Goal: Task Accomplishment & Management: Manage account settings

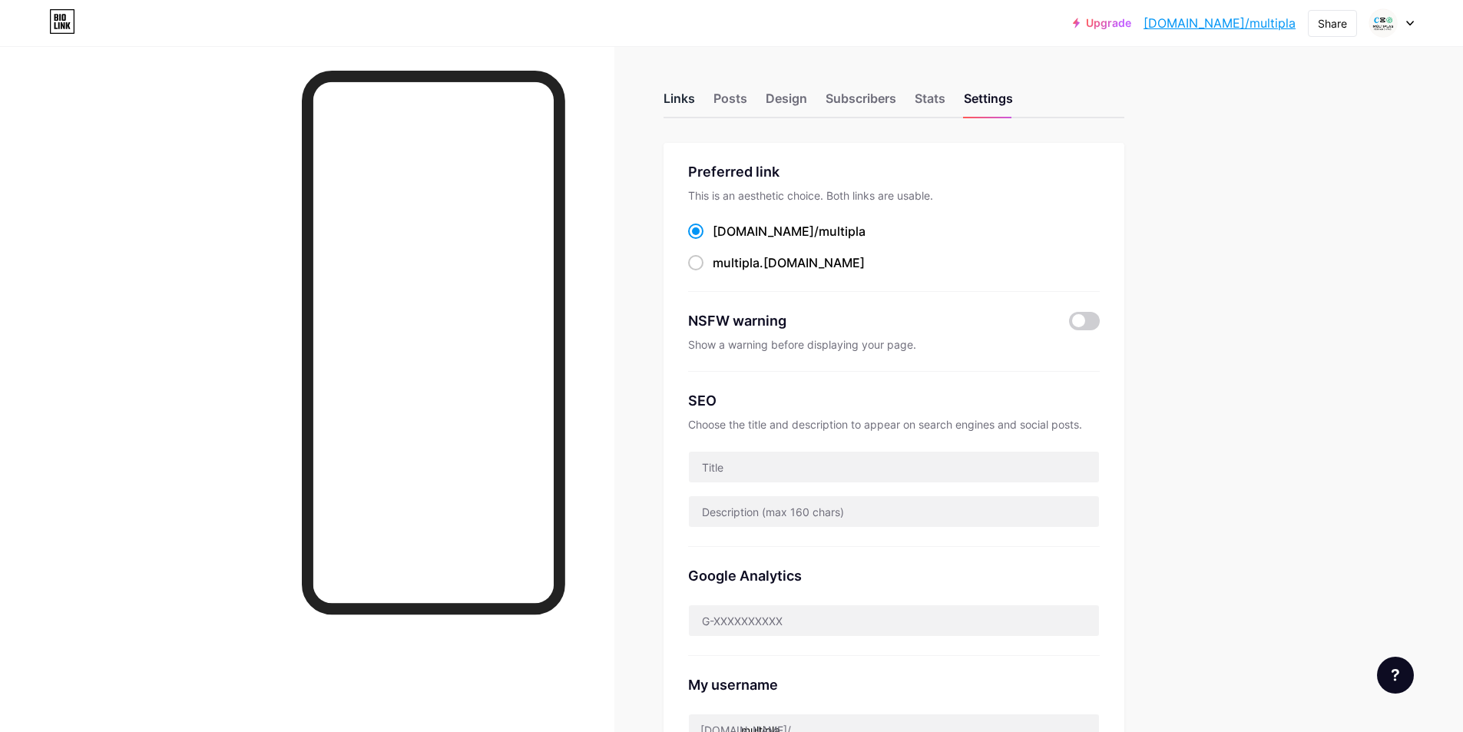
click at [695, 98] on div "Links" at bounding box center [679, 103] width 31 height 28
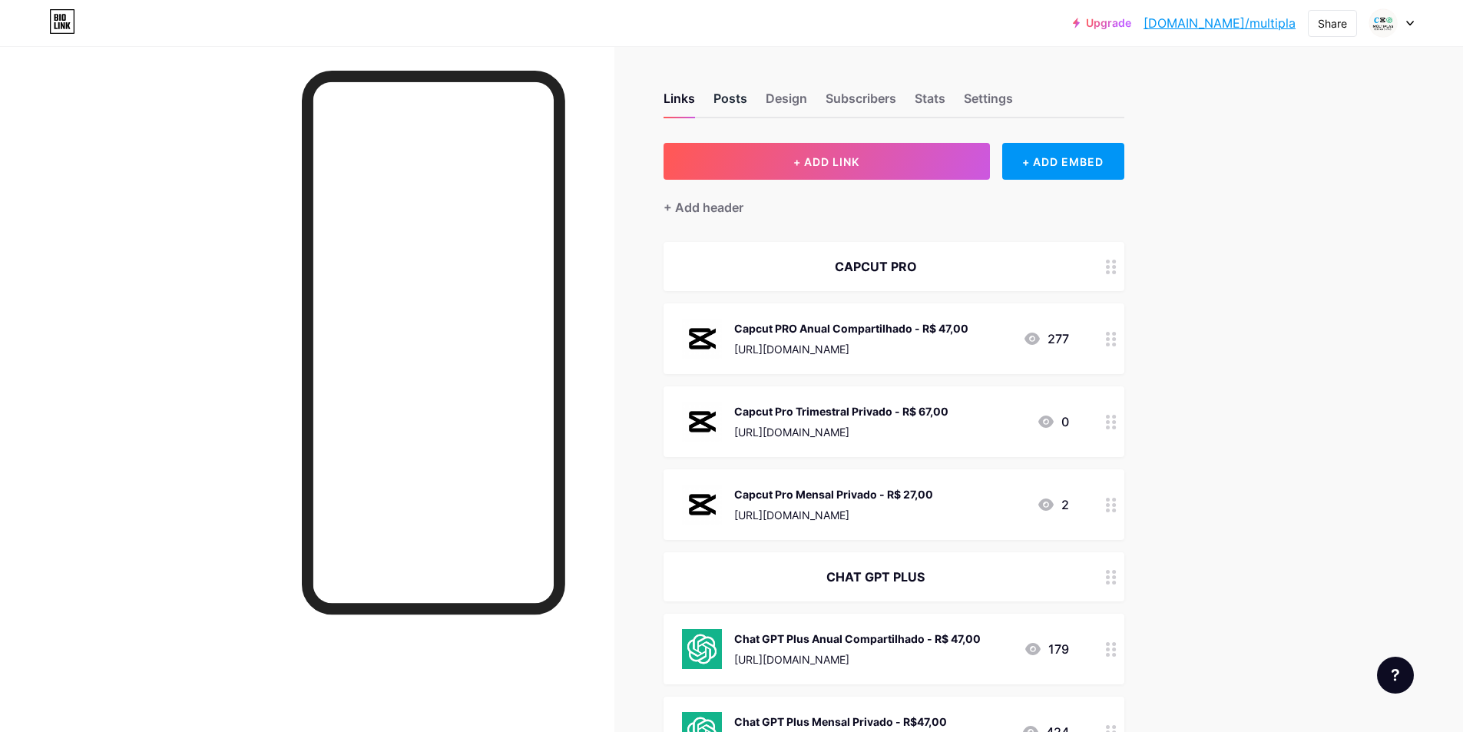
click at [745, 108] on div "Posts" at bounding box center [731, 103] width 34 height 28
click at [1002, 102] on div "Settings" at bounding box center [988, 103] width 49 height 28
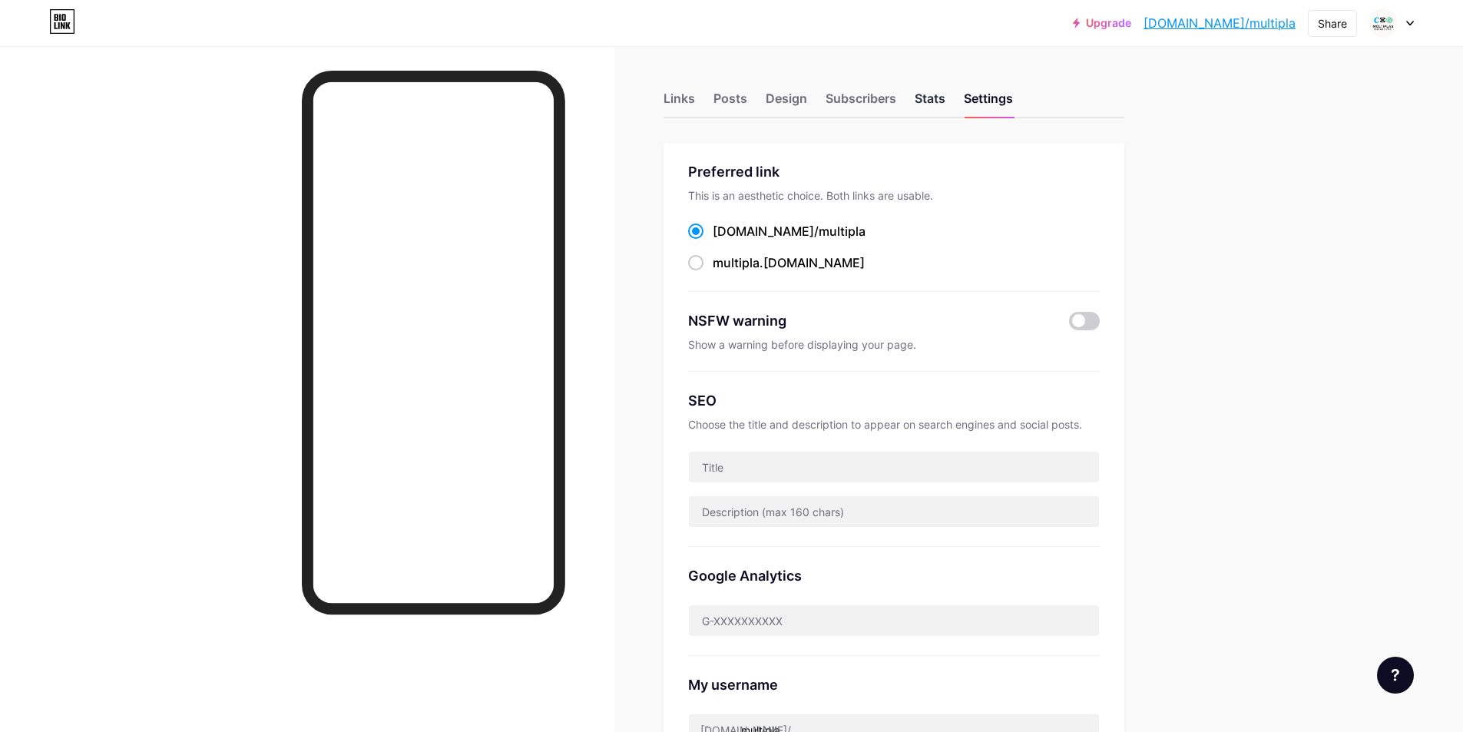
drag, startPoint x: 922, startPoint y: 81, endPoint x: 929, endPoint y: 91, distance: 12.0
click at [930, 88] on div "Links Posts Design Subscribers Stats Settings" at bounding box center [894, 92] width 461 height 54
click at [931, 93] on div "Stats" at bounding box center [930, 103] width 31 height 28
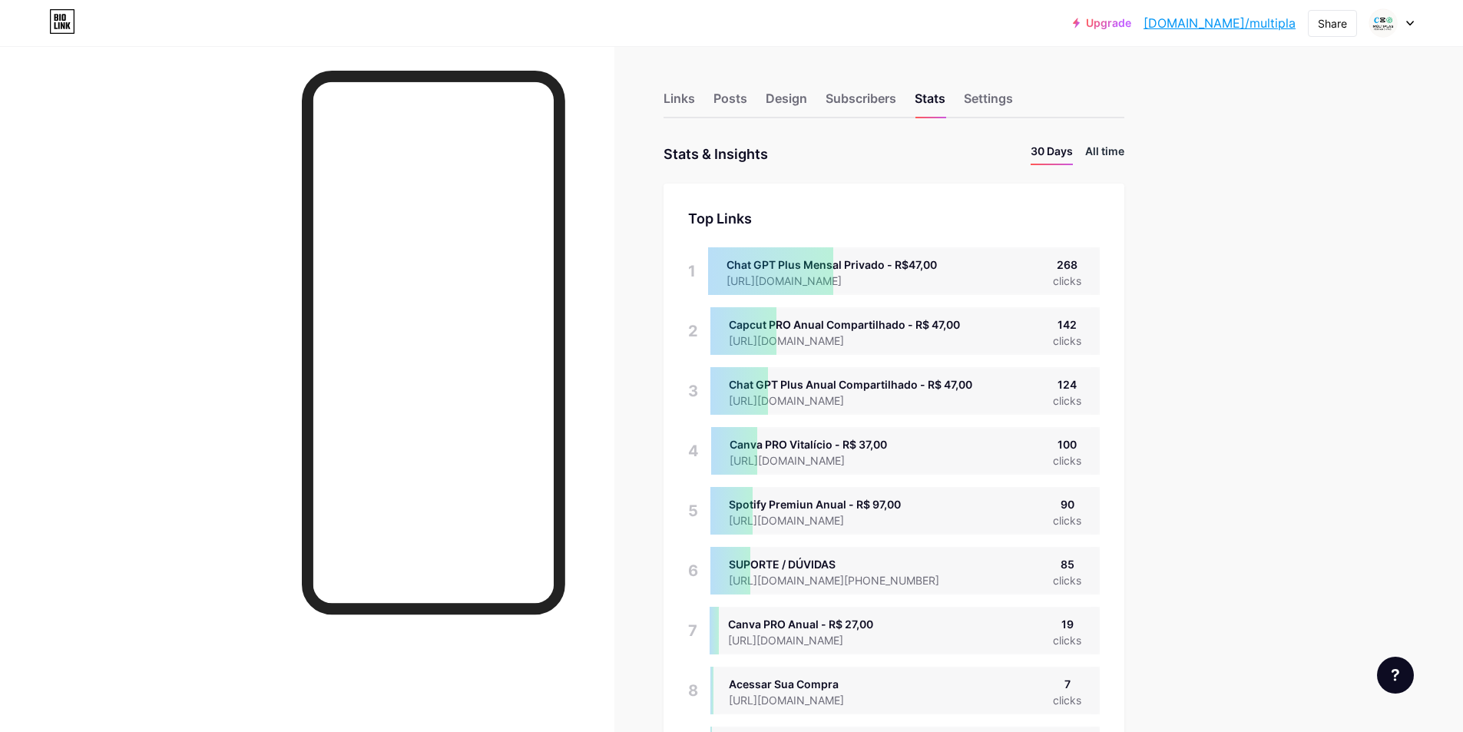
scroll to position [732, 1463]
click at [1109, 154] on li "All time" at bounding box center [1104, 154] width 39 height 22
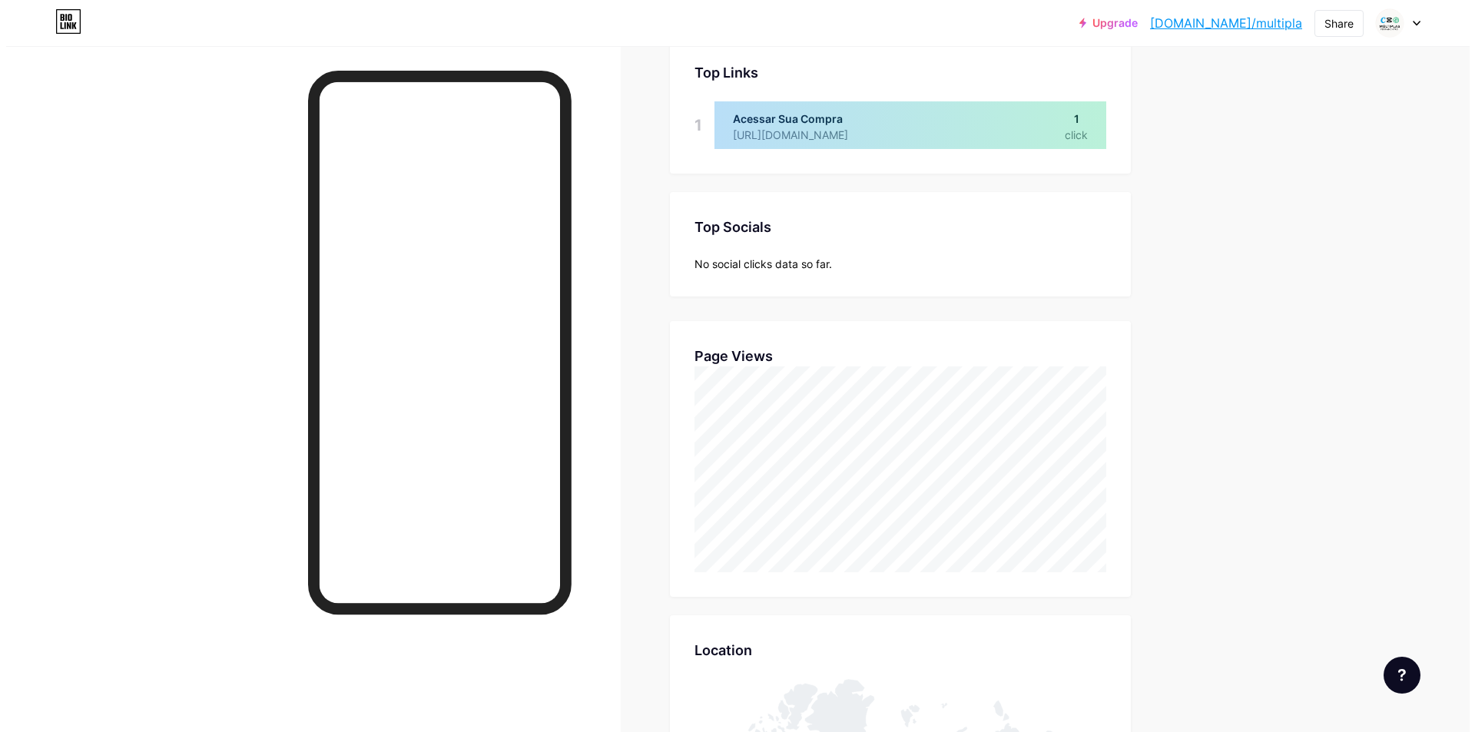
scroll to position [0, 0]
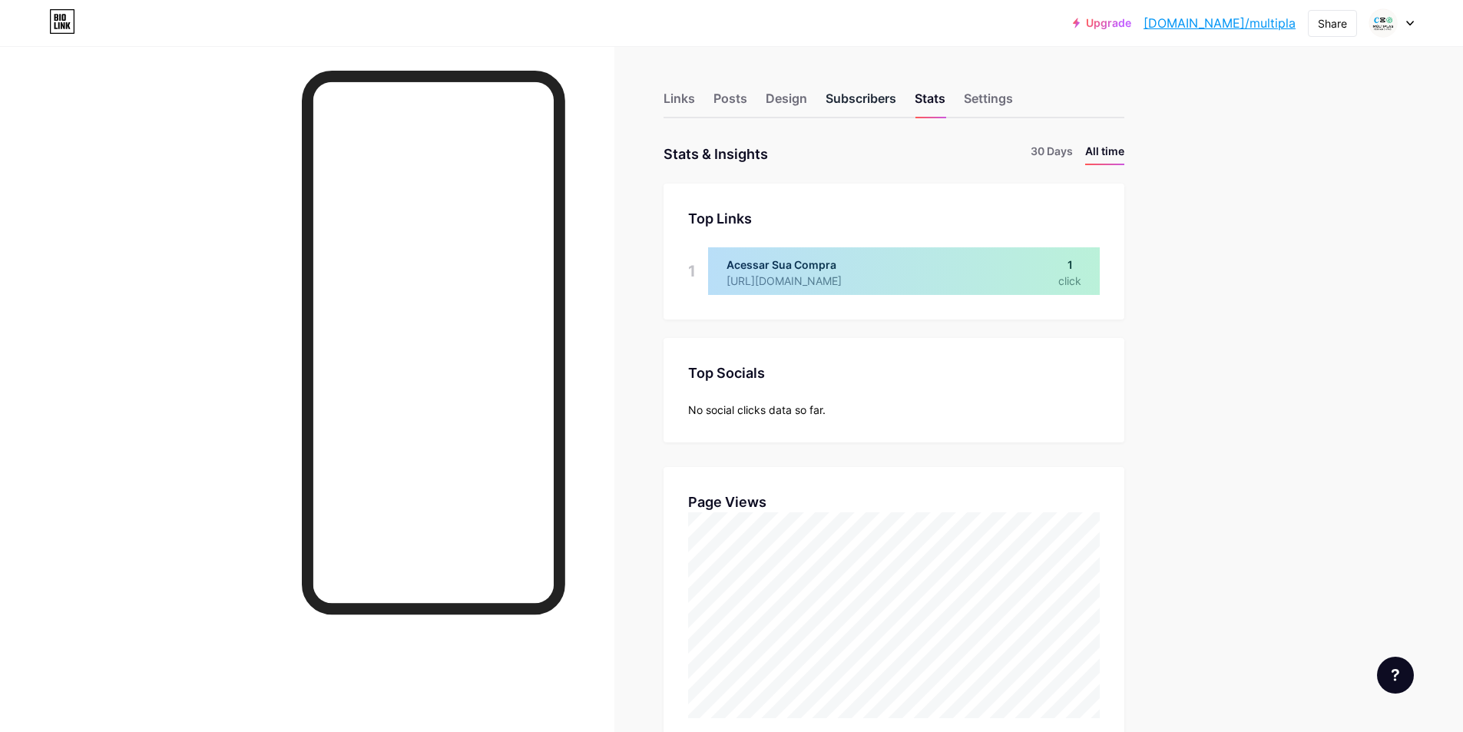
click at [866, 98] on div "Subscribers" at bounding box center [861, 103] width 71 height 28
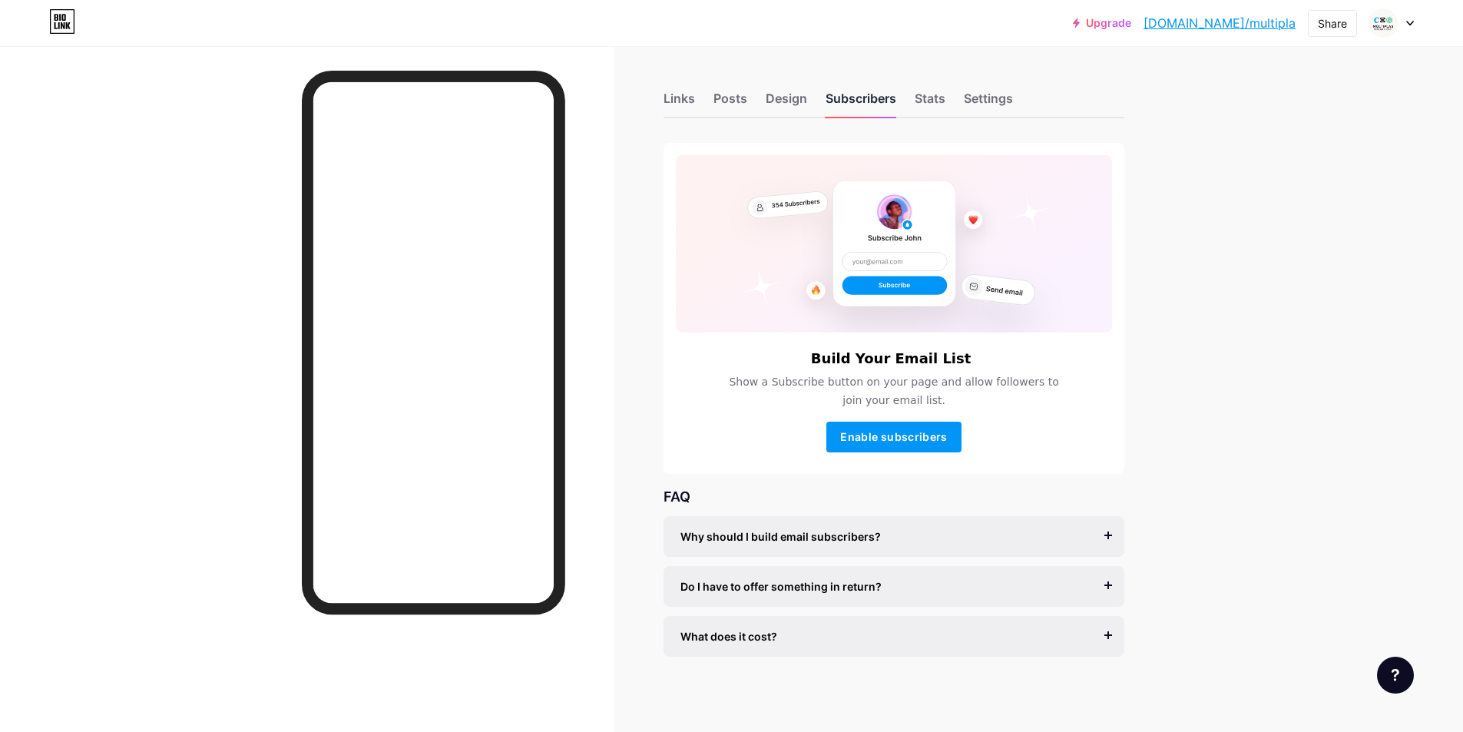
click at [853, 103] on div "Subscribers" at bounding box center [861, 103] width 71 height 28
click at [915, 439] on span "Enable subscribers" at bounding box center [893, 436] width 107 height 13
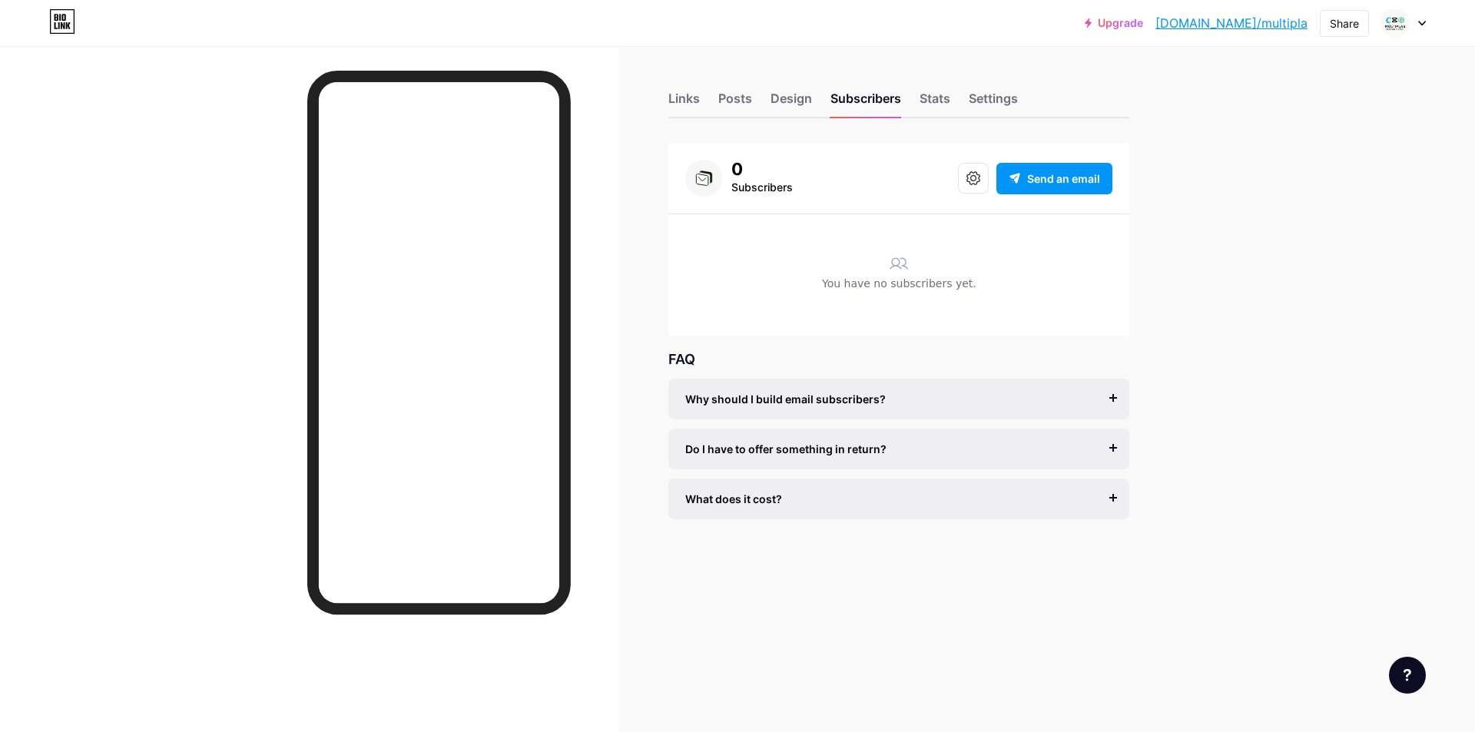
click at [1243, 266] on div "Upgrade bio.link/multip... bio.link/multipla Share Switch accounts Múltiplas Fe…" at bounding box center [737, 366] width 1475 height 732
click at [966, 181] on icon at bounding box center [973, 178] width 14 height 14
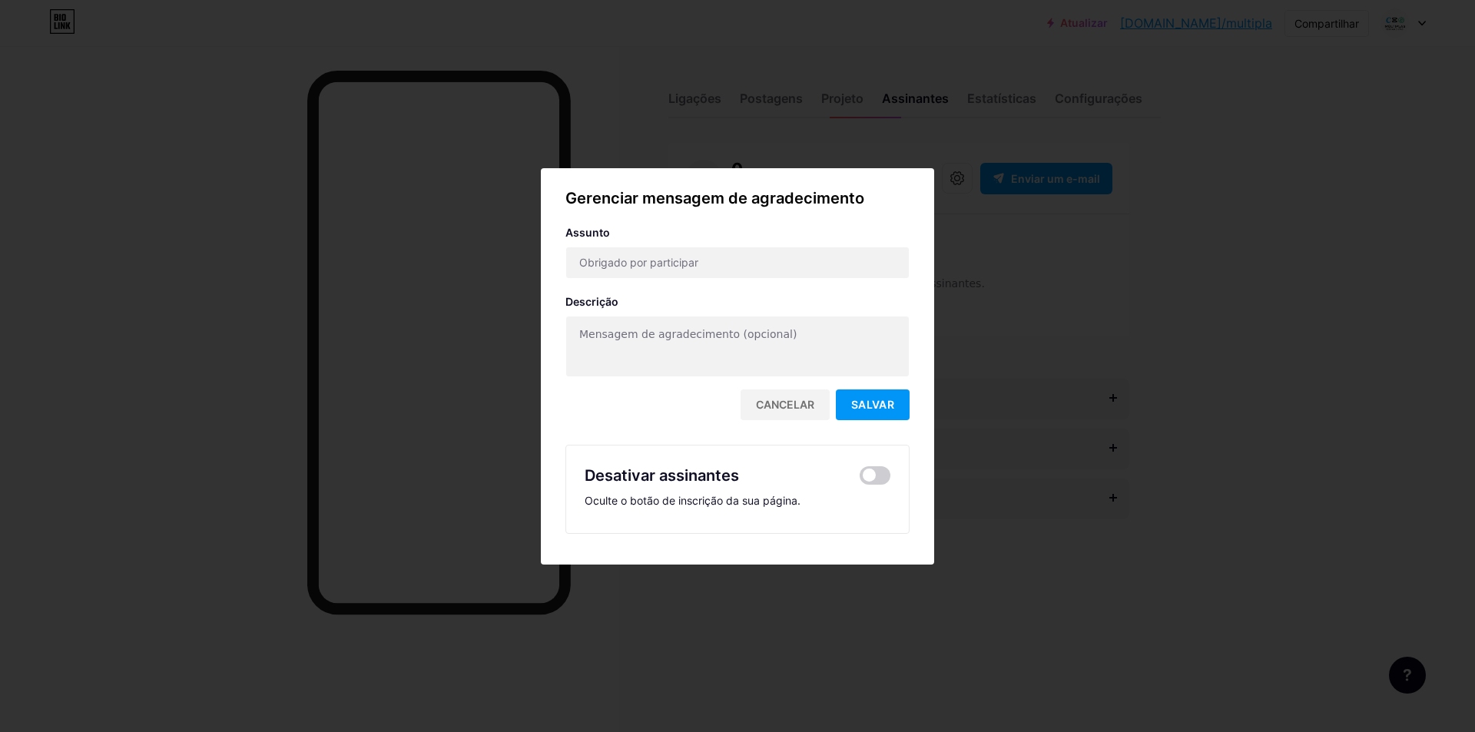
click at [1113, 249] on div at bounding box center [737, 366] width 1475 height 732
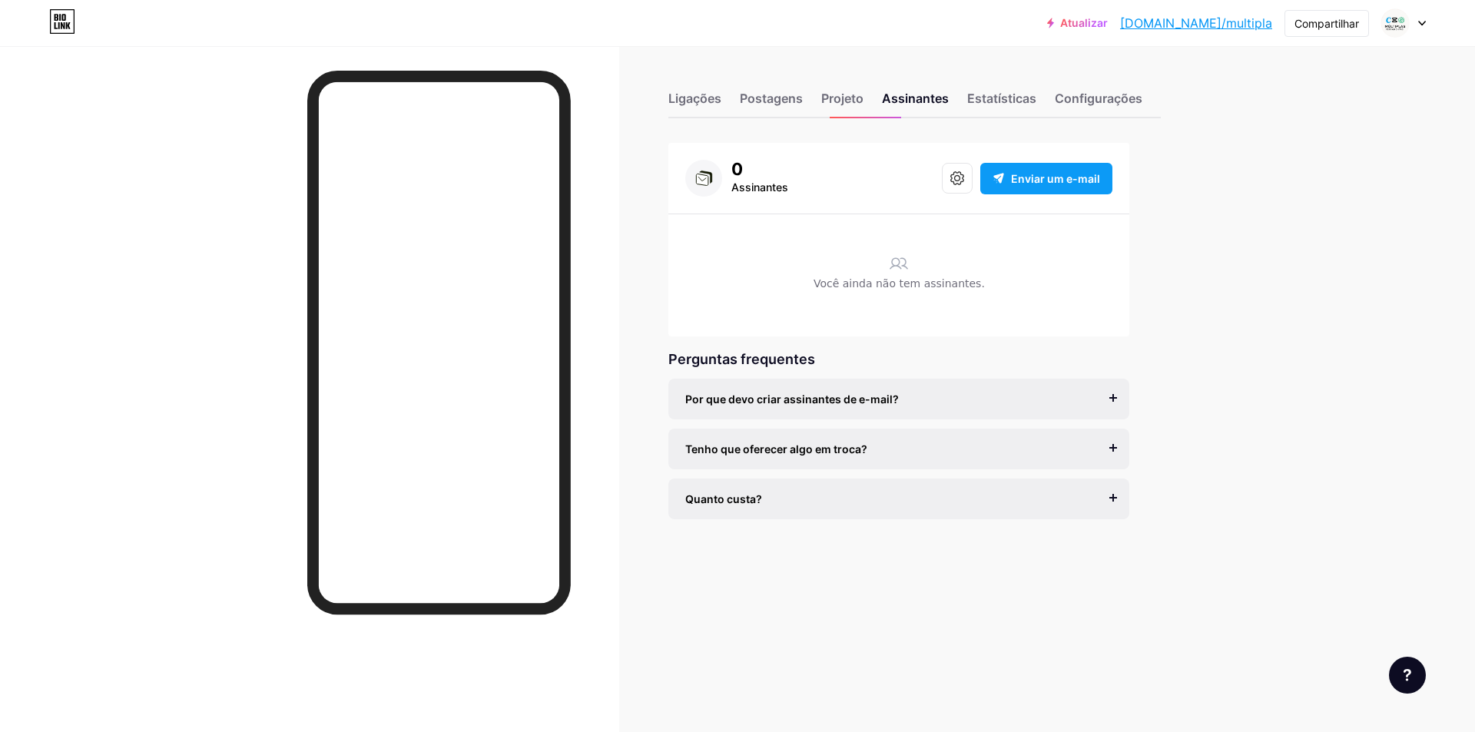
click at [1080, 194] on div "0 Assinantes Enviar um e-mail" at bounding box center [898, 178] width 427 height 37
click at [1073, 185] on span "Enviar um e-mail" at bounding box center [1055, 179] width 89 height 16
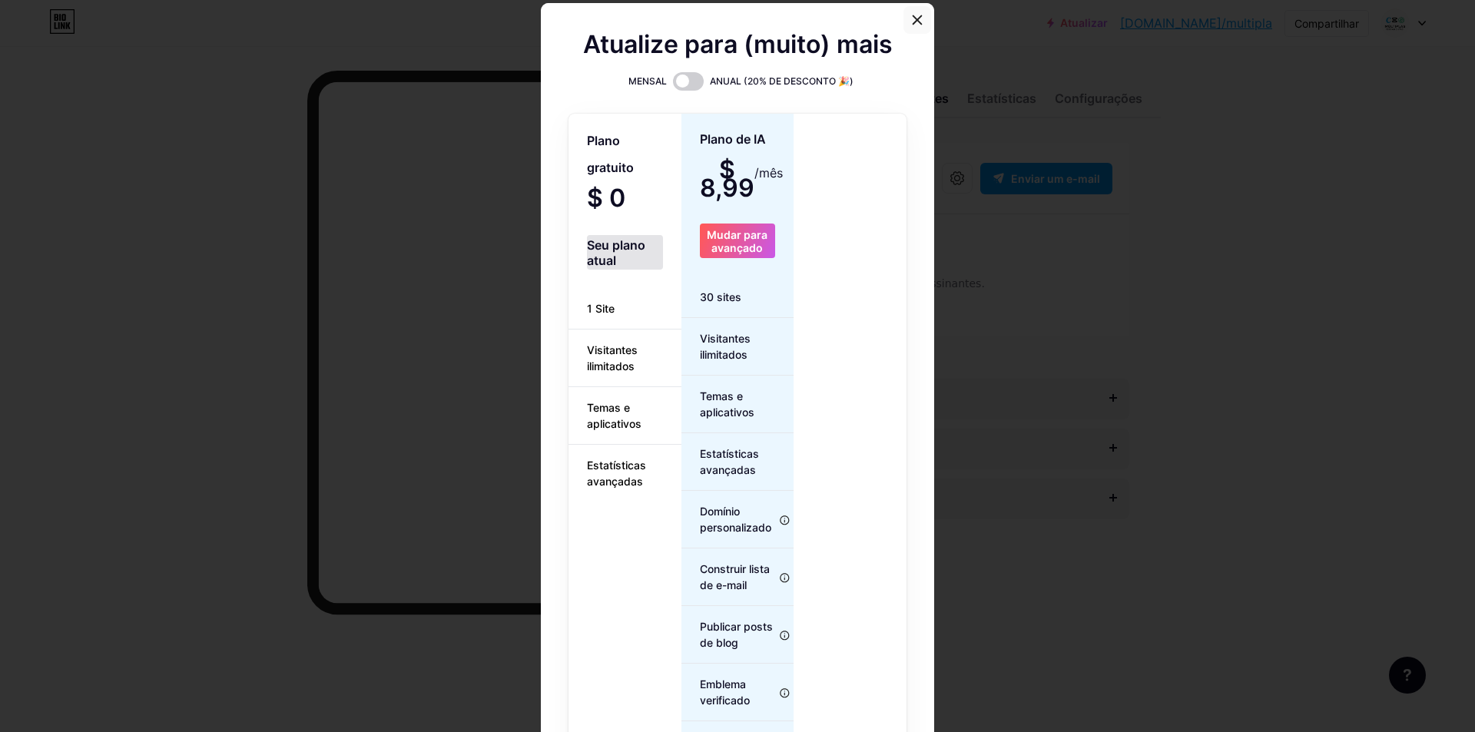
click at [904, 24] on div at bounding box center [917, 20] width 28 height 28
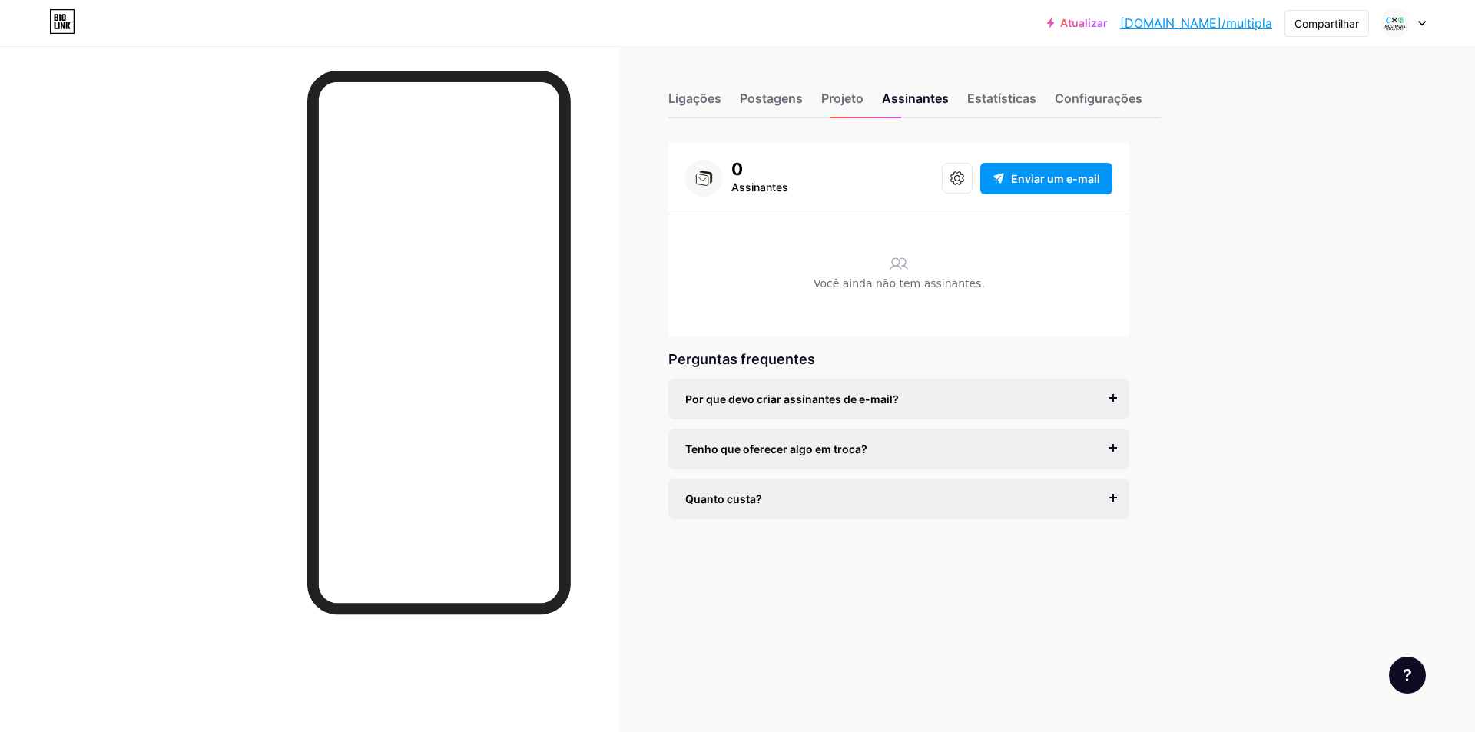
click at [805, 101] on div "Ligações Postagens Projeto Assinantes Estatísticas Configurações" at bounding box center [914, 92] width 492 height 54
click at [797, 102] on font "Postagens" at bounding box center [771, 98] width 63 height 15
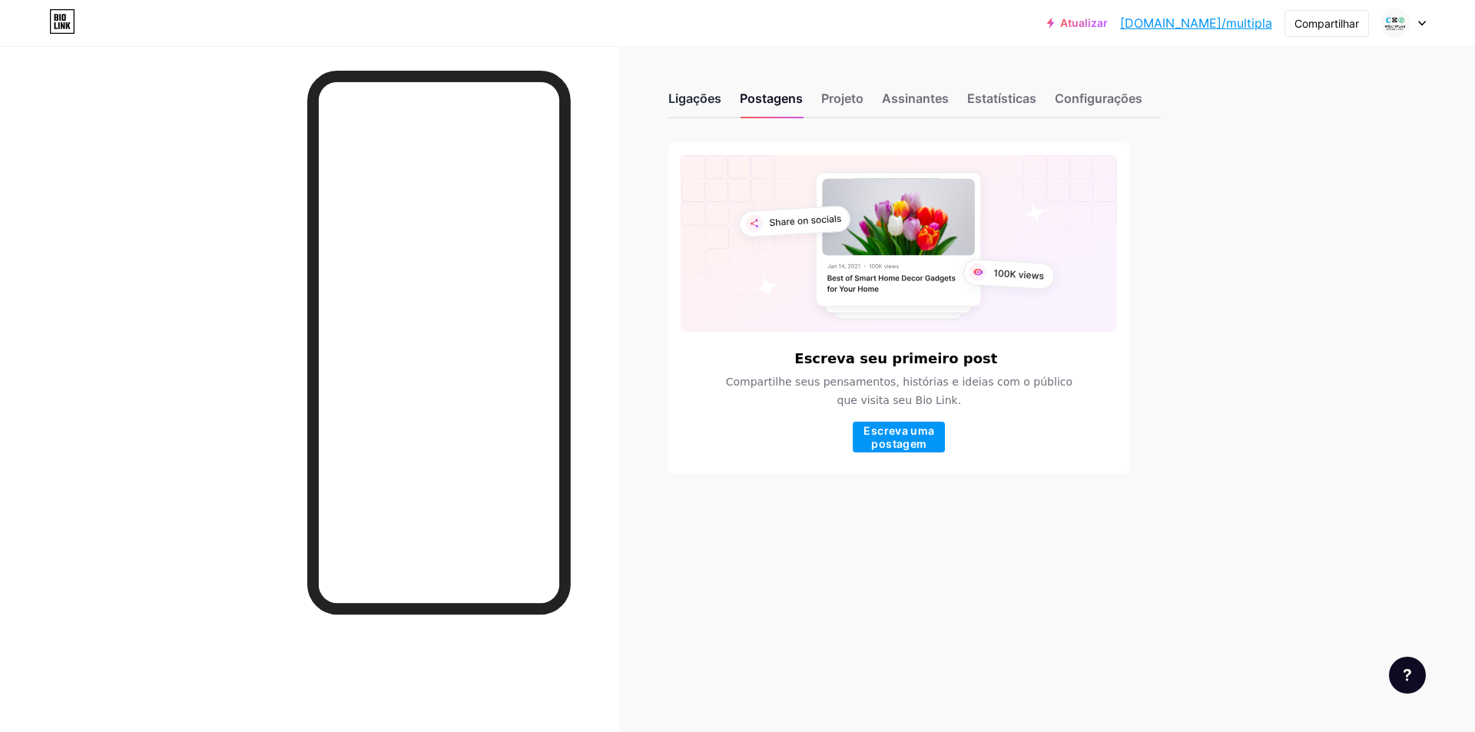
click at [697, 101] on font "Ligações" at bounding box center [694, 98] width 53 height 15
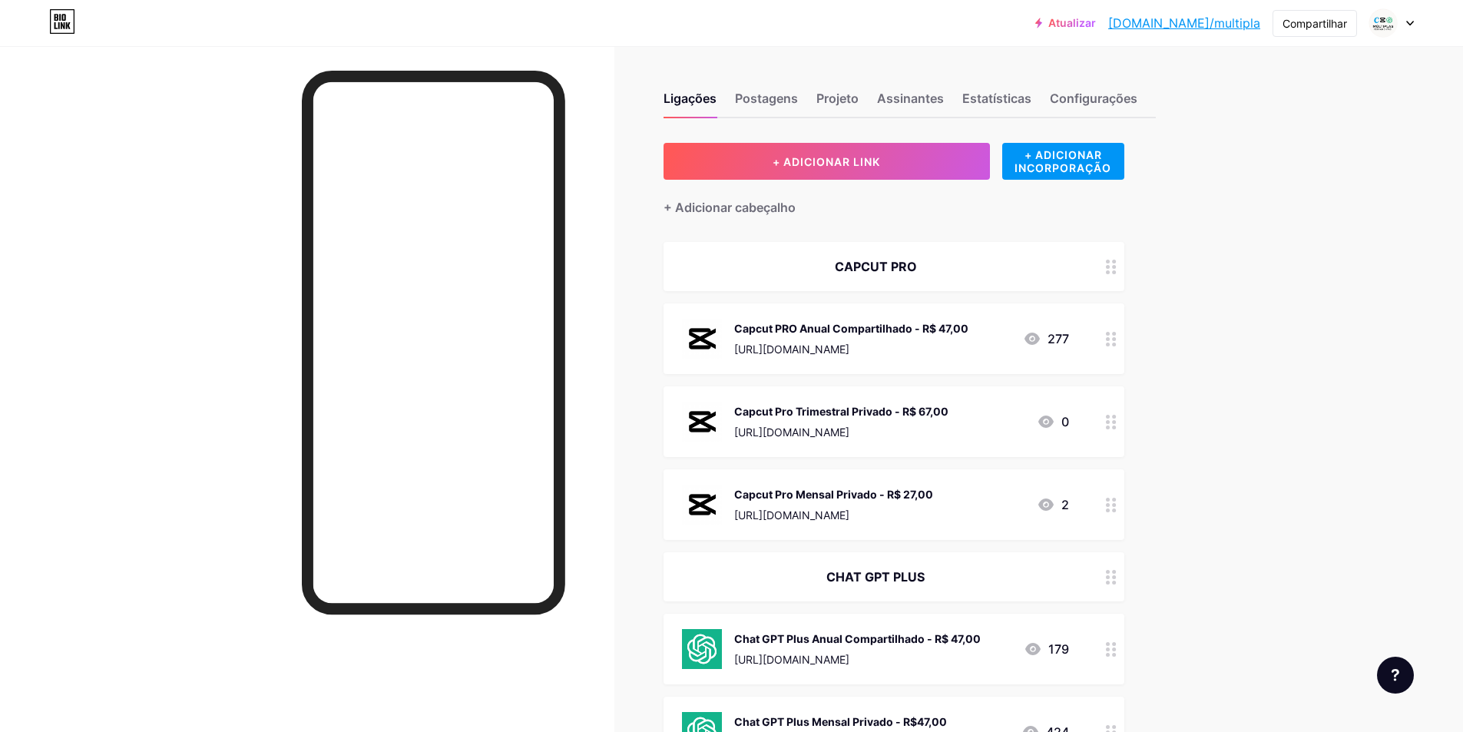
click at [1206, 23] on font "[DOMAIN_NAME]/multipla" at bounding box center [1184, 22] width 152 height 15
click at [1096, 24] on font "Atualizar" at bounding box center [1072, 22] width 48 height 13
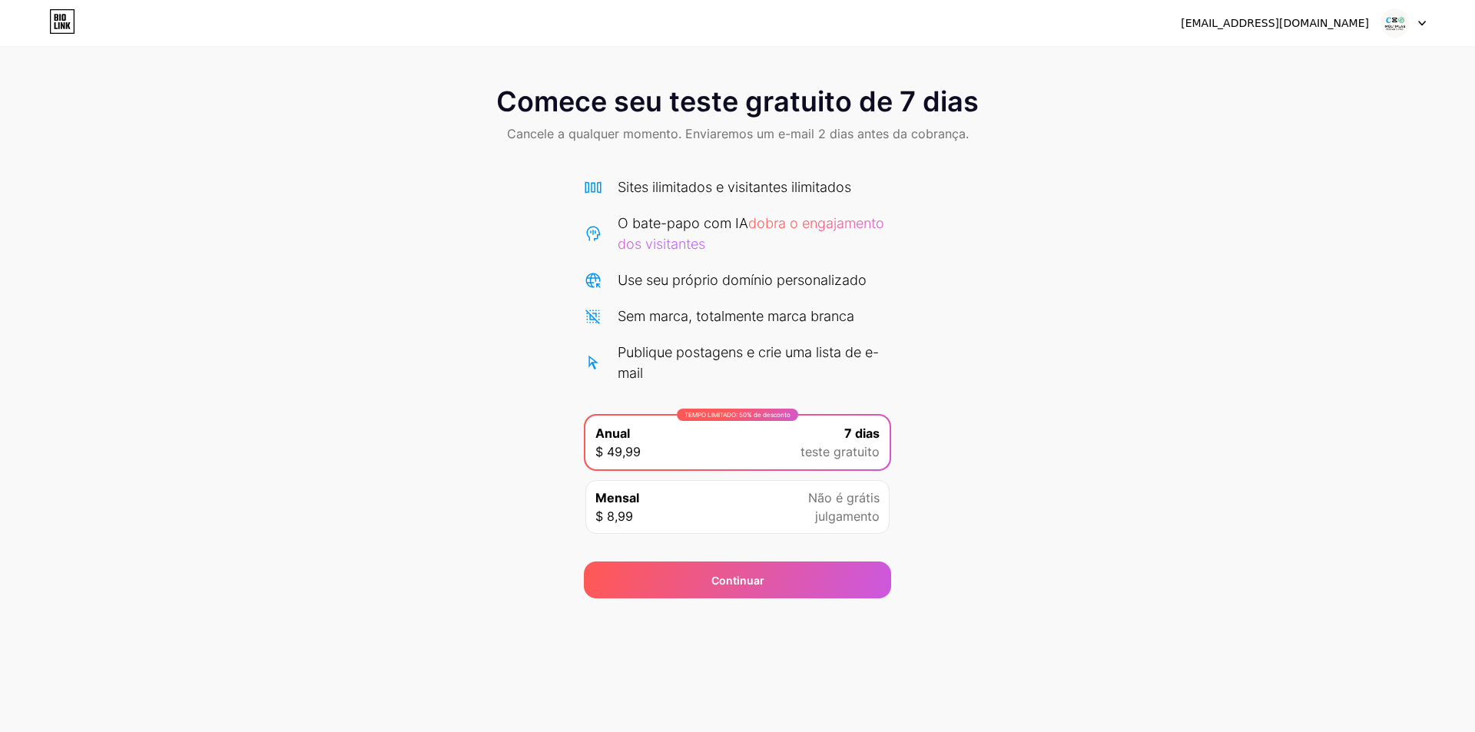
click at [782, 501] on div "Mensal $ 8,99 Não é grátis julgamento" at bounding box center [737, 507] width 304 height 54
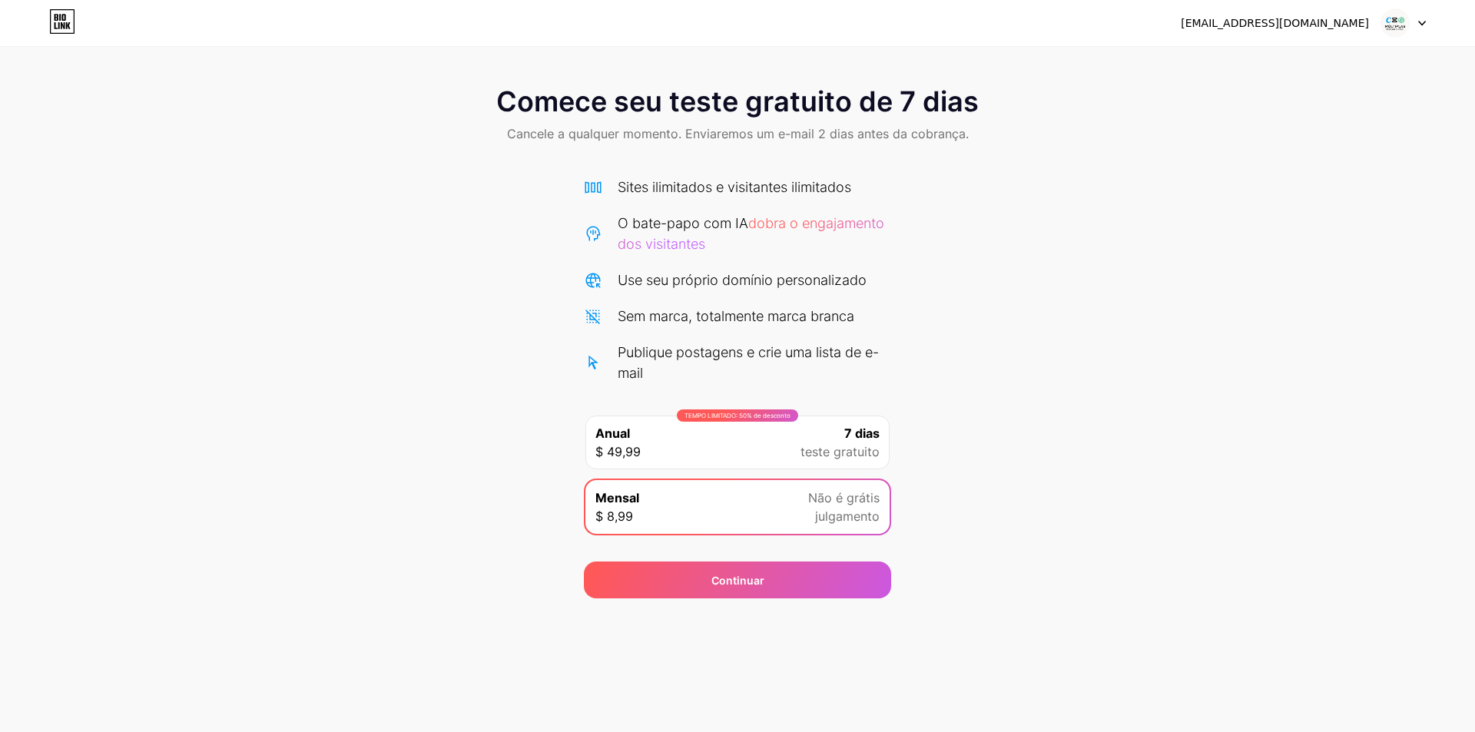
drag, startPoint x: 822, startPoint y: 252, endPoint x: 796, endPoint y: 243, distance: 27.7
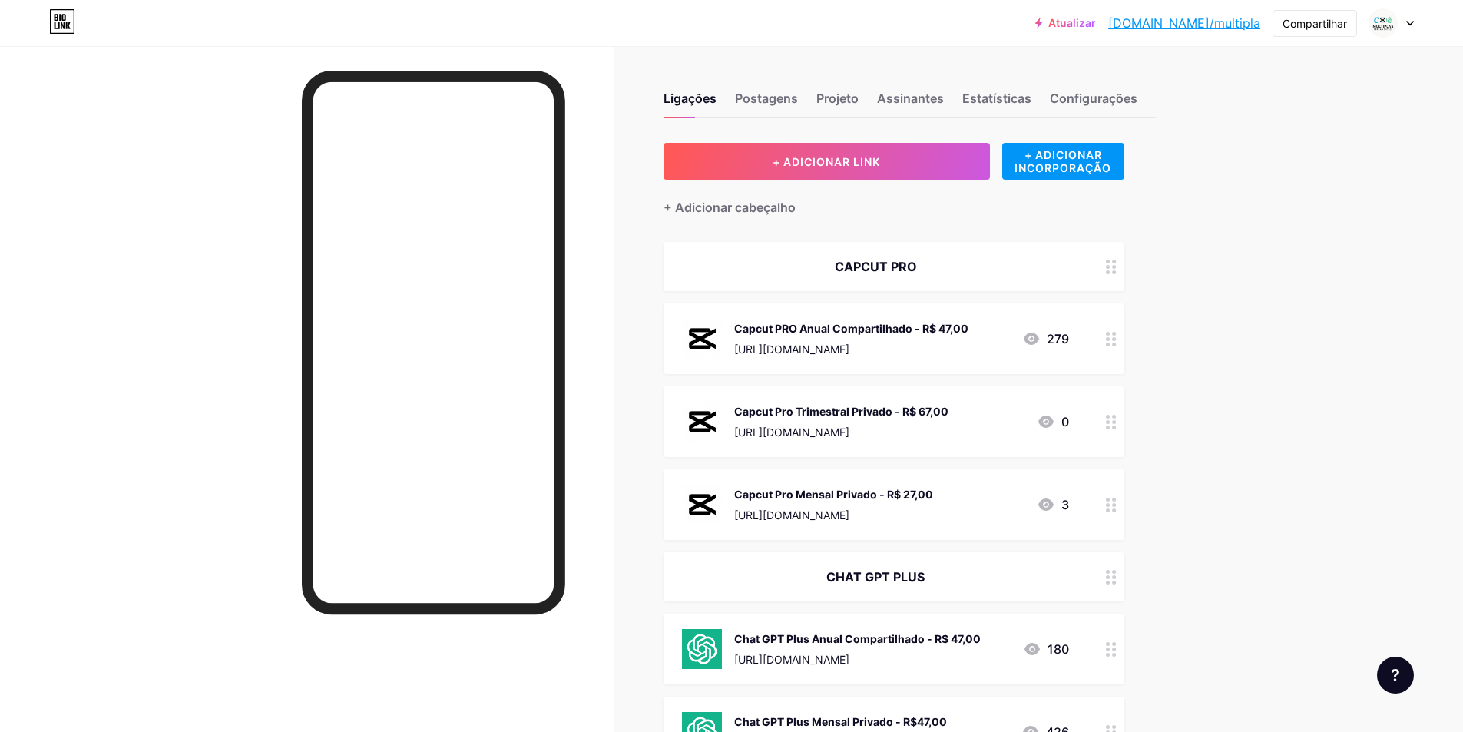
click at [1405, 24] on div at bounding box center [1391, 23] width 45 height 28
click at [1336, 137] on font "+ Adicionar uma nova página" at bounding box center [1310, 132] width 153 height 13
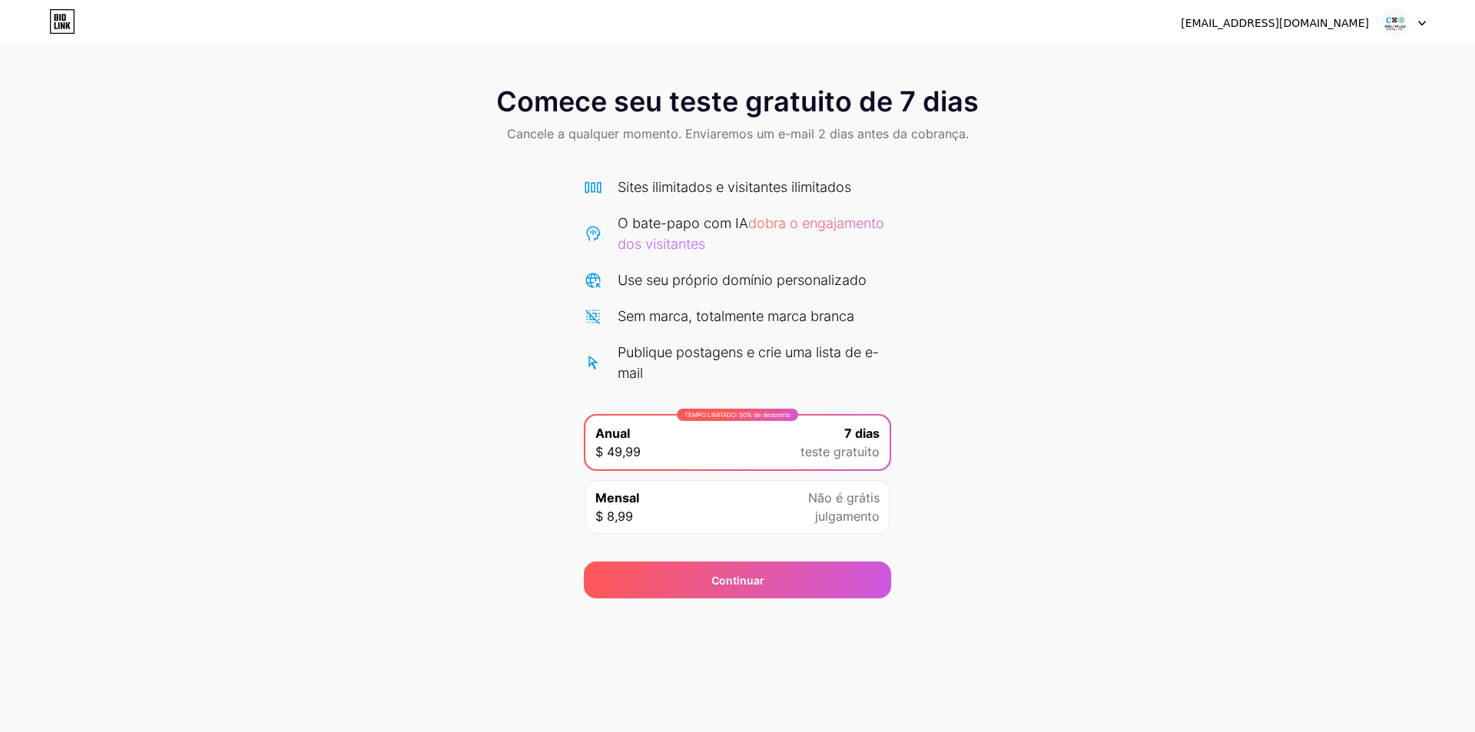
click at [676, 515] on div "Mensal $ 8,99 Não é grátis julgamento" at bounding box center [737, 507] width 304 height 54
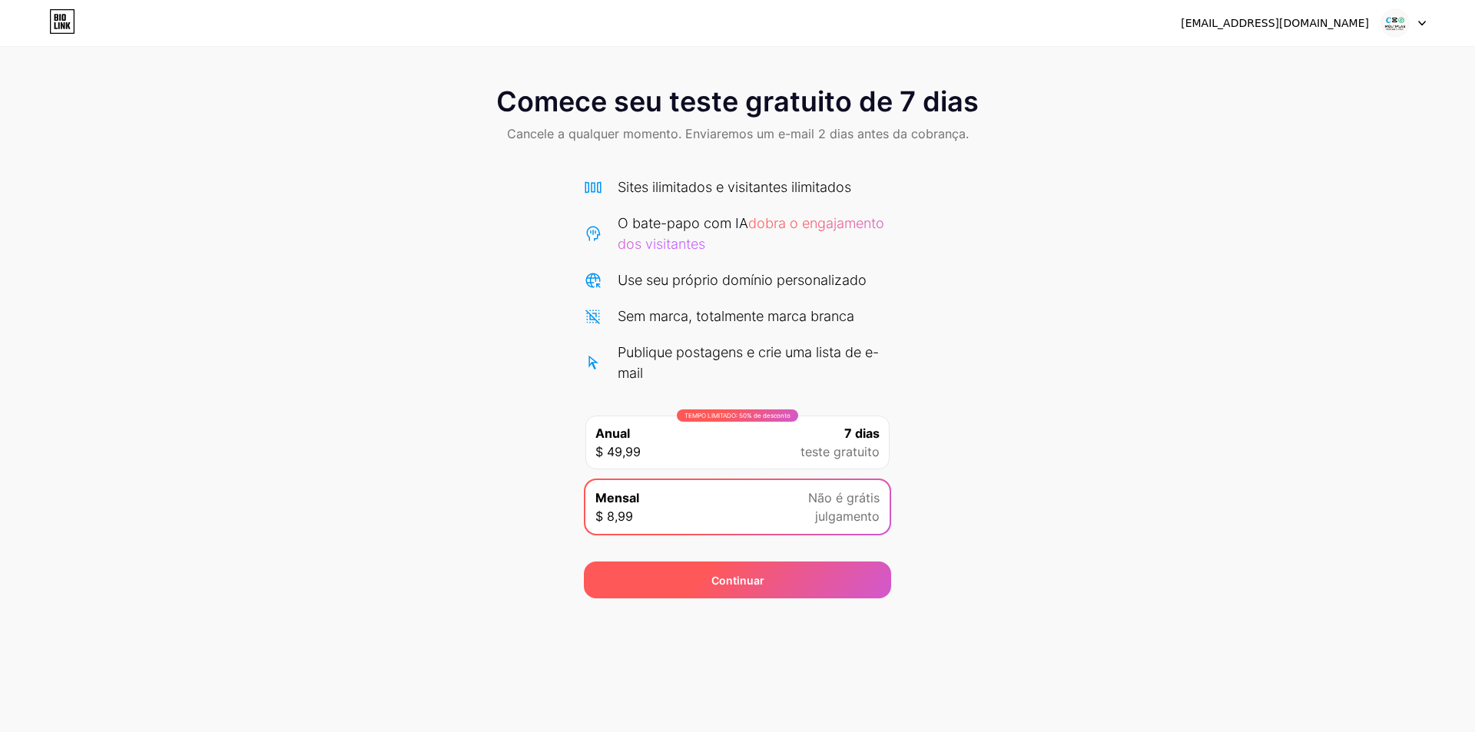
click at [707, 585] on div "Continuar" at bounding box center [737, 579] width 307 height 37
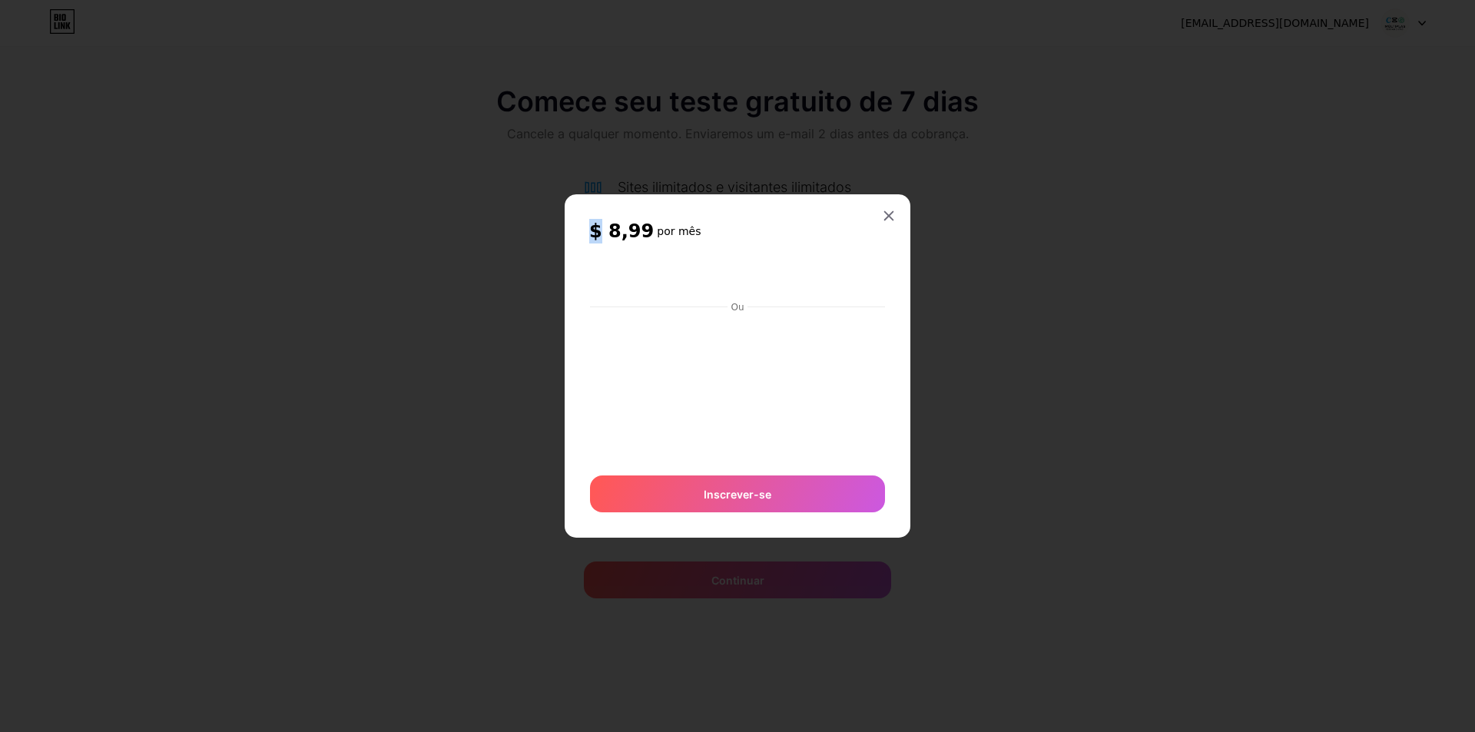
click at [586, 233] on div "$ 8,99 por mês Ou Inscrever-se" at bounding box center [738, 365] width 346 height 343
click at [813, 225] on h2 "$ 8,99 por mês" at bounding box center [737, 231] width 296 height 25
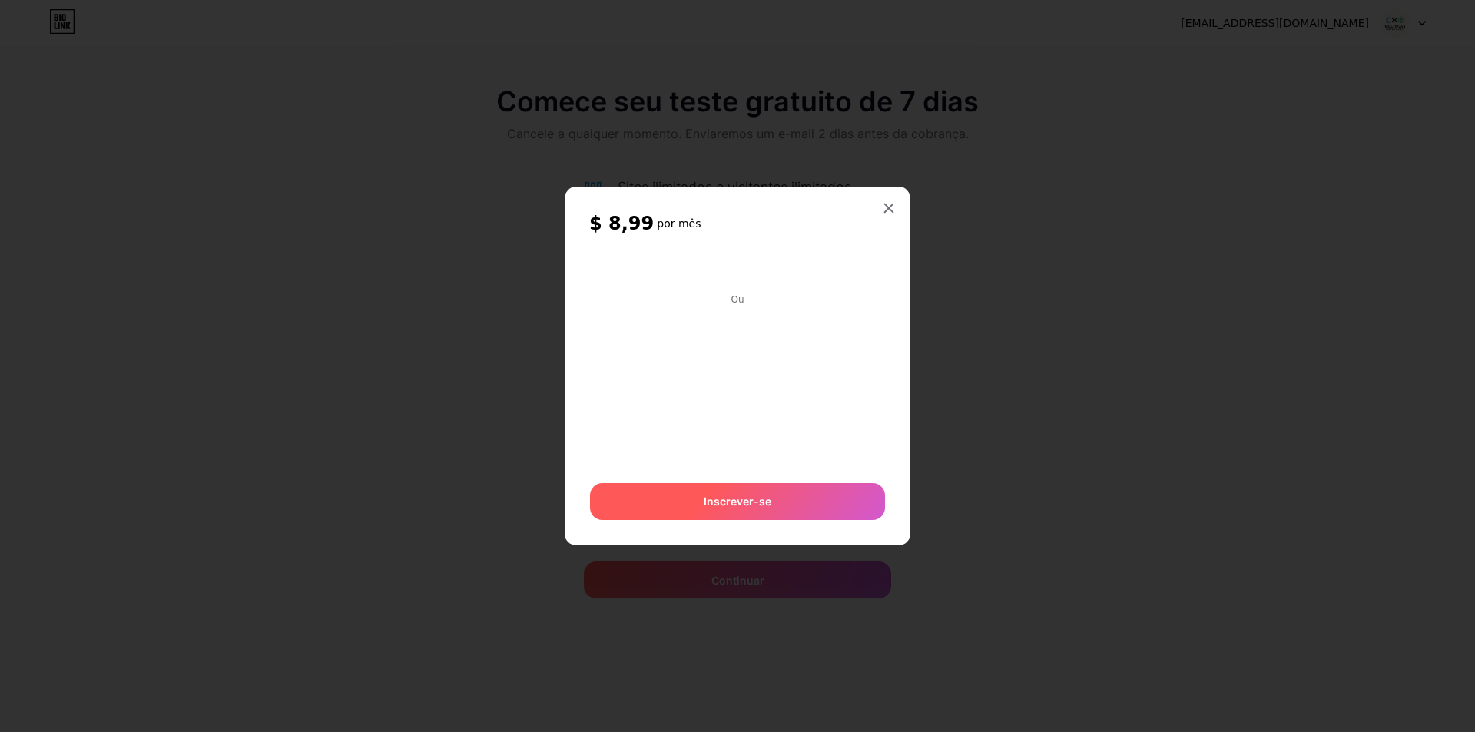
click at [763, 504] on font "Inscrever-se" at bounding box center [738, 501] width 68 height 13
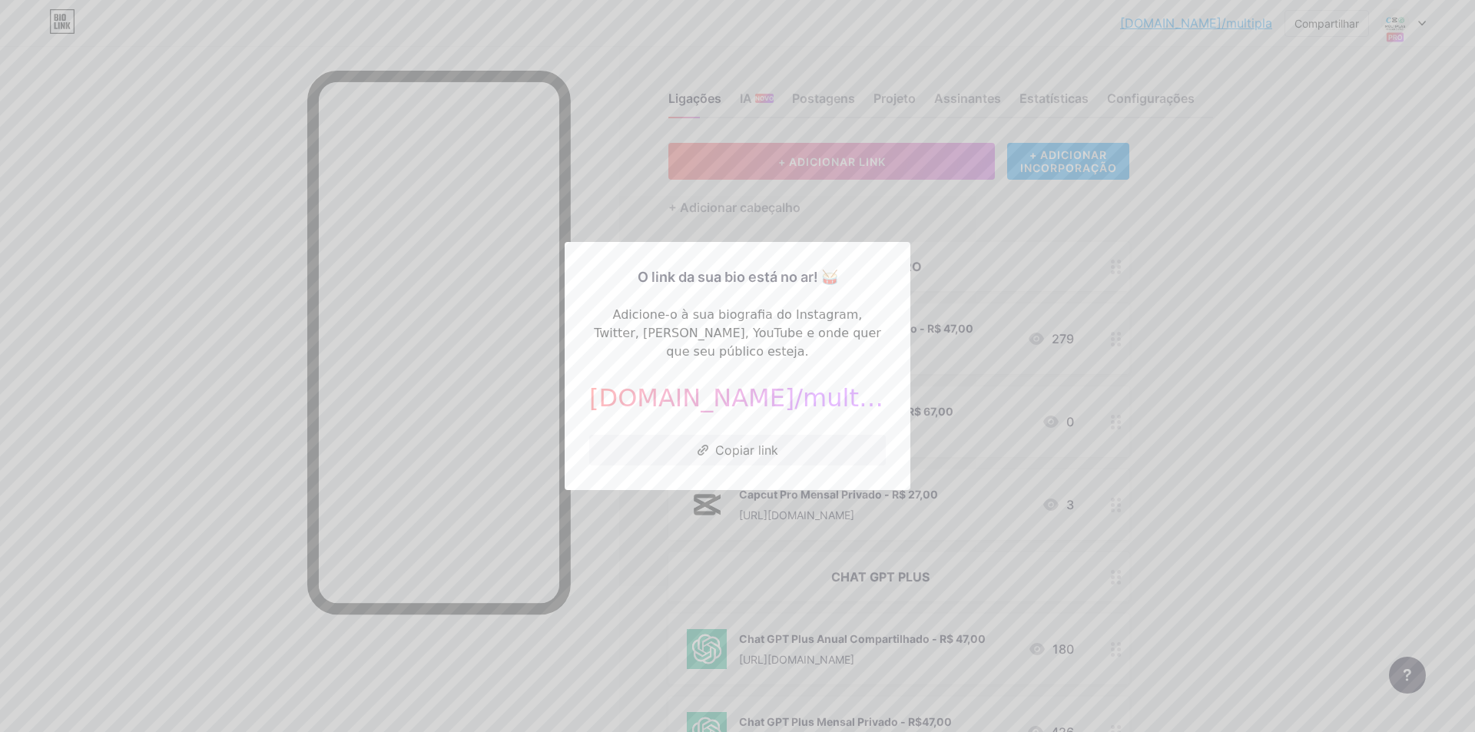
click at [968, 230] on div at bounding box center [737, 366] width 1475 height 732
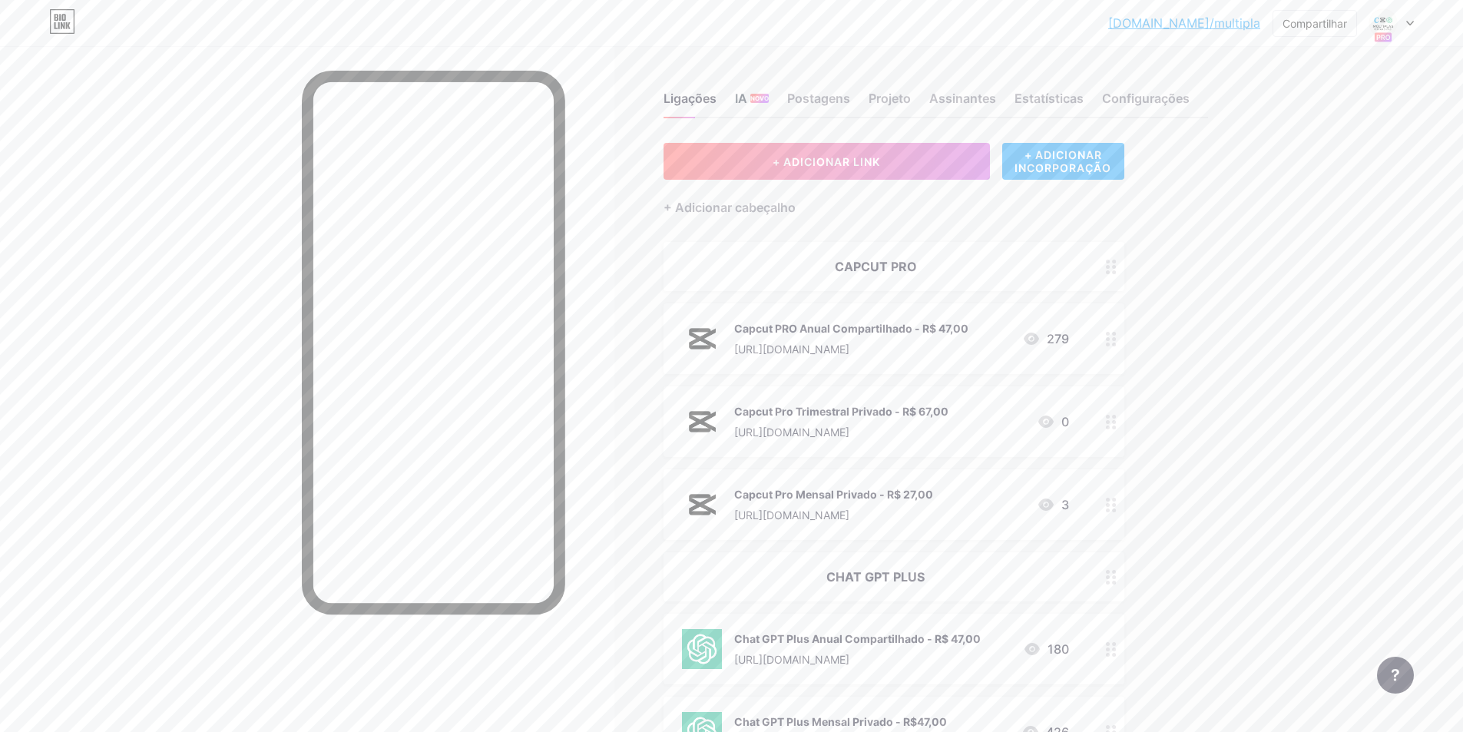
click at [747, 93] on font "IA" at bounding box center [741, 98] width 12 height 15
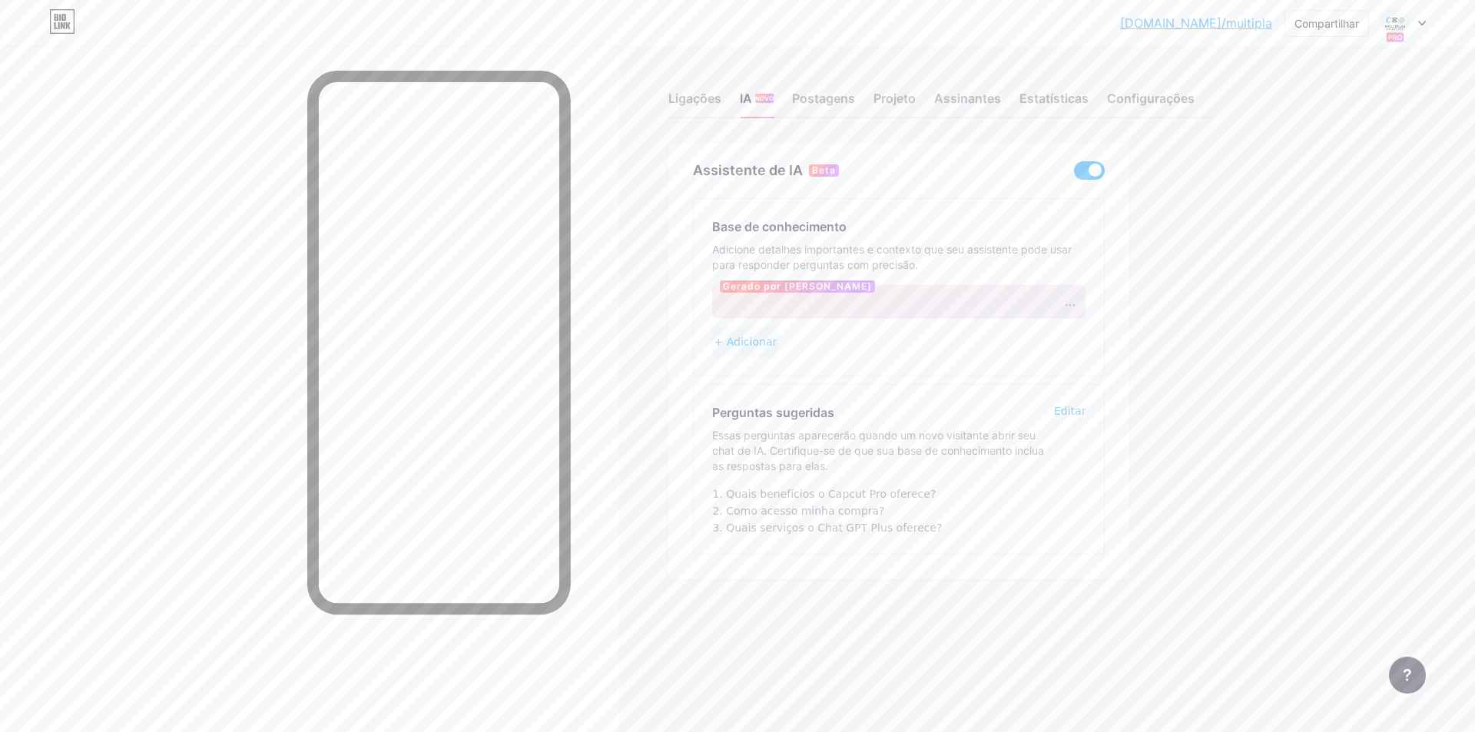
click at [752, 304] on div "[PERSON_NAME] por [PERSON_NAME]" at bounding box center [898, 302] width 373 height 34
click at [724, 339] on font "+ Adicionar" at bounding box center [745, 342] width 63 height 12
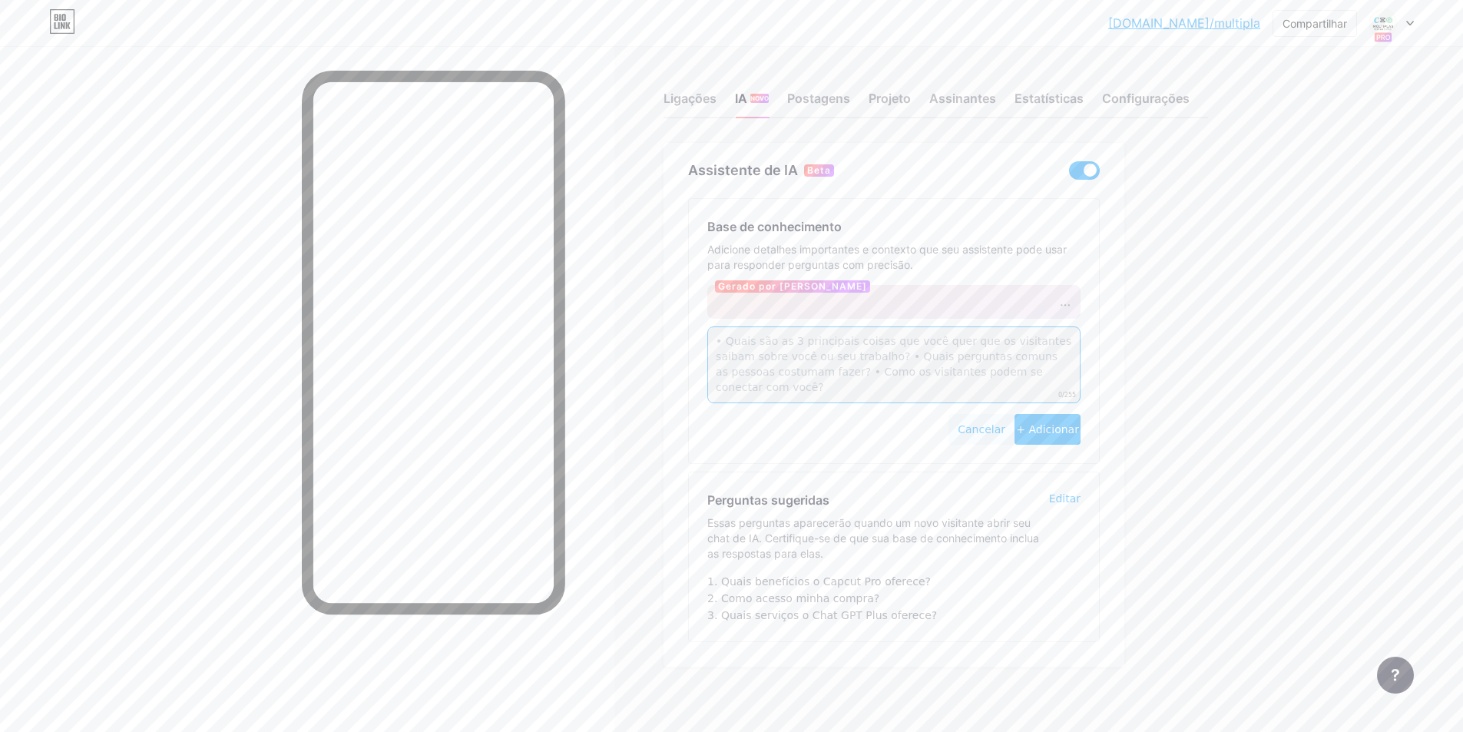
click at [860, 374] on textarea at bounding box center [893, 364] width 373 height 77
click at [980, 435] on font "Cancelar" at bounding box center [982, 429] width 48 height 12
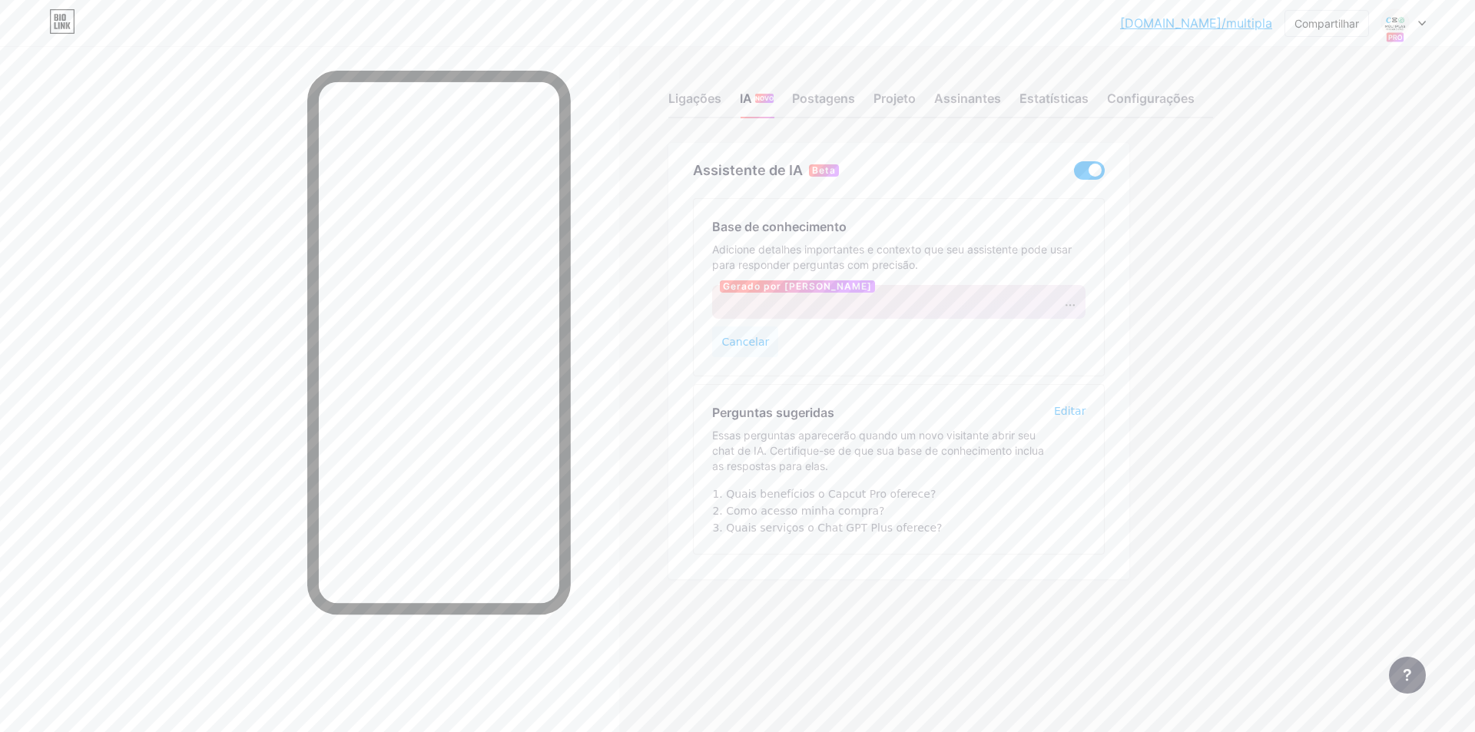
click at [1062, 165] on div "Assistente de IA Beta" at bounding box center [899, 170] width 412 height 18
click at [1081, 168] on span at bounding box center [1089, 170] width 31 height 18
click at [1074, 174] on input "checkbox" at bounding box center [1074, 174] width 0 height 0
click at [833, 94] on font "Postagens" at bounding box center [823, 98] width 63 height 15
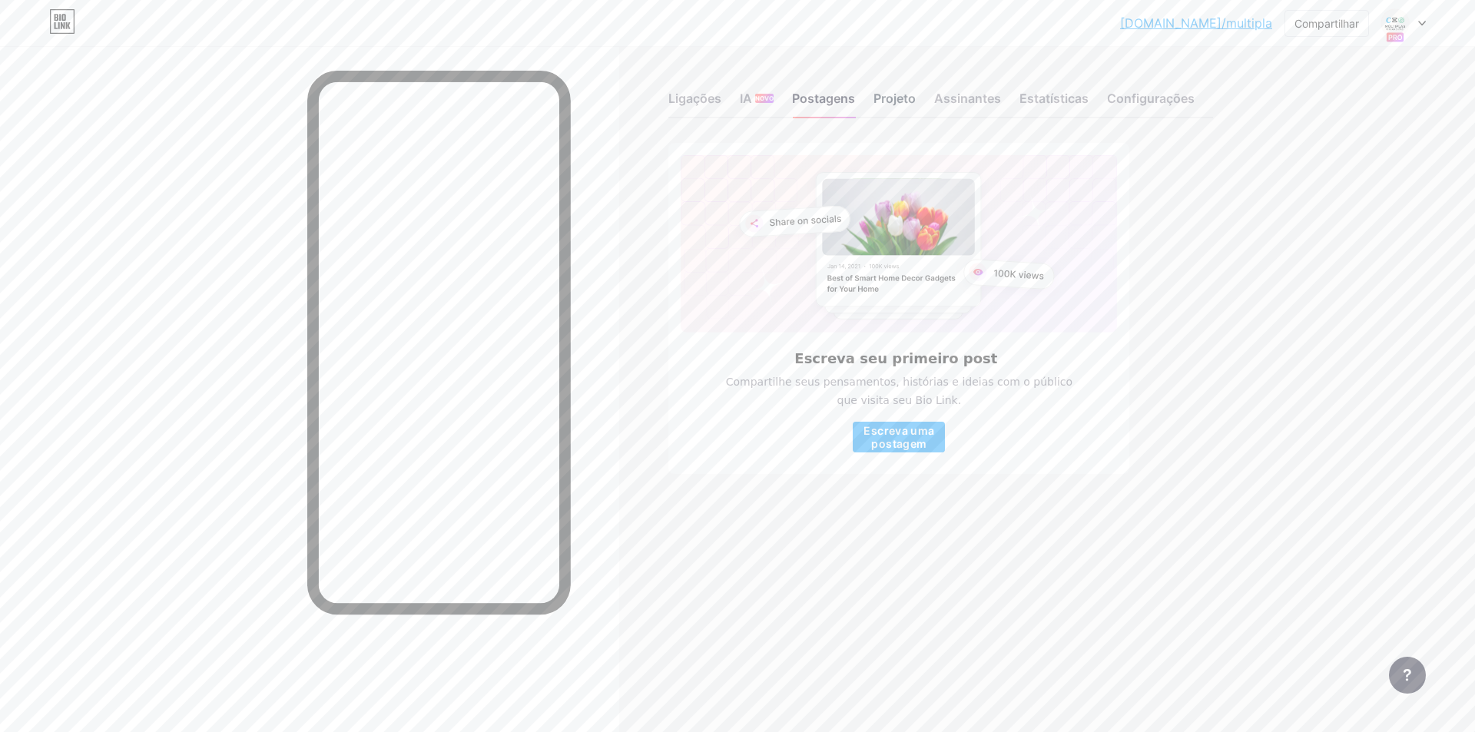
click at [883, 104] on font "Projeto" at bounding box center [894, 98] width 42 height 15
click at [959, 90] on font "Assinantes" at bounding box center [967, 98] width 67 height 18
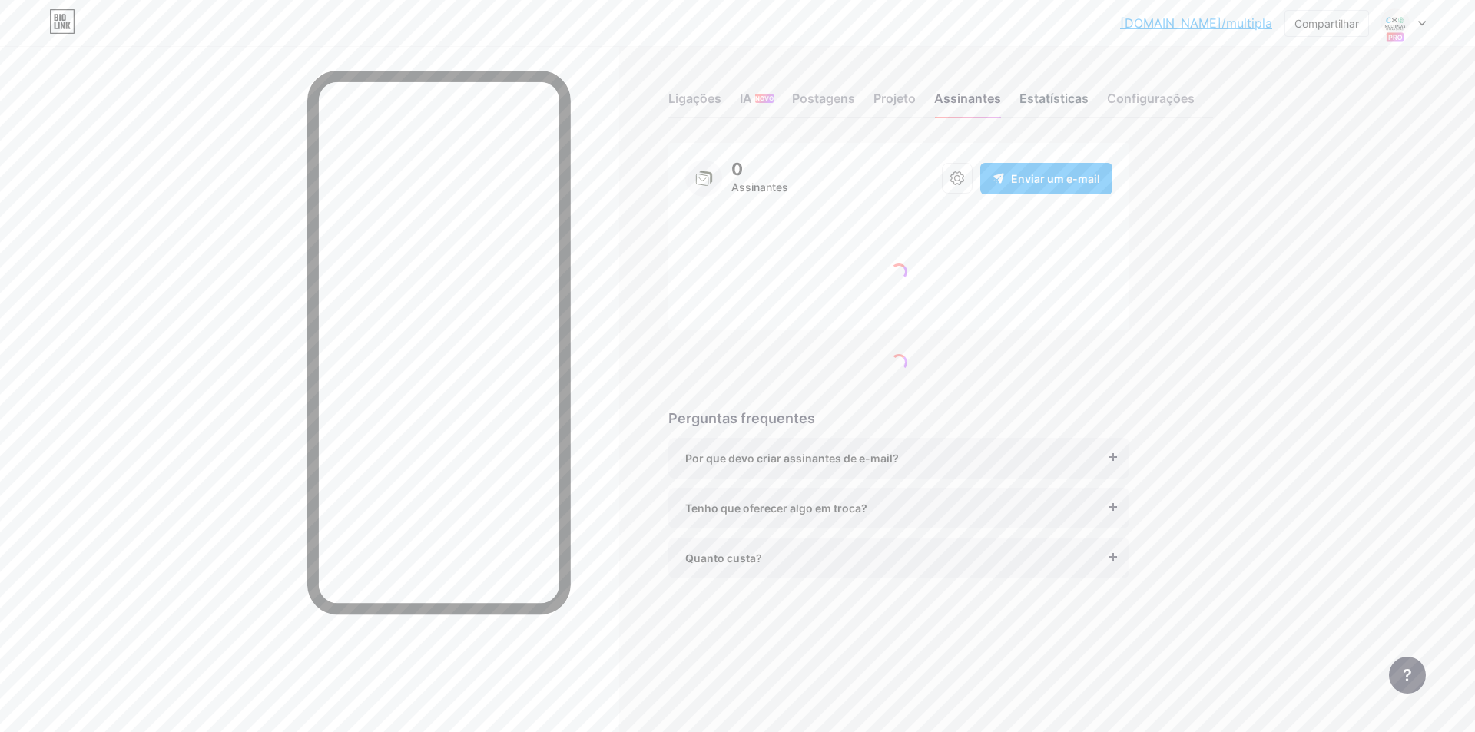
click at [1045, 100] on font "Estatísticas" at bounding box center [1053, 98] width 69 height 15
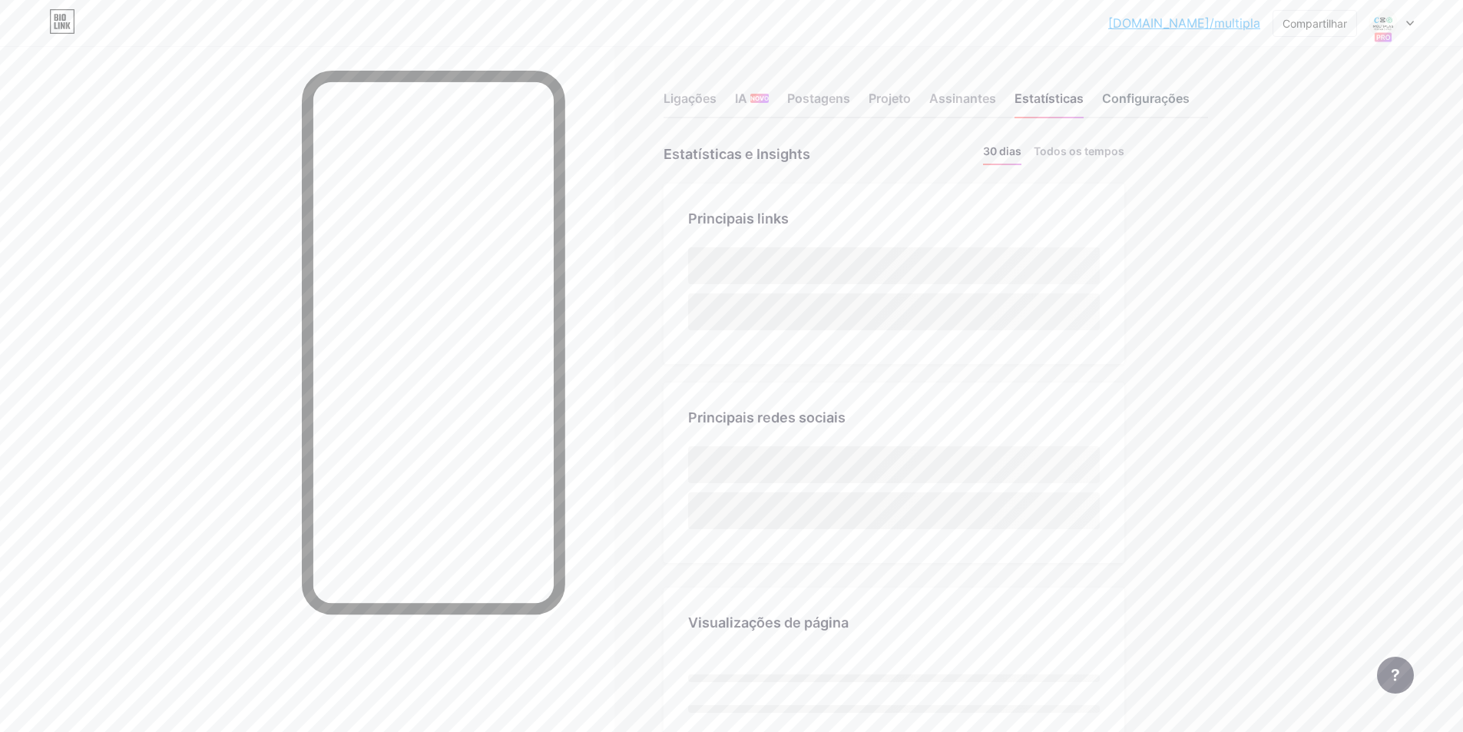
click at [1140, 103] on font "Configurações" at bounding box center [1146, 98] width 88 height 15
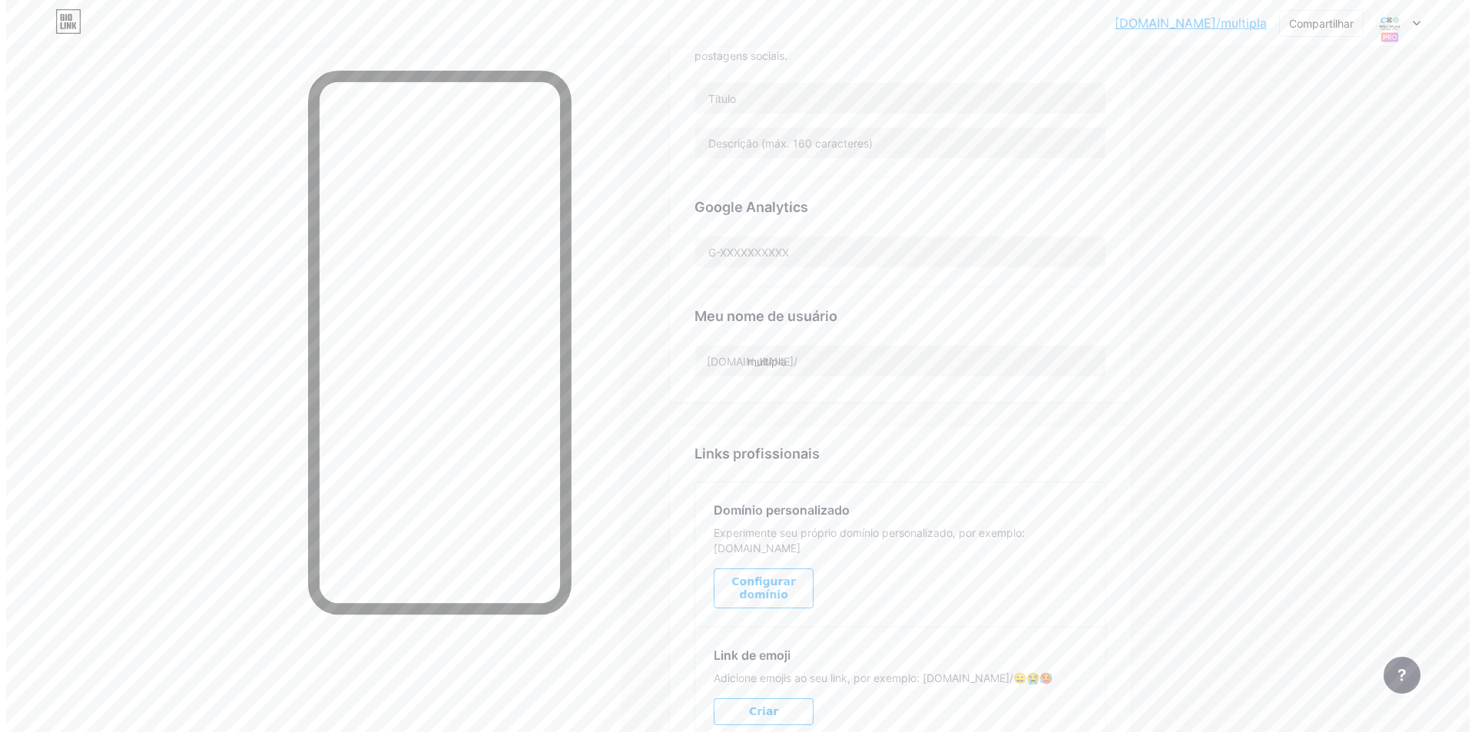
scroll to position [512, 0]
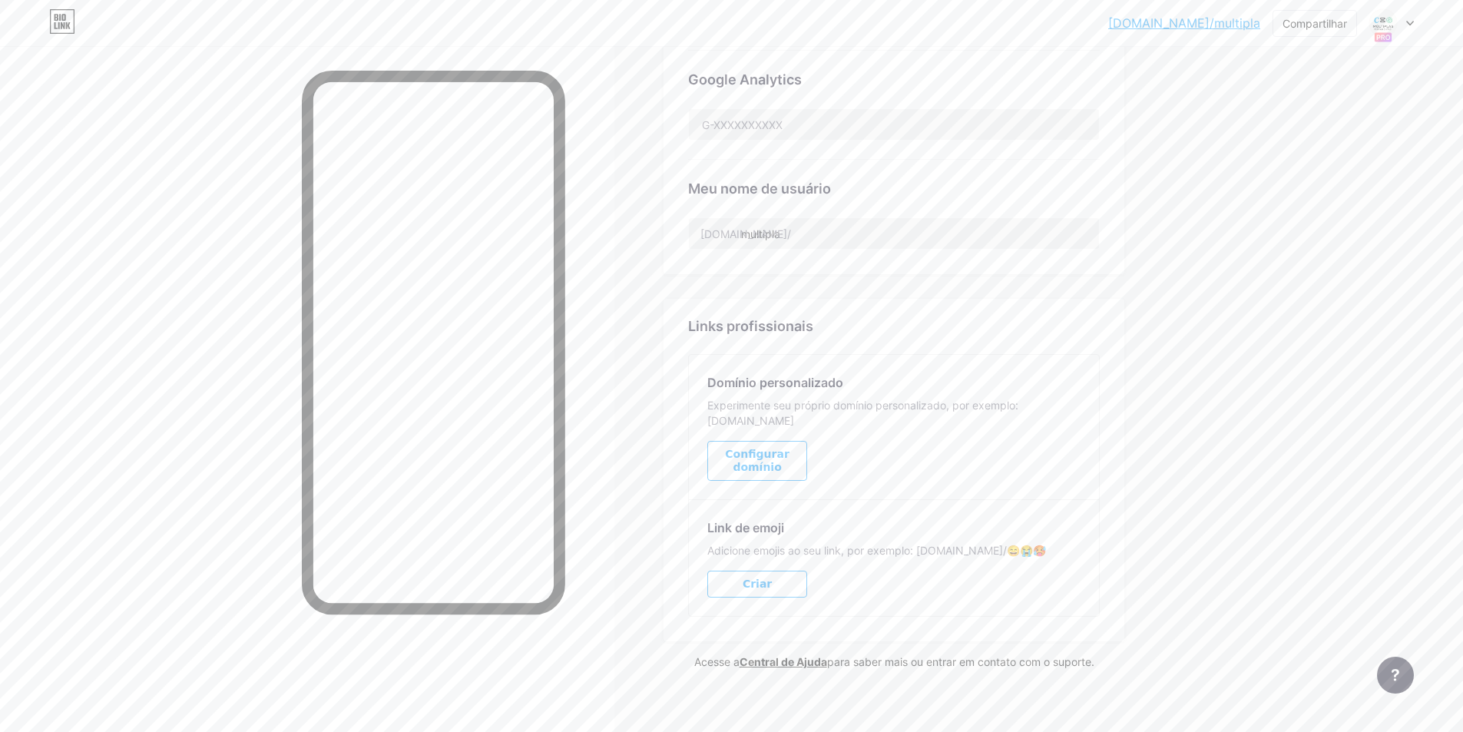
click at [775, 571] on button "Criar" at bounding box center [757, 584] width 100 height 27
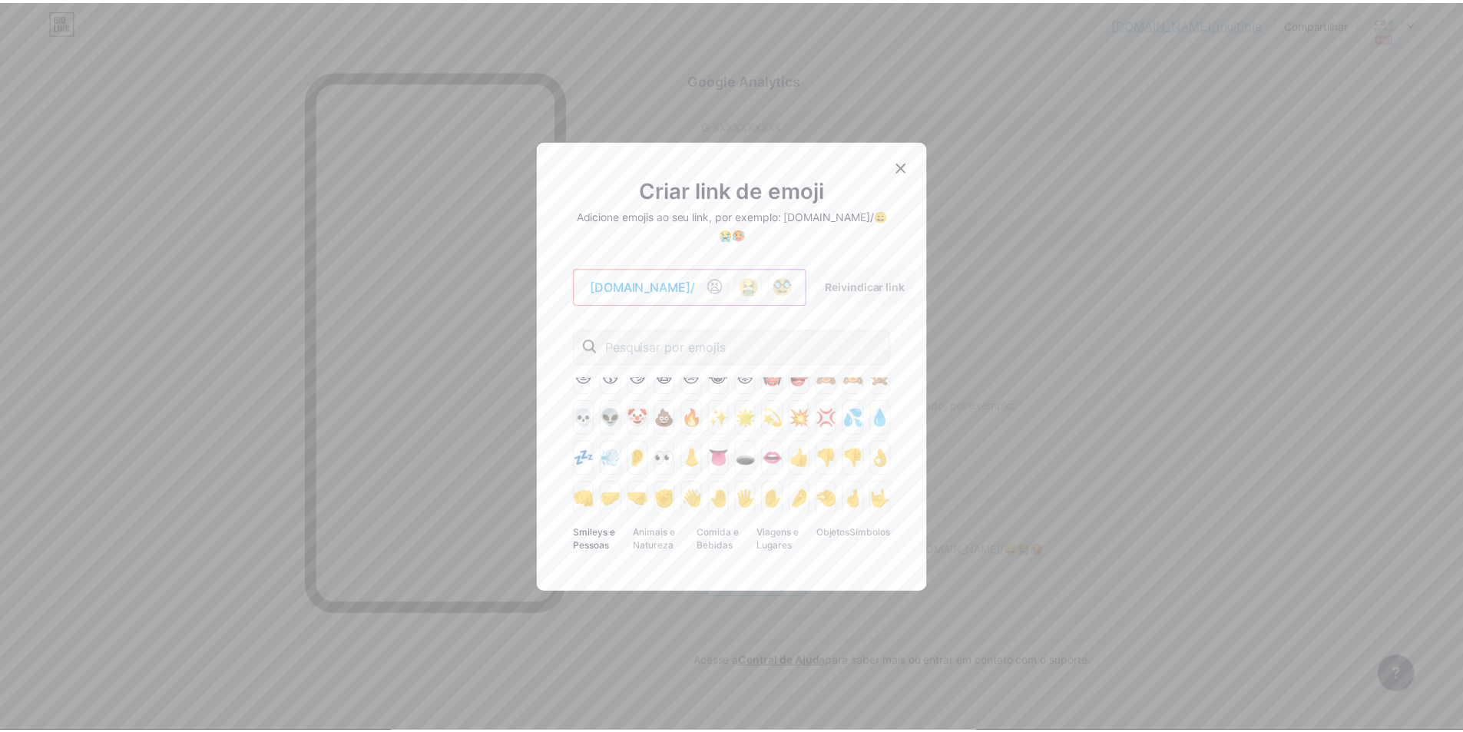
scroll to position [0, 0]
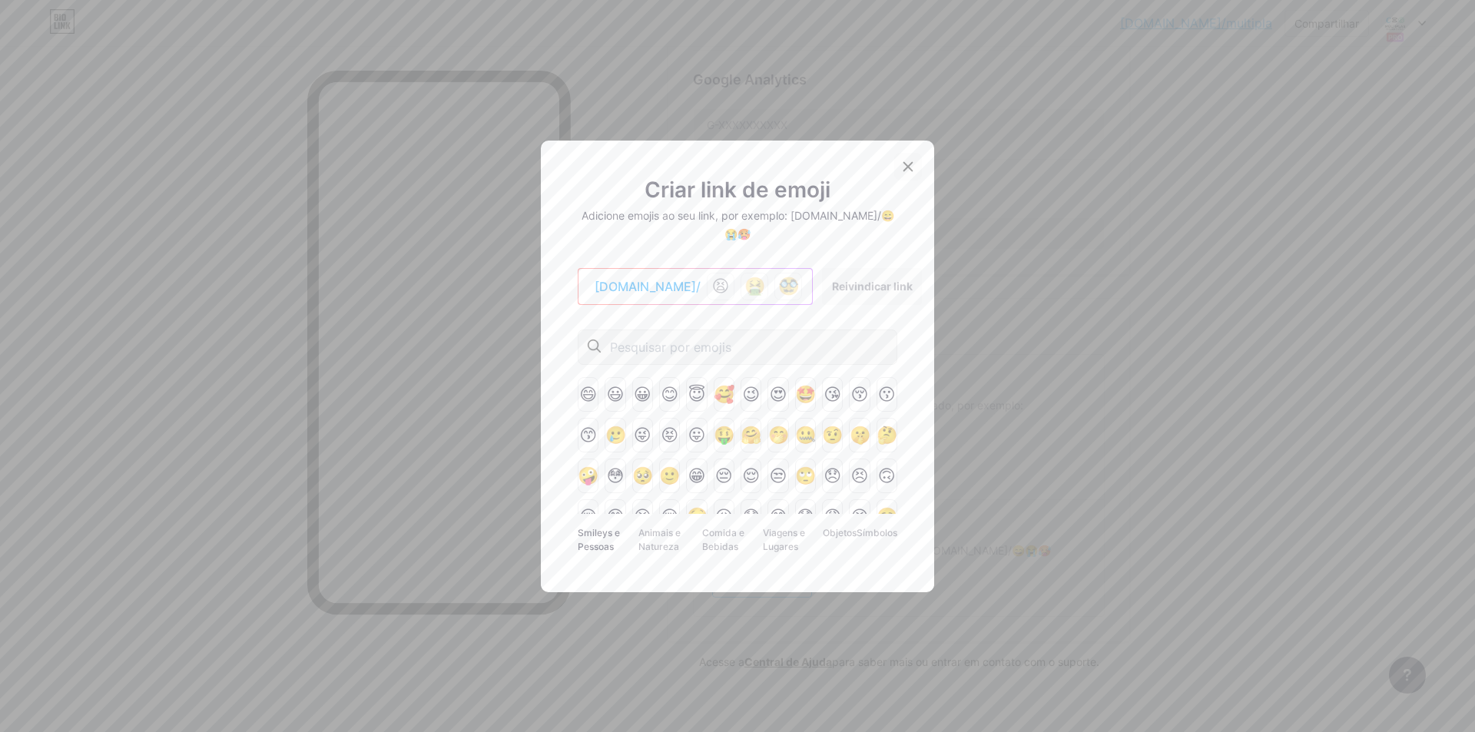
click at [903, 173] on icon at bounding box center [908, 167] width 12 height 12
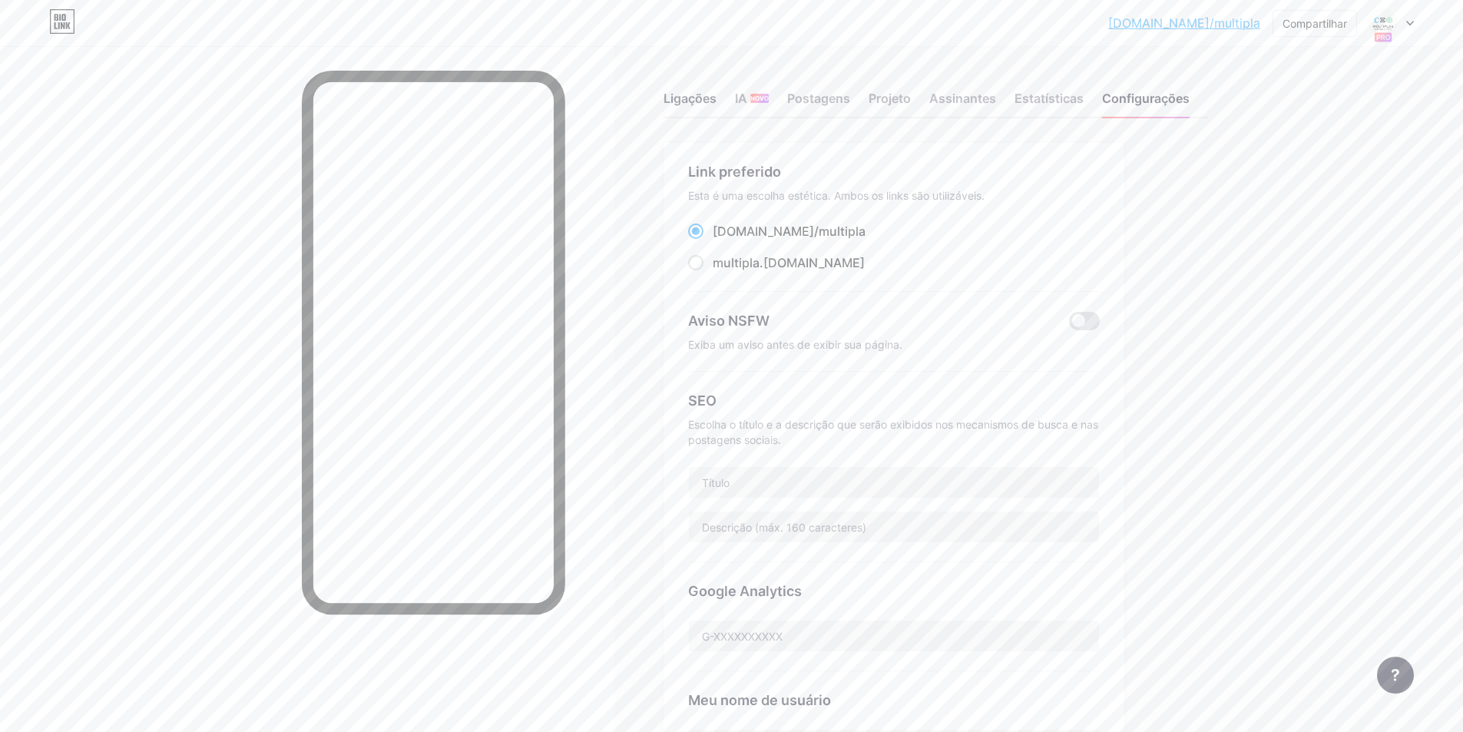
click at [705, 112] on div "Ligações" at bounding box center [690, 103] width 53 height 28
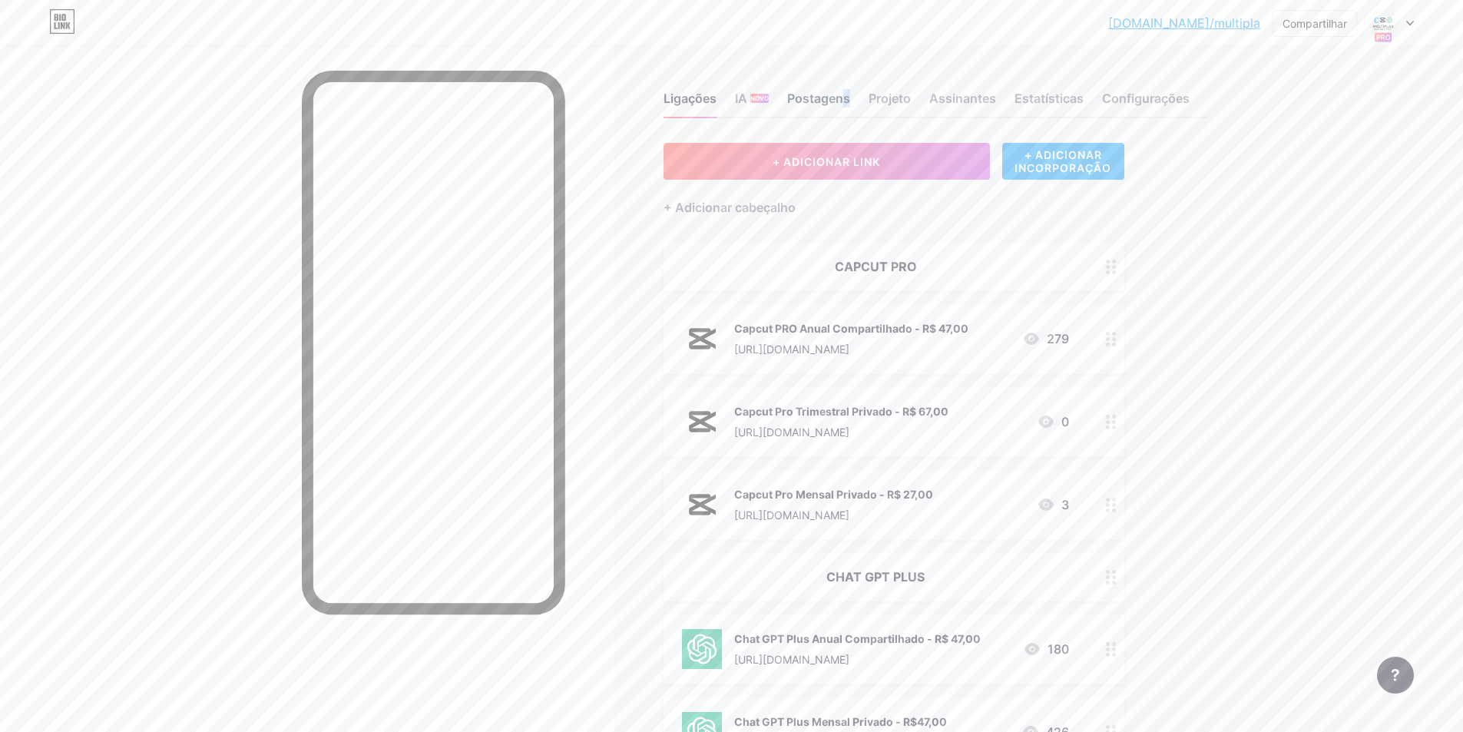
click at [805, 104] on font "Postagens" at bounding box center [818, 98] width 63 height 15
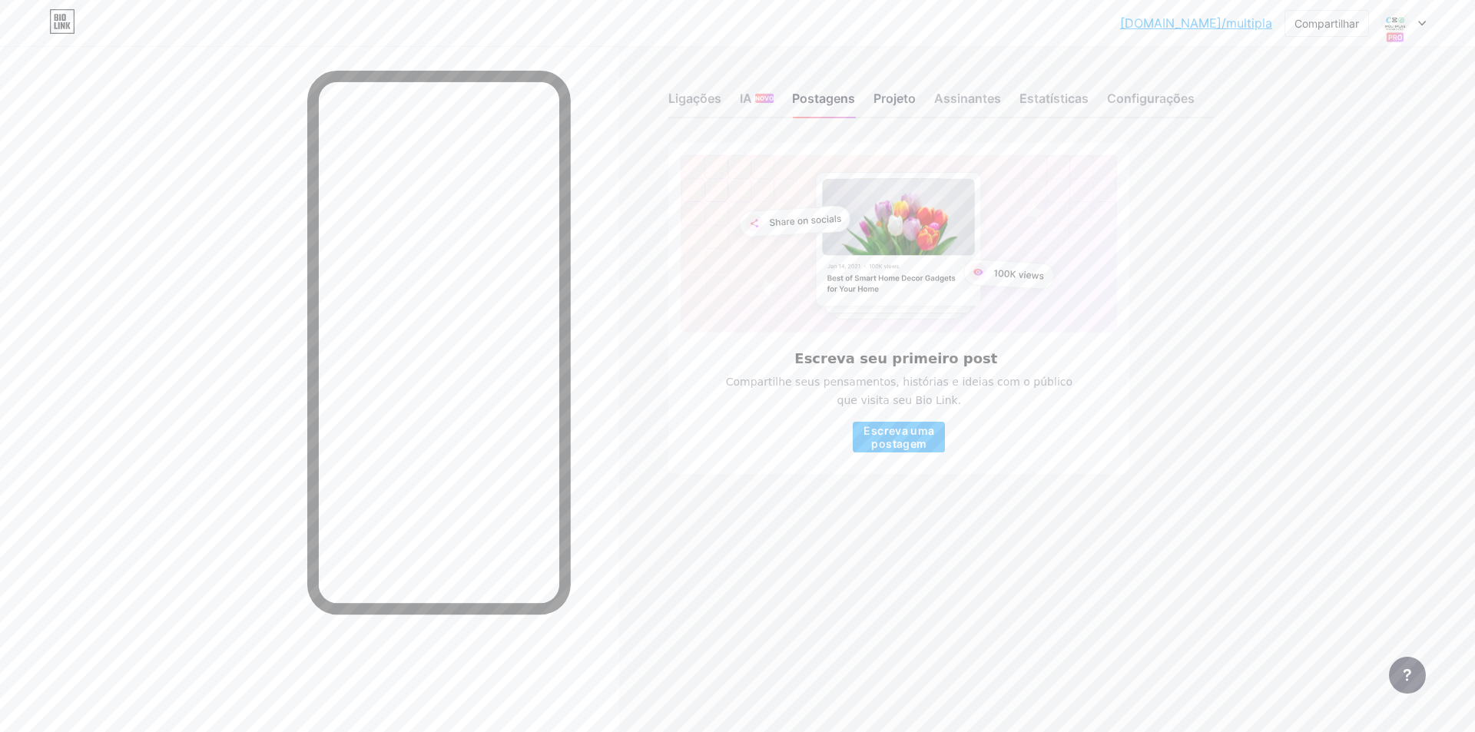
click at [888, 99] on font "Projeto" at bounding box center [894, 98] width 42 height 15
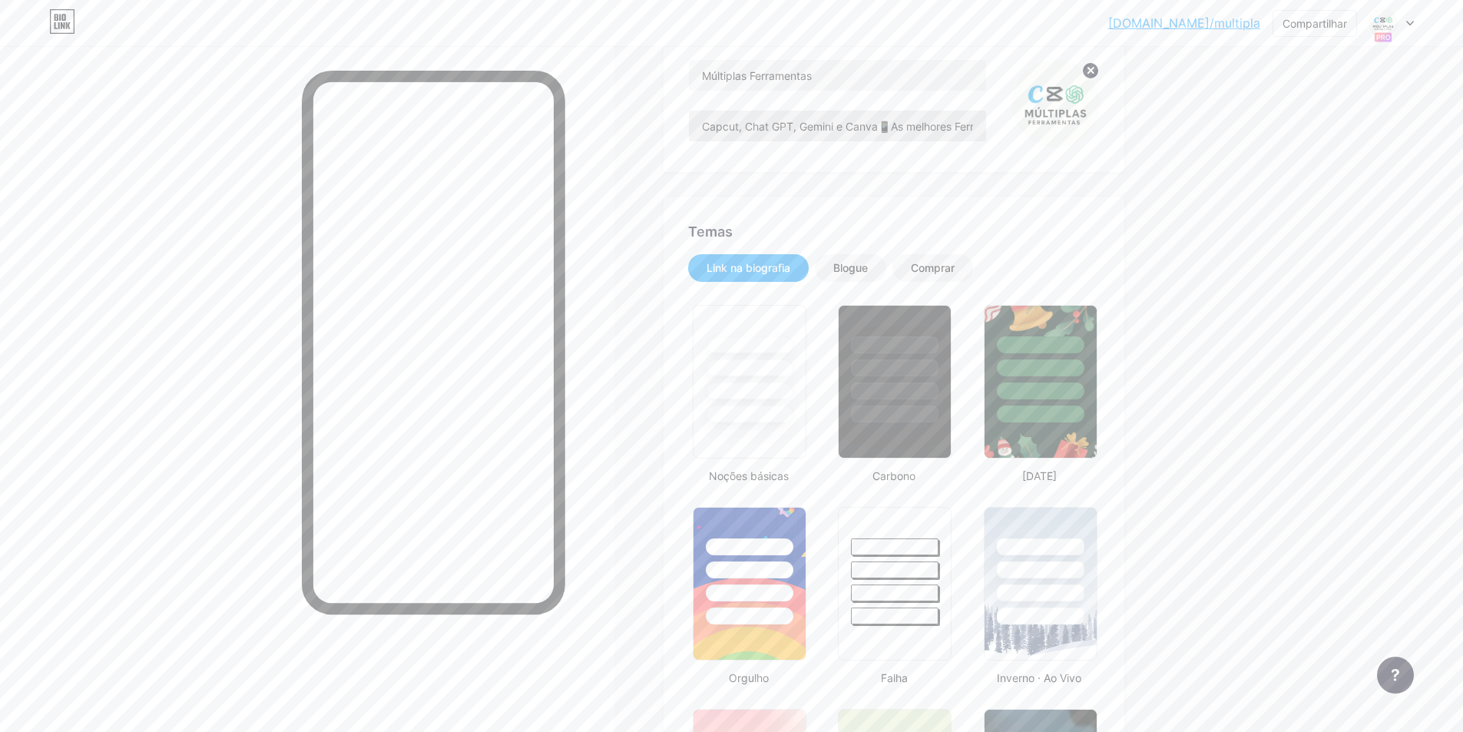
type input "#ffffff"
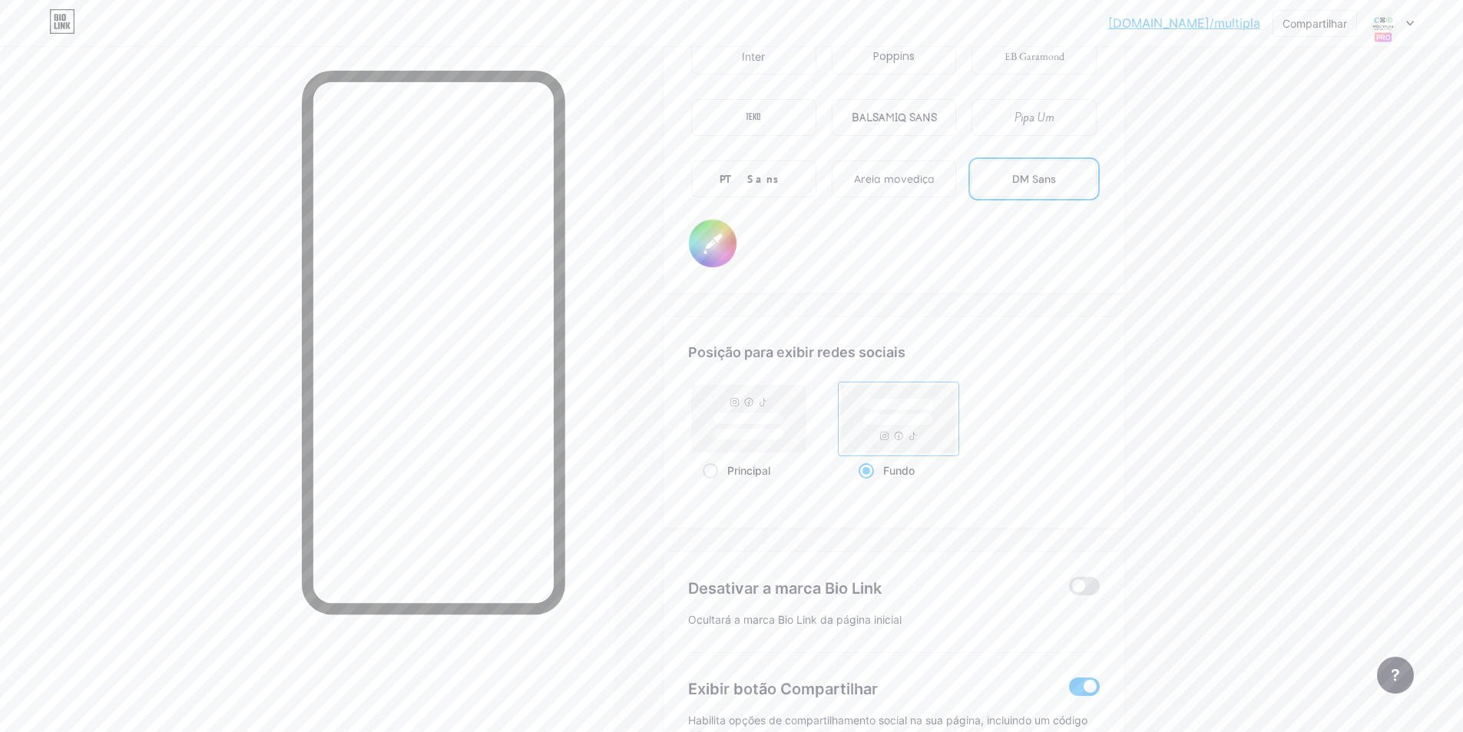
scroll to position [2818, 0]
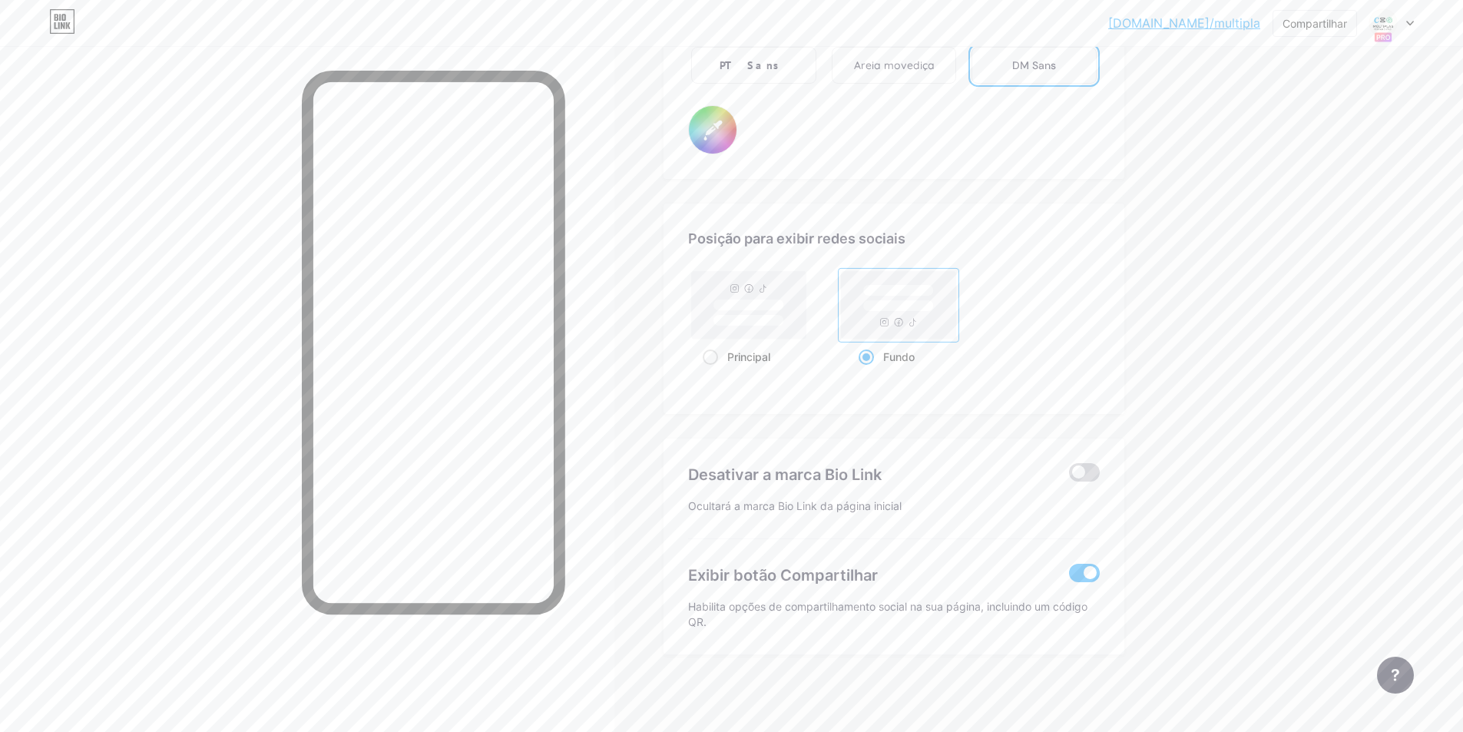
click at [1086, 471] on span at bounding box center [1084, 472] width 31 height 18
click at [1069, 476] on input "checkbox" at bounding box center [1069, 476] width 0 height 0
type input "#ffffff"
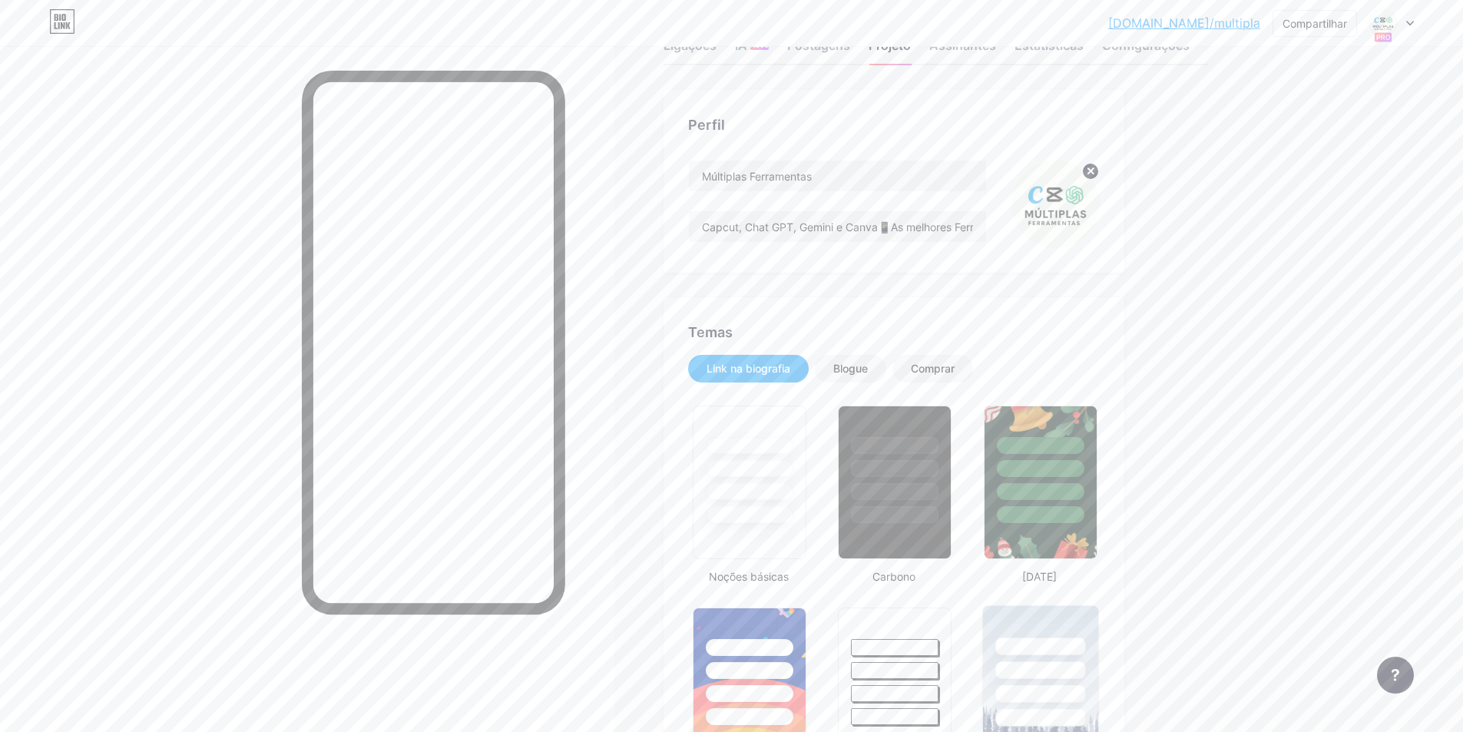
scroll to position [0, 0]
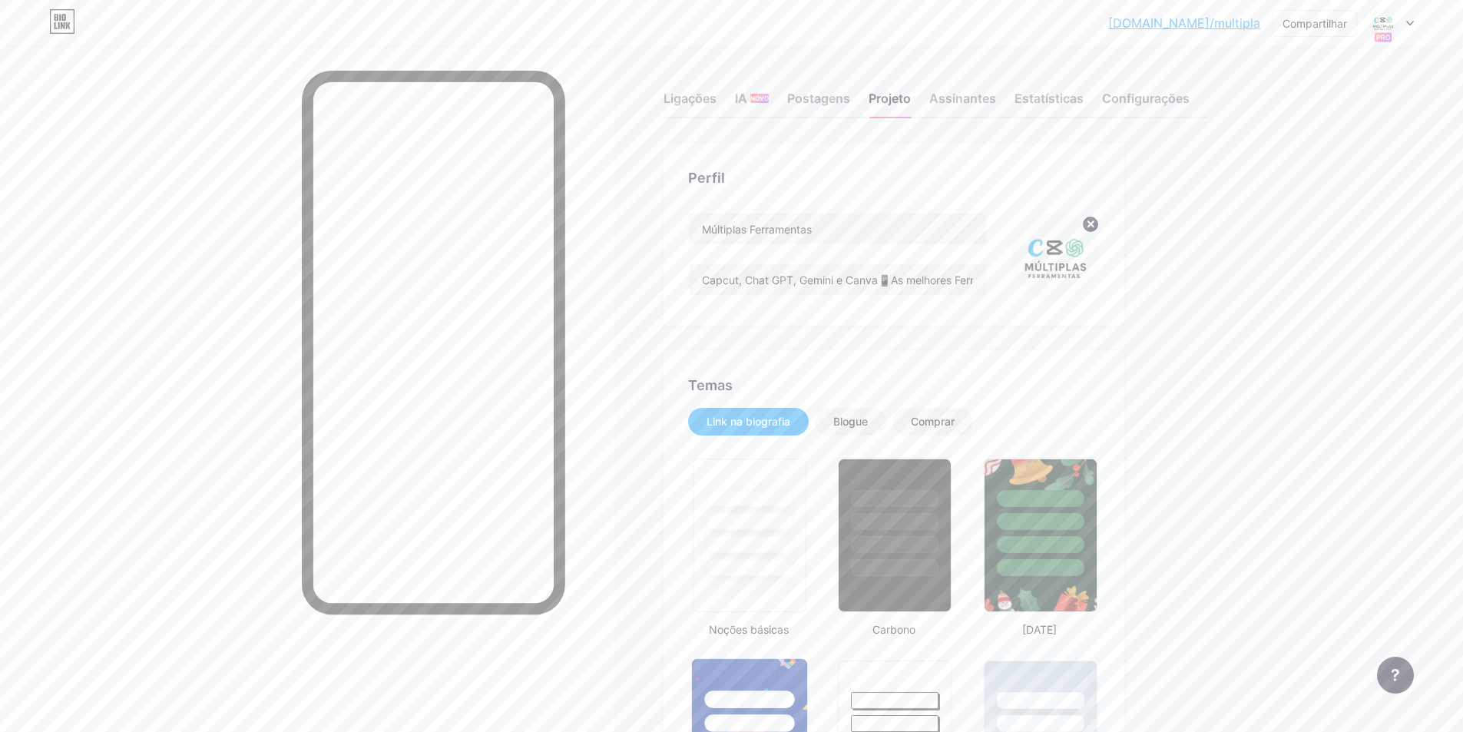
click at [734, 731] on div at bounding box center [749, 723] width 90 height 18
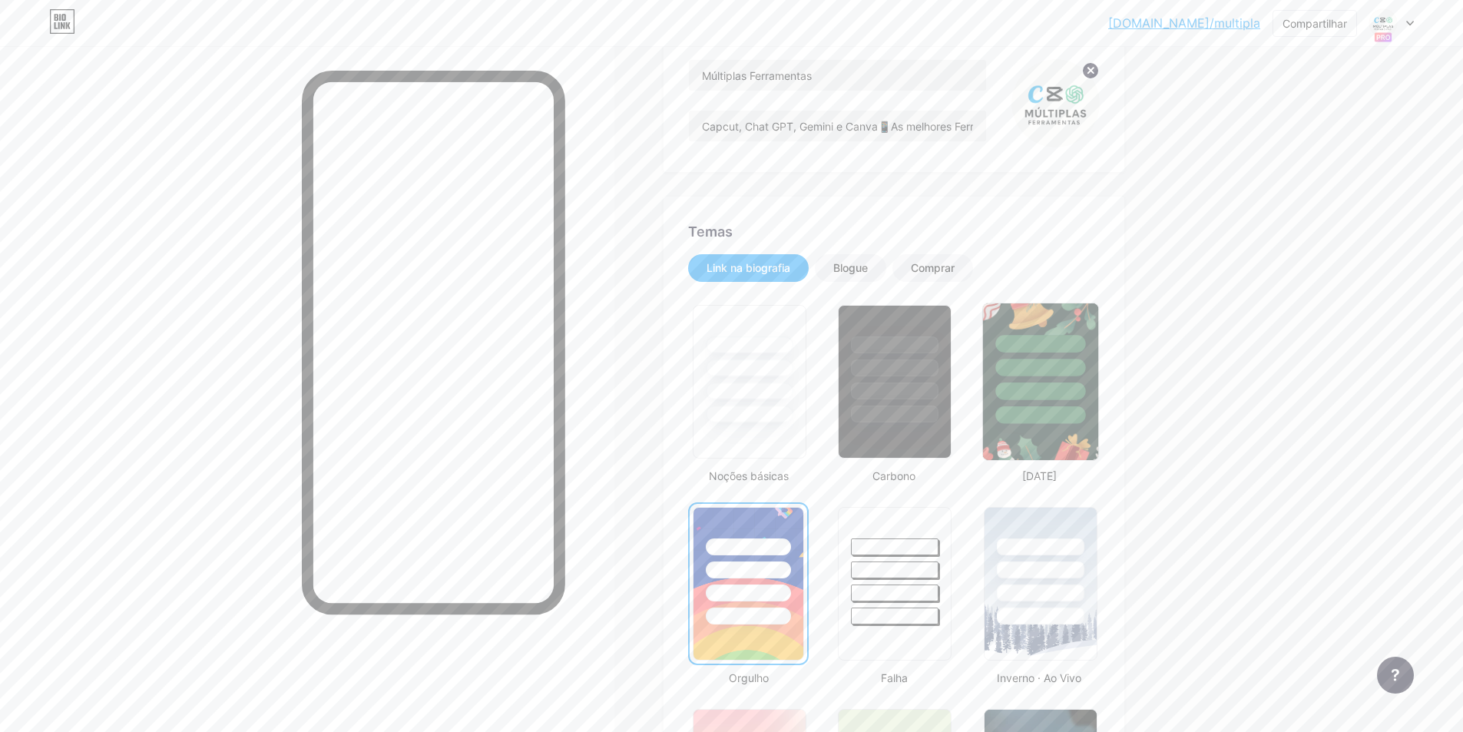
scroll to position [307, 0]
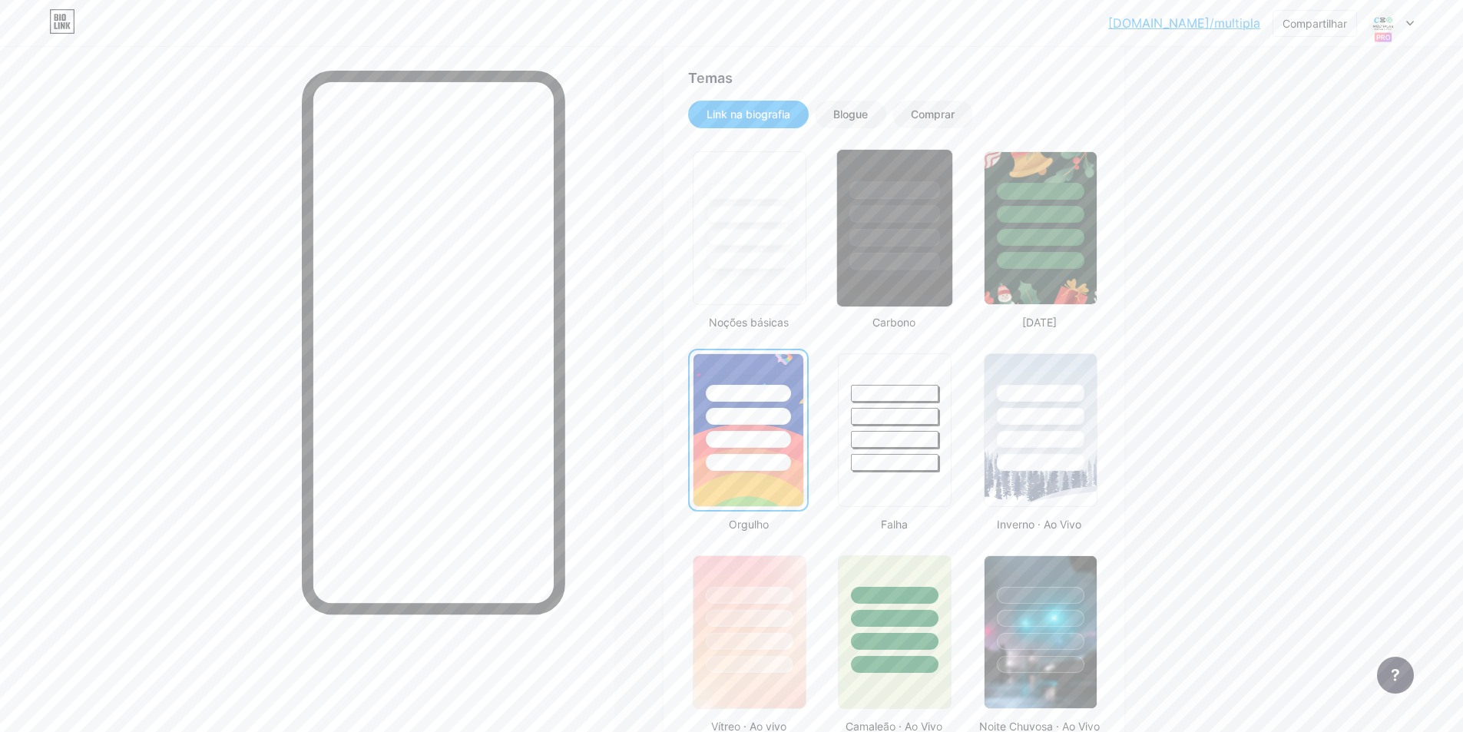
click at [911, 235] on div at bounding box center [895, 238] width 90 height 18
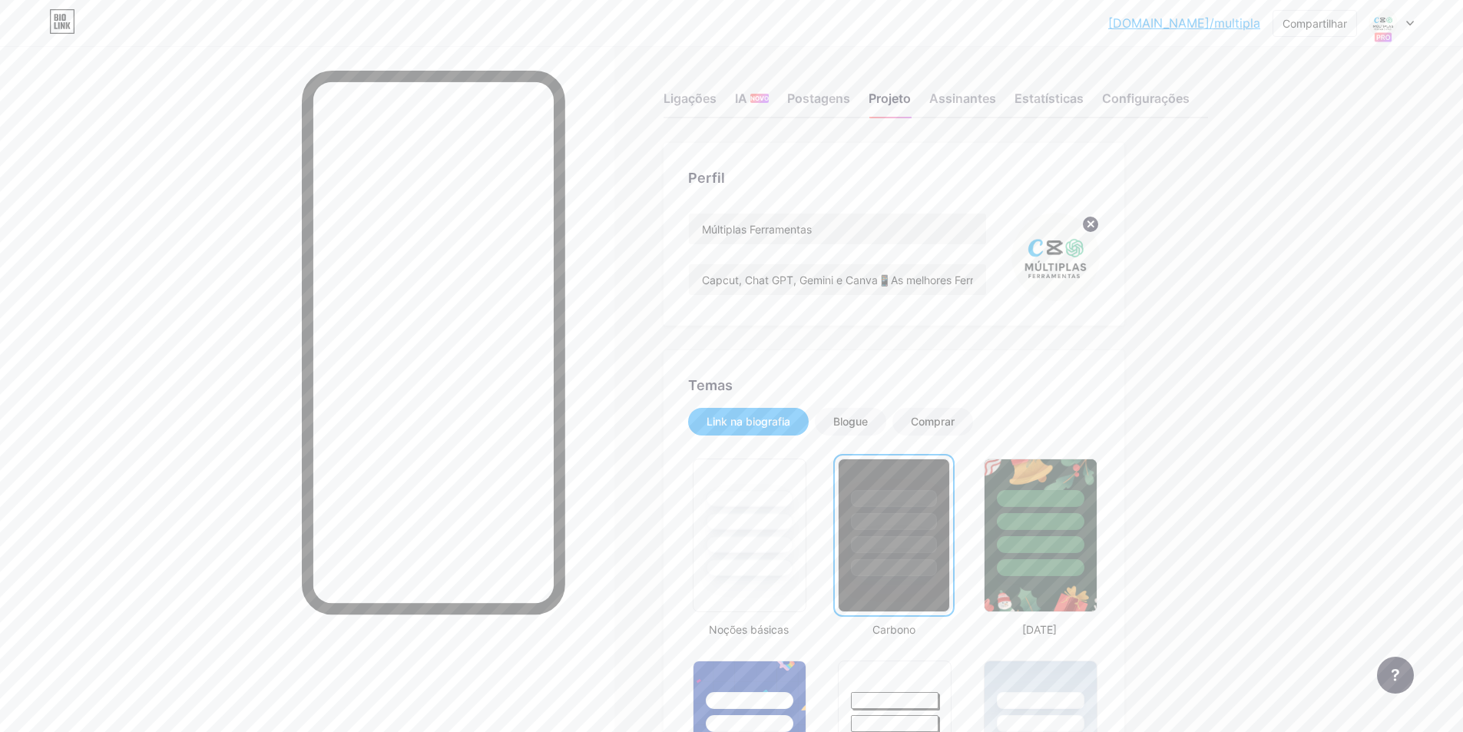
scroll to position [77, 0]
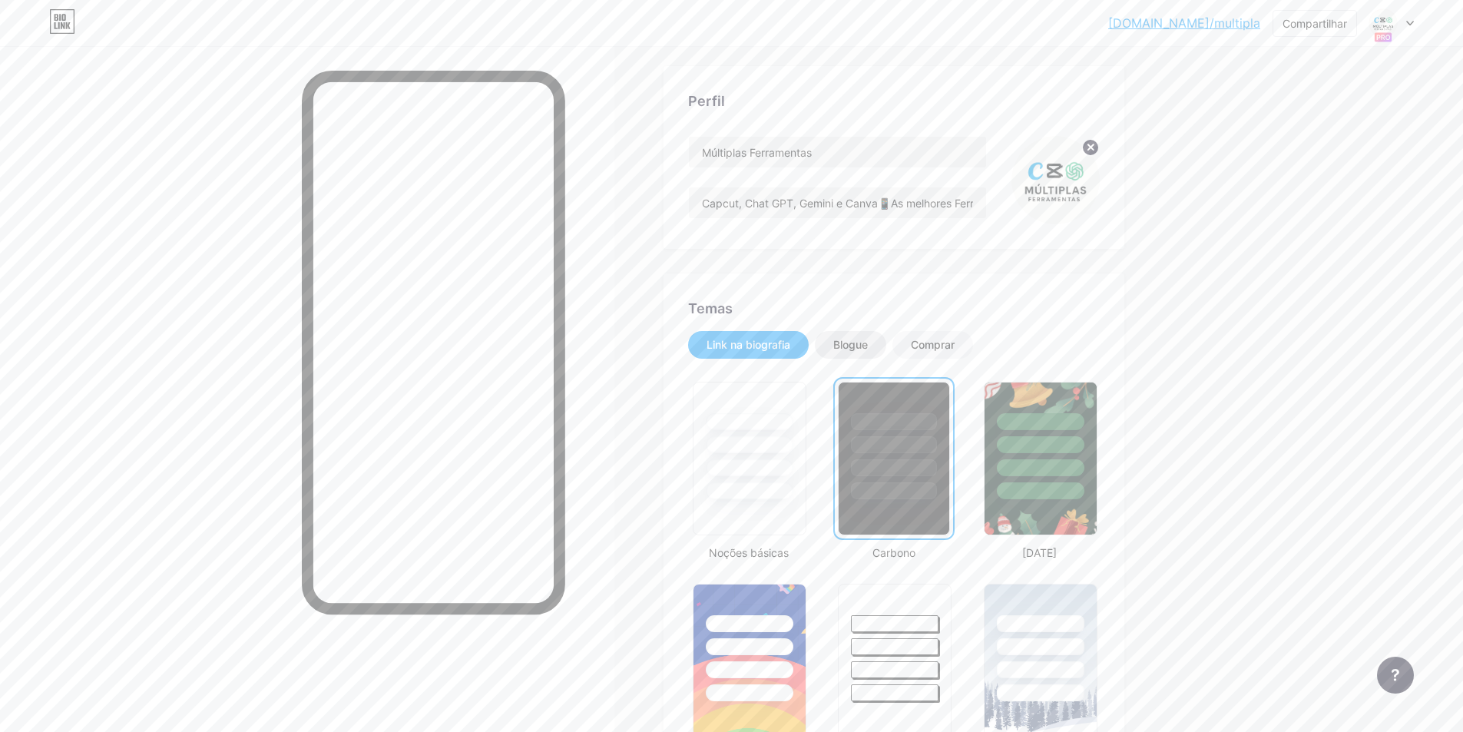
click at [843, 345] on font "Blogue" at bounding box center [850, 344] width 35 height 13
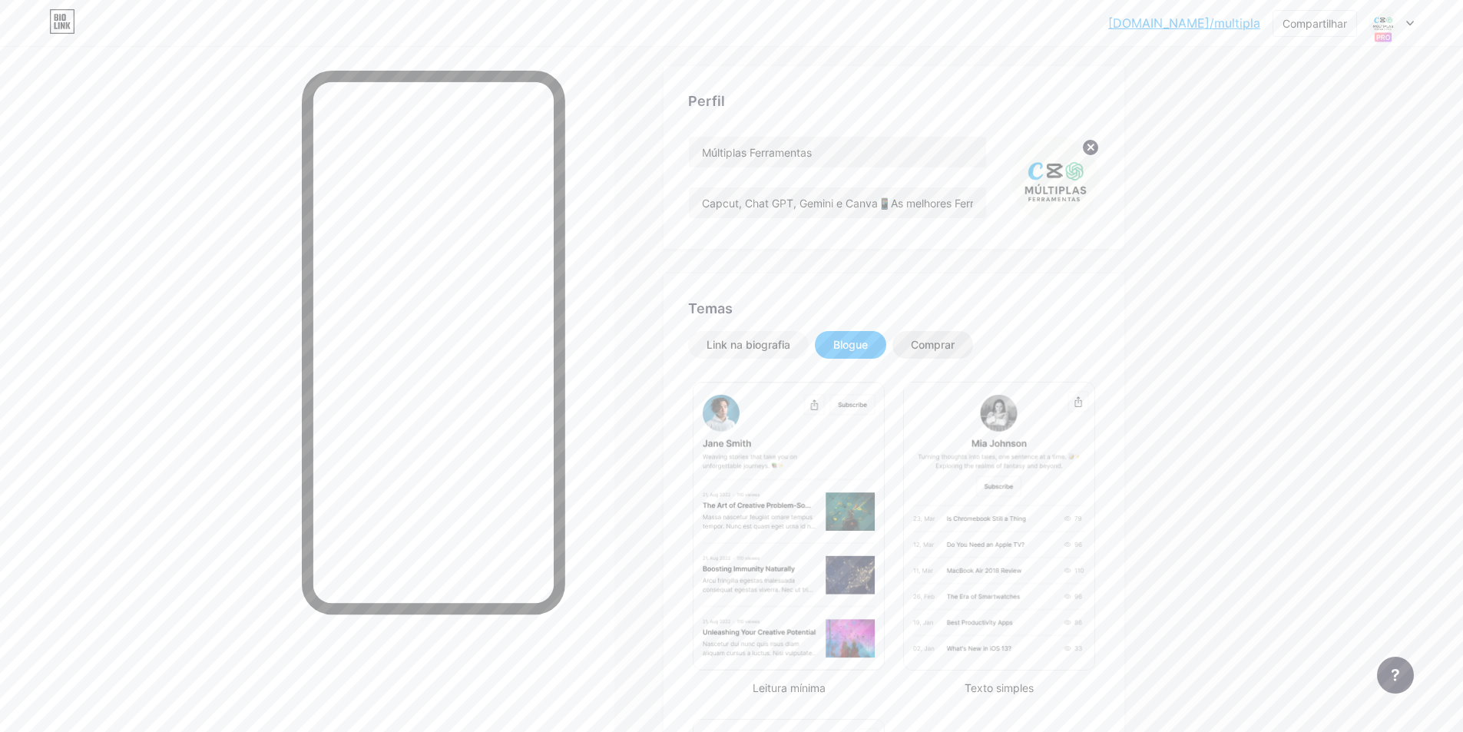
click at [923, 348] on font "Comprar" at bounding box center [933, 344] width 44 height 13
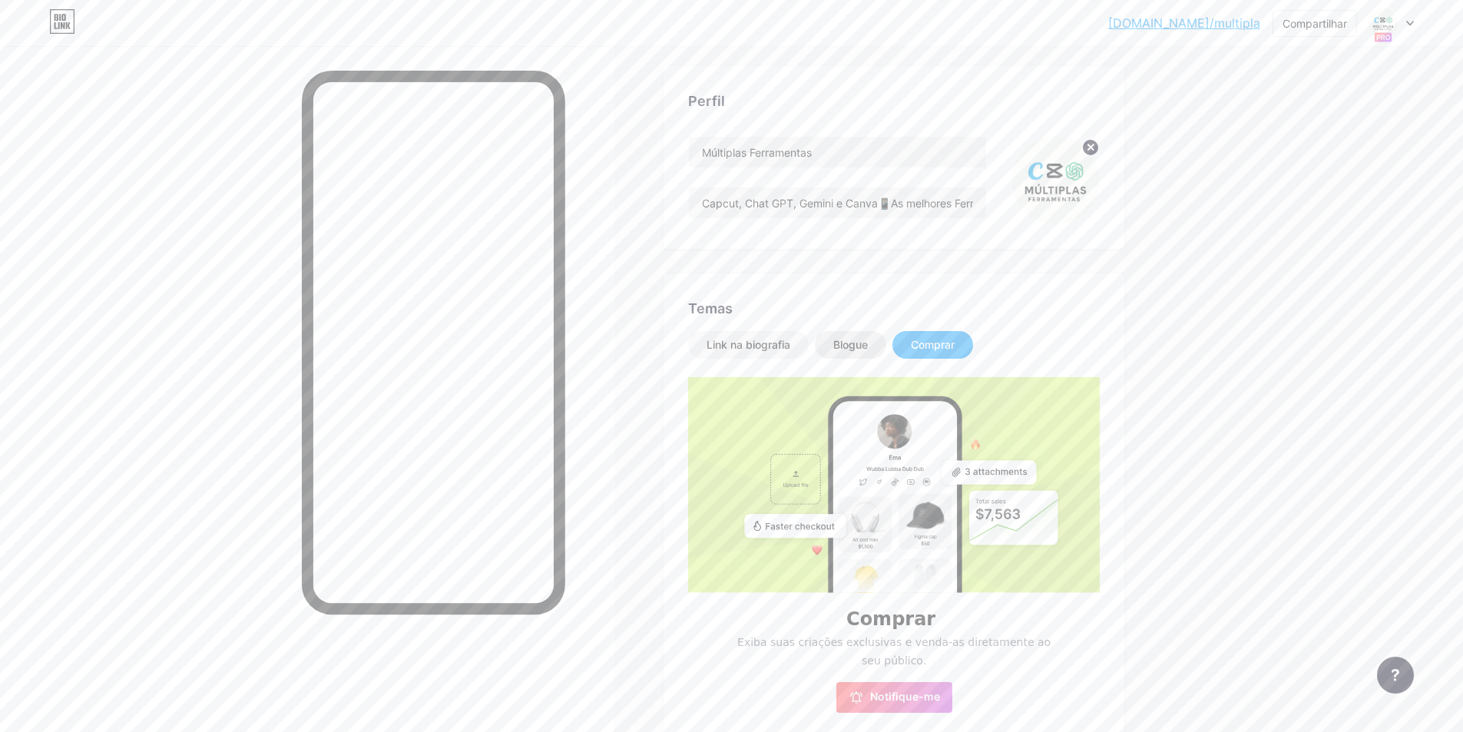
click at [846, 349] on font "Blogue" at bounding box center [850, 344] width 35 height 13
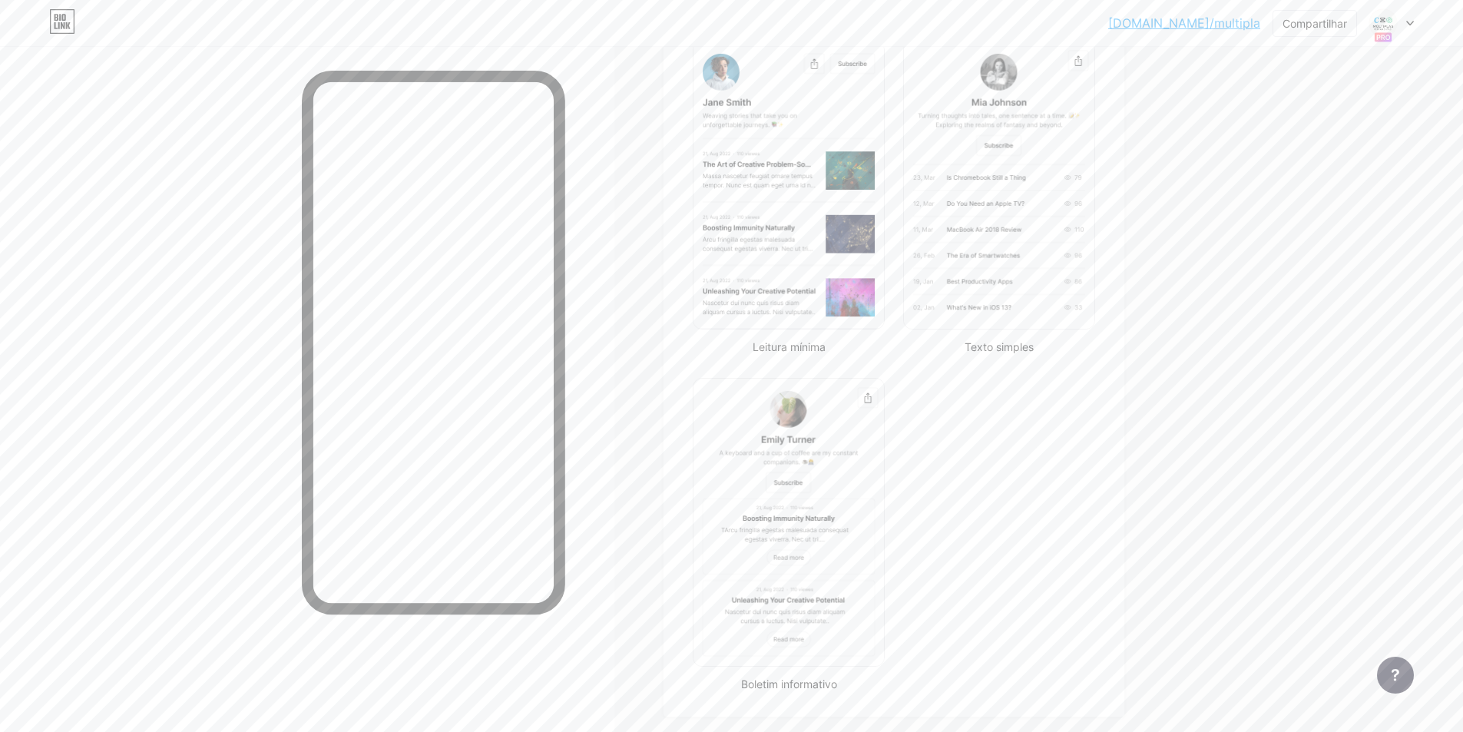
scroll to position [111, 0]
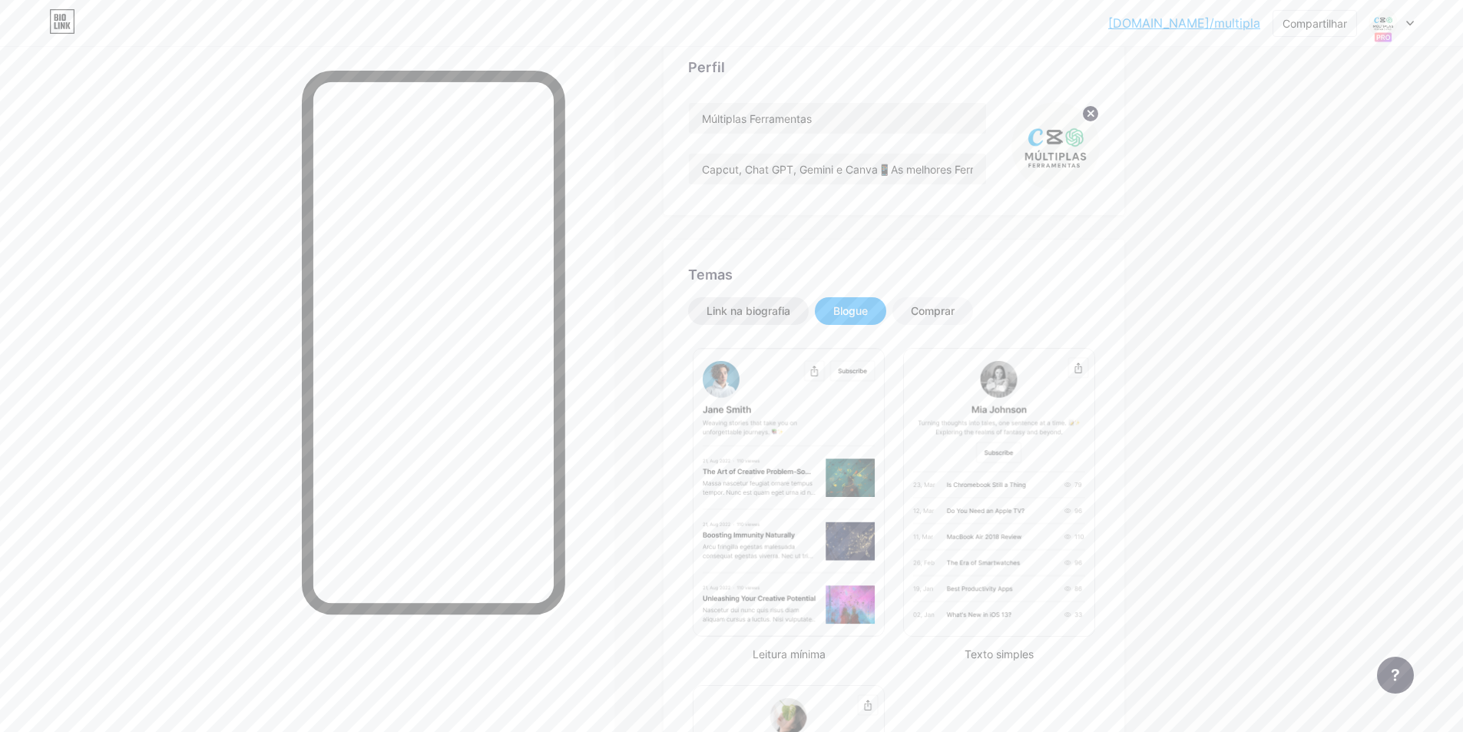
click at [770, 309] on font "Link na biografia" at bounding box center [749, 310] width 84 height 13
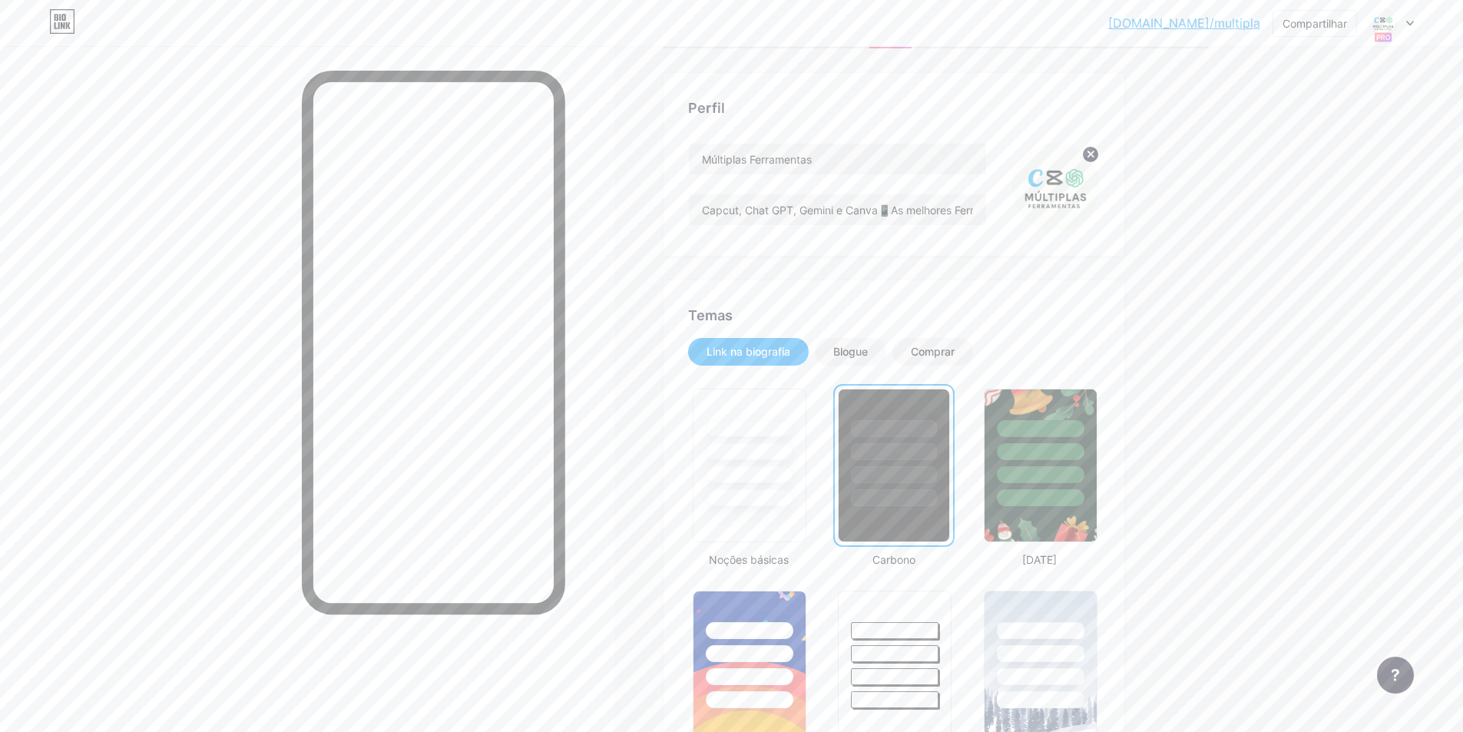
scroll to position [0, 0]
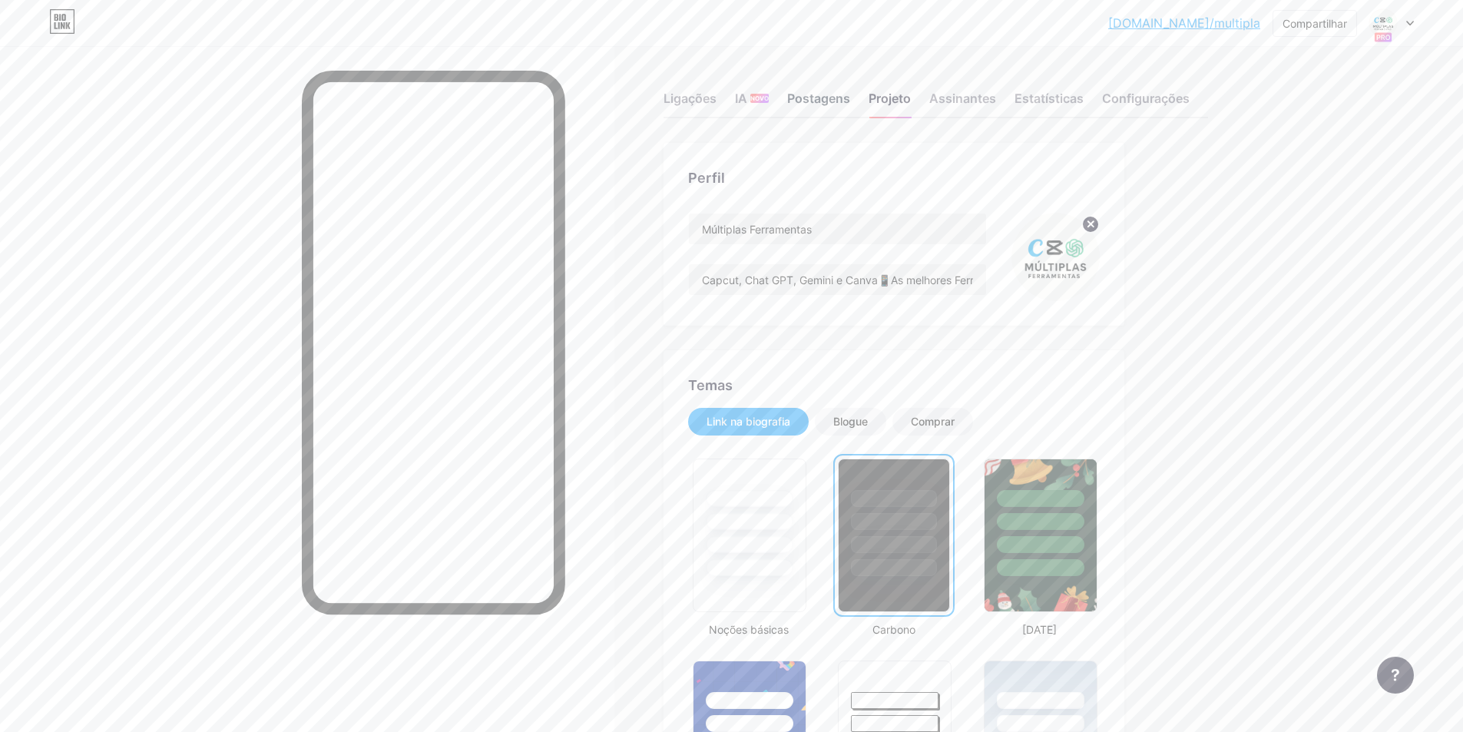
drag, startPoint x: 814, startPoint y: 95, endPoint x: 840, endPoint y: 99, distance: 25.6
click at [816, 96] on font "Postagens" at bounding box center [818, 98] width 63 height 15
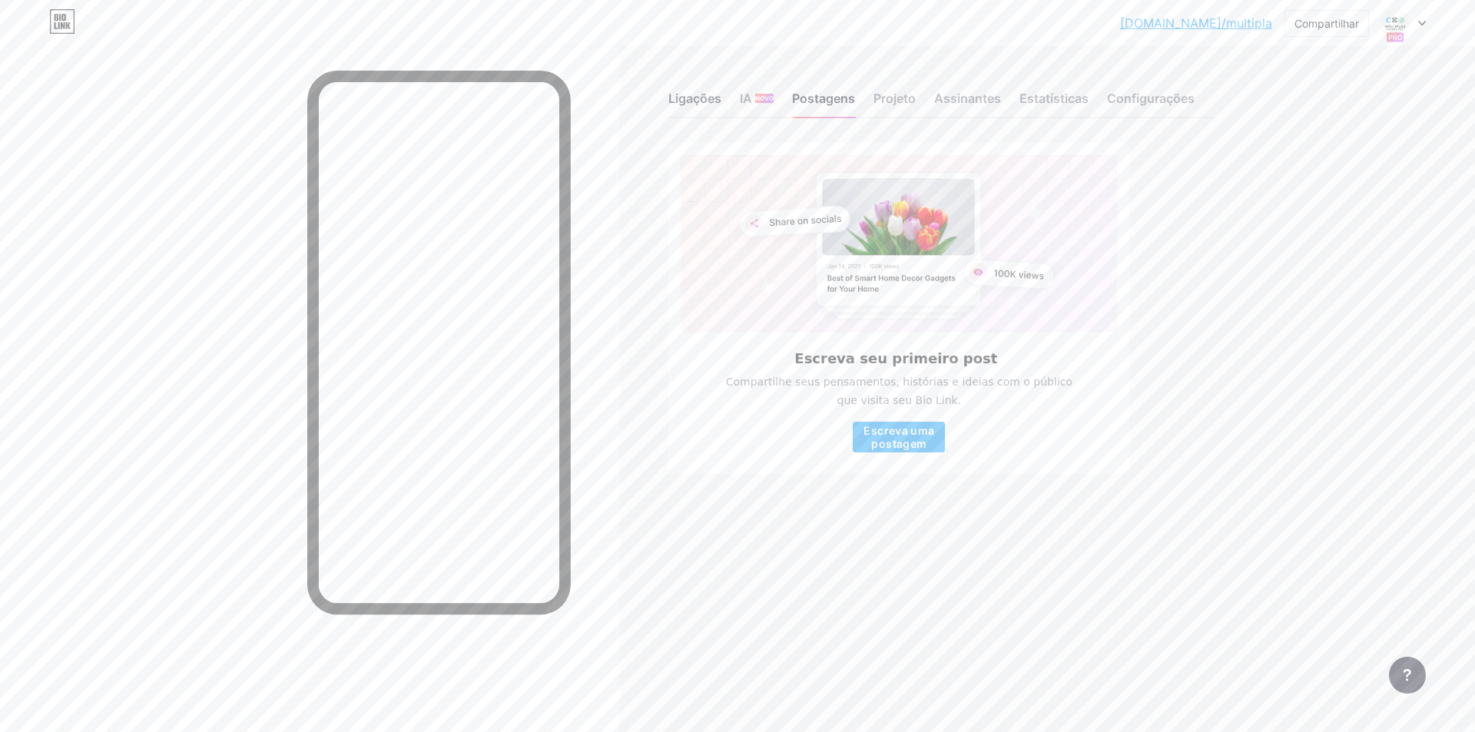
click at [707, 104] on font "Ligações" at bounding box center [694, 98] width 53 height 15
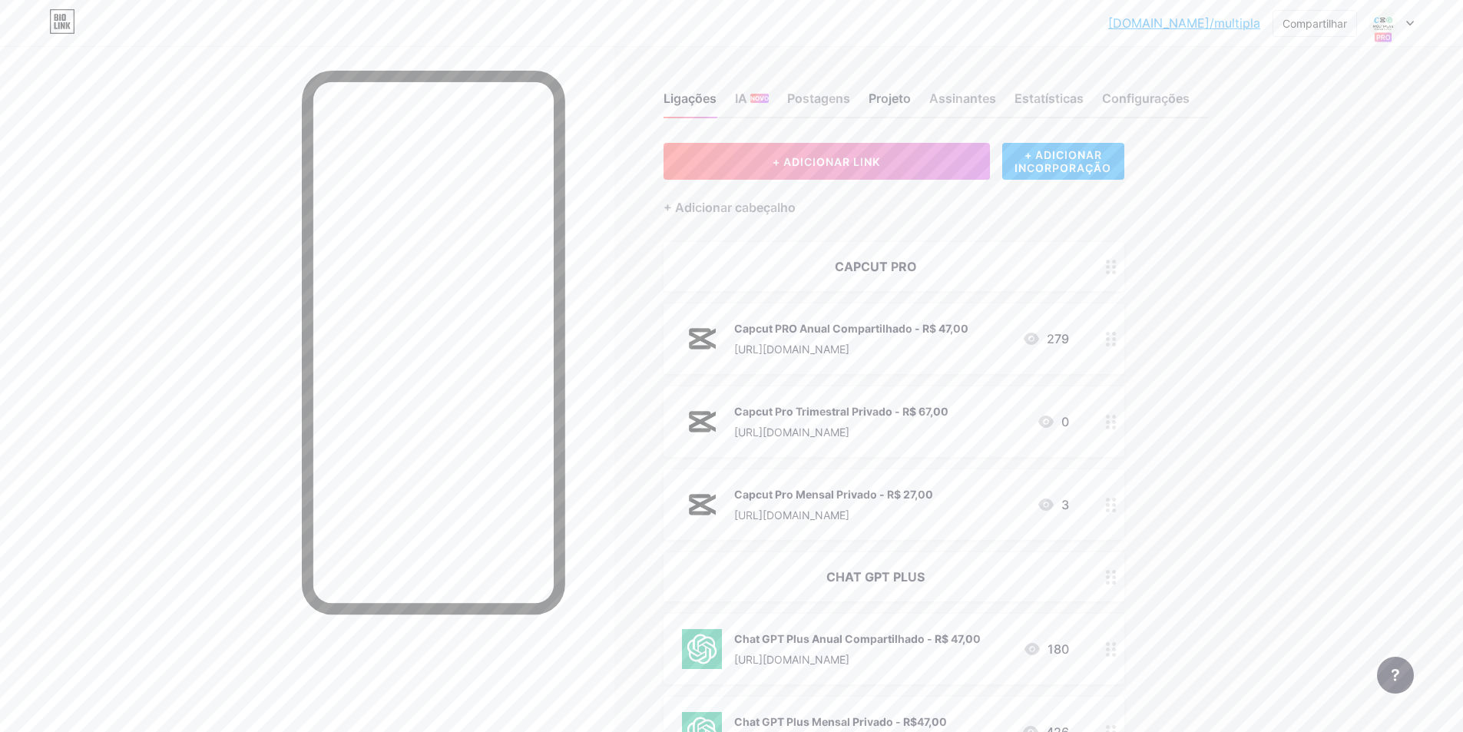
click at [893, 103] on font "Projeto" at bounding box center [890, 98] width 42 height 15
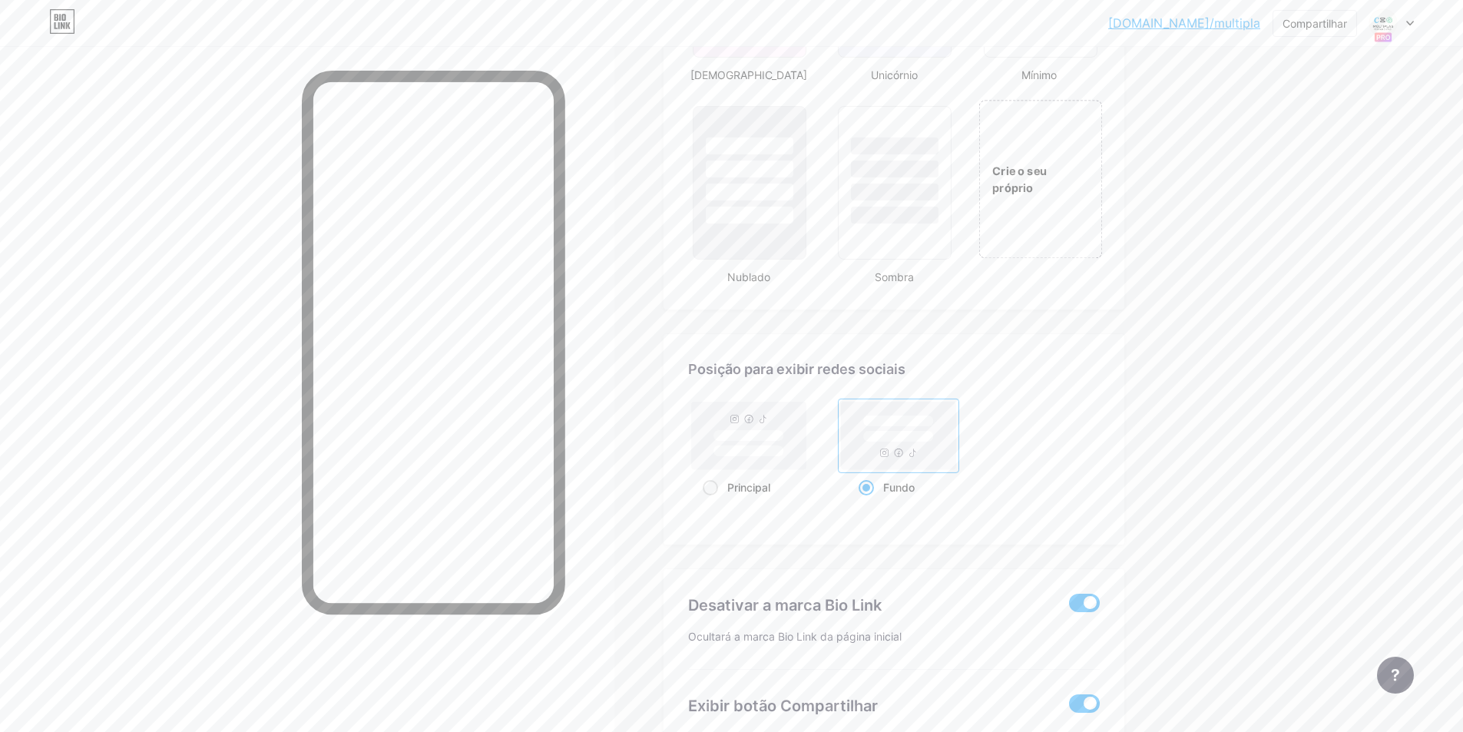
scroll to position [1613, 0]
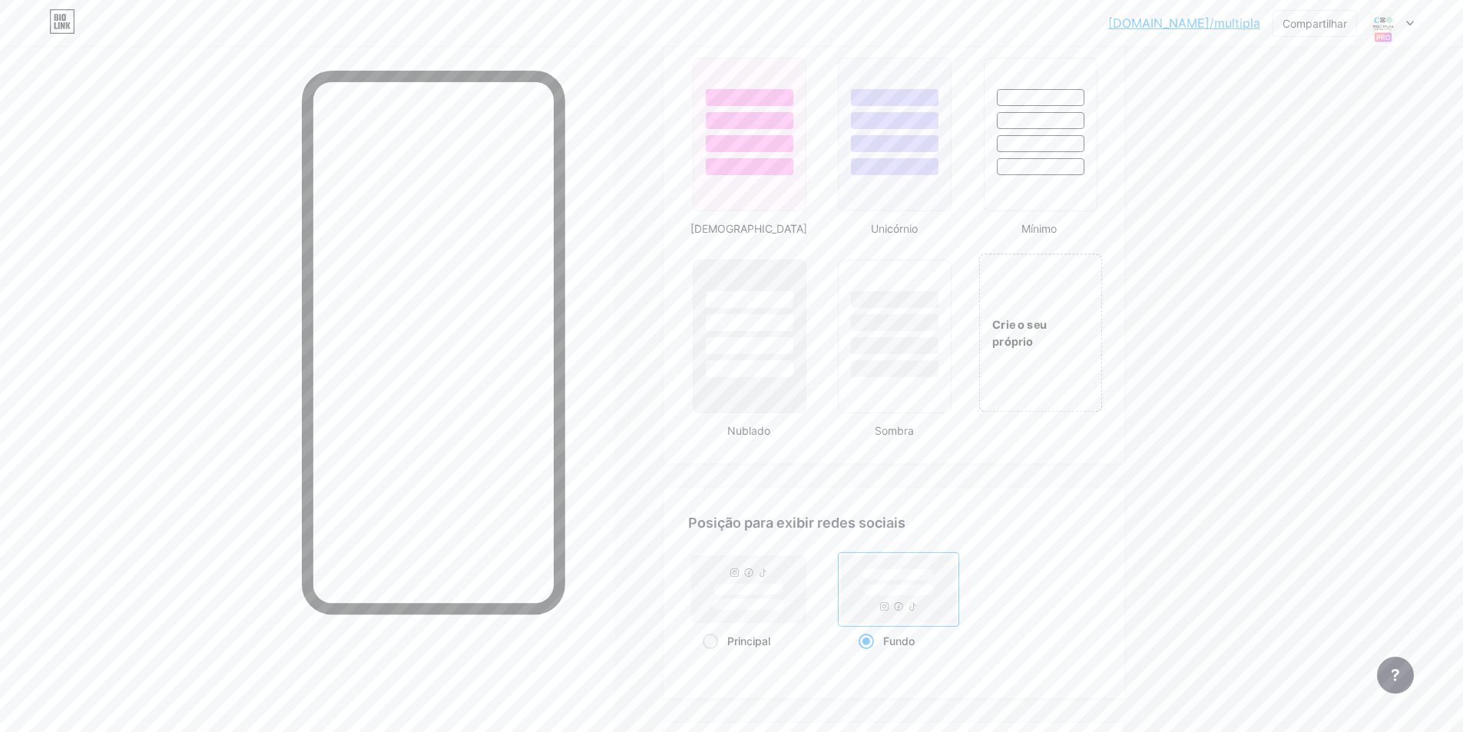
click at [1032, 323] on div "Crie o seu próprio" at bounding box center [1041, 332] width 124 height 158
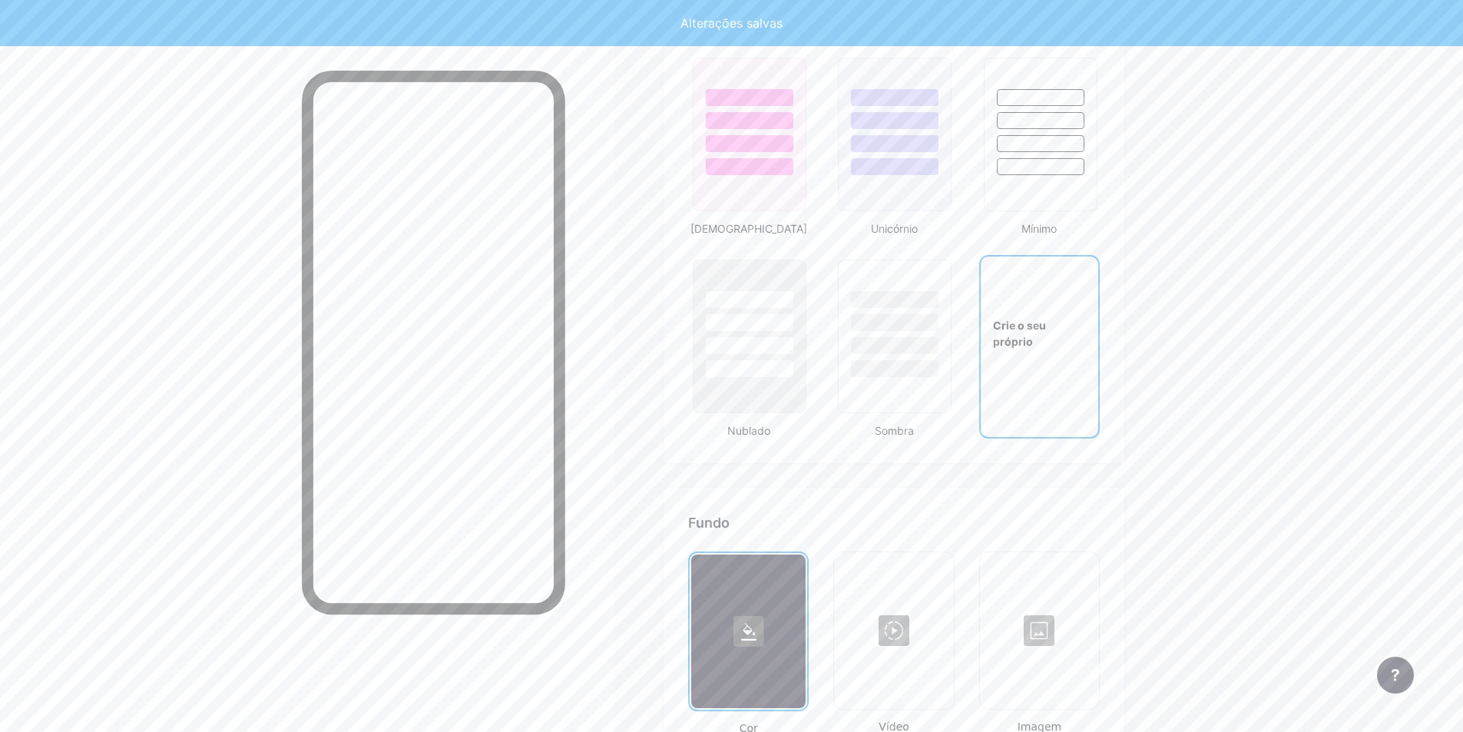
scroll to position [2055, 0]
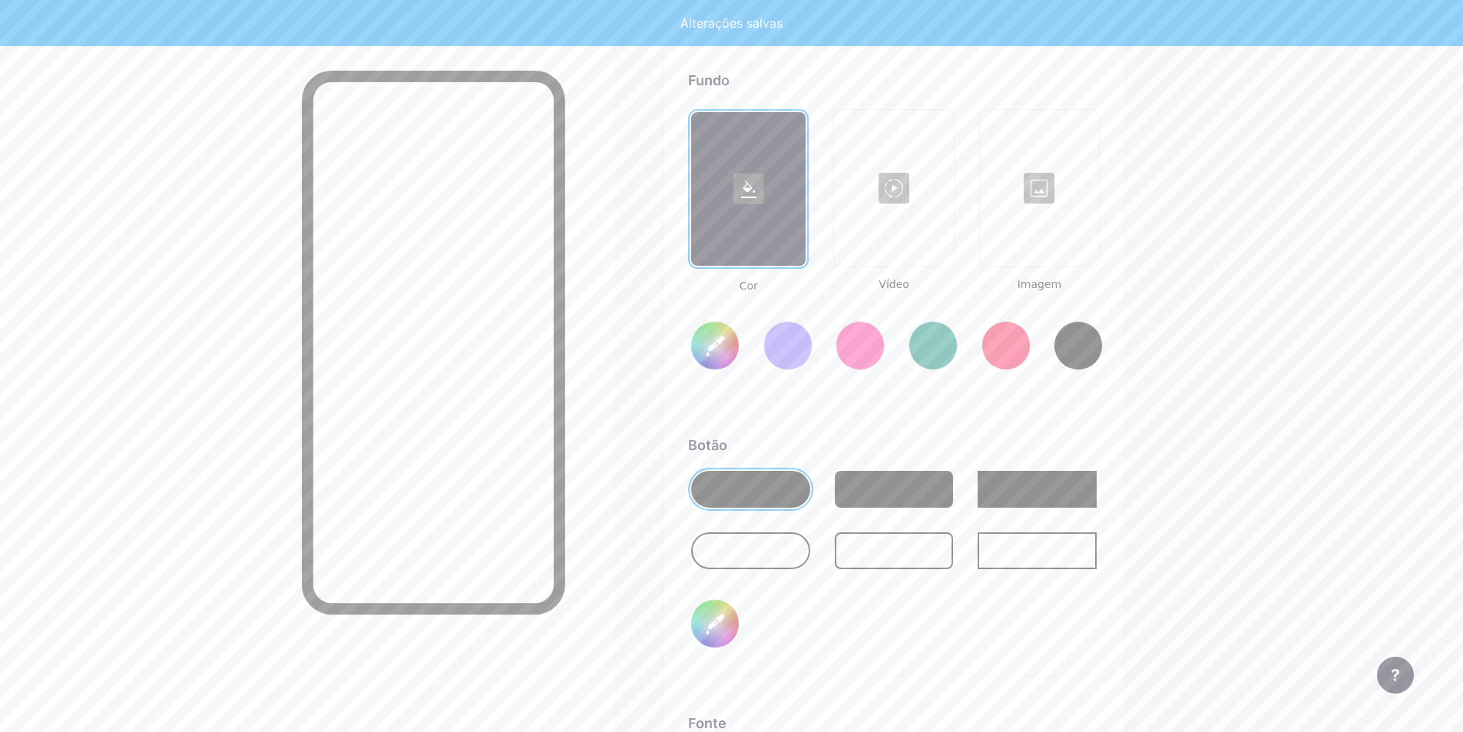
type input "#ffffff"
type input "#000000"
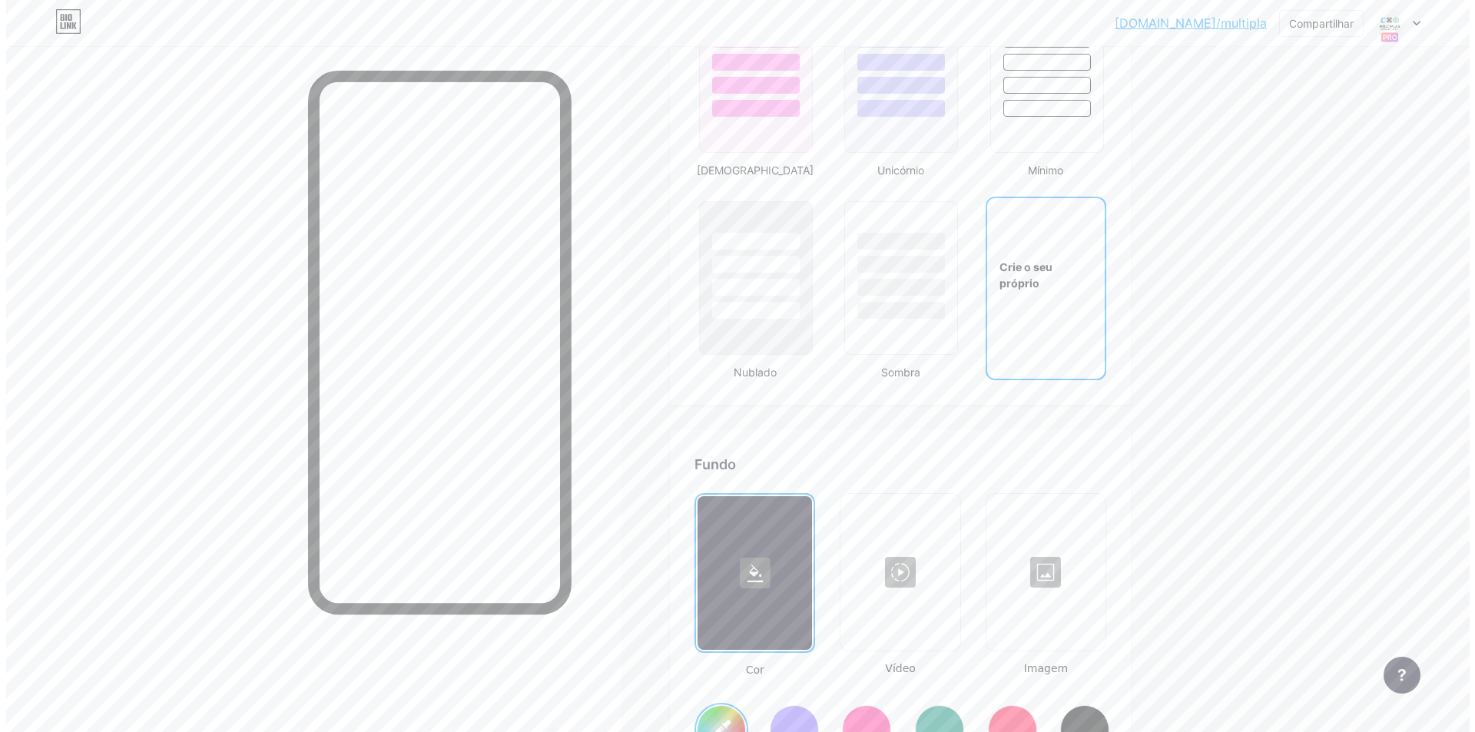
scroll to position [1902, 0]
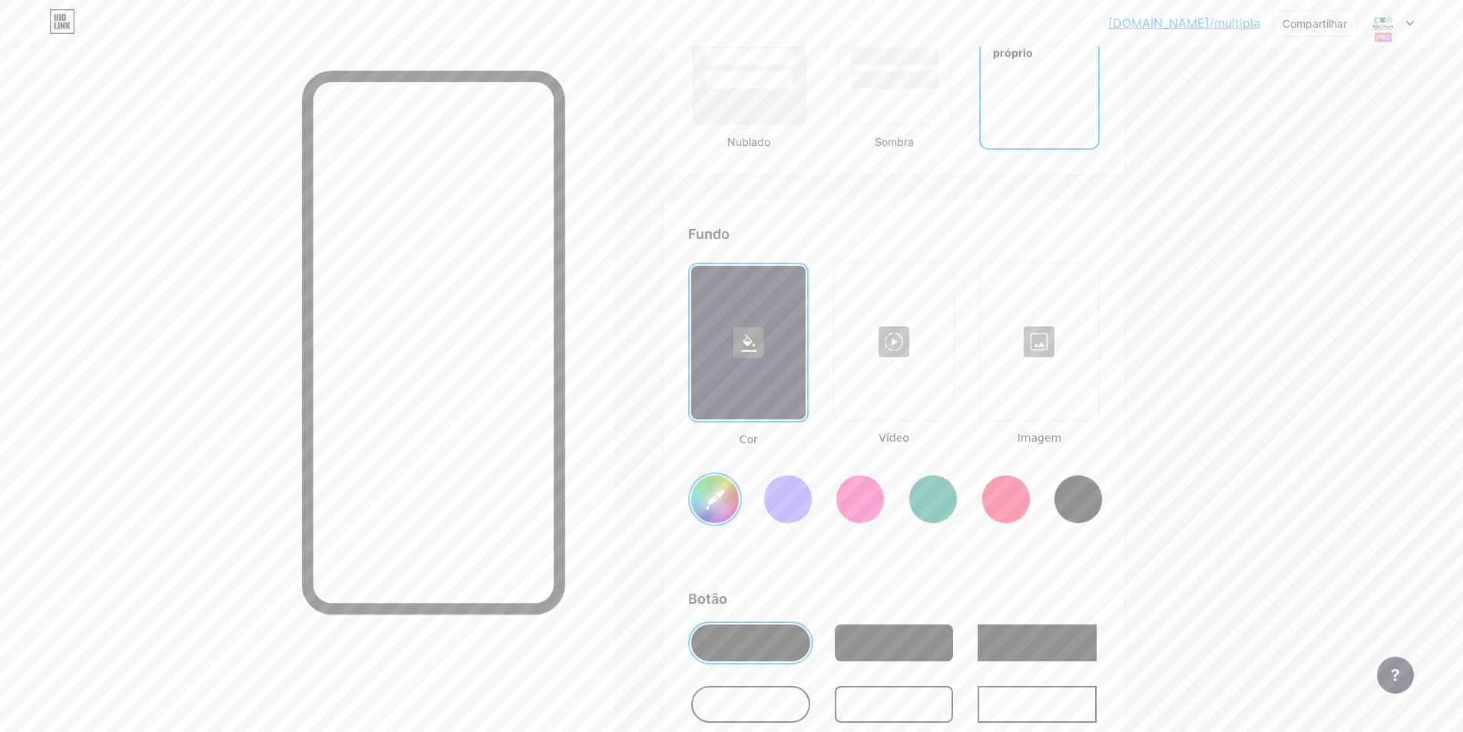
click at [906, 304] on div at bounding box center [894, 342] width 116 height 154
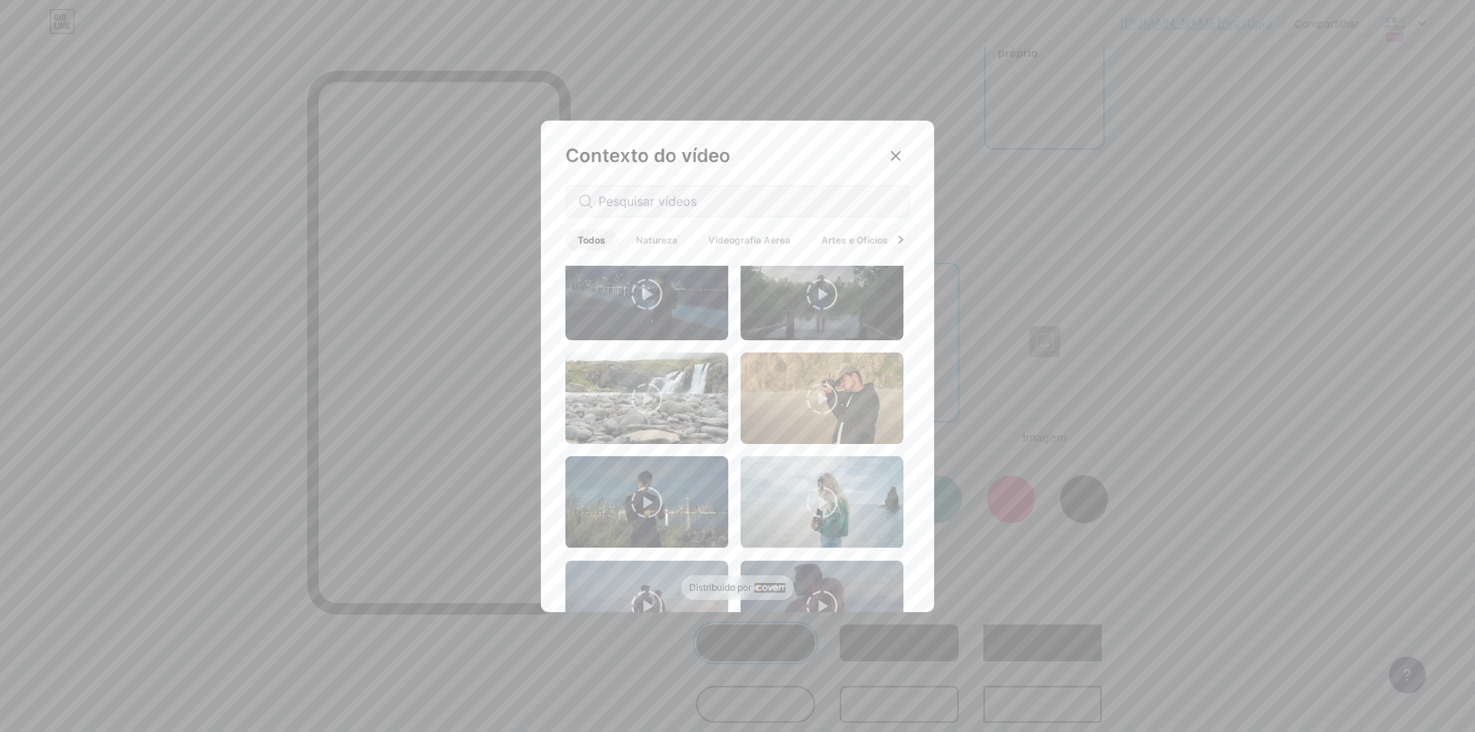
scroll to position [1690, 0]
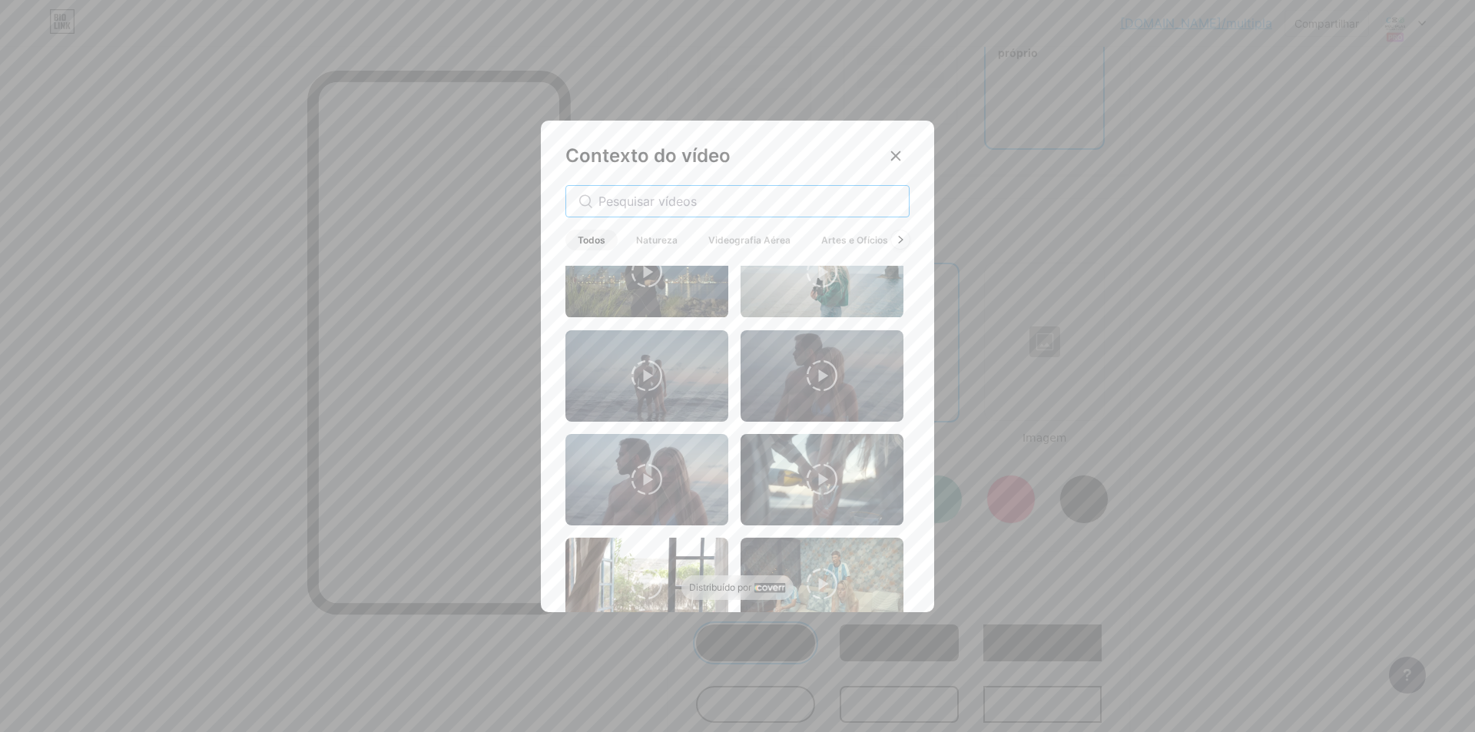
click at [661, 201] on input "text" at bounding box center [747, 201] width 298 height 18
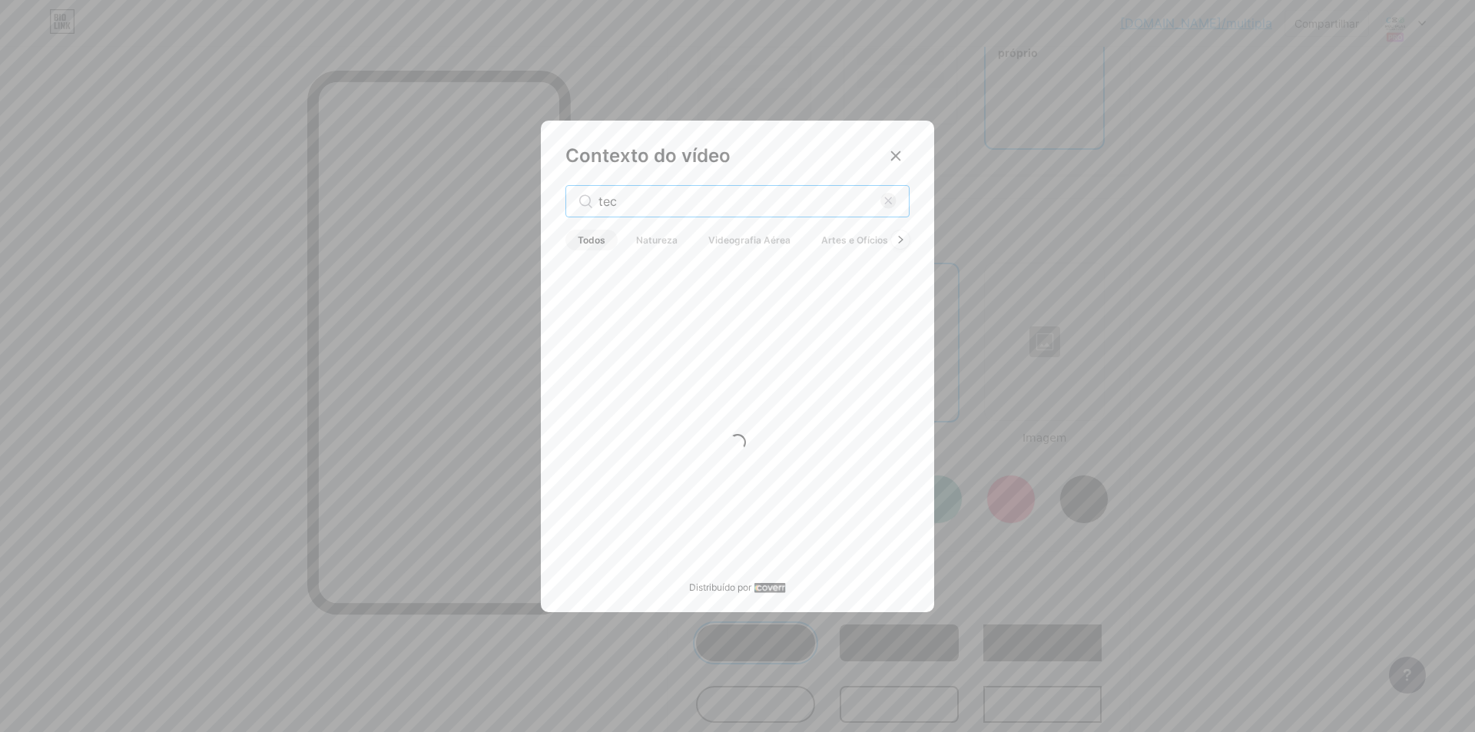
scroll to position [0, 0]
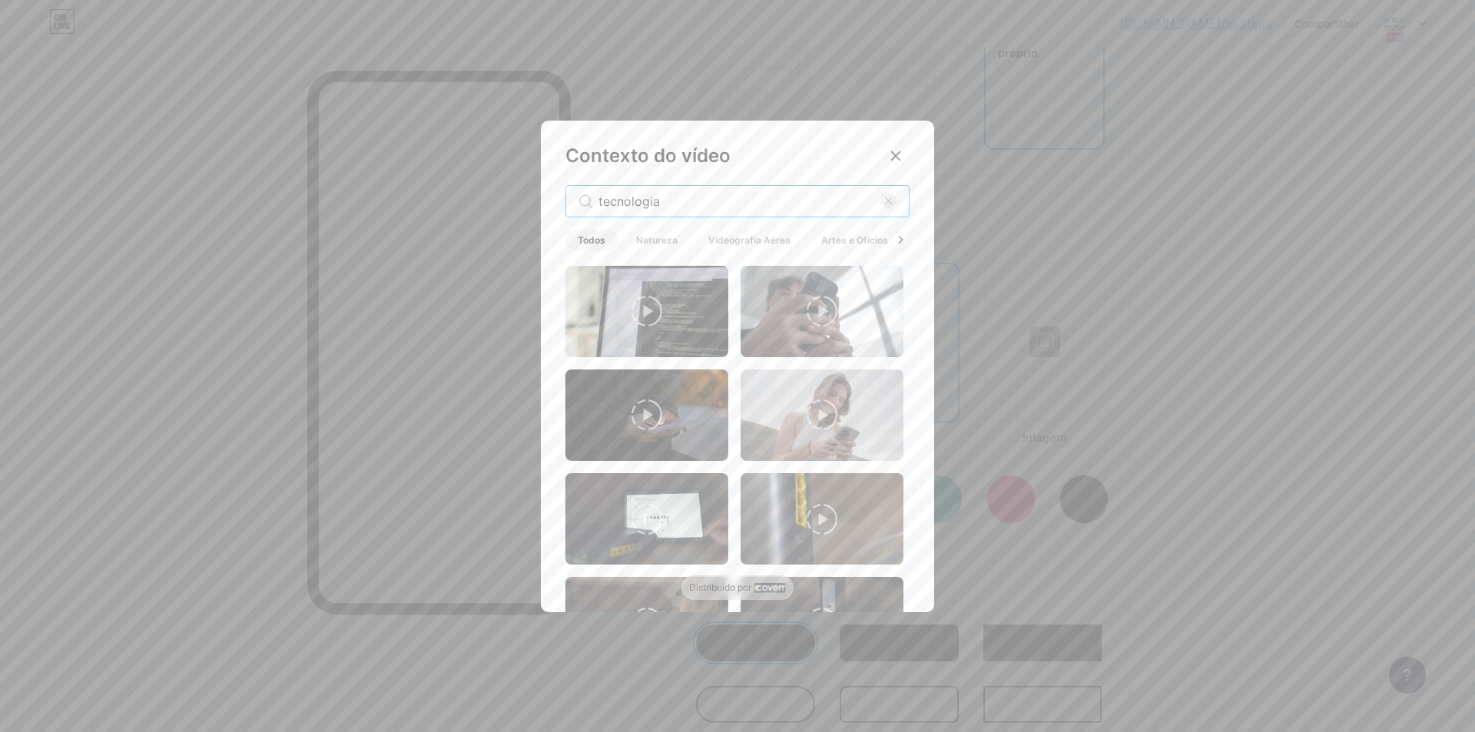
type input "tecnologia"
click at [782, 147] on div "Contexto do vídeo tecnologia Todos Natureza Videografia Aérea Artes e Ofícios A…" at bounding box center [737, 370] width 393 height 498
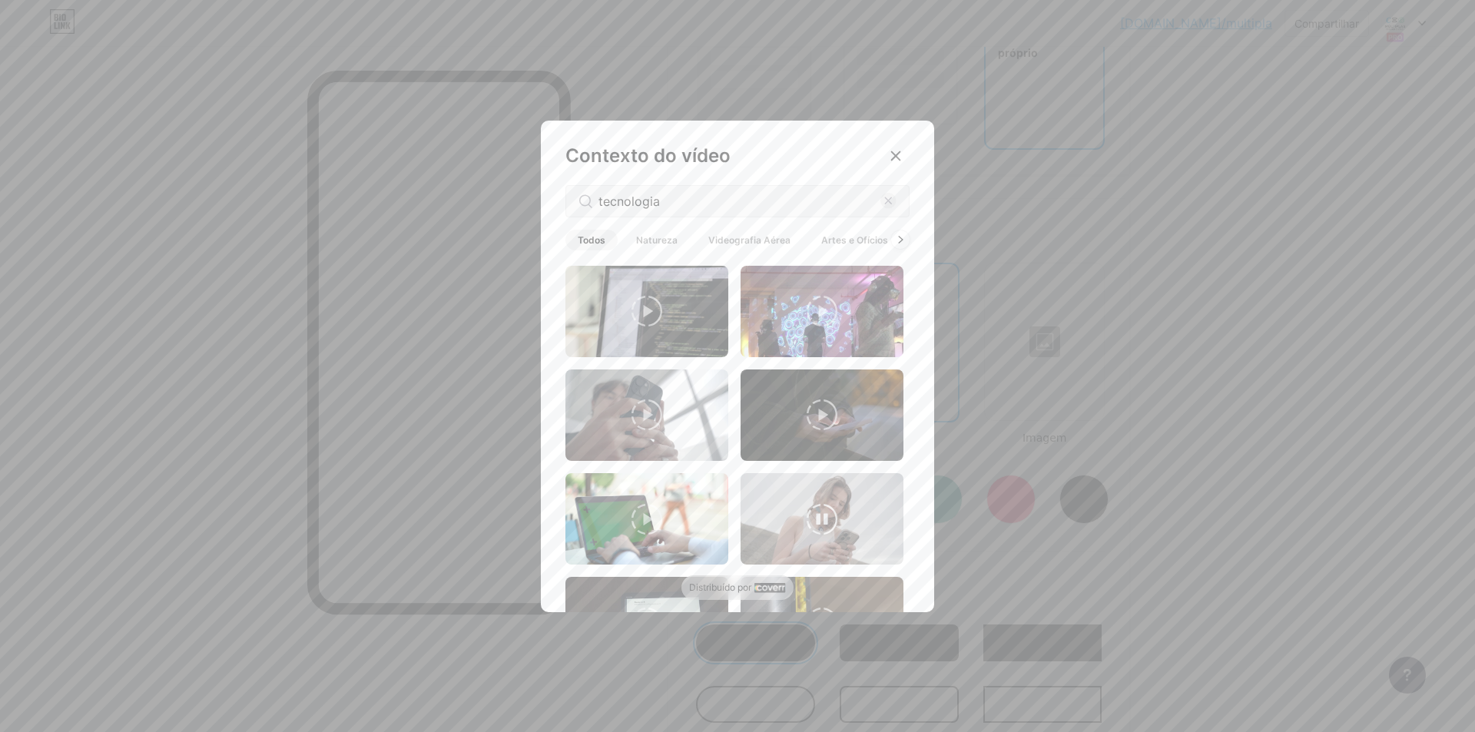
click at [834, 501] on video at bounding box center [821, 518] width 163 height 91
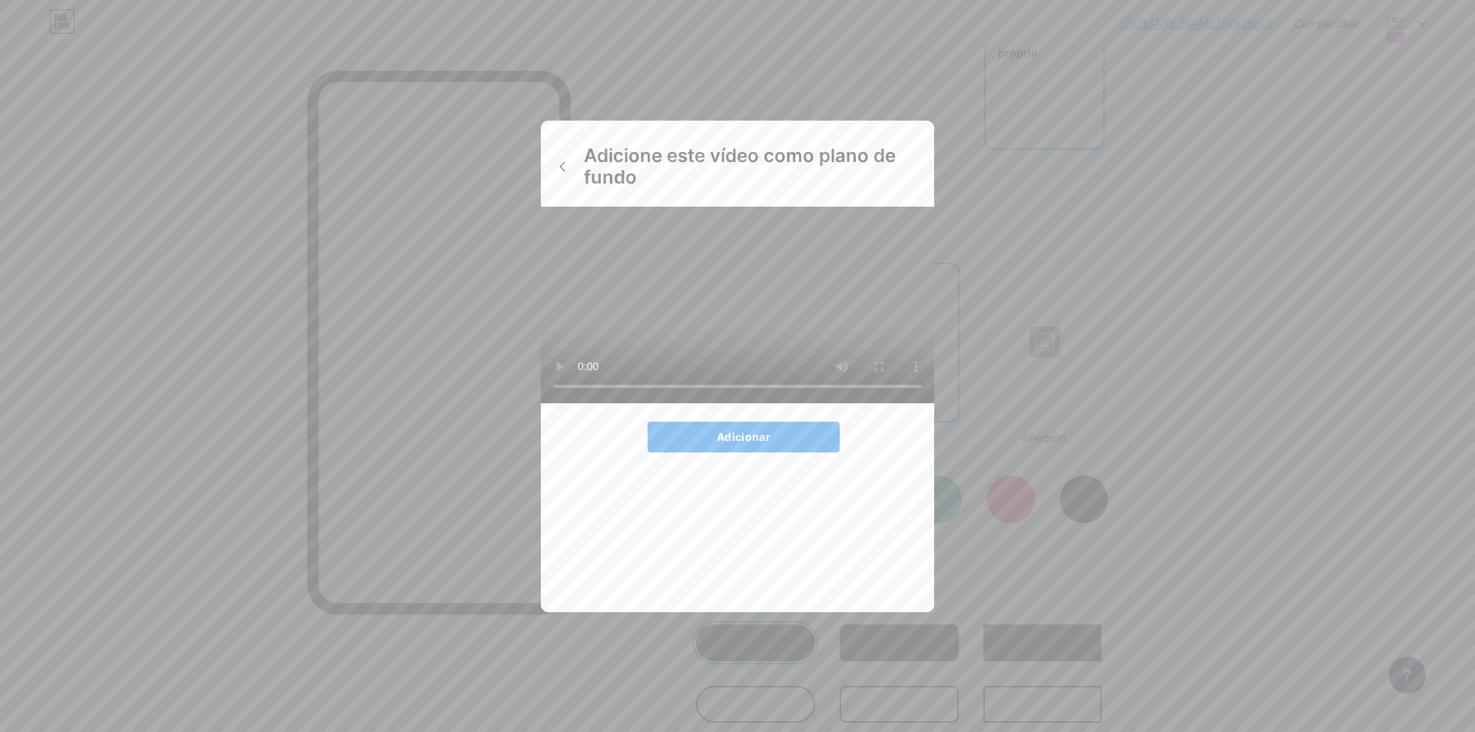
click at [777, 452] on button "Adicionar" at bounding box center [743, 437] width 192 height 31
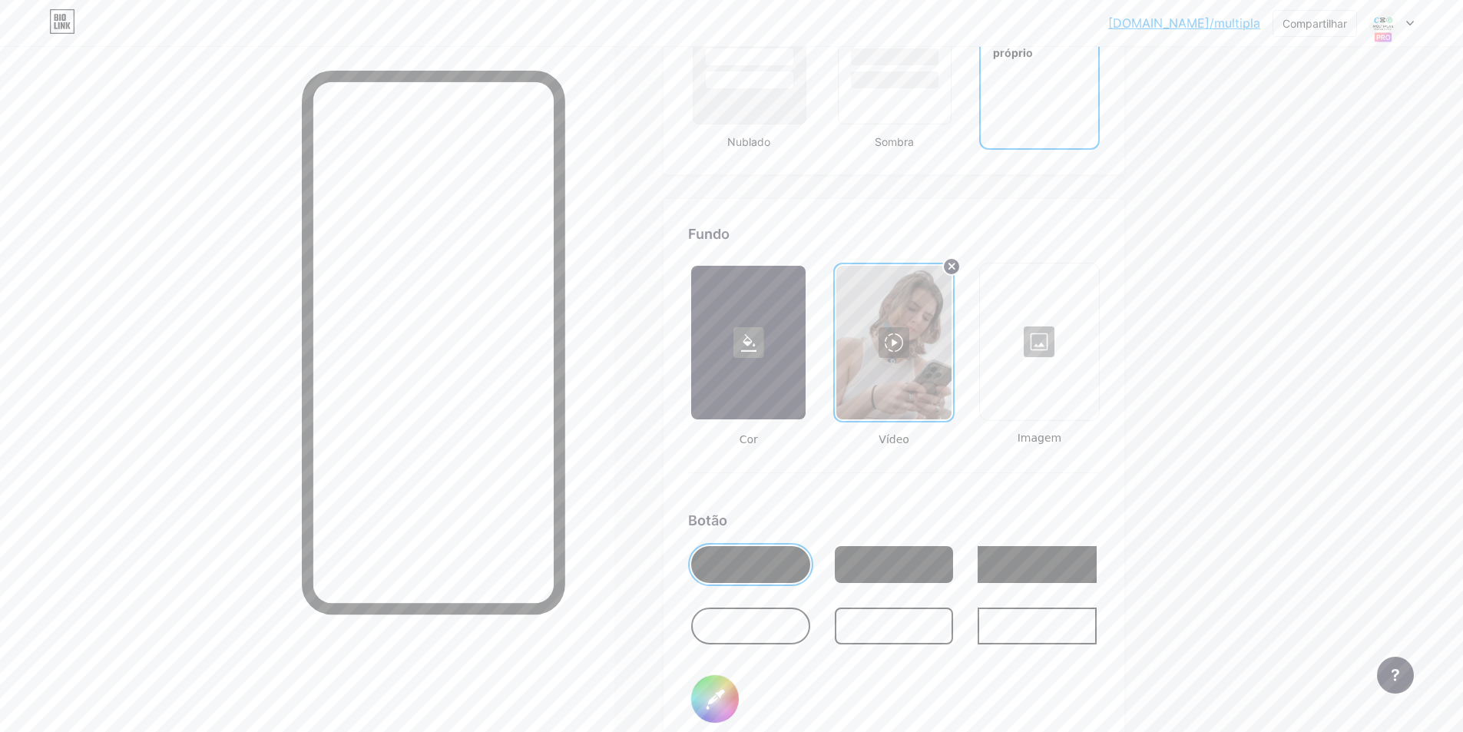
scroll to position [2132, 0]
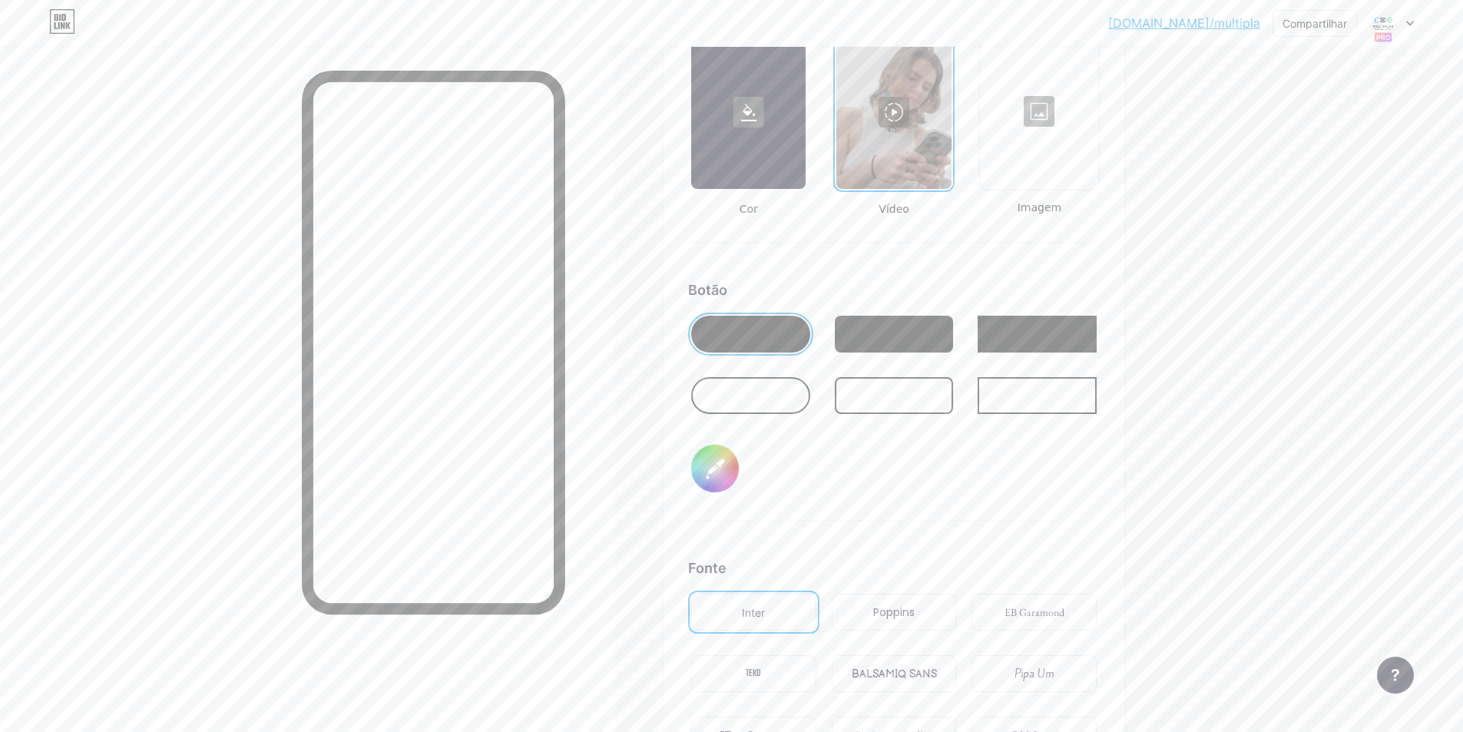
click at [784, 412] on div at bounding box center [750, 395] width 119 height 37
click at [800, 347] on div at bounding box center [750, 334] width 119 height 37
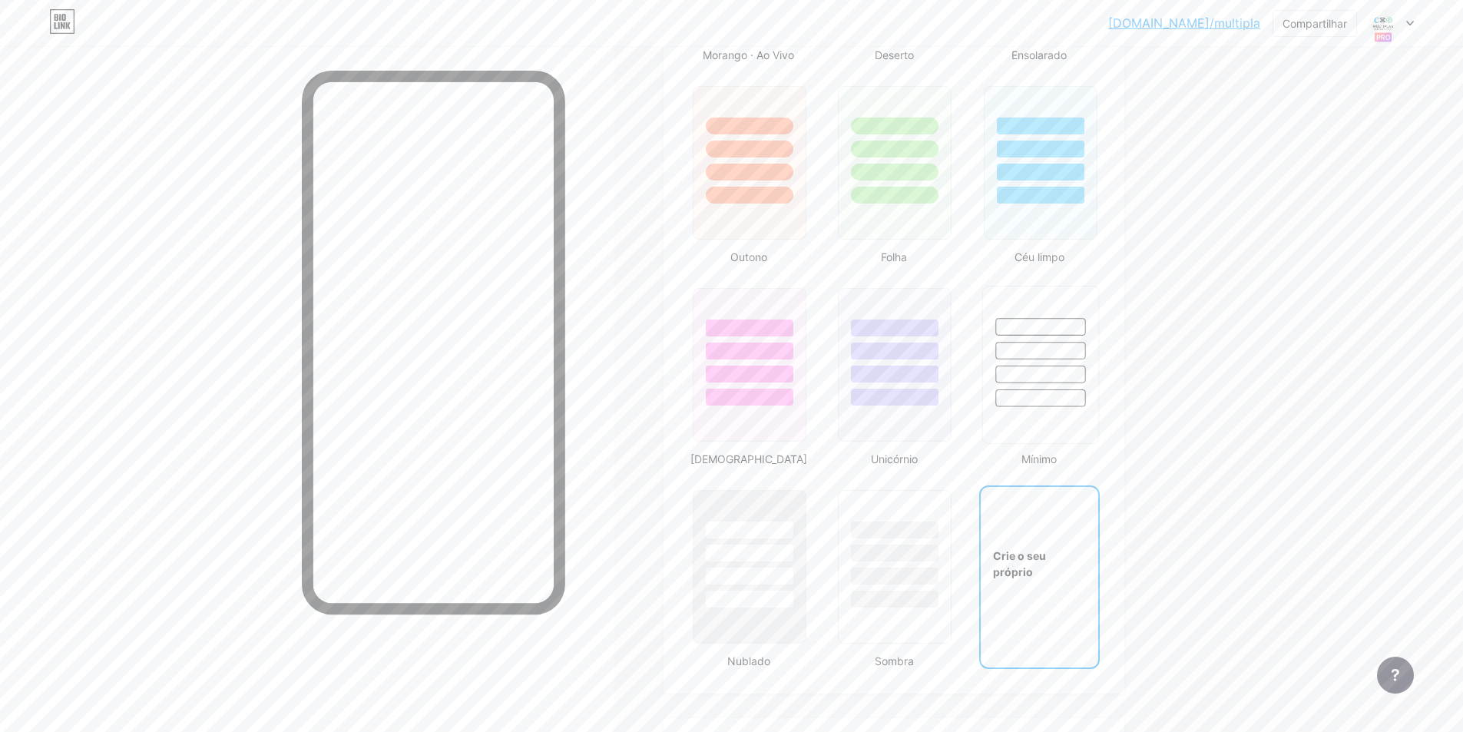
scroll to position [1459, 0]
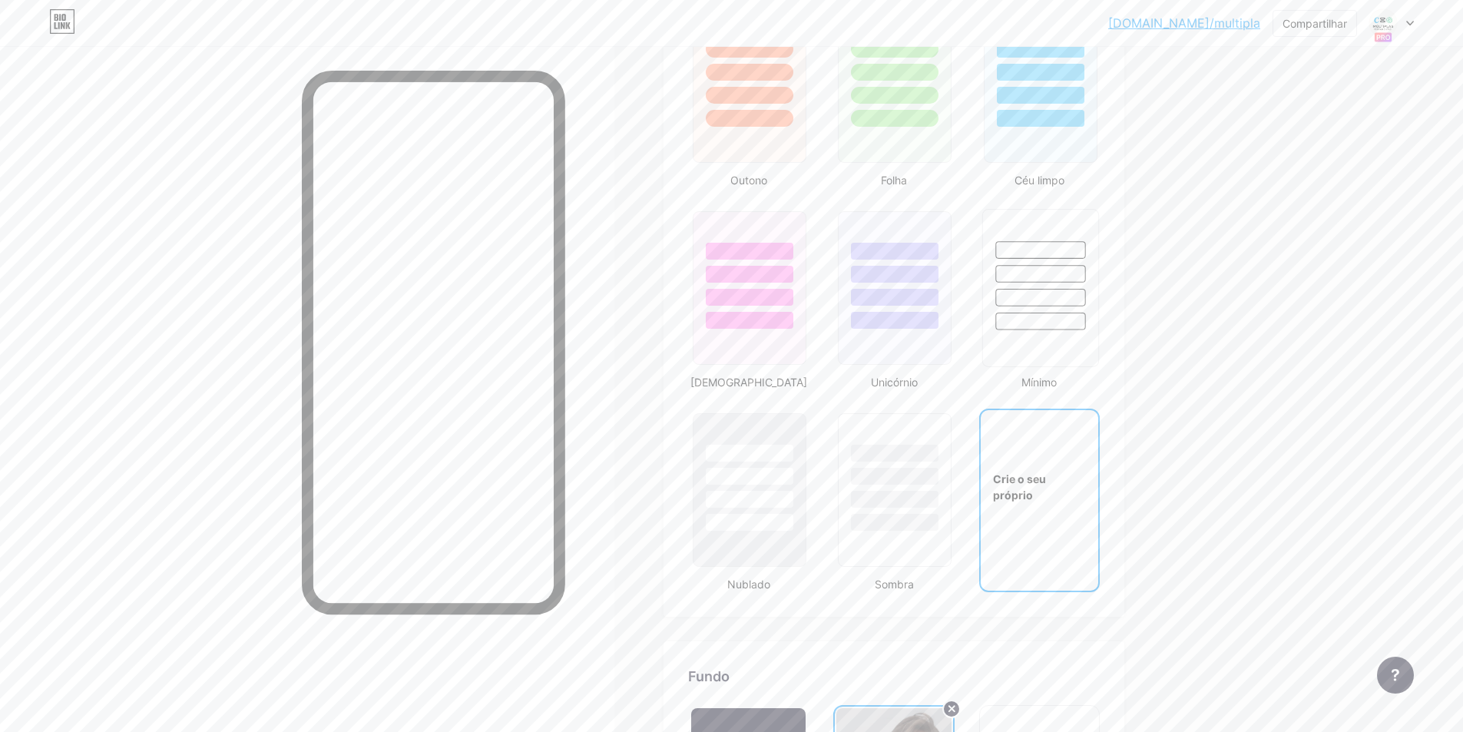
click at [1053, 283] on div at bounding box center [1040, 274] width 90 height 18
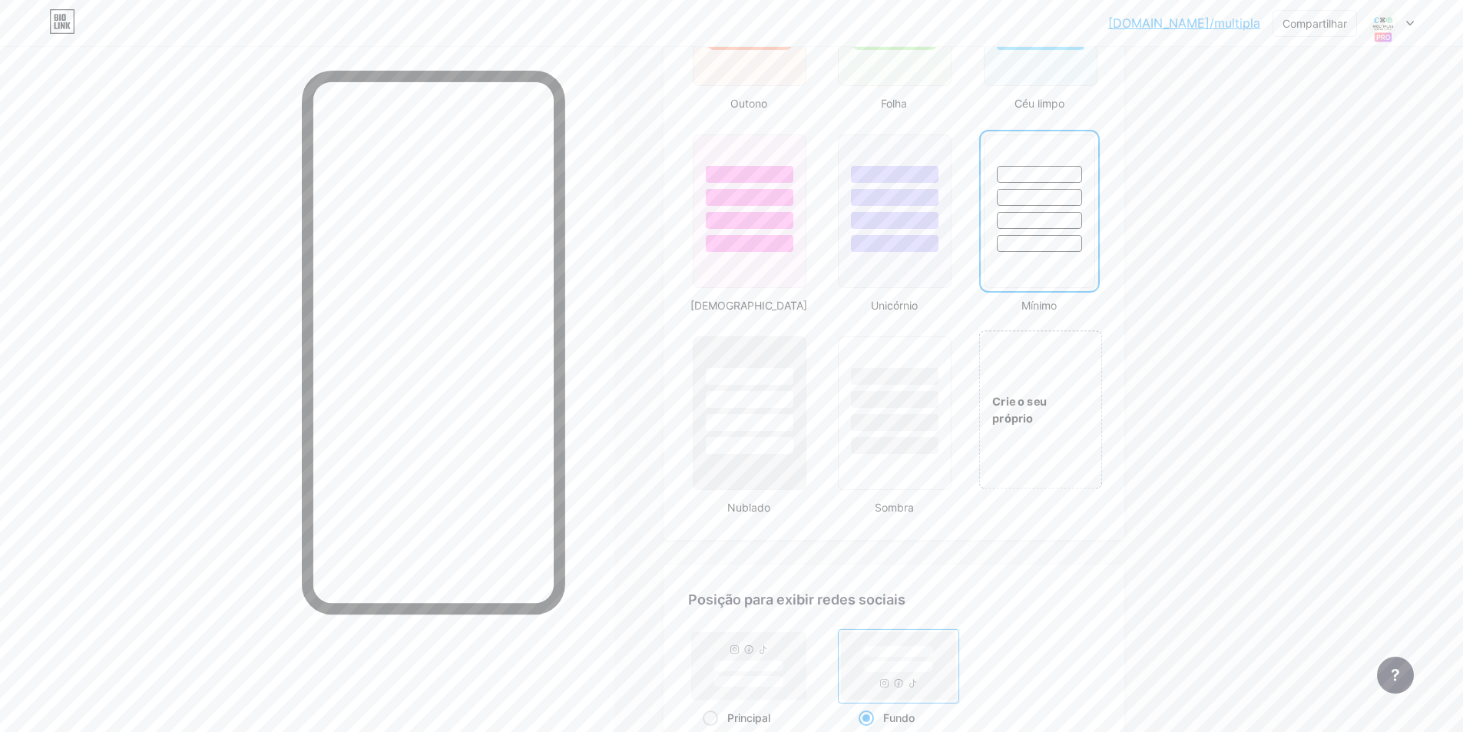
click at [1058, 439] on div "Crie o seu próprio" at bounding box center [1041, 409] width 124 height 158
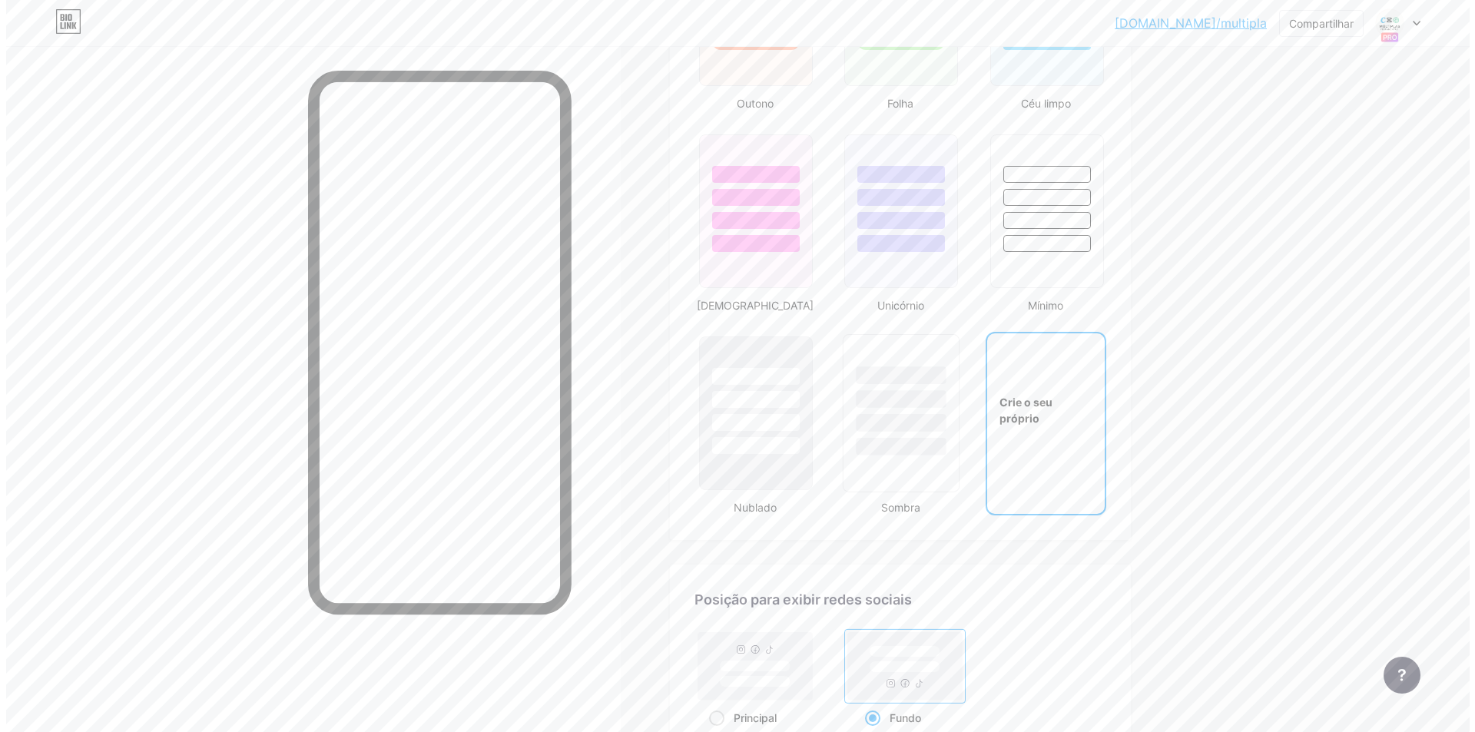
scroll to position [2055, 0]
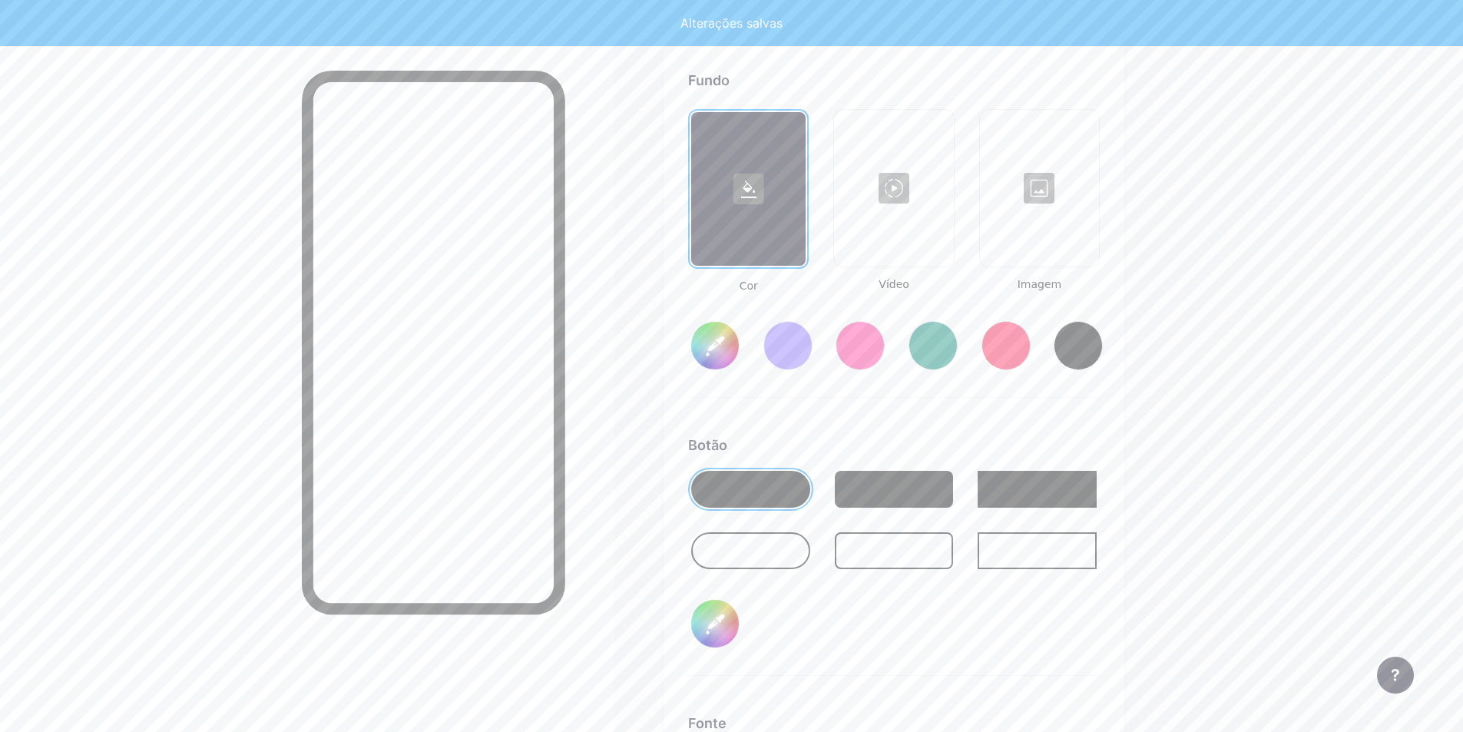
type input "#ffffff"
type input "#000000"
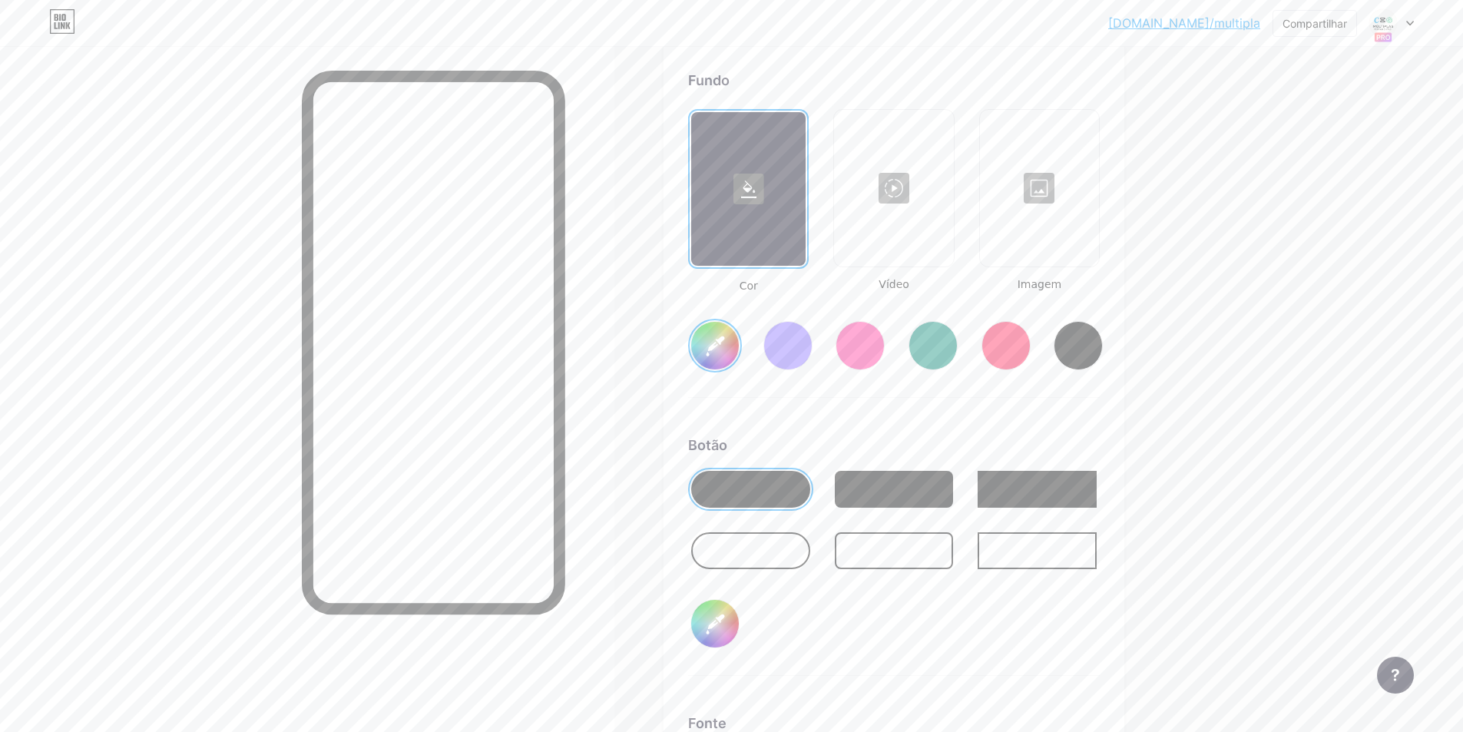
click at [944, 237] on div at bounding box center [894, 188] width 116 height 154
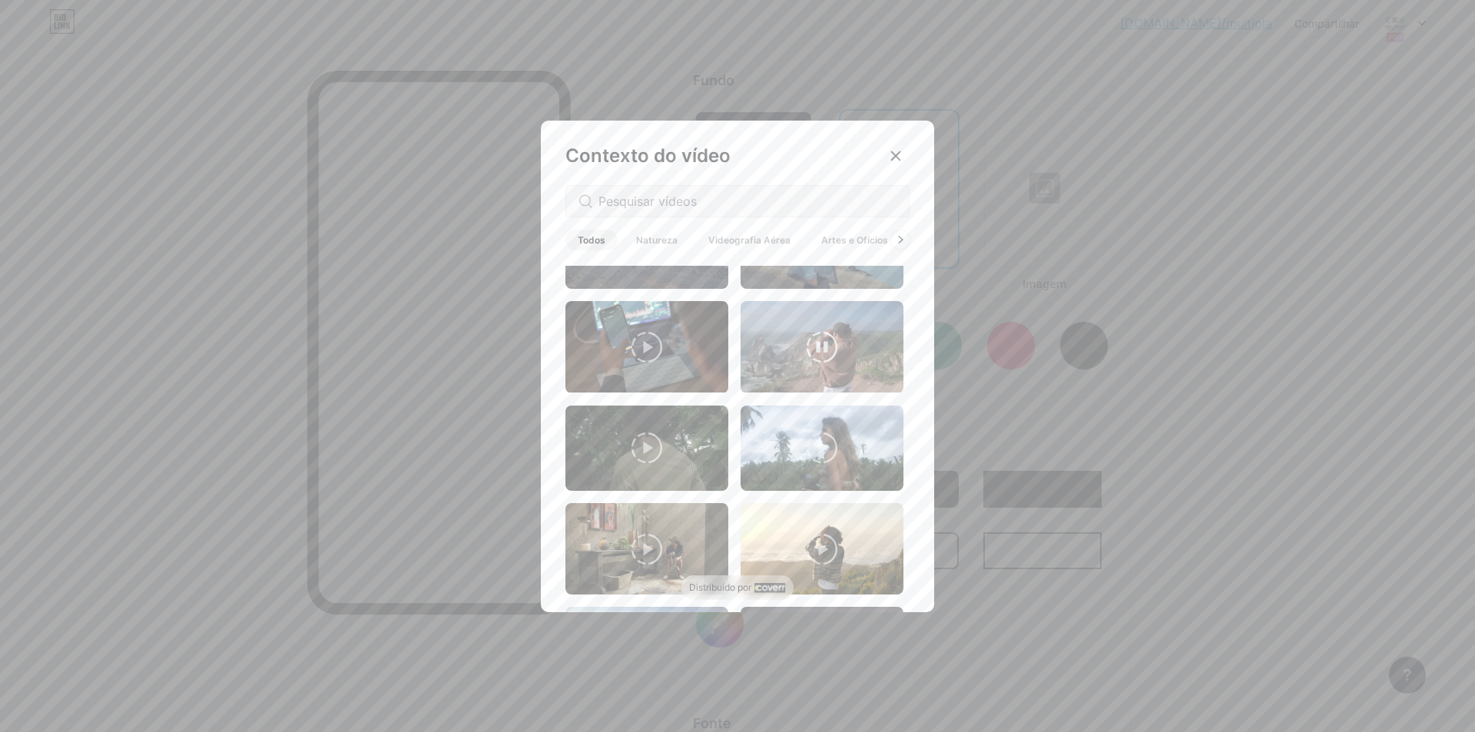
scroll to position [614, 0]
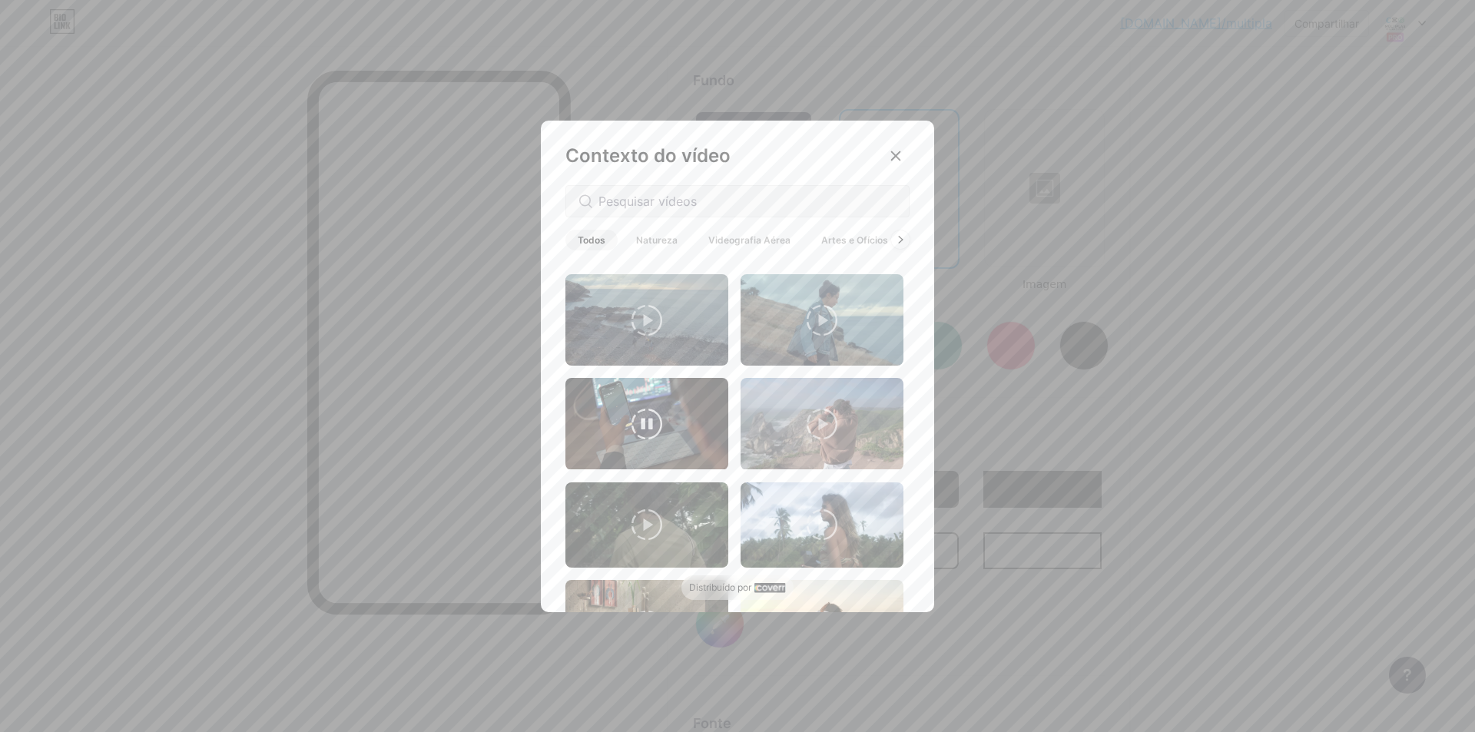
click at [684, 426] on video at bounding box center [646, 423] width 163 height 91
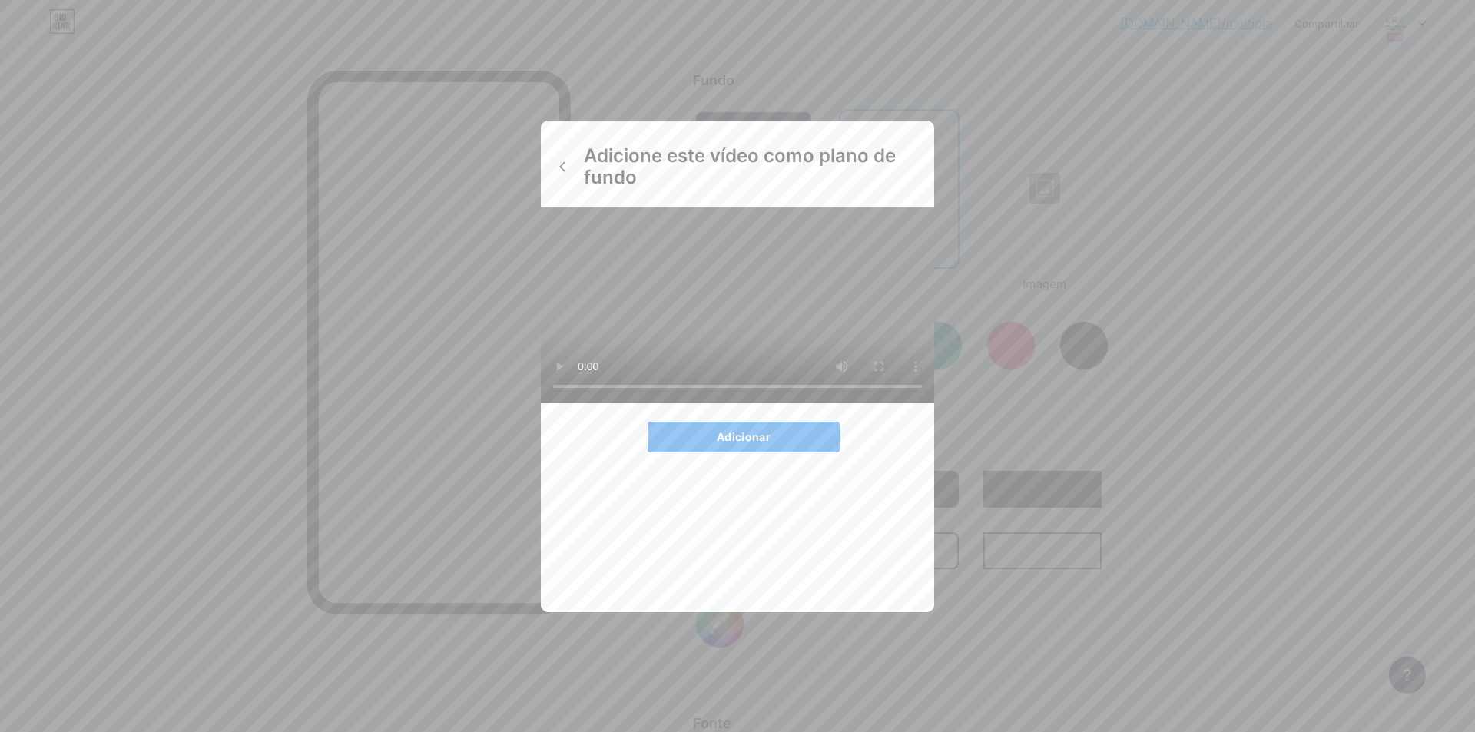
click at [756, 443] on font "Adicionar" at bounding box center [744, 436] width 54 height 13
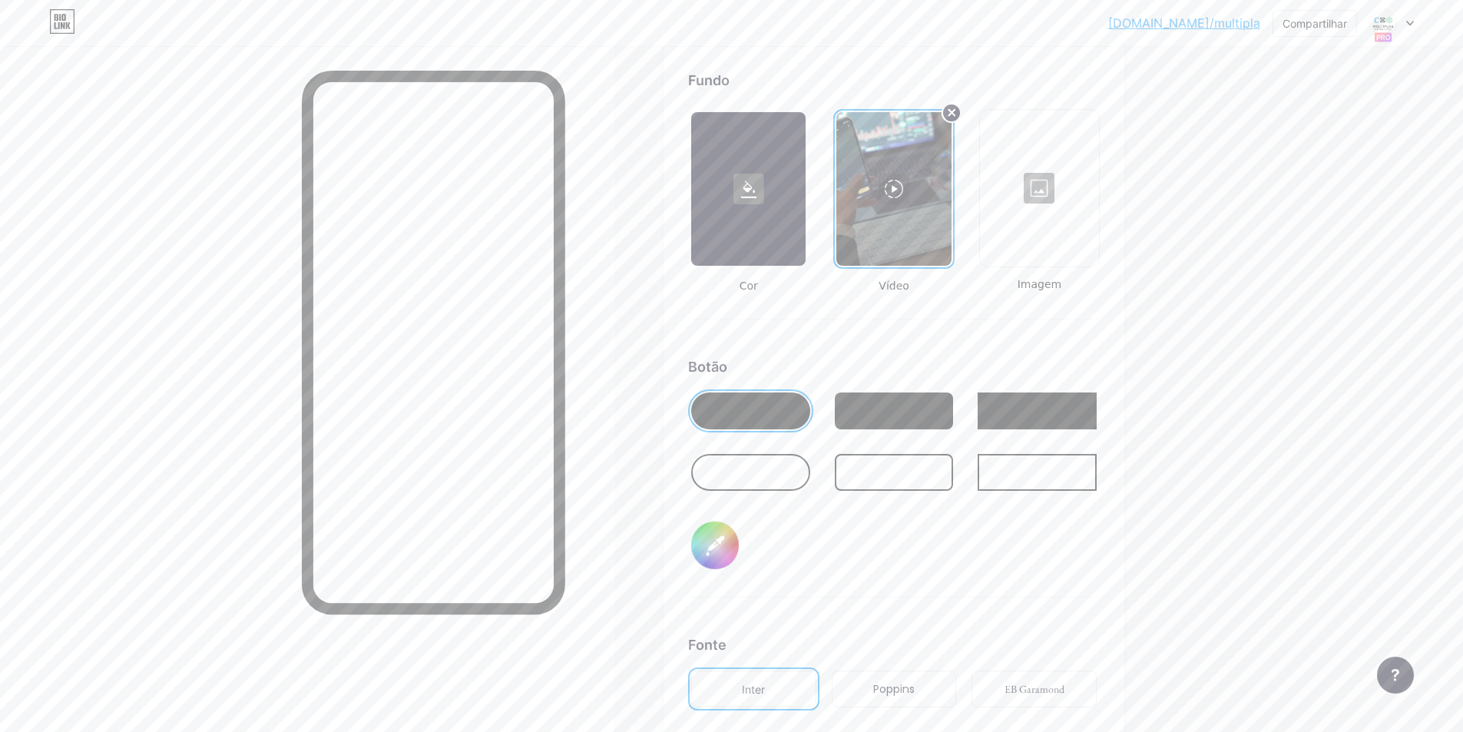
click at [960, 122] on circle at bounding box center [951, 113] width 18 height 18
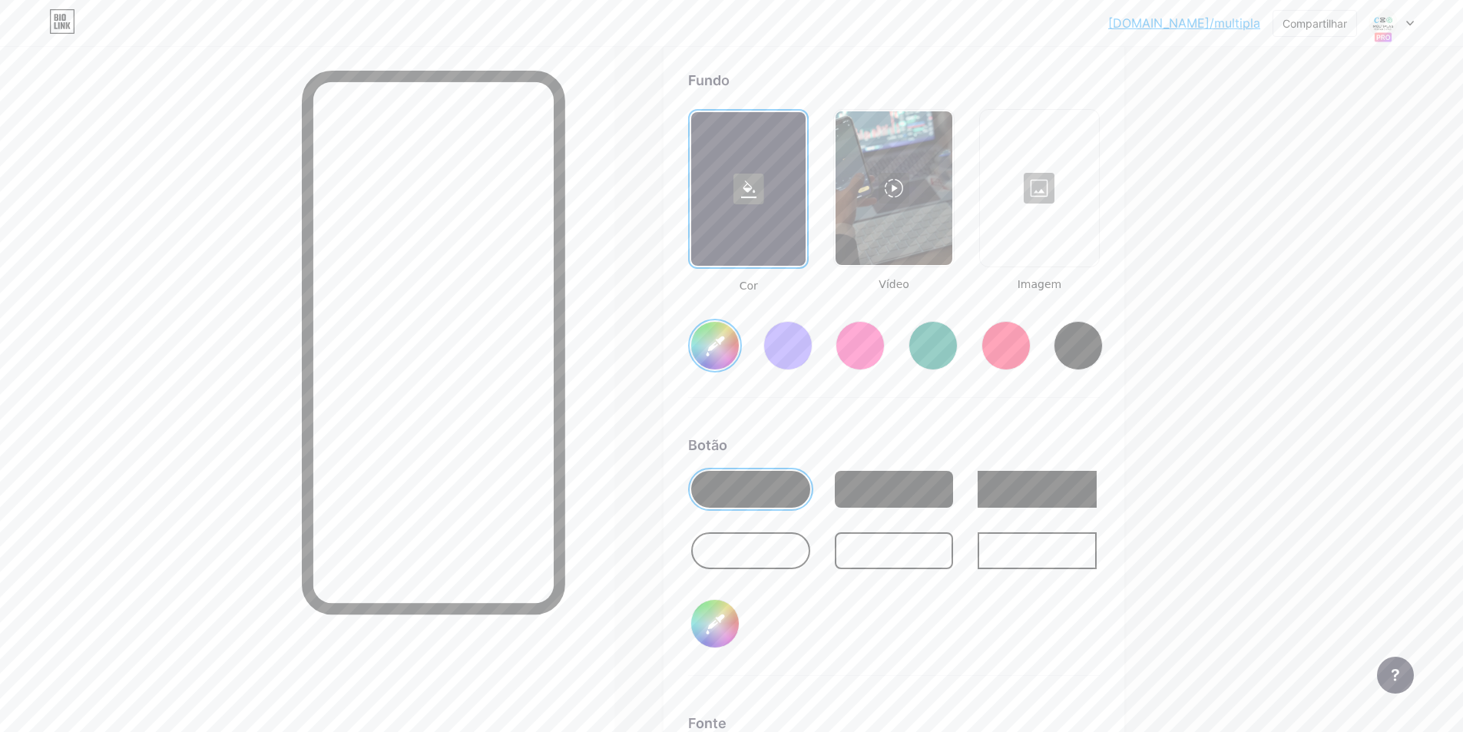
click at [921, 227] on div at bounding box center [894, 188] width 116 height 154
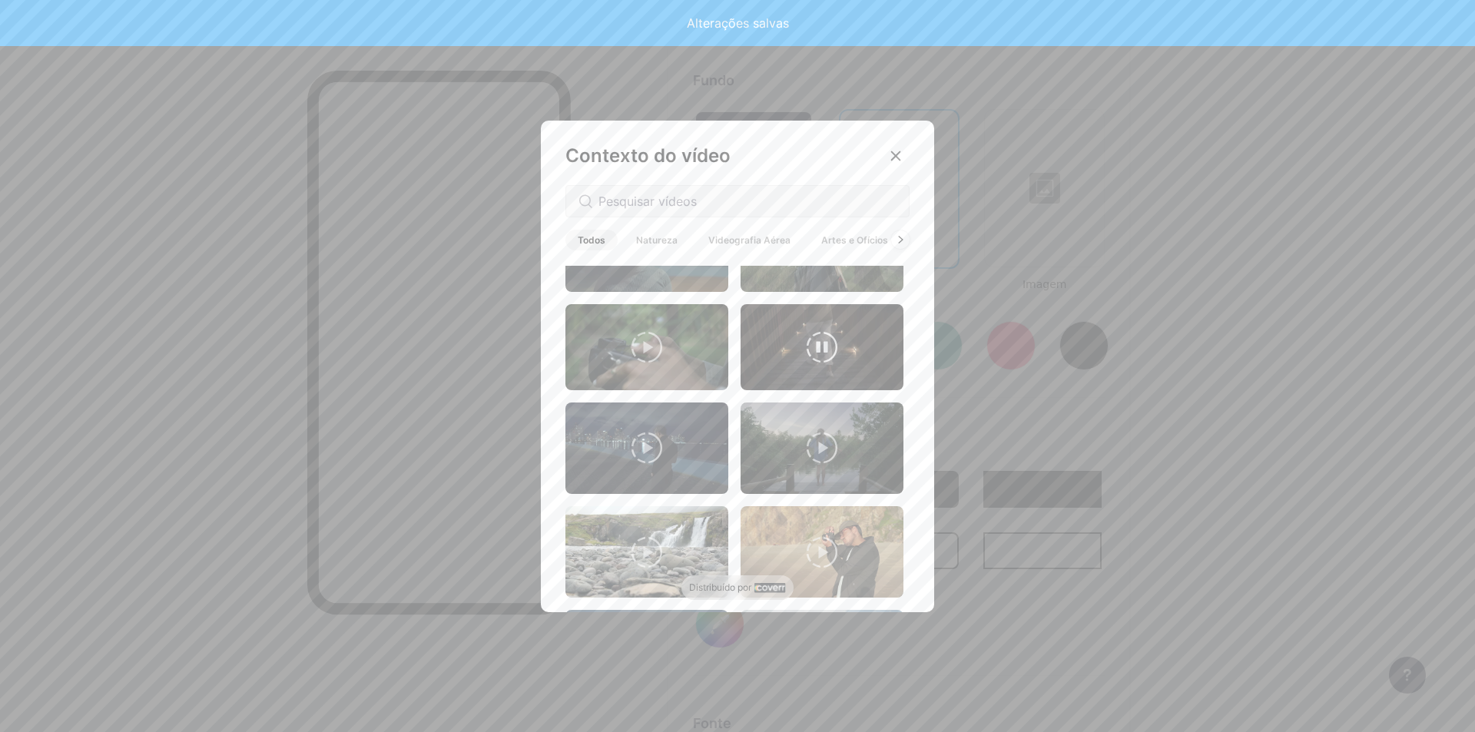
type input "#ffffff"
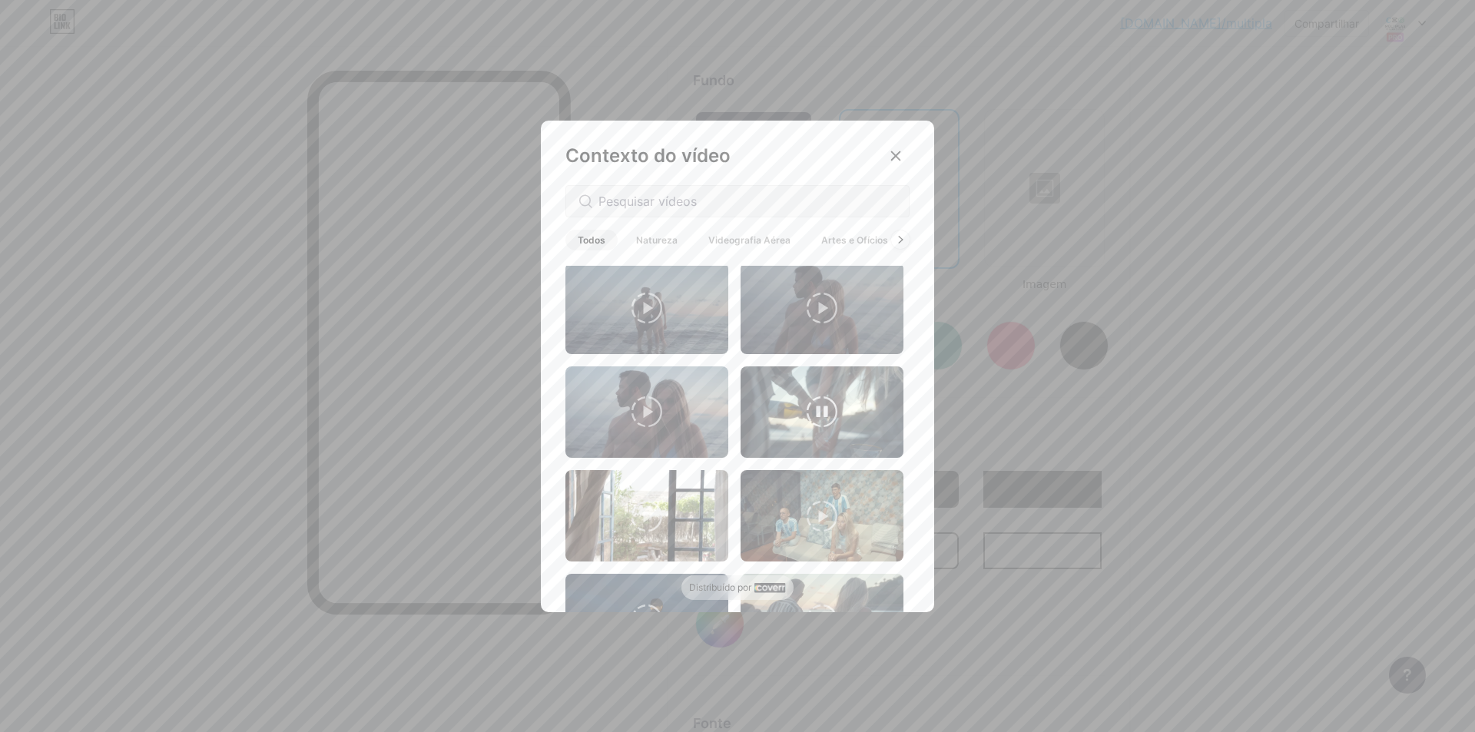
scroll to position [1297, 0]
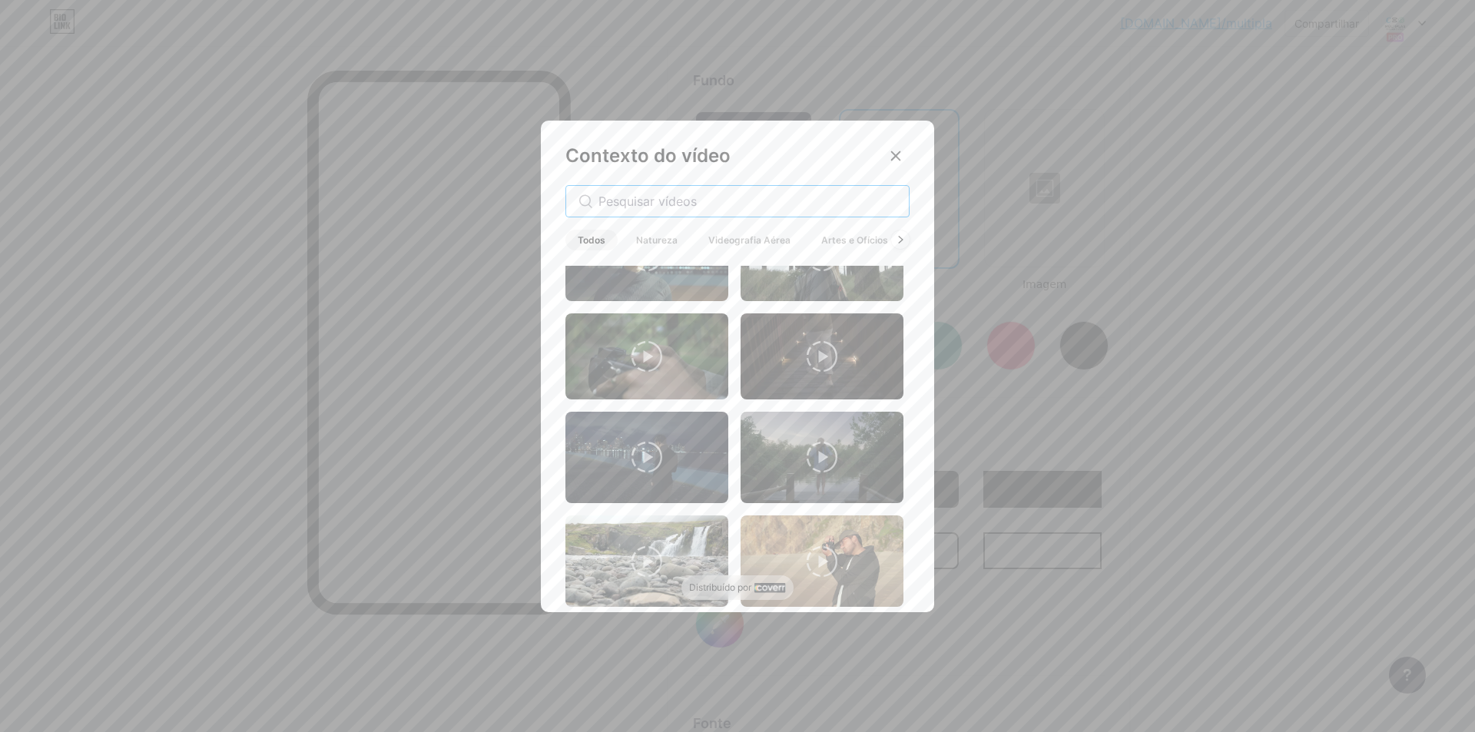
click at [678, 202] on input "text" at bounding box center [747, 201] width 298 height 18
type input "celular"
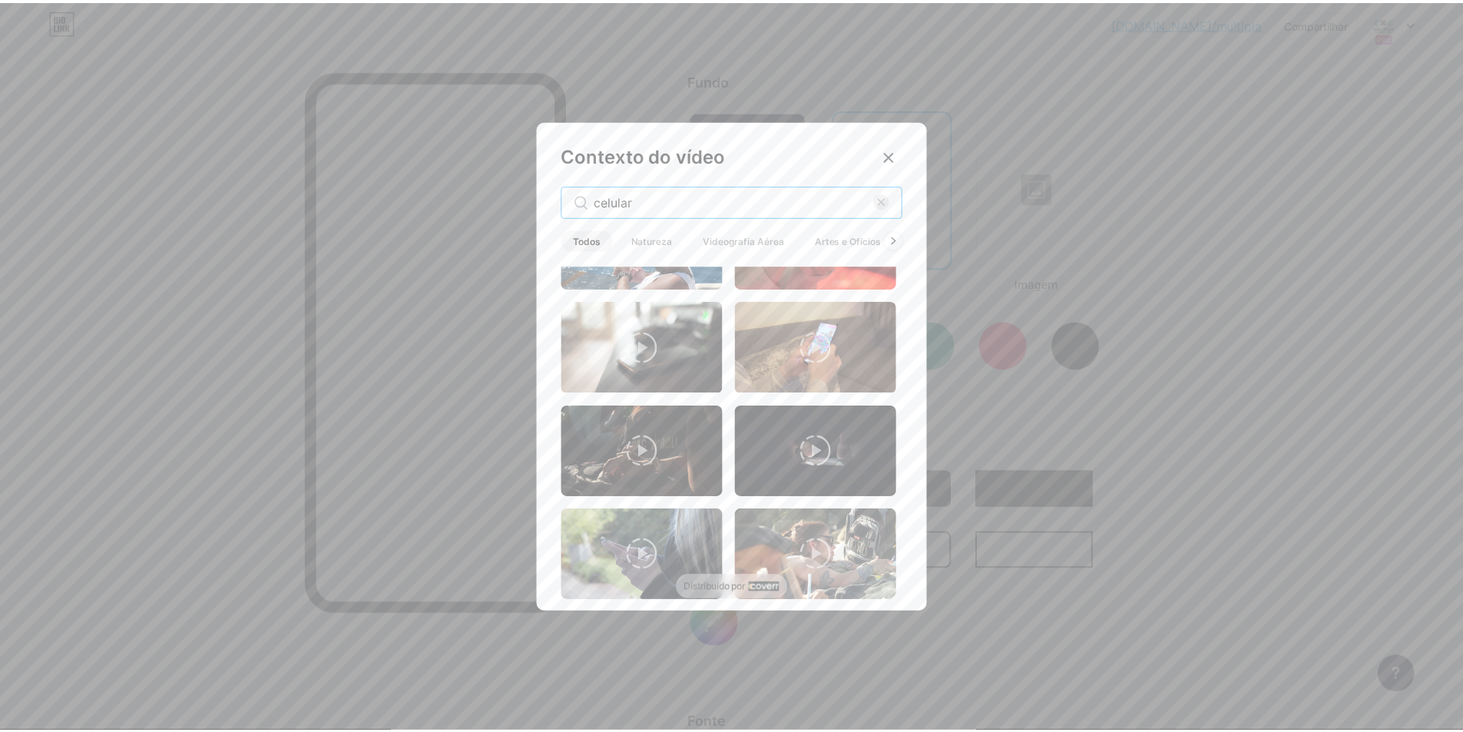
scroll to position [538, 0]
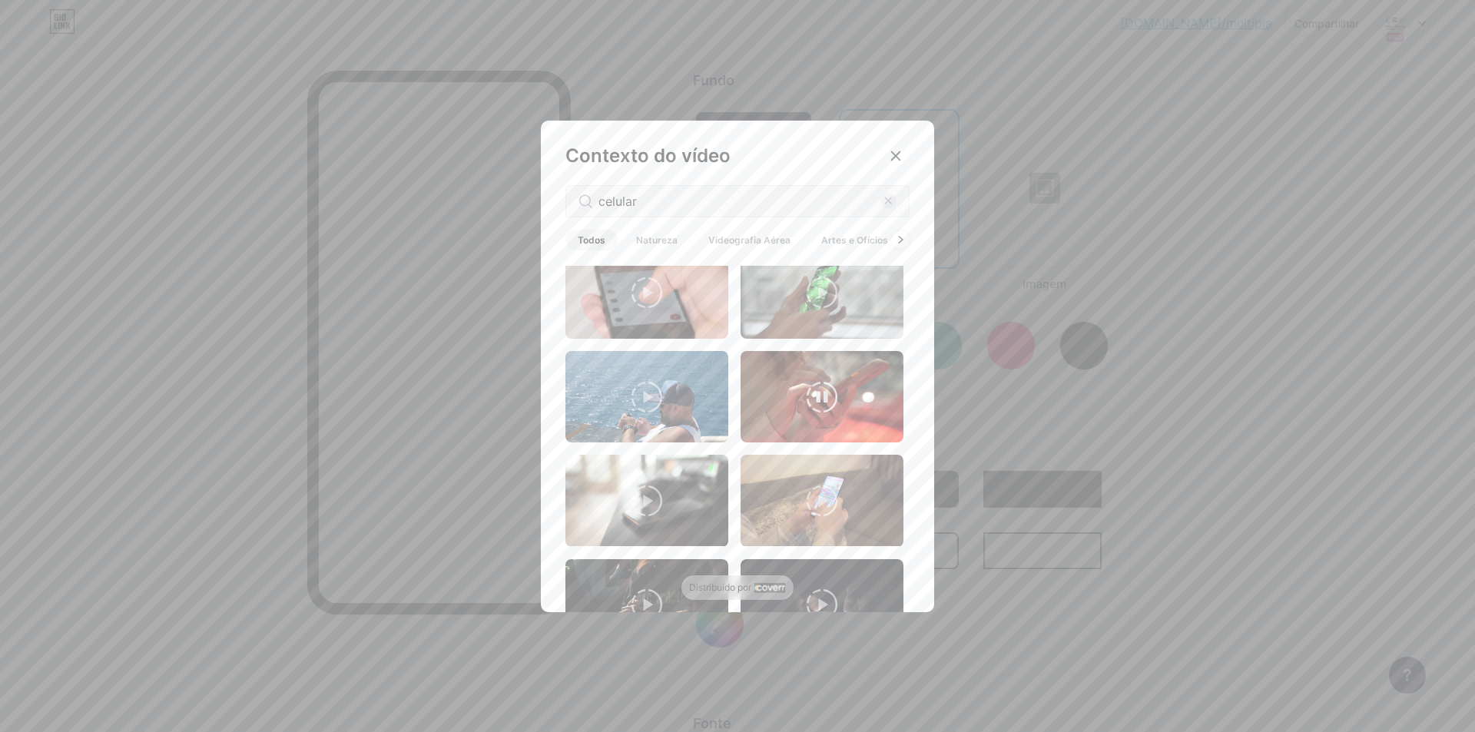
click at [785, 405] on video at bounding box center [821, 396] width 163 height 91
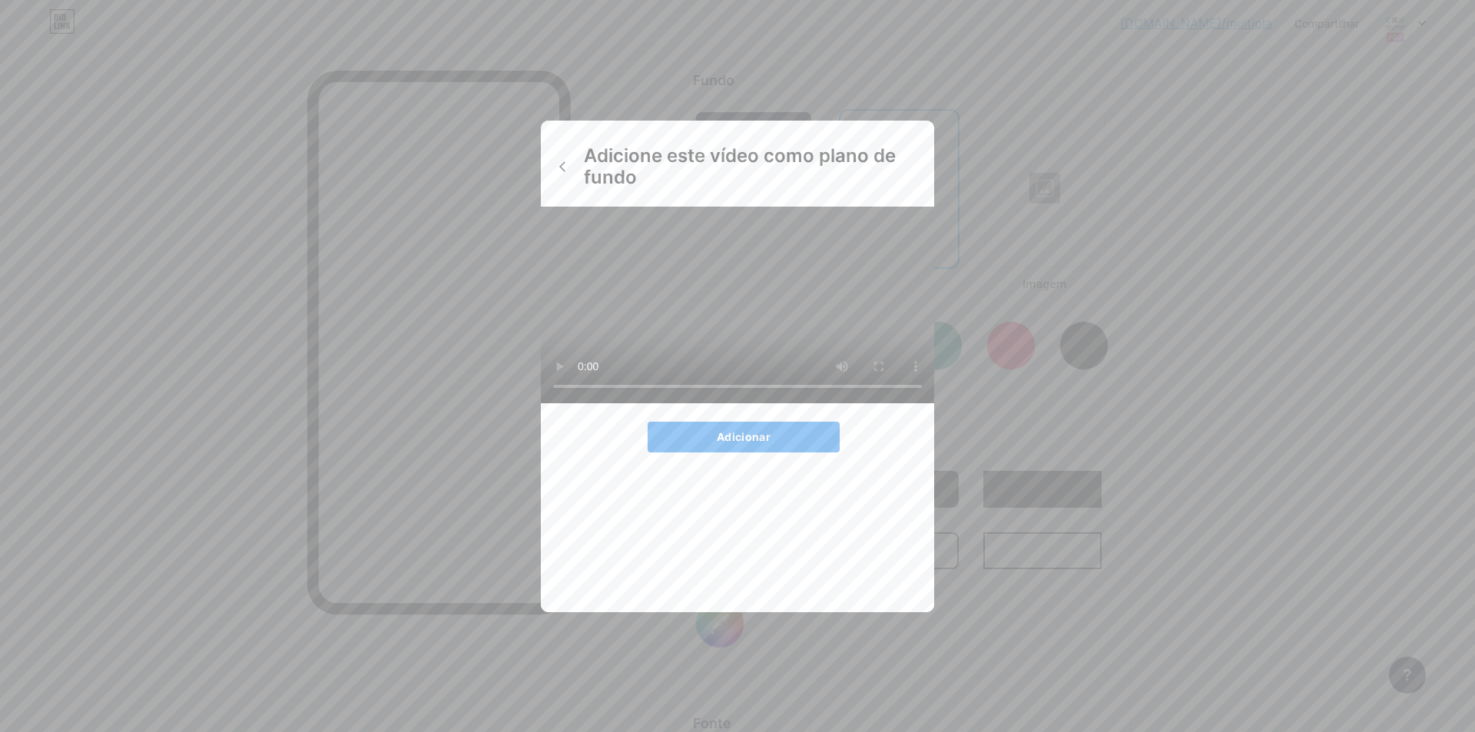
click at [761, 452] on button "Adicionar" at bounding box center [743, 437] width 192 height 31
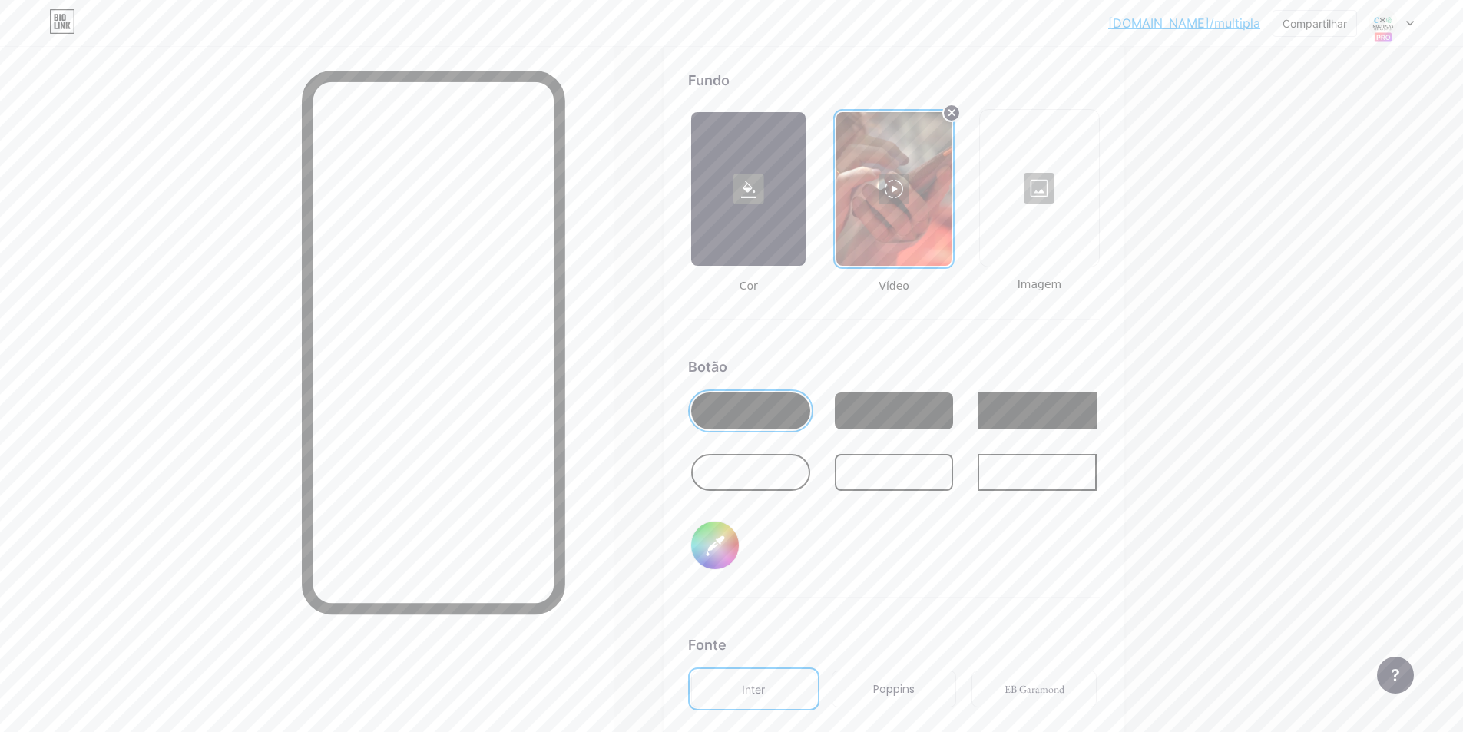
scroll to position [2132, 0]
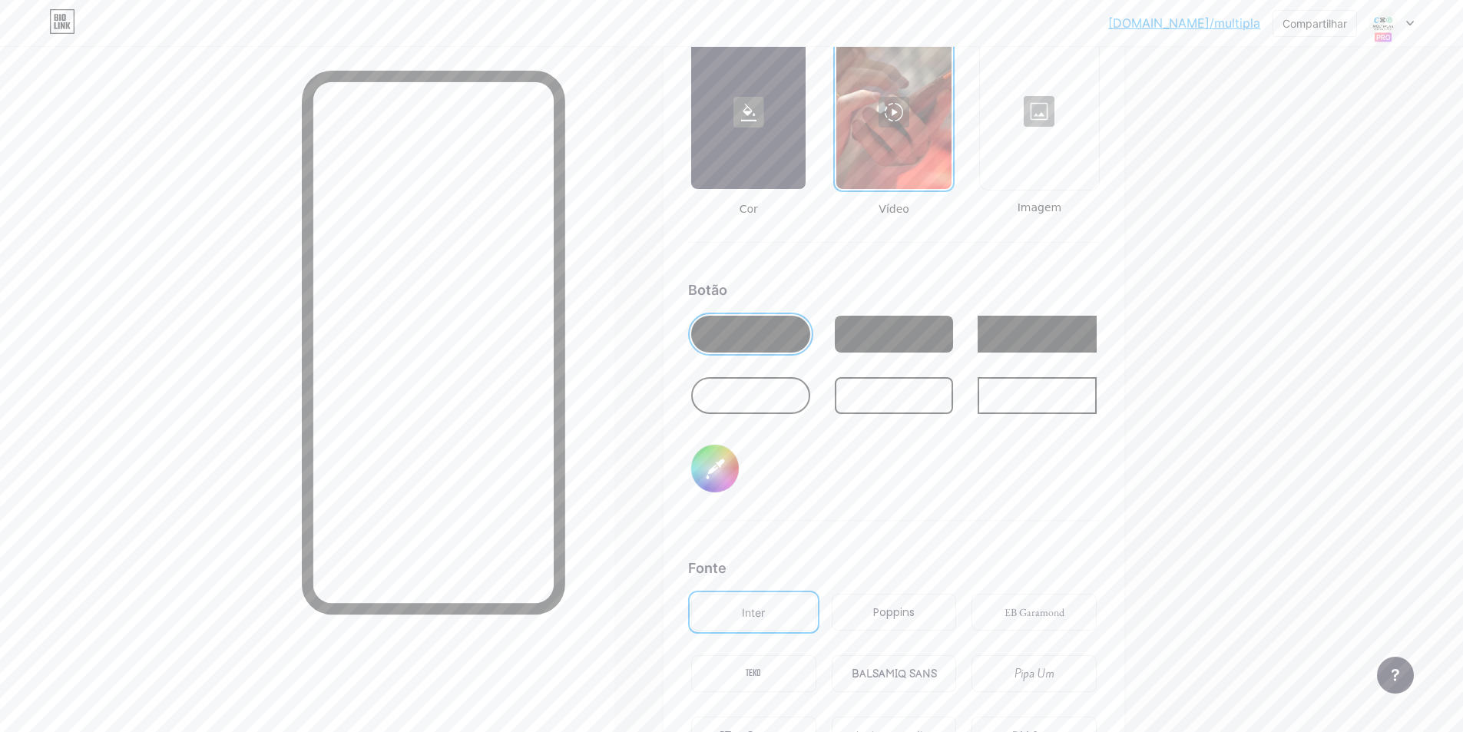
click at [776, 412] on div at bounding box center [750, 395] width 119 height 37
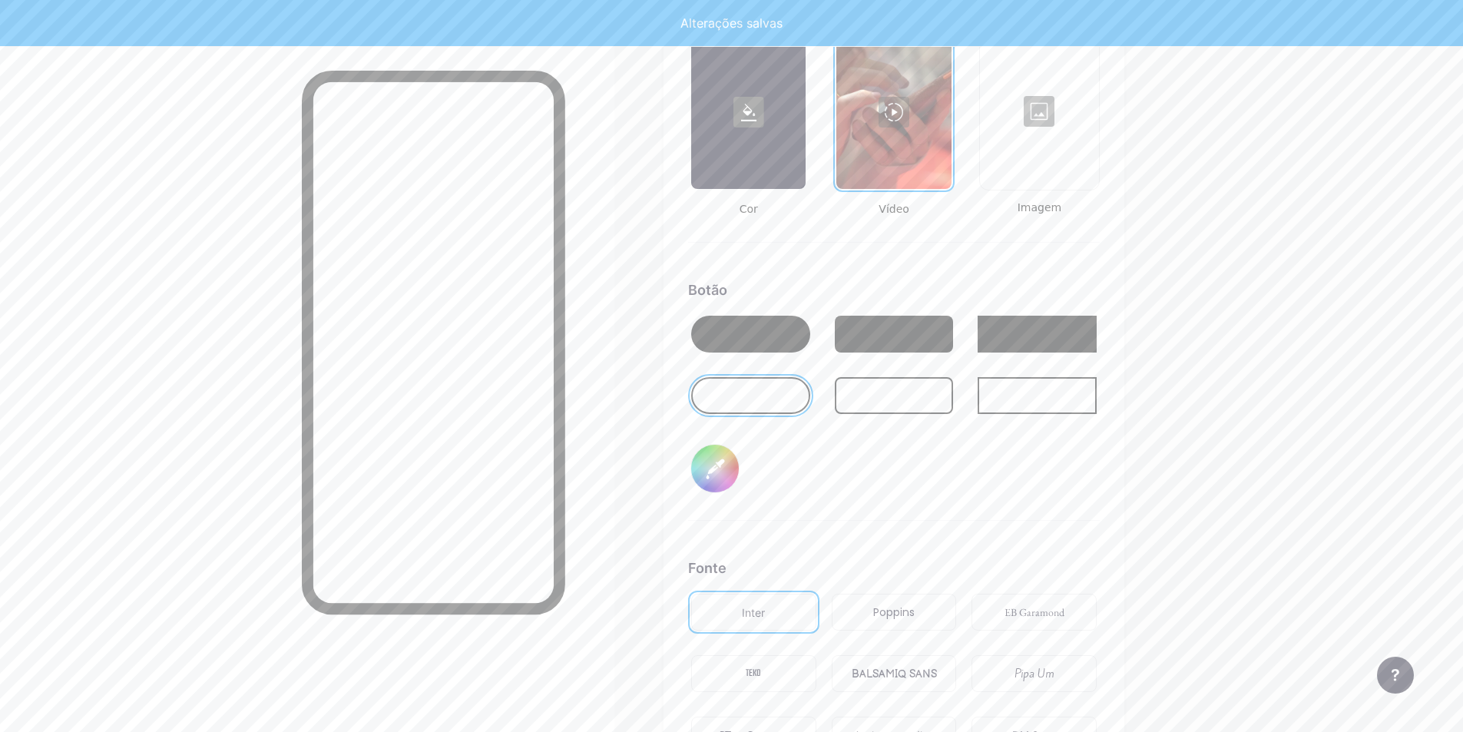
click at [881, 353] on div at bounding box center [894, 334] width 119 height 37
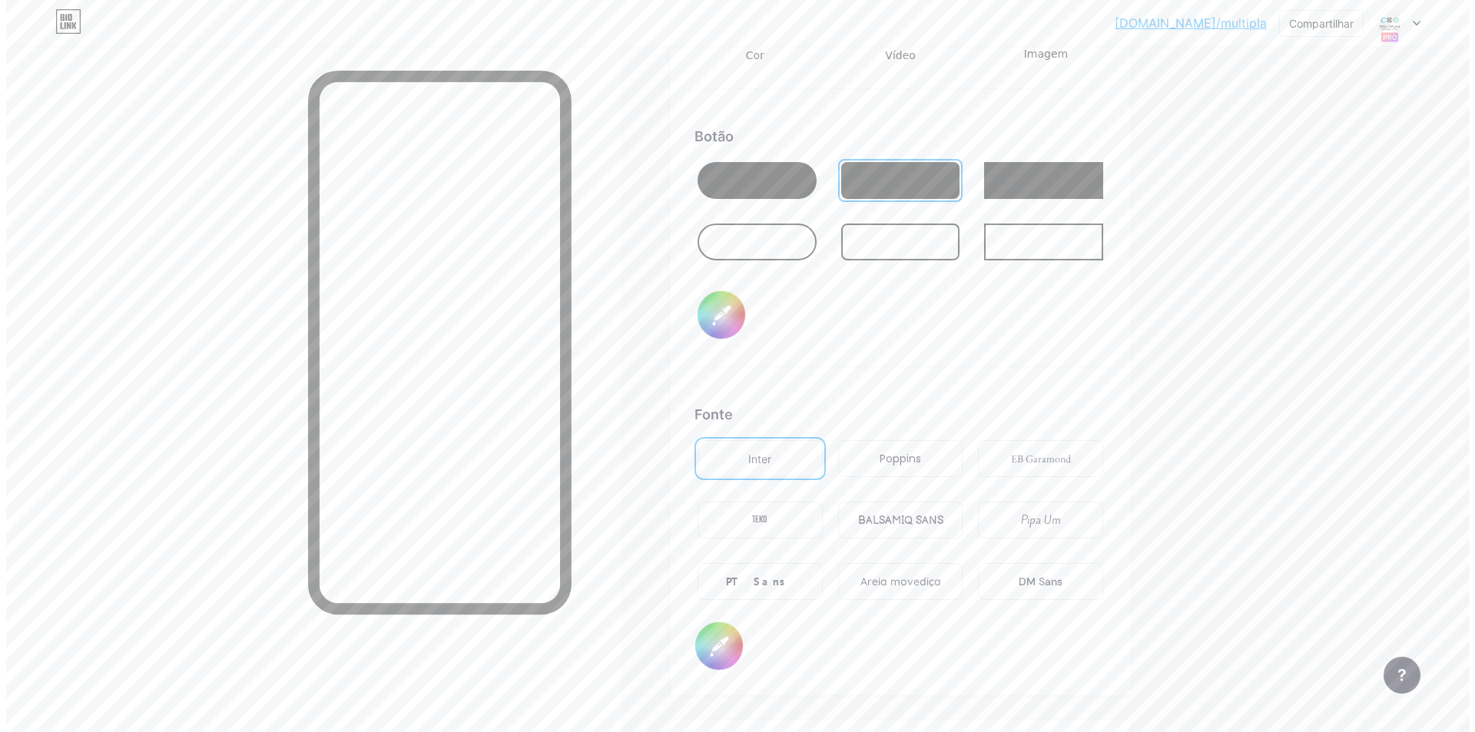
scroll to position [2055, 0]
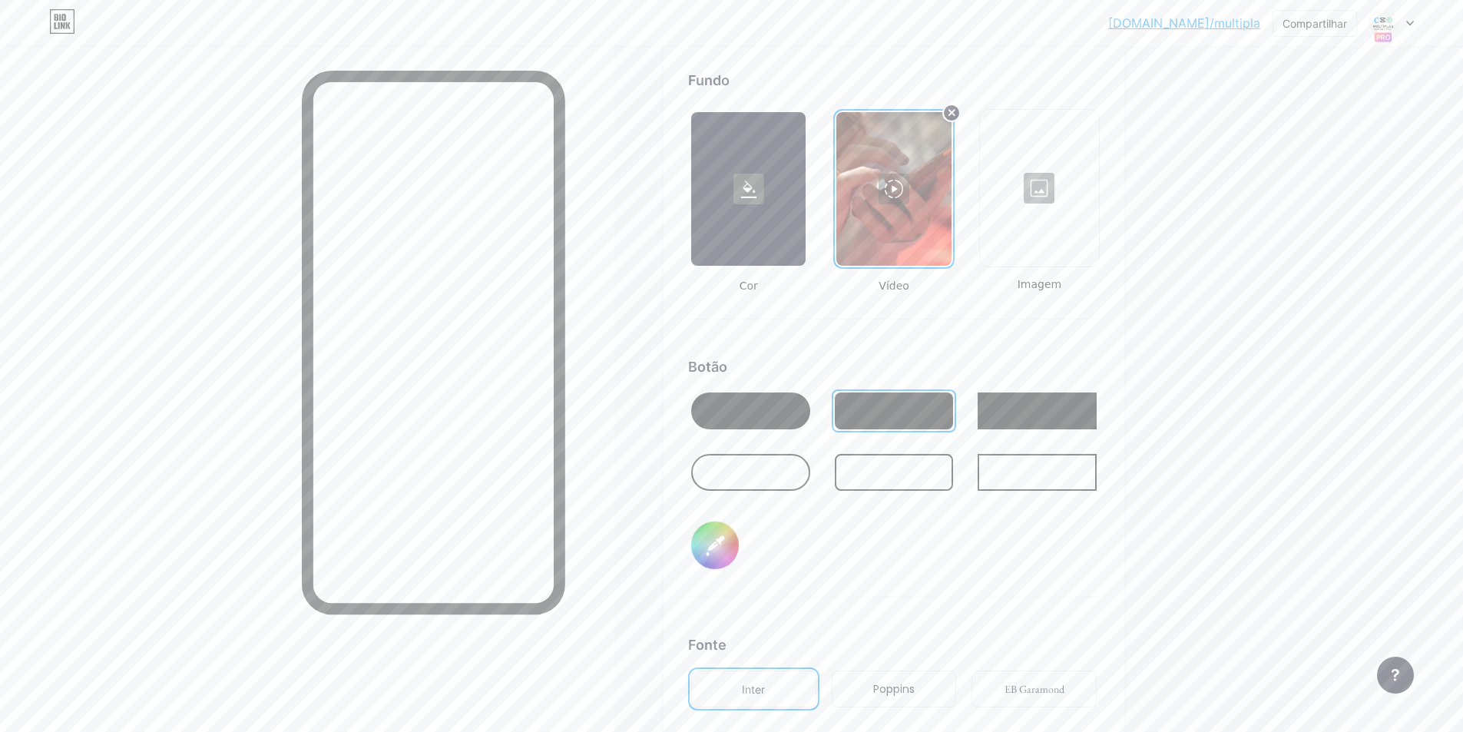
click at [718, 544] on input "#000000" at bounding box center [715, 546] width 48 height 48
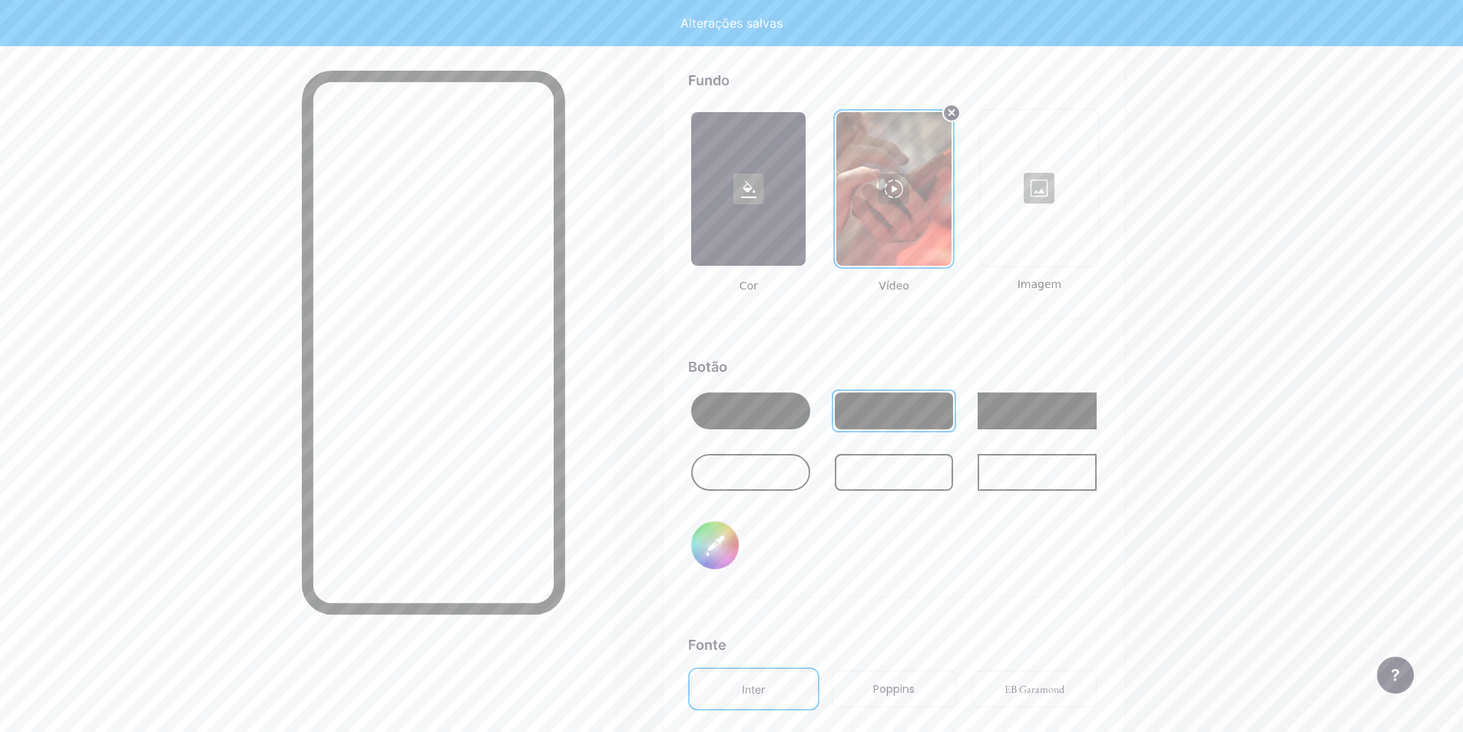
type input "#ffffff"
click at [737, 294] on span "Cor" at bounding box center [748, 286] width 121 height 16
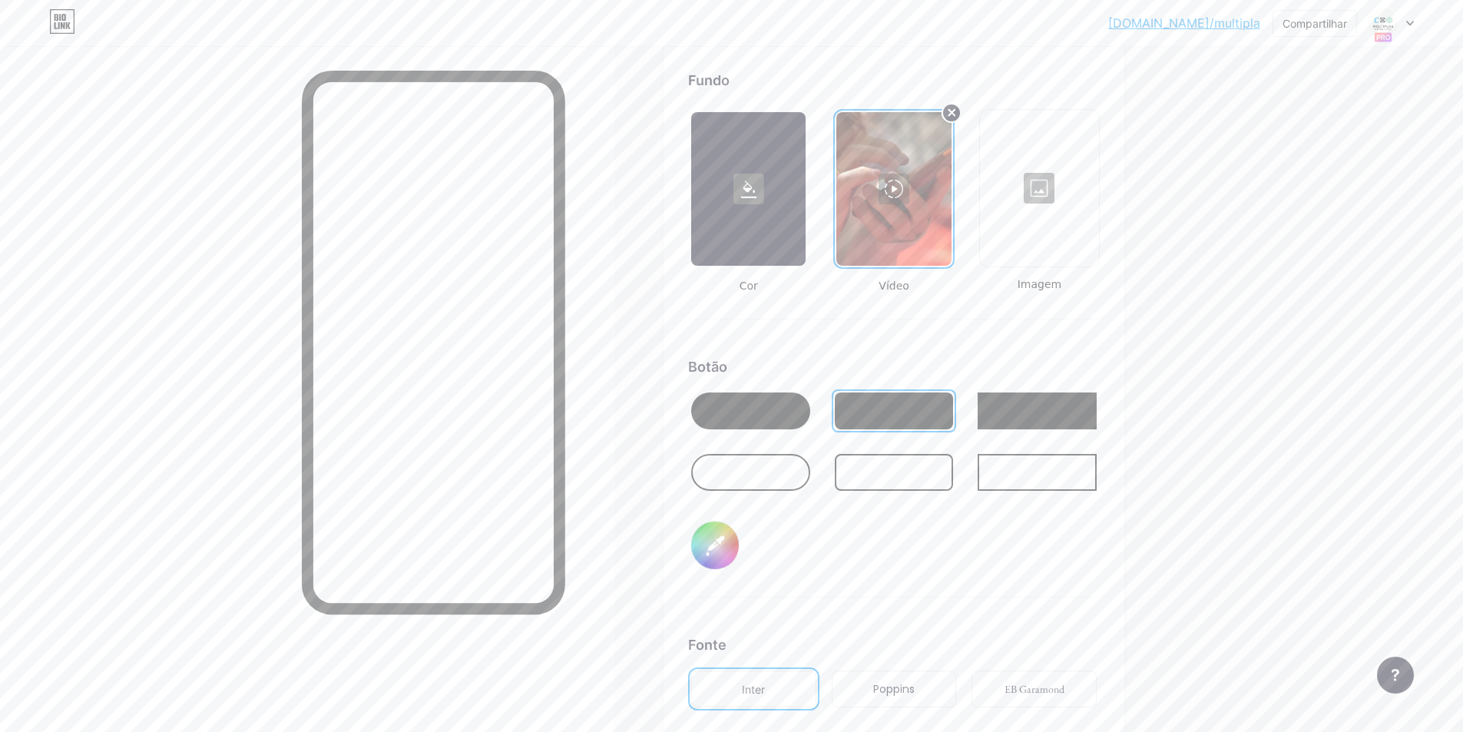
click at [950, 122] on circle at bounding box center [951, 113] width 18 height 18
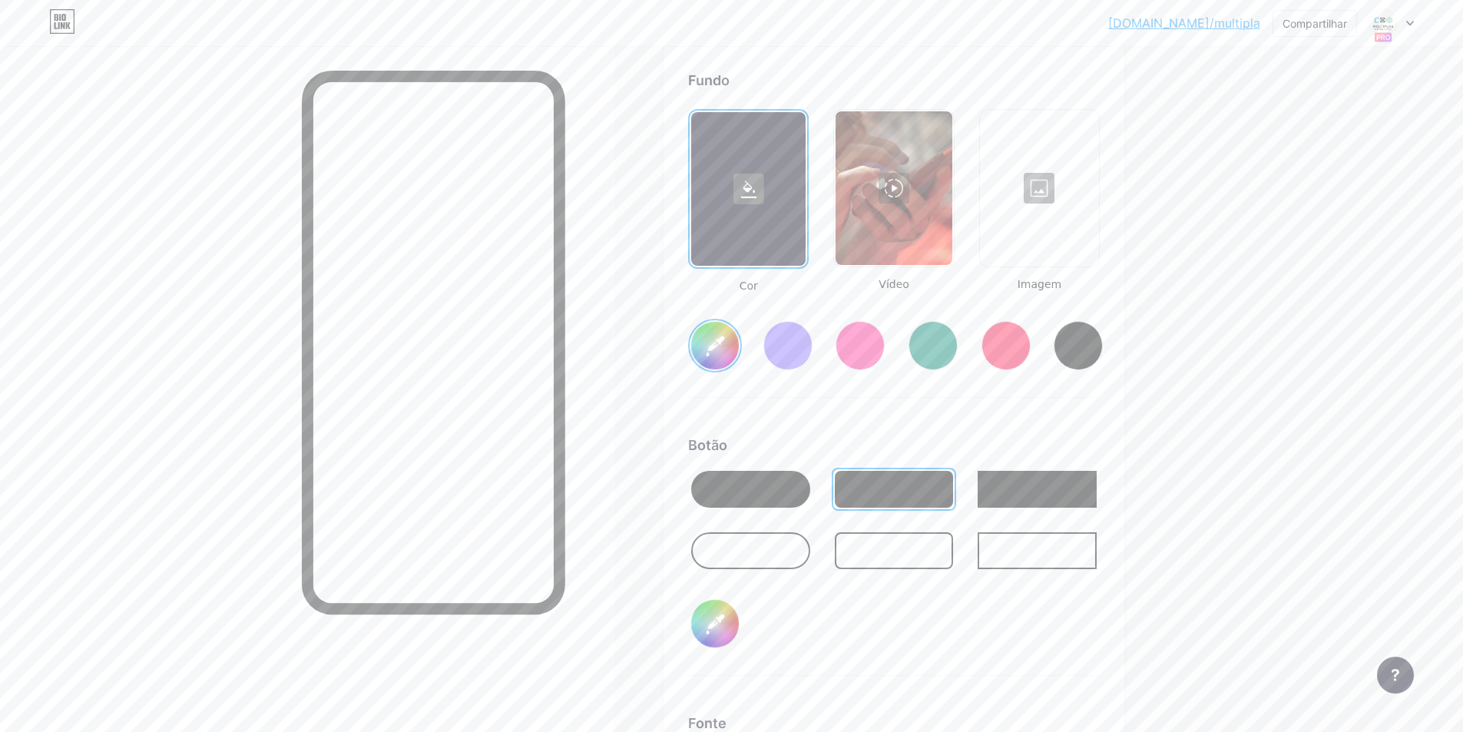
click at [897, 184] on div at bounding box center [894, 188] width 116 height 154
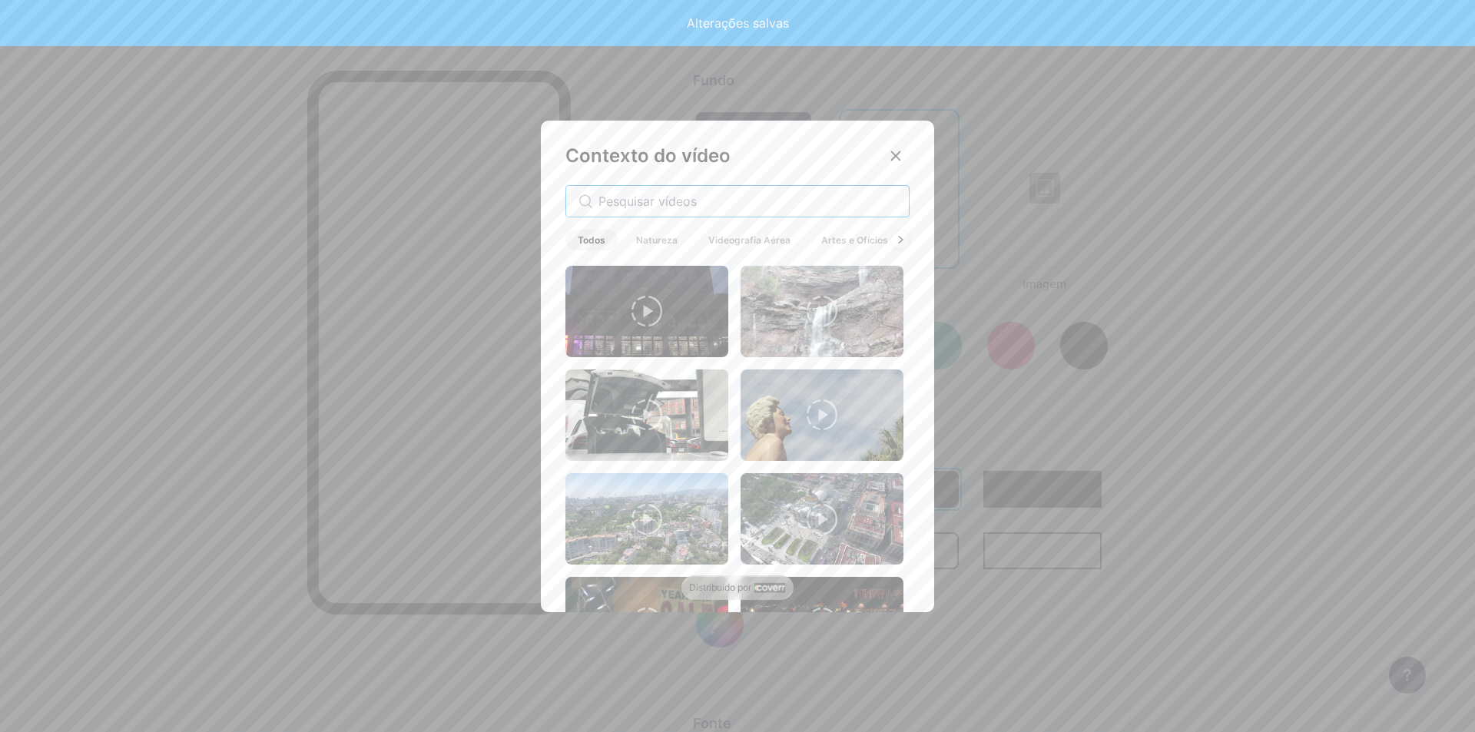
click at [736, 204] on input "text" at bounding box center [747, 201] width 298 height 18
type input "#ffffff"
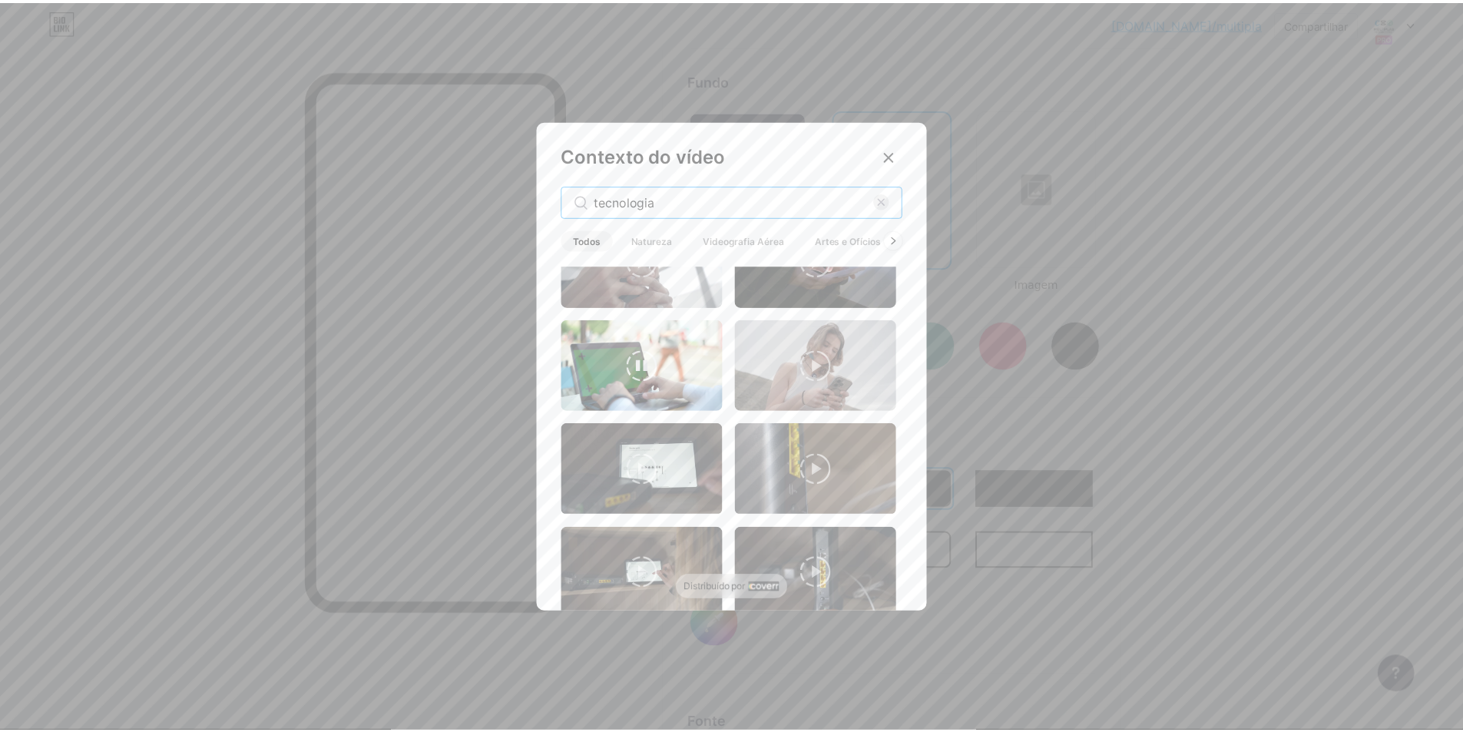
scroll to position [0, 0]
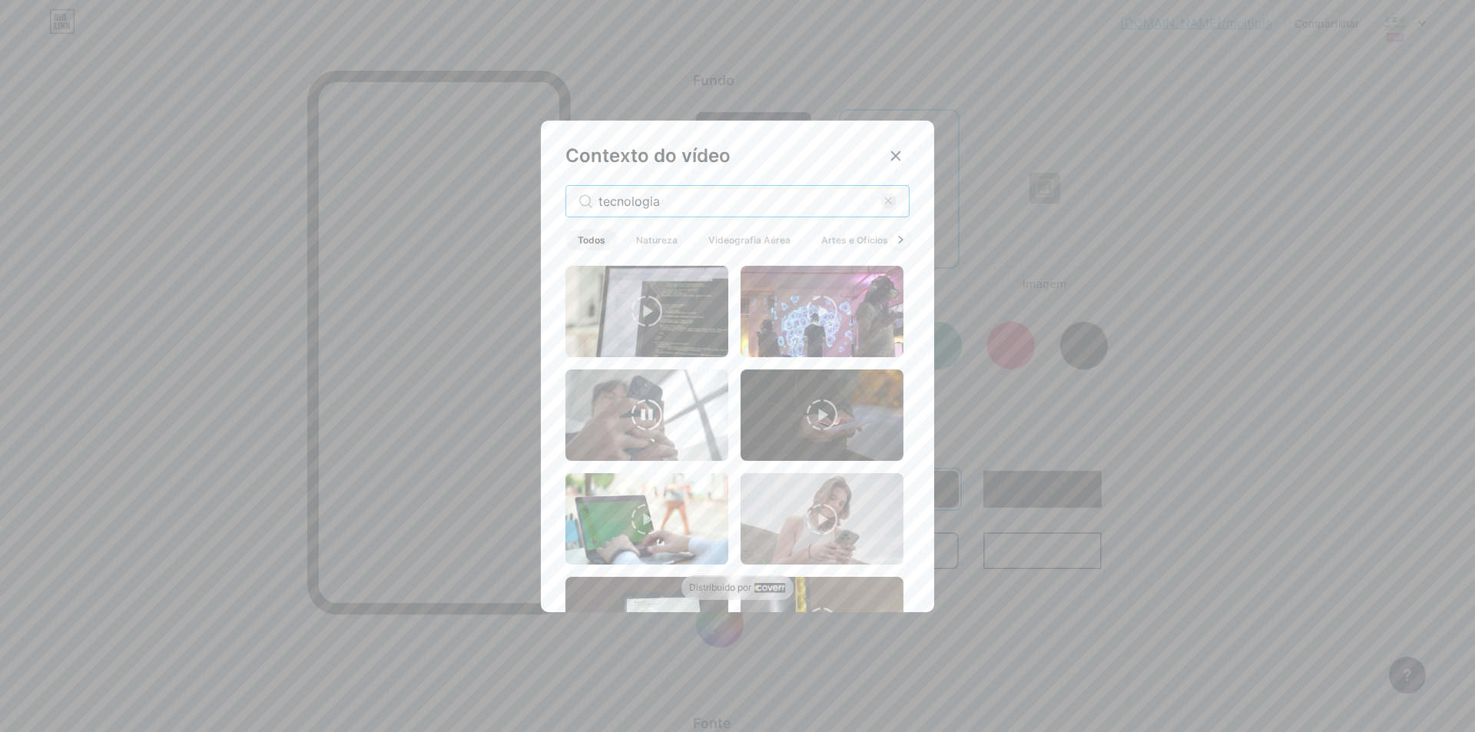
type input "tecnologia"
click at [671, 403] on video at bounding box center [646, 414] width 163 height 91
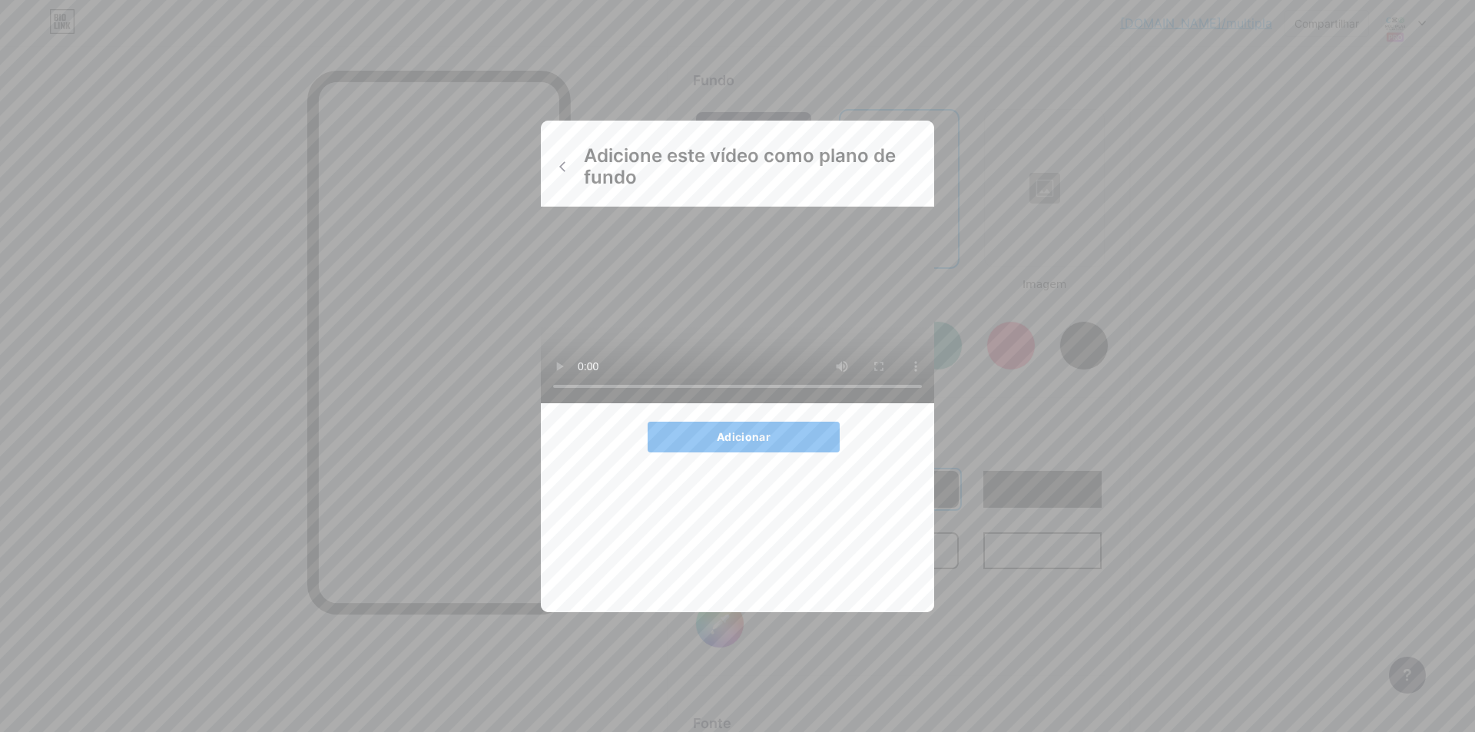
click at [767, 452] on button "Adicionar" at bounding box center [743, 437] width 192 height 31
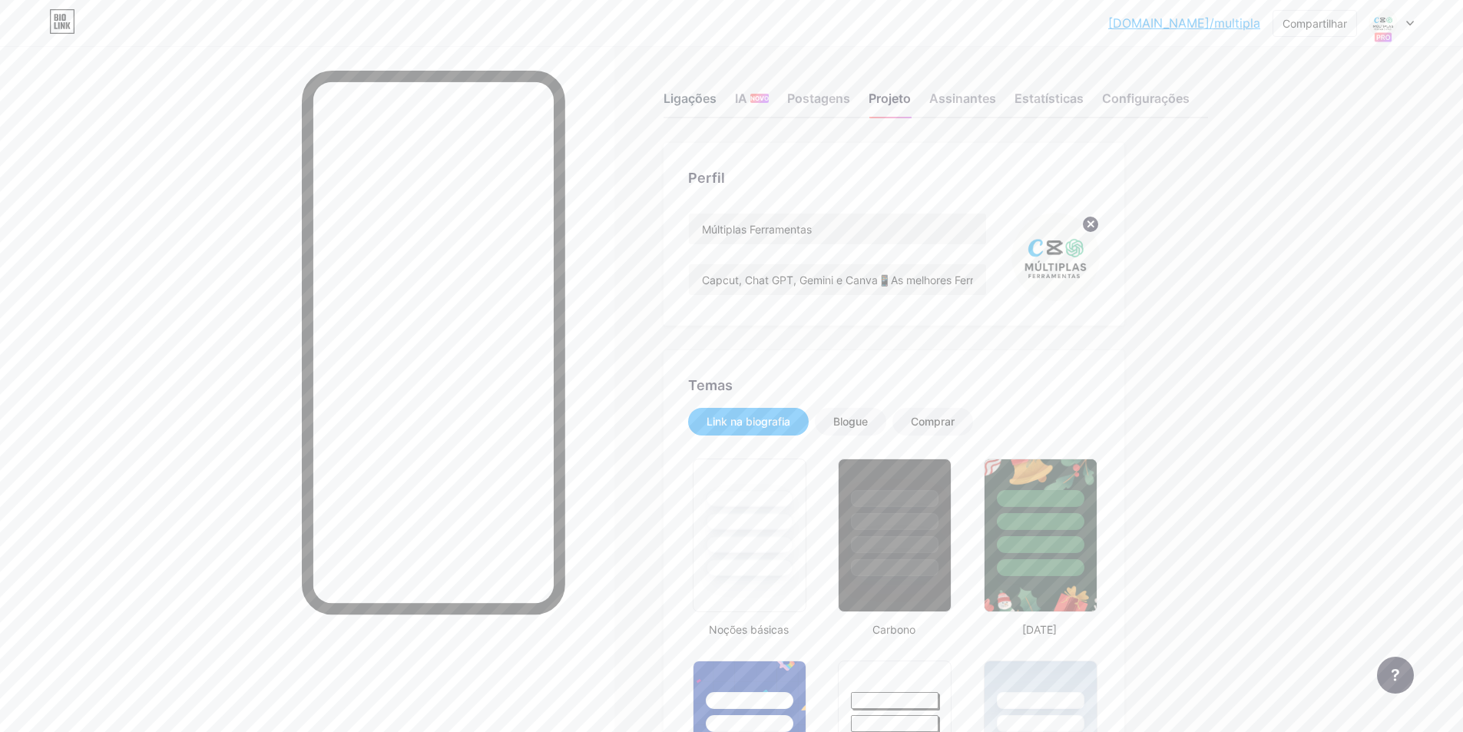
click at [691, 96] on div "Ligações" at bounding box center [690, 103] width 53 height 28
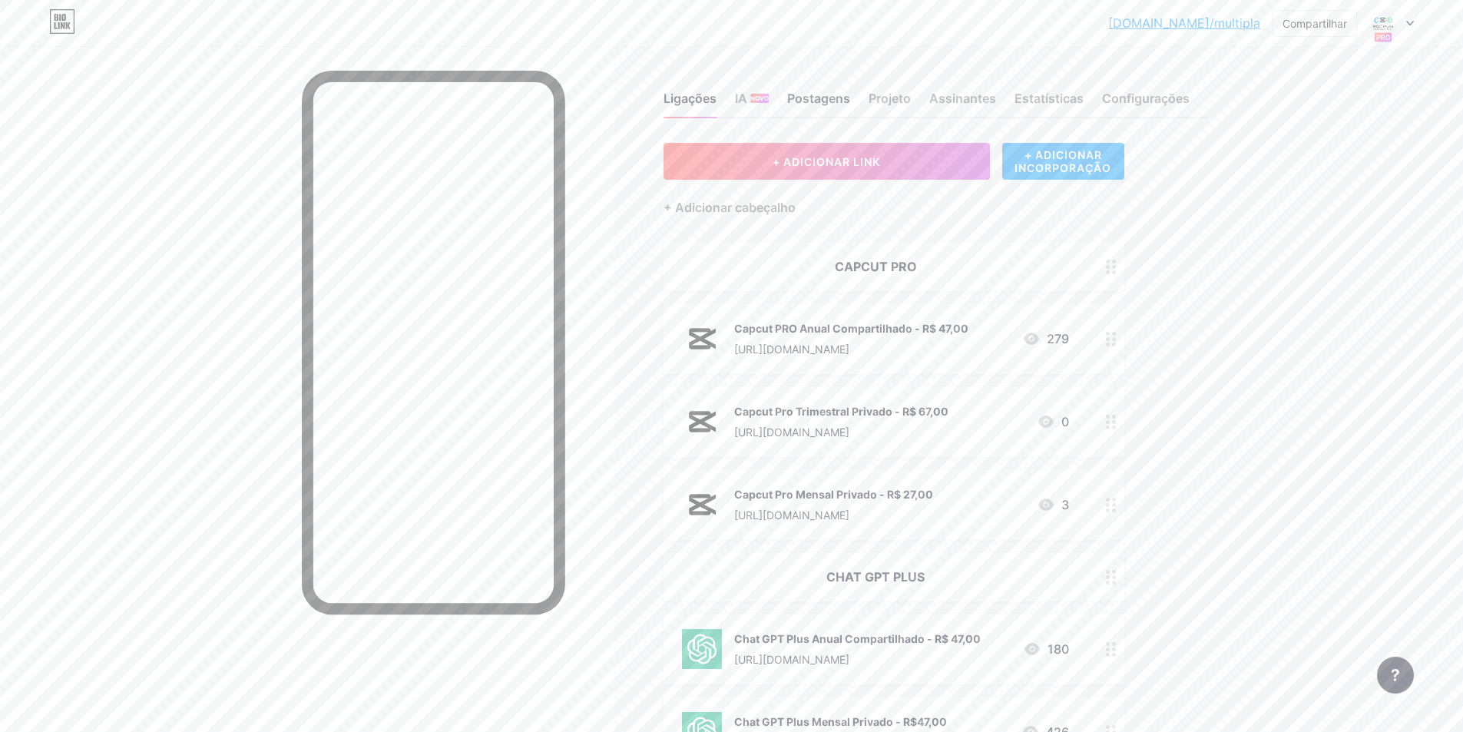
click at [834, 99] on font "Postagens" at bounding box center [818, 98] width 63 height 15
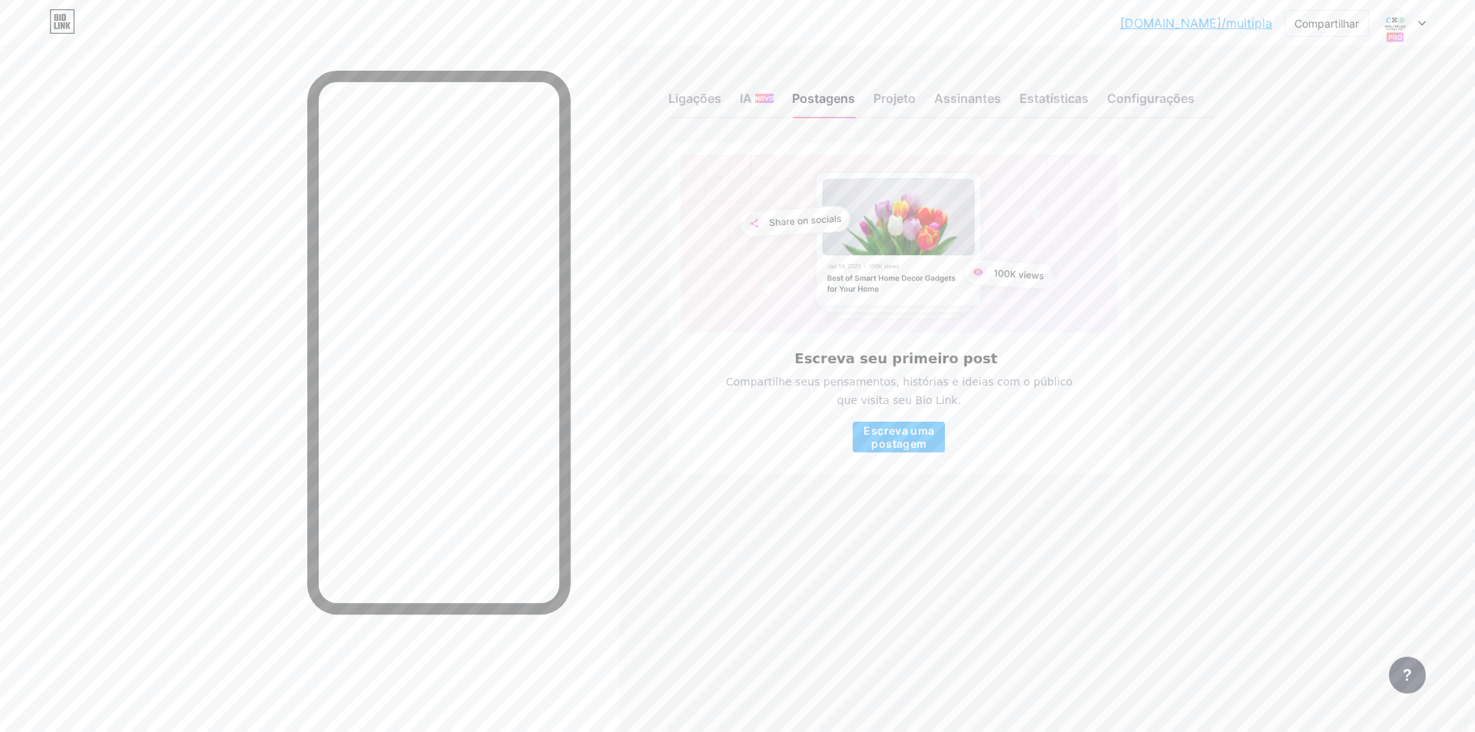
click at [870, 99] on div "Ligações IA NOVO Postagens Projeto Assinantes Estatísticas Configurações" at bounding box center [940, 92] width 545 height 54
click at [888, 105] on font "Projeto" at bounding box center [894, 98] width 42 height 15
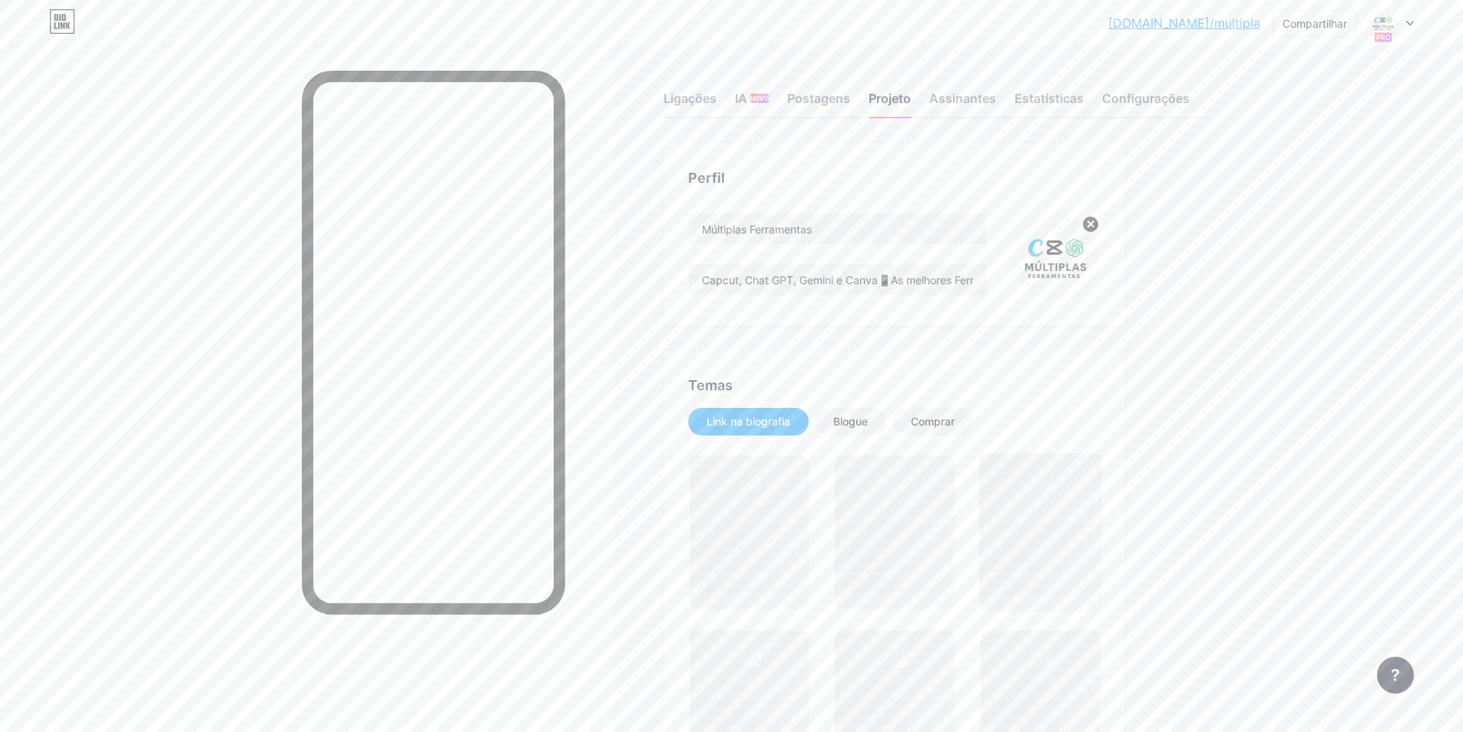
scroll to position [307, 0]
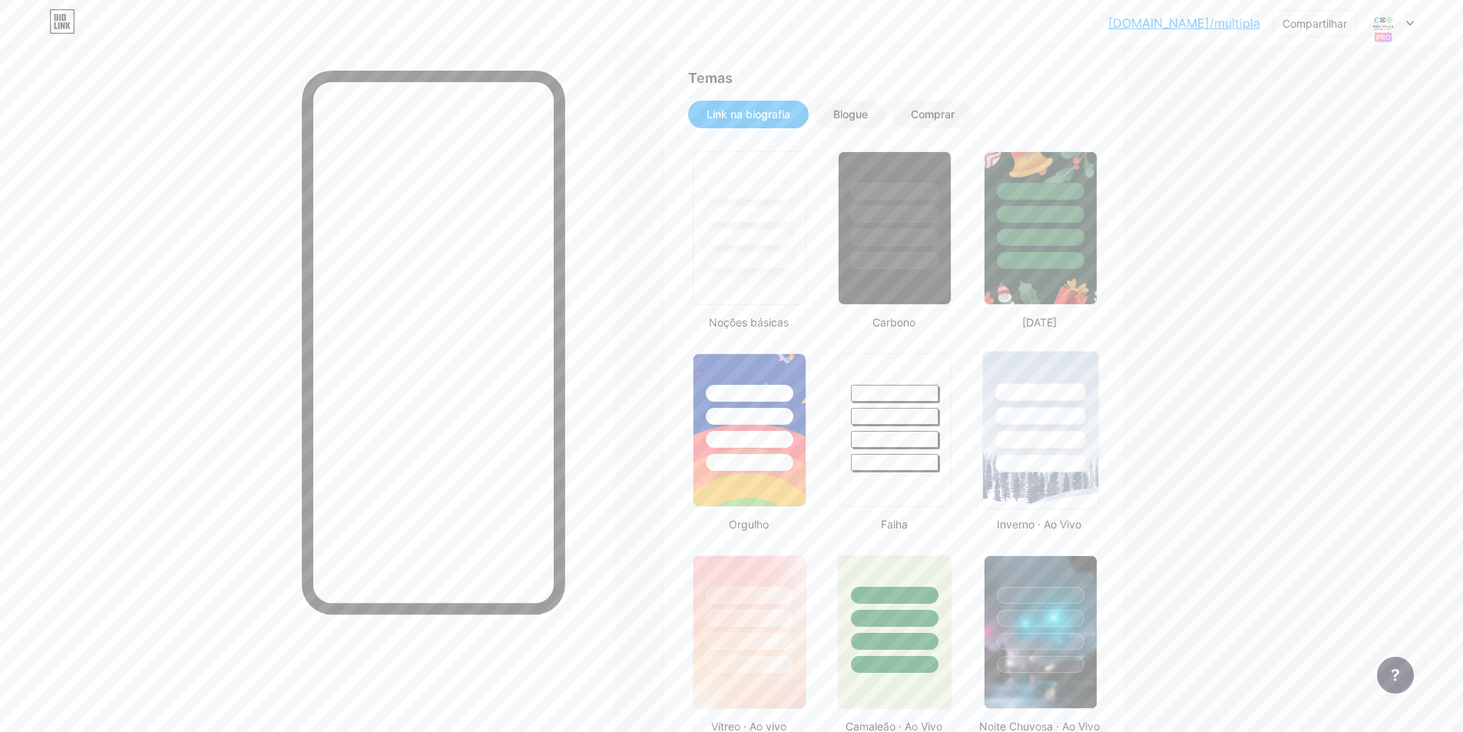
type input "#ffffff"
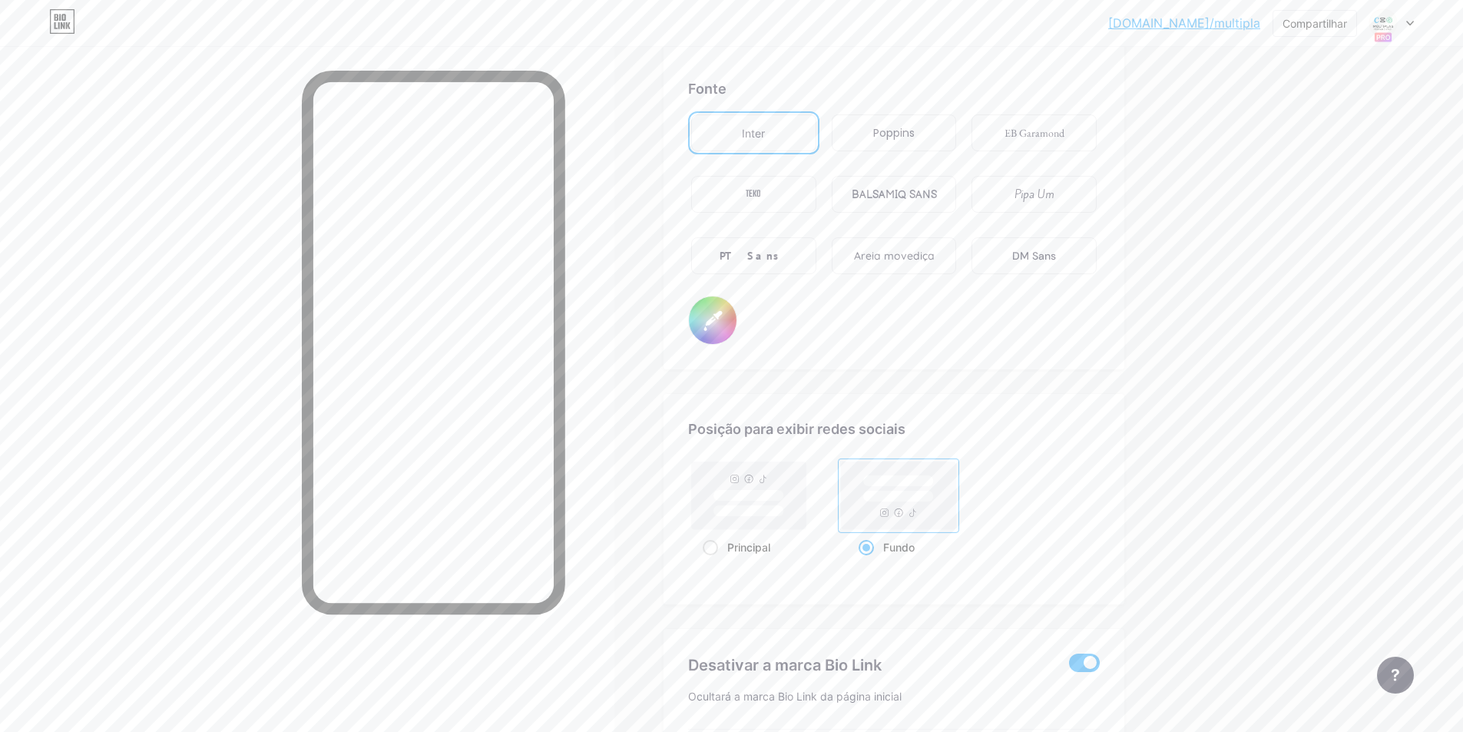
scroll to position [2535, 0]
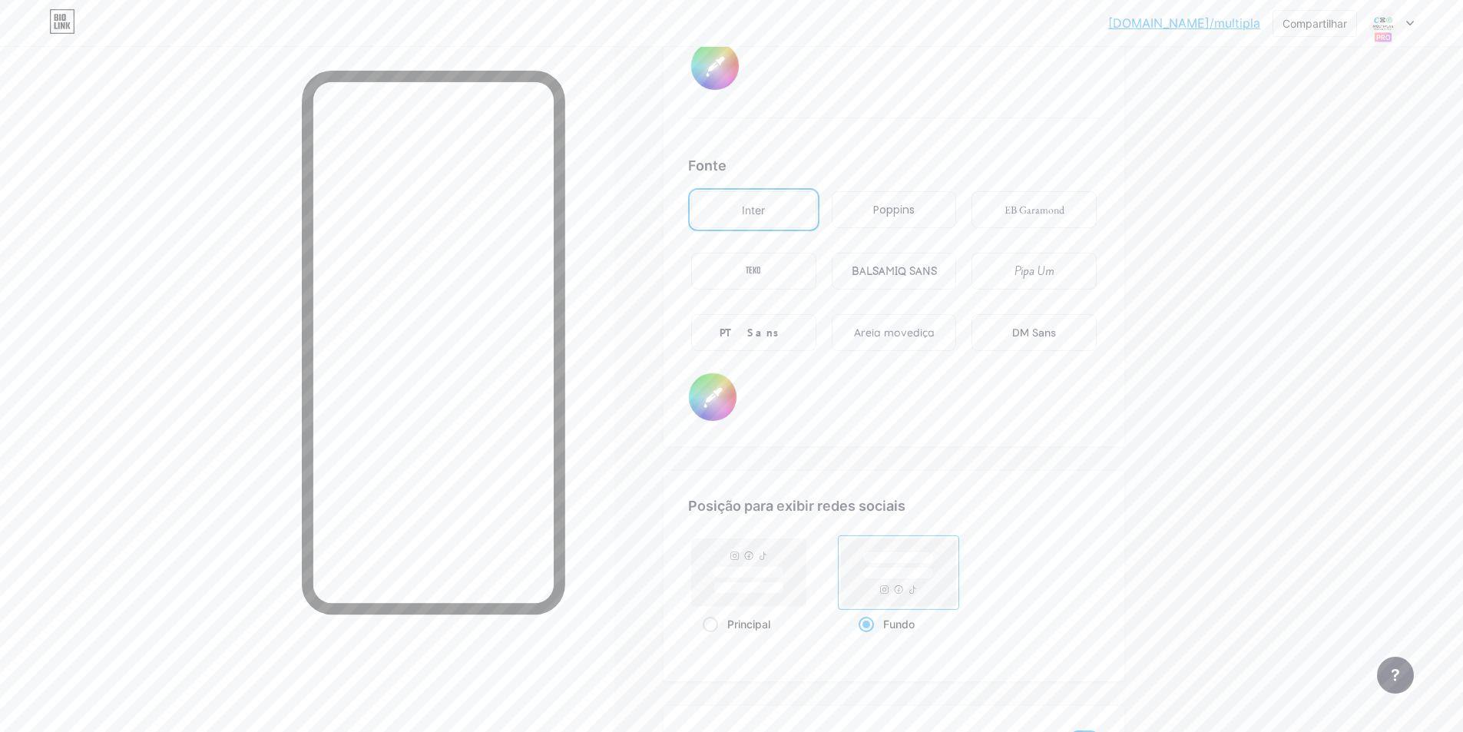
click at [695, 406] on input "#000000" at bounding box center [713, 397] width 48 height 48
type input "#ffffff"
click at [916, 373] on div "Inter Poppins EB Garamond TEKO BALSAMIQ SANS Pipa Um PT Sans Areia movediça DM …" at bounding box center [894, 280] width 412 height 184
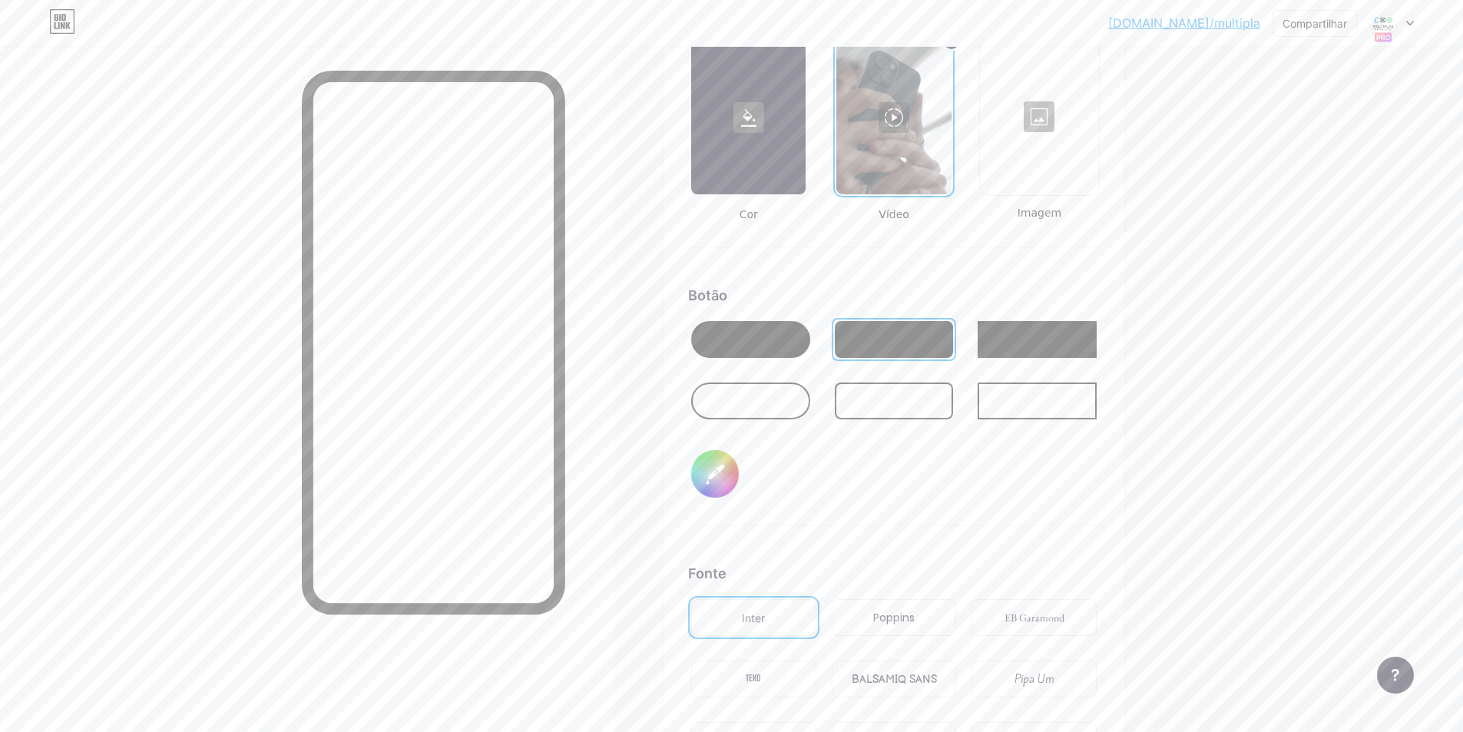
scroll to position [2204, 0]
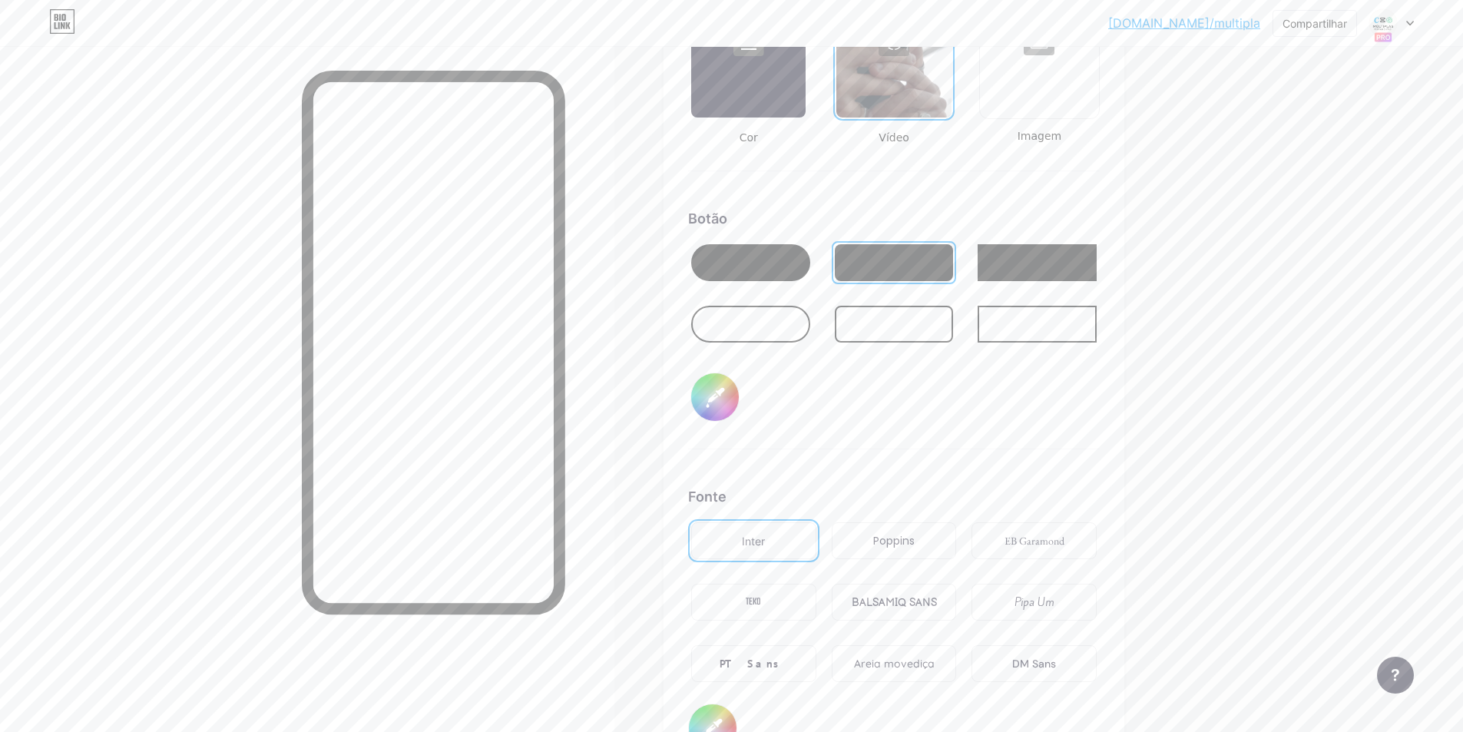
click at [725, 412] on input "#ffffff" at bounding box center [715, 397] width 48 height 48
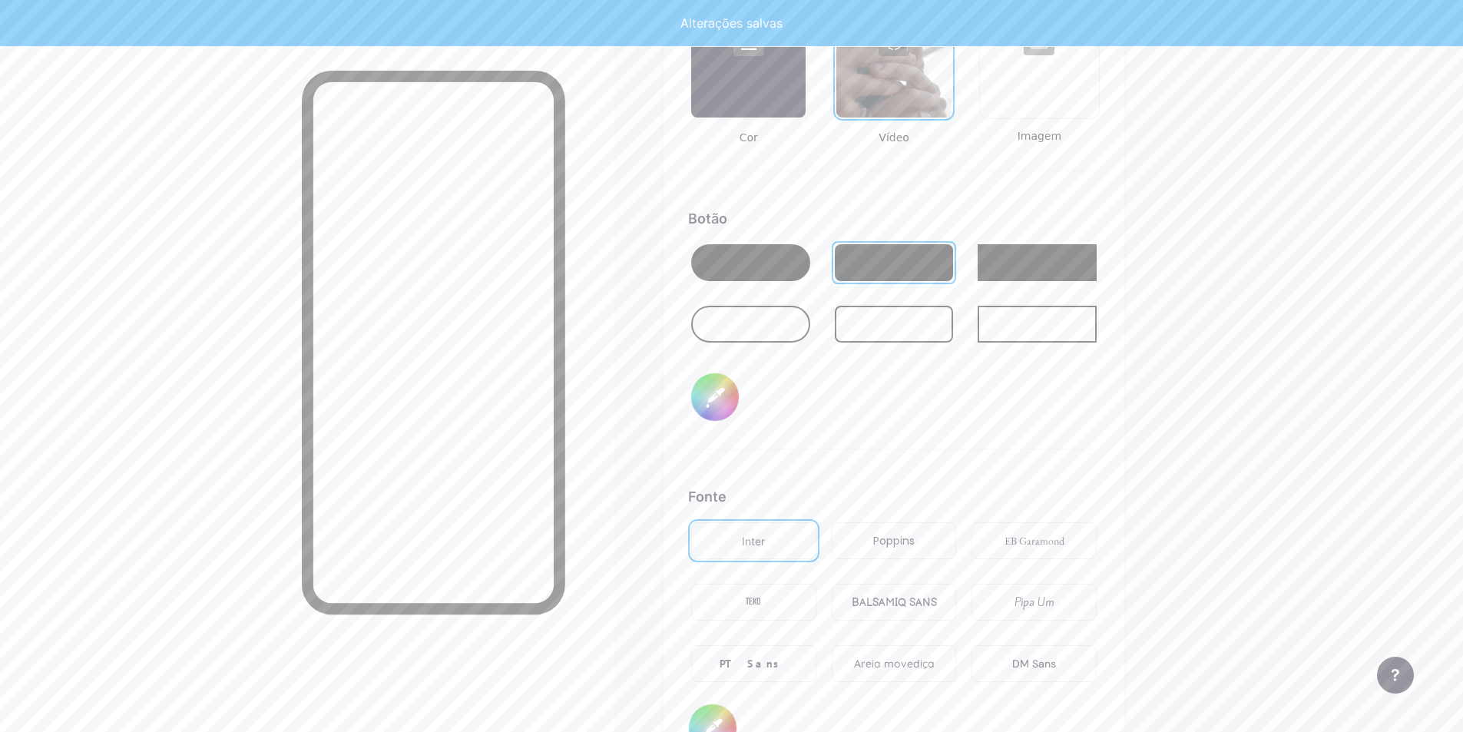
type input "#000000"
click at [822, 395] on div "Botão #000000" at bounding box center [894, 328] width 412 height 241
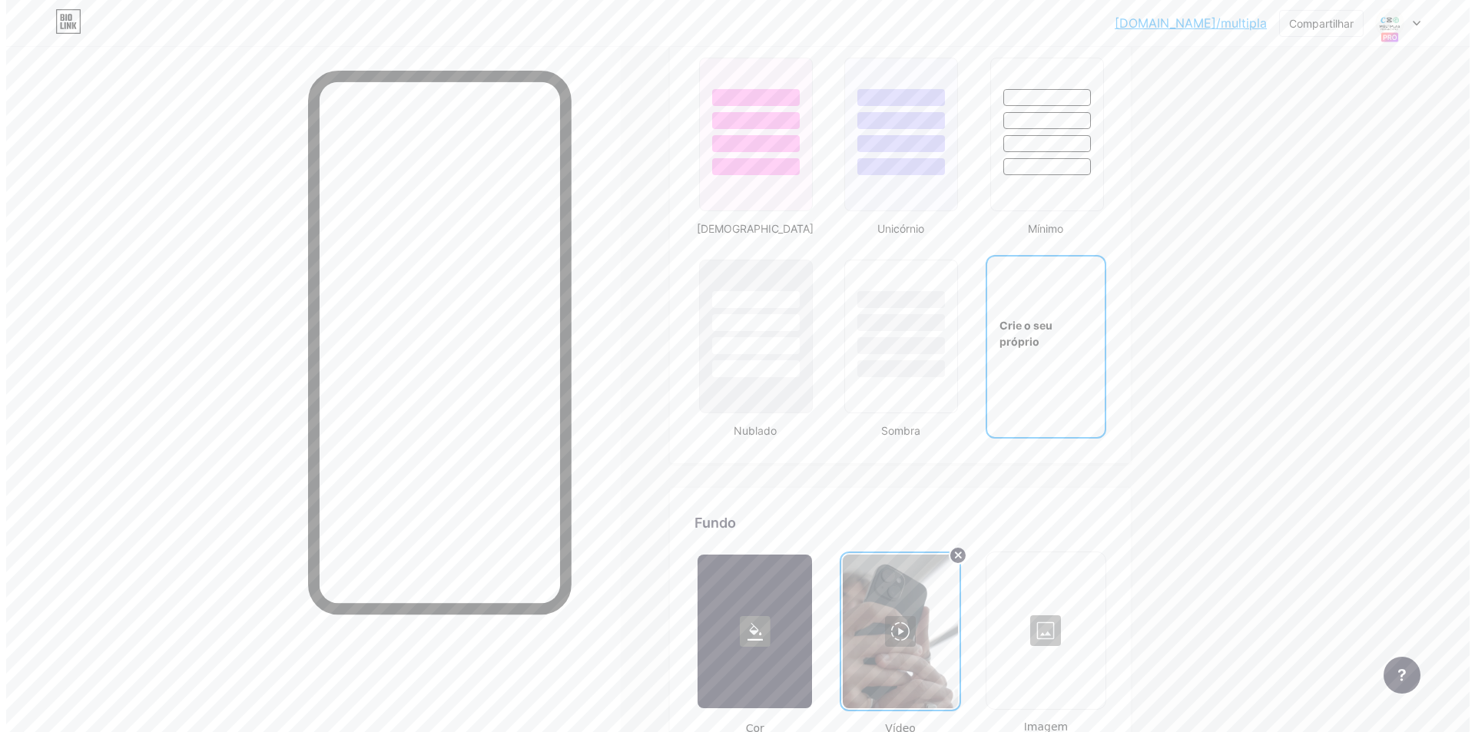
scroll to position [2151, 0]
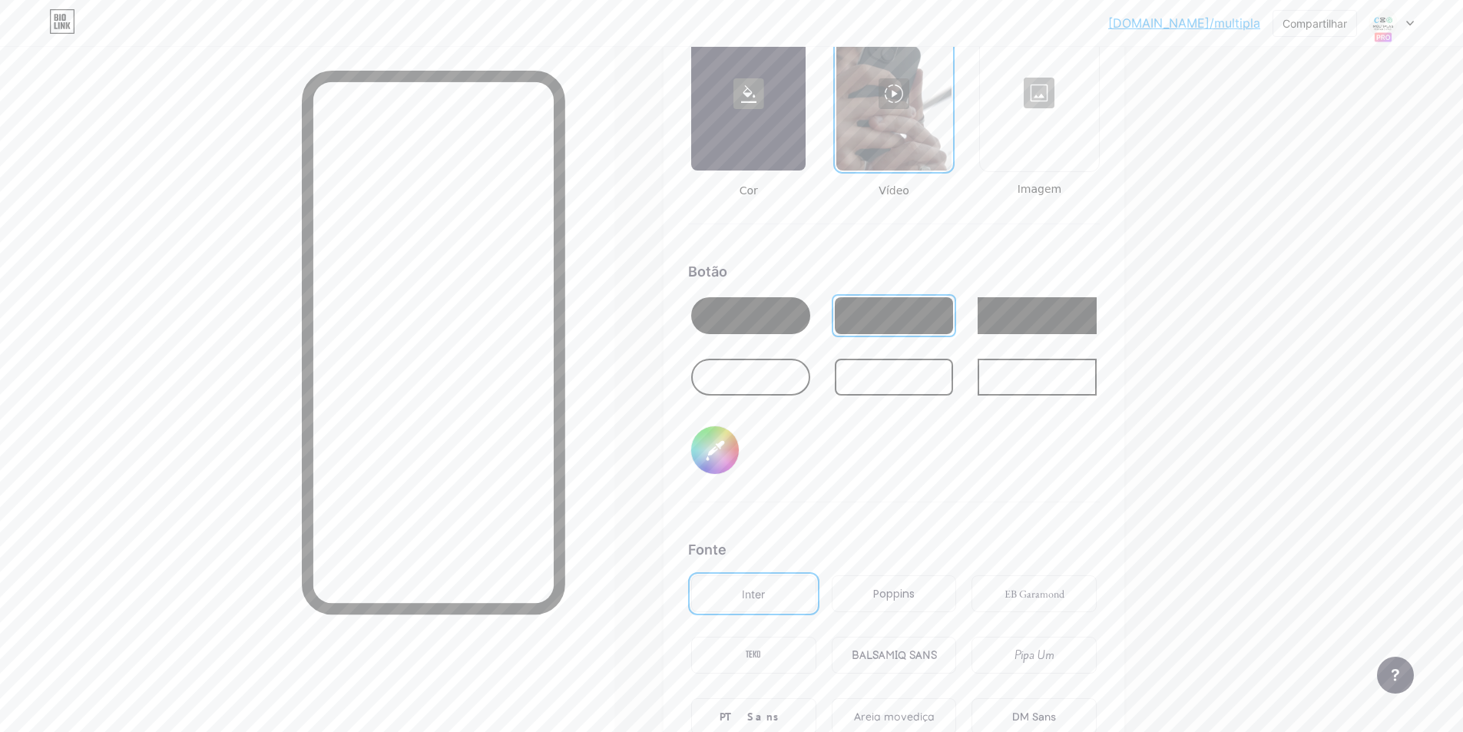
click at [847, 94] on div at bounding box center [893, 94] width 114 height 154
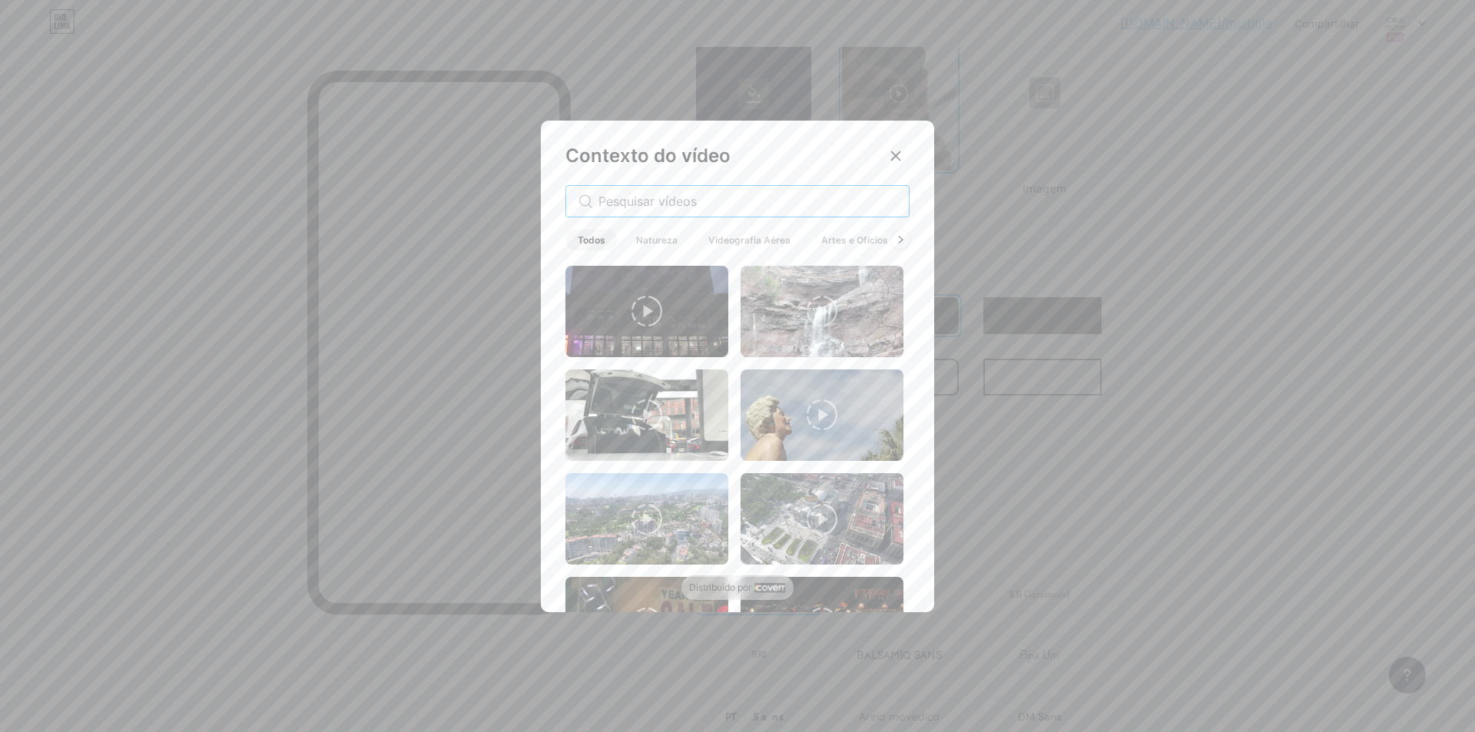
click at [749, 194] on input "text" at bounding box center [747, 201] width 298 height 18
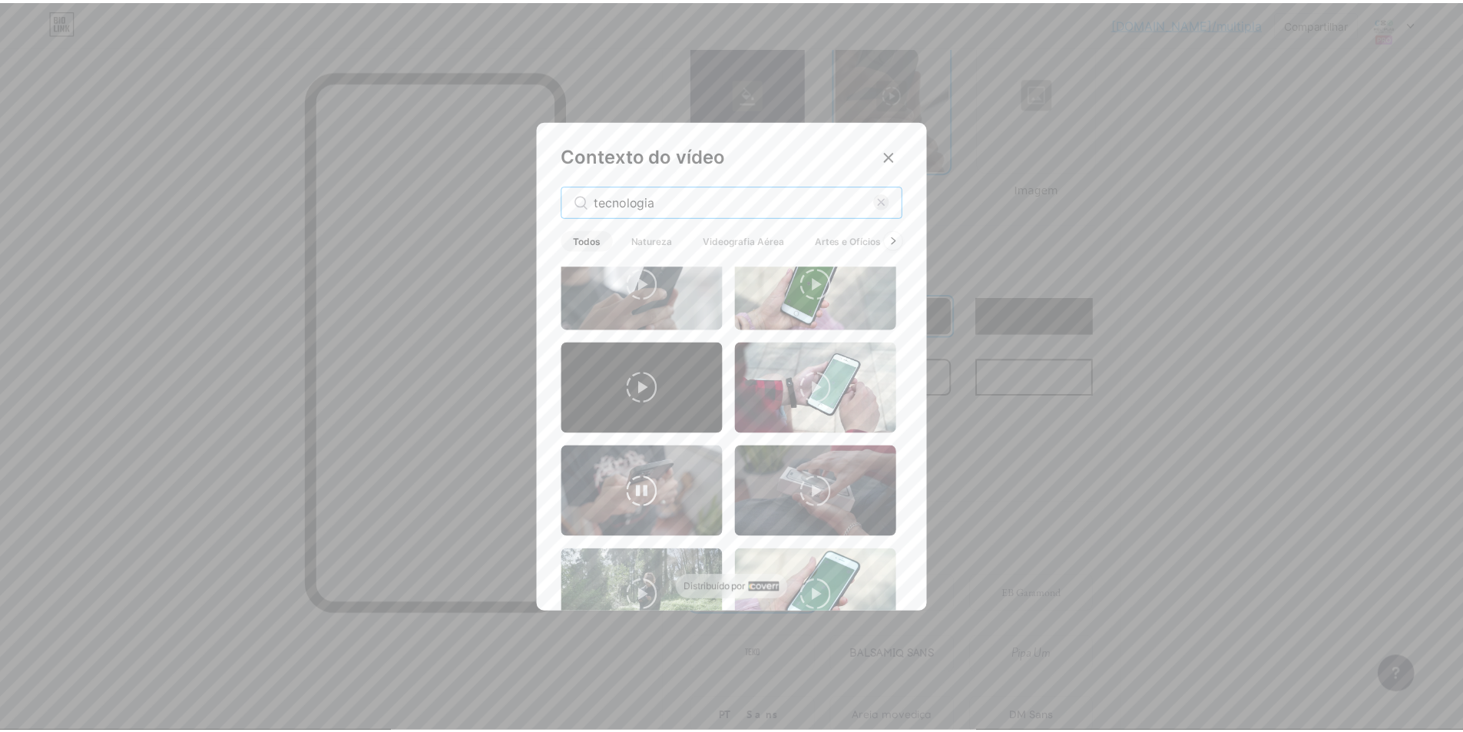
scroll to position [1843, 0]
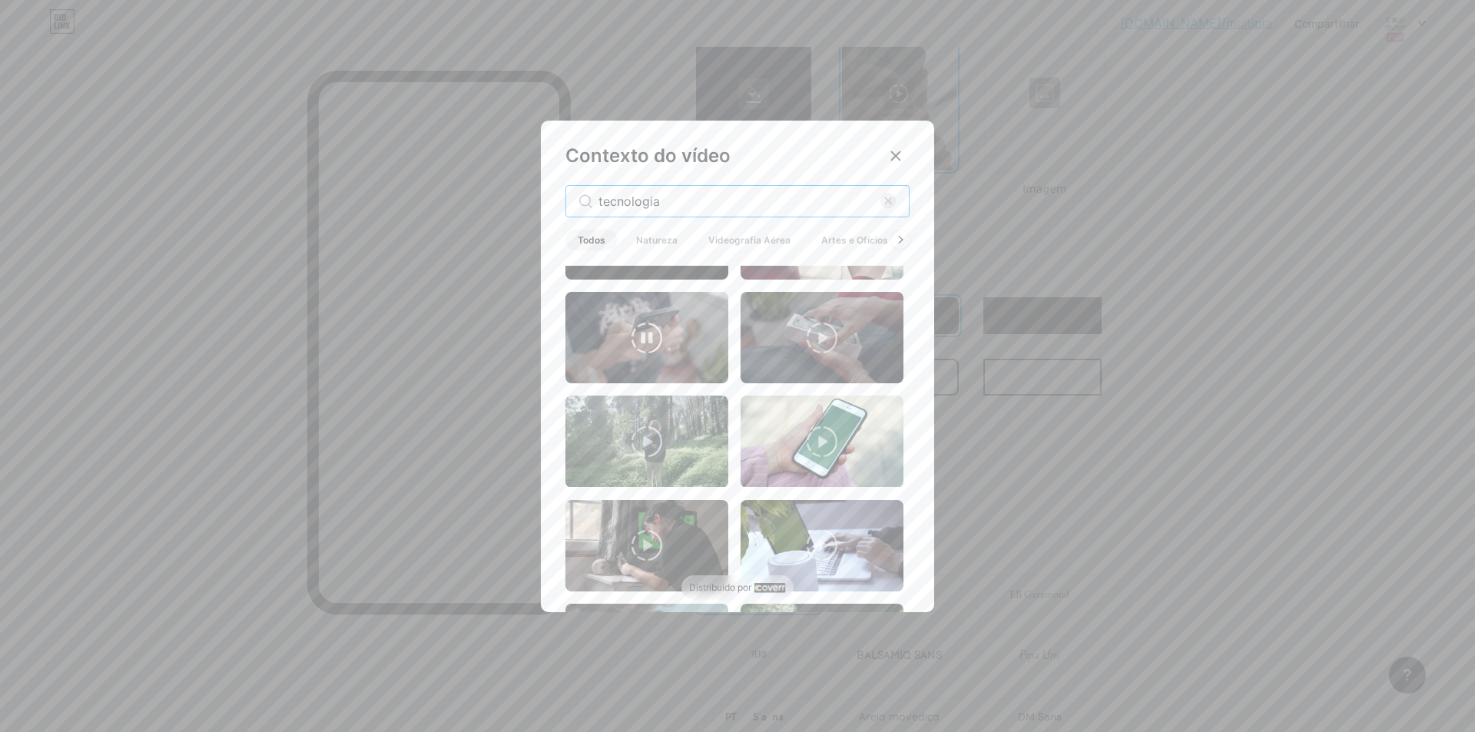
type input "tecnologia"
click at [662, 292] on video at bounding box center [646, 337] width 163 height 91
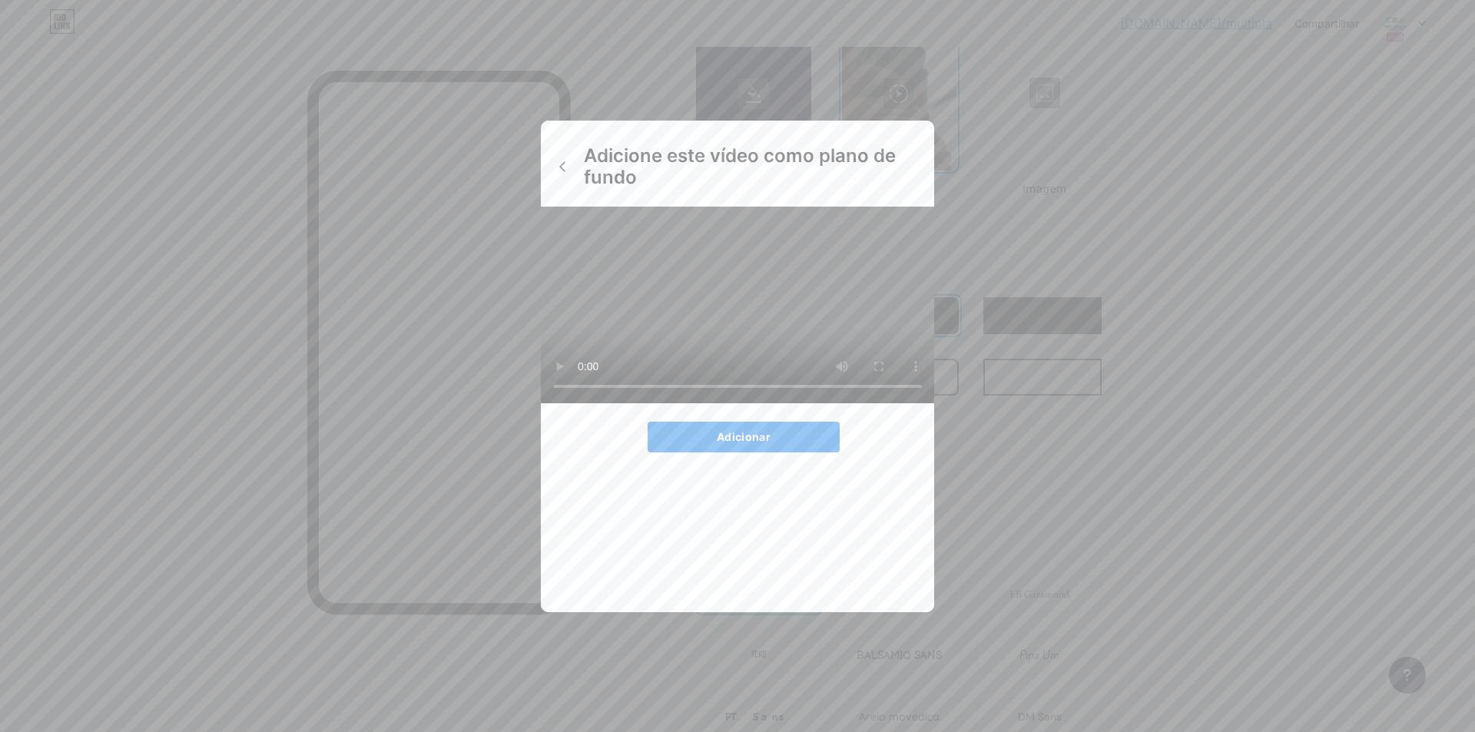
click at [753, 443] on font "Adicionar" at bounding box center [744, 436] width 54 height 13
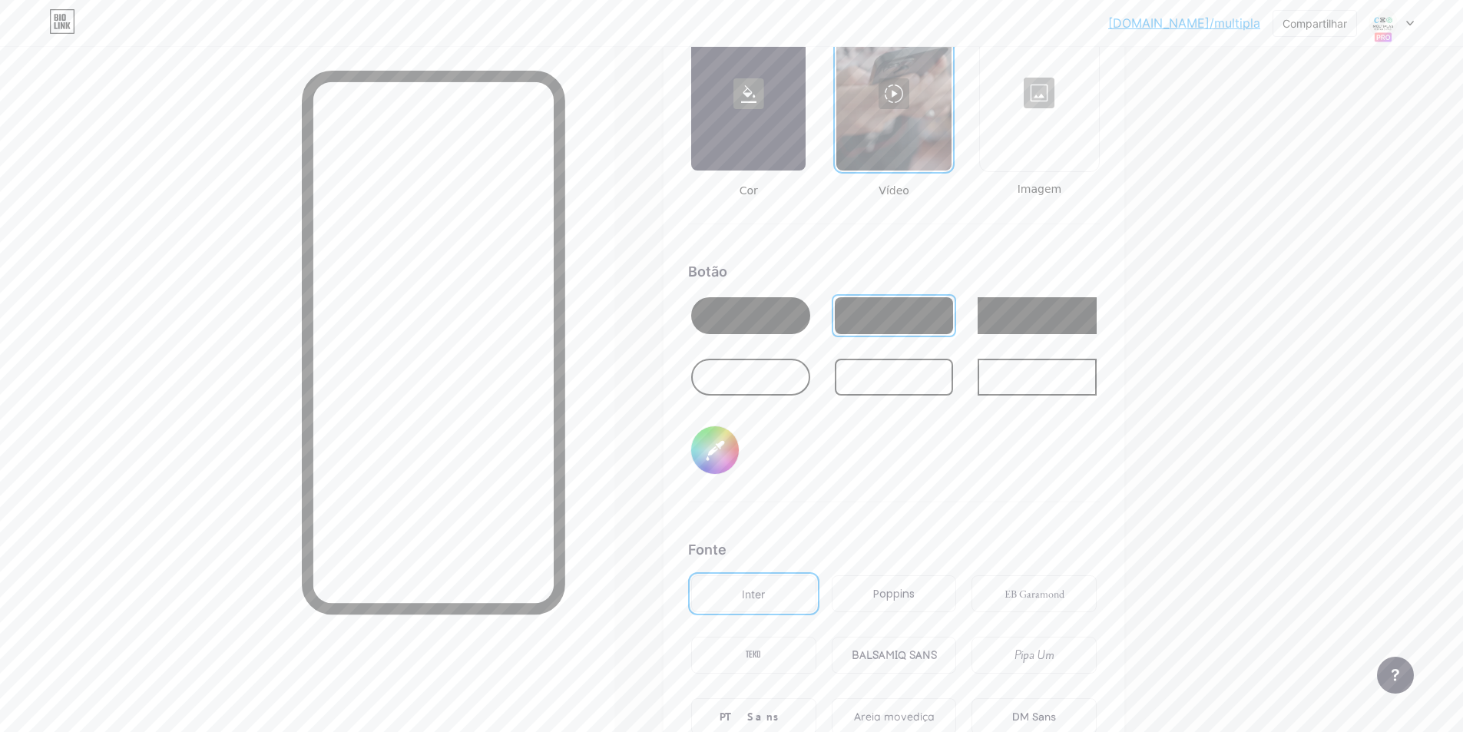
click at [711, 462] on input "#000000" at bounding box center [715, 450] width 48 height 48
type input "#ffffff"
click at [927, 477] on div "Botão #ffffff" at bounding box center [894, 381] width 412 height 241
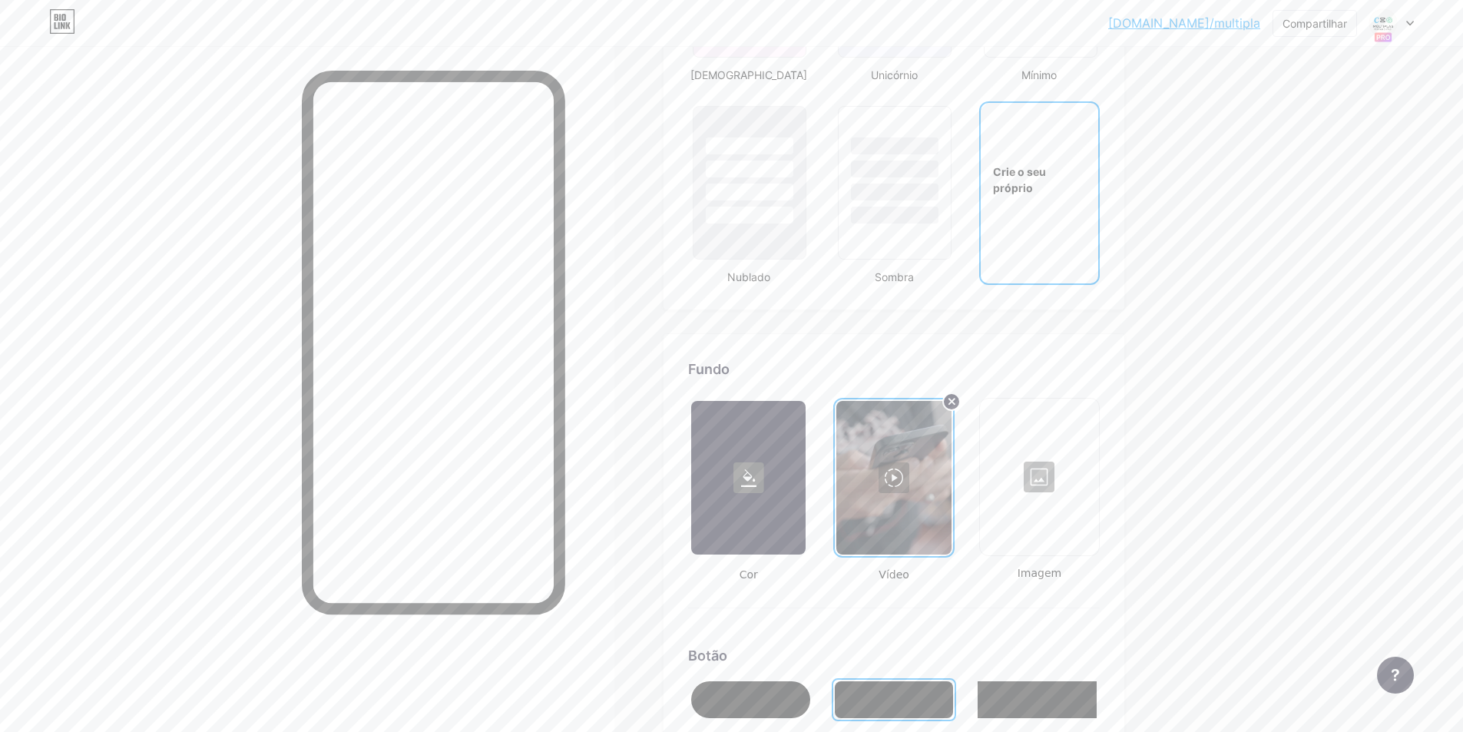
scroll to position [1383, 0]
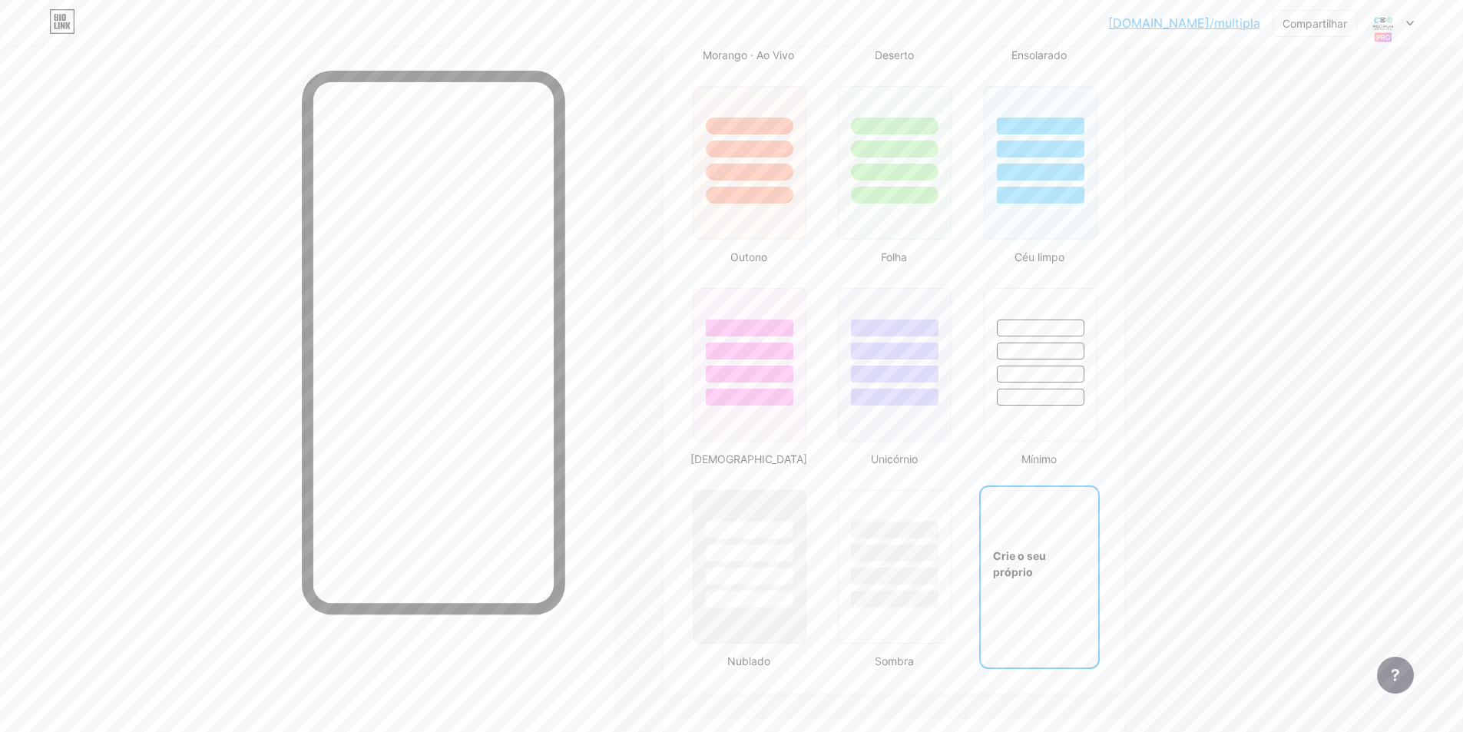
click at [1207, 298] on div "Perfil Múltiplas Ferramentas Capcut, Chat GPT, Gemini e Canva📱As melhores Ferra…" at bounding box center [936, 417] width 545 height 3314
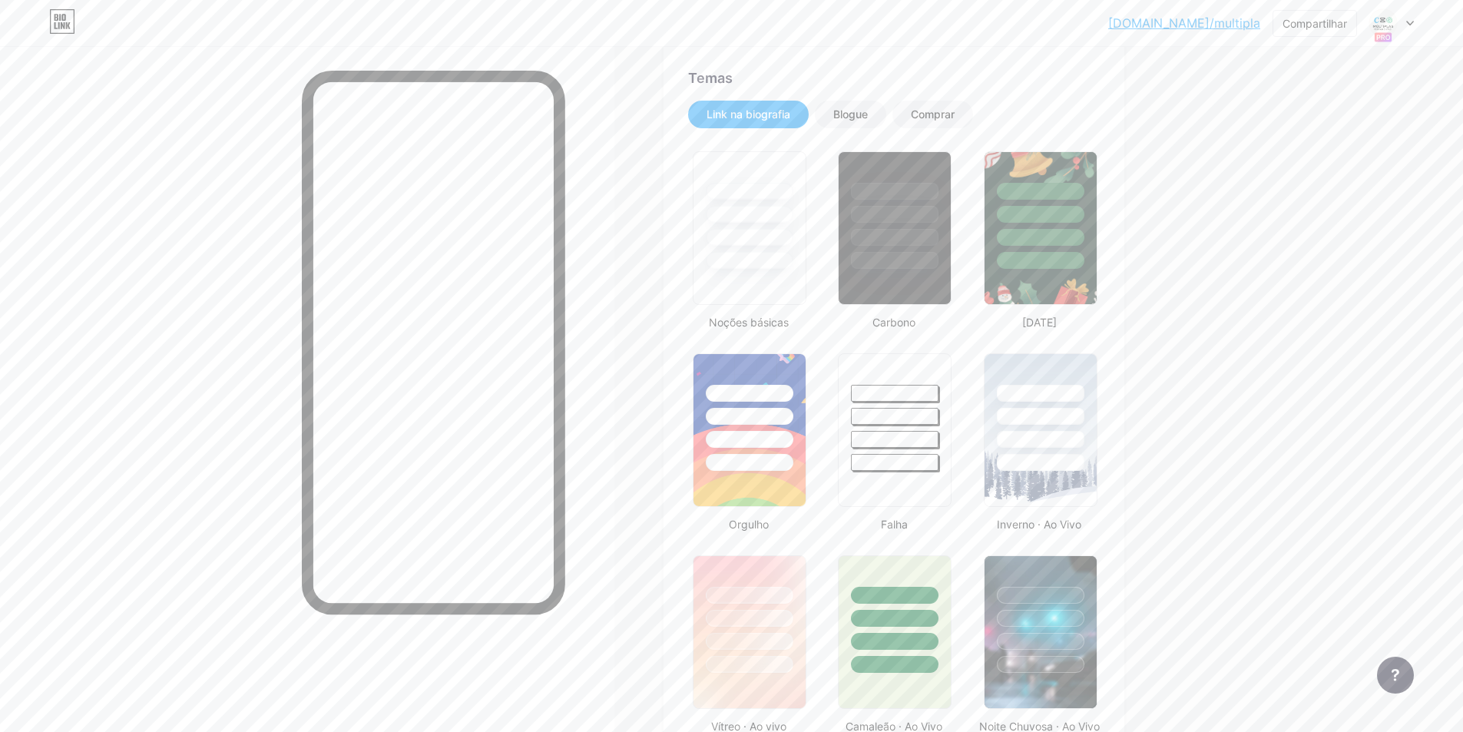
scroll to position [0, 0]
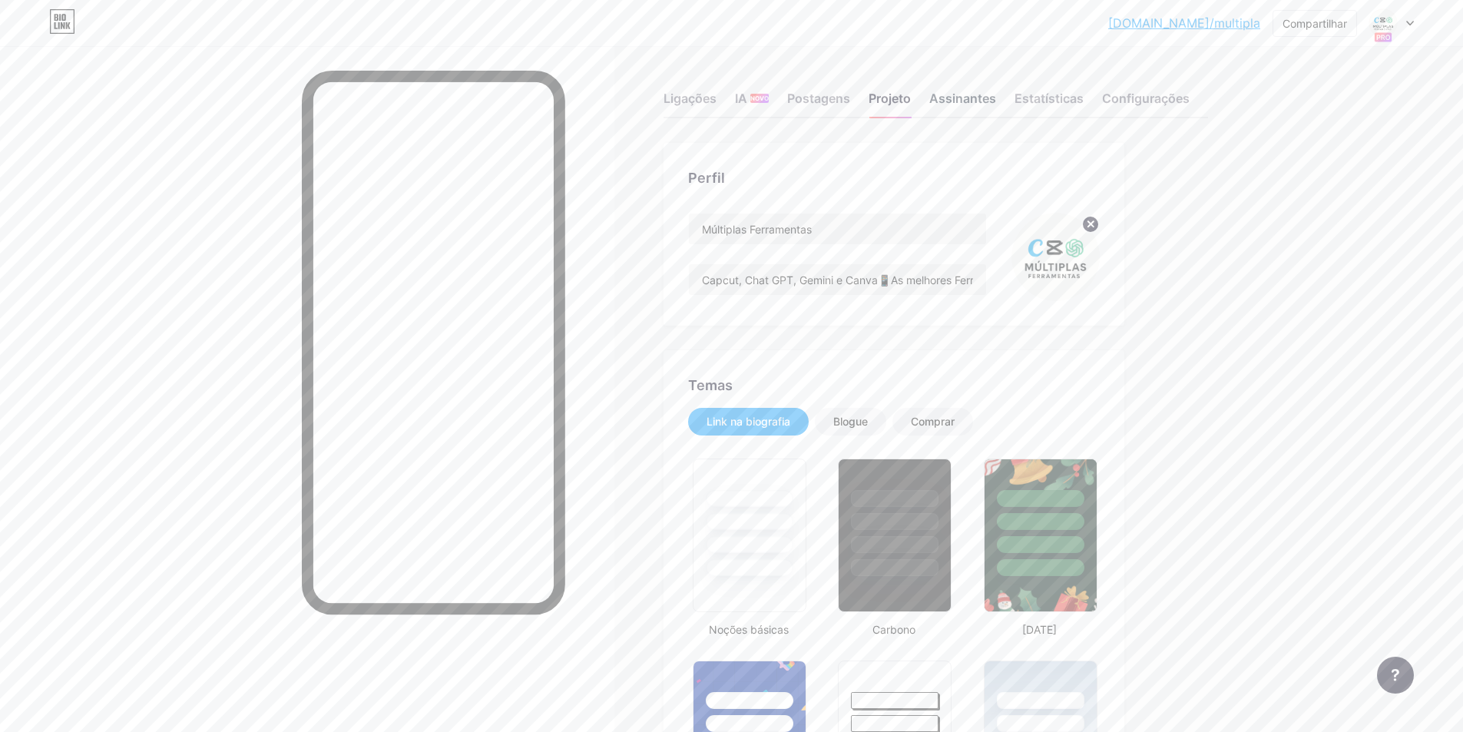
click at [955, 101] on font "Assinantes" at bounding box center [962, 98] width 67 height 15
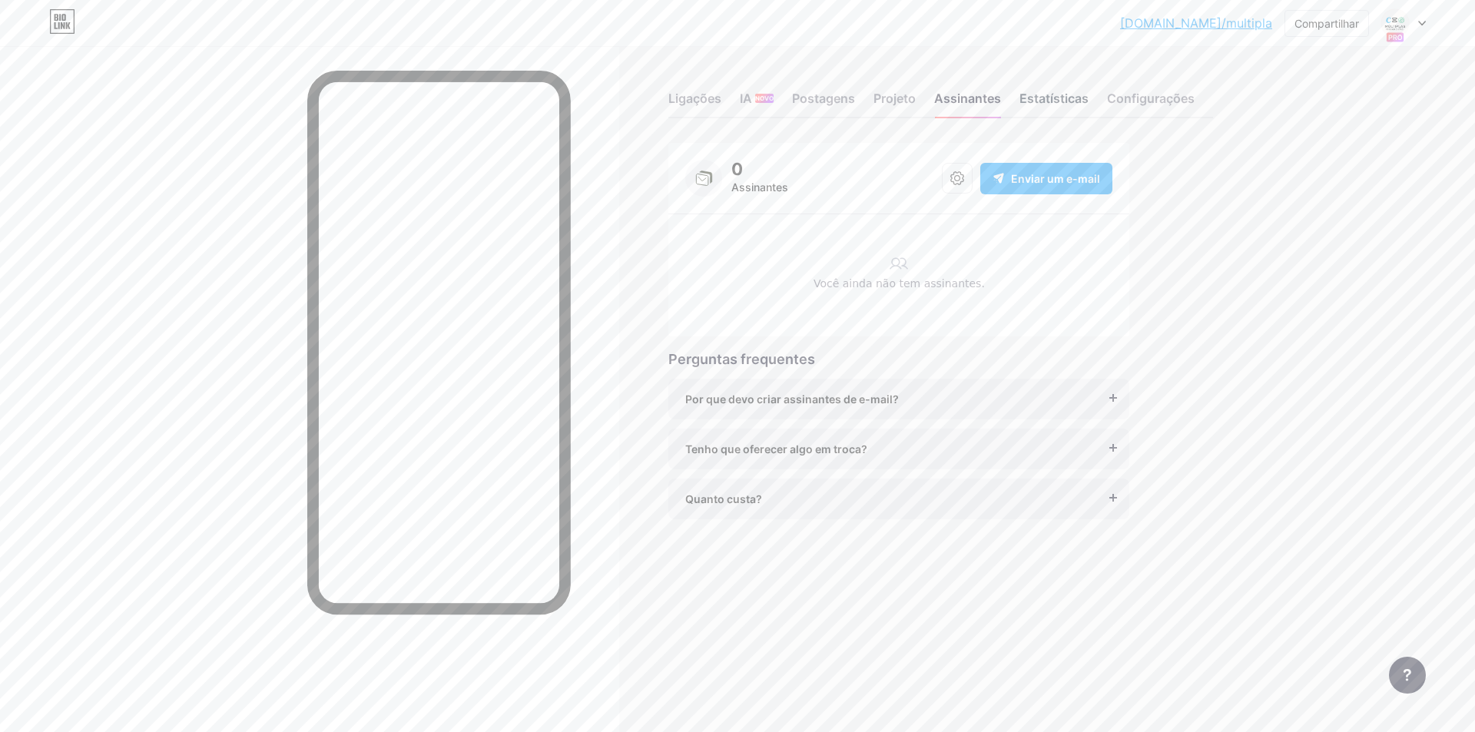
click at [1050, 103] on font "Estatísticas" at bounding box center [1053, 98] width 69 height 15
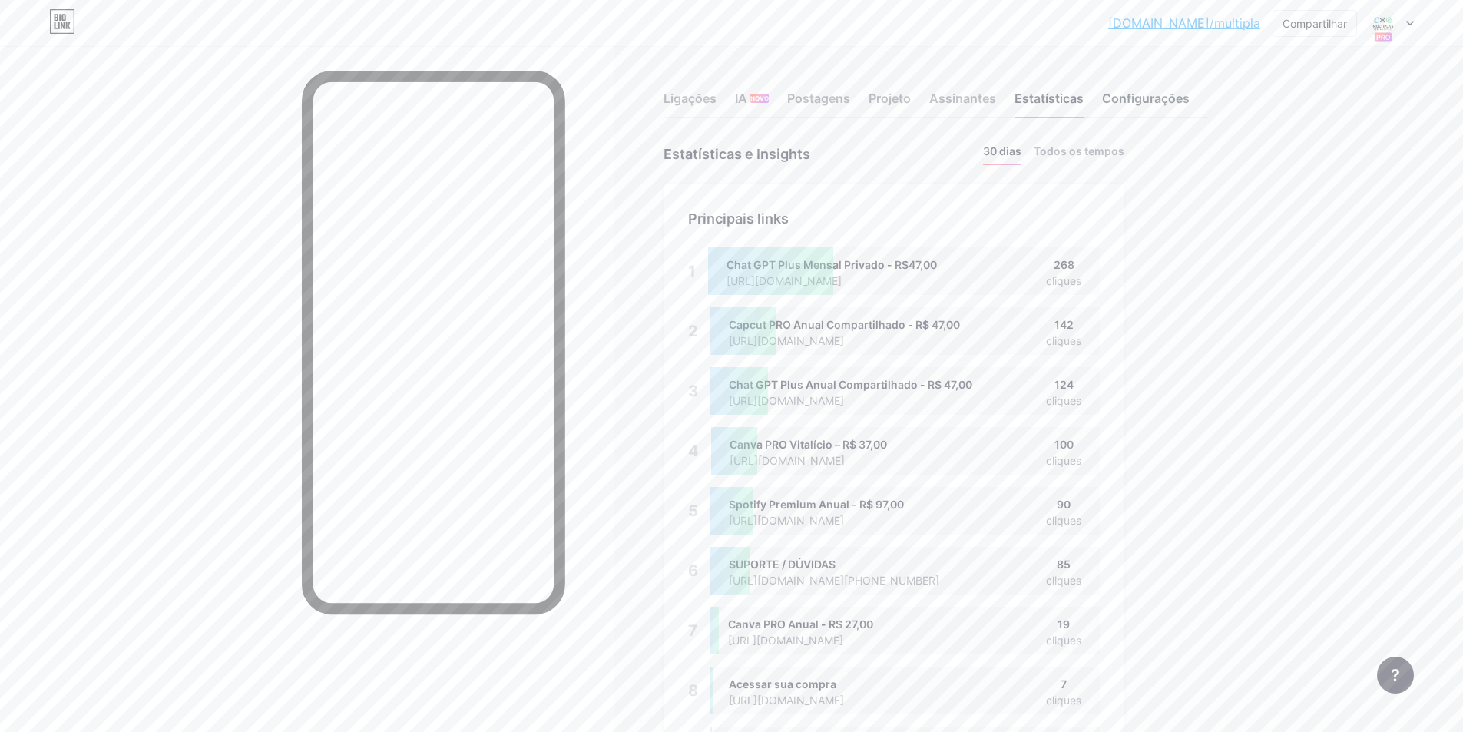
click at [1122, 99] on font "Configurações" at bounding box center [1146, 98] width 88 height 15
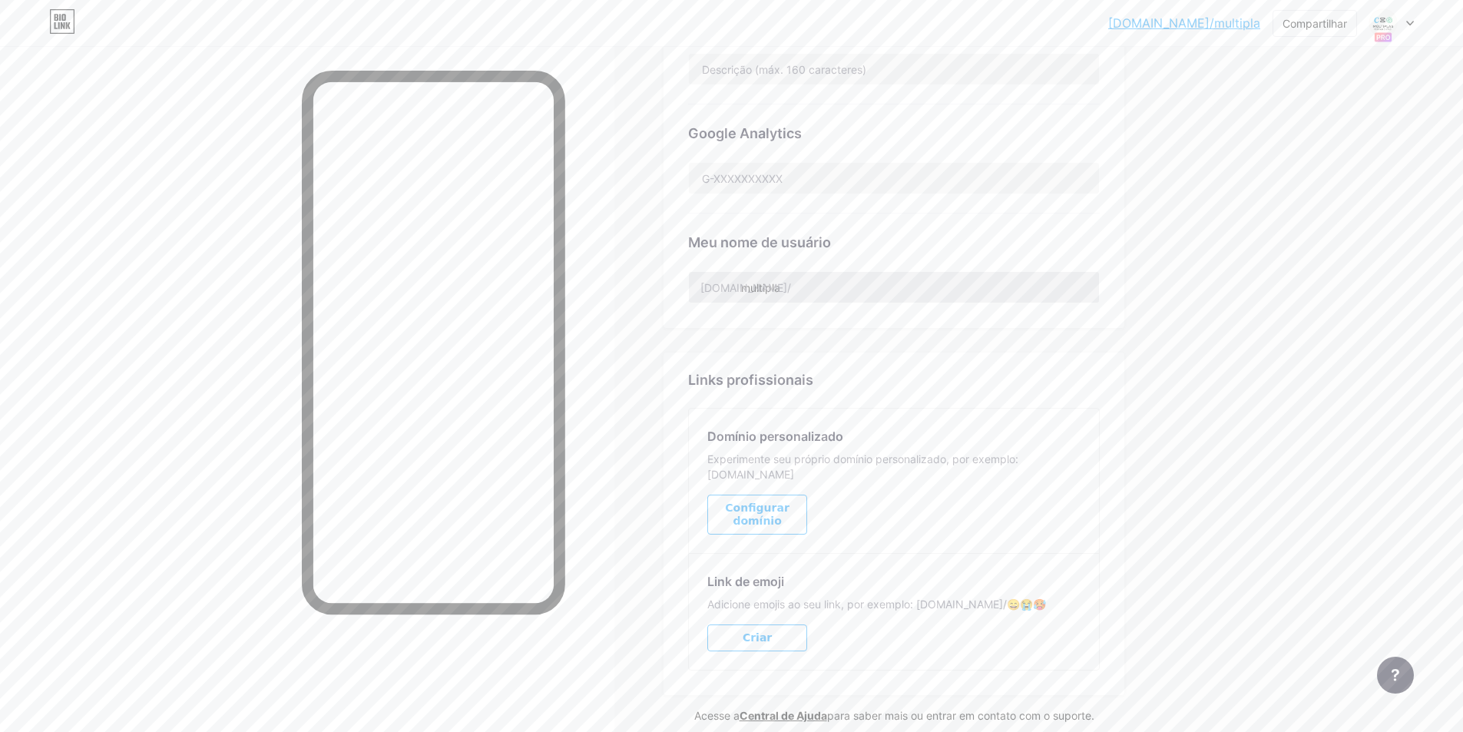
scroll to position [591, 0]
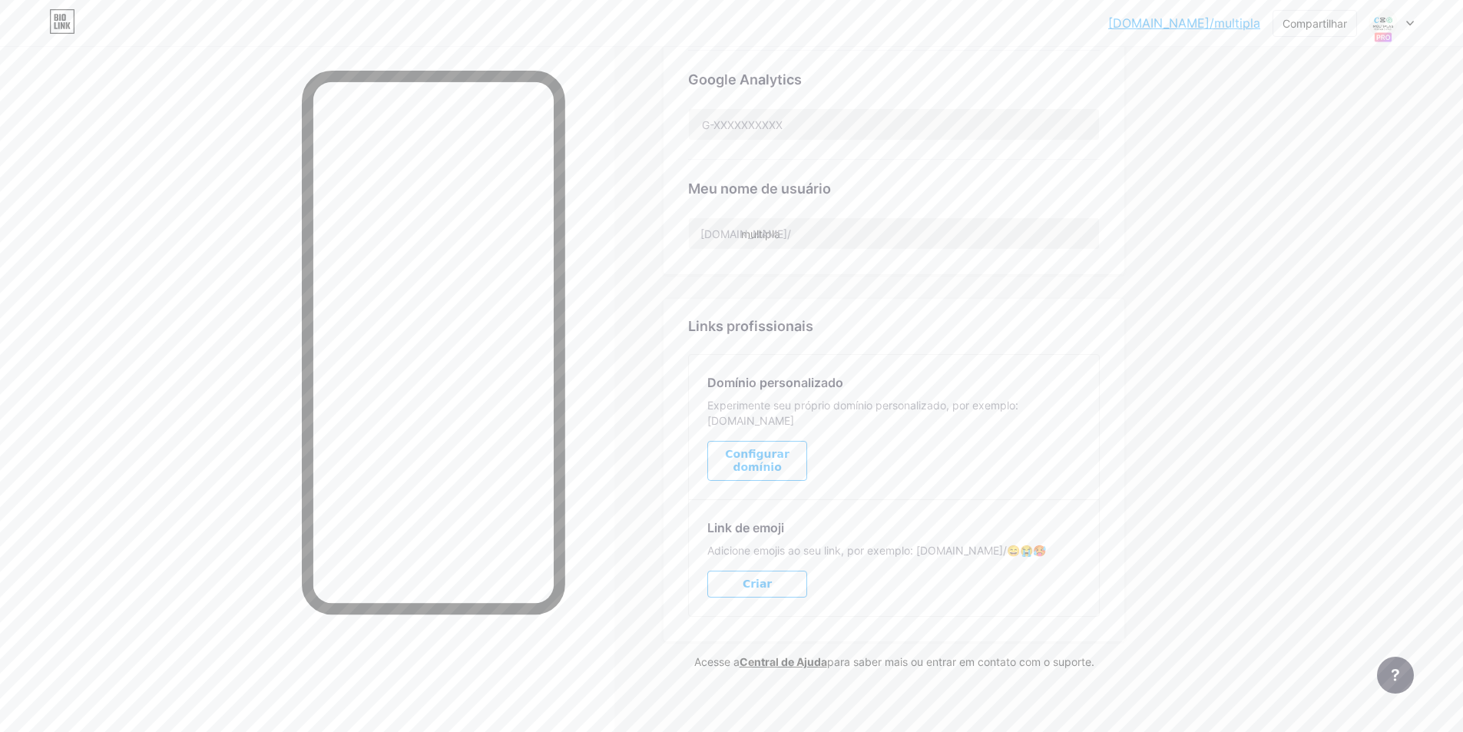
click at [789, 451] on font "Configurar domínio" at bounding box center [757, 460] width 64 height 25
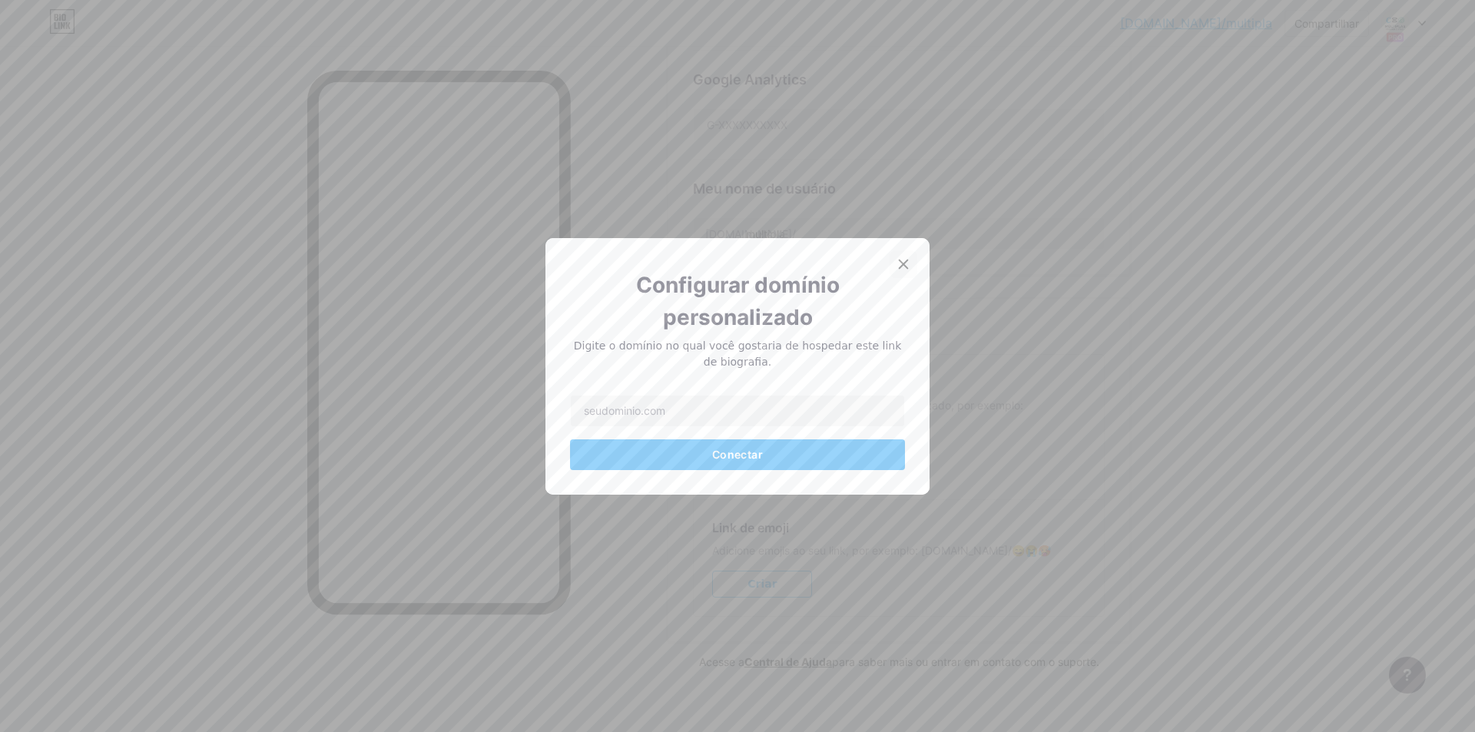
click at [903, 270] on icon at bounding box center [903, 264] width 12 height 12
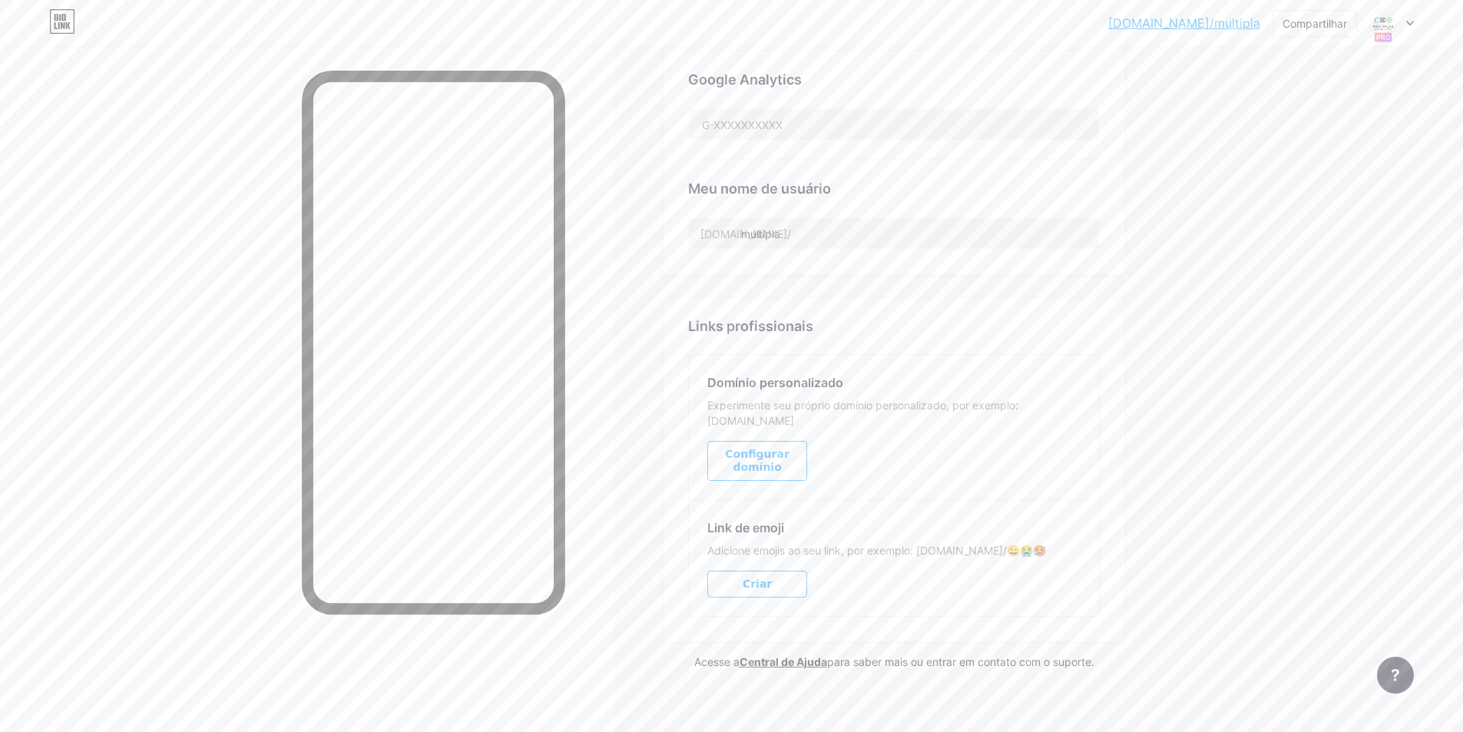
scroll to position [361, 0]
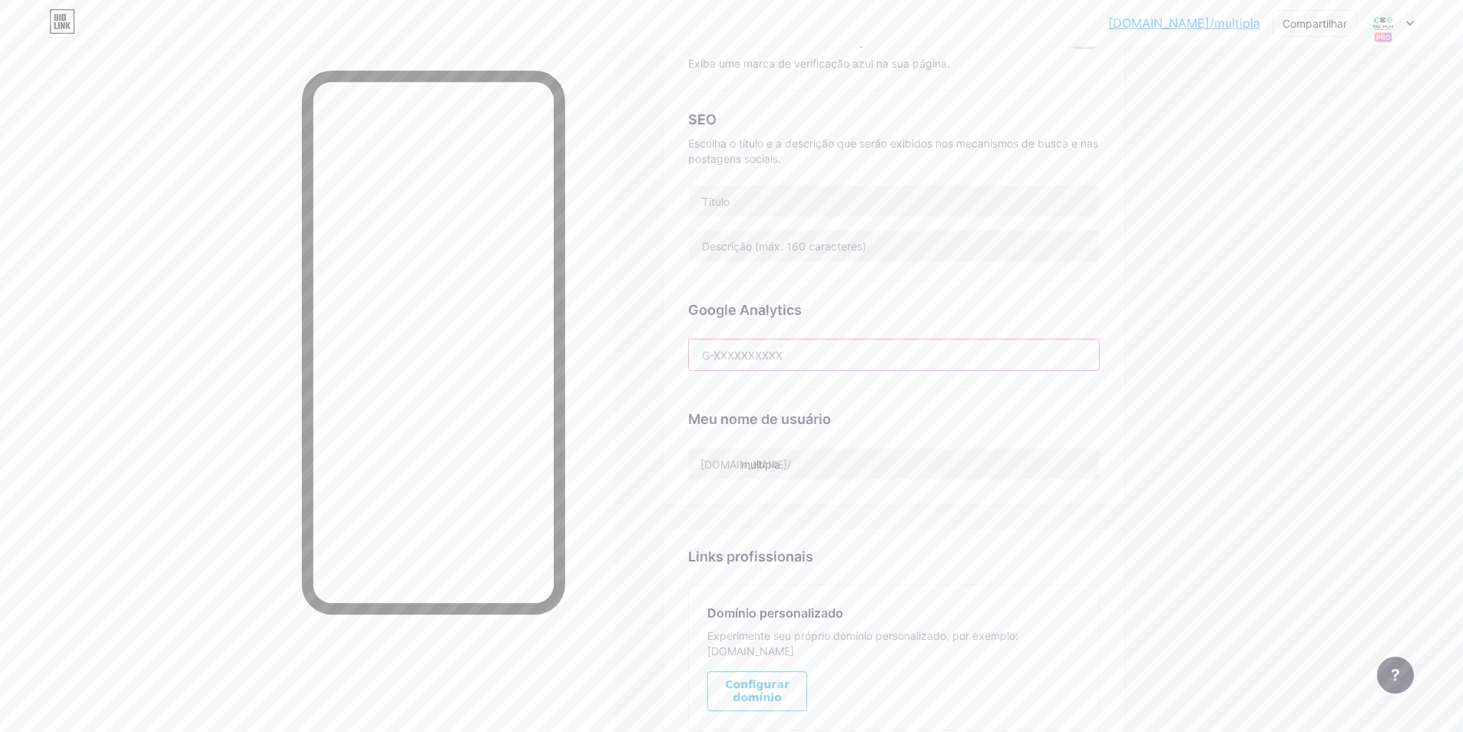
click at [793, 340] on input "text" at bounding box center [894, 354] width 410 height 31
click at [823, 317] on div "Google Analytics" at bounding box center [894, 310] width 412 height 21
click at [796, 461] on input "multipla" at bounding box center [894, 464] width 410 height 31
click at [925, 406] on div "Meu nome de usuário bio.link/ multipla" at bounding box center [894, 435] width 412 height 90
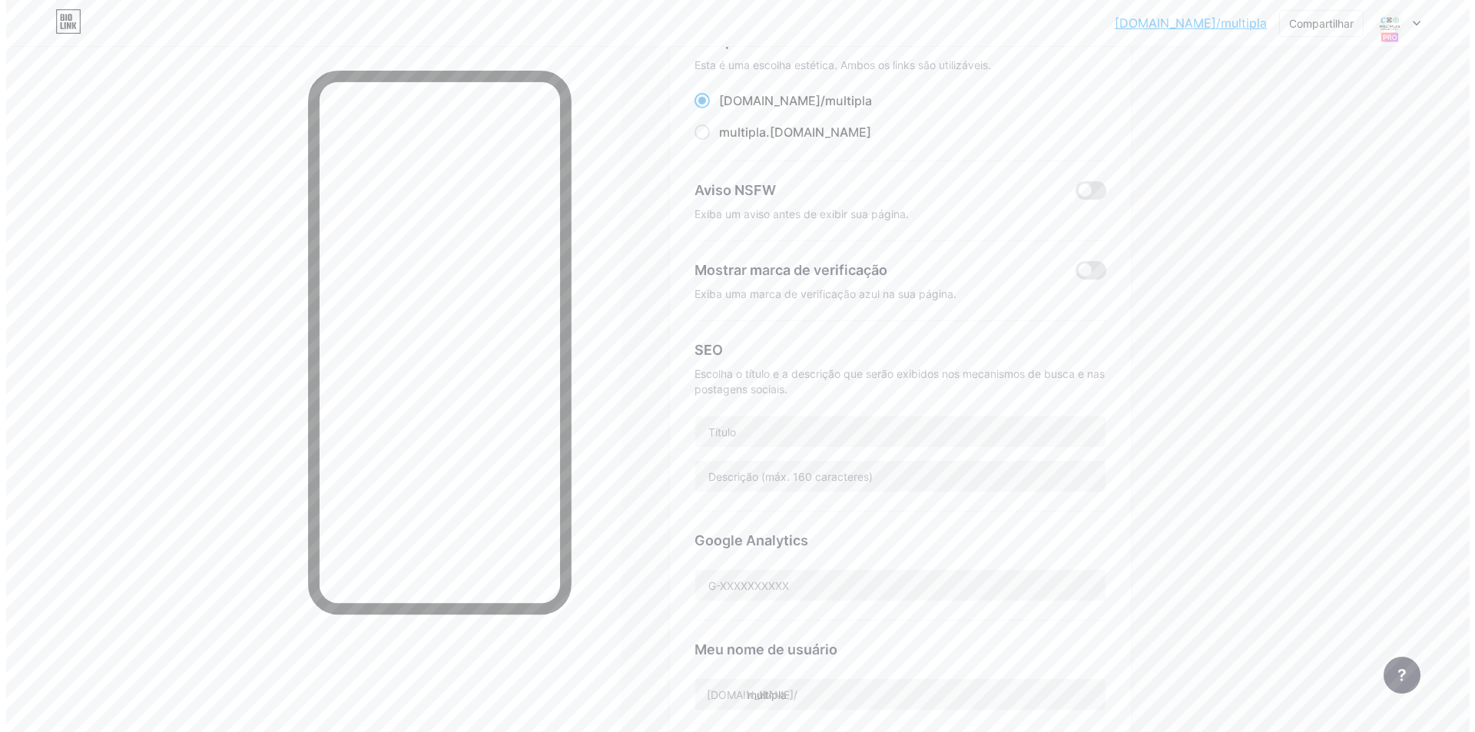
scroll to position [0, 0]
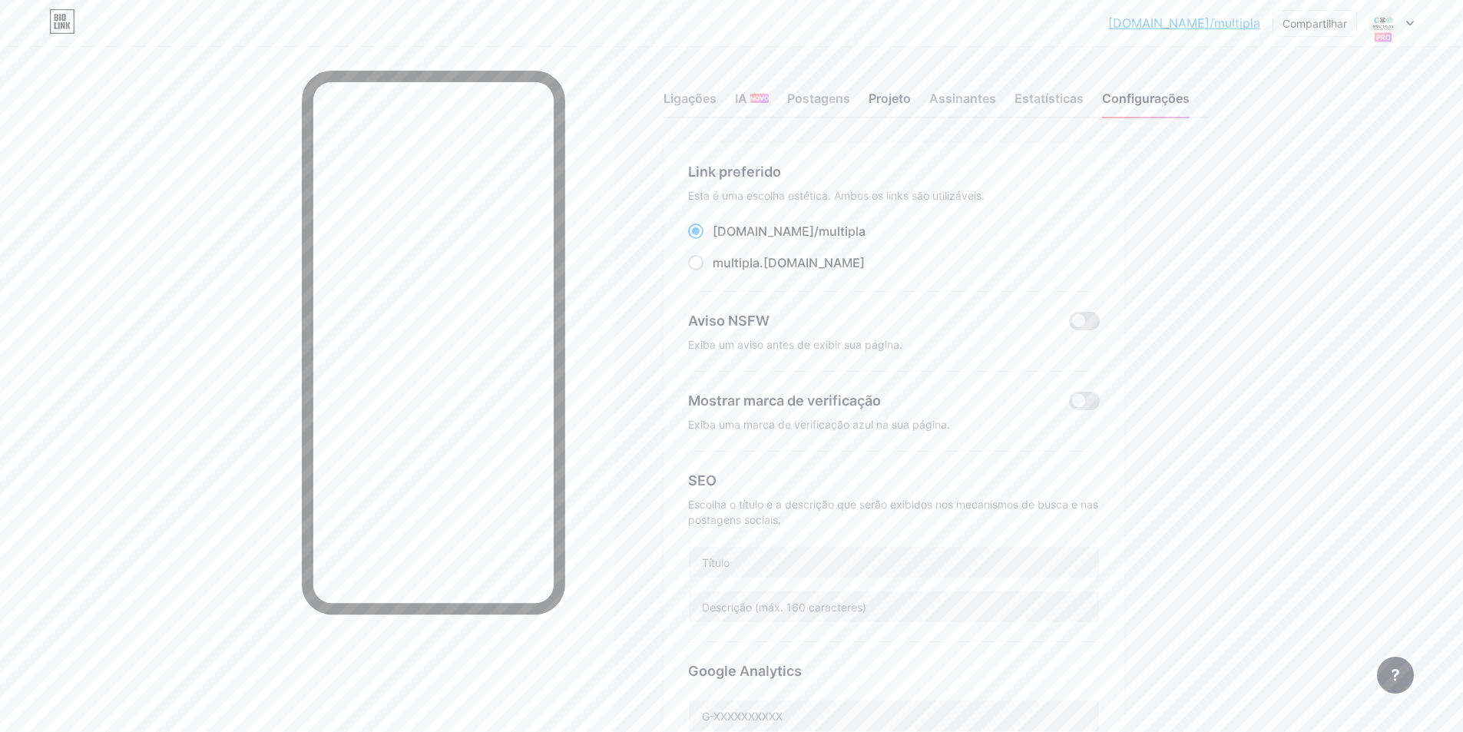
click at [886, 102] on font "Projeto" at bounding box center [890, 98] width 42 height 15
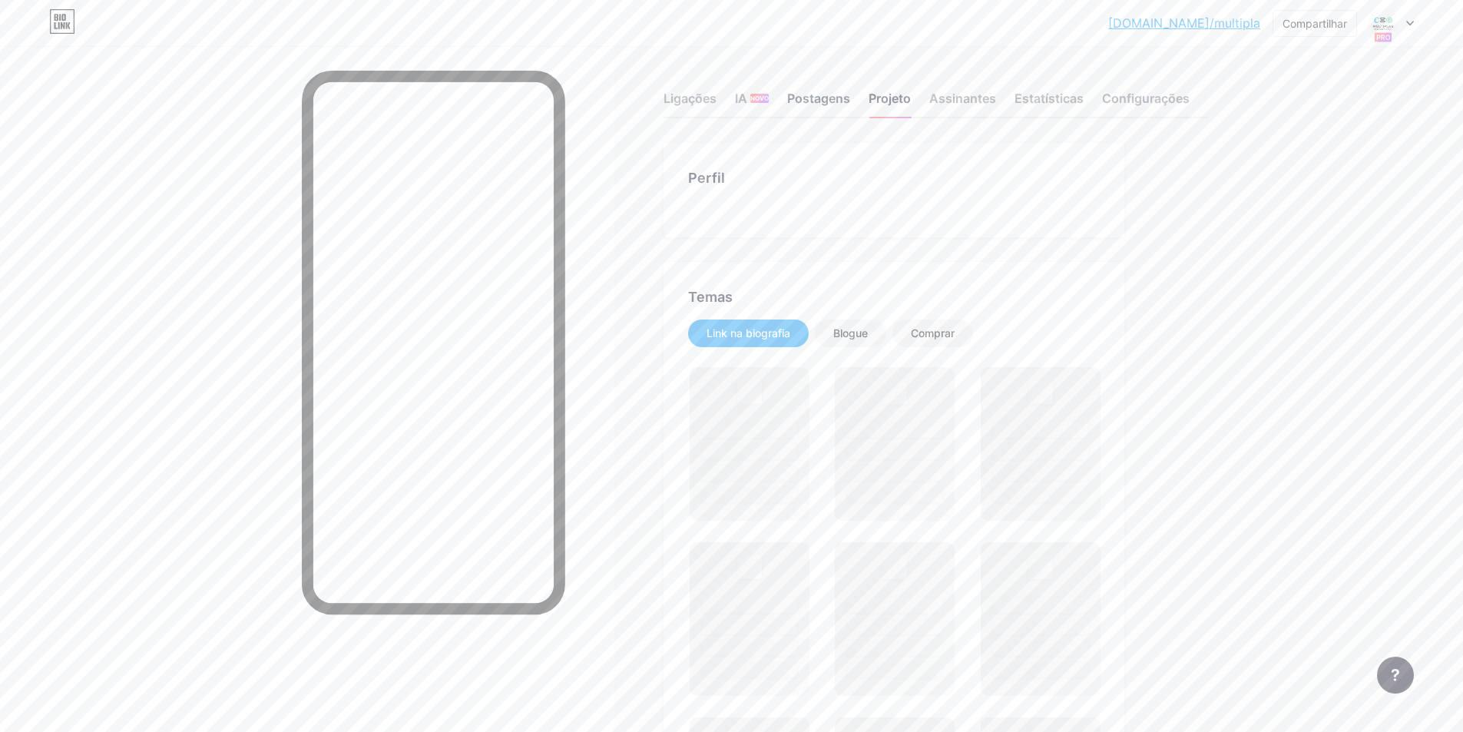
click at [825, 95] on font "Postagens" at bounding box center [818, 98] width 63 height 15
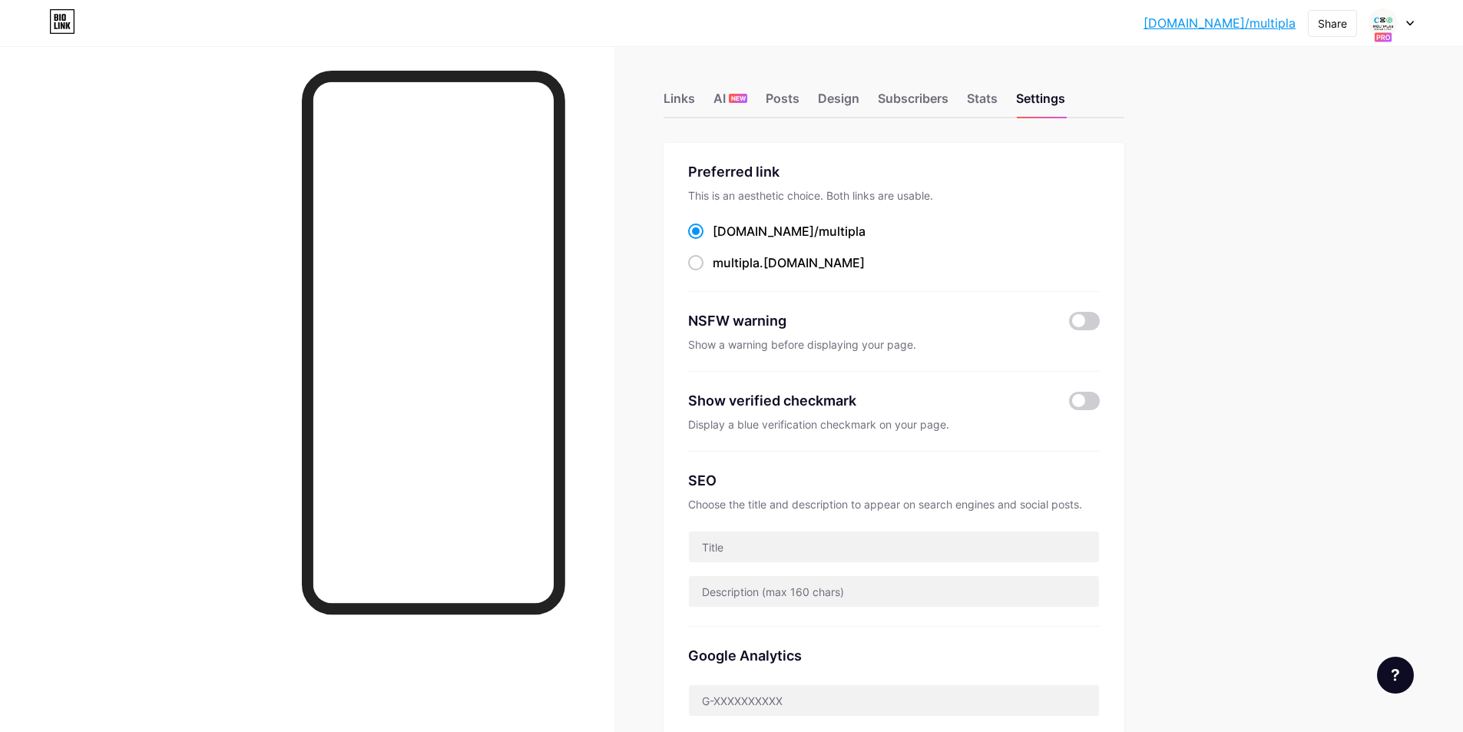
click at [1409, 22] on icon at bounding box center [1410, 23] width 8 height 5
click at [1257, 310] on div "bio.link/multip... bio.link/multipla Share Switch accounts Múltiplas Ferramenta…" at bounding box center [731, 647] width 1463 height 1294
drag, startPoint x: 1392, startPoint y: 34, endPoint x: 1409, endPoint y: 67, distance: 37.1
click at [1392, 35] on rect at bounding box center [1383, 37] width 18 height 10
click at [1325, 184] on link "Account settings" at bounding box center [1318, 174] width 190 height 41
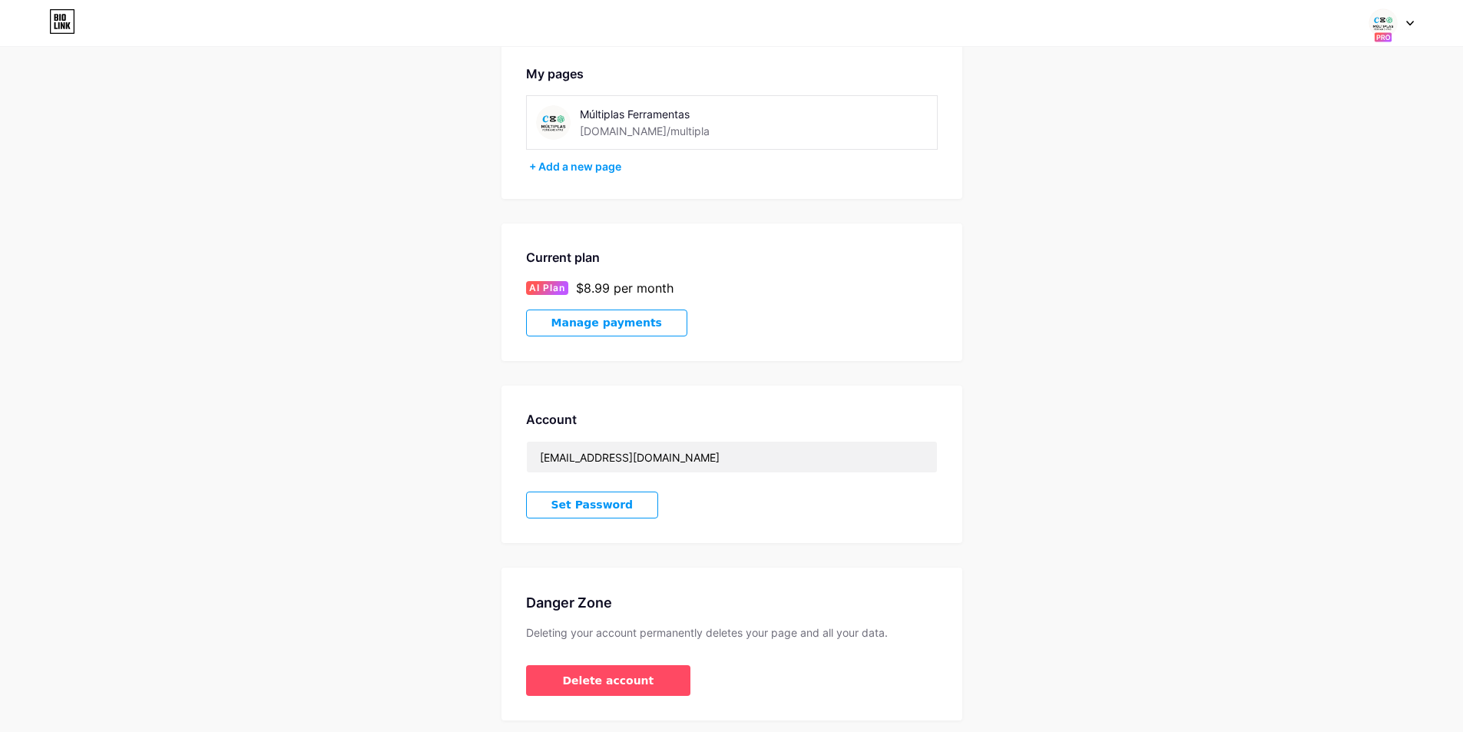
scroll to position [127, 0]
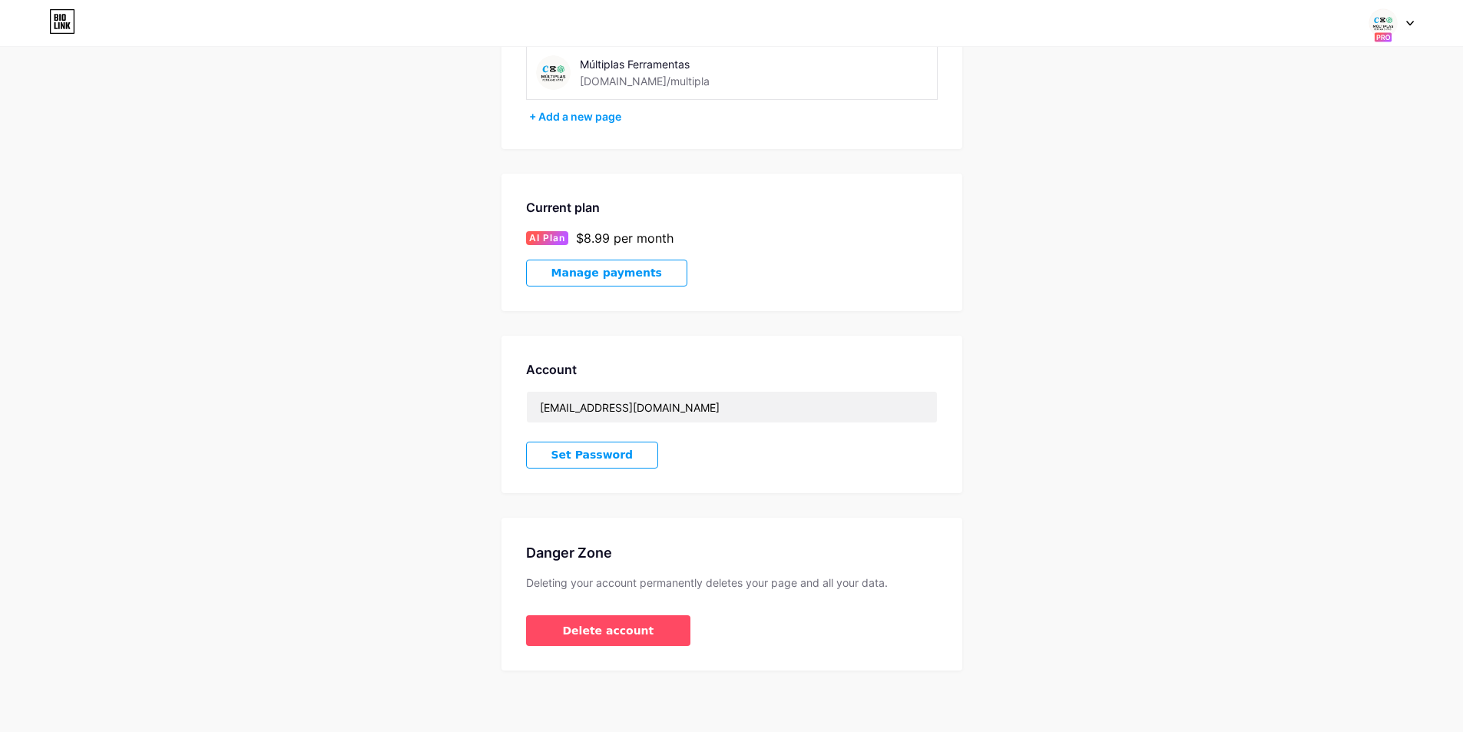
click at [1411, 18] on div at bounding box center [1391, 23] width 45 height 28
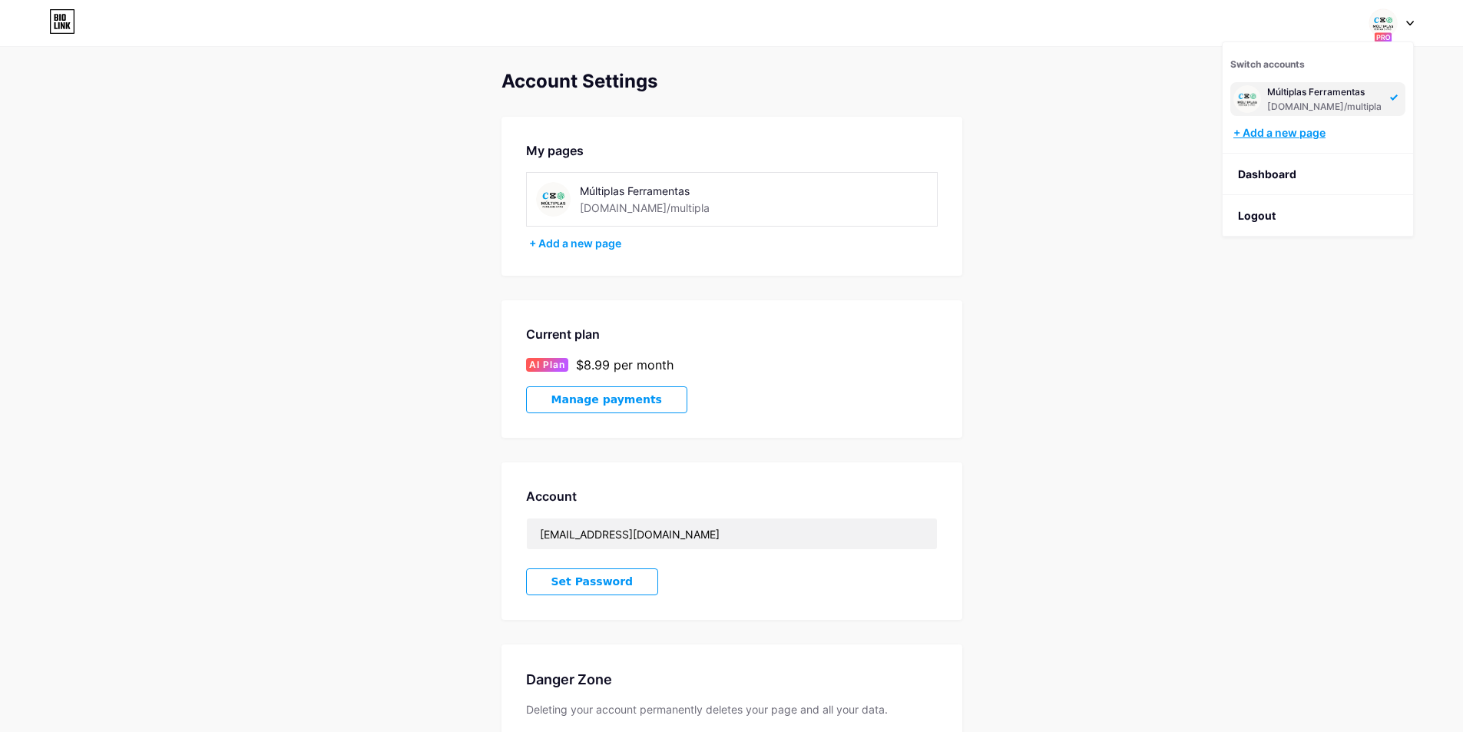
click at [1280, 133] on div "+ Add a new page" at bounding box center [1320, 132] width 172 height 15
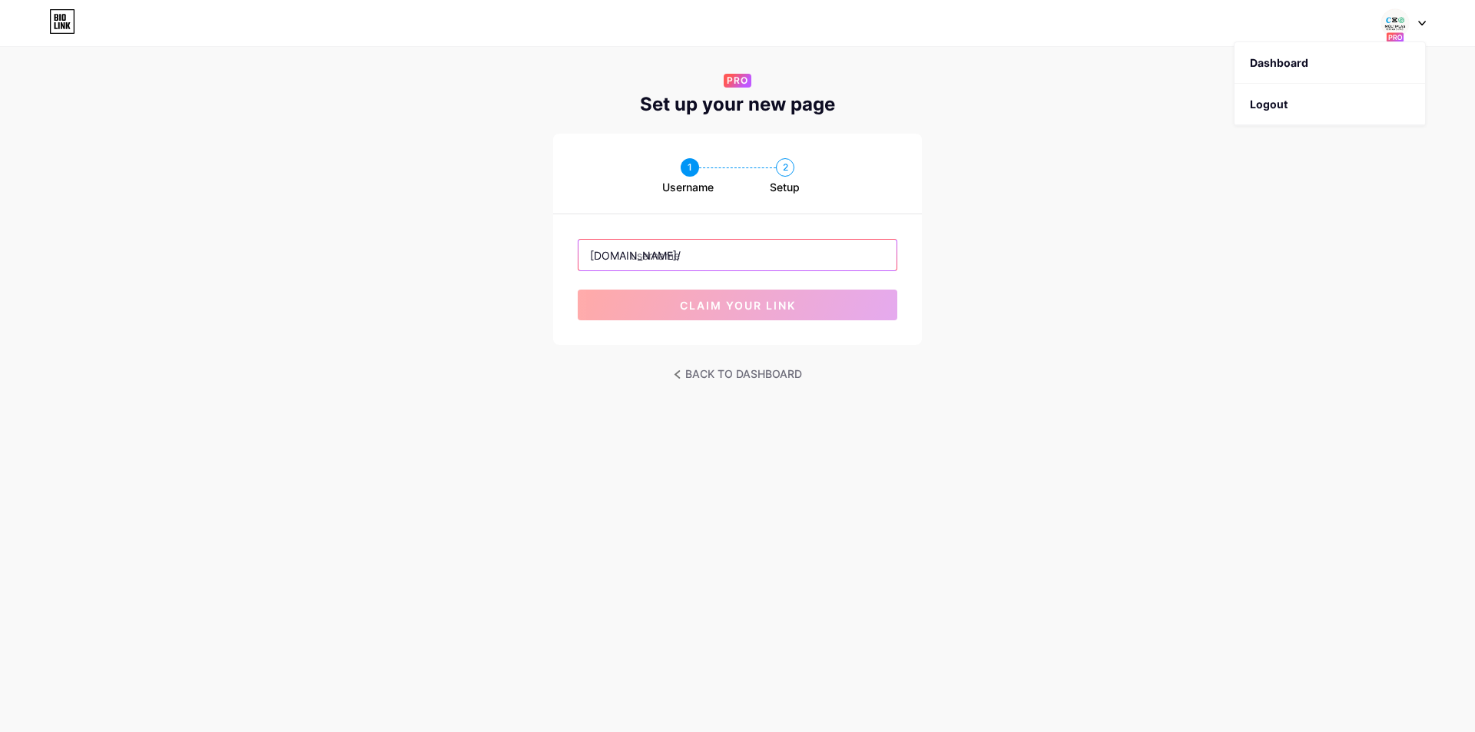
click at [787, 250] on input "text" at bounding box center [737, 255] width 318 height 31
type input "p"
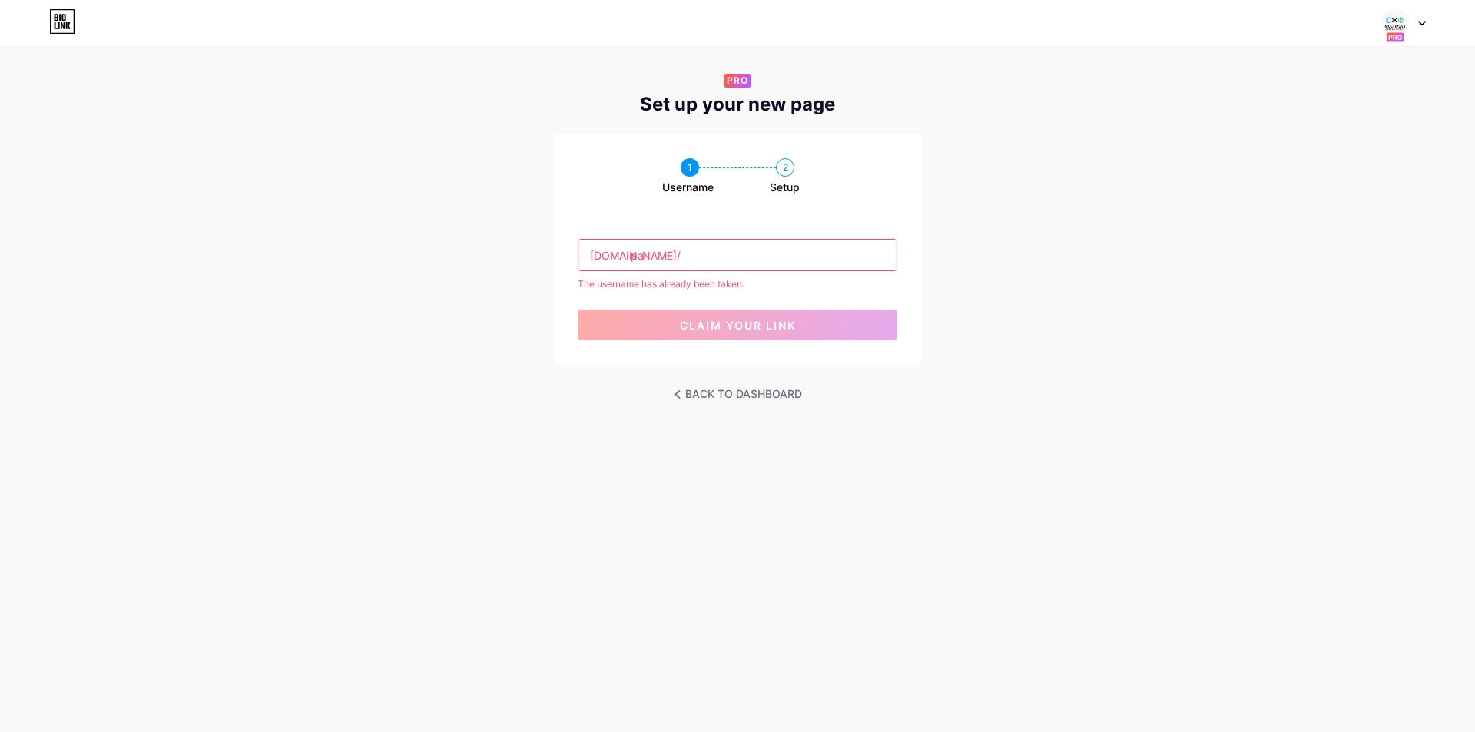
type input "p"
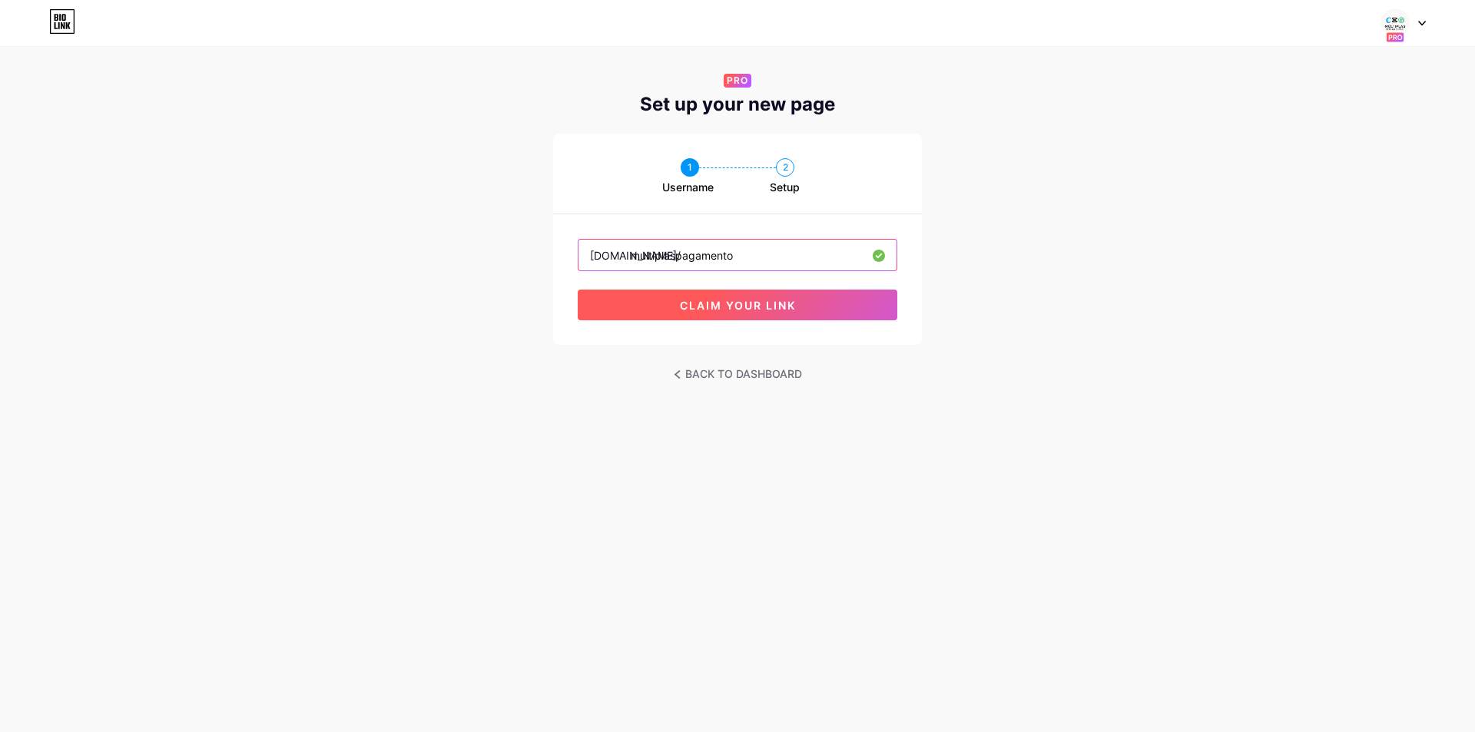
type input "multiplaspagamento"
click at [749, 301] on span "claim your link" at bounding box center [738, 305] width 116 height 13
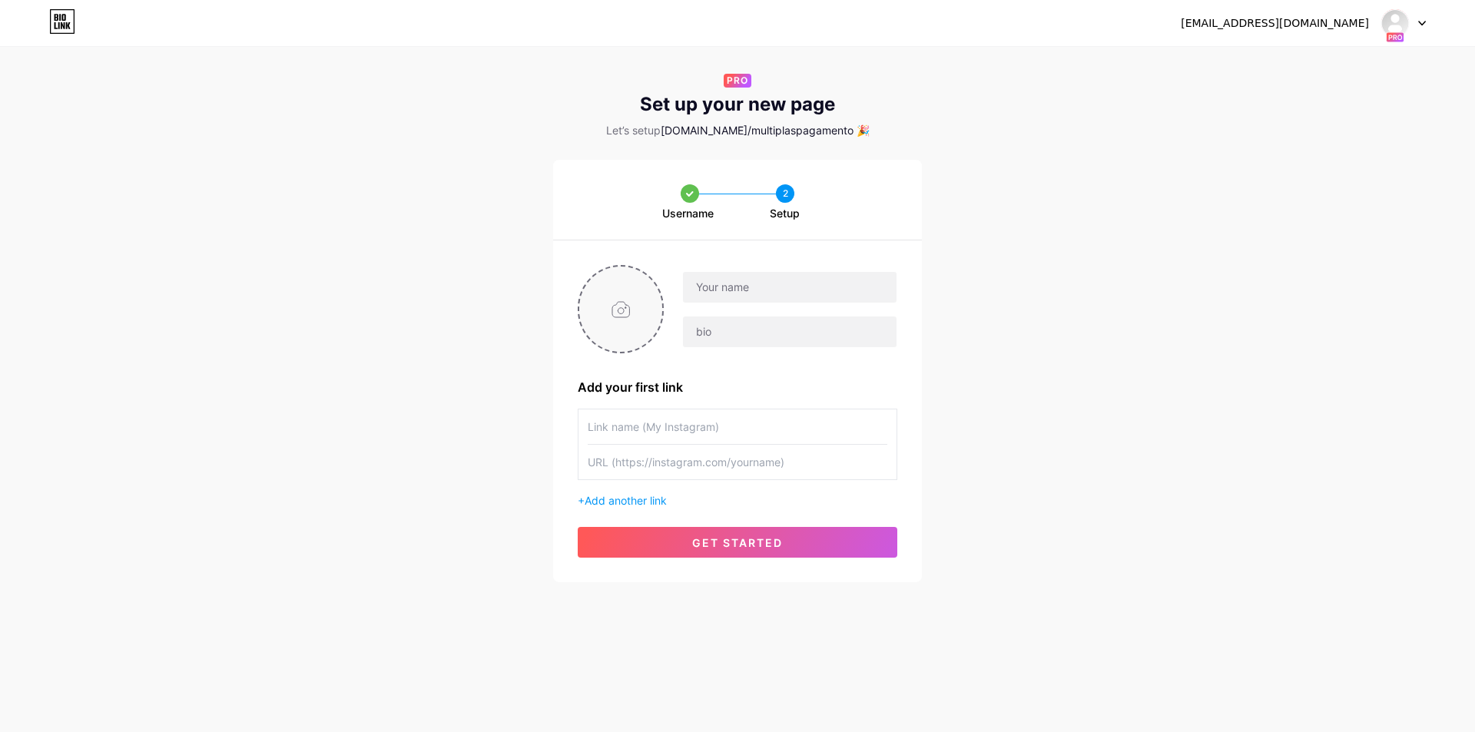
click at [603, 319] on input "file" at bounding box center [620, 309] width 83 height 85
type input "C:\fakepath\robo png.png"
click at [764, 293] on input "text" at bounding box center [790, 287] width 214 height 31
click at [711, 290] on input "Multiplas Ferramentas" at bounding box center [790, 287] width 214 height 31
type input "Múltiplas Ferramentas"
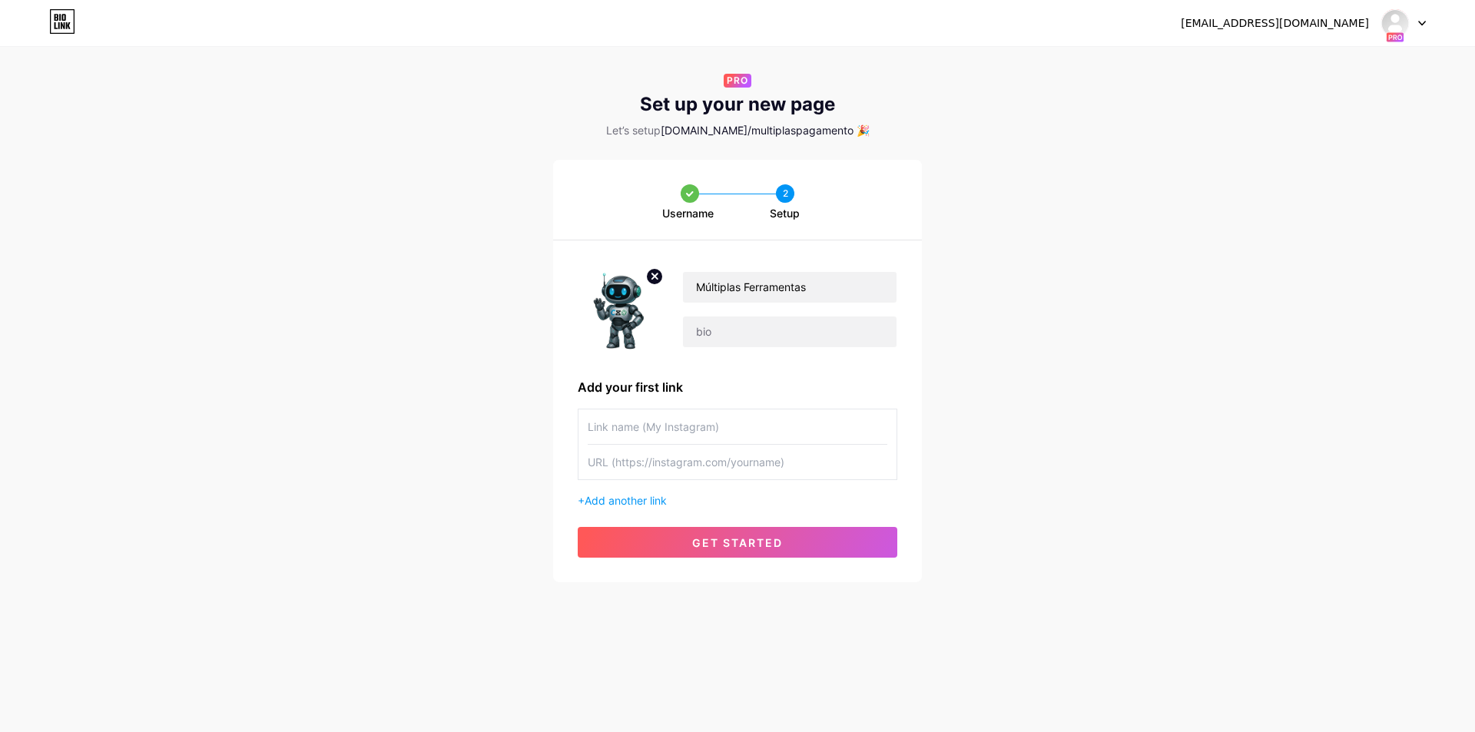
click at [503, 226] on div "Username 2 Setup Múltiplas Ferramentas Add your first link + Add another link g…" at bounding box center [737, 371] width 1475 height 422
click at [740, 342] on input "text" at bounding box center [790, 331] width 214 height 31
paste input "Capcut, Chat GPT, Gemini e Canva📱As melhores Ferramentas Aqui!🔥"
type input "R"
paste input "🔽"
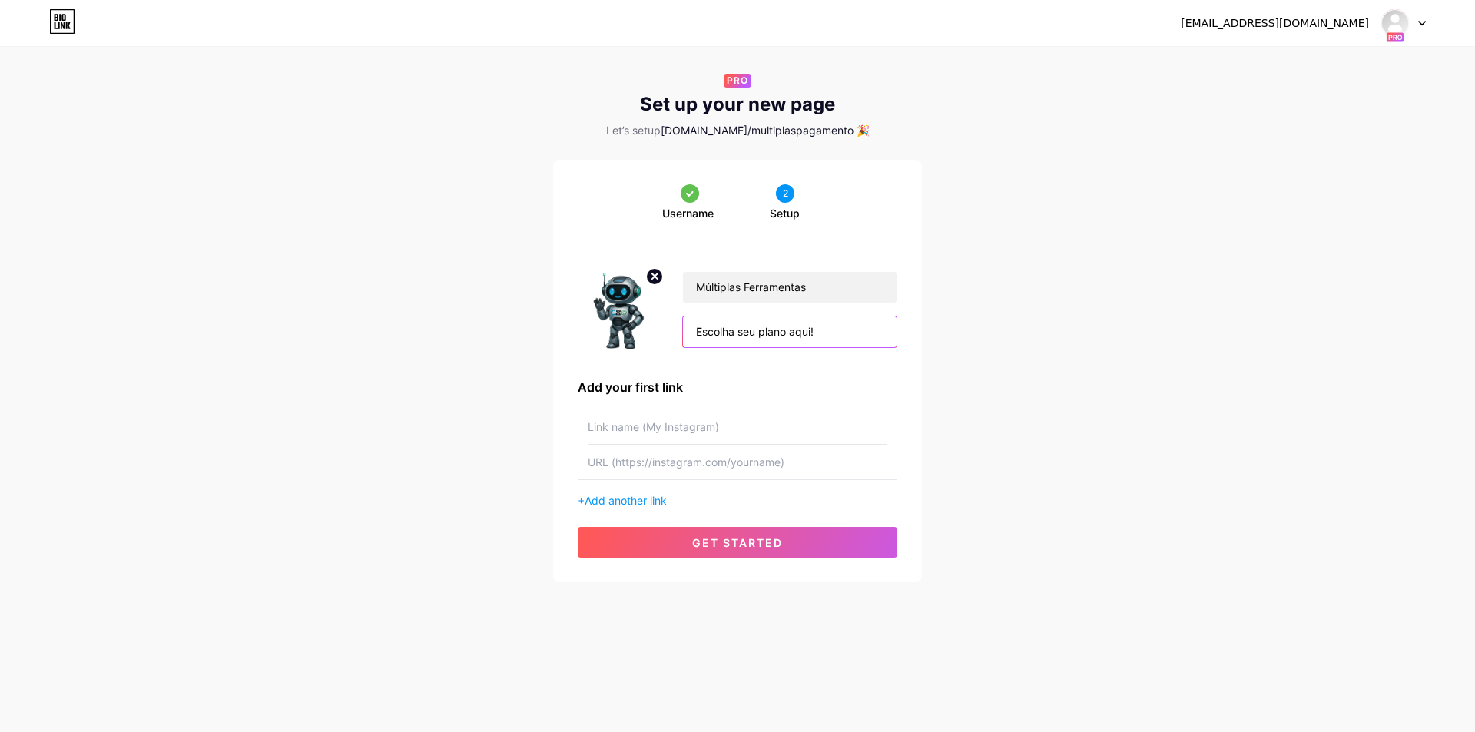
paste input "🔽"
click at [689, 331] on input "Escolha seu plano aqui 🔽" at bounding box center [790, 331] width 214 height 31
paste input "🔽"
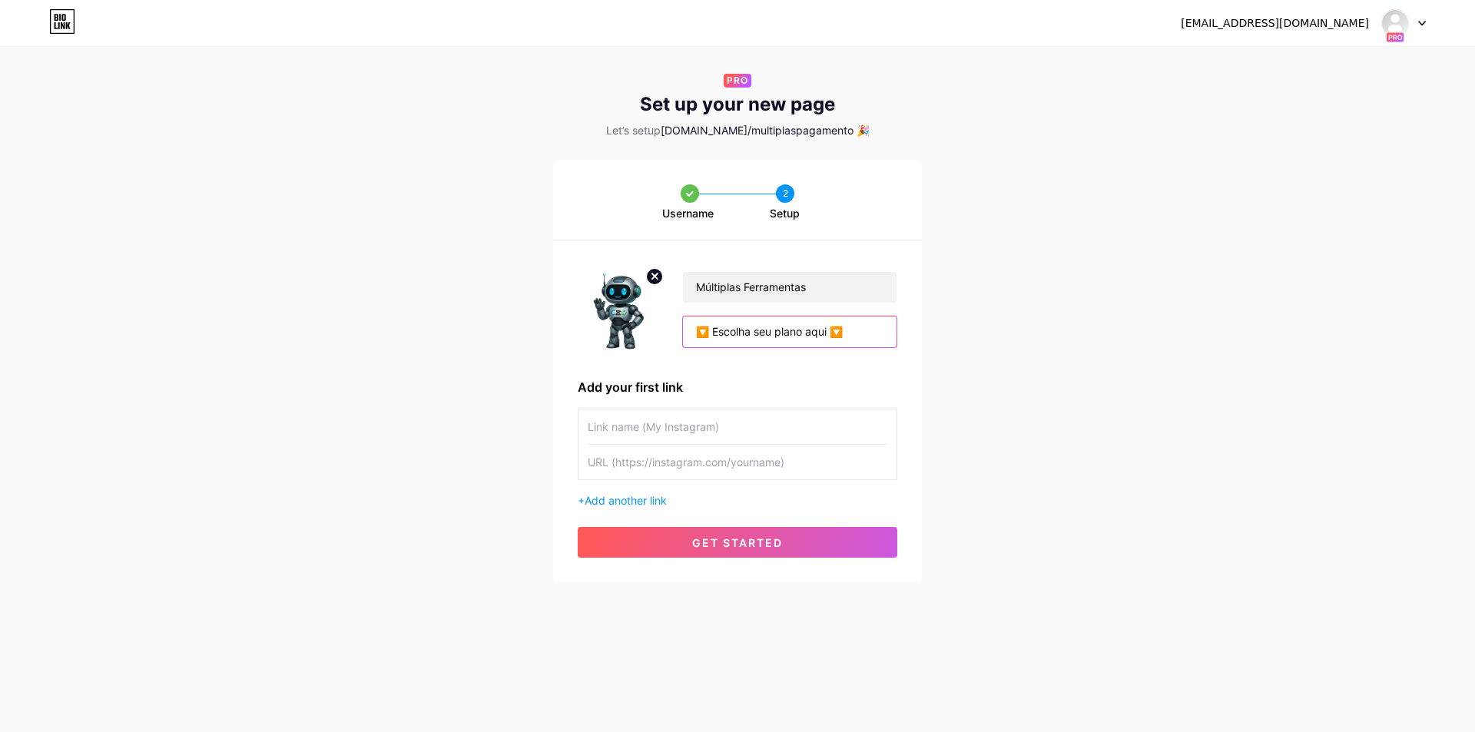
type input "🔽 Escolha seu plano aqui 🔽"
click at [980, 358] on div "Username 2 Setup Múltiplas Ferramentas 🔽 Escolha seu plano aqui 🔽 Add your firs…" at bounding box center [737, 371] width 1475 height 422
click at [707, 429] on input "text" at bounding box center [738, 426] width 300 height 35
paste input "[URL][DOMAIN_NAME]"
type input "[URL][DOMAIN_NAME]"
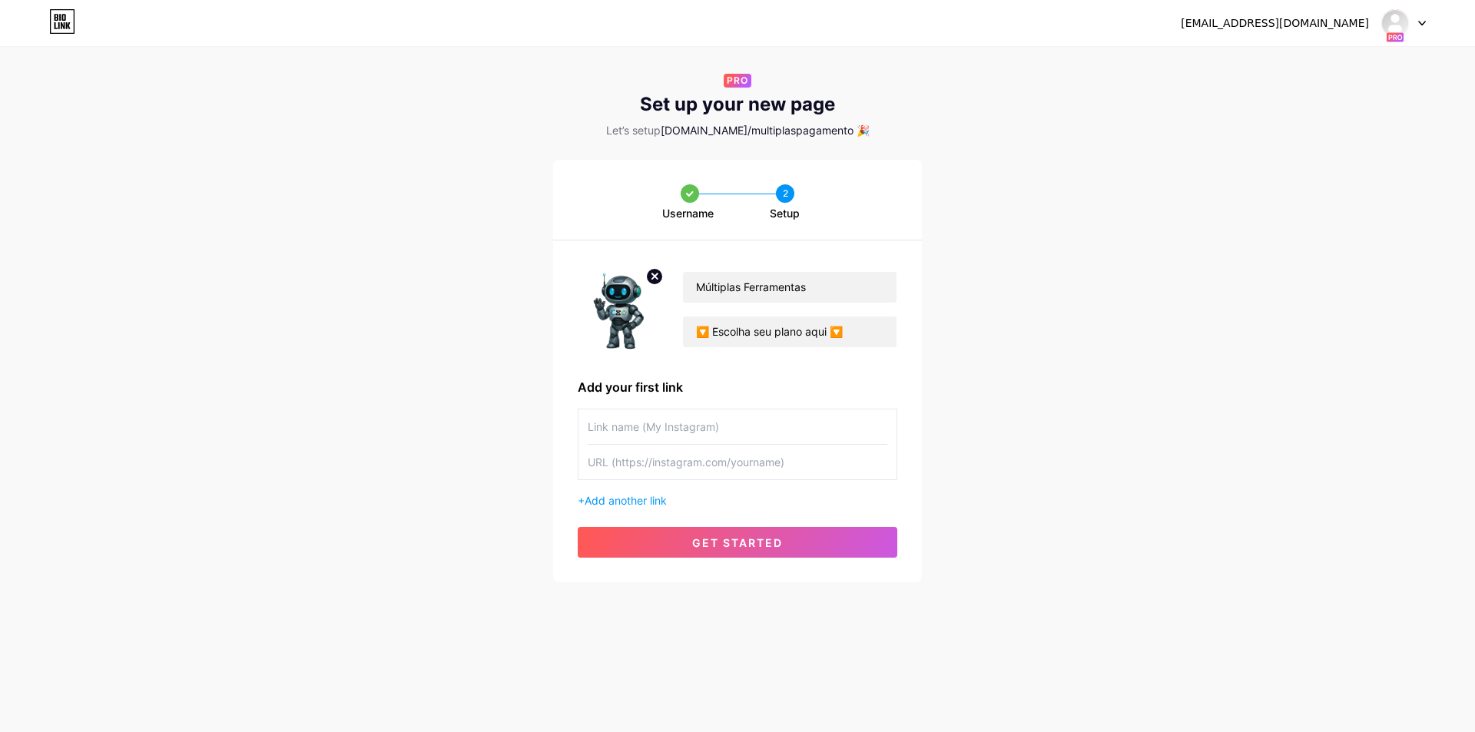
click at [730, 462] on input "text" at bounding box center [738, 462] width 300 height 35
paste input "[URL][DOMAIN_NAME]"
type input "[URL][DOMAIN_NAME]"
click at [713, 423] on input "text" at bounding box center [738, 426] width 300 height 35
type input "multiplasferramentas"
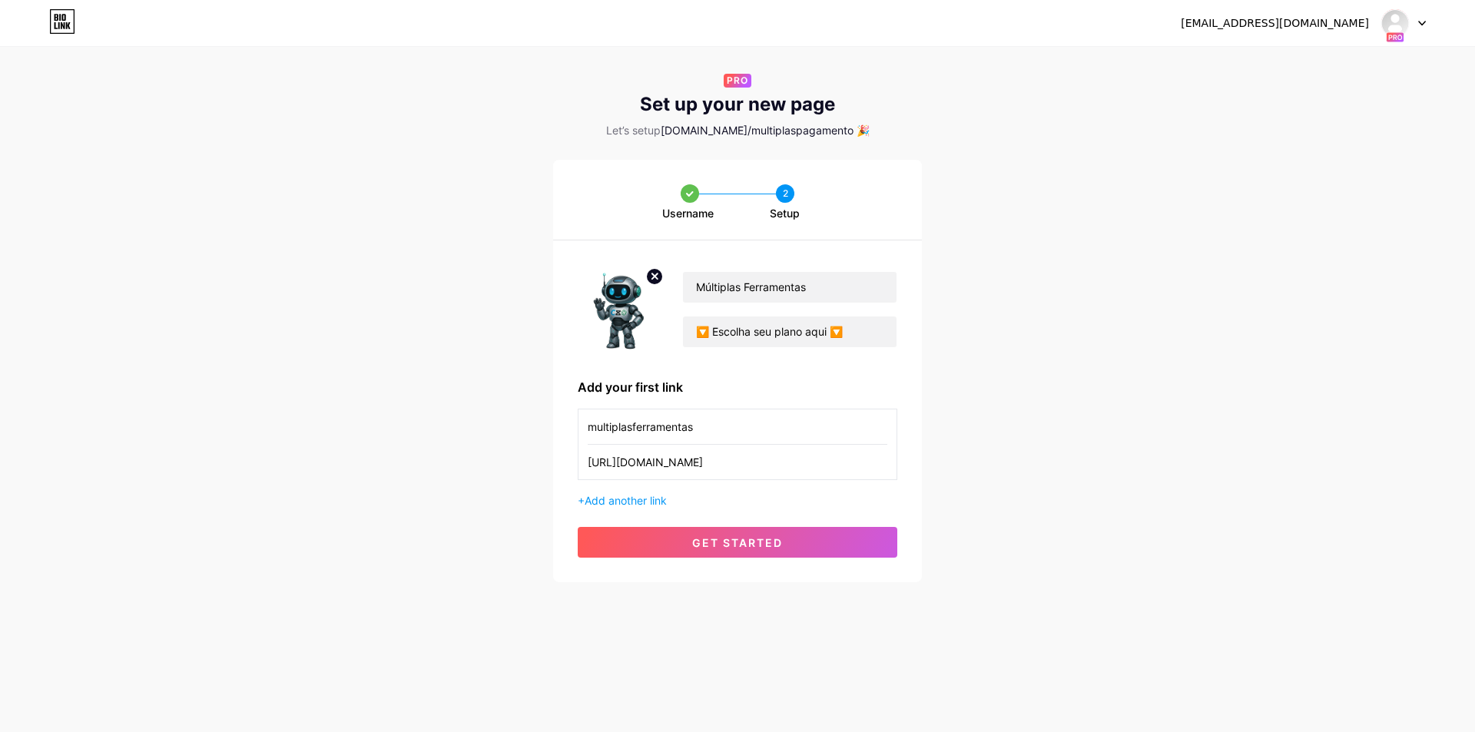
drag, startPoint x: 1035, startPoint y: 472, endPoint x: 1018, endPoint y: 469, distance: 17.3
click at [1035, 472] on div "Username 2 Setup Múltiplas Ferramentas 🔽 Escolha seu plano aqui 🔽 Add your firs…" at bounding box center [737, 371] width 1475 height 422
click at [735, 540] on span "get started" at bounding box center [737, 542] width 91 height 13
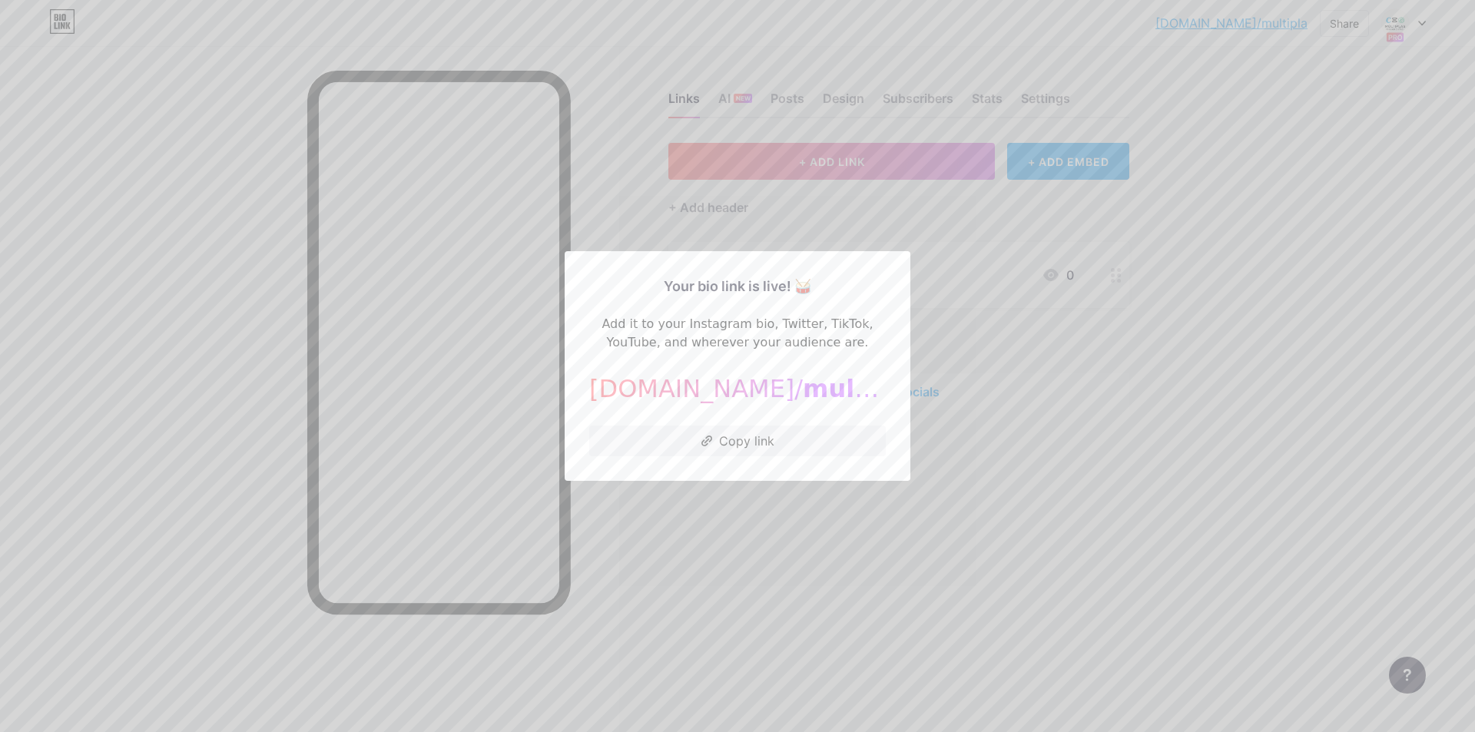
click at [1155, 271] on div at bounding box center [737, 366] width 1475 height 732
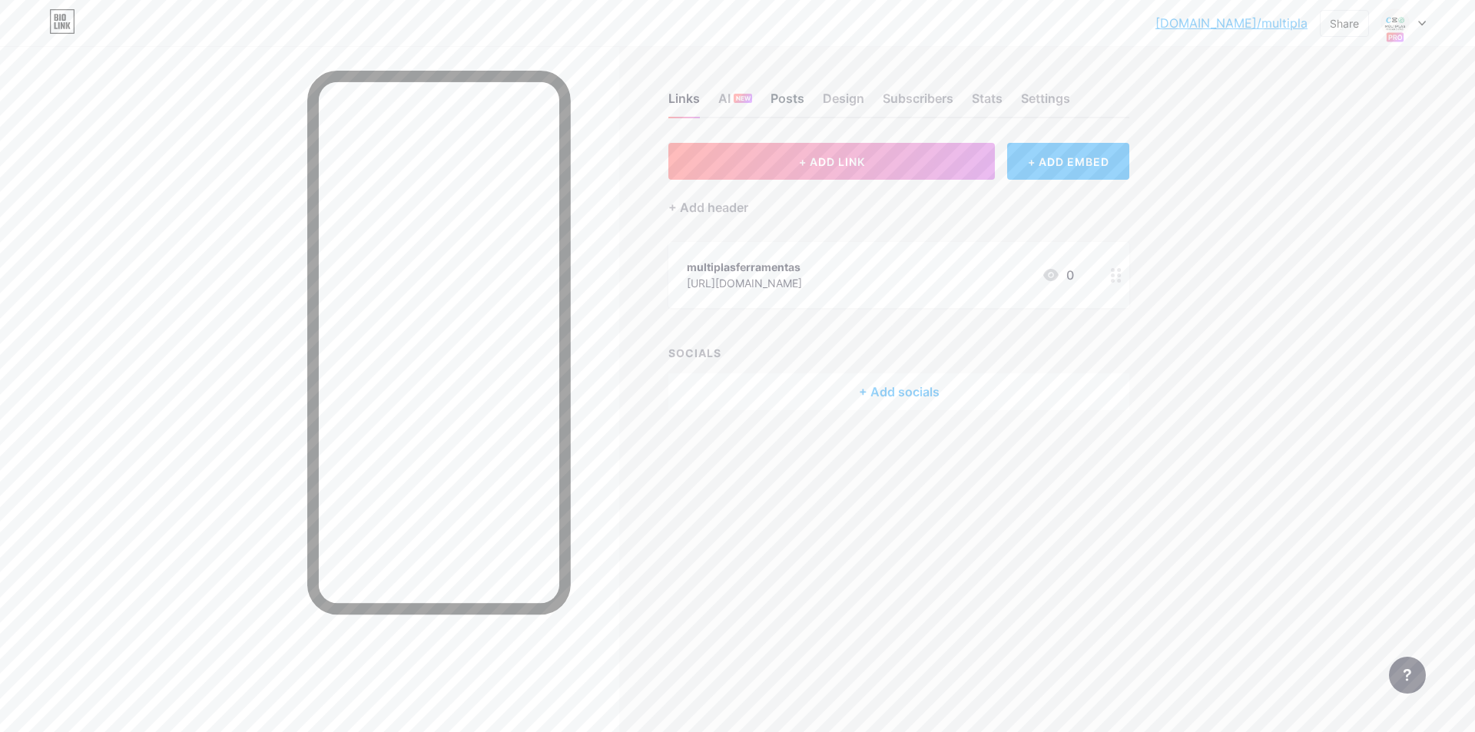
click at [800, 94] on div "Posts" at bounding box center [787, 103] width 34 height 28
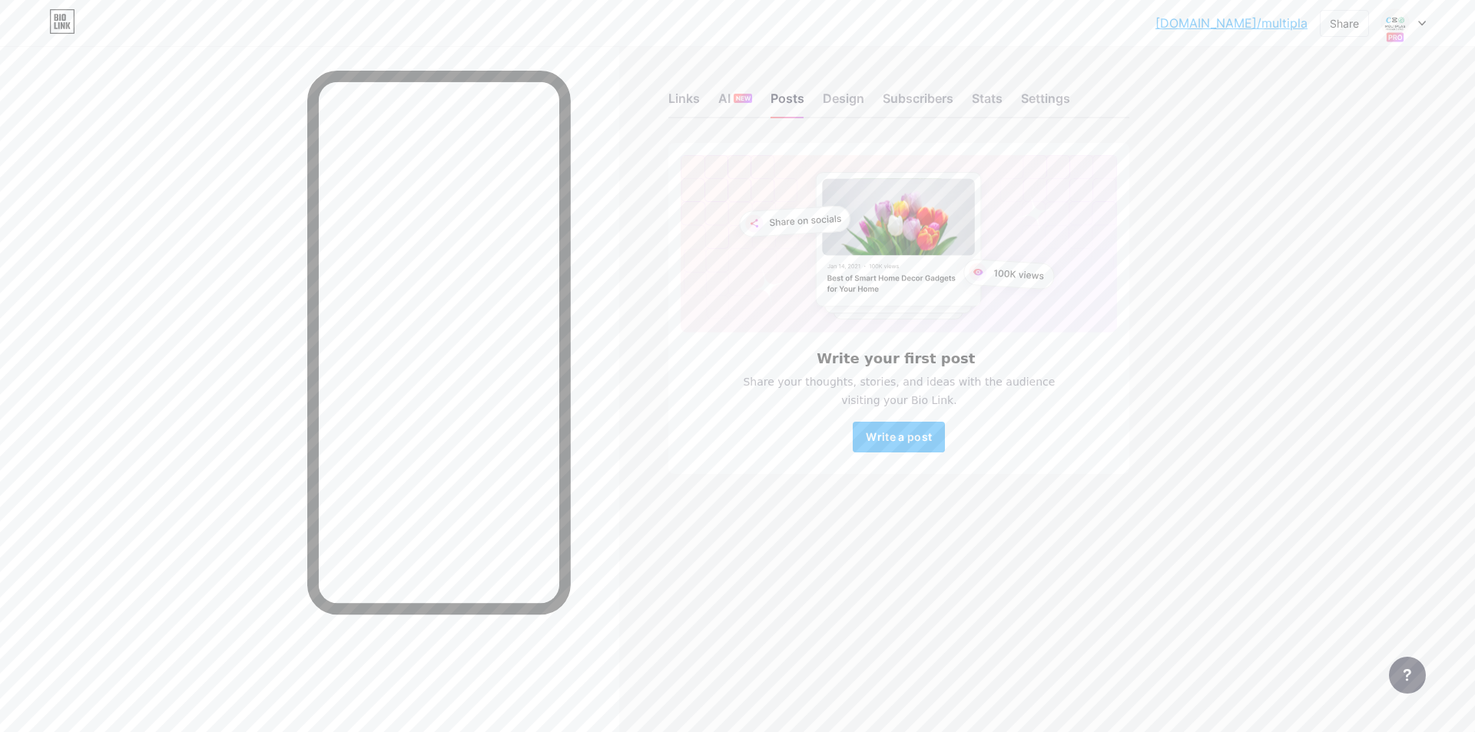
drag, startPoint x: 680, startPoint y: 91, endPoint x: 651, endPoint y: 109, distance: 34.1
click at [679, 91] on div "Links" at bounding box center [683, 103] width 31 height 28
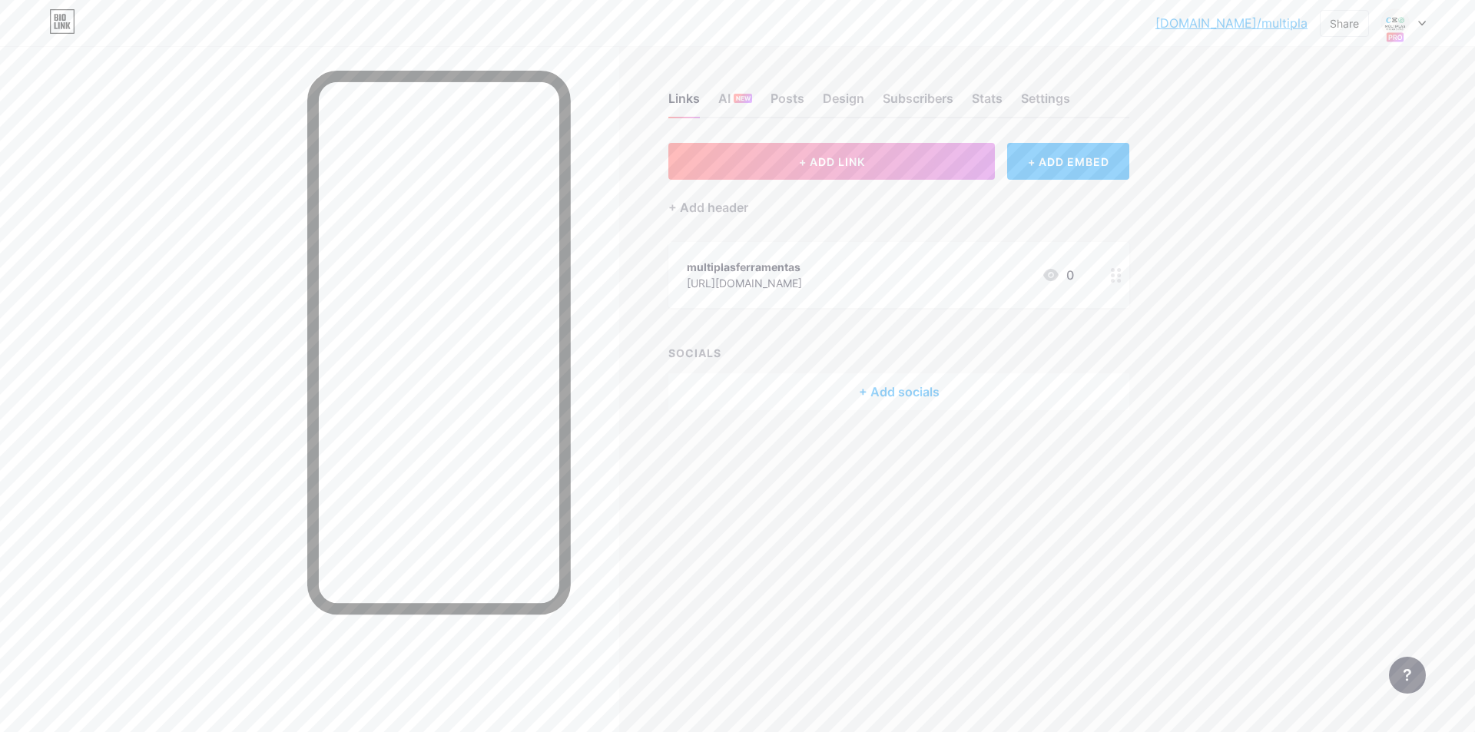
click at [1413, 30] on div at bounding box center [1403, 23] width 45 height 28
click at [1320, 148] on div "[DOMAIN_NAME]/multiplaspagamento" at bounding box center [1346, 150] width 135 height 12
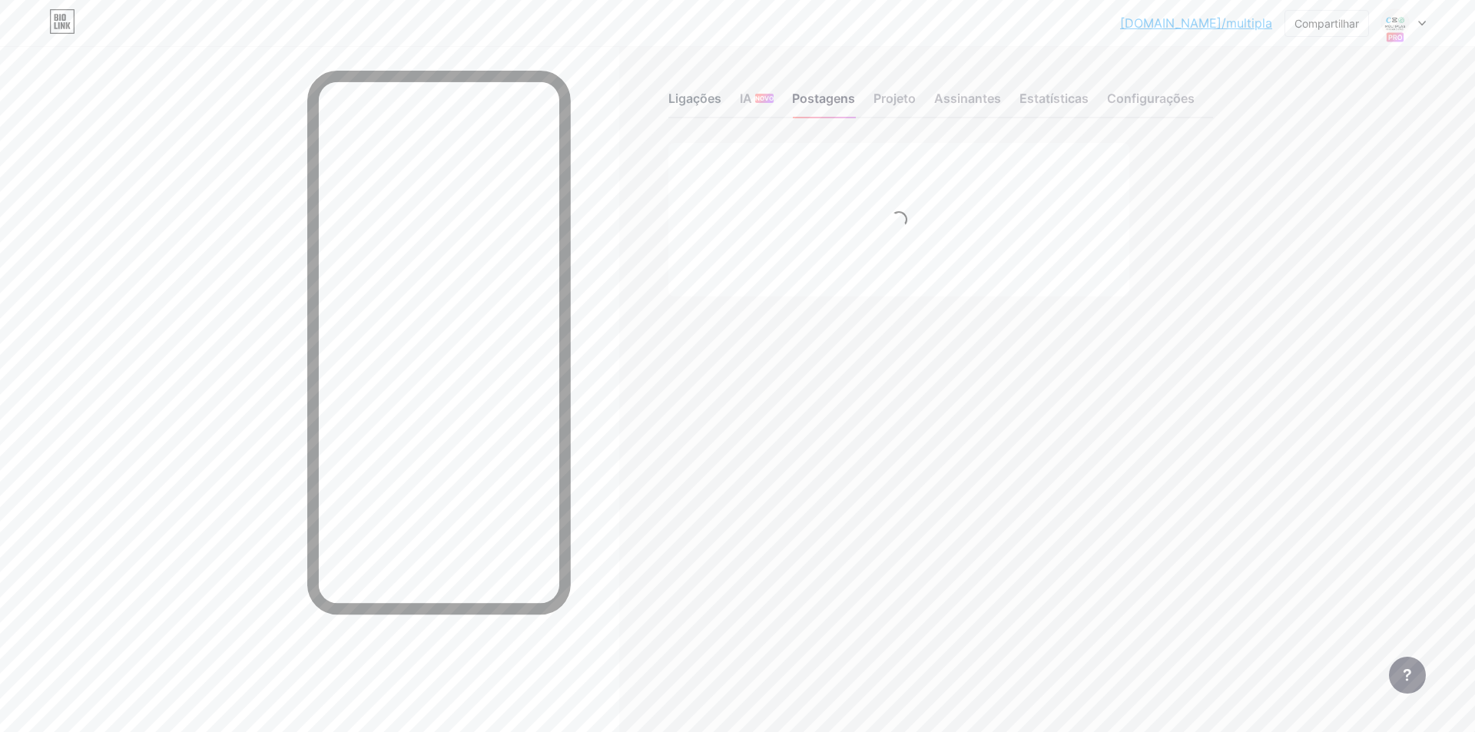
click at [699, 101] on font "Ligações" at bounding box center [694, 98] width 53 height 15
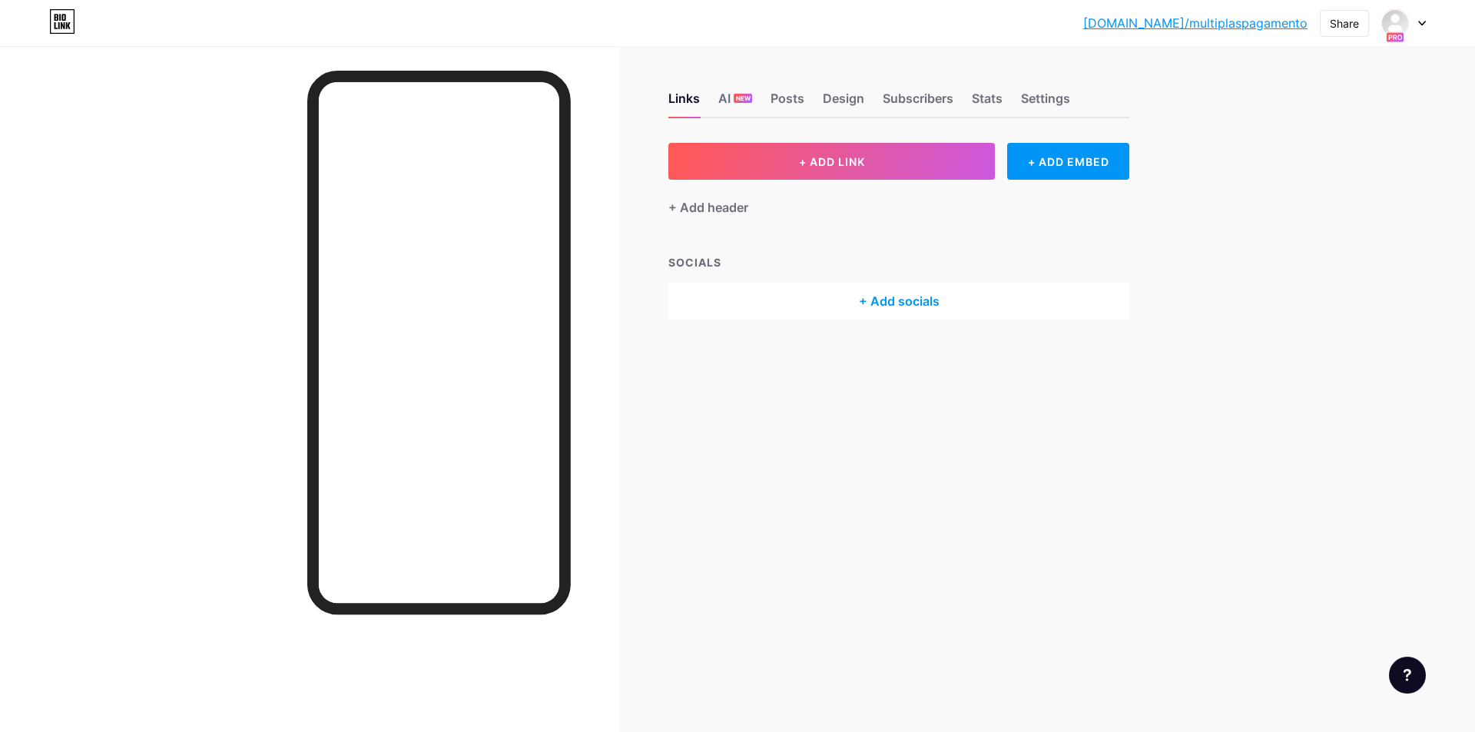
click at [1417, 31] on div at bounding box center [1403, 23] width 45 height 28
click at [1321, 139] on div "Múltiplas Ferramentas" at bounding box center [1336, 135] width 114 height 12
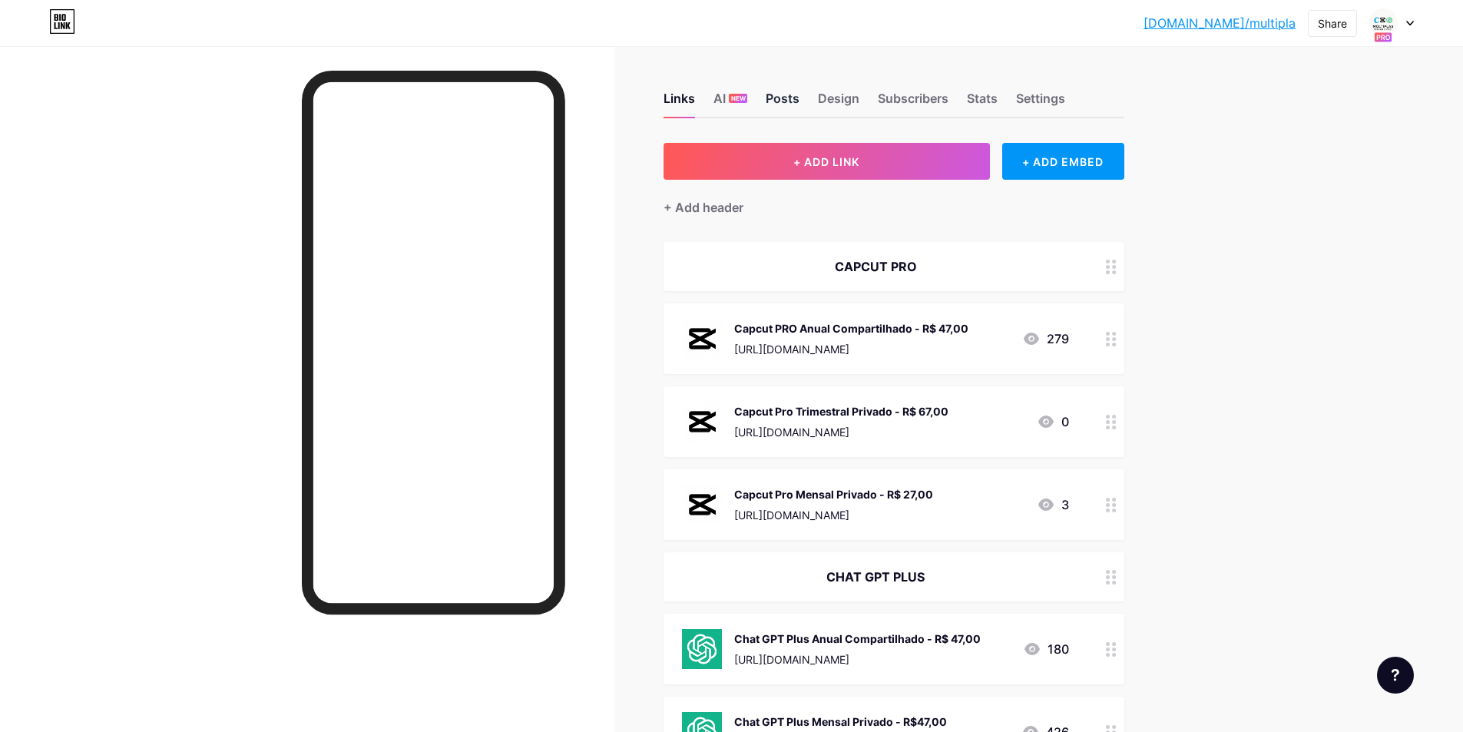
click at [785, 101] on div "Posts" at bounding box center [783, 103] width 34 height 28
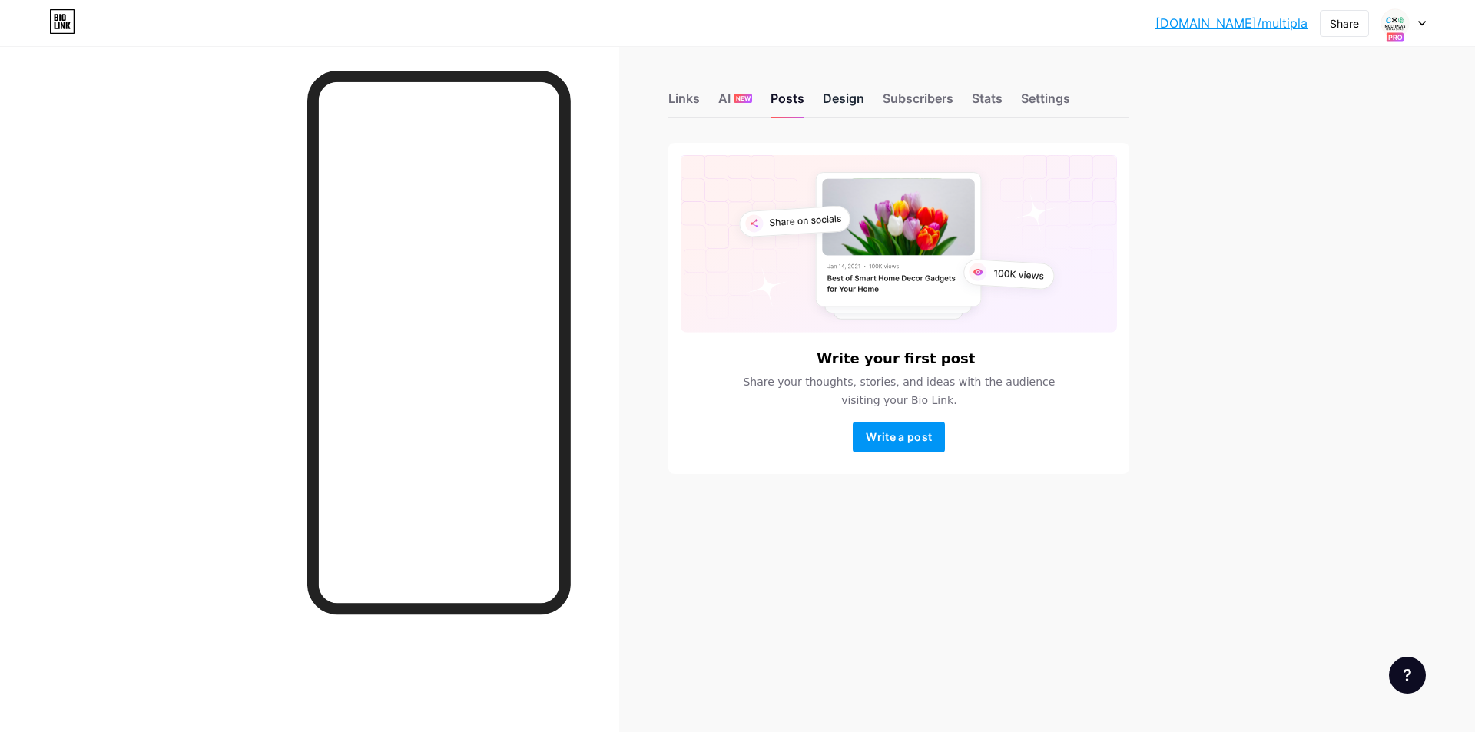
click at [832, 101] on div "Design" at bounding box center [843, 103] width 41 height 28
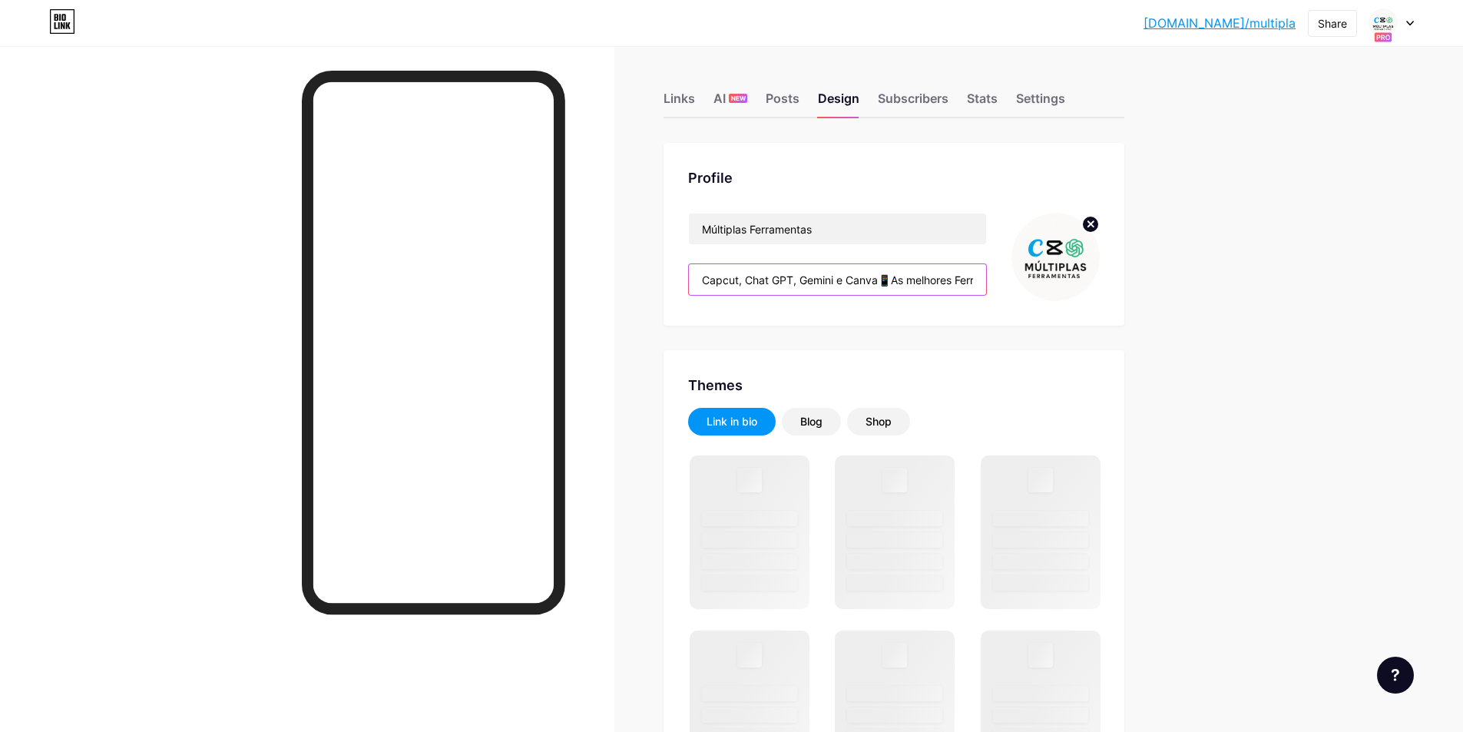
click at [824, 267] on input "Capcut, Chat GPT, Gemini e Canva📱As melhores Ferramentas Aqui!🔥" at bounding box center [837, 279] width 297 height 31
click at [959, 280] on input "Capcut, Chat GPT, Gemini e Canva📱As melhores Ferramentas Aqui!🔥" at bounding box center [837, 279] width 297 height 31
click at [684, 99] on div "Links" at bounding box center [679, 103] width 31 height 28
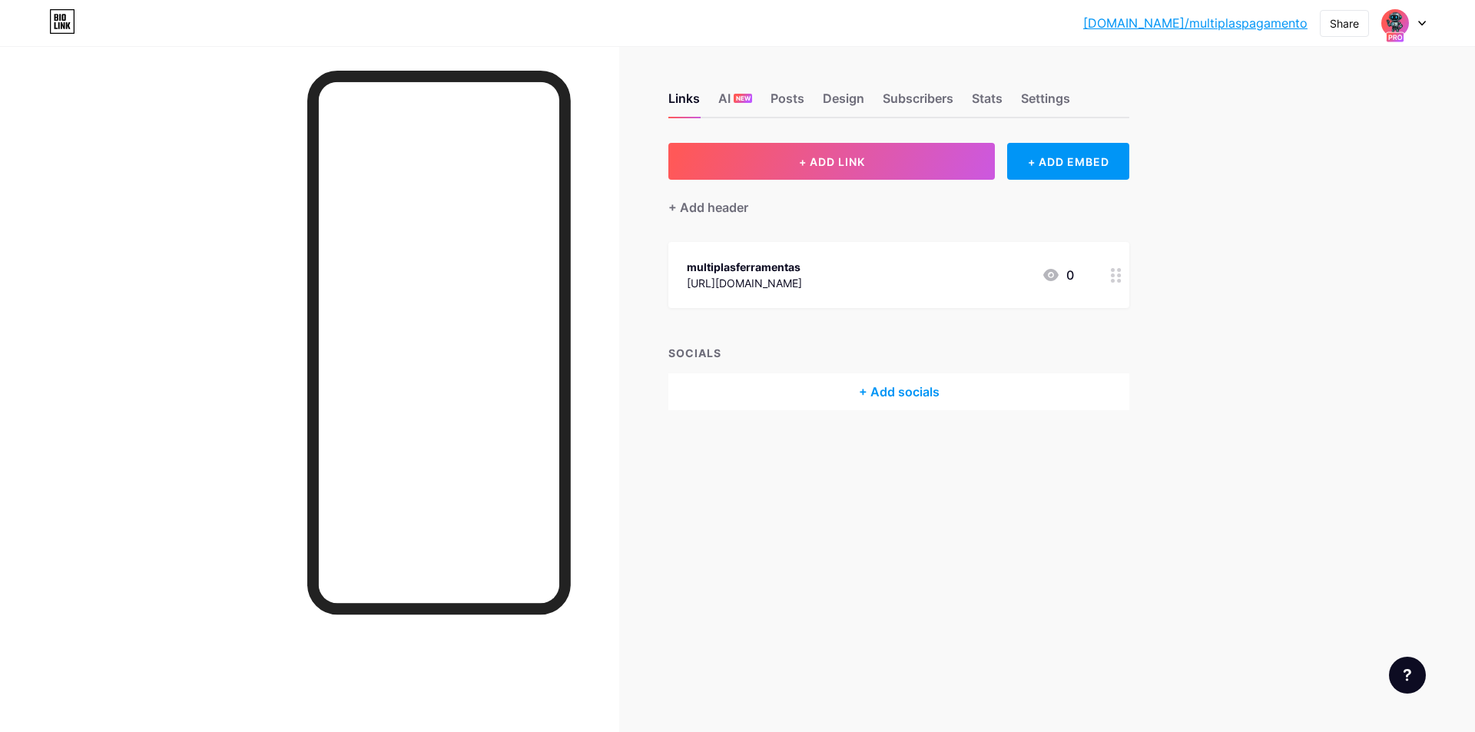
click at [973, 276] on div "multiplasferramentas [URL][DOMAIN_NAME] 0" at bounding box center [880, 274] width 387 height 35
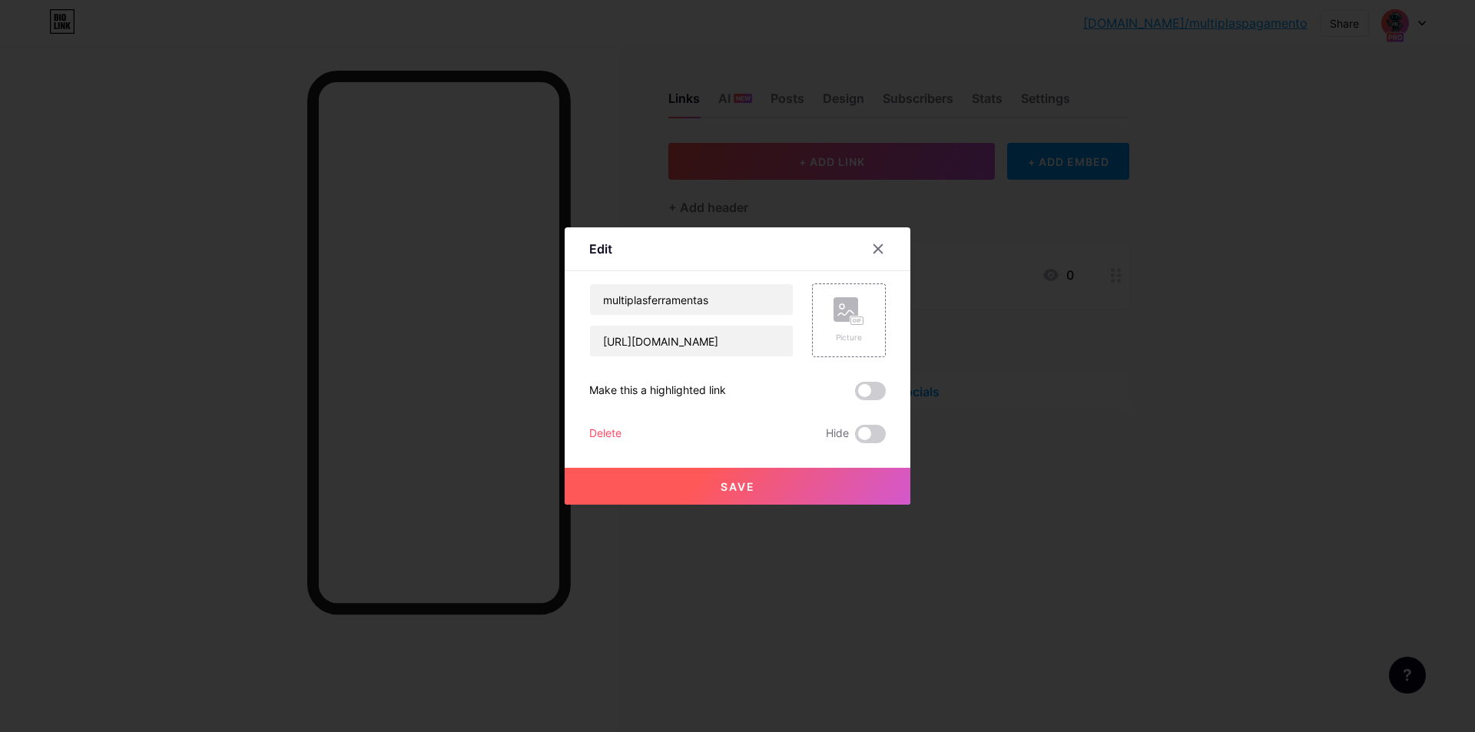
click at [865, 402] on div "multiplasferramentas [URL][DOMAIN_NAME] Picture Make this a highlighted link De…" at bounding box center [737, 363] width 296 height 160
click at [867, 395] on span at bounding box center [870, 391] width 31 height 18
click at [855, 395] on input "checkbox" at bounding box center [855, 395] width 0 height 0
click at [777, 512] on div at bounding box center [737, 366] width 1475 height 732
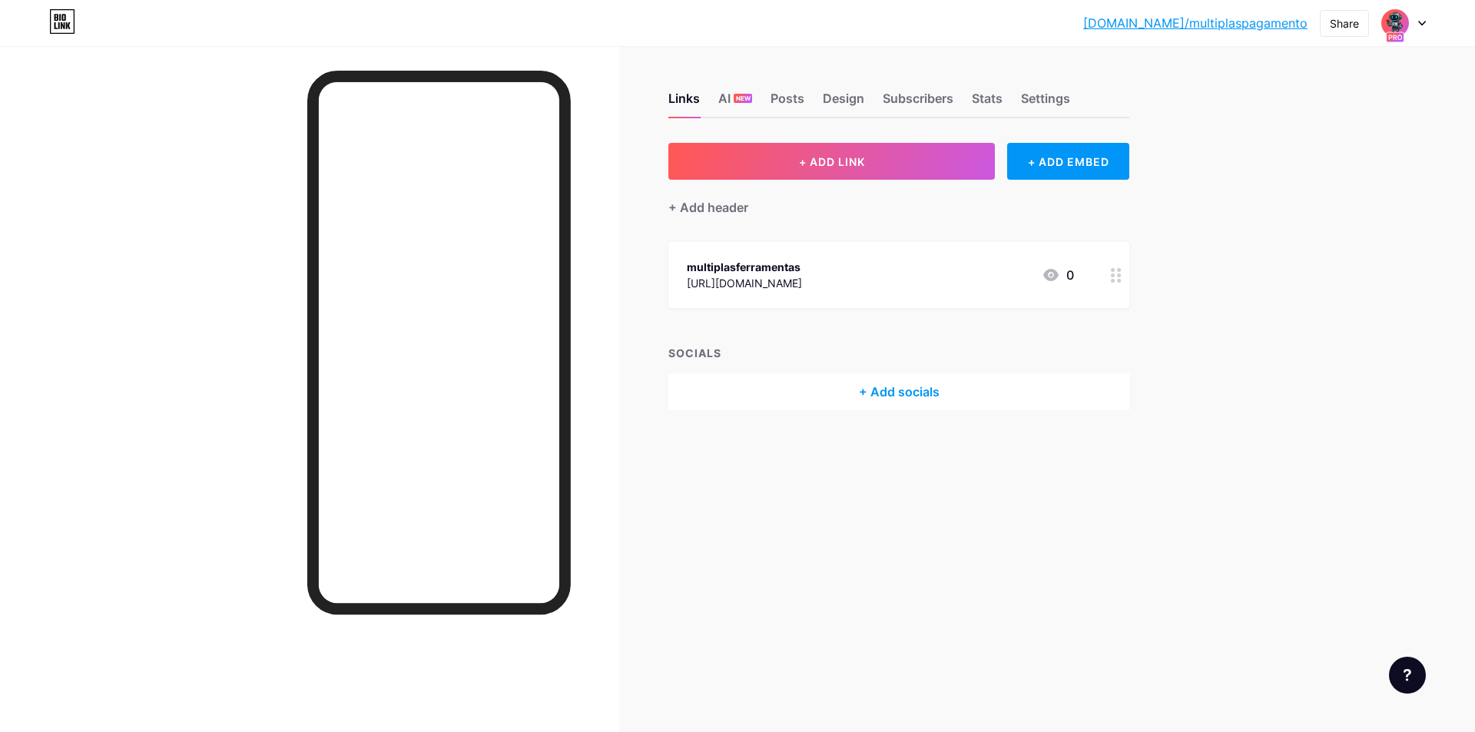
click at [922, 293] on div "multiplasferramentas [URL][DOMAIN_NAME] 0" at bounding box center [898, 275] width 461 height 66
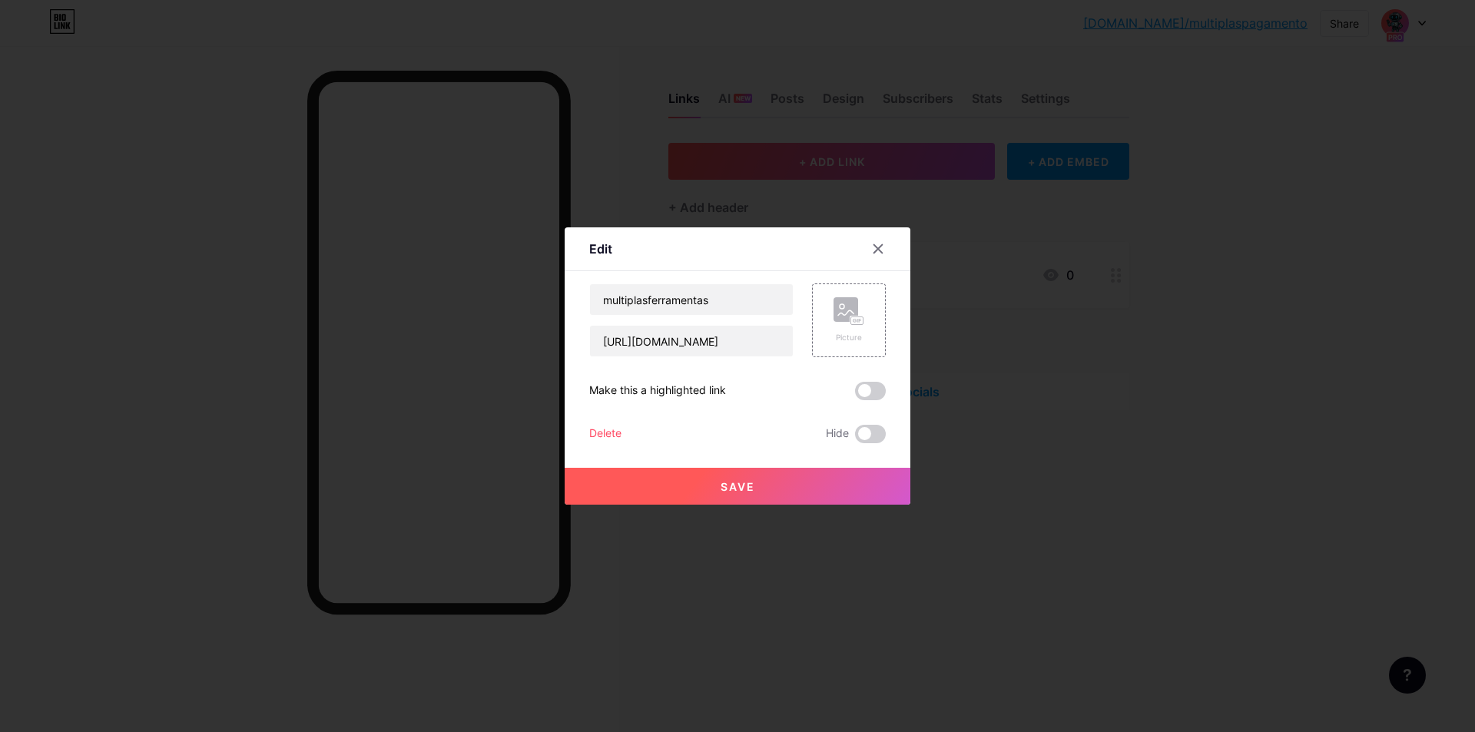
drag, startPoint x: 862, startPoint y: 393, endPoint x: 826, endPoint y: 450, distance: 67.3
click at [861, 393] on span at bounding box center [870, 391] width 31 height 18
click at [855, 395] on input "checkbox" at bounding box center [855, 395] width 0 height 0
click at [756, 475] on button "Save" at bounding box center [738, 486] width 346 height 37
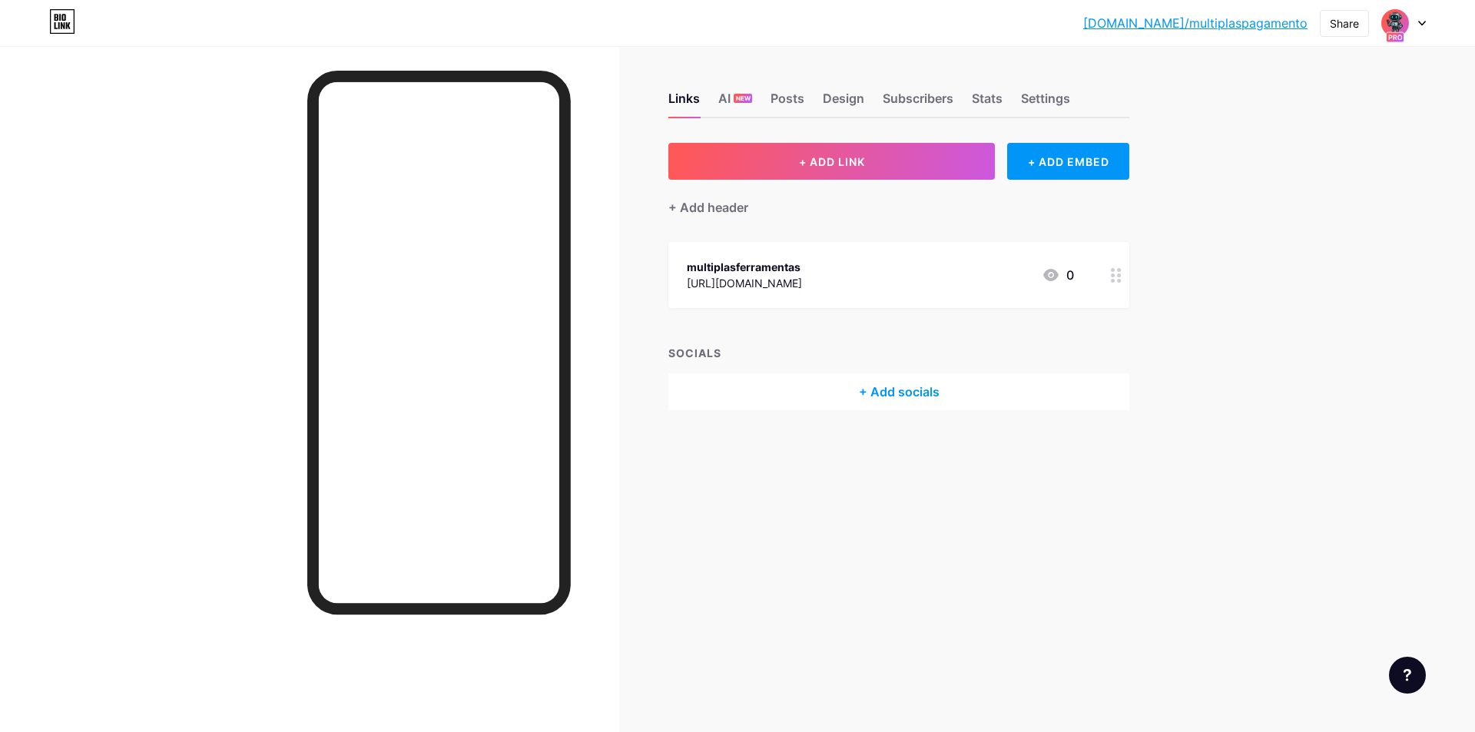
click at [802, 287] on div "[URL][DOMAIN_NAME]" at bounding box center [744, 283] width 115 height 16
drag, startPoint x: 873, startPoint y: 384, endPoint x: 872, endPoint y: 409, distance: 24.6
click at [873, 385] on span at bounding box center [870, 391] width 31 height 18
click at [855, 395] on input "checkbox" at bounding box center [855, 395] width 0 height 0
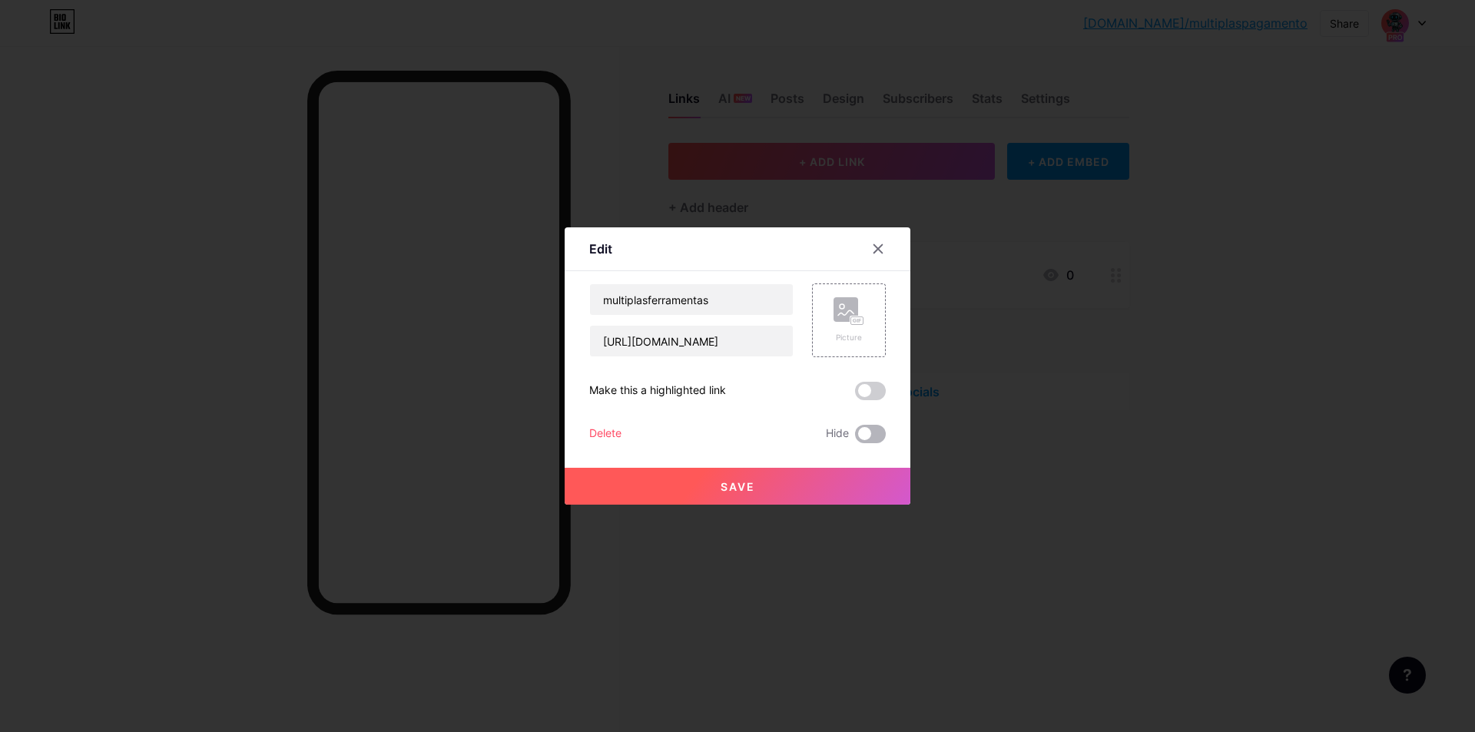
drag, startPoint x: 863, startPoint y: 426, endPoint x: 868, endPoint y: 449, distance: 22.9
click at [863, 427] on span at bounding box center [870, 434] width 31 height 18
click at [855, 438] on input "checkbox" at bounding box center [855, 438] width 0 height 0
click at [824, 471] on button "Save" at bounding box center [738, 486] width 346 height 37
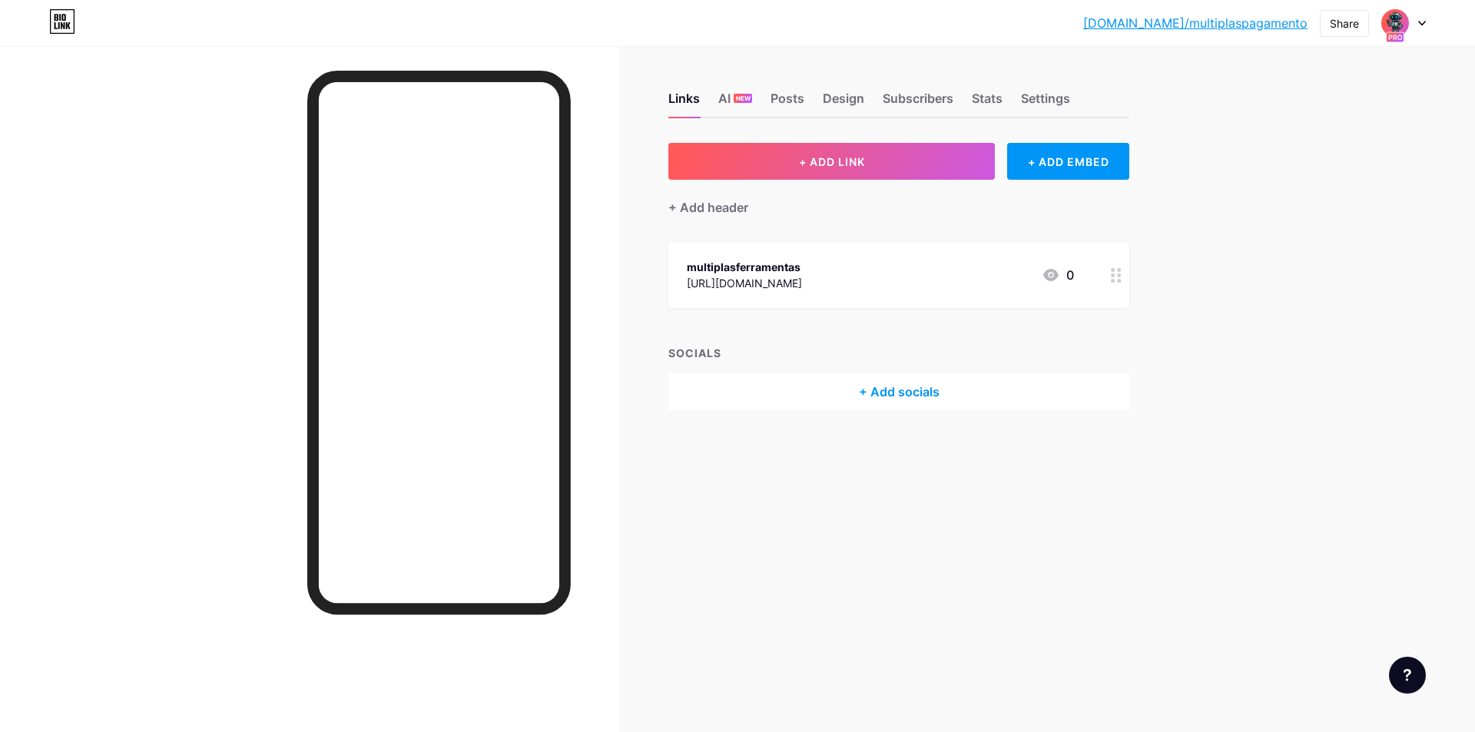
click at [997, 463] on div "Links AI NEW Posts Design Subscribers Stats Settings + ADD LINK + ADD EMBED + A…" at bounding box center [597, 266] width 1194 height 441
click at [1027, 92] on div "Settings" at bounding box center [1045, 103] width 49 height 28
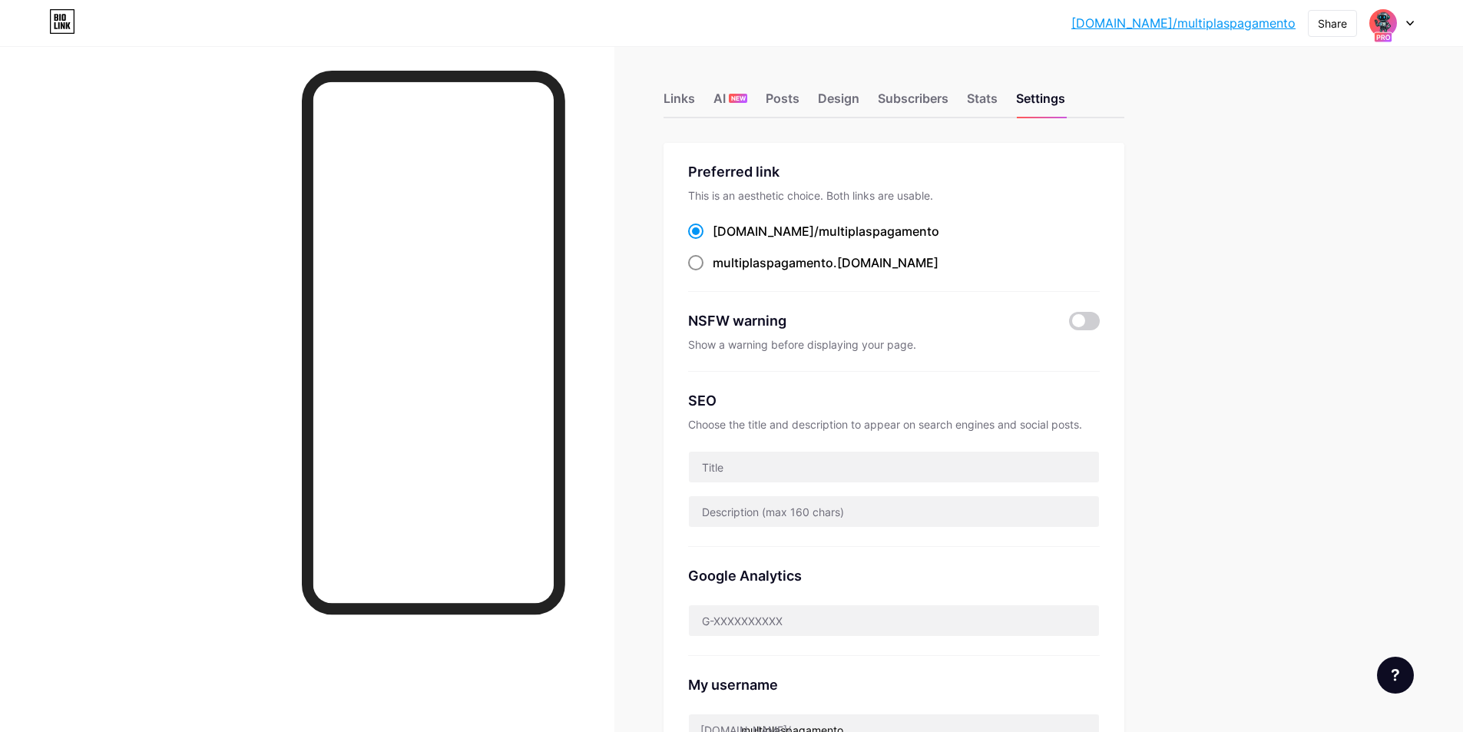
click at [734, 259] on span "multiplaspagamento" at bounding box center [773, 262] width 121 height 15
click at [723, 272] on input "multiplaspagamento .bio.link" at bounding box center [718, 277] width 10 height 10
radio input "true"
click at [986, 101] on div "Stats" at bounding box center [982, 103] width 31 height 28
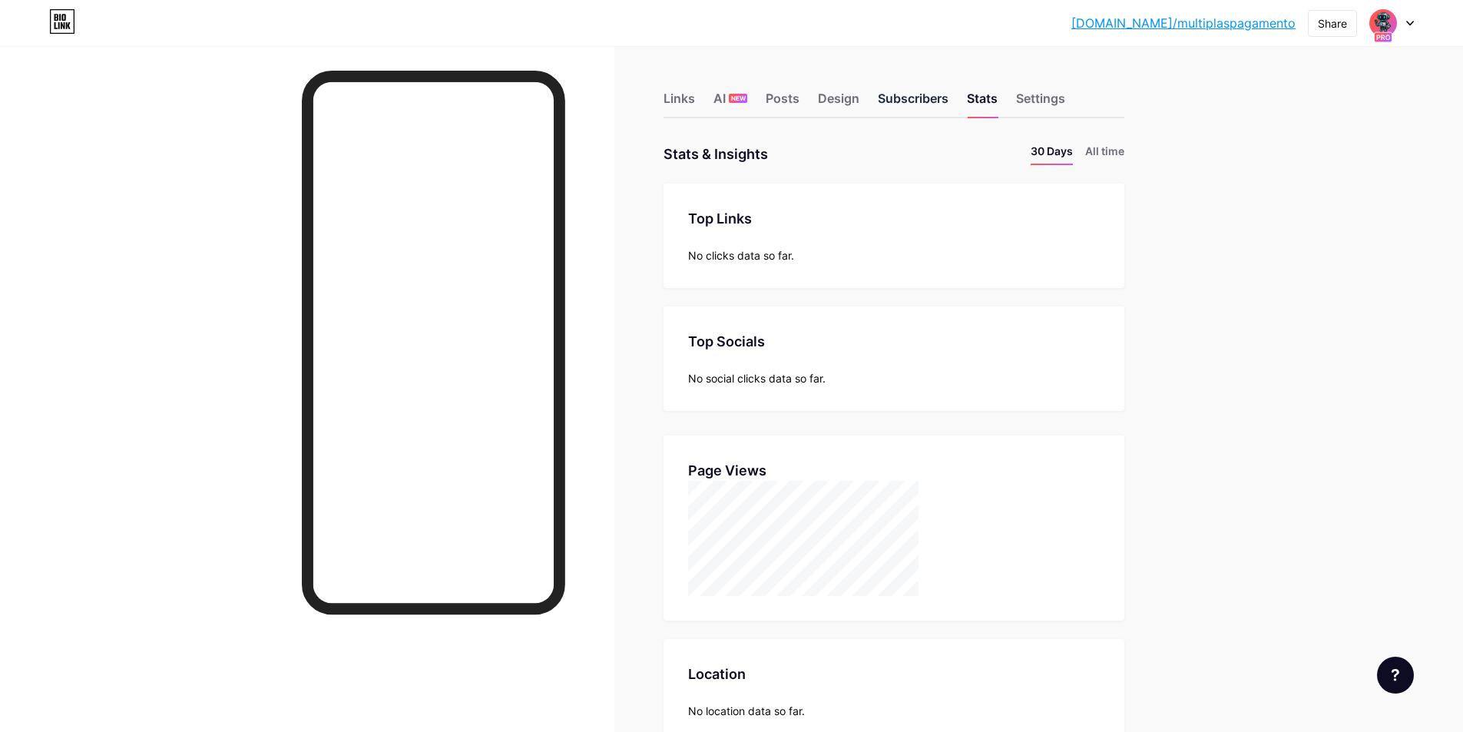
click at [909, 92] on div "Subscribers" at bounding box center [913, 103] width 71 height 28
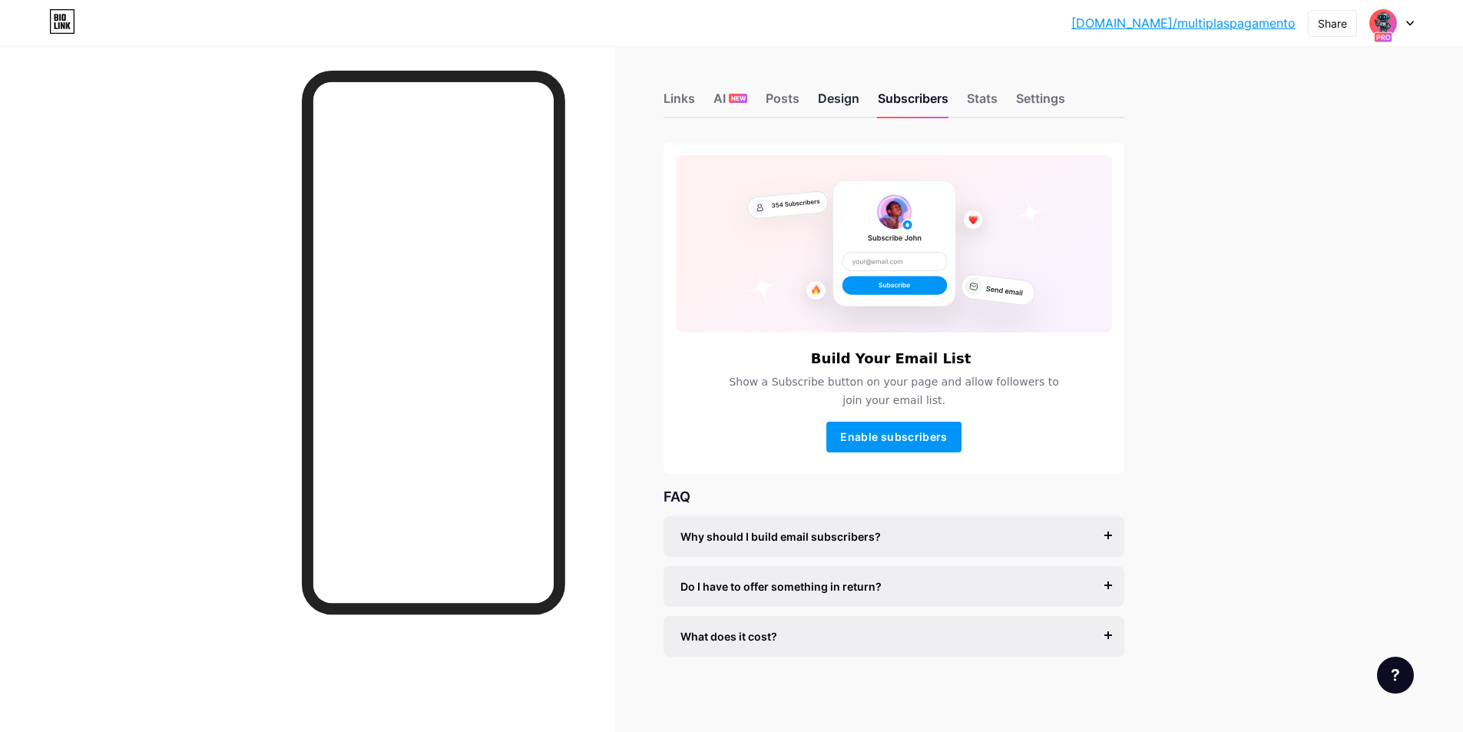
click at [842, 98] on div "Design" at bounding box center [838, 103] width 41 height 28
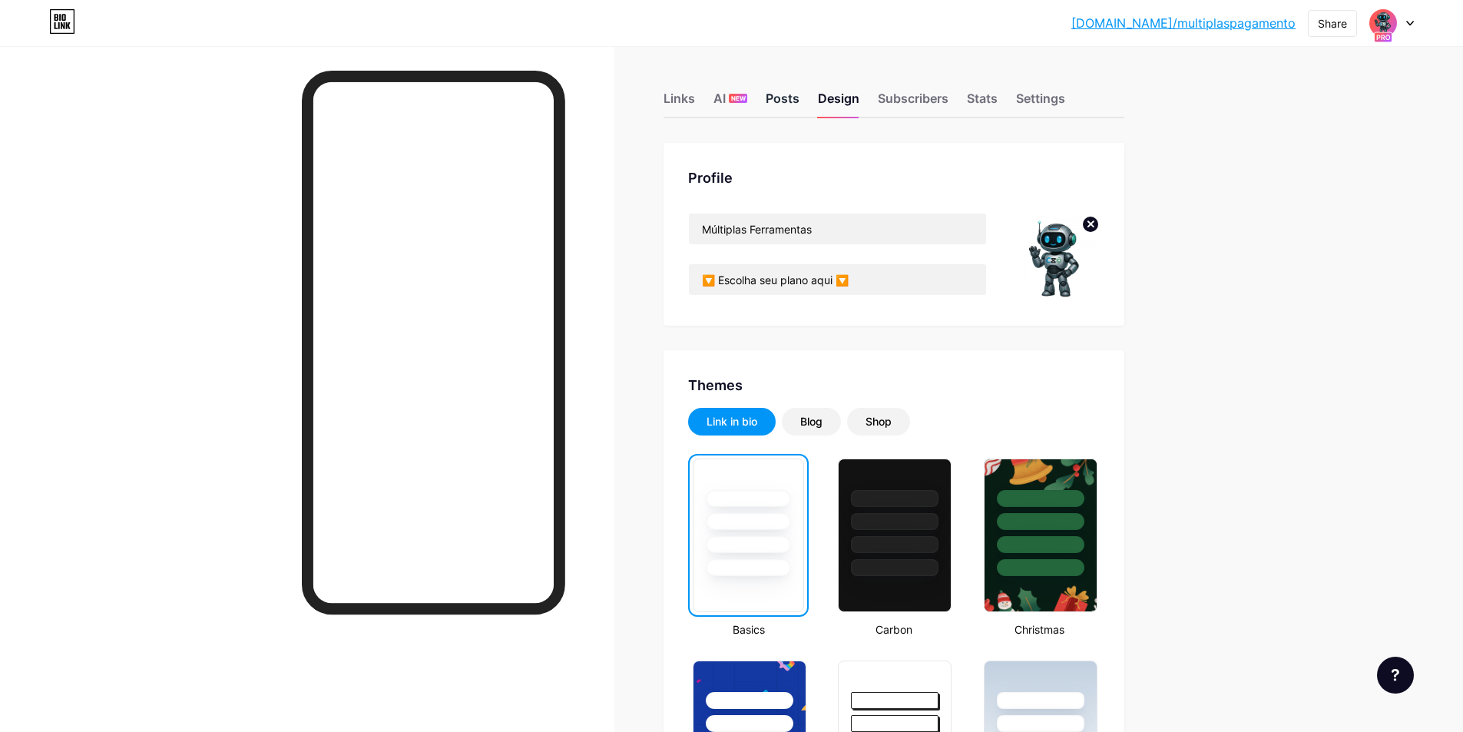
click at [795, 94] on div "Posts" at bounding box center [783, 103] width 34 height 28
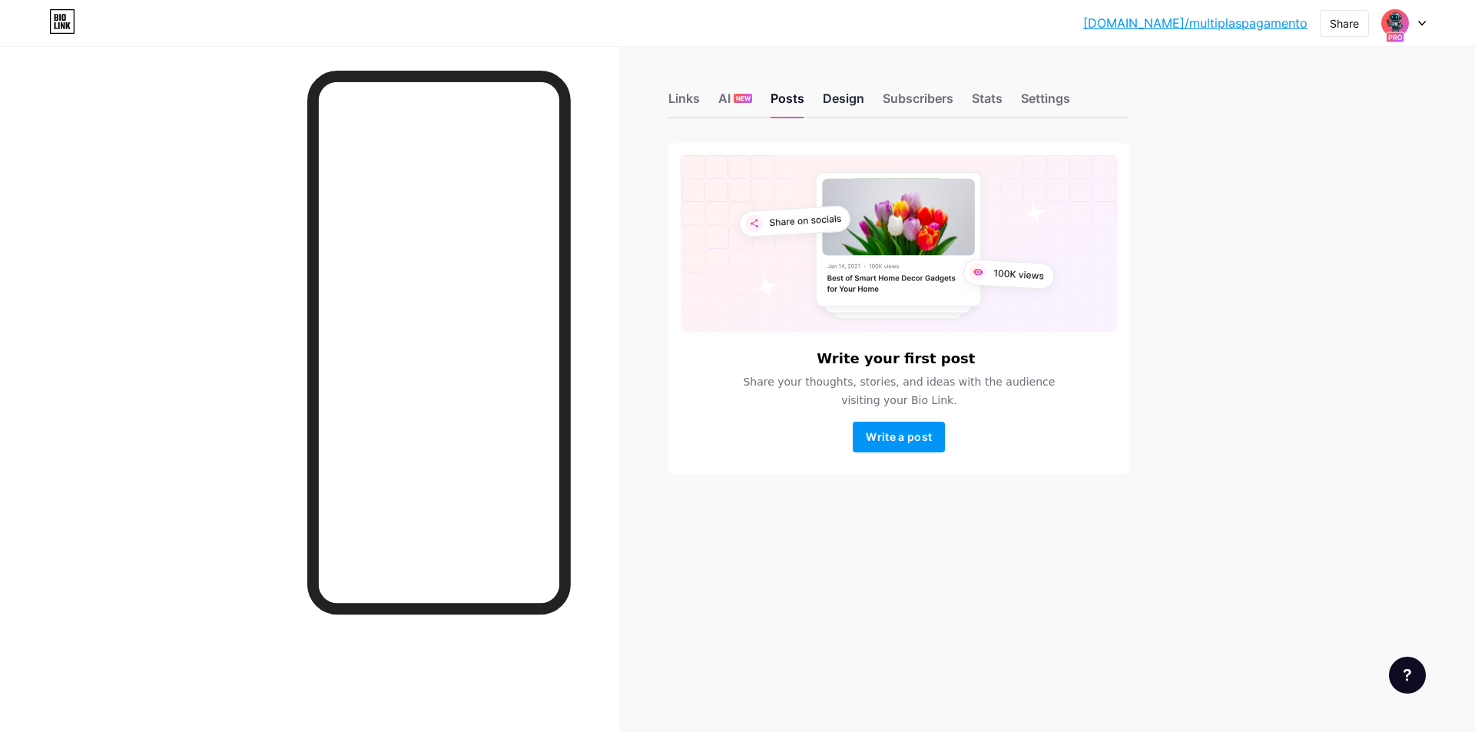
click at [846, 98] on div "Design" at bounding box center [843, 103] width 41 height 28
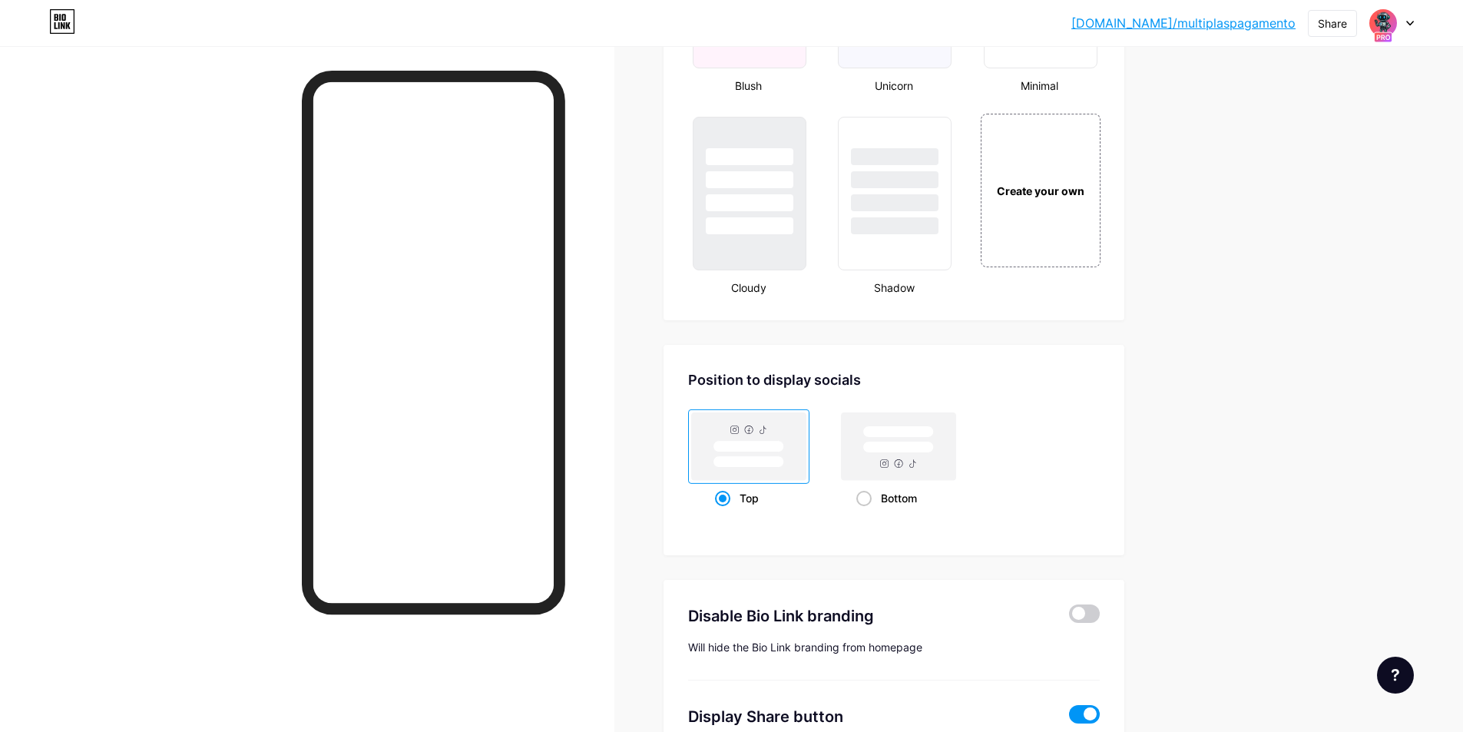
scroll to position [1882, 0]
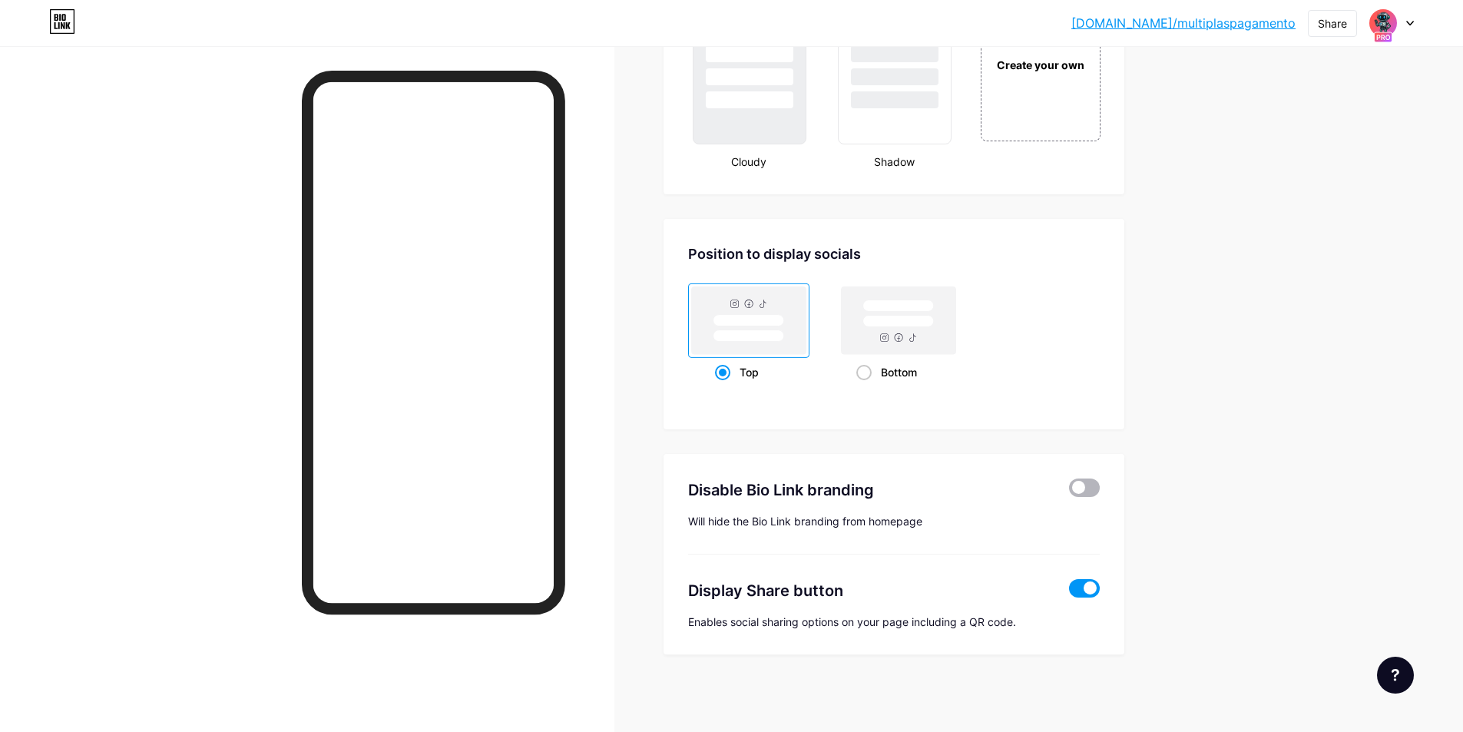
click at [1095, 488] on span at bounding box center [1084, 488] width 31 height 18
click at [1069, 492] on input "checkbox" at bounding box center [1069, 492] width 0 height 0
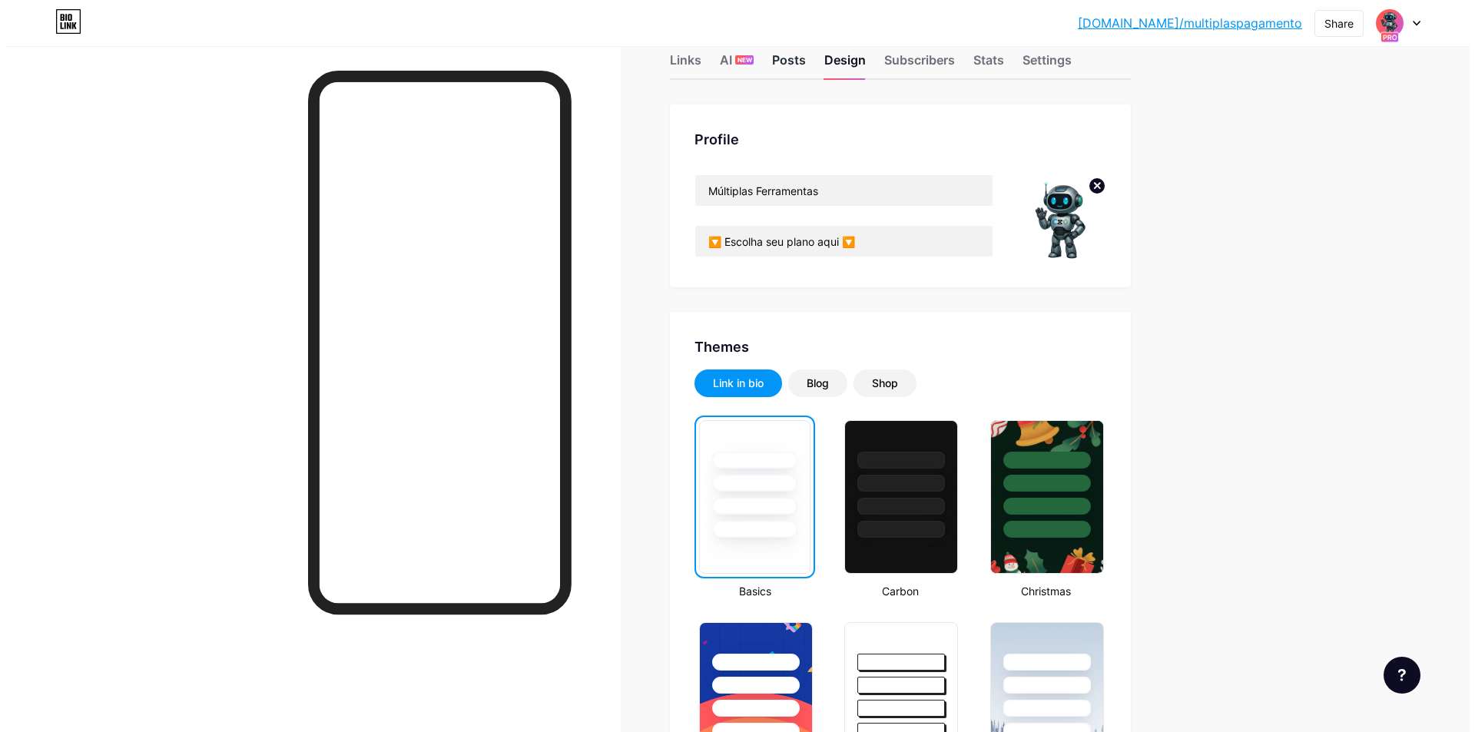
scroll to position [0, 0]
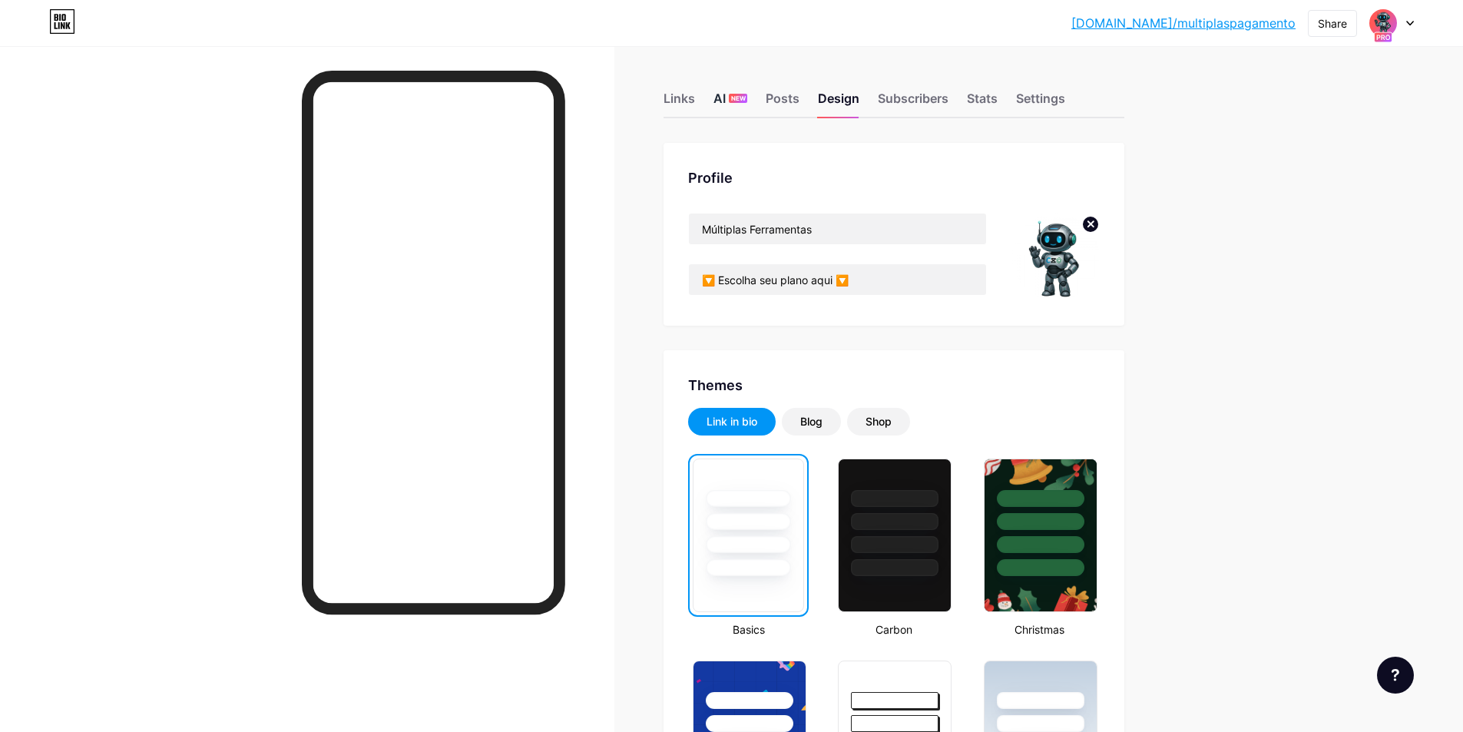
click at [735, 98] on span "NEW" at bounding box center [738, 98] width 15 height 9
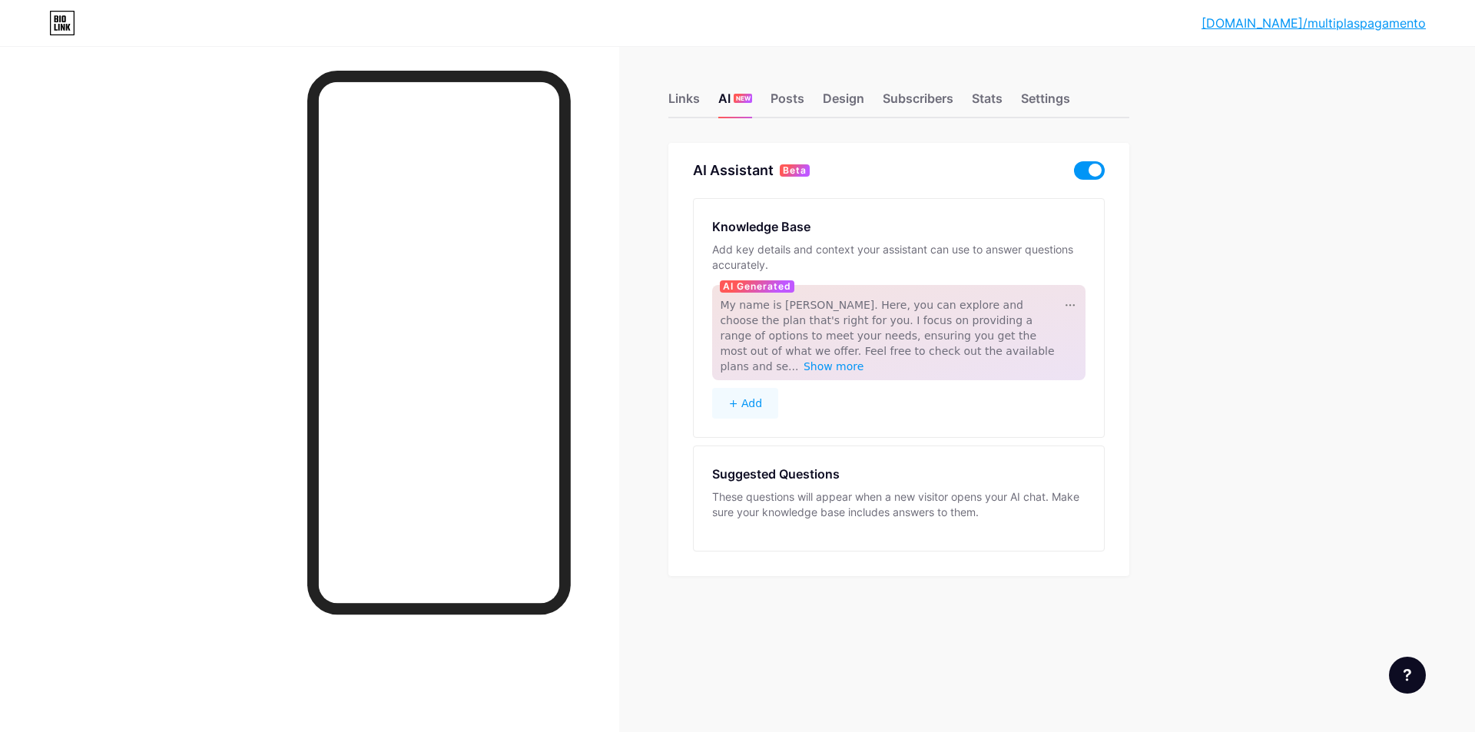
click at [1099, 171] on span at bounding box center [1089, 170] width 31 height 18
click at [1074, 174] on input "checkbox" at bounding box center [1074, 174] width 0 height 0
click at [686, 90] on div "Links" at bounding box center [683, 103] width 31 height 28
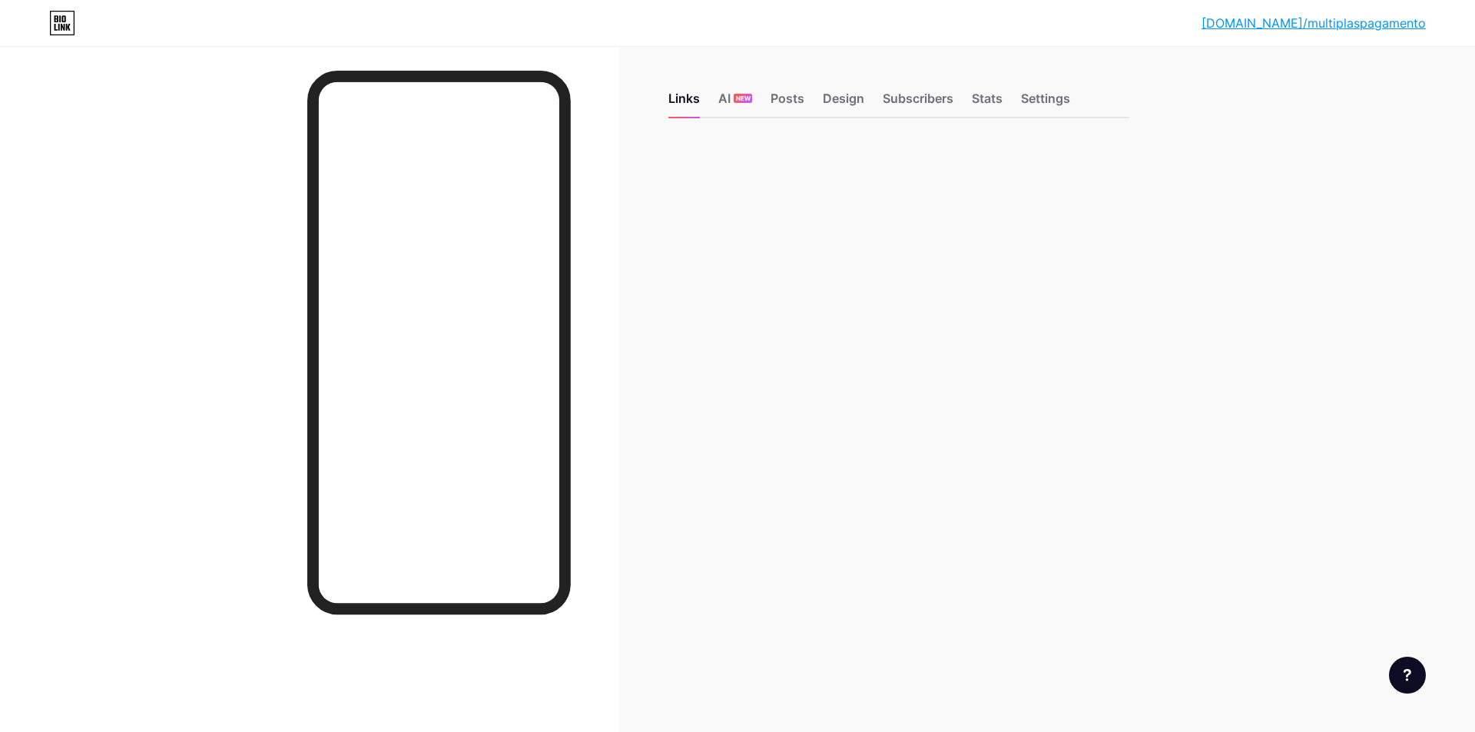
drag, startPoint x: 735, startPoint y: 97, endPoint x: 759, endPoint y: 111, distance: 27.9
click at [736, 97] on span "NEW" at bounding box center [743, 98] width 15 height 9
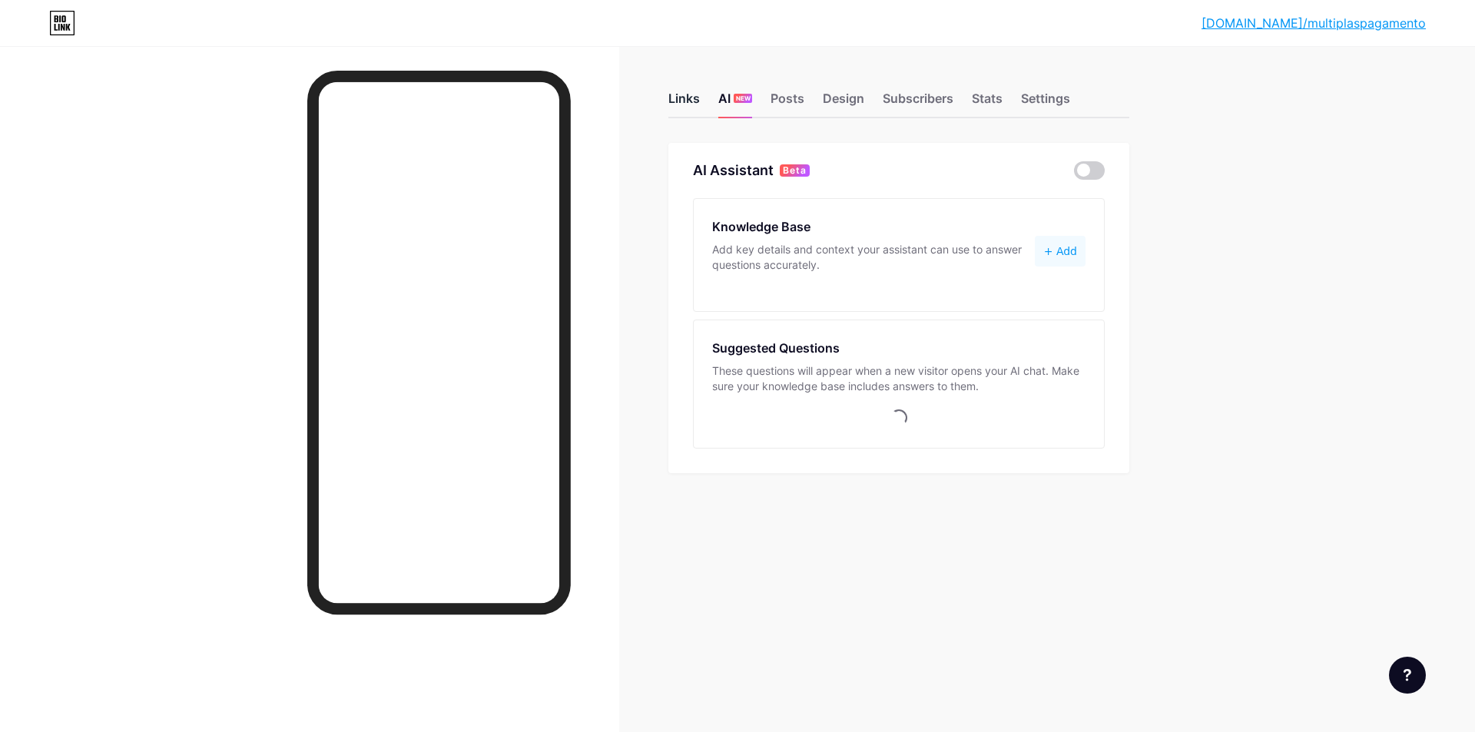
drag, startPoint x: 689, startPoint y: 99, endPoint x: 638, endPoint y: 448, distance: 352.5
click at [690, 99] on div "Links" at bounding box center [683, 103] width 31 height 28
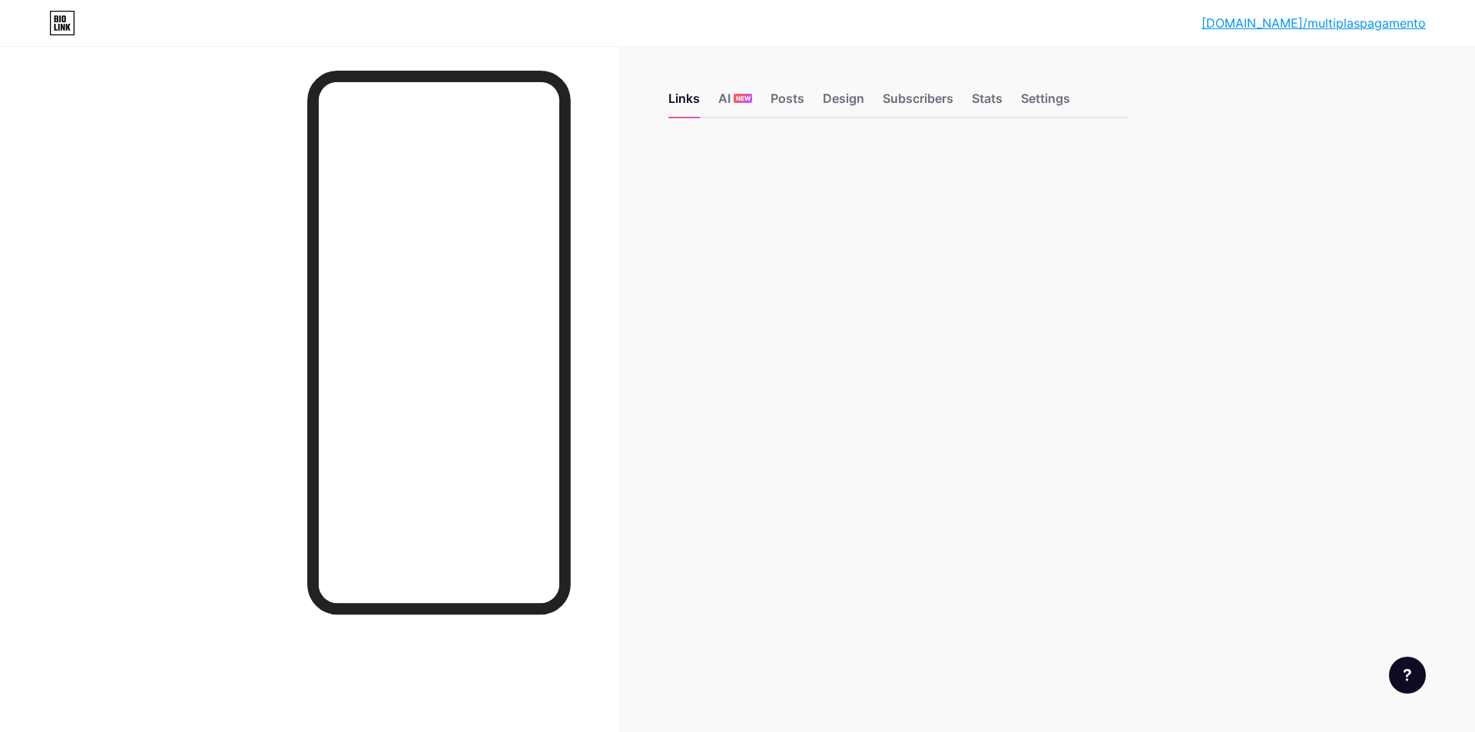
click at [704, 316] on div "Links AI NEW Posts Design Subscribers Stats Settings Feature requests Help cent…" at bounding box center [597, 366] width 1194 height 732
click at [766, 246] on div "Ligações IA NOVO Postagens Projeto Assinantes Estatísticas Configurações Solici…" at bounding box center [638, 366] width 1277 height 732
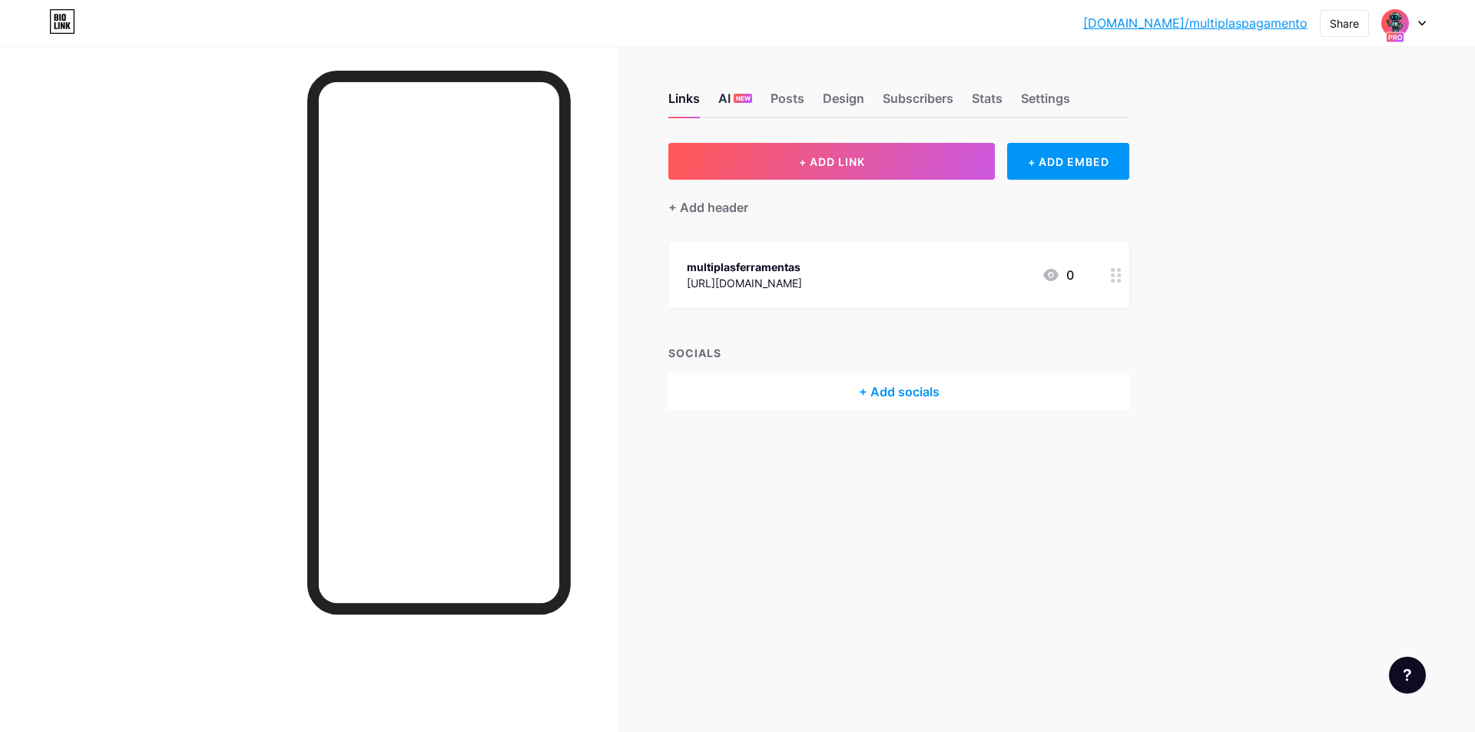
click at [744, 94] on span "NEW" at bounding box center [743, 98] width 15 height 9
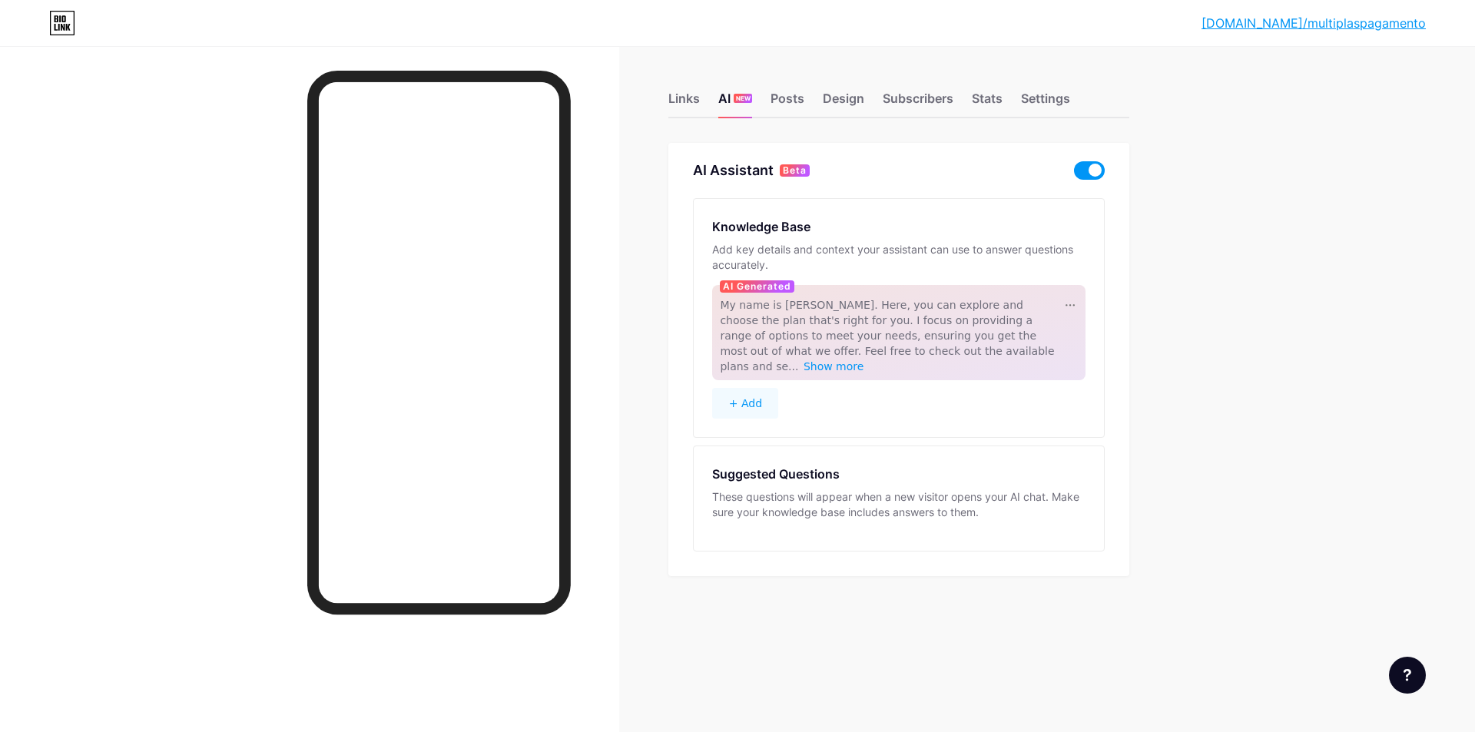
click at [1104, 171] on span at bounding box center [1089, 170] width 31 height 18
click at [1074, 174] on input "checkbox" at bounding box center [1074, 174] width 0 height 0
click at [1269, 174] on div "[DOMAIN_NAME]/multip... [DOMAIN_NAME]/multiplaspagamento Link Copied Links AI N…" at bounding box center [737, 366] width 1475 height 732
click at [787, 106] on div "Posts" at bounding box center [787, 103] width 34 height 28
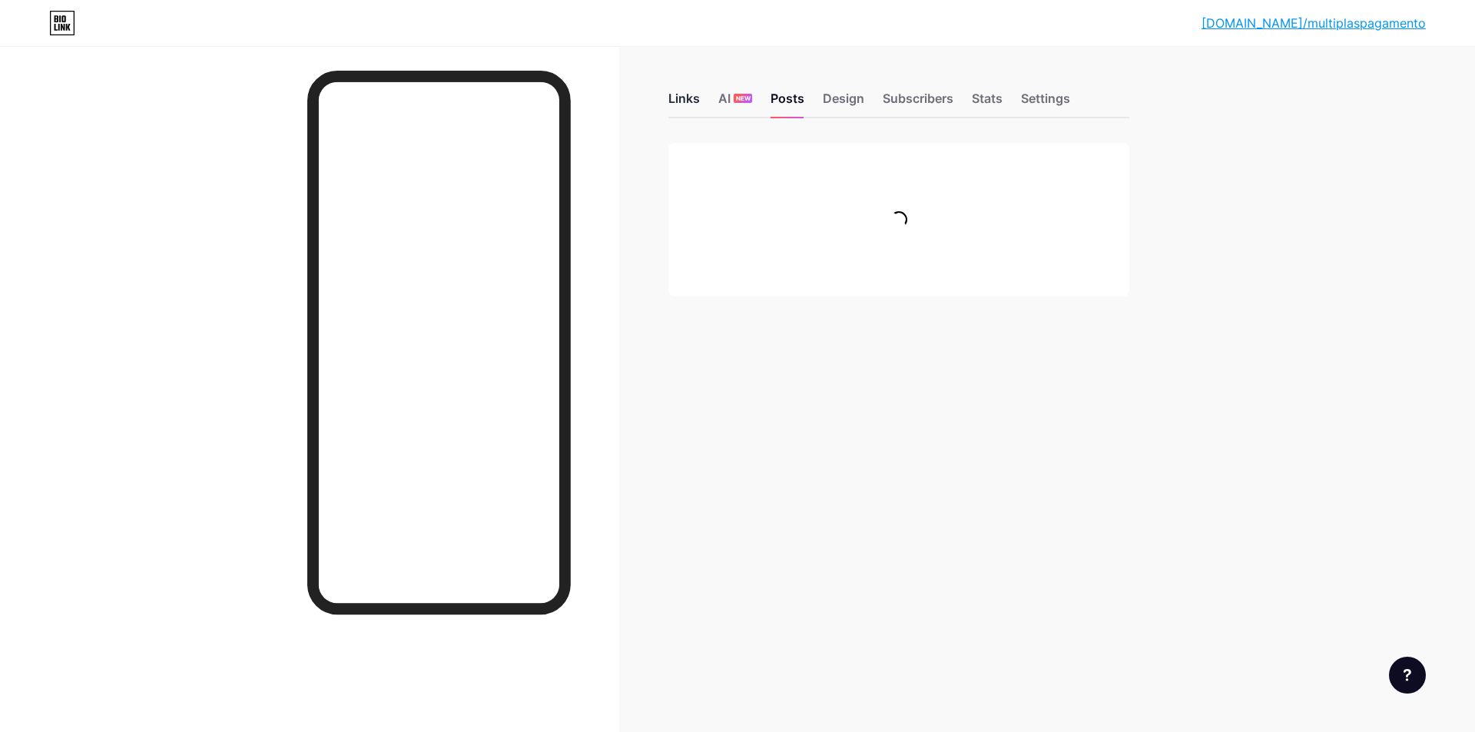
click at [689, 98] on div "Links" at bounding box center [683, 103] width 31 height 28
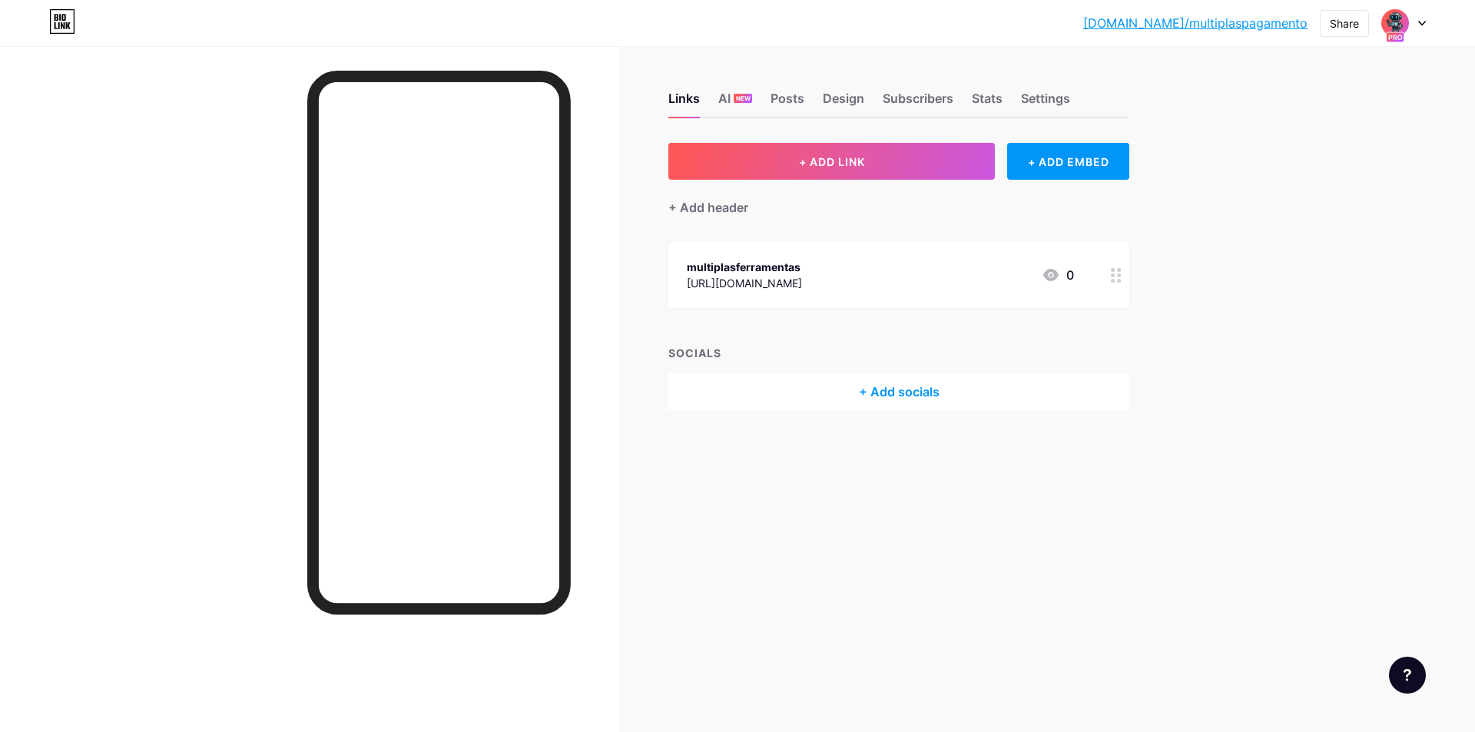
click at [1416, 22] on div at bounding box center [1403, 23] width 45 height 28
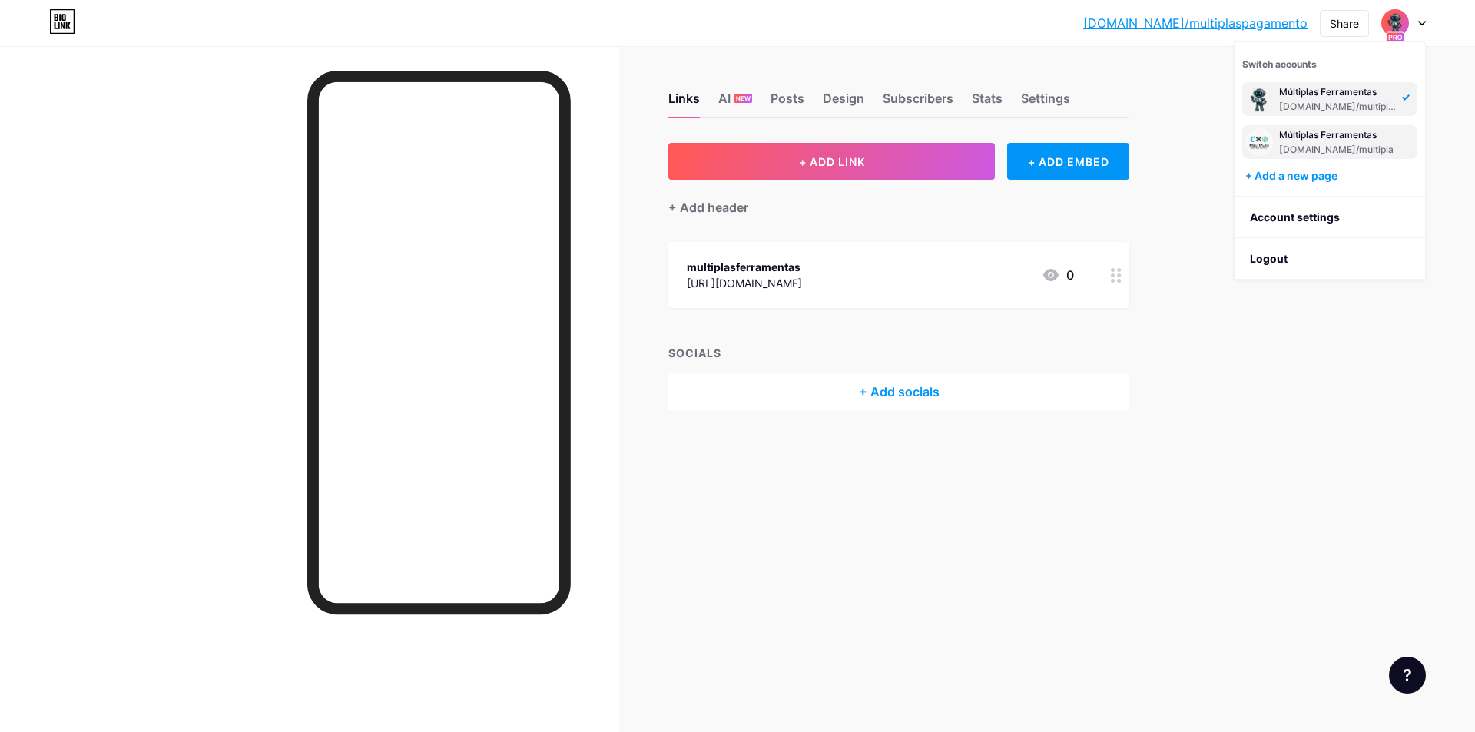
click at [1322, 142] on div "Múltiplas Ferramentas bio.link/multipla" at bounding box center [1336, 142] width 114 height 28
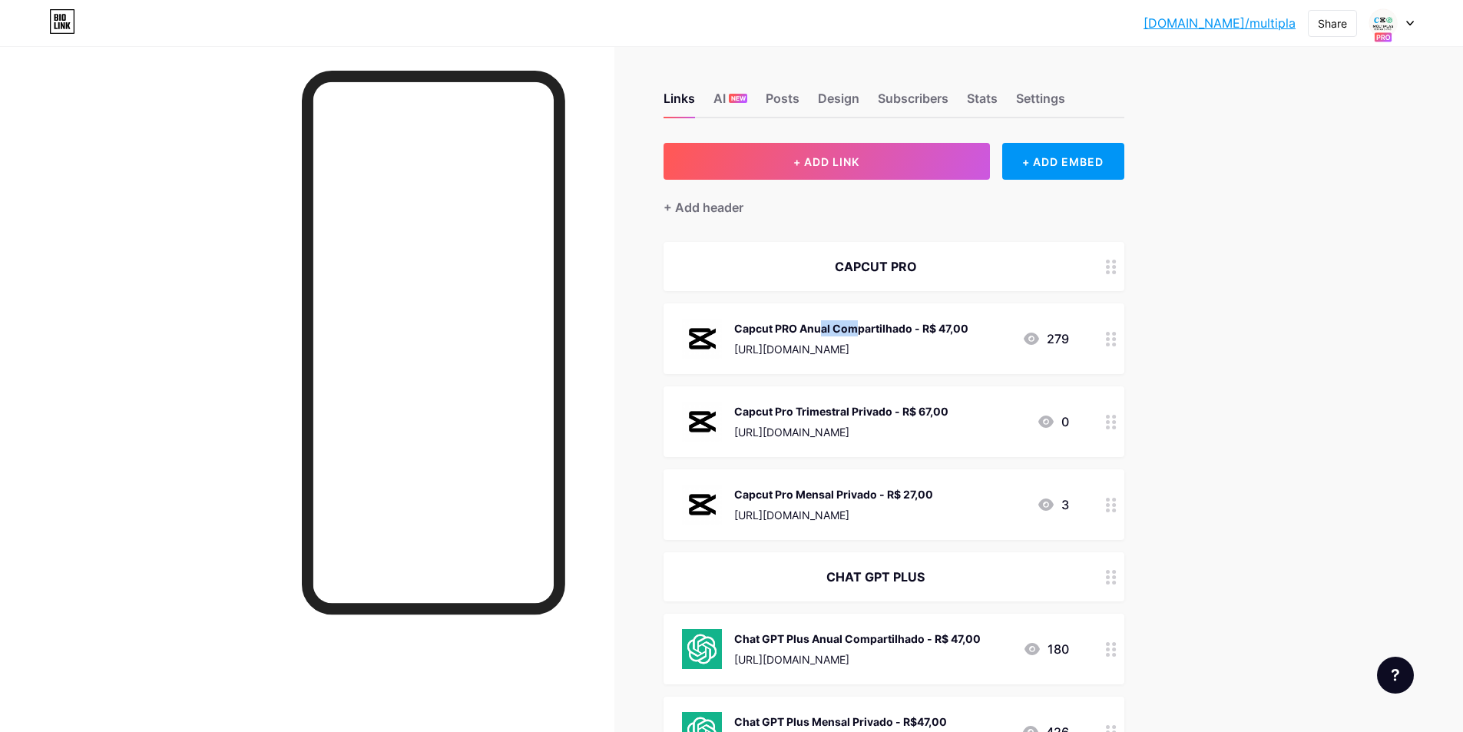
drag, startPoint x: 746, startPoint y: 323, endPoint x: 782, endPoint y: 330, distance: 36.8
click at [782, 330] on div "Capcut PRO Anual Compartilhado - R$ 47,00" at bounding box center [851, 328] width 234 height 16
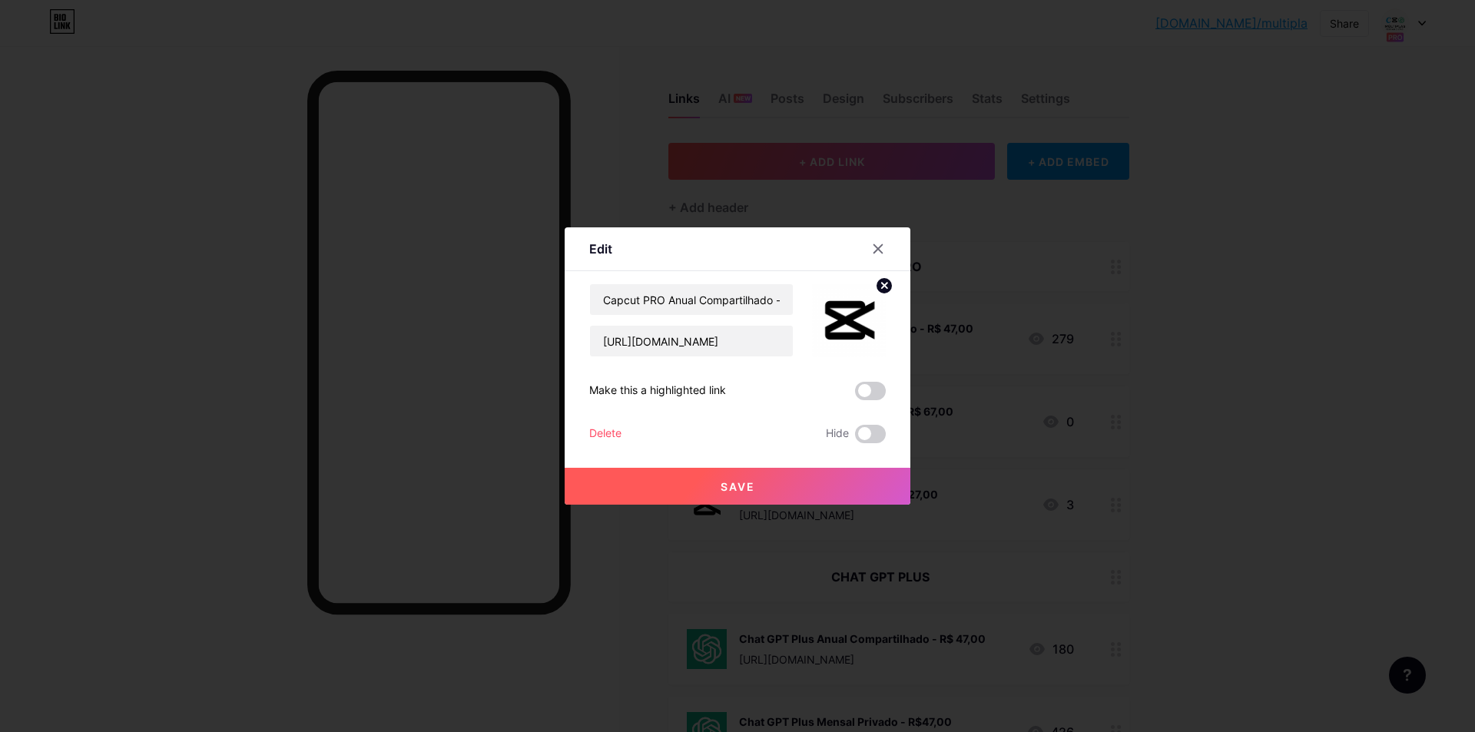
drag, startPoint x: 1315, startPoint y: 333, endPoint x: 1118, endPoint y: 333, distance: 196.6
click at [1310, 331] on div at bounding box center [737, 366] width 1475 height 732
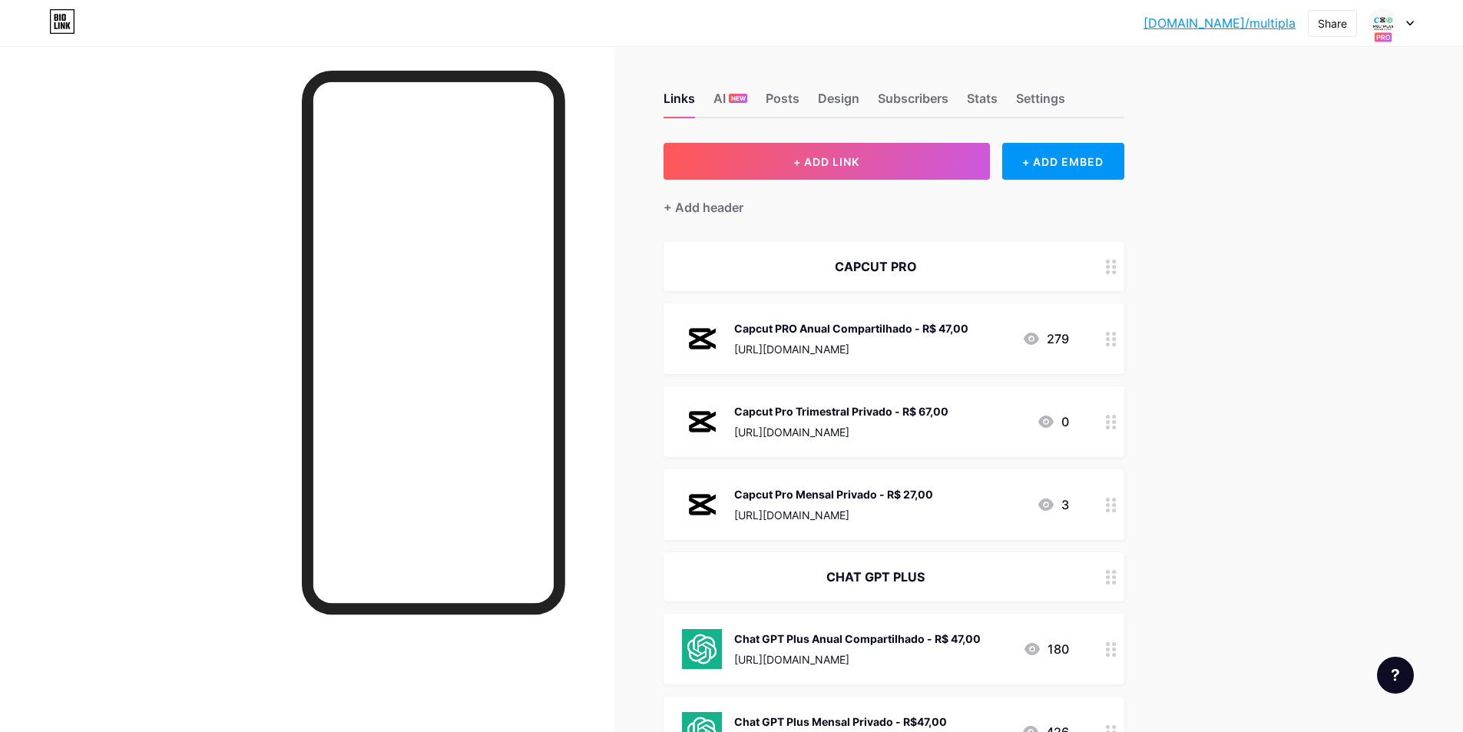
click at [753, 326] on div "Capcut PRO Anual Compartilhado - R$ 47,00" at bounding box center [851, 328] width 234 height 16
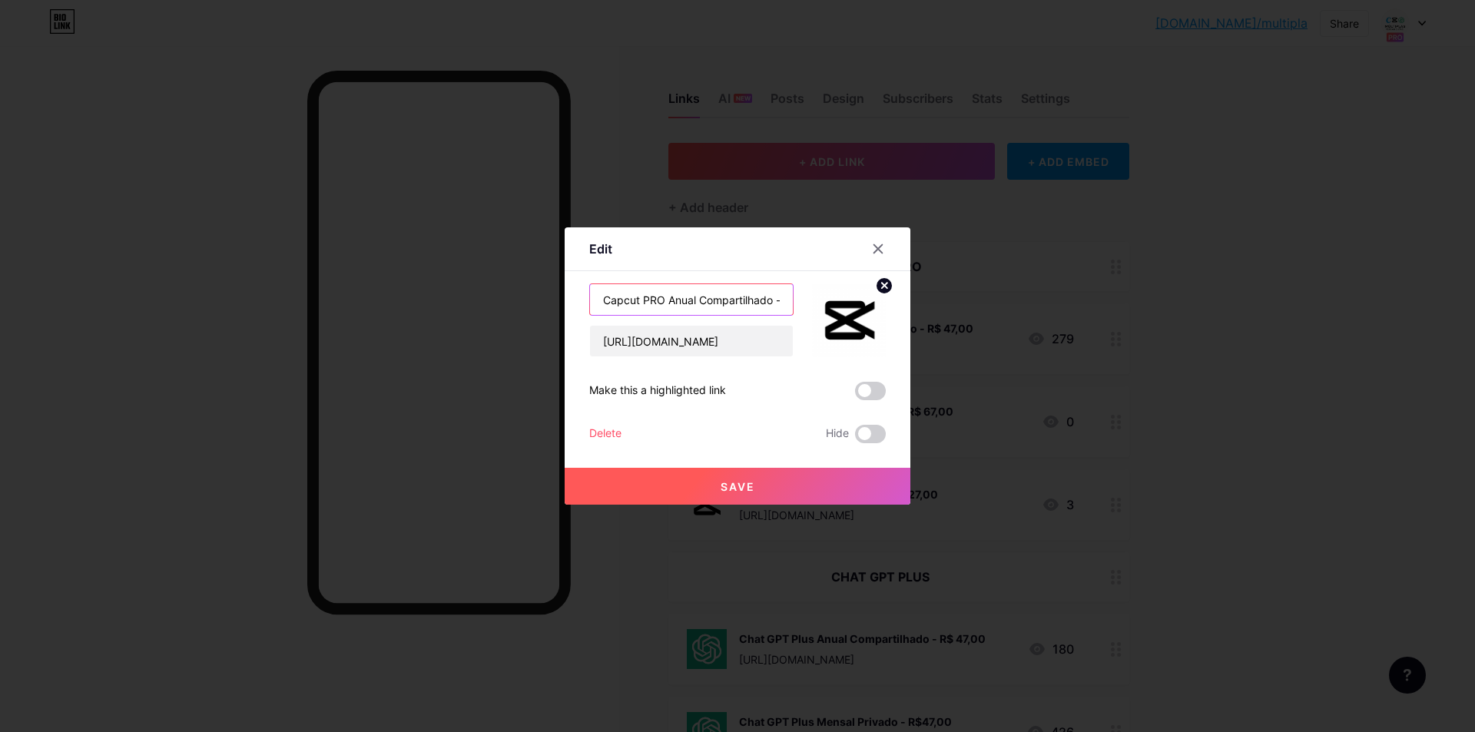
click at [681, 299] on input "Capcut PRO Anual Compartilhado - R$ 47,00" at bounding box center [691, 299] width 203 height 31
click at [666, 353] on input "[URL][DOMAIN_NAME]" at bounding box center [691, 341] width 203 height 31
click at [879, 243] on icon at bounding box center [878, 249] width 12 height 12
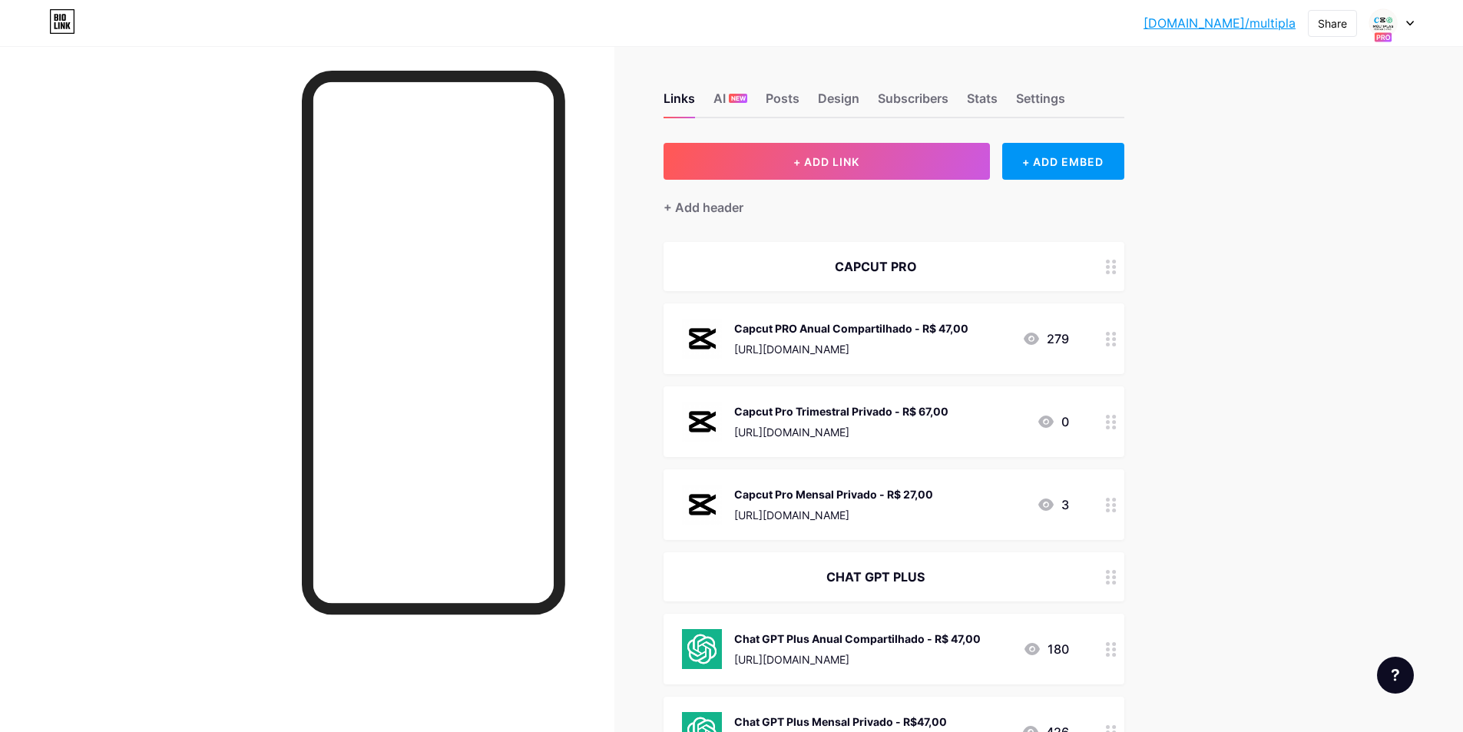
drag, startPoint x: 614, startPoint y: 33, endPoint x: 625, endPoint y: 31, distance: 11.6
click at [615, 31] on div "[DOMAIN_NAME]/multip... [DOMAIN_NAME]/multipla Share Switch accounts Múltiplas …" at bounding box center [731, 23] width 1463 height 28
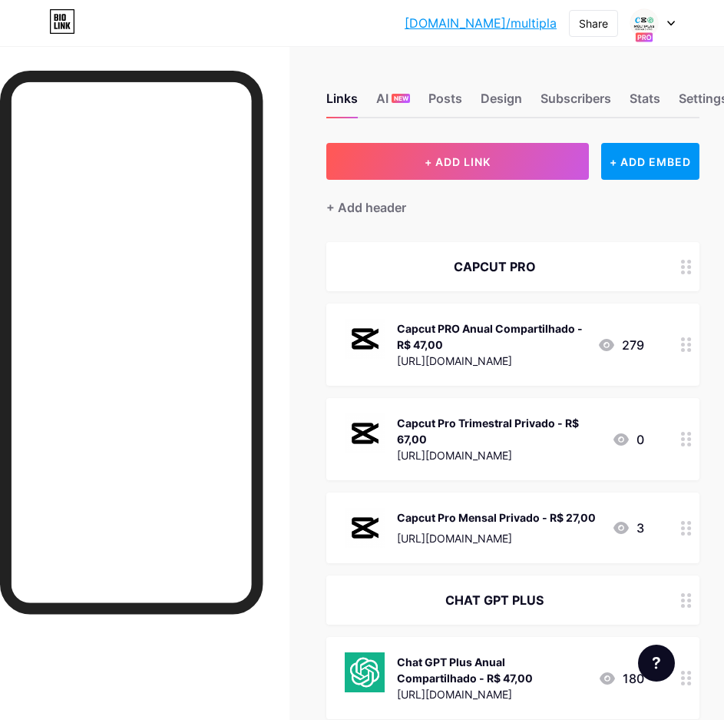
scroll to position [230, 0]
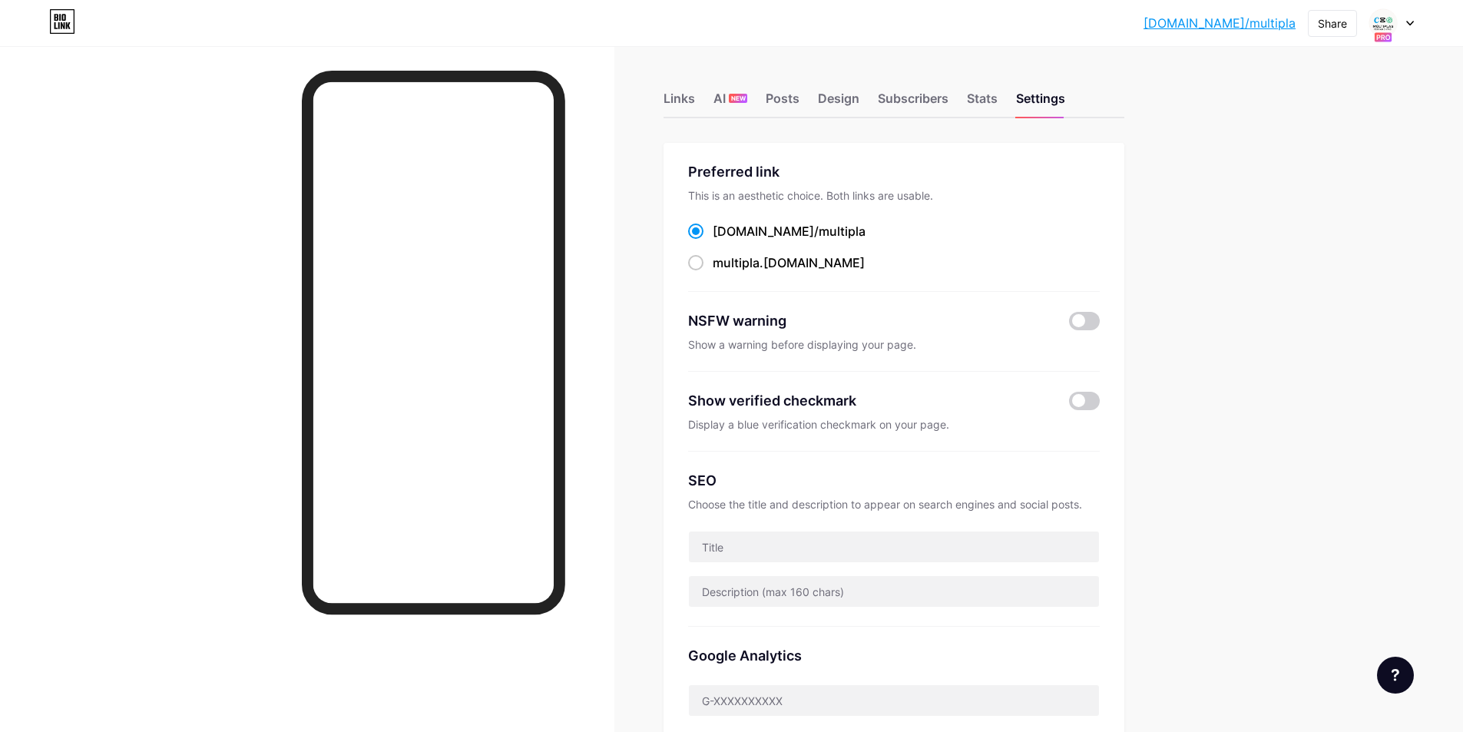
drag, startPoint x: 1412, startPoint y: 16, endPoint x: 1398, endPoint y: 30, distance: 19.6
click at [1412, 17] on div at bounding box center [1391, 23] width 45 height 28
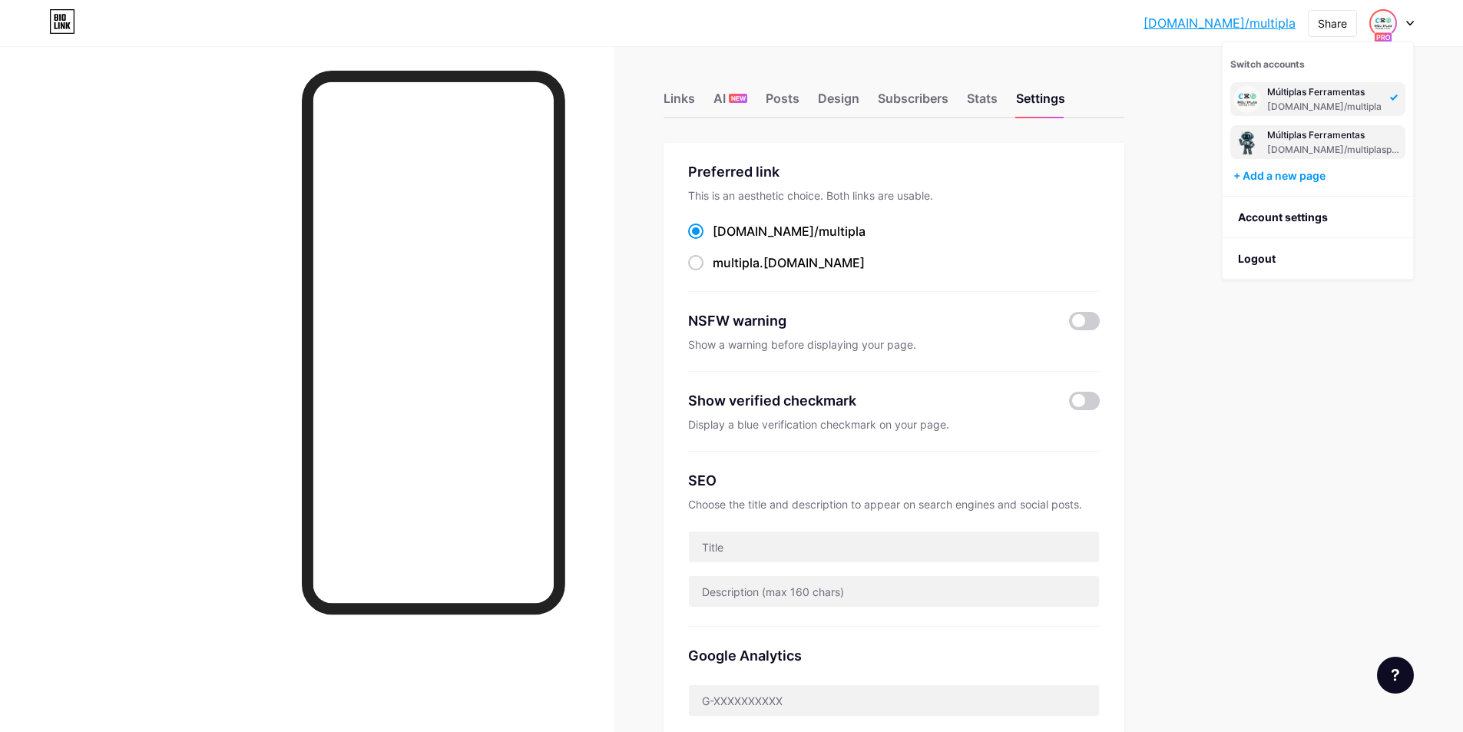
click at [1307, 147] on div "[DOMAIN_NAME]/multiplaspagamento" at bounding box center [1334, 150] width 135 height 12
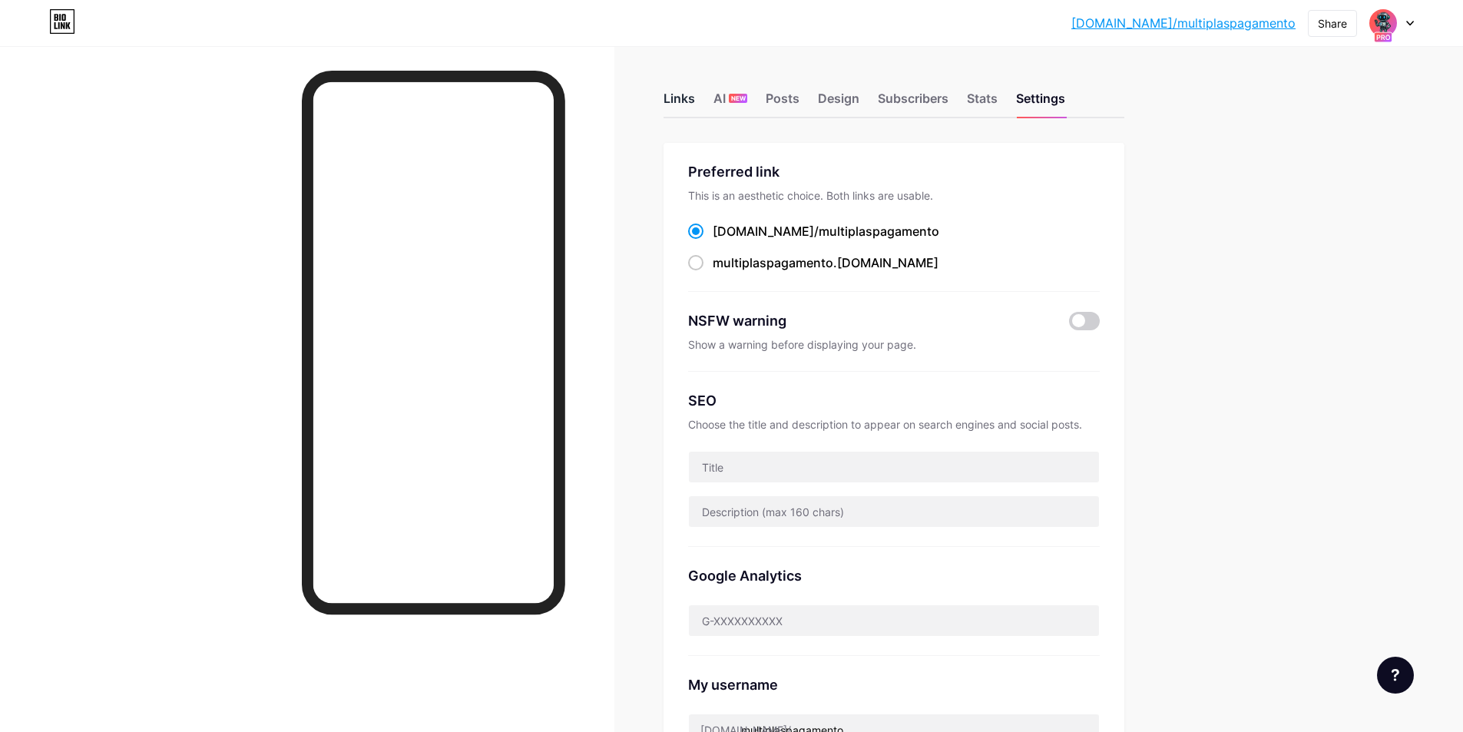
click at [685, 104] on div "Links" at bounding box center [679, 103] width 31 height 28
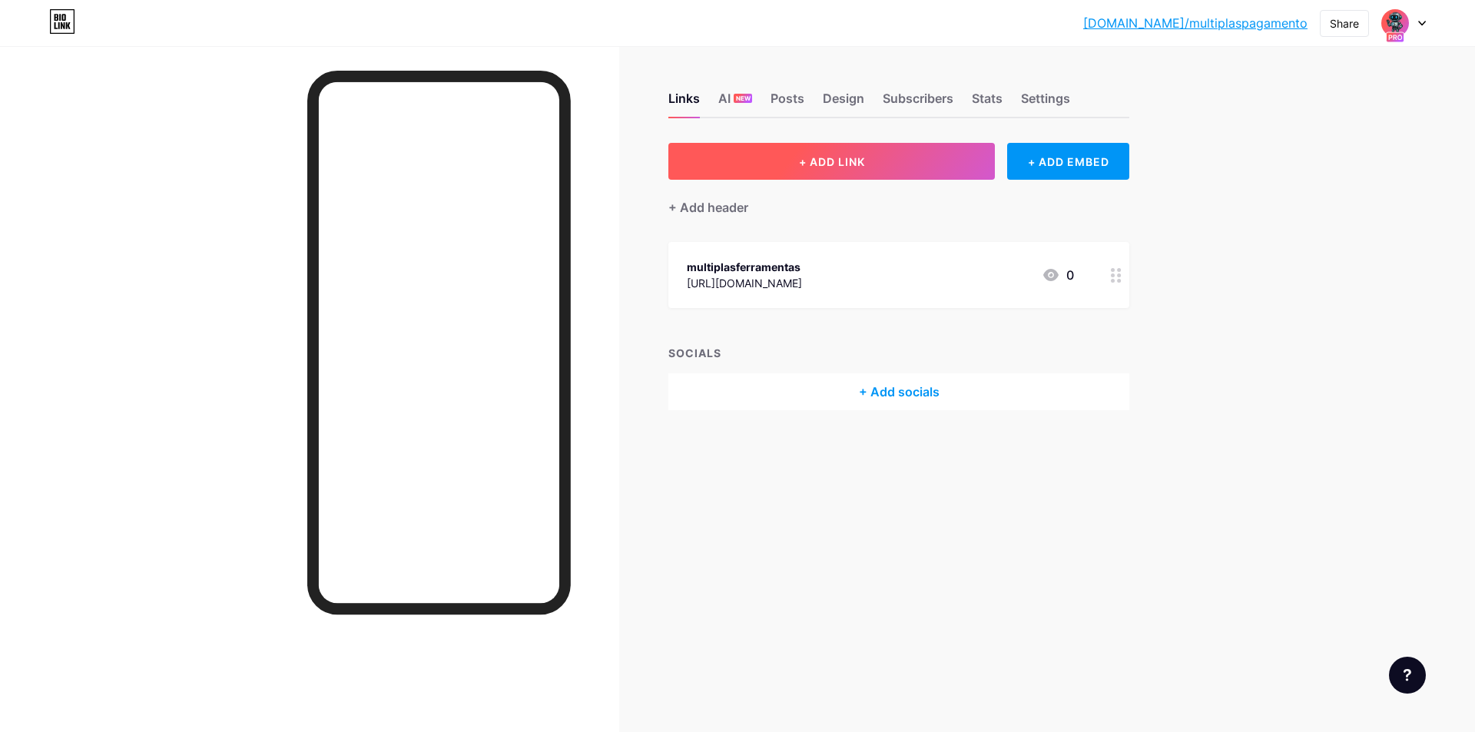
click at [848, 164] on span "+ ADD LINK" at bounding box center [832, 161] width 66 height 13
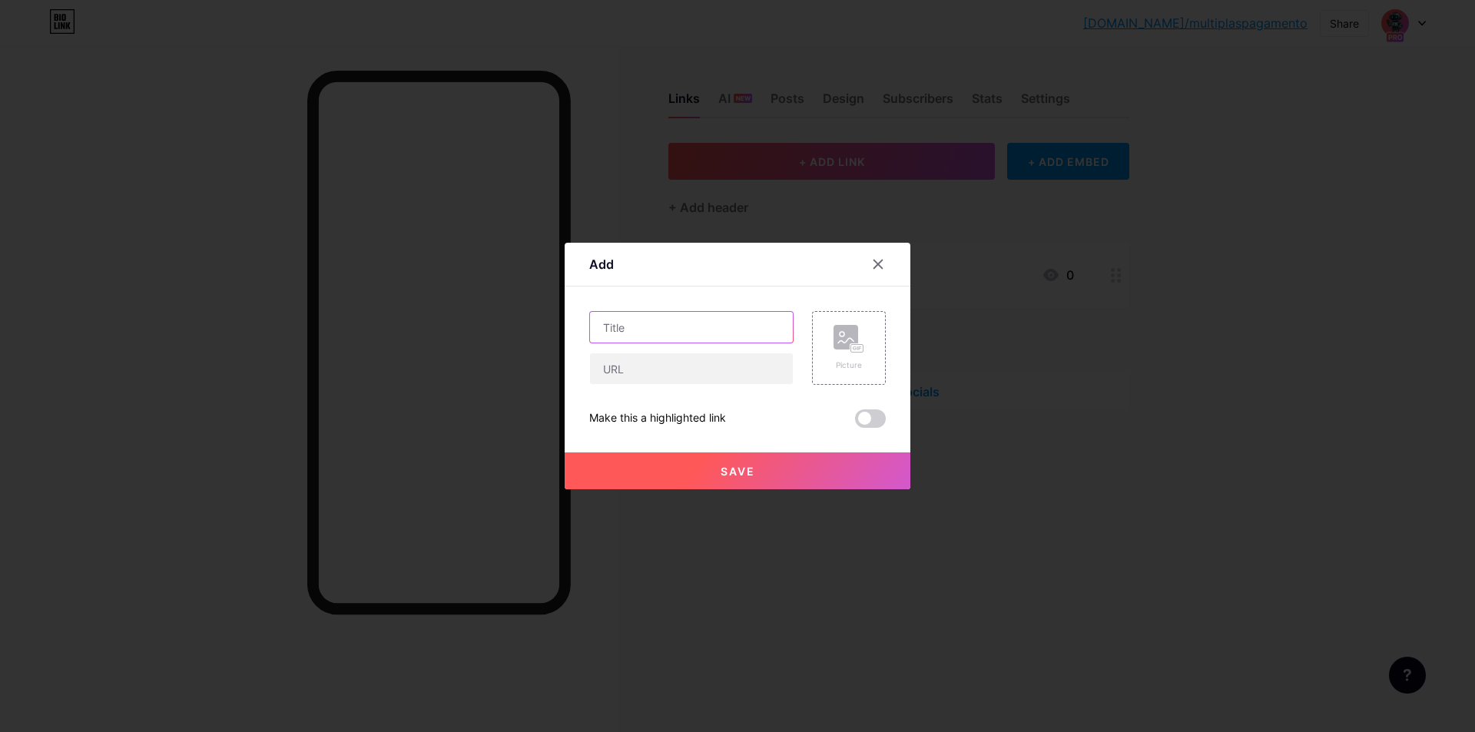
click at [741, 332] on input "text" at bounding box center [691, 327] width 203 height 31
click at [644, 325] on input "text" at bounding box center [691, 327] width 203 height 31
paste input "Capcut PRO Anual Compartilhado - R$ 47,00"
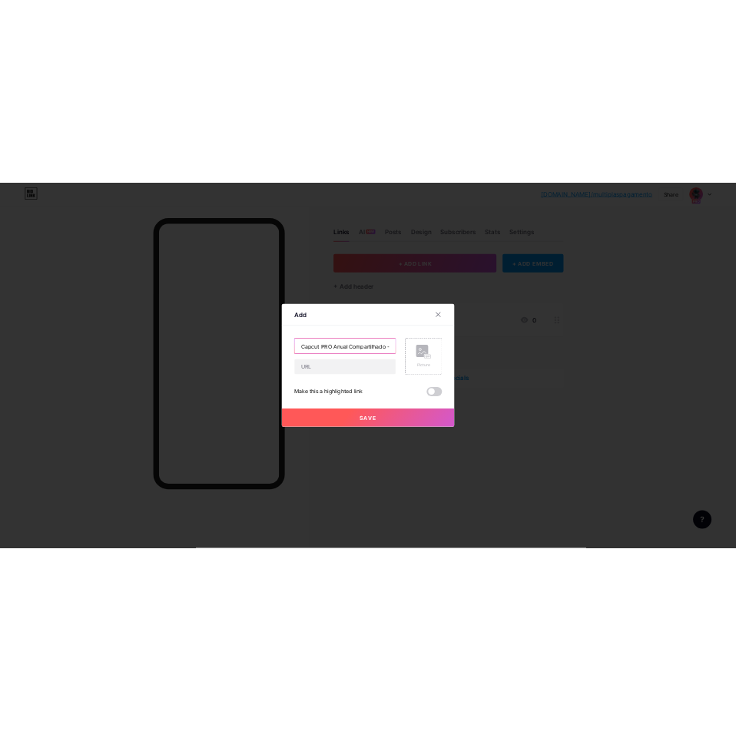
scroll to position [0, 50]
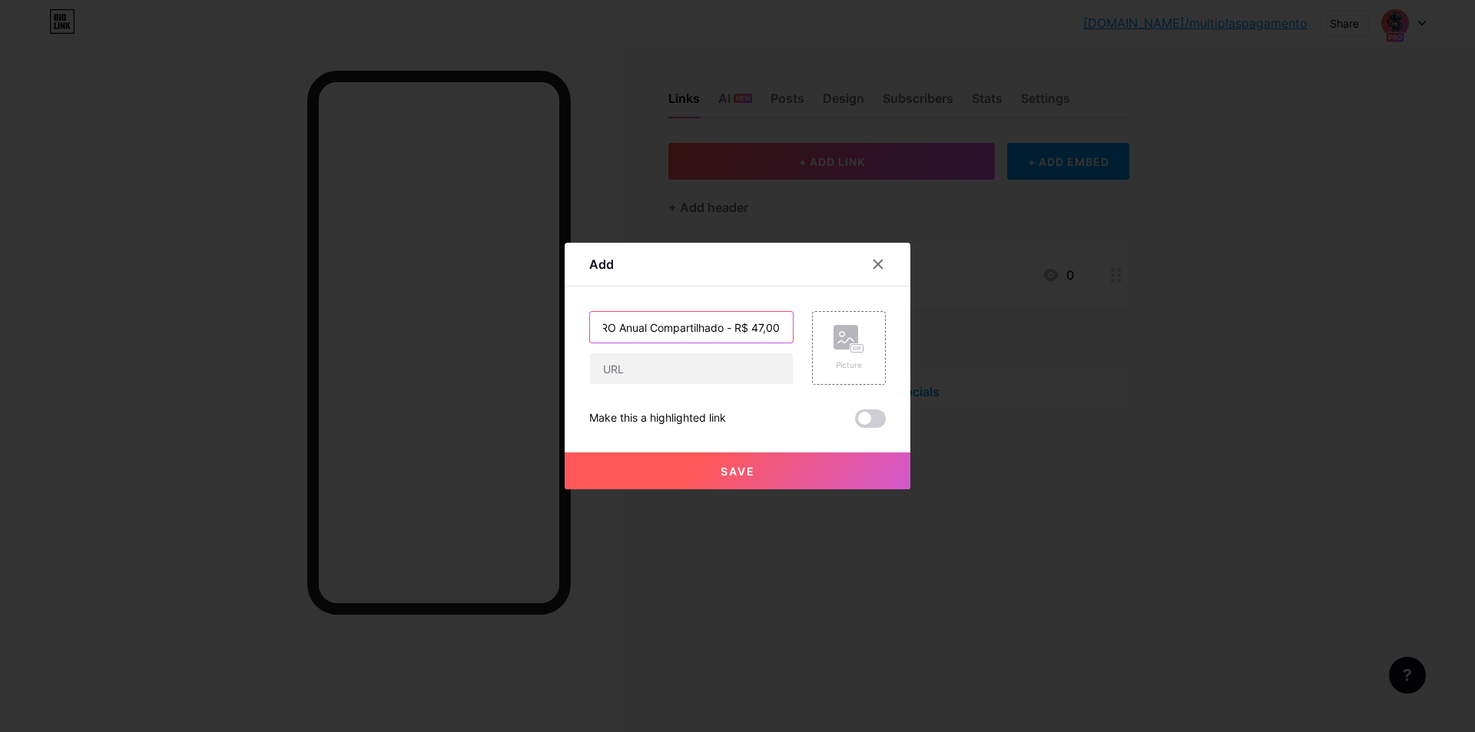
type input "Capcut PRO Anual Compartilhado - R$ 47,00"
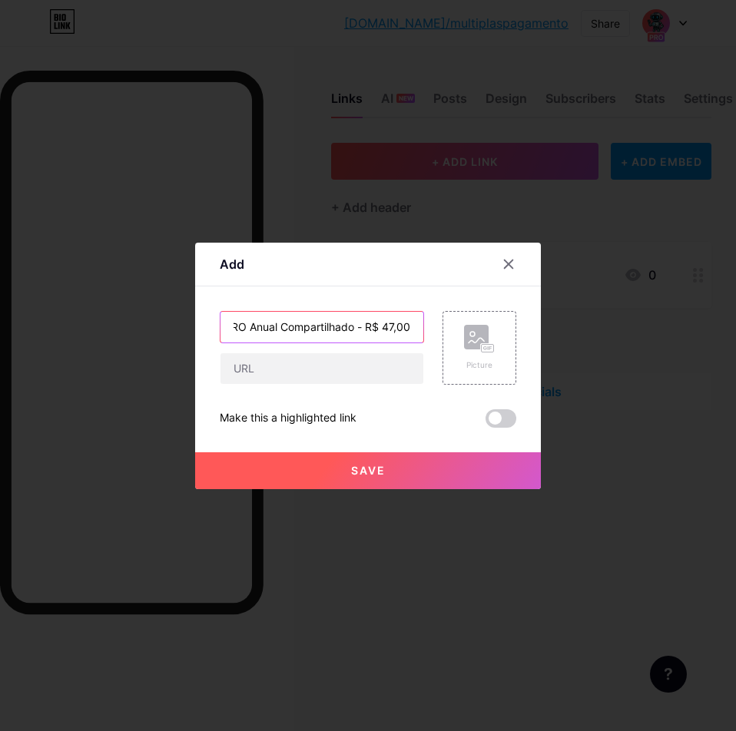
scroll to position [0, 0]
click at [345, 317] on input "Capcut PRO Anual Compartilhado - R$ 47,00" at bounding box center [321, 327] width 203 height 31
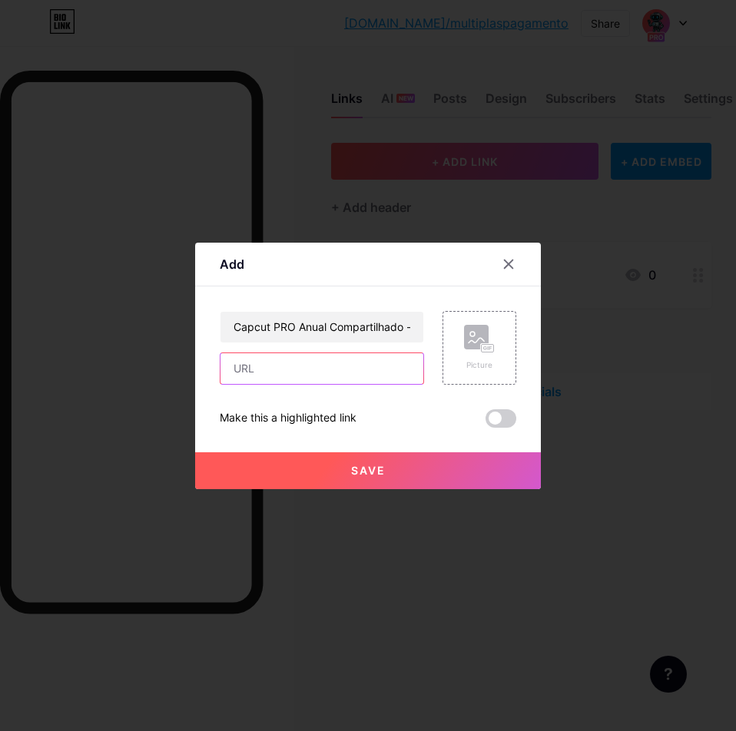
click at [321, 371] on input "text" at bounding box center [321, 368] width 203 height 31
paste input "[URL][DOMAIN_NAME]"
type input "[URL][DOMAIN_NAME]"
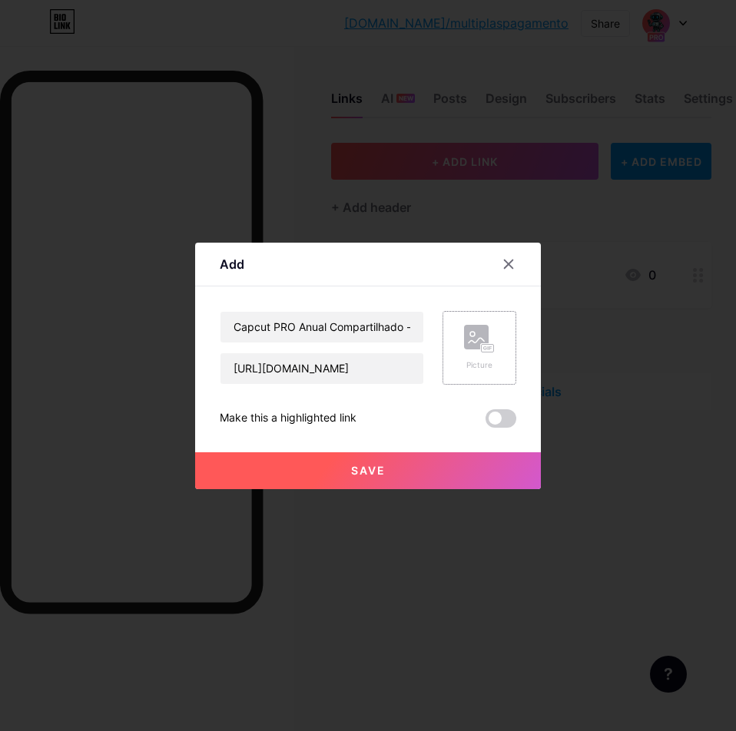
click at [467, 342] on rect at bounding box center [476, 337] width 25 height 25
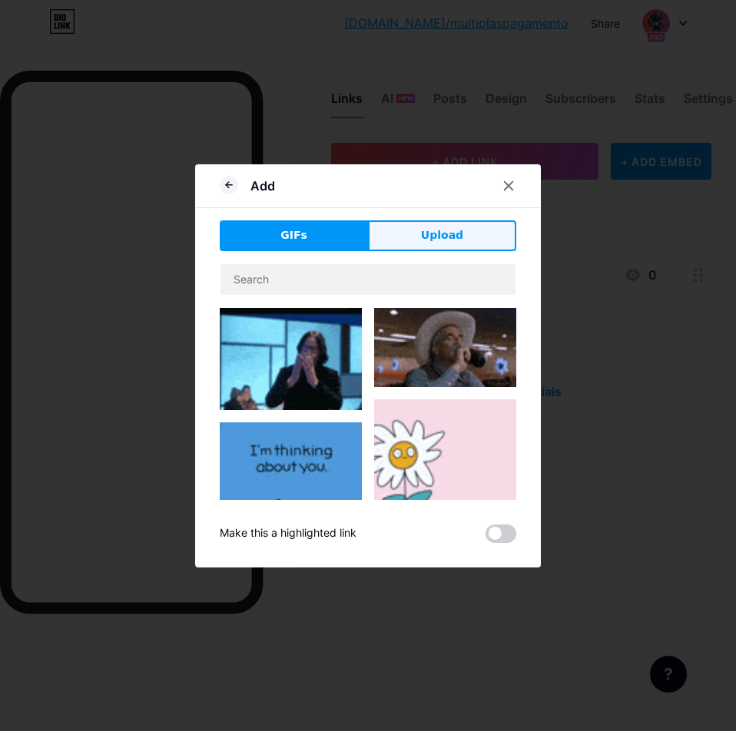
click at [444, 238] on span "Upload" at bounding box center [442, 235] width 42 height 16
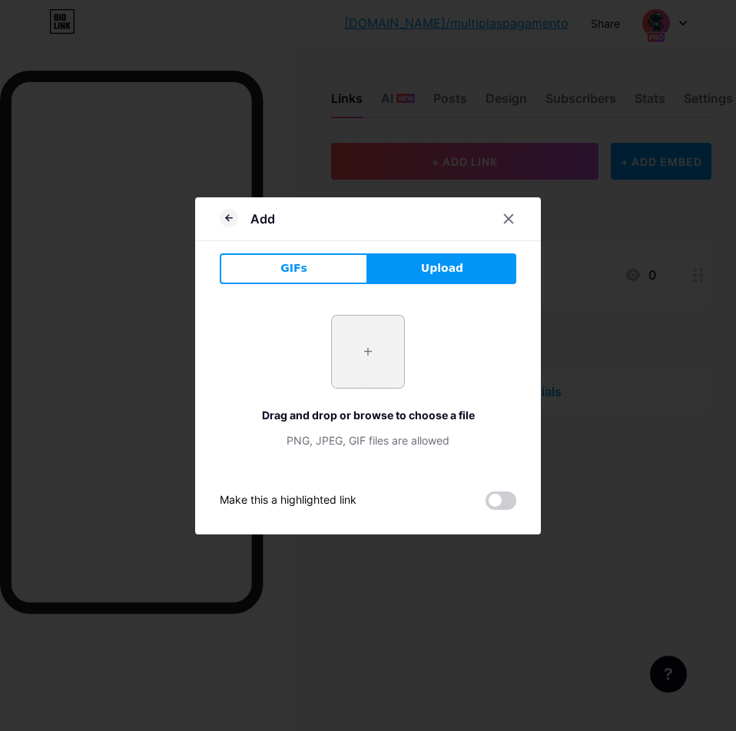
click at [367, 357] on input "file" at bounding box center [368, 352] width 72 height 72
type input "C:\fakepath\image (1).png"
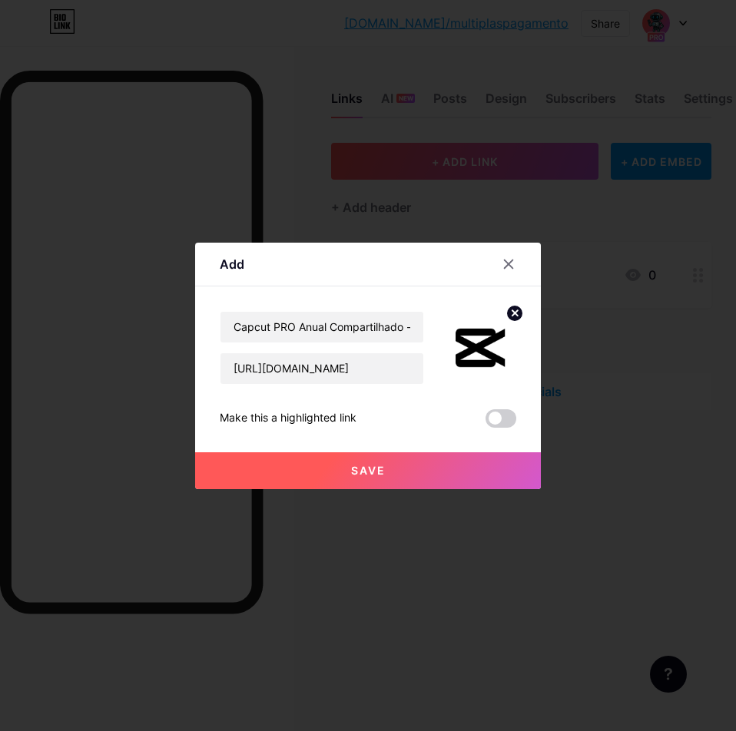
click at [372, 459] on button "Save" at bounding box center [368, 470] width 346 height 37
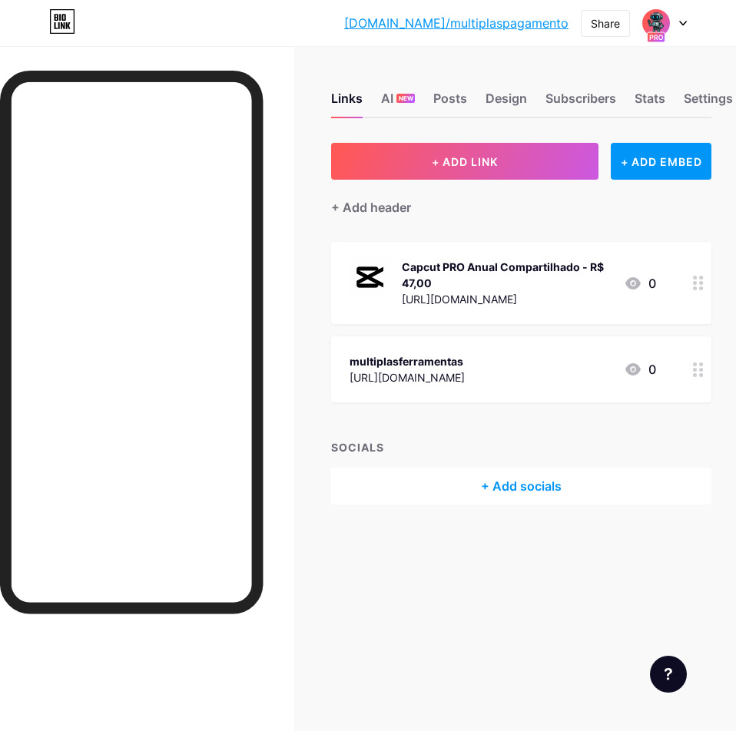
click at [518, 484] on div "+ Add socials" at bounding box center [521, 486] width 380 height 37
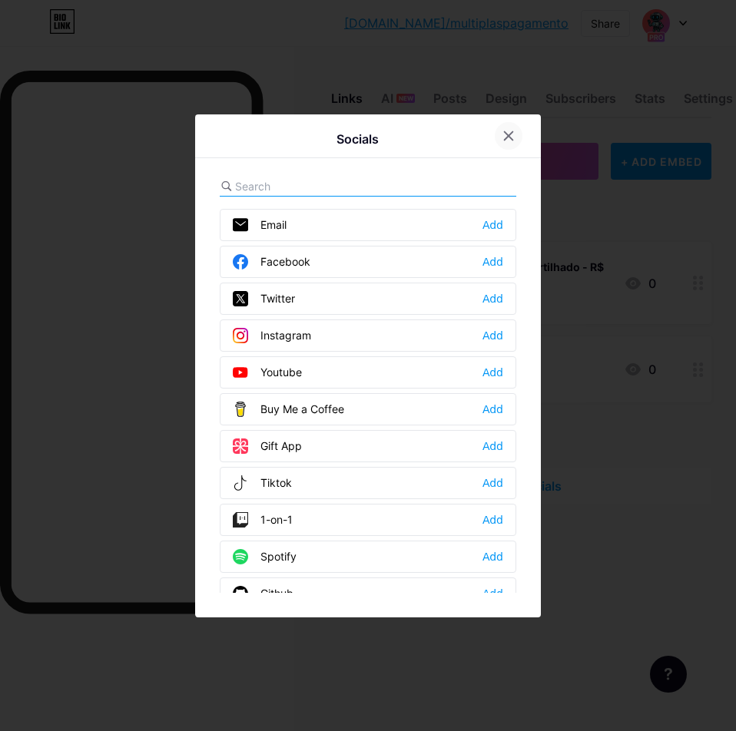
click at [515, 137] on div at bounding box center [509, 136] width 28 height 28
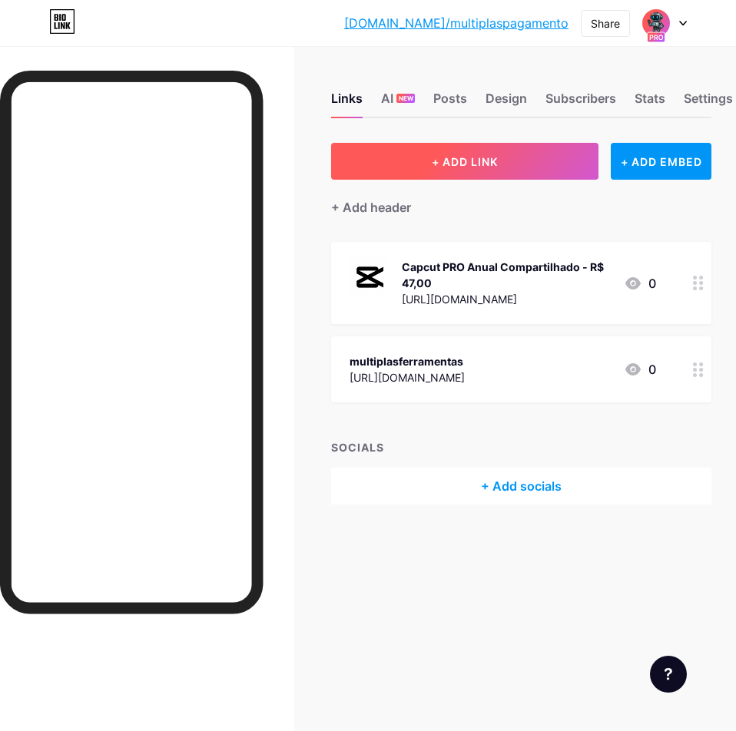
click at [508, 168] on button "+ ADD LINK" at bounding box center [464, 161] width 267 height 37
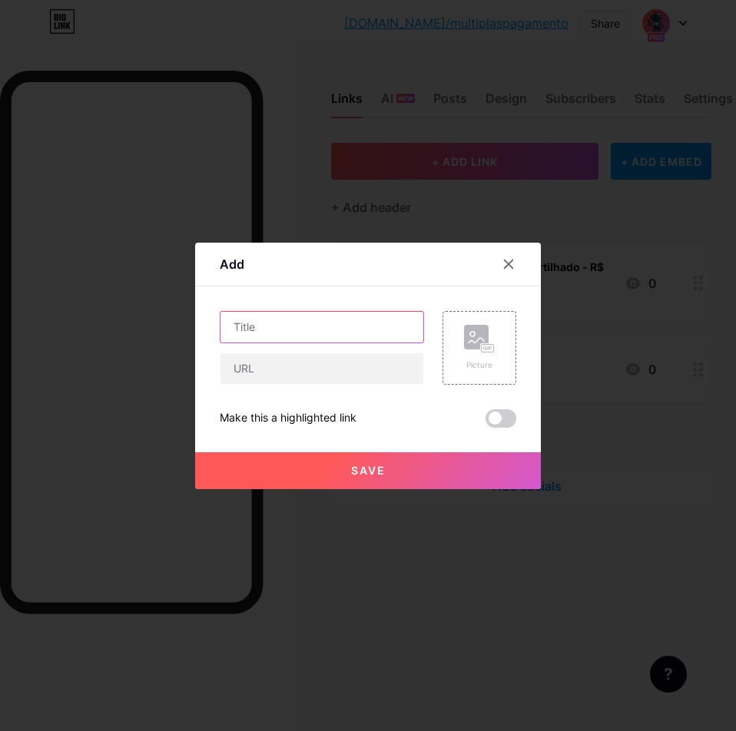
click at [328, 332] on input "text" at bounding box center [321, 327] width 203 height 31
type input "Capcut PRO Mensal Privado - R$ 27,00"
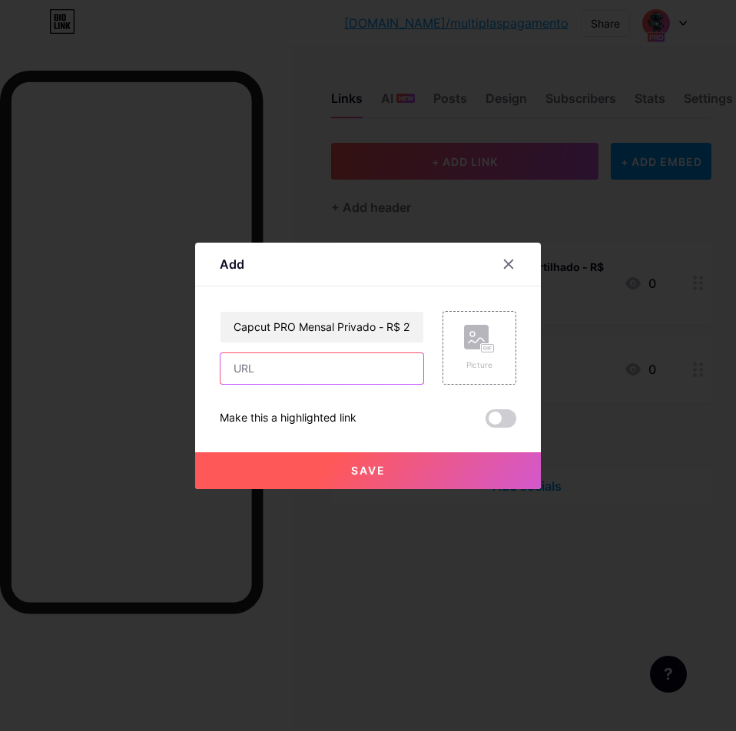
click at [326, 357] on input "text" at bounding box center [321, 368] width 203 height 31
paste input "https://pay.cakto.com.br/wr32z2b_563591"
type input "https://pay.cakto.com.br/wr32z2b_563591"
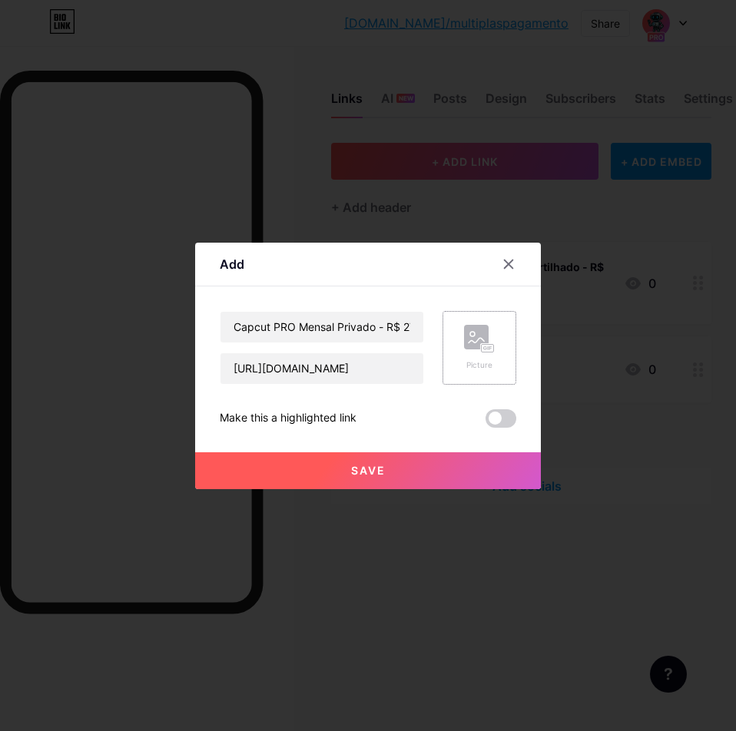
scroll to position [0, 0]
click at [473, 333] on rect at bounding box center [476, 337] width 25 height 25
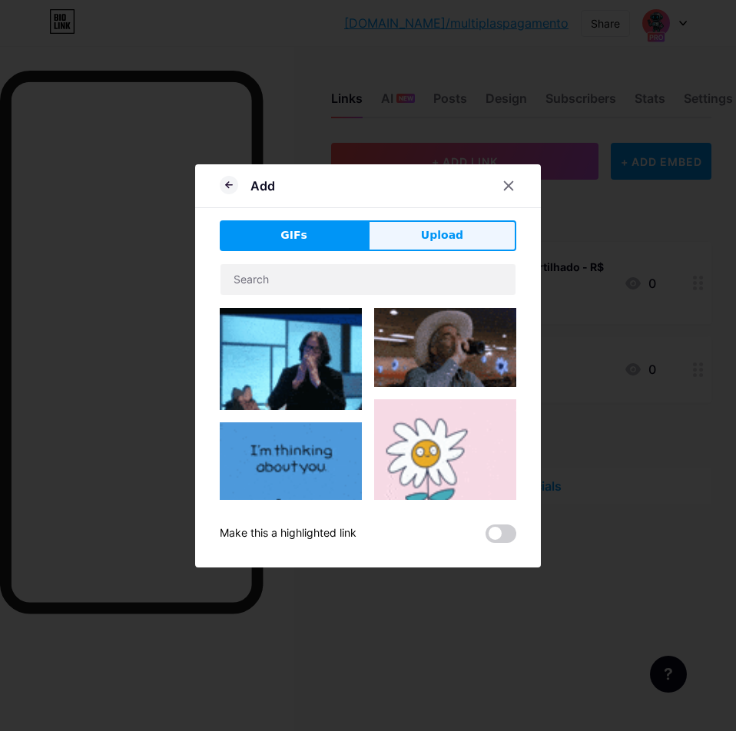
click at [430, 236] on span "Upload" at bounding box center [442, 235] width 42 height 16
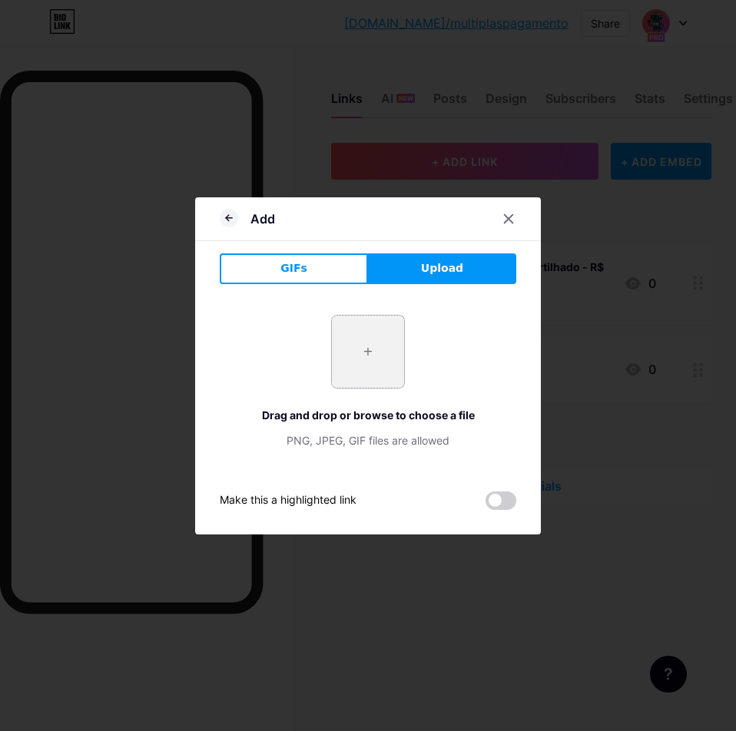
click at [360, 356] on input "file" at bounding box center [368, 352] width 72 height 72
type input "C:\fakepath\image (1).png"
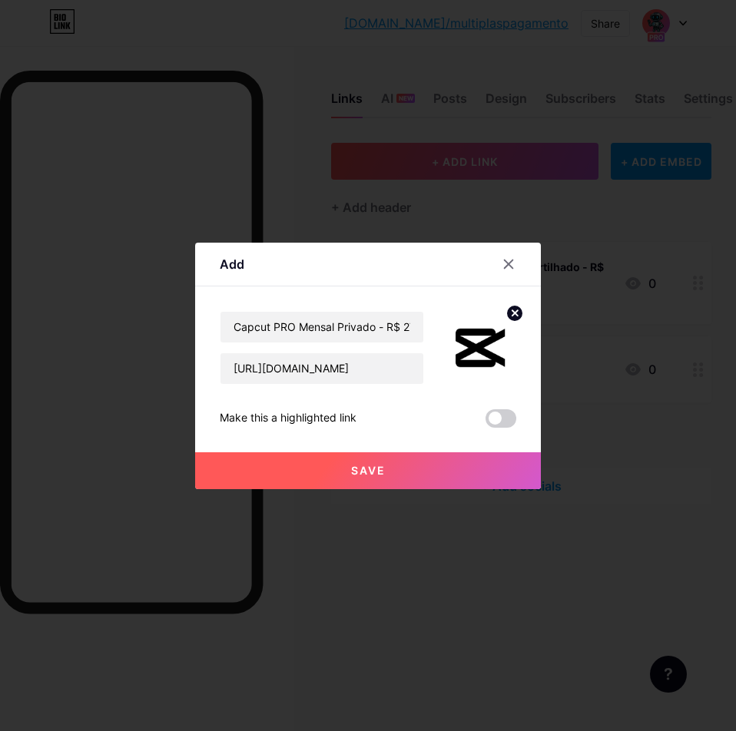
click at [395, 470] on button "Save" at bounding box center [368, 470] width 346 height 37
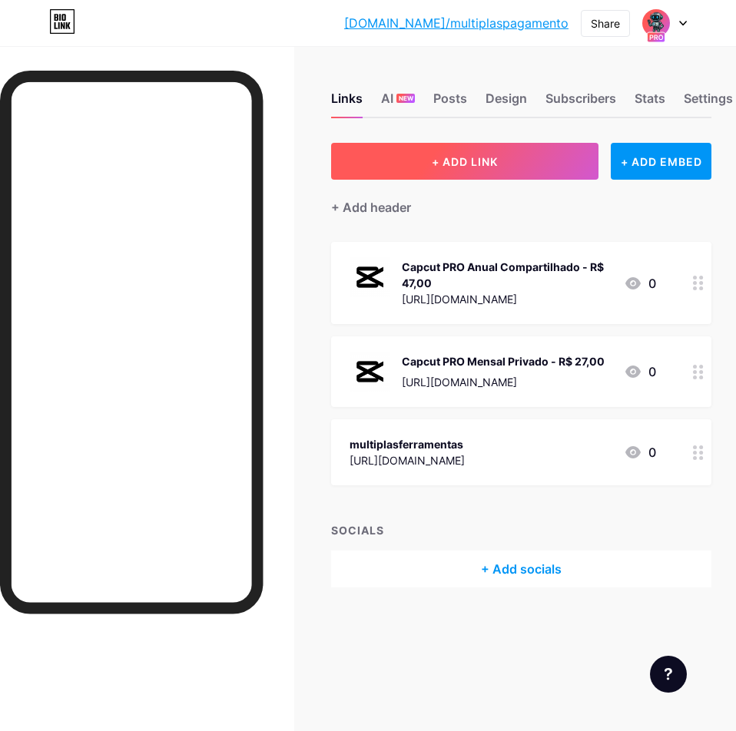
click at [463, 170] on button "+ ADD LINK" at bounding box center [464, 161] width 267 height 37
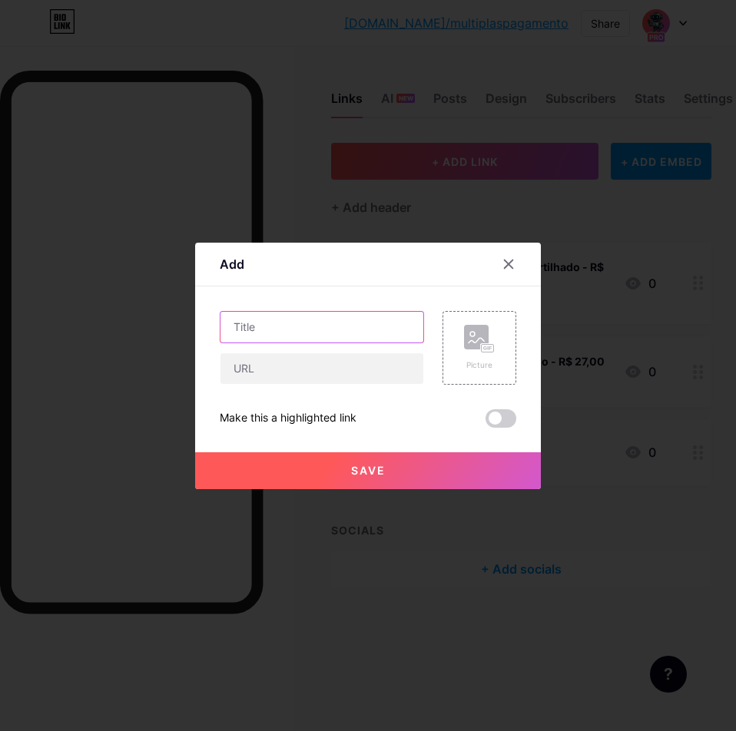
click at [314, 335] on input "text" at bounding box center [321, 327] width 203 height 31
click at [509, 268] on icon at bounding box center [508, 264] width 12 height 12
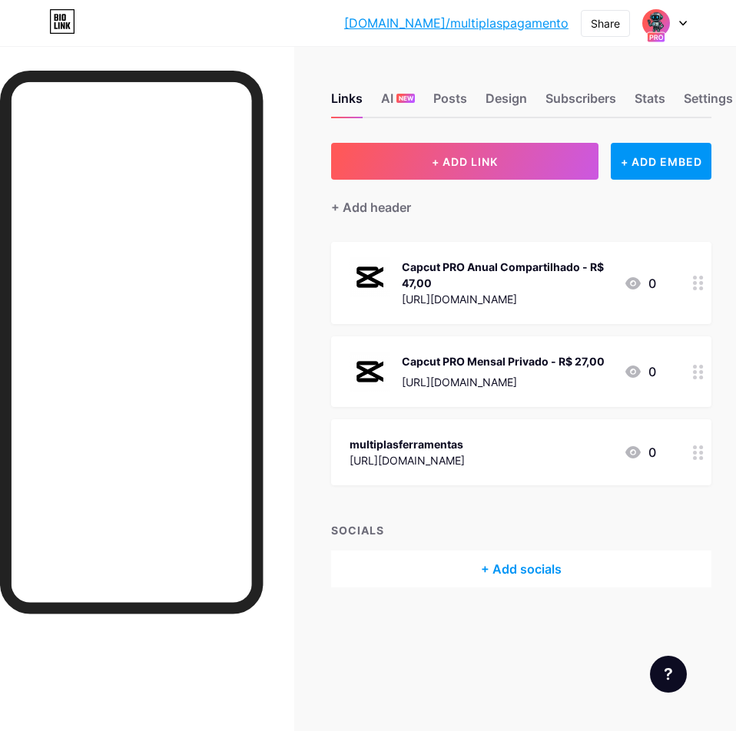
drag, startPoint x: 400, startPoint y: 362, endPoint x: 604, endPoint y: 346, distance: 204.9
click at [604, 346] on div "Capcut PRO Mensal Privado - R$ 27,00 https://pay.cakto.com.br/wr32z2b_563591 0" at bounding box center [521, 371] width 380 height 71
copy div "Capcut PRO Mensal Privado - R$ 27,00"
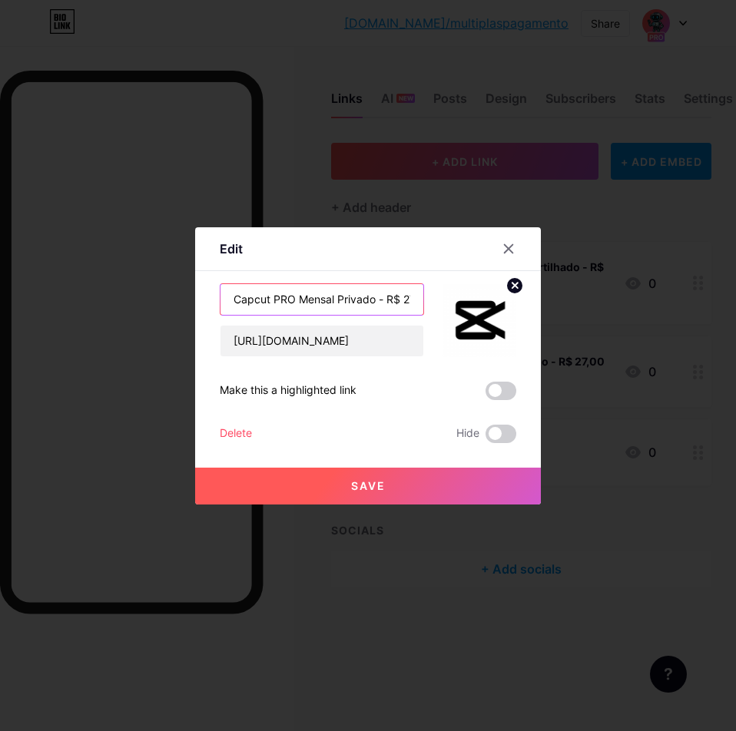
click at [349, 304] on input "Capcut PRO Mensal Privado - R$ 27,00" at bounding box center [321, 299] width 203 height 31
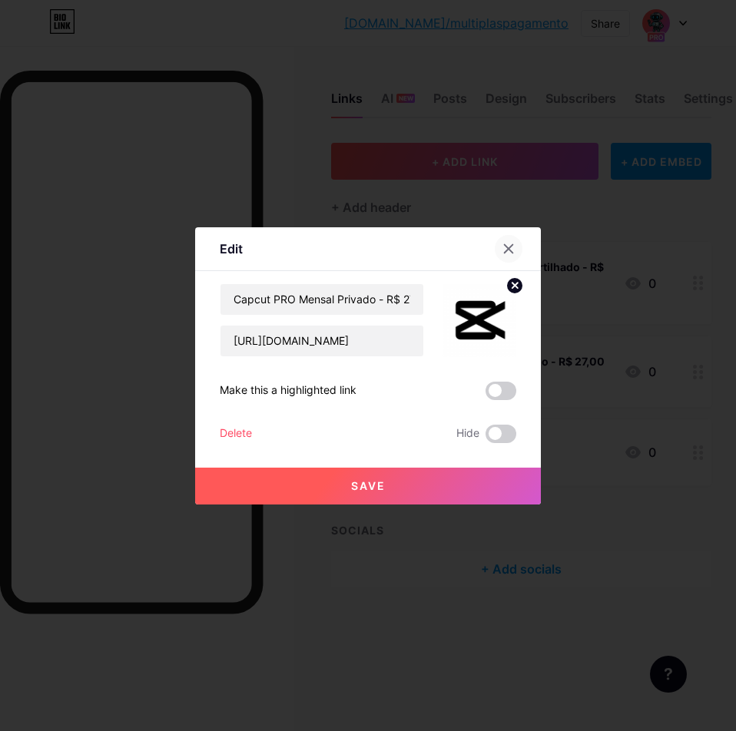
click at [512, 252] on icon at bounding box center [508, 249] width 12 height 12
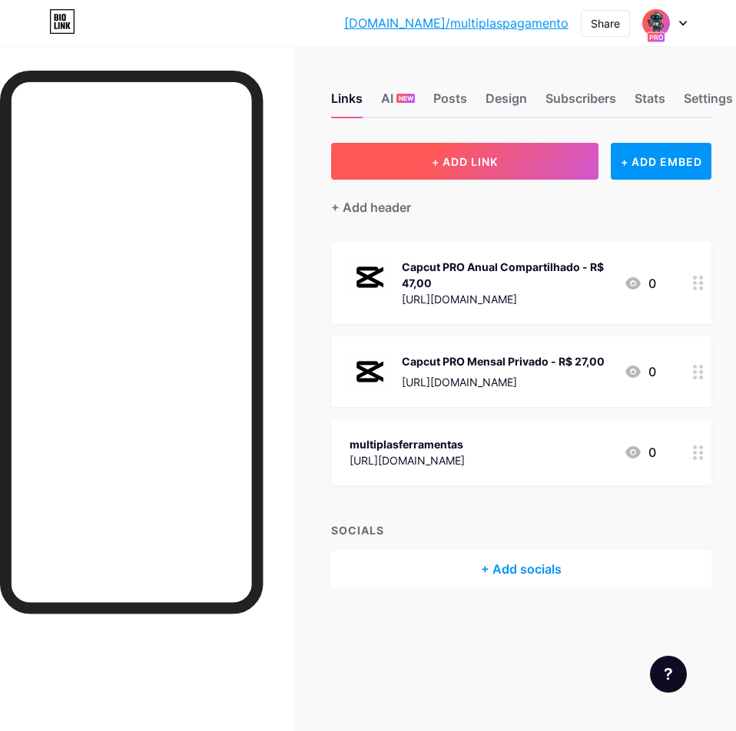
click at [469, 151] on button "+ ADD LINK" at bounding box center [464, 161] width 267 height 37
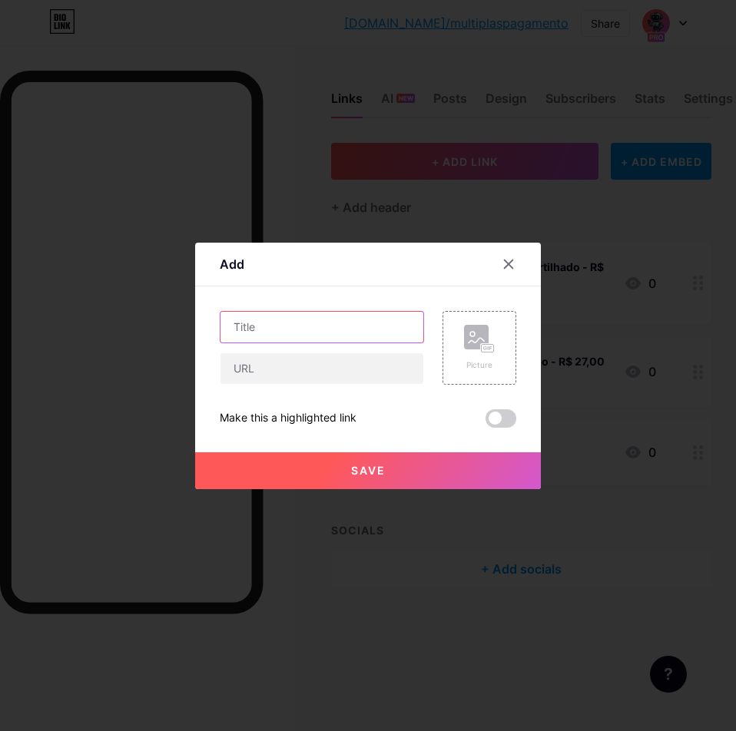
click at [298, 327] on input "text" at bounding box center [321, 327] width 203 height 31
paste input "Capcut PRO Mensal Privado - R$ 27,00"
click at [313, 327] on input "Capcut PRO Mensal Privado - R$ 27,00" at bounding box center [321, 327] width 203 height 31
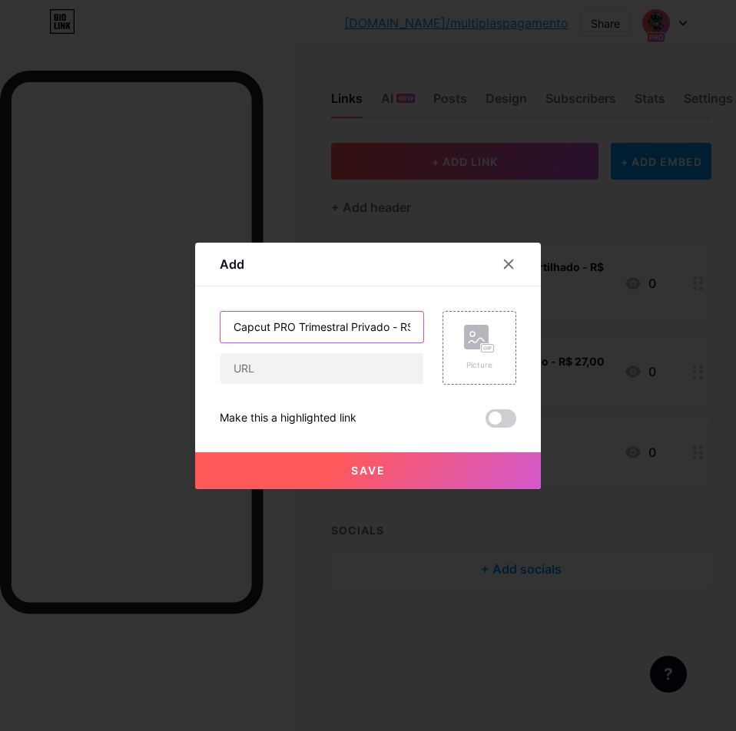
click at [391, 330] on input "Capcut PRO Trimestral Privado - R$ 27,00" at bounding box center [321, 327] width 203 height 31
click at [392, 326] on input "Capcut PRO Trimestral Privado - R$ 27,00" at bounding box center [321, 327] width 203 height 31
click at [391, 327] on input "Capcut PRO Trimestral Privado - R$ 27,00" at bounding box center [321, 327] width 203 height 31
click at [388, 326] on input "Capcut PRO Trimestral Privado - R$ 27,00" at bounding box center [321, 327] width 203 height 31
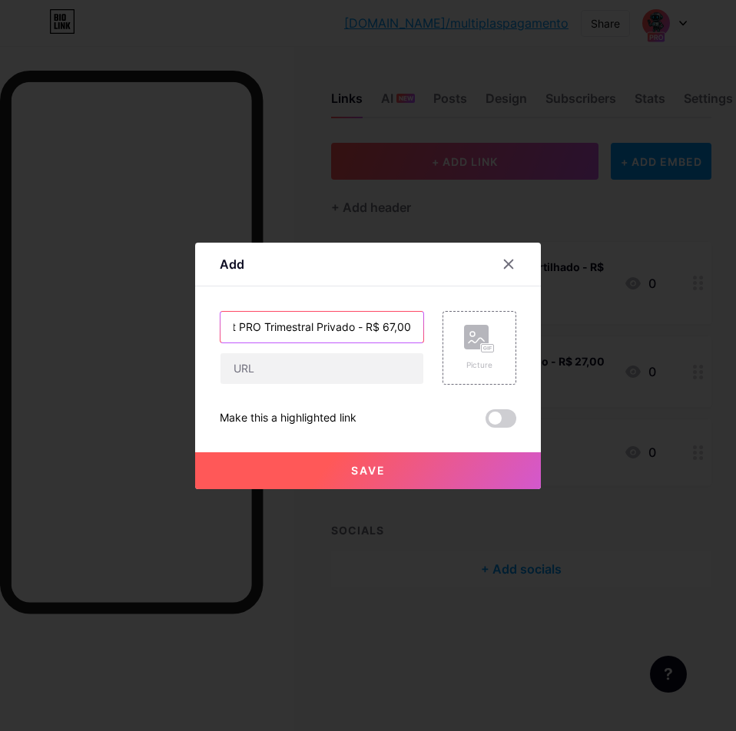
scroll to position [0, 28]
type input "Capcut PRO Trimestral Privado - R$ 67,00"
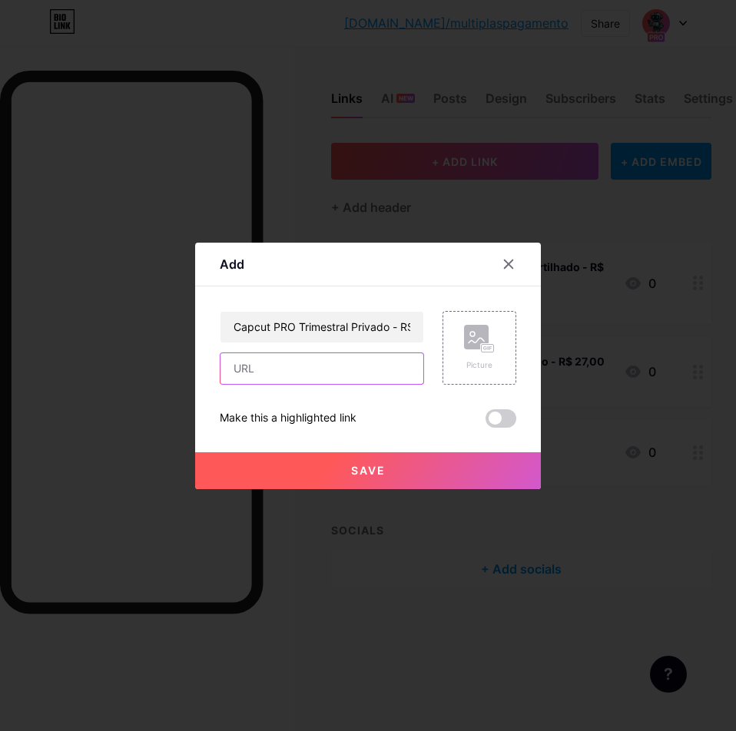
click at [320, 377] on input "text" at bounding box center [321, 368] width 203 height 31
paste input "https://pay.cakto.com.br/h8zb2p4"
type input "https://pay.cakto.com.br/h8zb2p4"
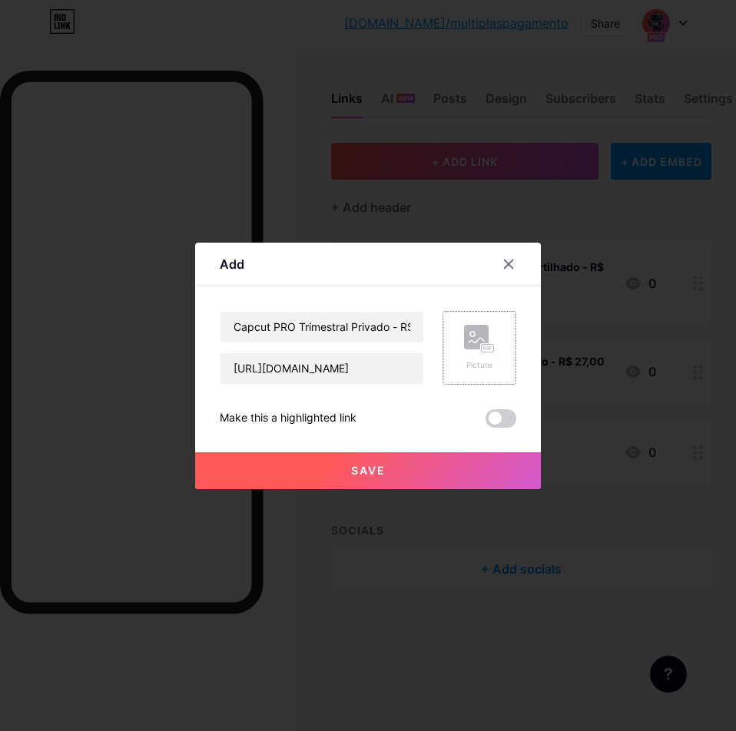
click at [498, 354] on div "Picture" at bounding box center [479, 348] width 74 height 74
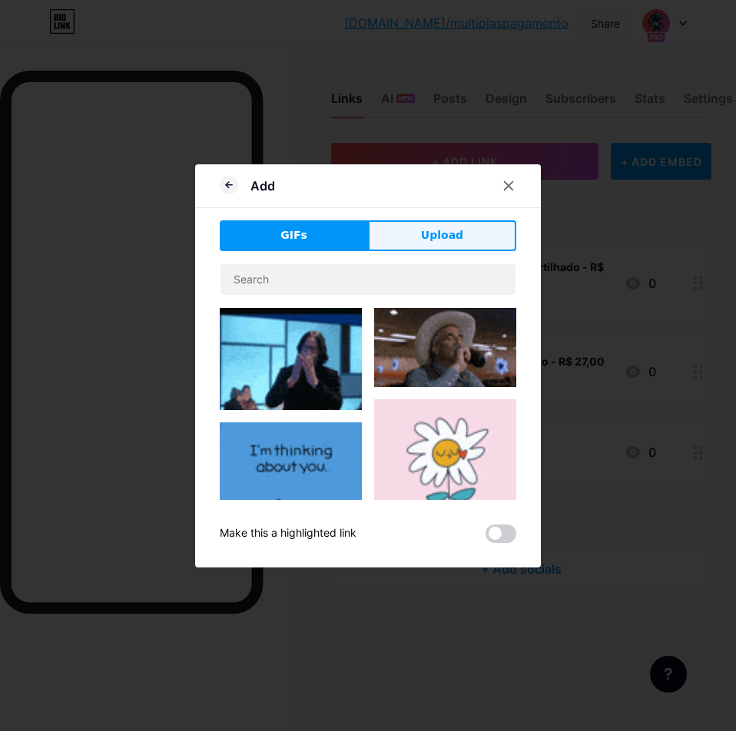
click at [419, 242] on button "Upload" at bounding box center [442, 235] width 148 height 31
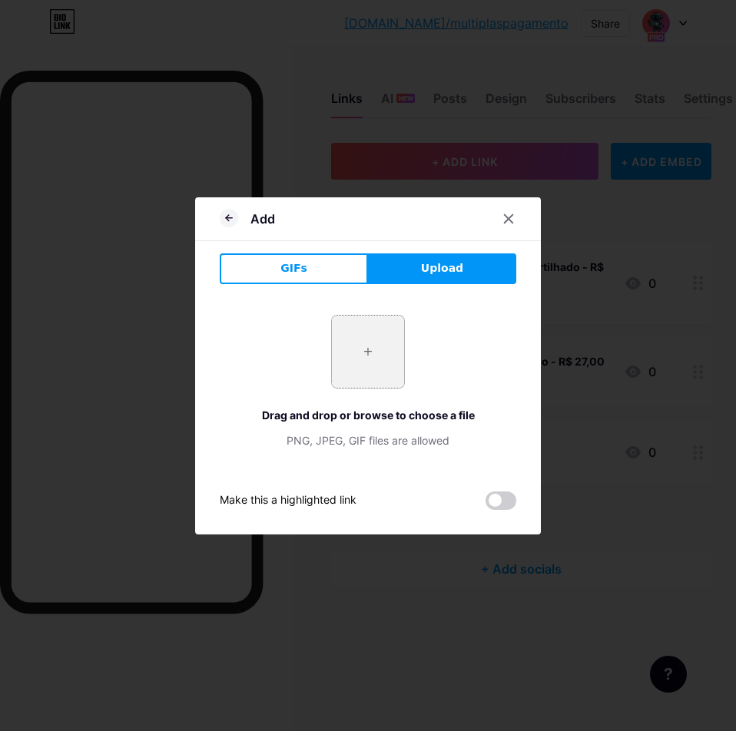
click at [363, 346] on input "file" at bounding box center [368, 352] width 72 height 72
type input "C:\fakepath\image (1).png"
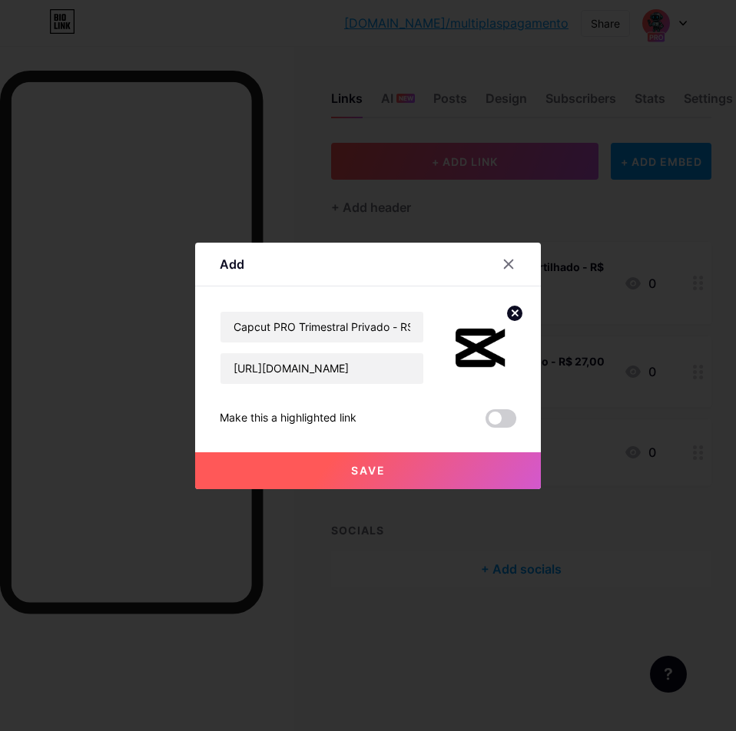
click at [463, 476] on button "Save" at bounding box center [368, 470] width 346 height 37
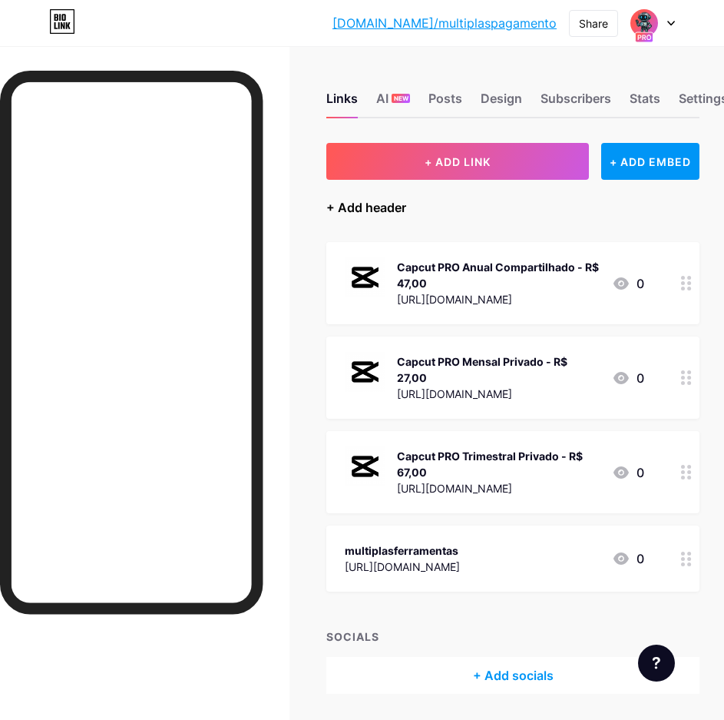
click at [384, 214] on div "+ Add header" at bounding box center [366, 207] width 80 height 18
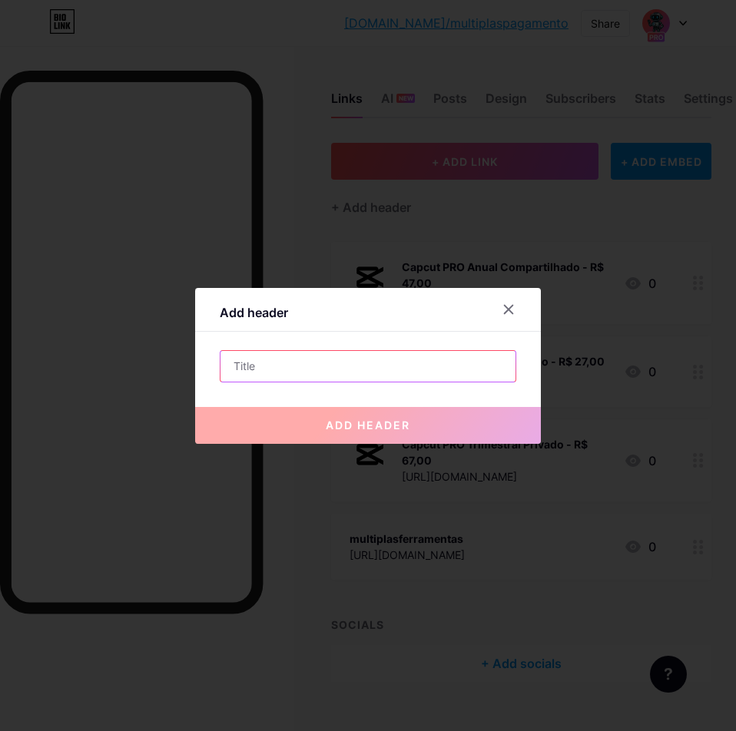
click at [321, 356] on input "text" at bounding box center [367, 366] width 295 height 31
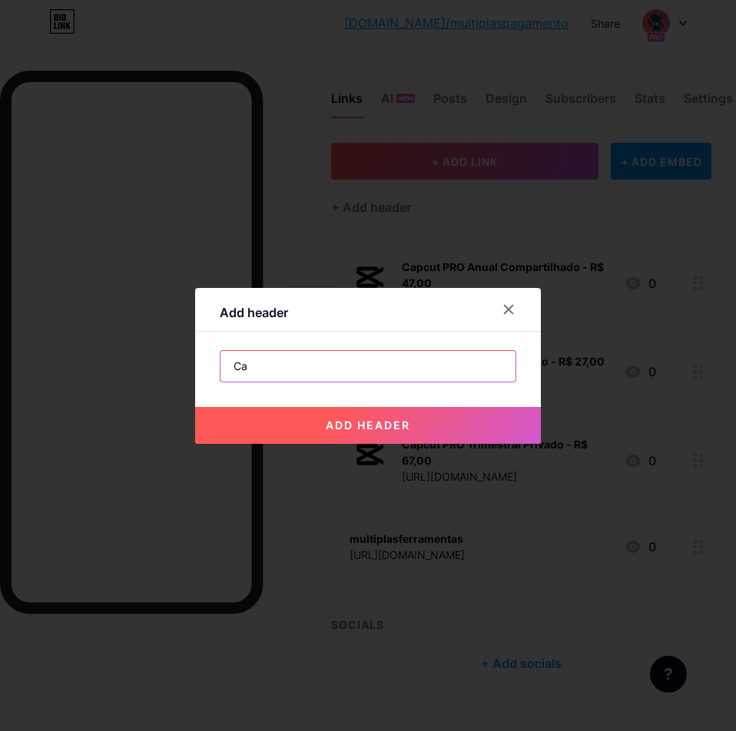
type input "CAPCUT PRO"
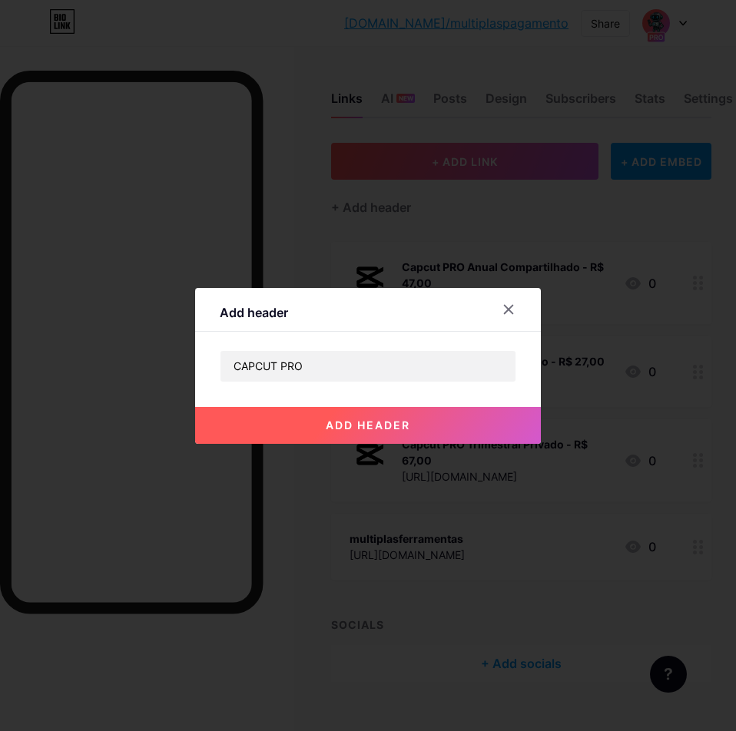
click at [340, 408] on button "add header" at bounding box center [368, 425] width 346 height 37
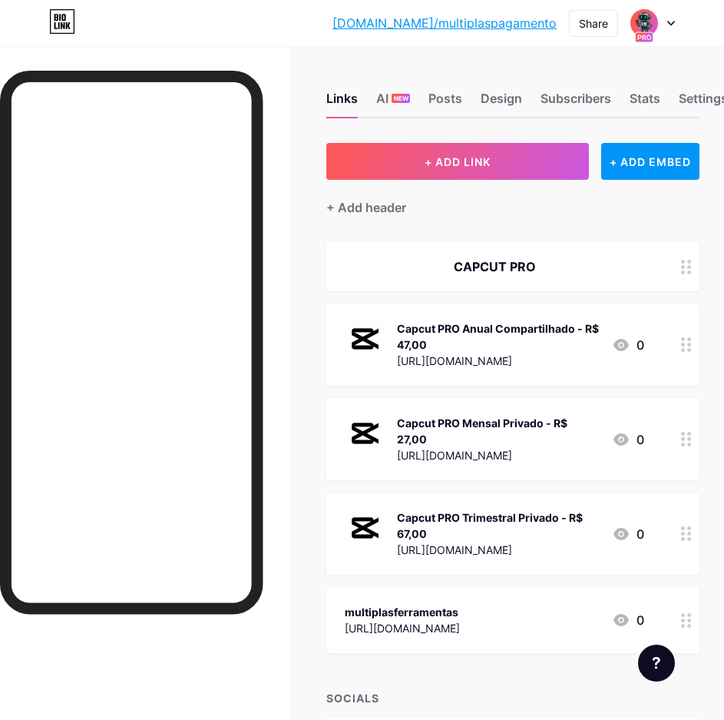
scroll to position [100, 0]
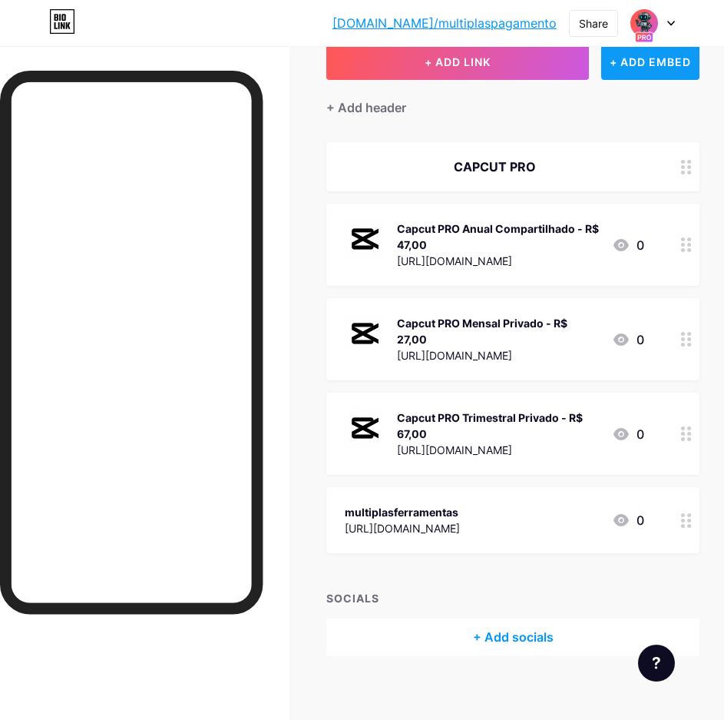
click at [644, 55] on div "+ ADD EMBED" at bounding box center [650, 61] width 98 height 37
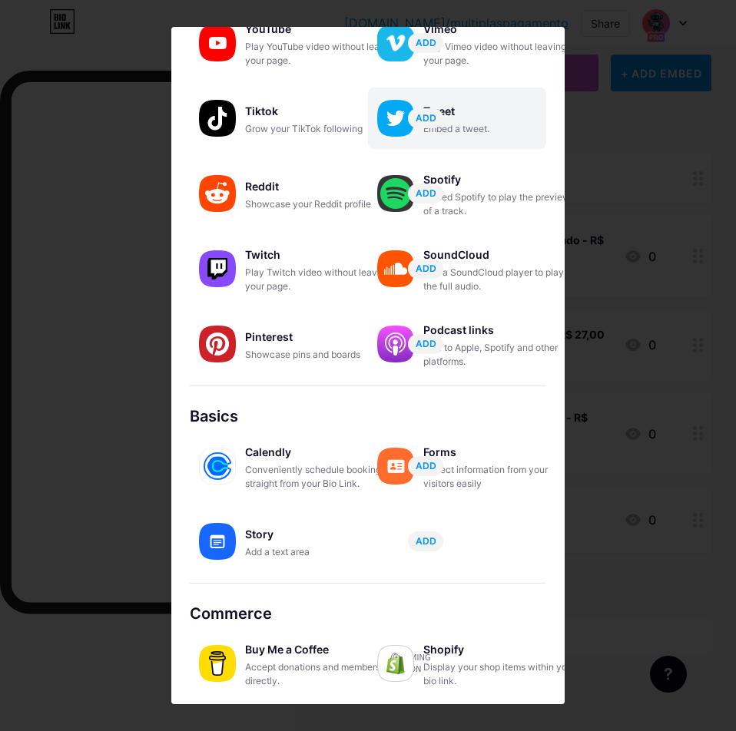
scroll to position [0, 0]
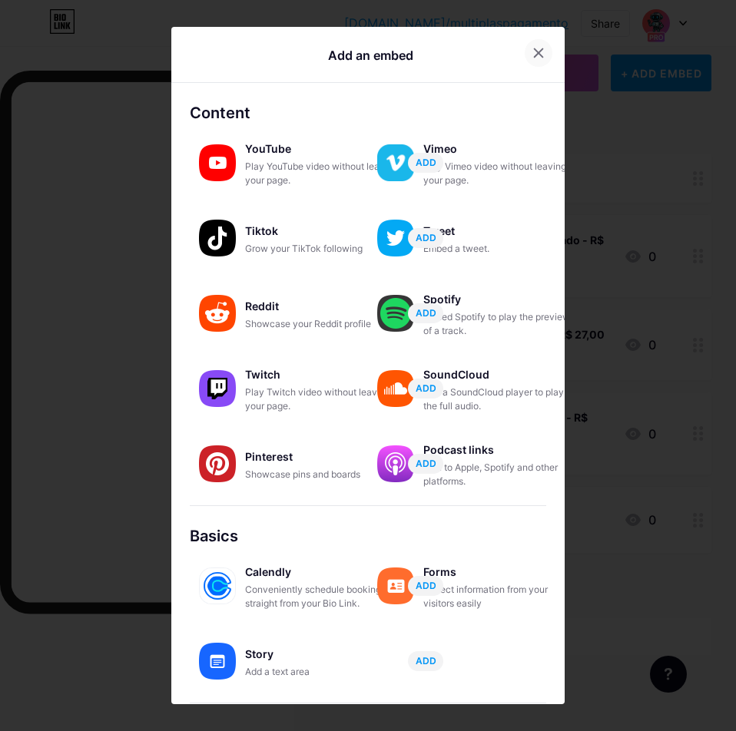
click at [538, 61] on div at bounding box center [539, 53] width 28 height 28
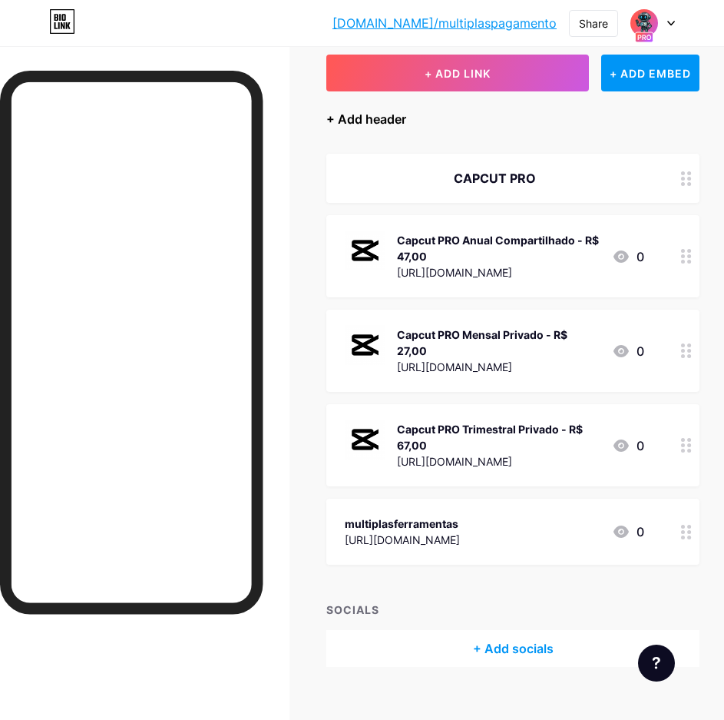
click at [386, 115] on div "+ Add header" at bounding box center [366, 119] width 80 height 18
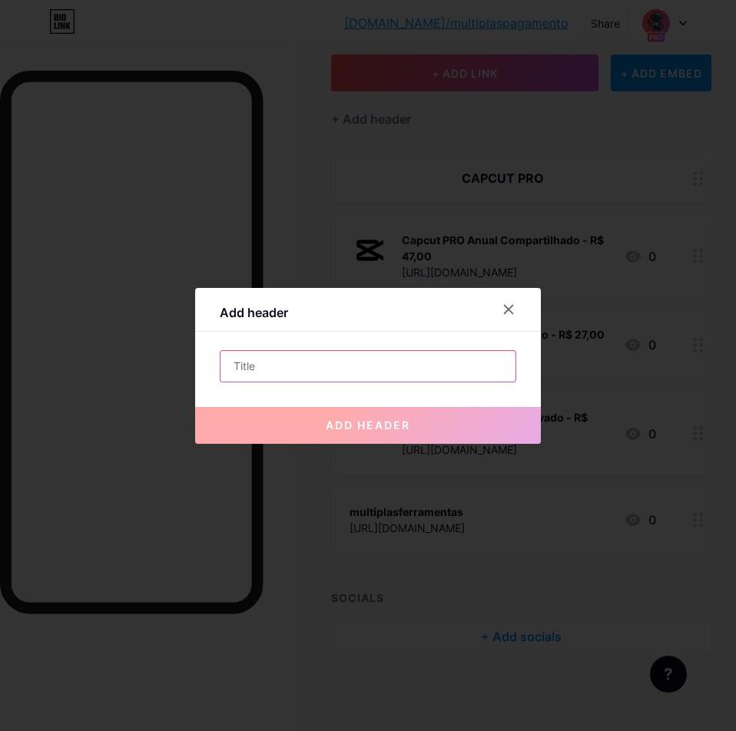
click at [280, 372] on input "text" at bounding box center [367, 366] width 295 height 31
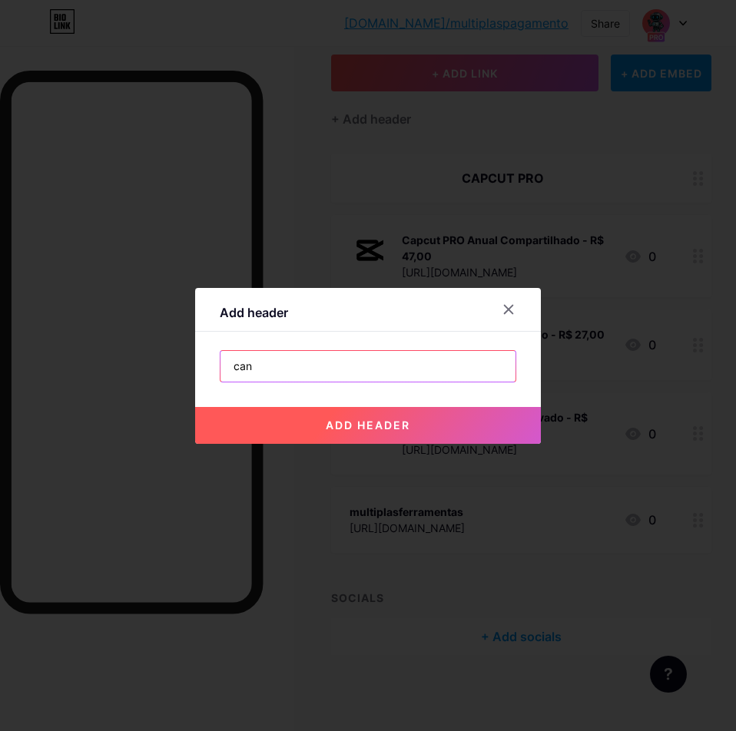
type input "CANVA PRO"
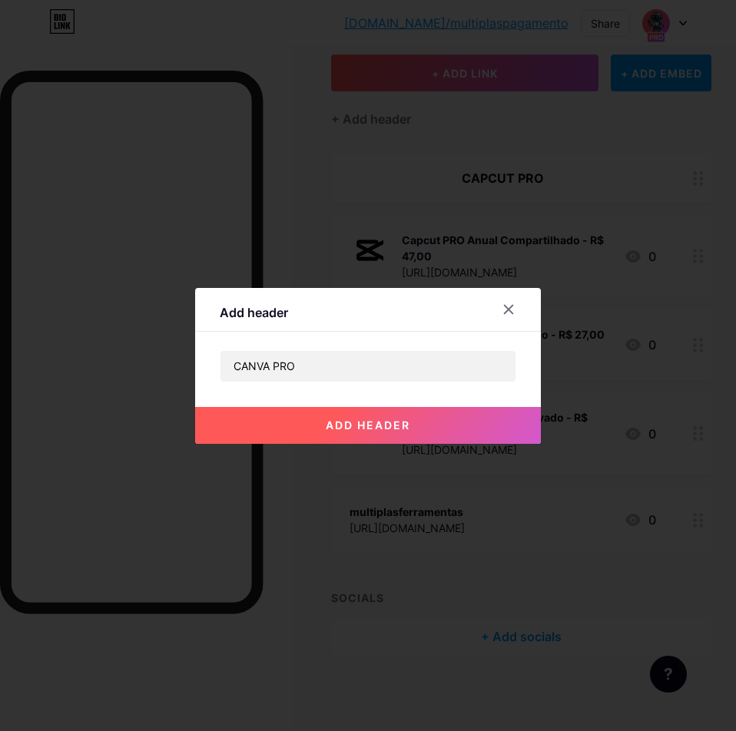
click at [355, 429] on span "add header" at bounding box center [368, 425] width 84 height 13
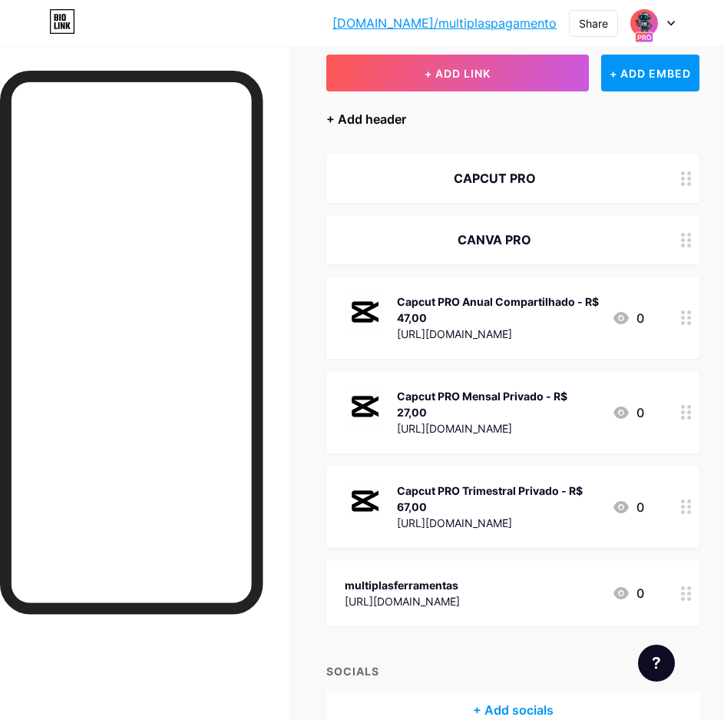
click at [381, 114] on div "+ Add header" at bounding box center [366, 119] width 80 height 18
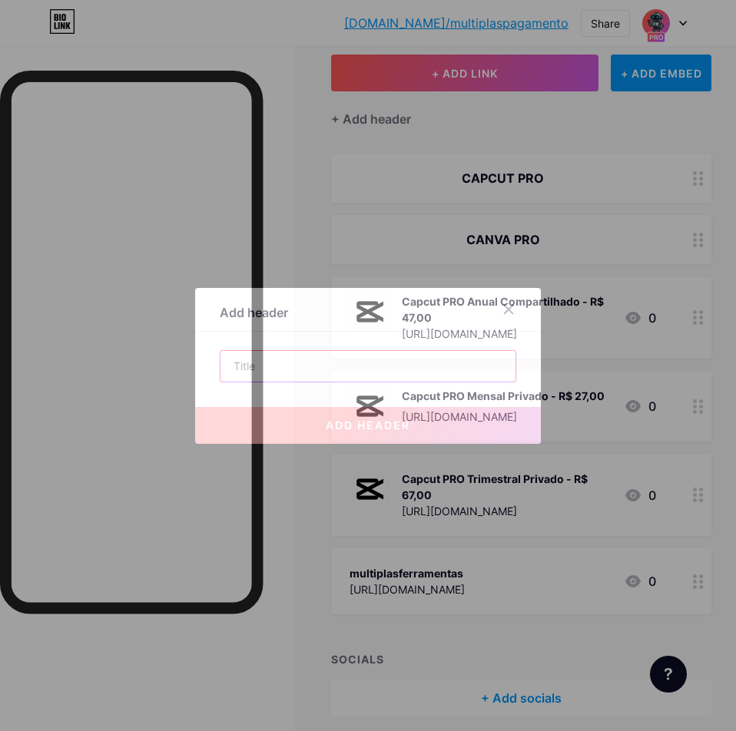
click at [290, 369] on input "text" at bounding box center [367, 366] width 295 height 31
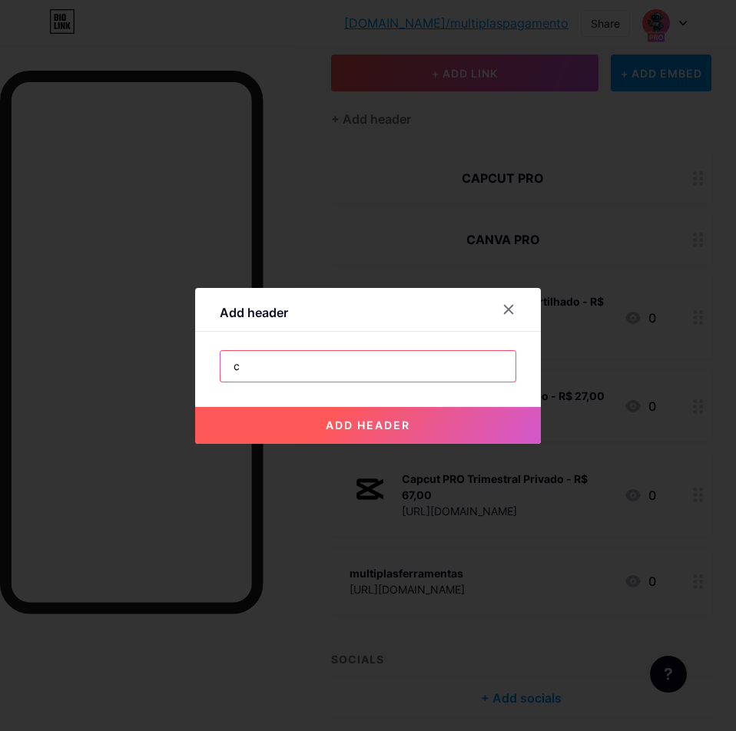
type input "CHAT GPT PLUS"
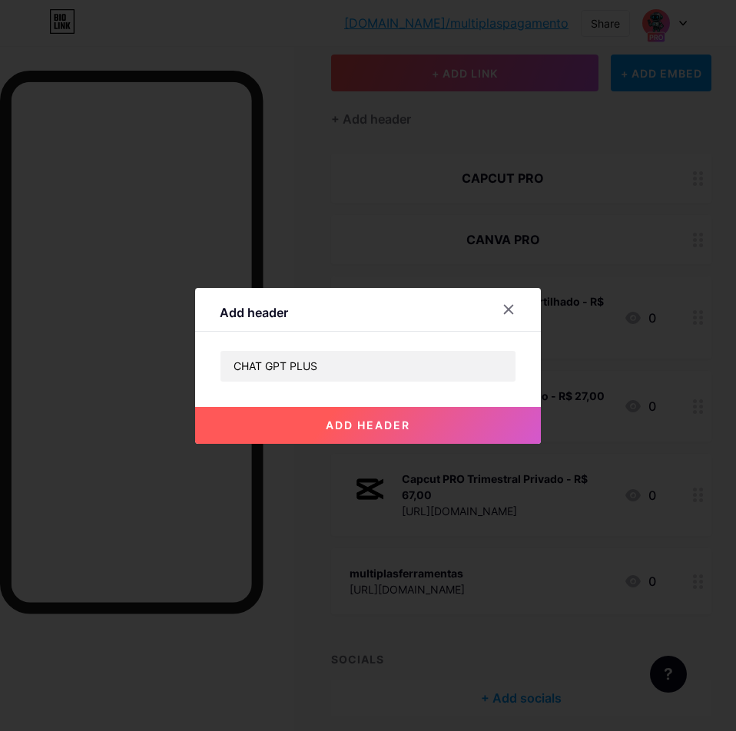
click at [402, 421] on span "add header" at bounding box center [368, 425] width 84 height 13
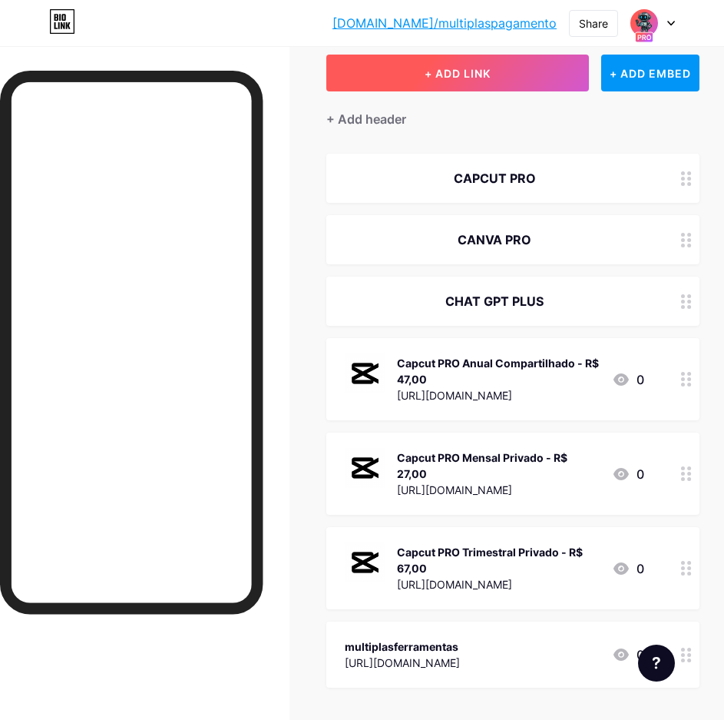
click at [533, 74] on button "+ ADD LINK" at bounding box center [457, 73] width 263 height 37
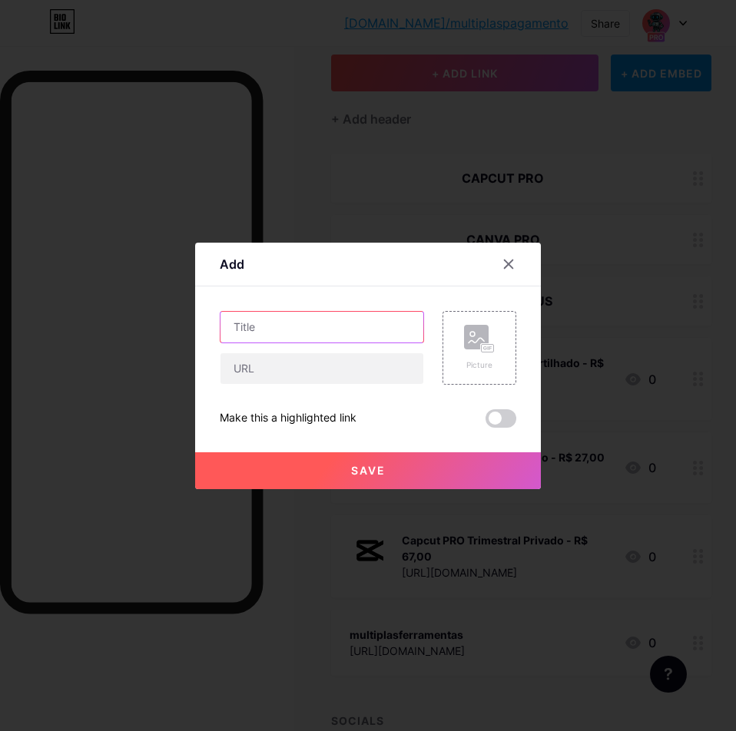
click at [301, 323] on input "text" at bounding box center [321, 327] width 203 height 31
type input "Chat Gpt Anual Compartilhado - R$ 47,00"
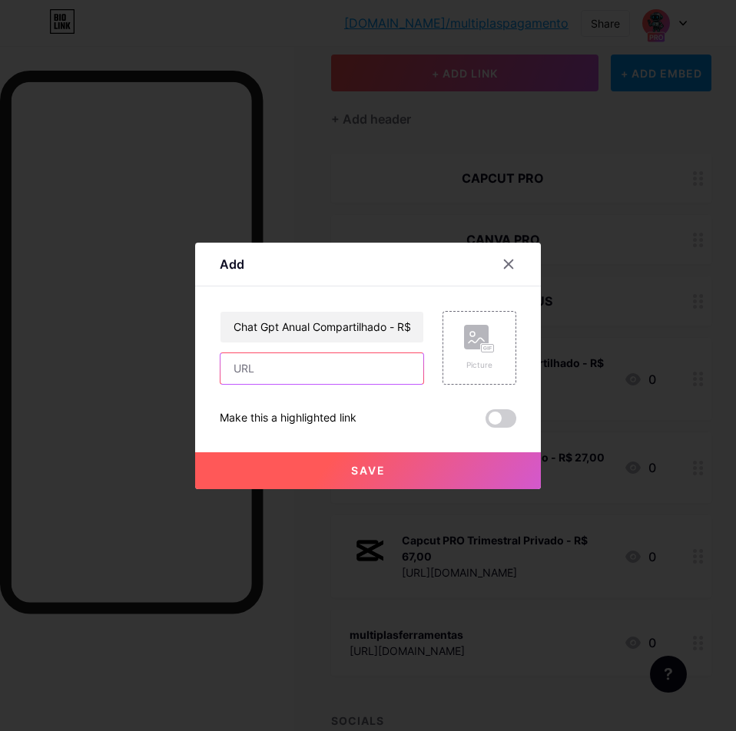
click at [353, 367] on input "text" at bounding box center [321, 368] width 203 height 31
paste input "https://pay.cakto.com.br/3e4frgh_498106"
type input "https://pay.cakto.com.br/3e4frgh_498106"
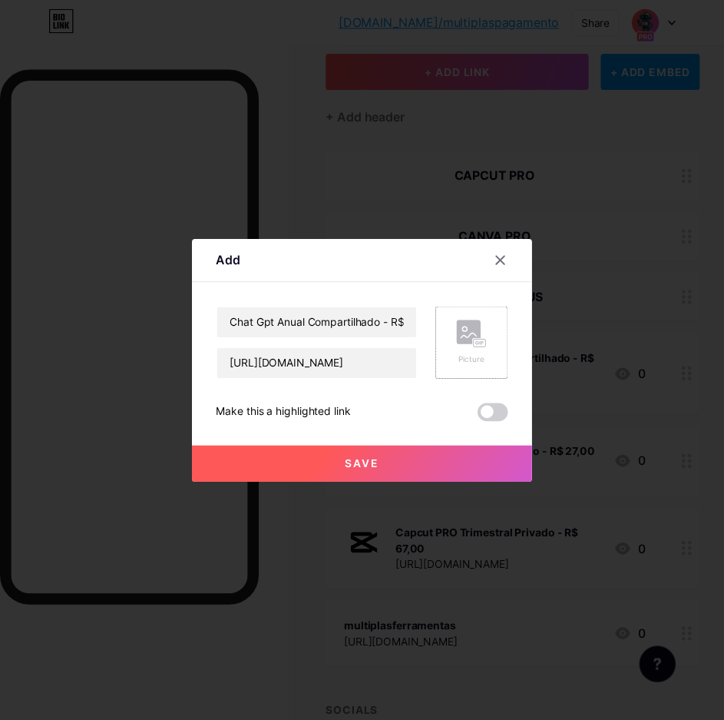
scroll to position [0, 0]
click at [479, 354] on div "Picture" at bounding box center [479, 348] width 31 height 46
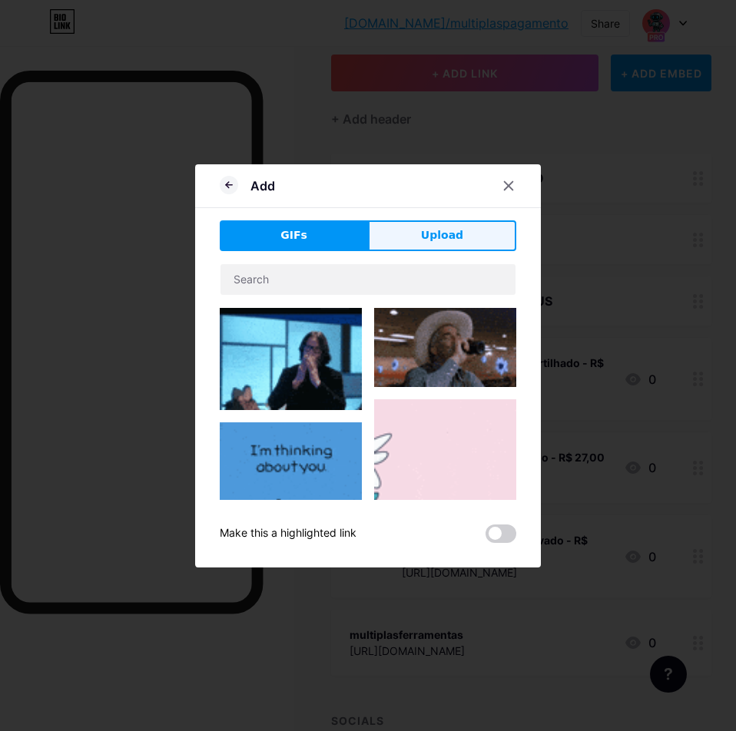
click at [432, 230] on span "Upload" at bounding box center [442, 235] width 42 height 16
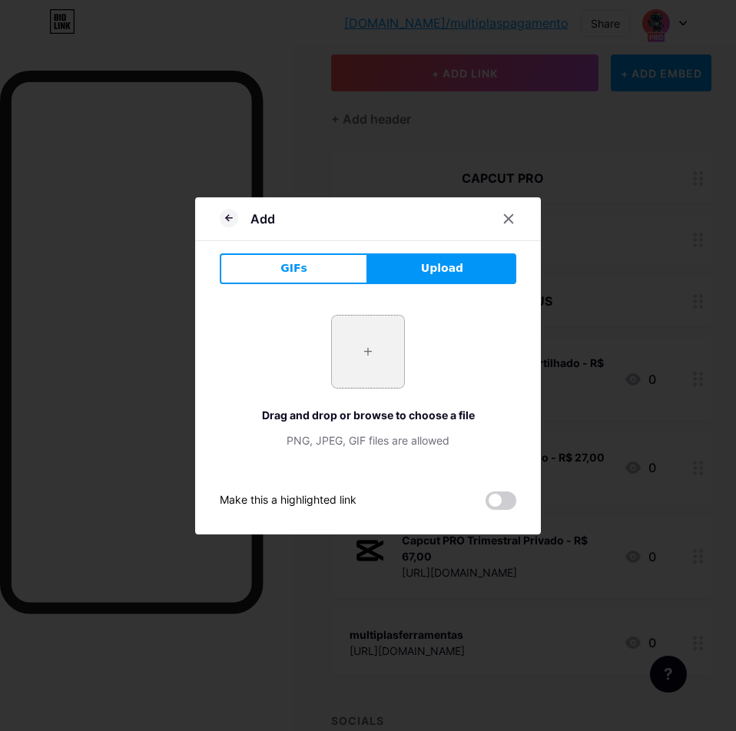
click at [372, 363] on input "file" at bounding box center [368, 352] width 72 height 72
type input "C:\fakepath\chat.png"
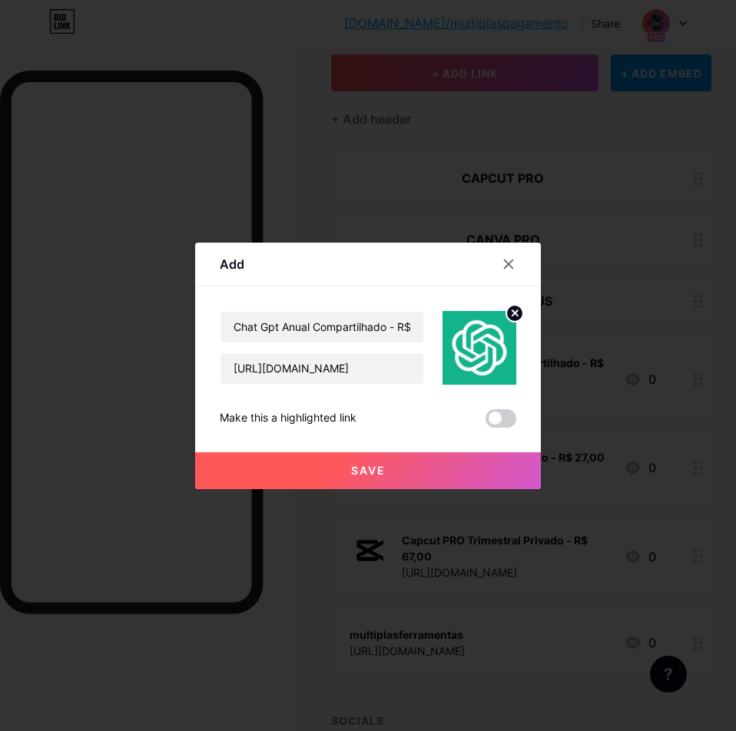
click at [410, 469] on button "Save" at bounding box center [368, 470] width 346 height 37
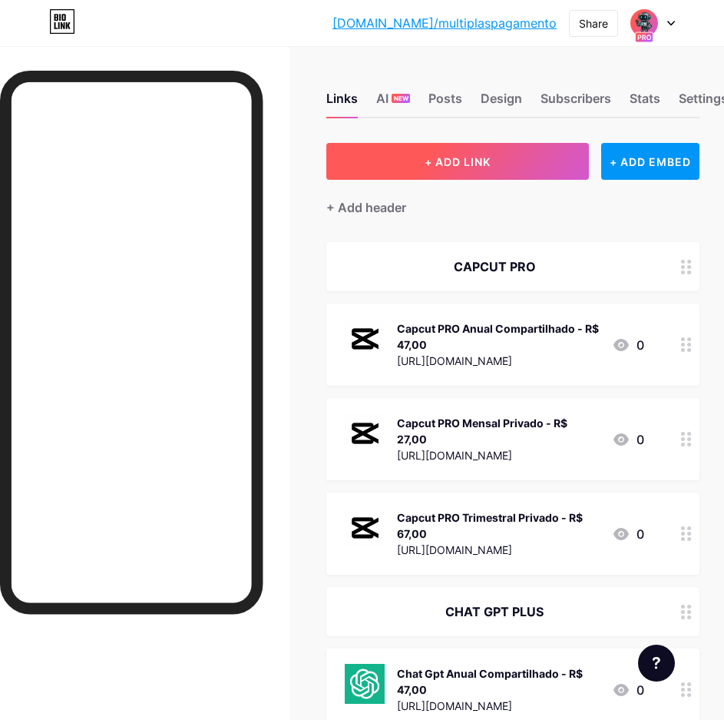
click at [461, 171] on button "+ ADD LINK" at bounding box center [457, 161] width 263 height 37
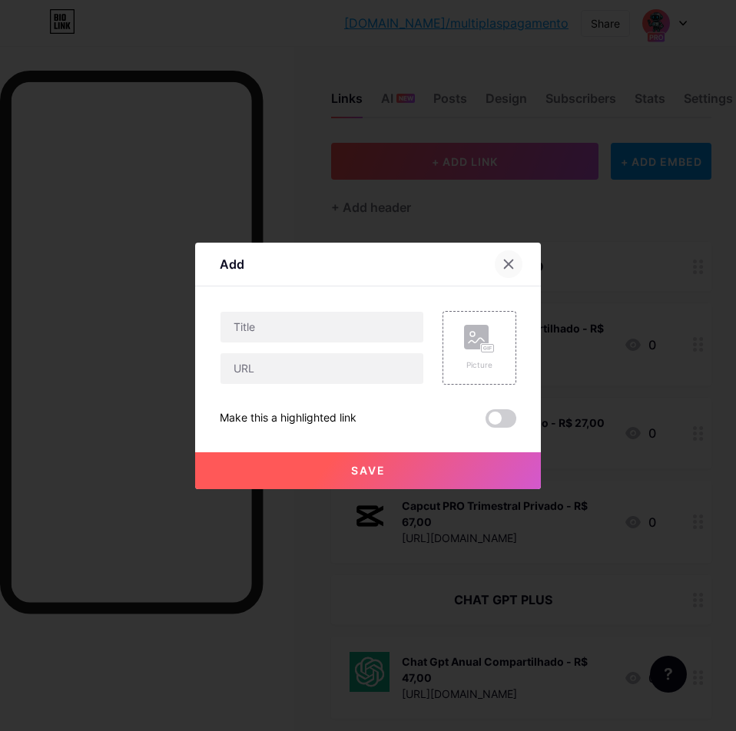
click at [508, 266] on icon at bounding box center [508, 264] width 12 height 12
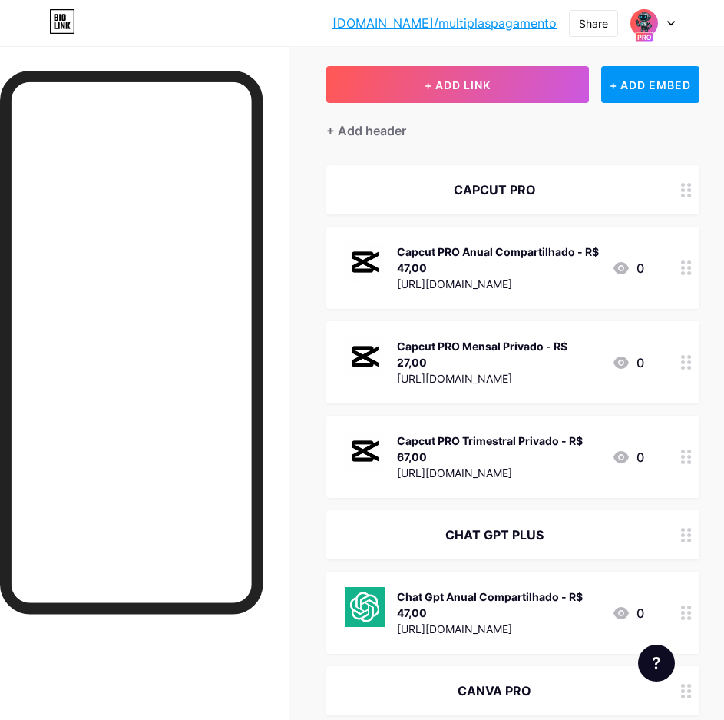
scroll to position [154, 0]
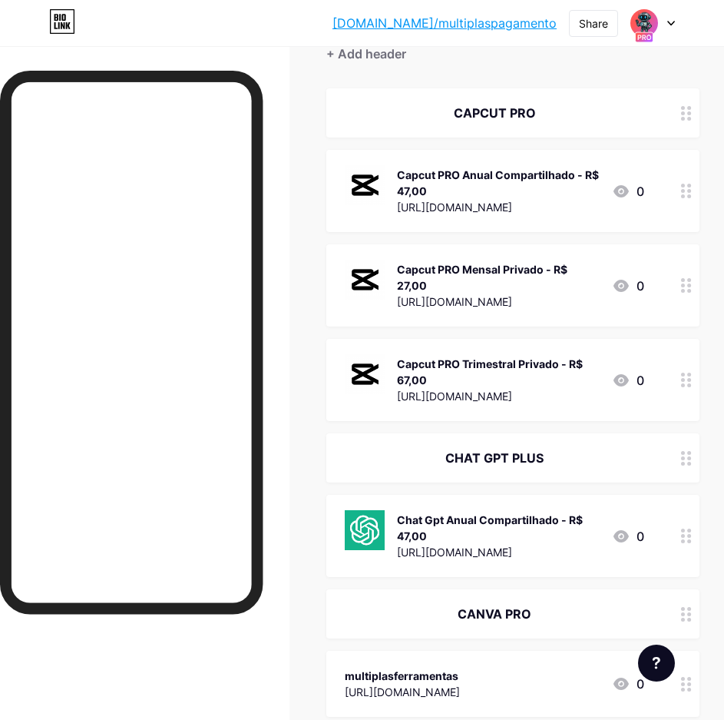
click at [475, 512] on div "Chat Gpt Anual Compartilhado - R$ 47,00" at bounding box center [498, 528] width 203 height 32
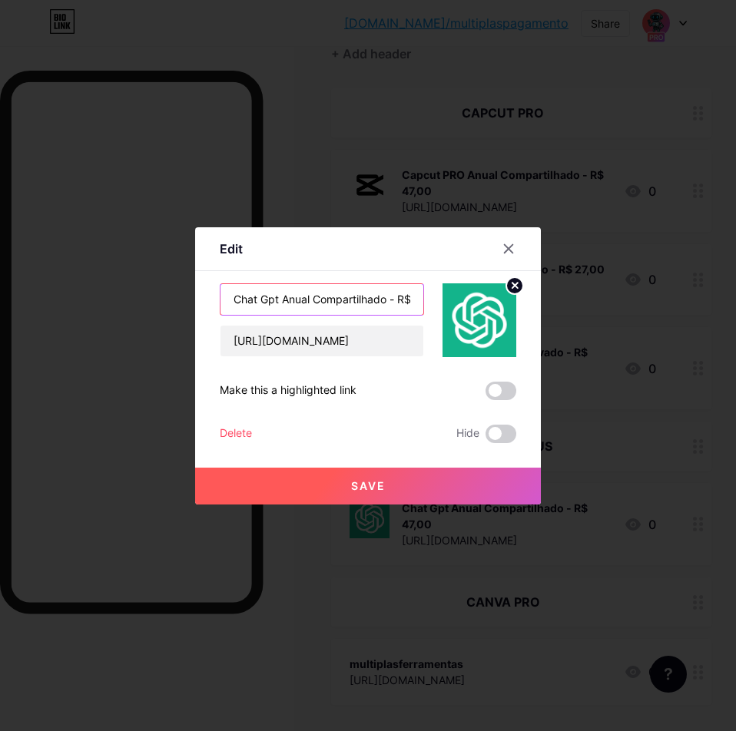
click at [333, 304] on input "Chat Gpt Anual Compartilhado - R$ 47,00" at bounding box center [321, 299] width 203 height 31
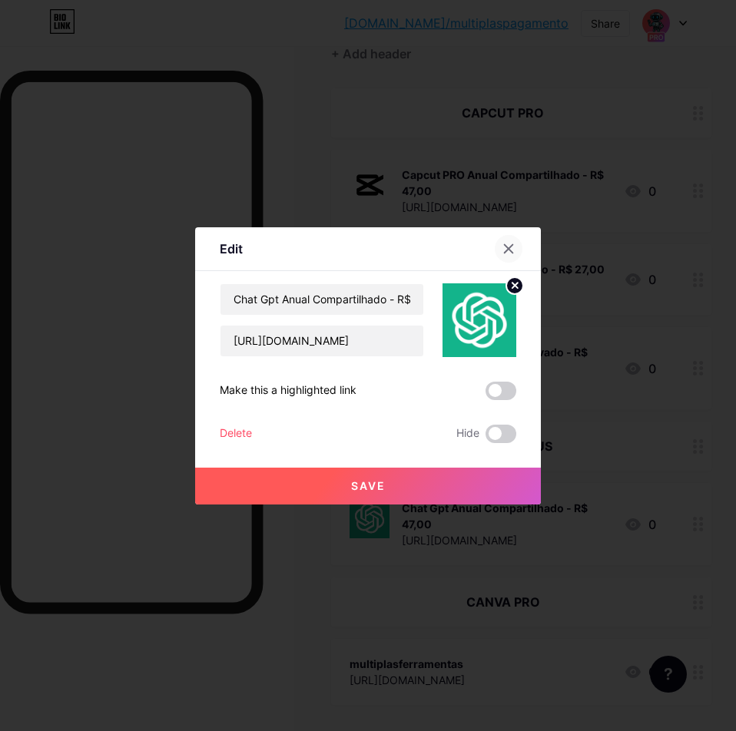
click at [508, 248] on icon at bounding box center [509, 248] width 8 height 8
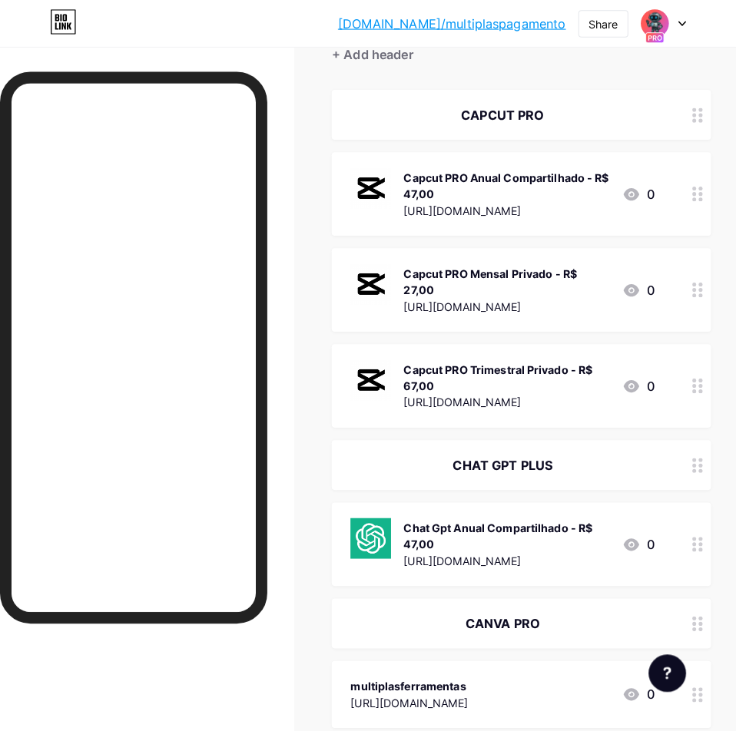
scroll to position [0, 0]
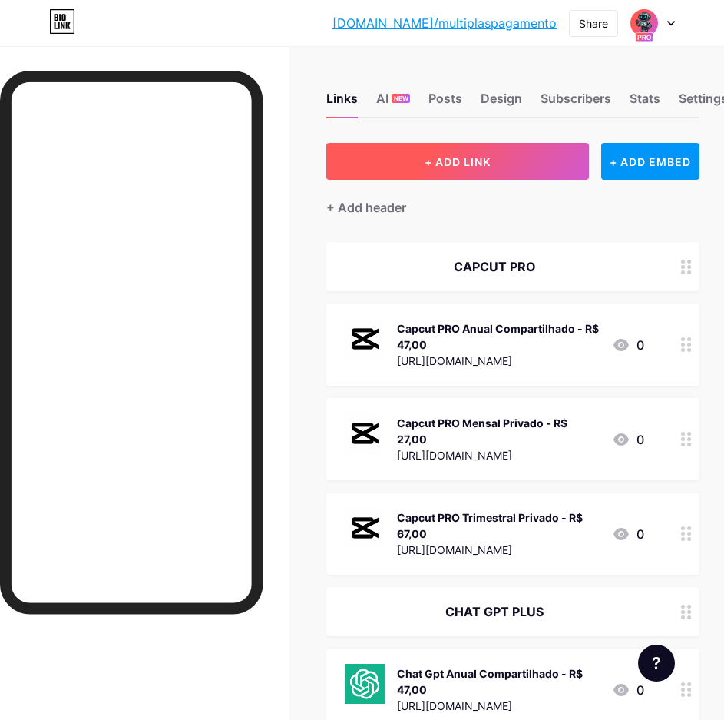
click at [436, 160] on span "+ ADD LINK" at bounding box center [458, 161] width 66 height 13
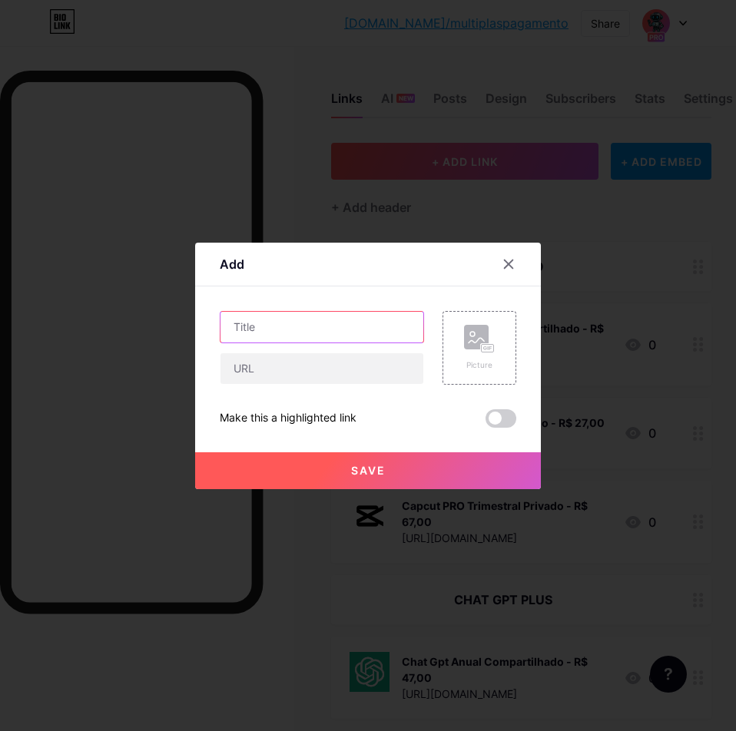
click at [309, 329] on input "text" at bounding box center [321, 327] width 203 height 31
paste input "Chat Gpt Anual Compartilhado - R$ 47,00"
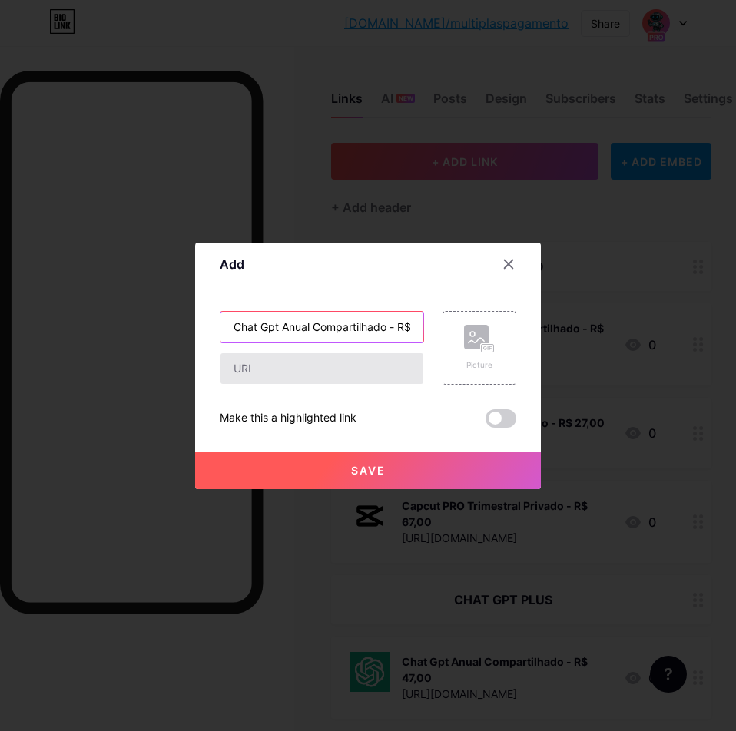
scroll to position [0, 34]
drag, startPoint x: 354, startPoint y: 326, endPoint x: 249, endPoint y: 326, distance: 105.2
click at [249, 326] on input "Chat Gpt Anual Compartilhado - R$ 47,00" at bounding box center [321, 327] width 203 height 31
type input "Chat Gpt Mensal Privado - R$ 47,00"
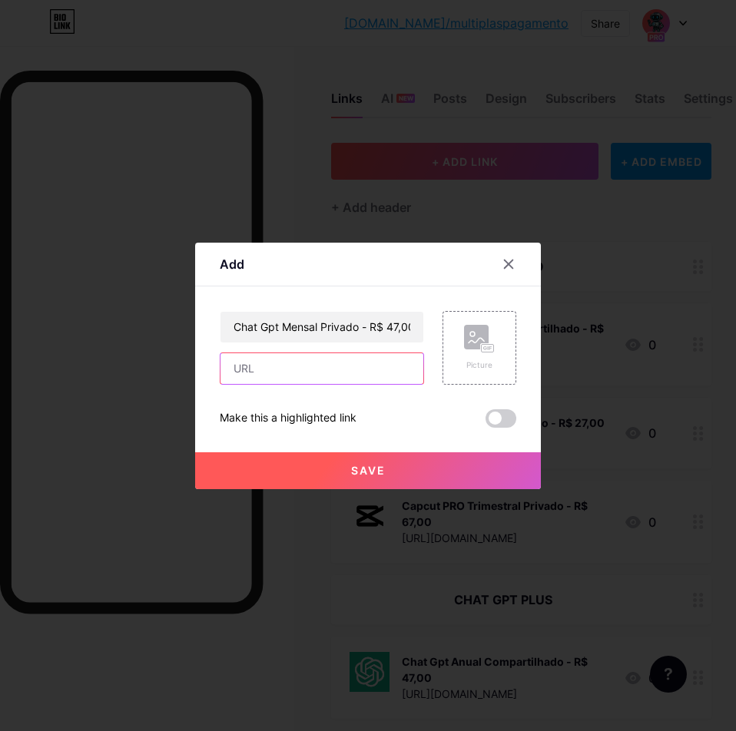
click at [330, 368] on input "text" at bounding box center [321, 368] width 203 height 31
paste input "https://pay.cakto.com.br/ithocyz_564090"
type input "https://pay.cakto.com.br/ithocyz_564090"
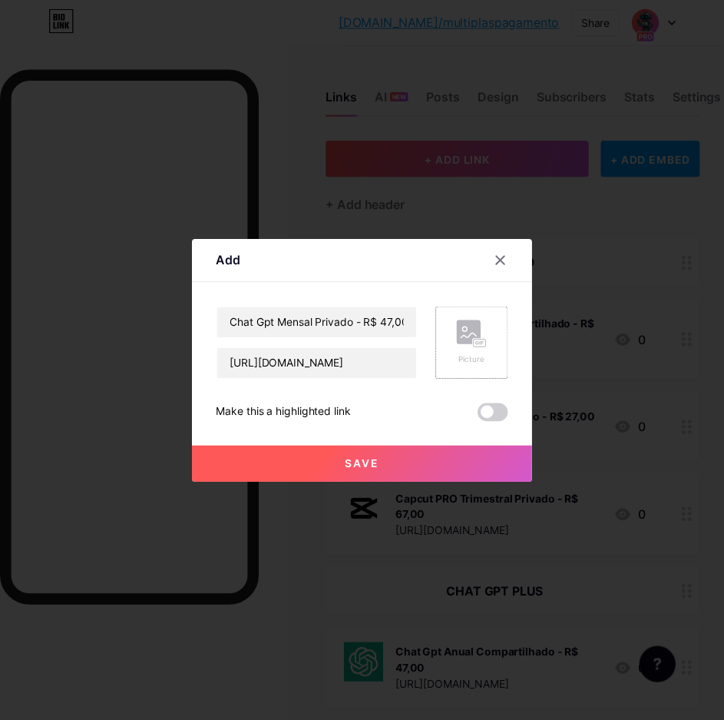
scroll to position [0, 0]
click at [477, 338] on rect at bounding box center [476, 337] width 25 height 25
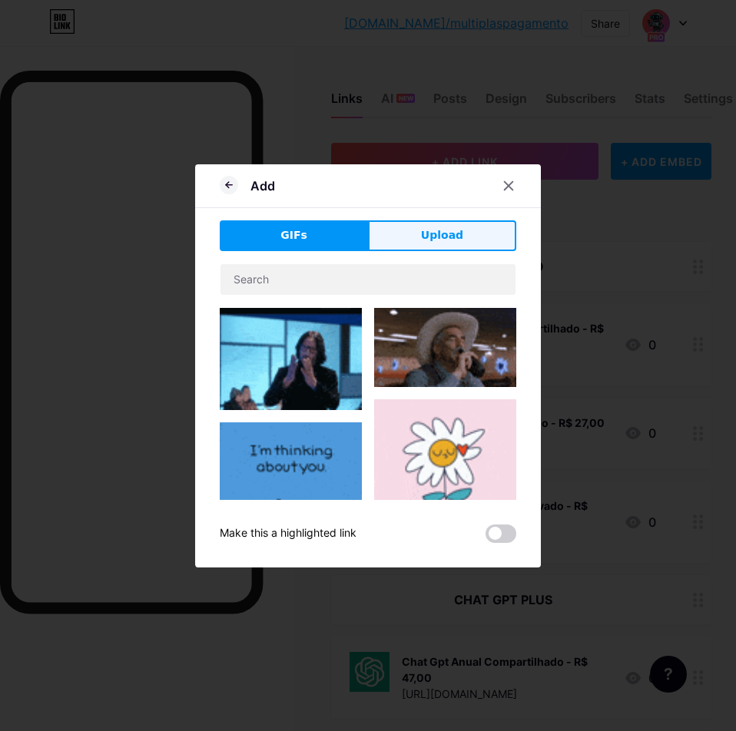
click at [443, 230] on span "Upload" at bounding box center [442, 235] width 42 height 16
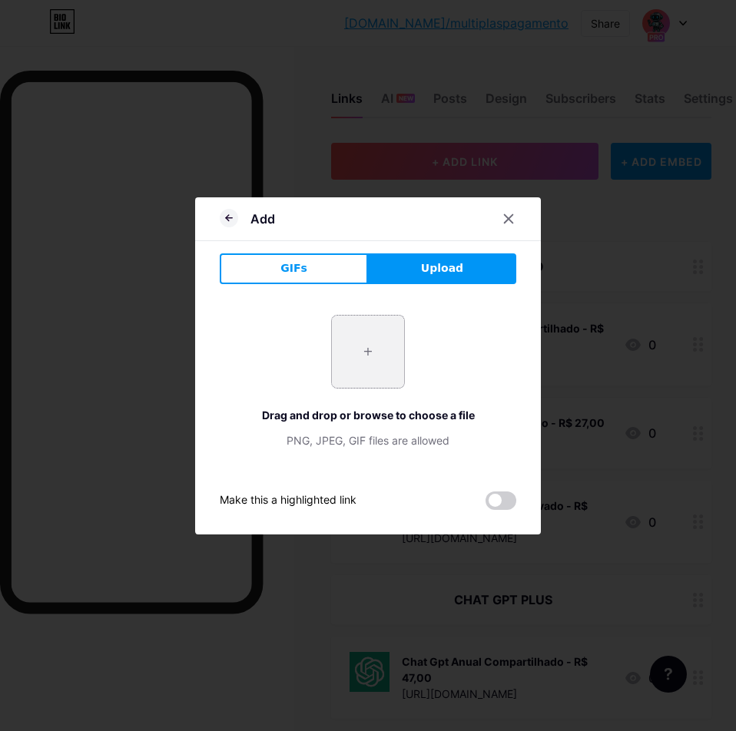
click at [356, 336] on input "file" at bounding box center [368, 352] width 72 height 72
type input "C:\fakepath\chat.png"
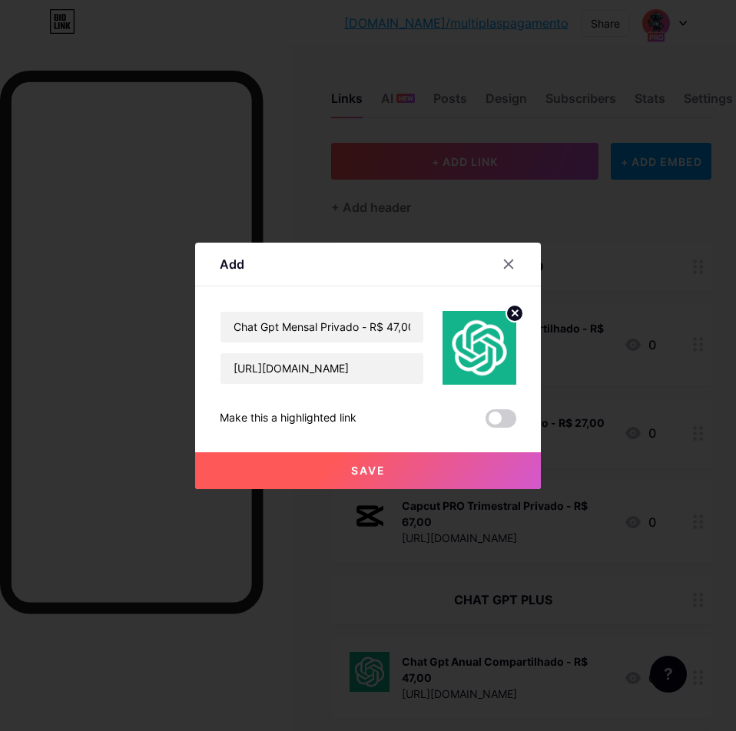
click at [408, 482] on button "Save" at bounding box center [368, 470] width 346 height 37
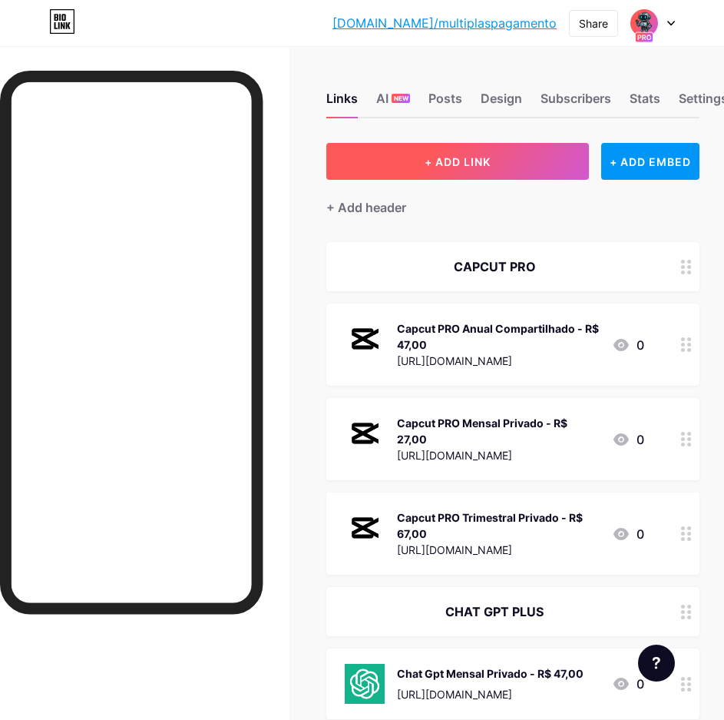
click at [440, 163] on span "+ ADD LINK" at bounding box center [458, 161] width 66 height 13
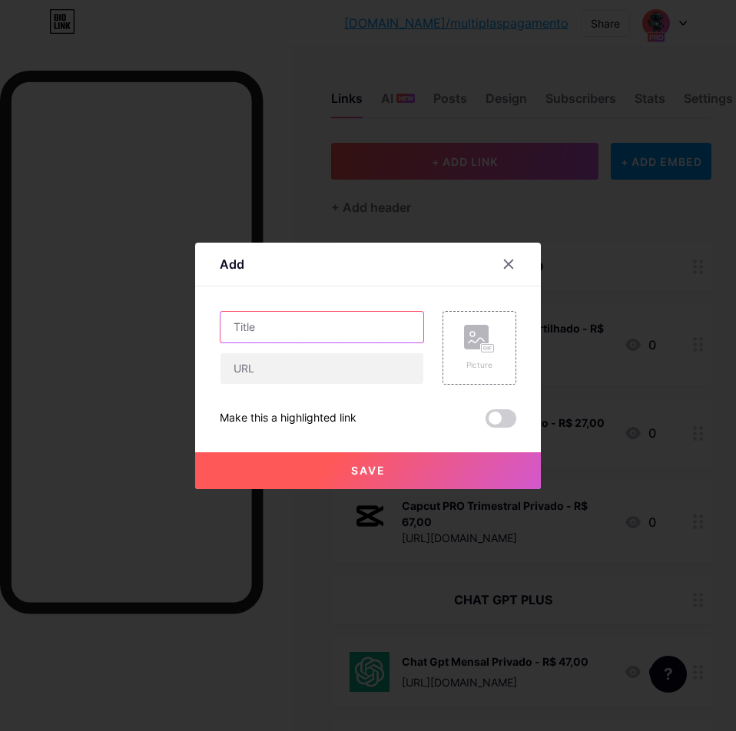
click at [300, 333] on input "text" at bounding box center [321, 327] width 203 height 31
type input "Canva PRO Anual - R$ 27,00"
click at [492, 351] on rect at bounding box center [488, 348] width 12 height 8
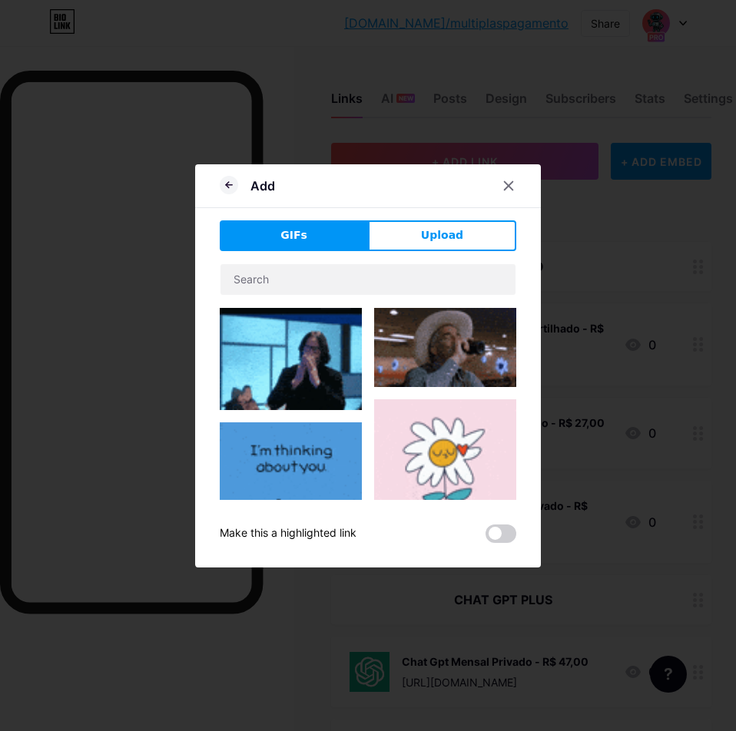
click at [442, 232] on span "Upload" at bounding box center [442, 235] width 42 height 16
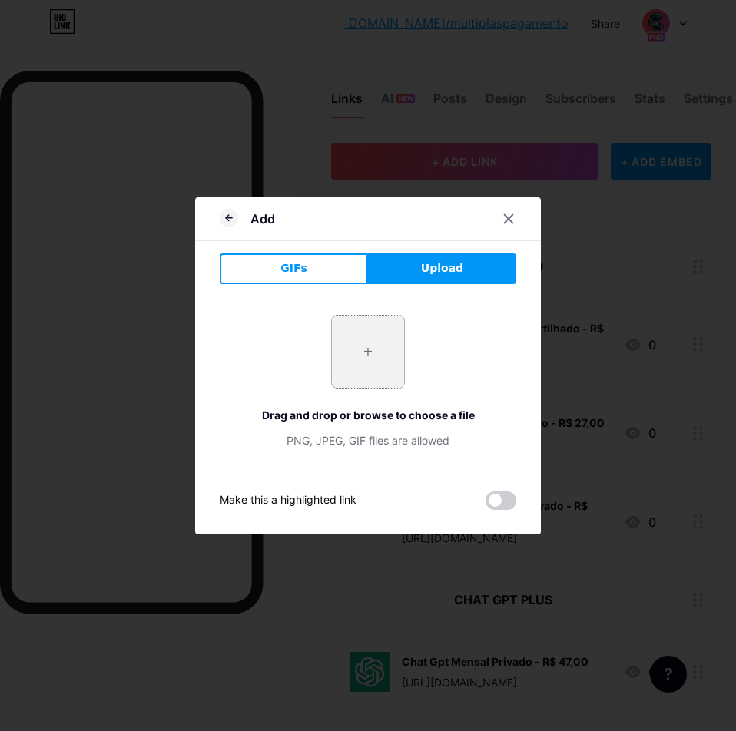
click at [357, 352] on input "file" at bounding box center [368, 352] width 72 height 72
type input "C:\fakepath\62b1fefc8309c32ce1623ded.png"
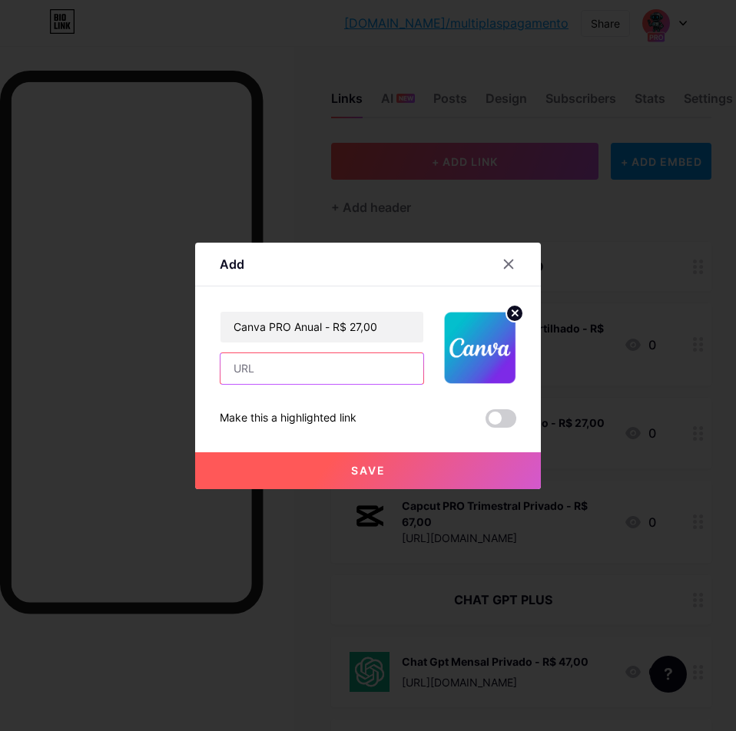
click at [352, 370] on input "text" at bounding box center [321, 368] width 203 height 31
paste input "https://pay.cakto.com.br/k3bz5yf"
type input "https://pay.cakto.com.br/k3bz5yf"
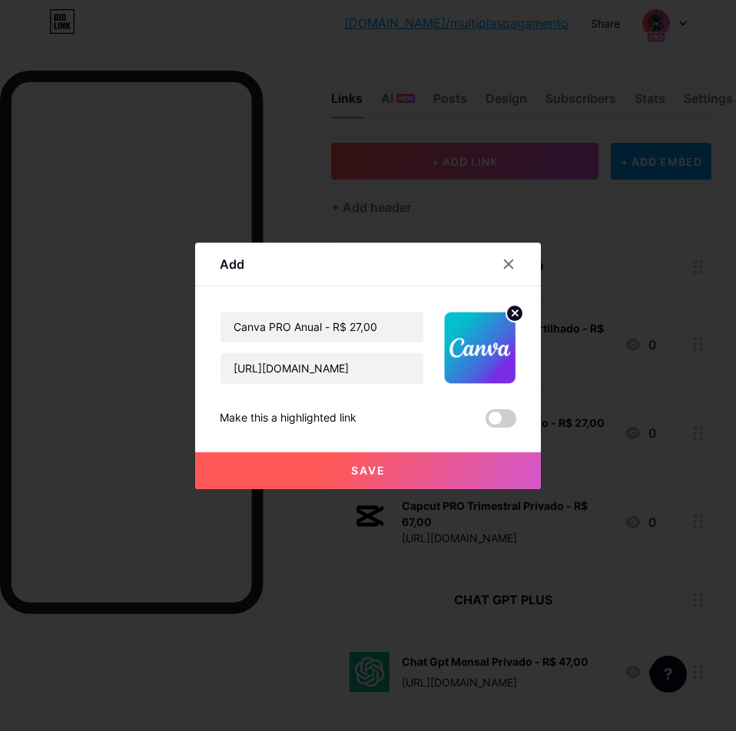
click at [363, 462] on button "Save" at bounding box center [368, 470] width 346 height 37
click at [386, 332] on input "Canva PRO Anual - R$ 27,00" at bounding box center [321, 327] width 203 height 31
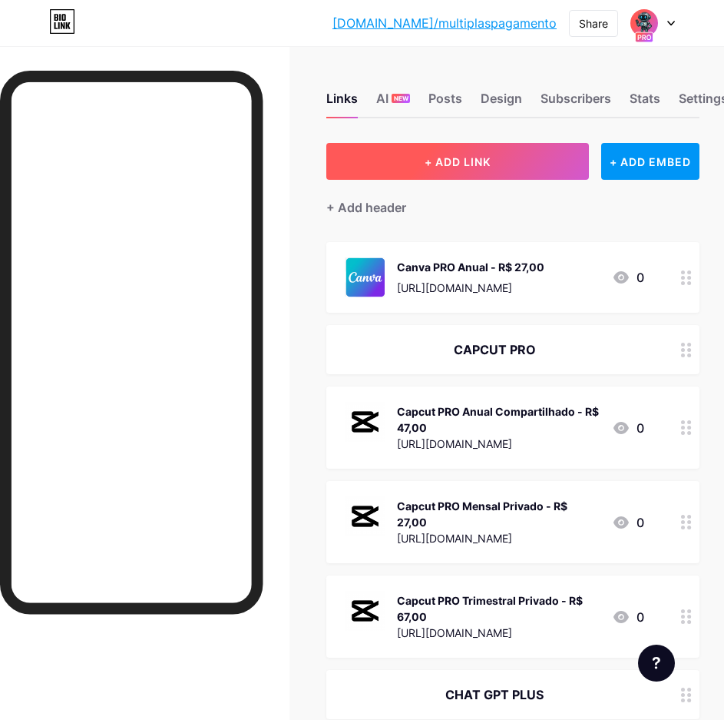
click at [461, 165] on span "+ ADD LINK" at bounding box center [458, 161] width 66 height 13
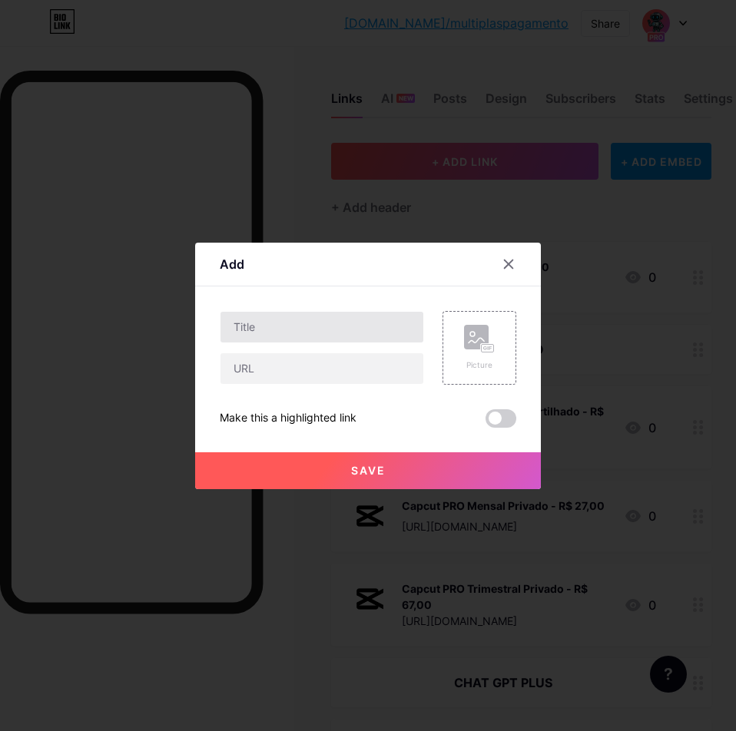
click at [376, 343] on div at bounding box center [322, 327] width 204 height 32
click at [352, 330] on input "text" at bounding box center [321, 327] width 203 height 31
paste input "Canva PRO Anual - R$ 27,00"
click at [352, 327] on input "Canva PRO Anual - R$ 27,00" at bounding box center [321, 327] width 203 height 31
click at [323, 324] on input "Canva PRO Anual - R$ 27,00" at bounding box center [321, 327] width 203 height 31
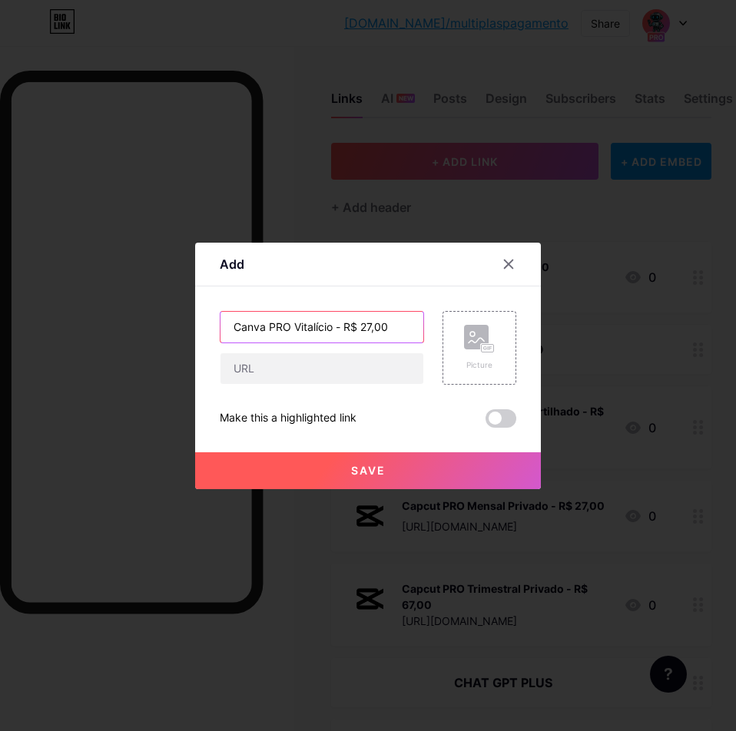
click at [369, 327] on input "Canva PRO Vitalício - R$ 27,00" at bounding box center [321, 327] width 203 height 31
type input "Canva PRO Vitalício - R$ 37,00"
click at [475, 370] on div "Picture" at bounding box center [479, 365] width 31 height 12
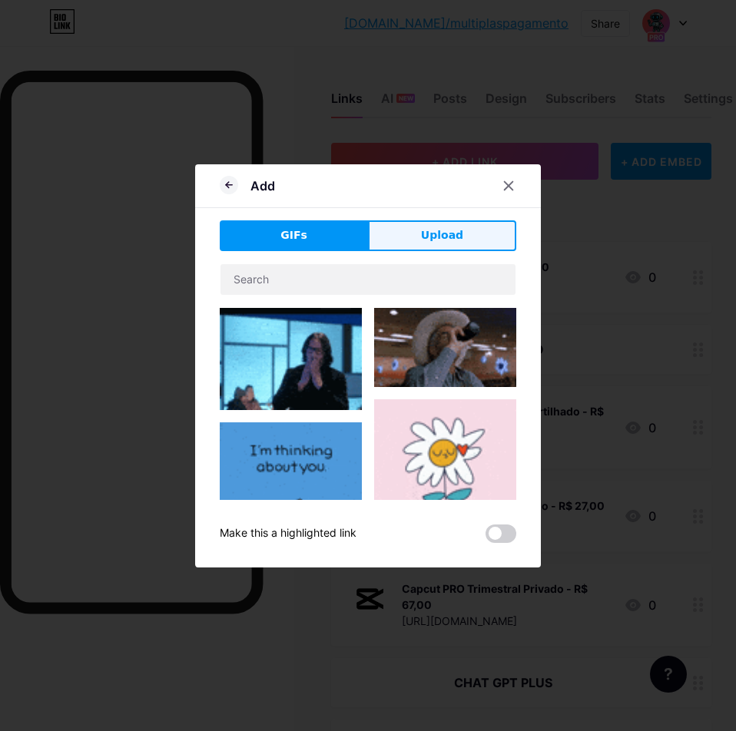
click at [455, 235] on span "Upload" at bounding box center [442, 235] width 42 height 16
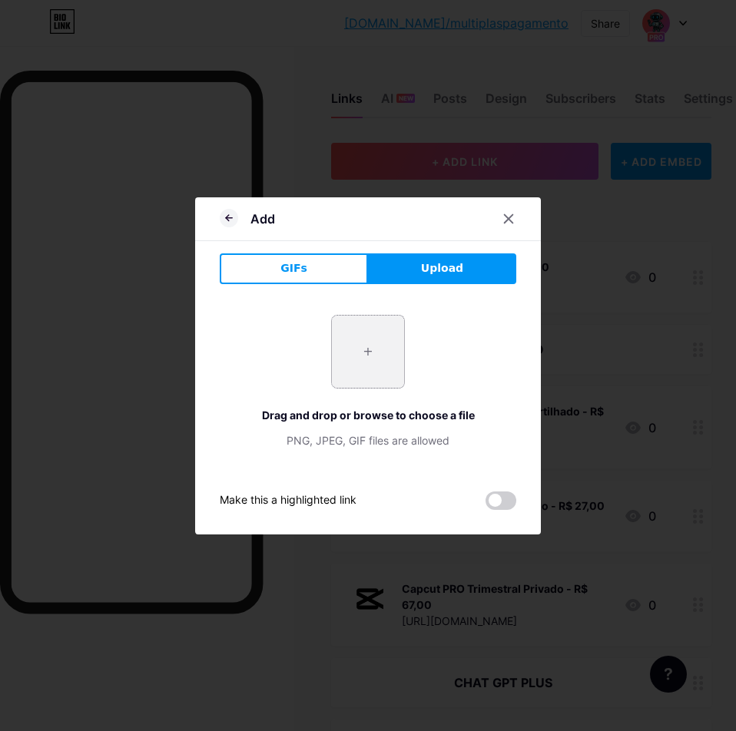
click at [366, 369] on input "file" at bounding box center [368, 352] width 72 height 72
type input "C:\fakepath\62b1fefc8309c32ce1623ded.png"
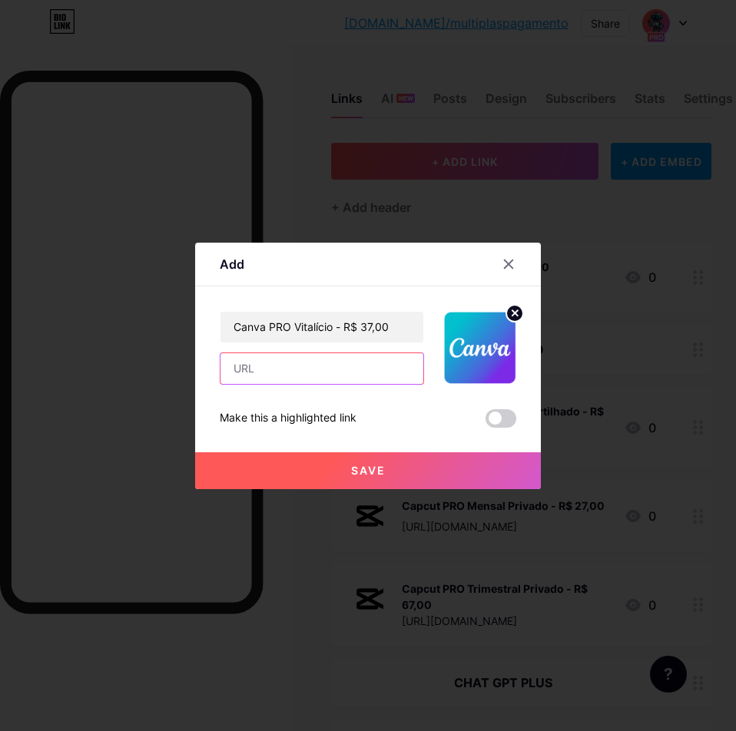
drag, startPoint x: 282, startPoint y: 370, endPoint x: 286, endPoint y: 379, distance: 10.0
click at [282, 370] on input "text" at bounding box center [321, 368] width 203 height 31
paste input "[URL][DOMAIN_NAME]"
type input "[URL][DOMAIN_NAME]"
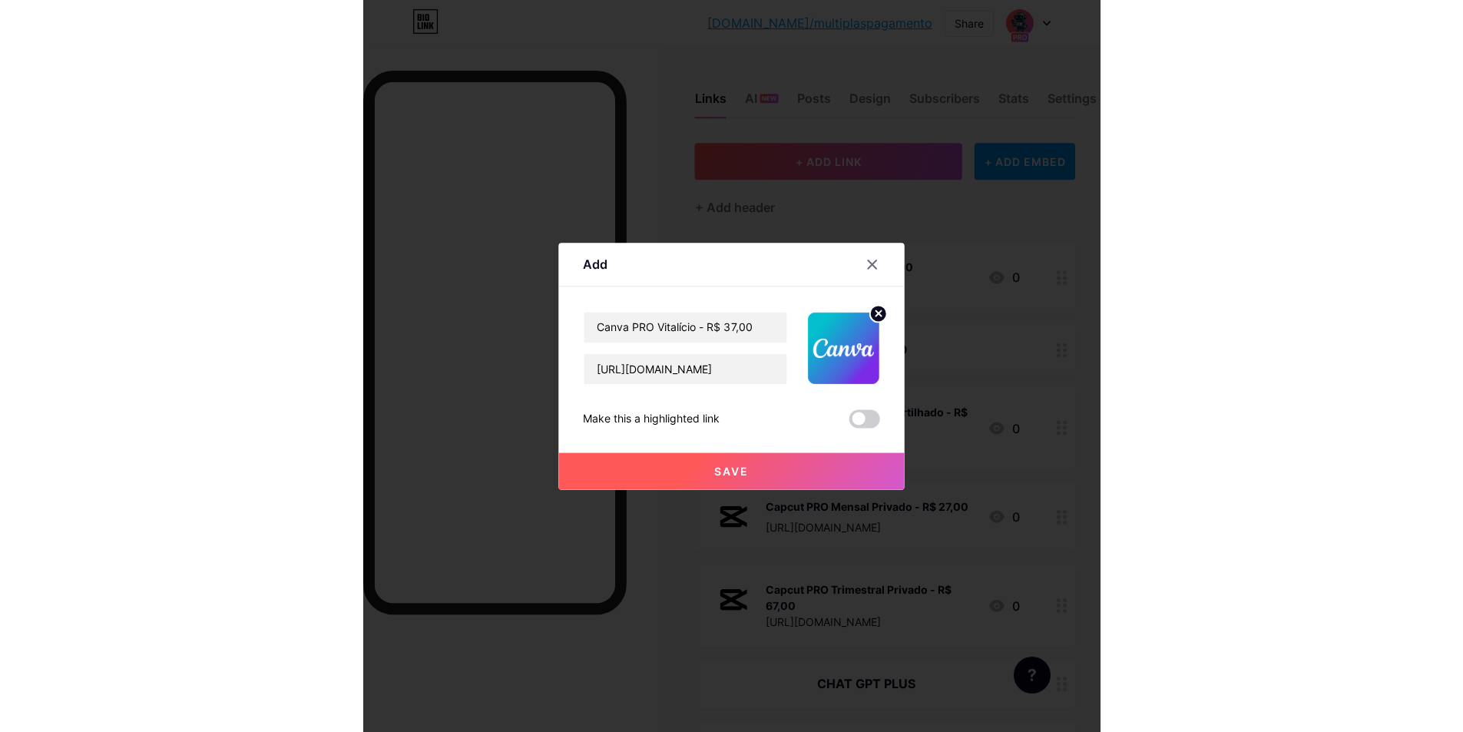
scroll to position [0, 0]
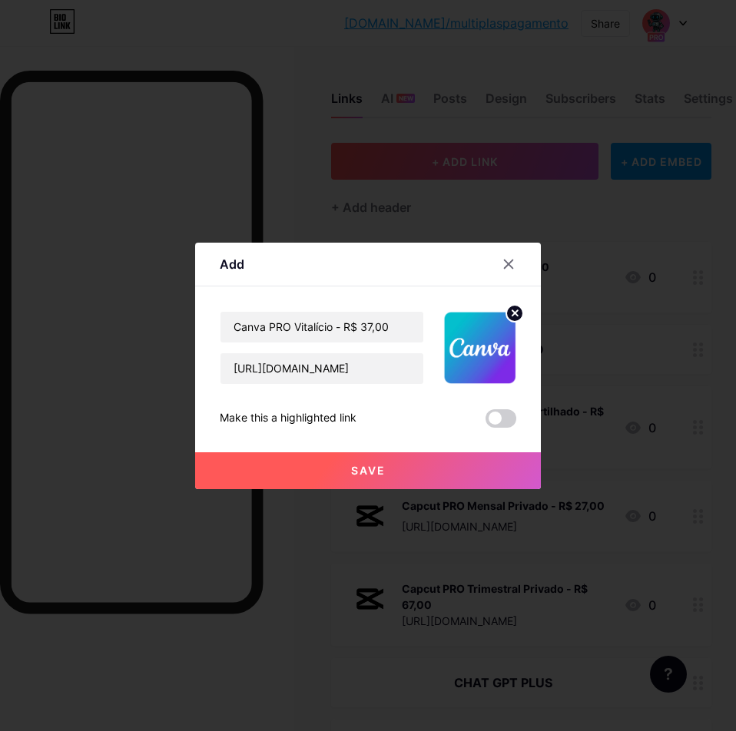
click at [323, 462] on button "Save" at bounding box center [368, 470] width 346 height 37
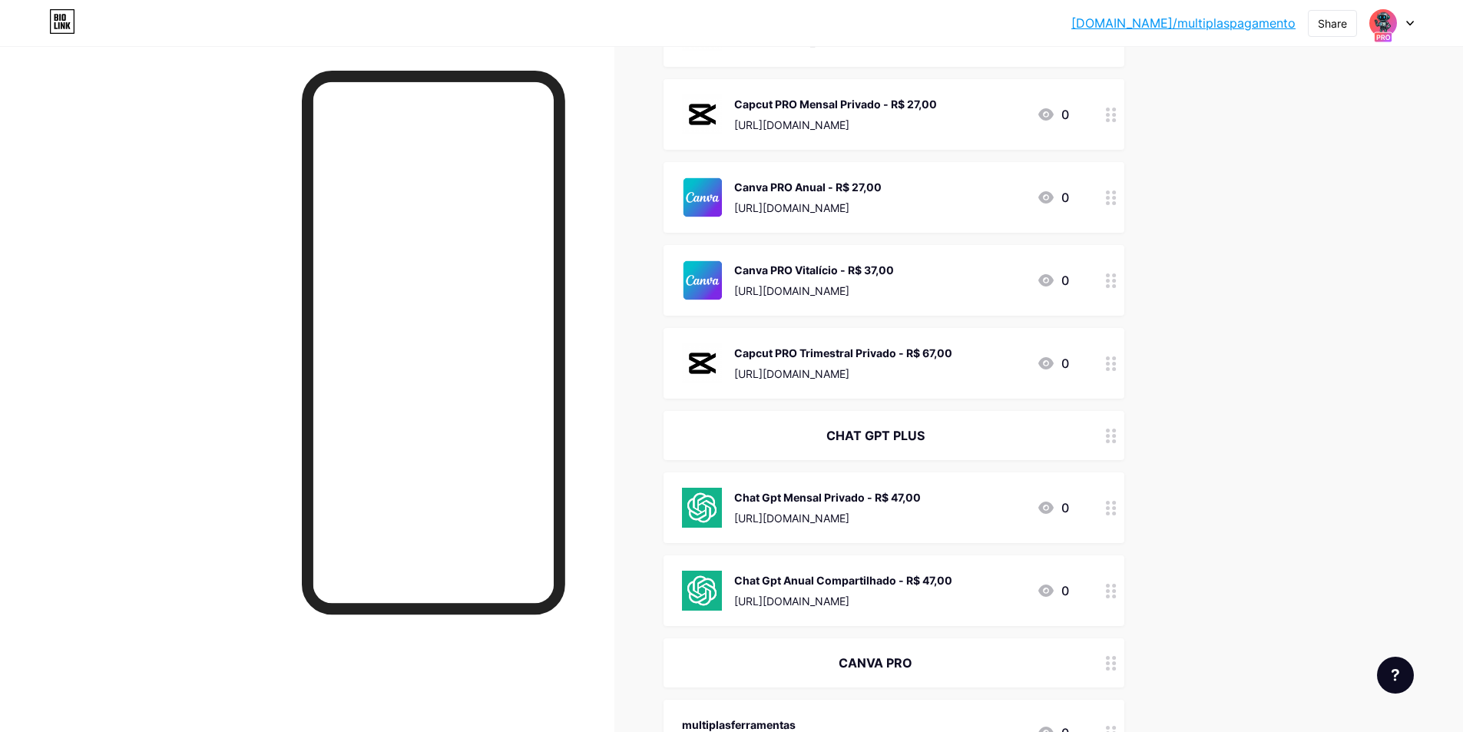
scroll to position [384, 0]
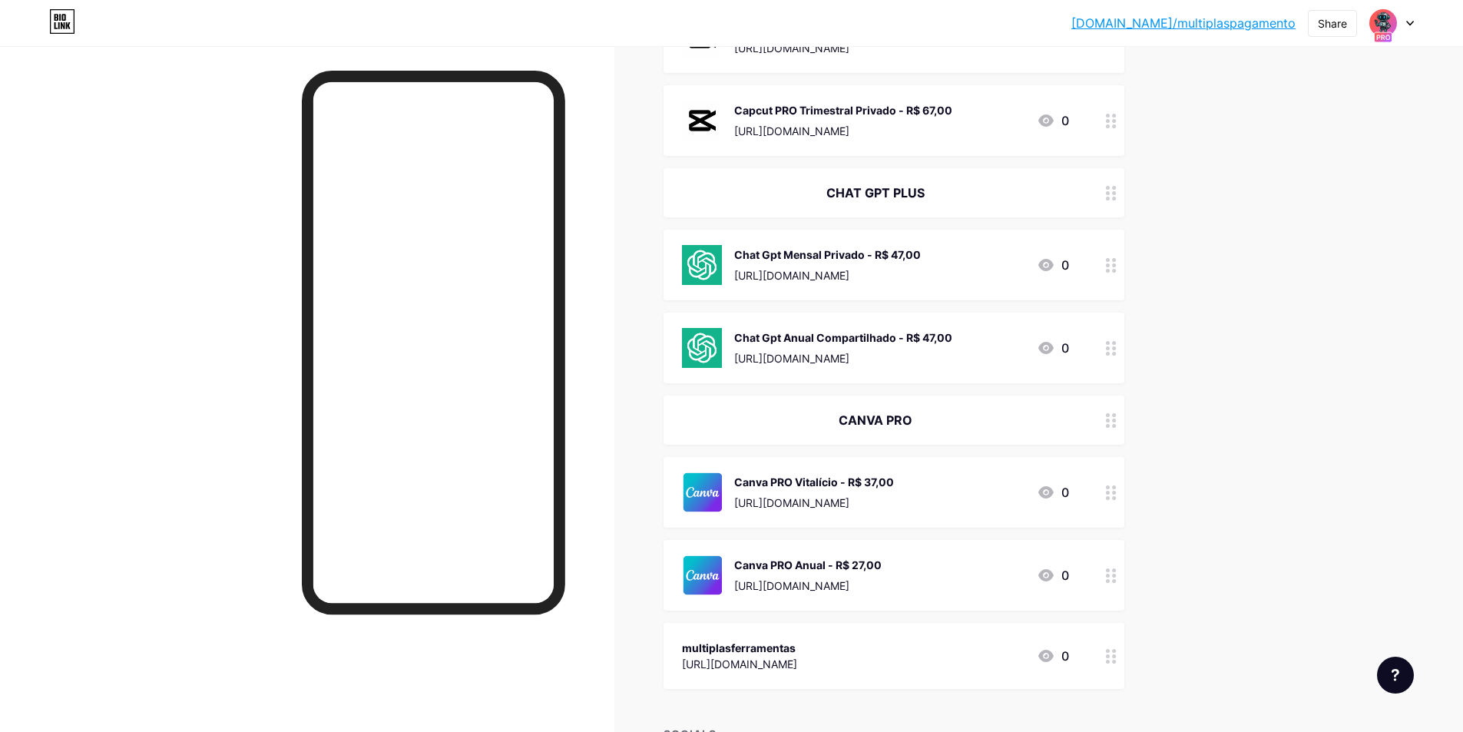
click at [1250, 214] on div "bio.link/multip... bio.link/multiplaspagamento Share Switch accounts Múltiplas …" at bounding box center [731, 242] width 1463 height 1252
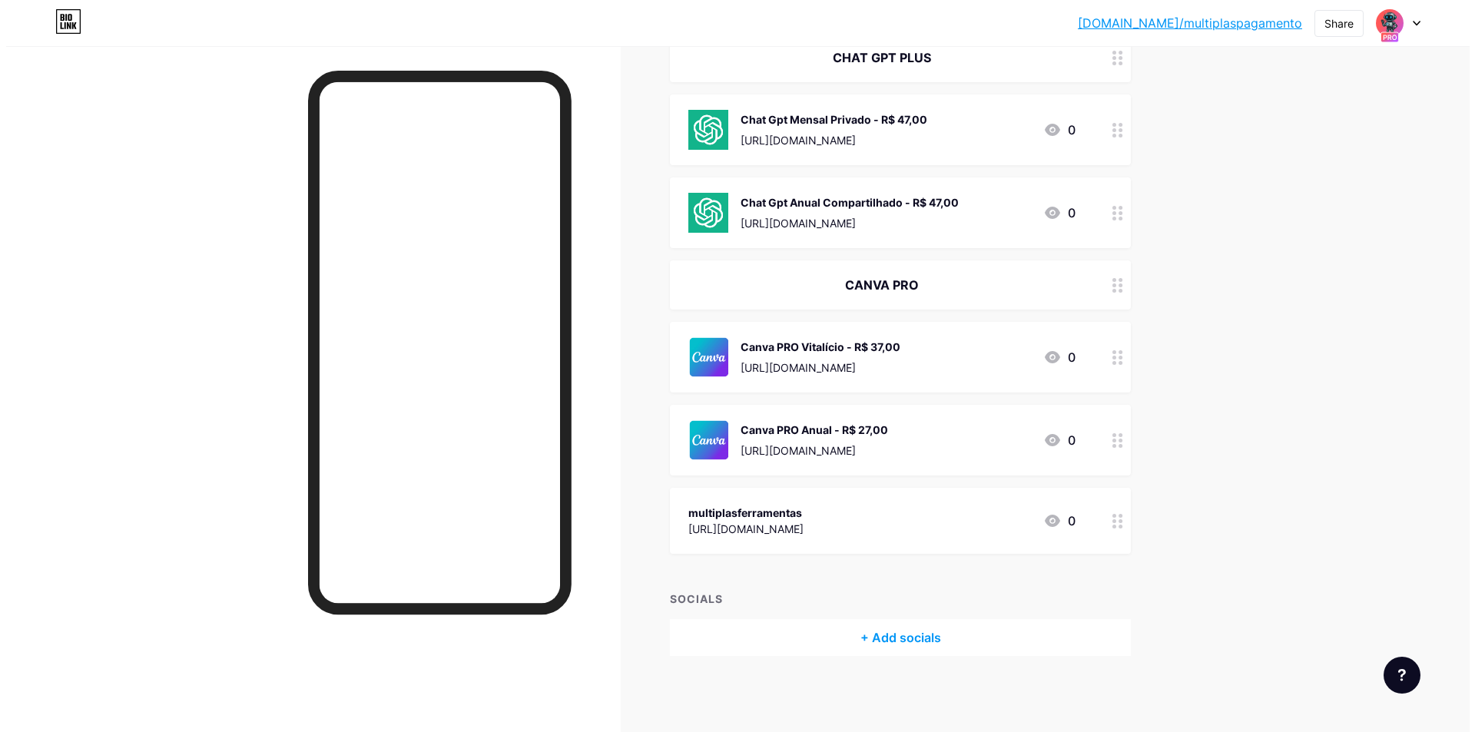
scroll to position [0, 0]
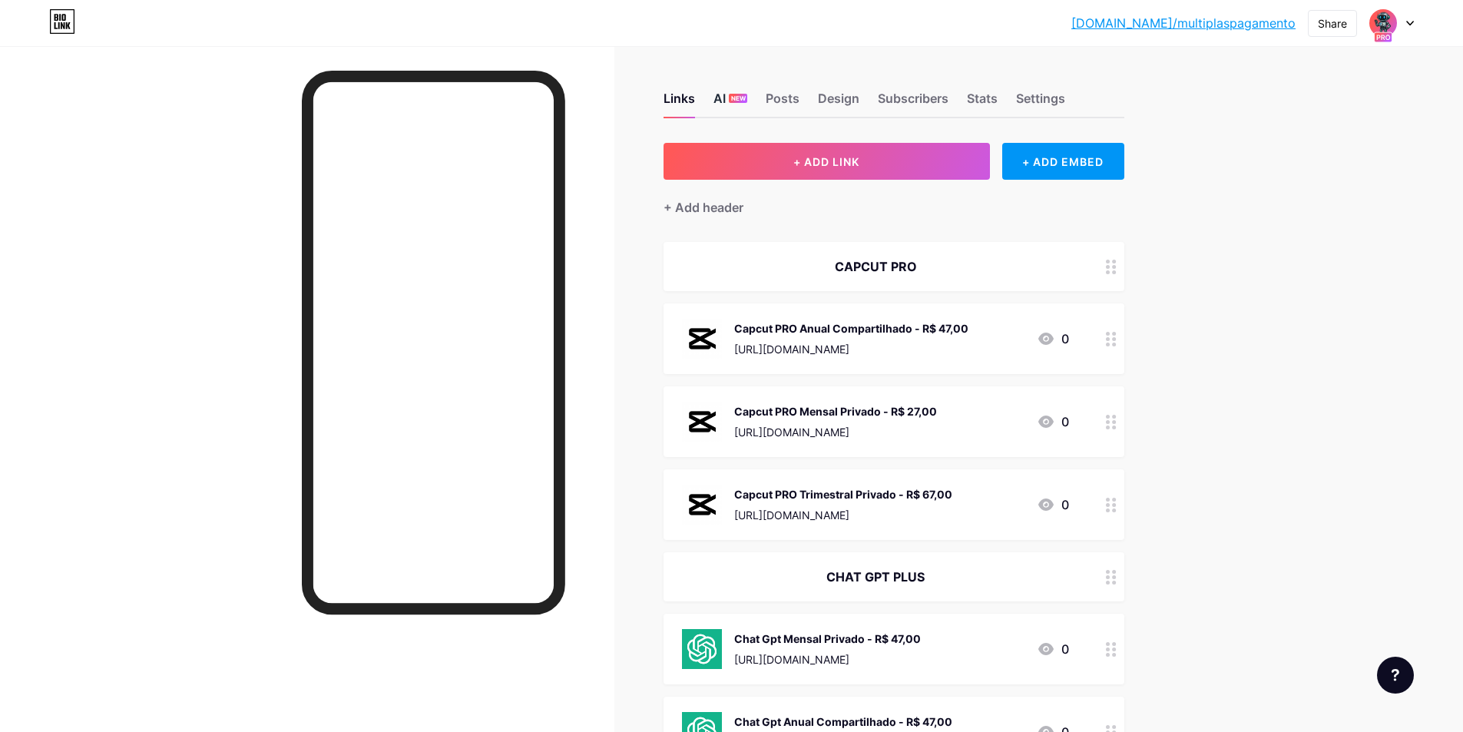
click at [727, 92] on div "AI NEW" at bounding box center [731, 103] width 34 height 28
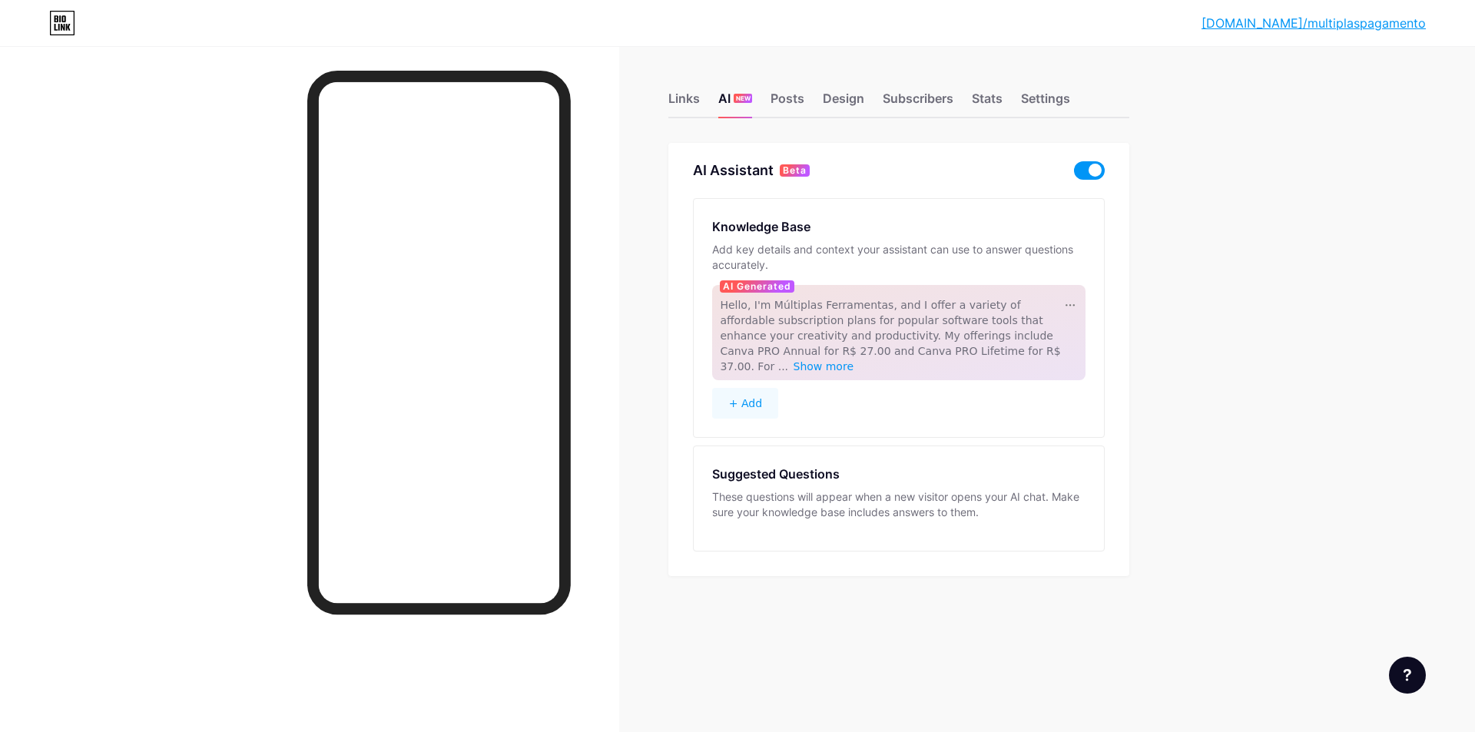
click at [1091, 178] on span at bounding box center [1089, 170] width 31 height 18
click at [1074, 174] on input "checkbox" at bounding box center [1074, 174] width 0 height 0
click at [935, 250] on div "Add key details and context your assistant can use to answer questions accurate…" at bounding box center [898, 257] width 373 height 31
click at [759, 391] on button "+ Add" at bounding box center [745, 403] width 66 height 31
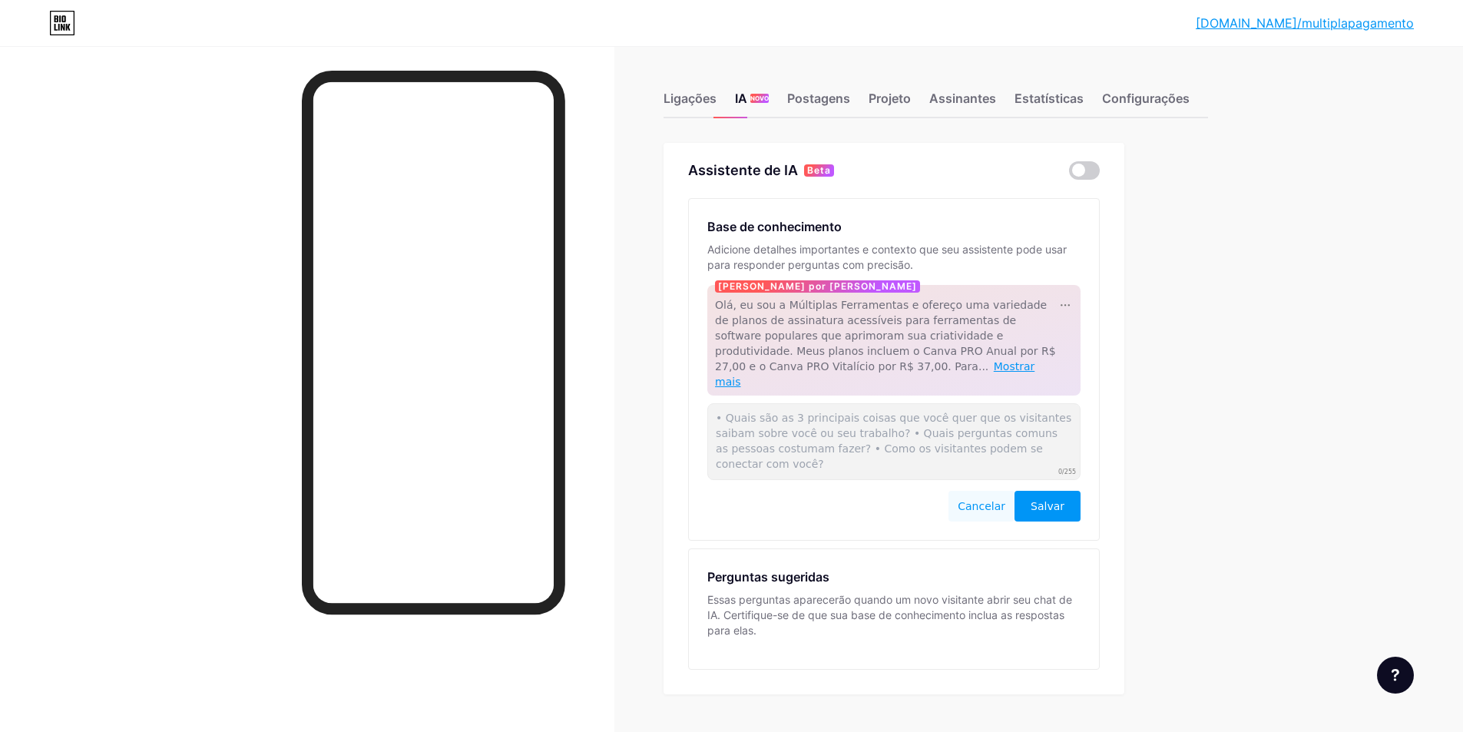
click at [791, 366] on font "Mostrar mais" at bounding box center [875, 374] width 320 height 28
click at [785, 370] on font "Mostrar mais" at bounding box center [875, 374] width 320 height 28
click at [820, 421] on textarea at bounding box center [893, 441] width 373 height 77
click at [1033, 492] on button "Salvar" at bounding box center [1048, 506] width 66 height 31
click at [1052, 500] on font "Salvar" at bounding box center [1048, 506] width 34 height 12
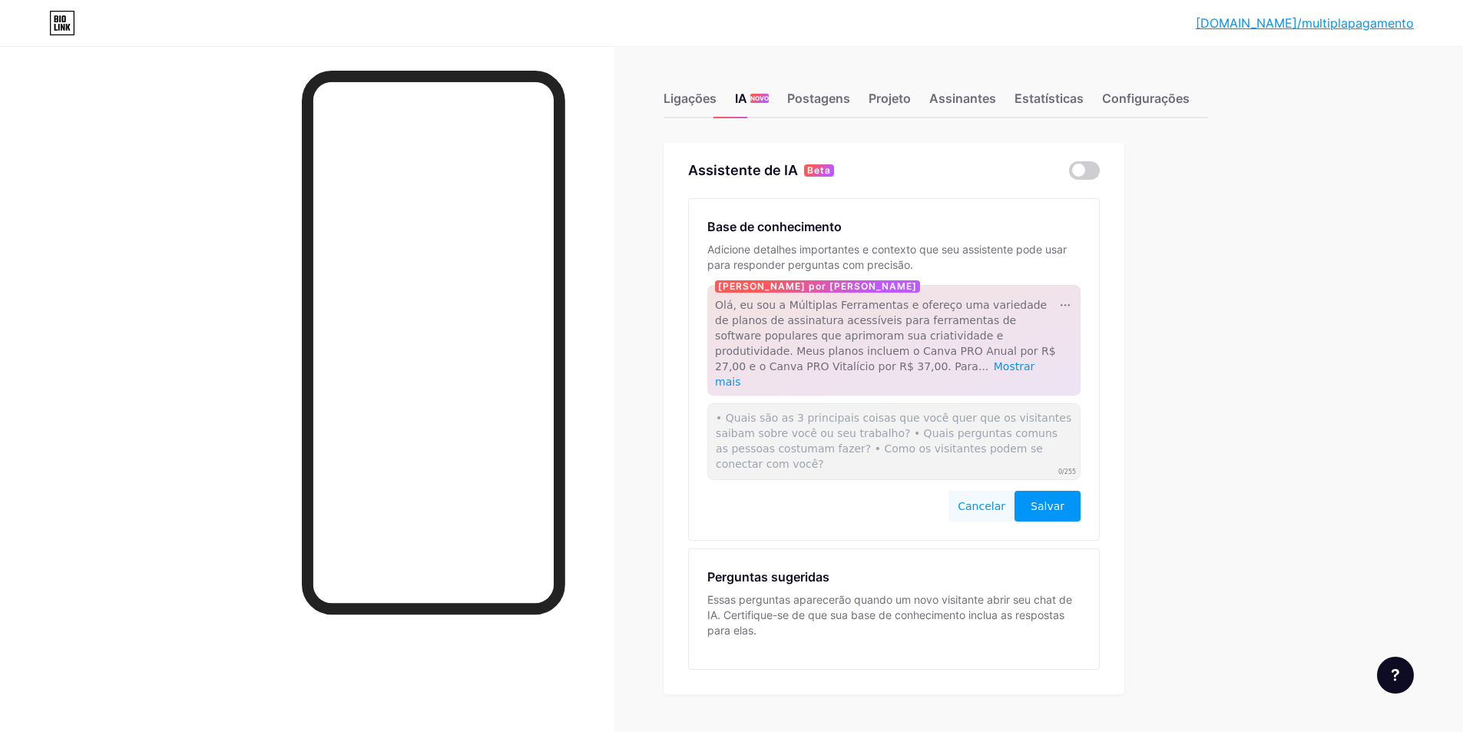
click at [993, 500] on font "Cancelar" at bounding box center [982, 506] width 48 height 12
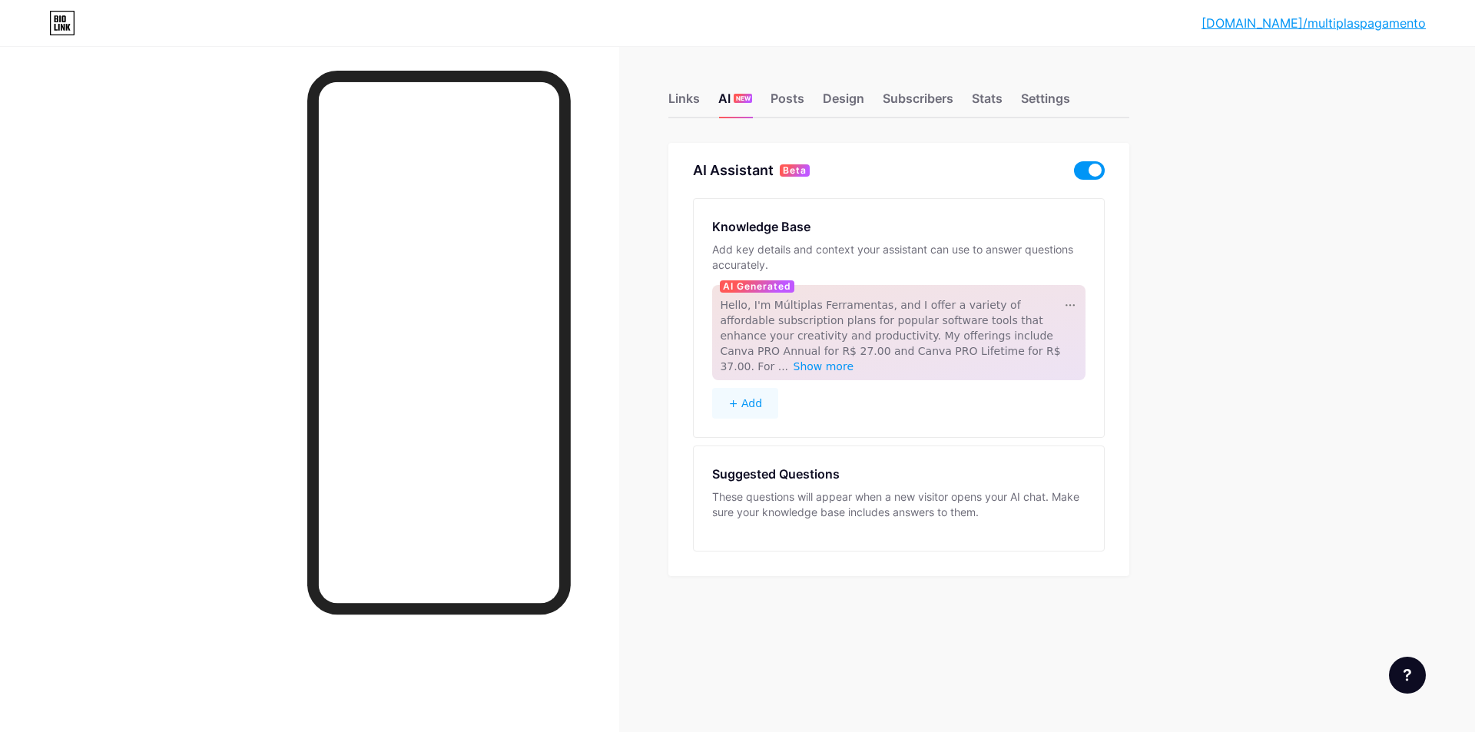
click at [769, 388] on button "+ Add" at bounding box center [745, 403] width 66 height 31
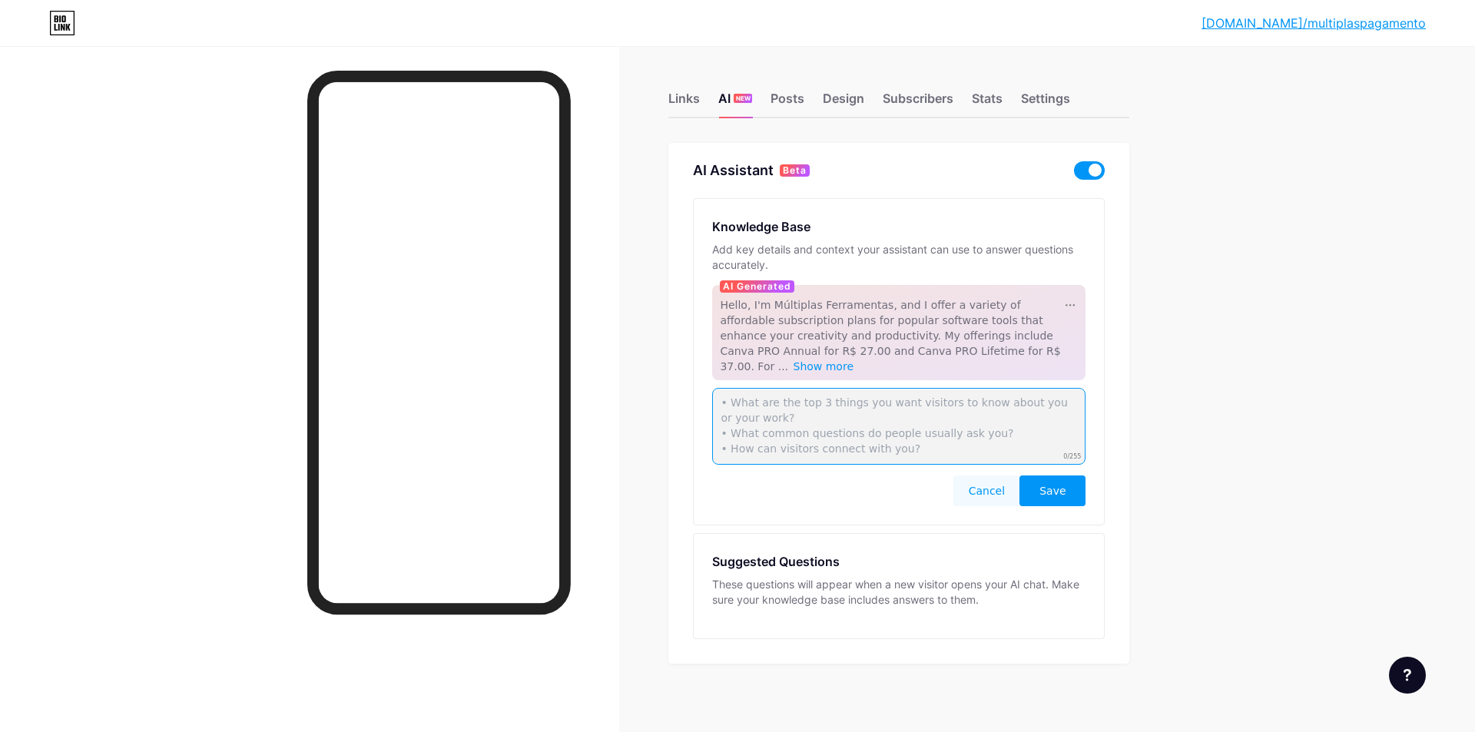
click at [800, 402] on textarea at bounding box center [898, 426] width 373 height 77
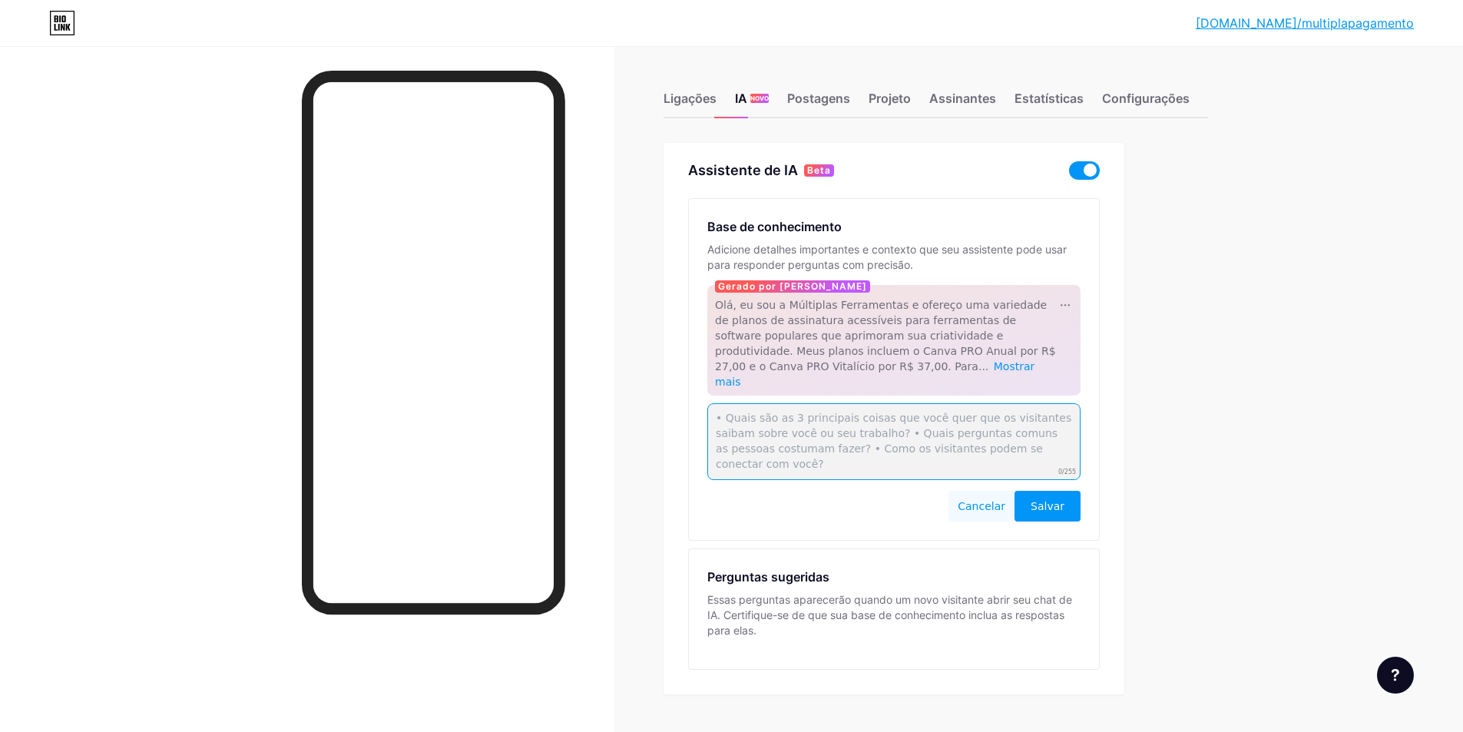
click at [818, 424] on textarea at bounding box center [893, 441] width 373 height 77
type textarea "É seguro pagar? sim, todos os dados são protegidos e com acesso garantido pela …"
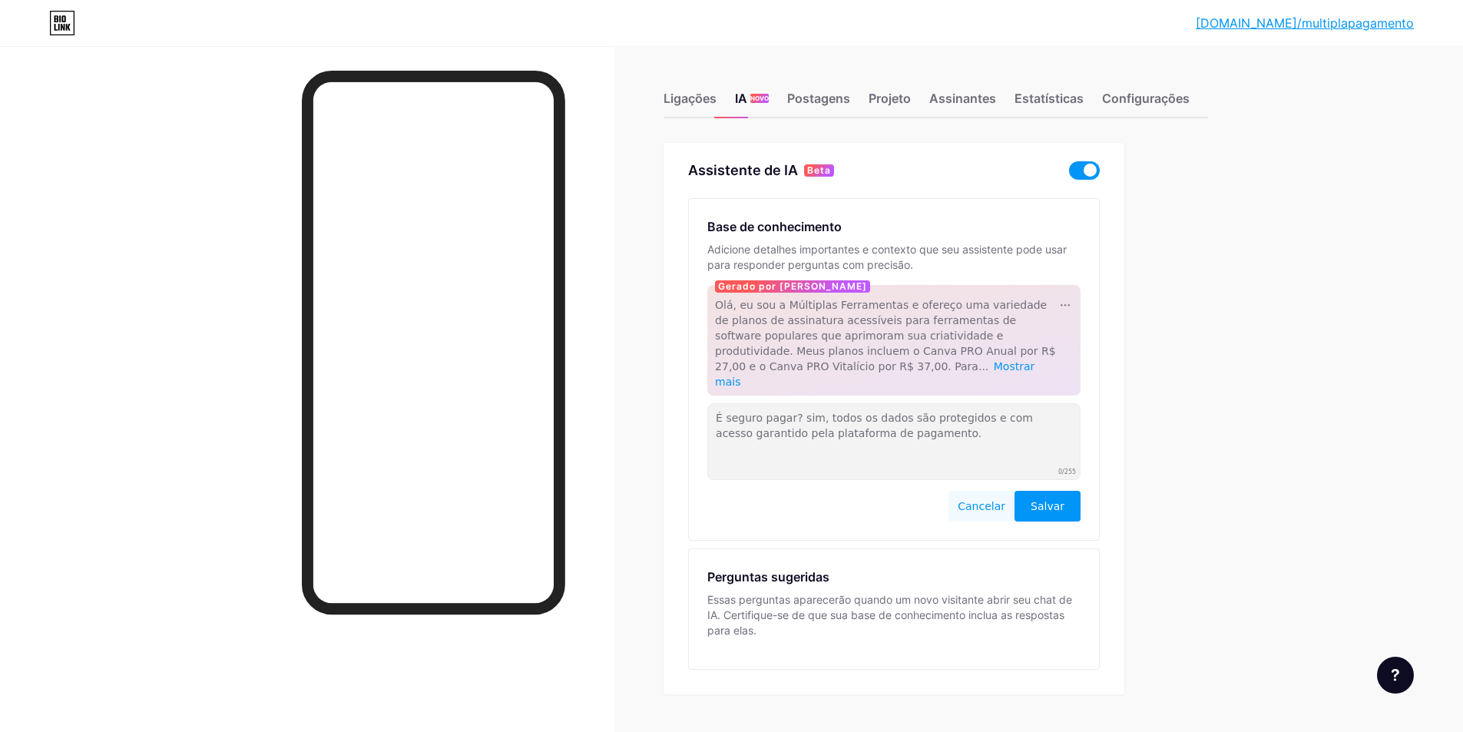
click at [1045, 500] on font "Salvar" at bounding box center [1048, 506] width 34 height 12
click at [819, 115] on div "Postagens" at bounding box center [818, 103] width 63 height 28
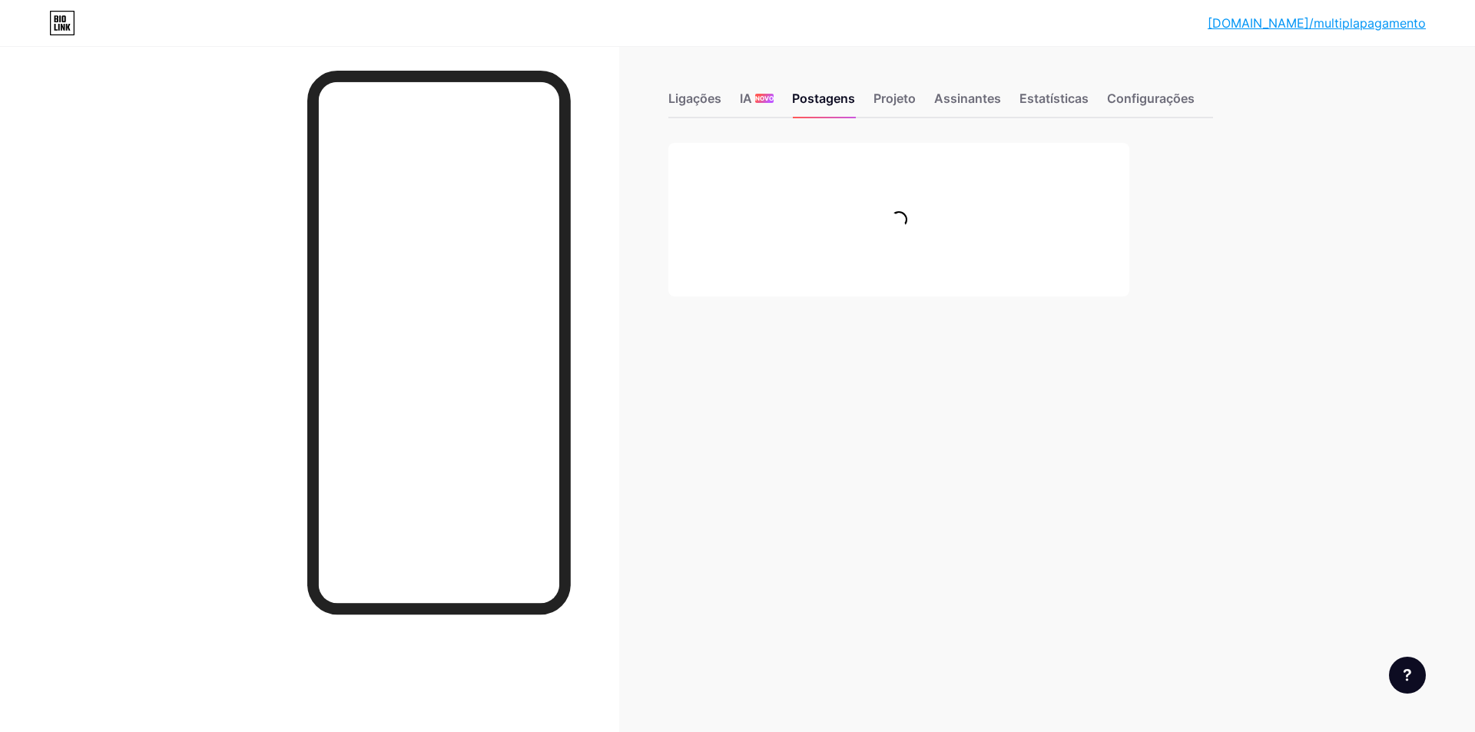
click at [277, 201] on div at bounding box center [309, 412] width 619 height 732
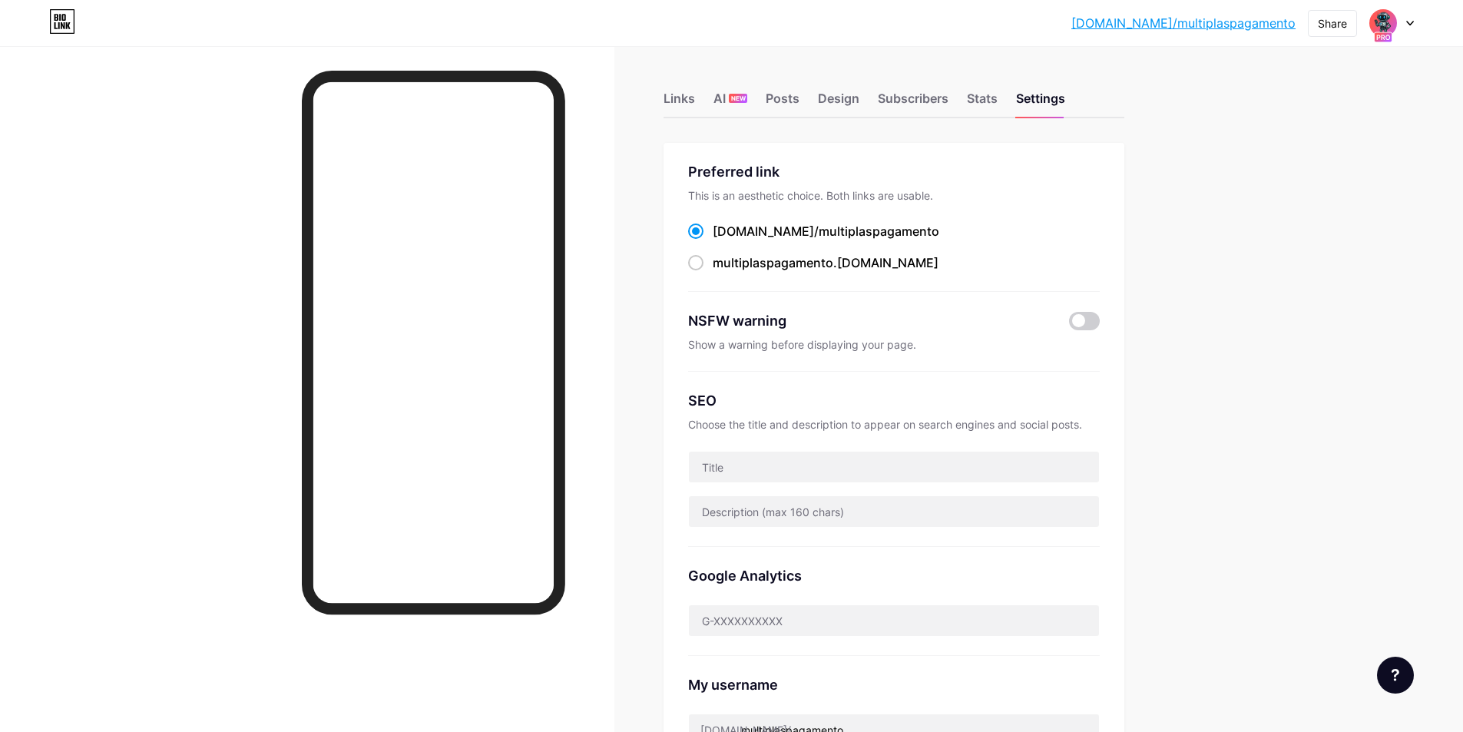
click at [1409, 21] on icon at bounding box center [1410, 23] width 8 height 5
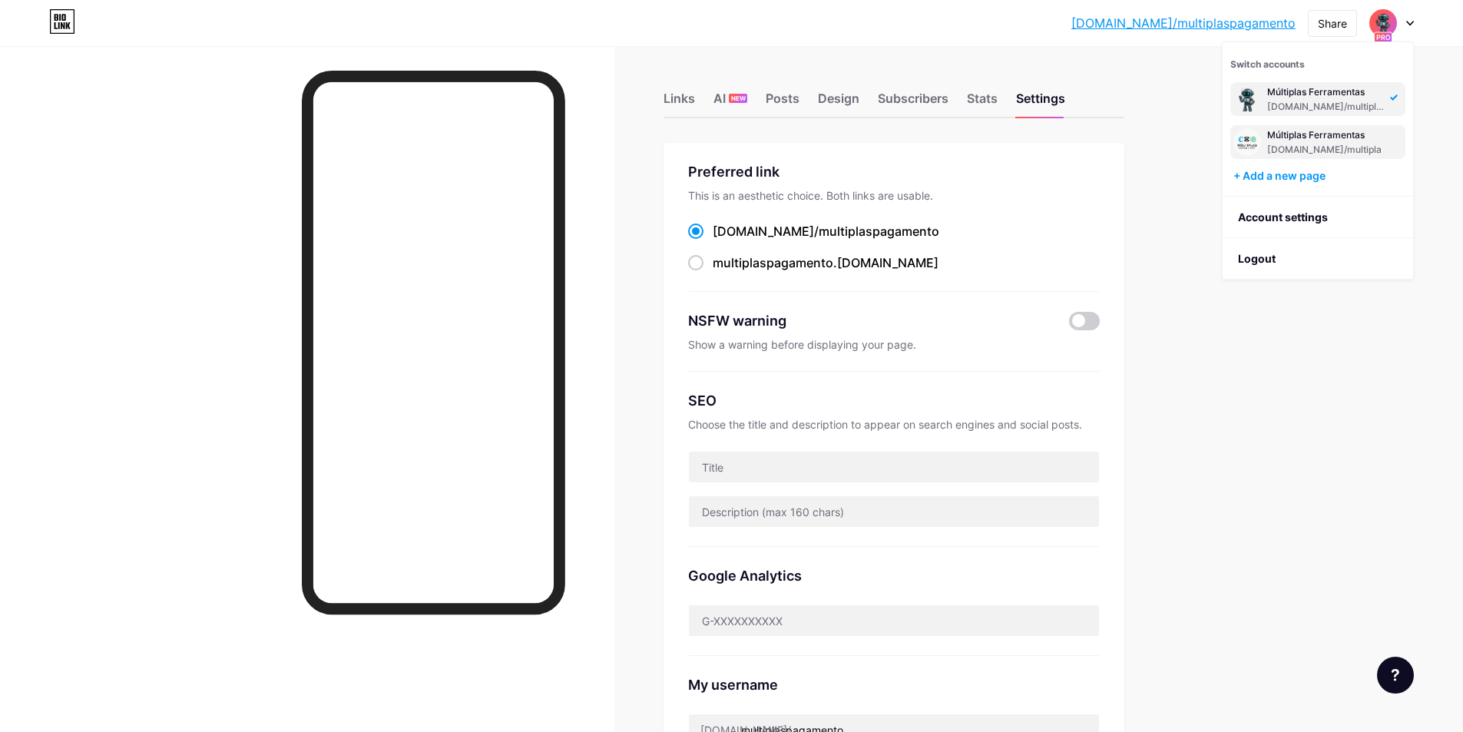
click at [1319, 137] on div "Múltiplas Ferramentas" at bounding box center [1324, 135] width 114 height 12
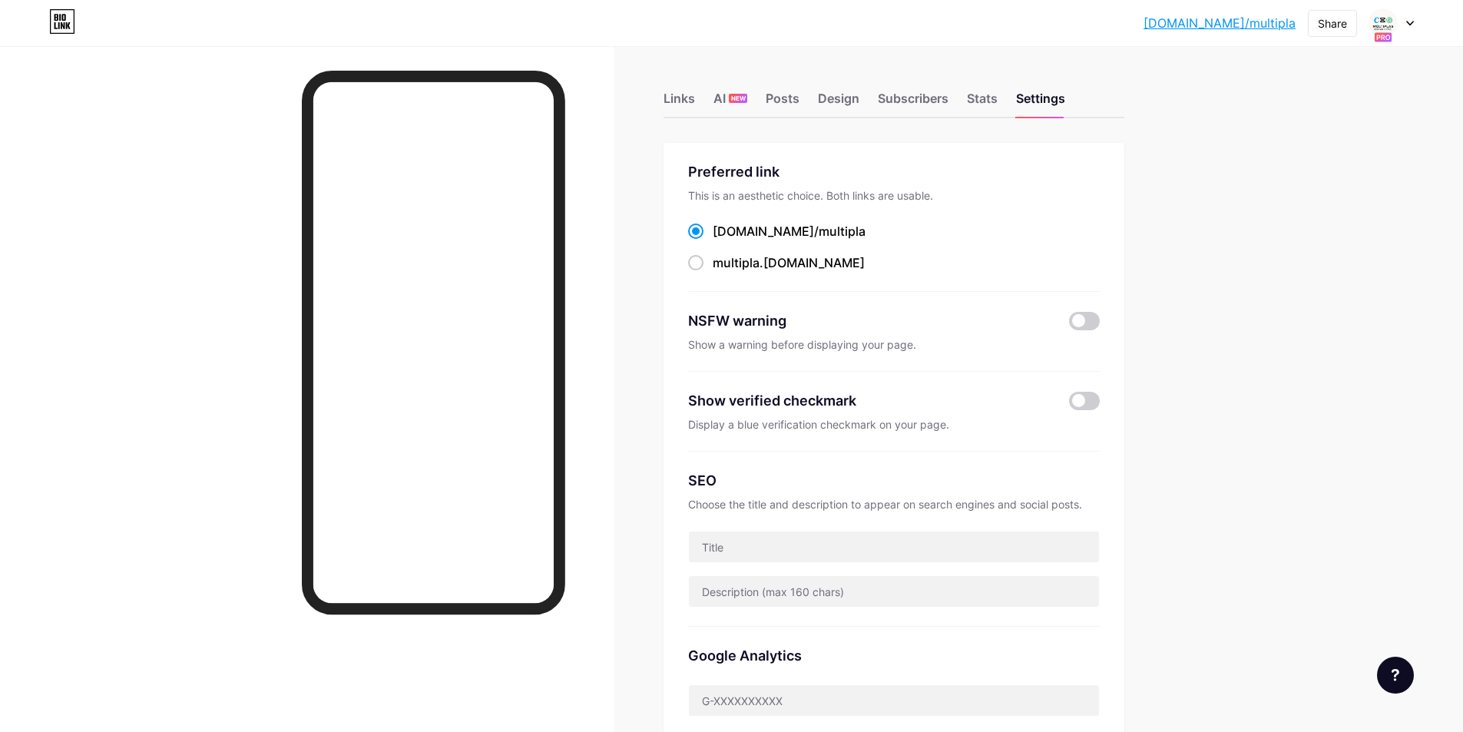
drag, startPoint x: 1303, startPoint y: 191, endPoint x: 1314, endPoint y: 162, distance: 31.1
click at [1310, 187] on div "[DOMAIN_NAME]/multip... [DOMAIN_NAME]/multipla Share Switch accounts Múltiplas …" at bounding box center [731, 647] width 1463 height 1294
click at [1401, 31] on div at bounding box center [1391, 23] width 45 height 28
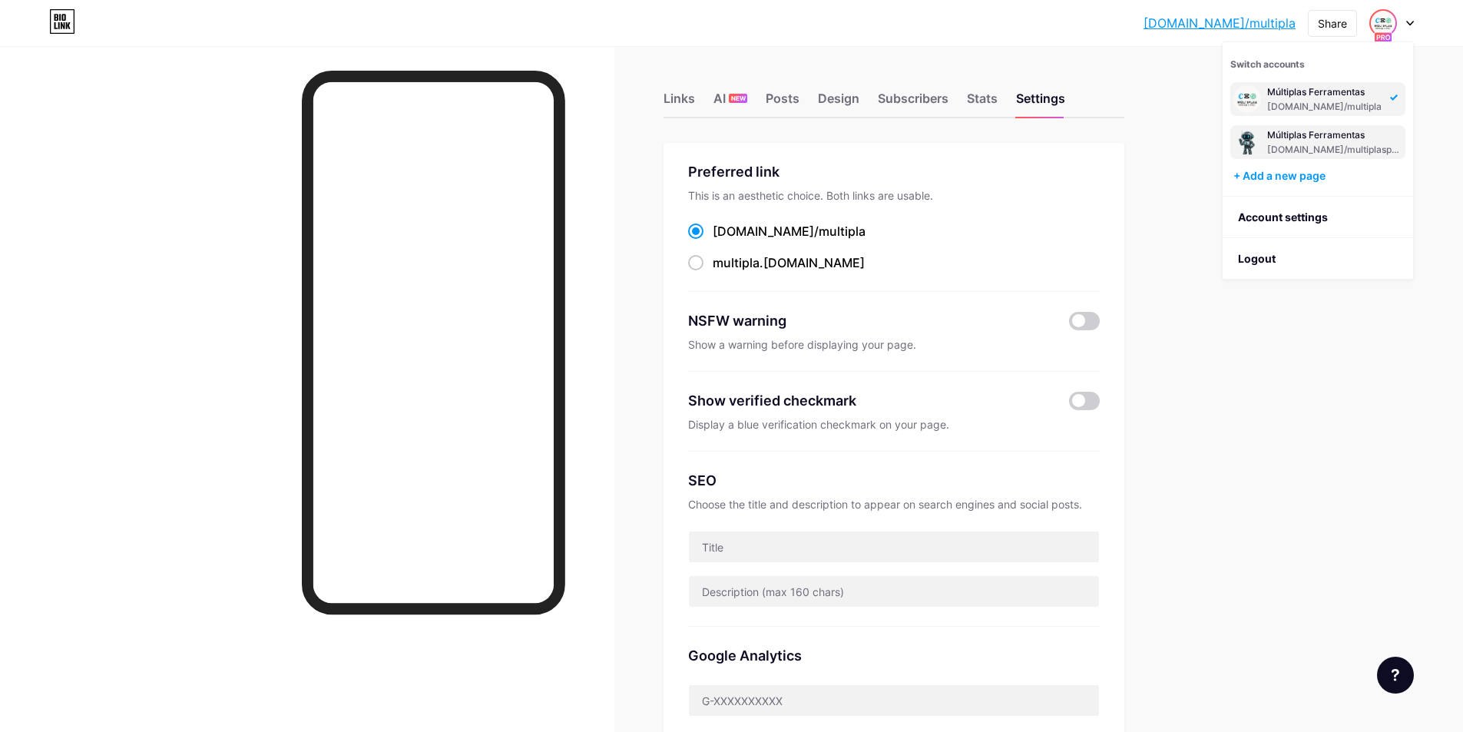
click at [1325, 140] on div "Múltiplas Ferramentas" at bounding box center [1334, 135] width 135 height 12
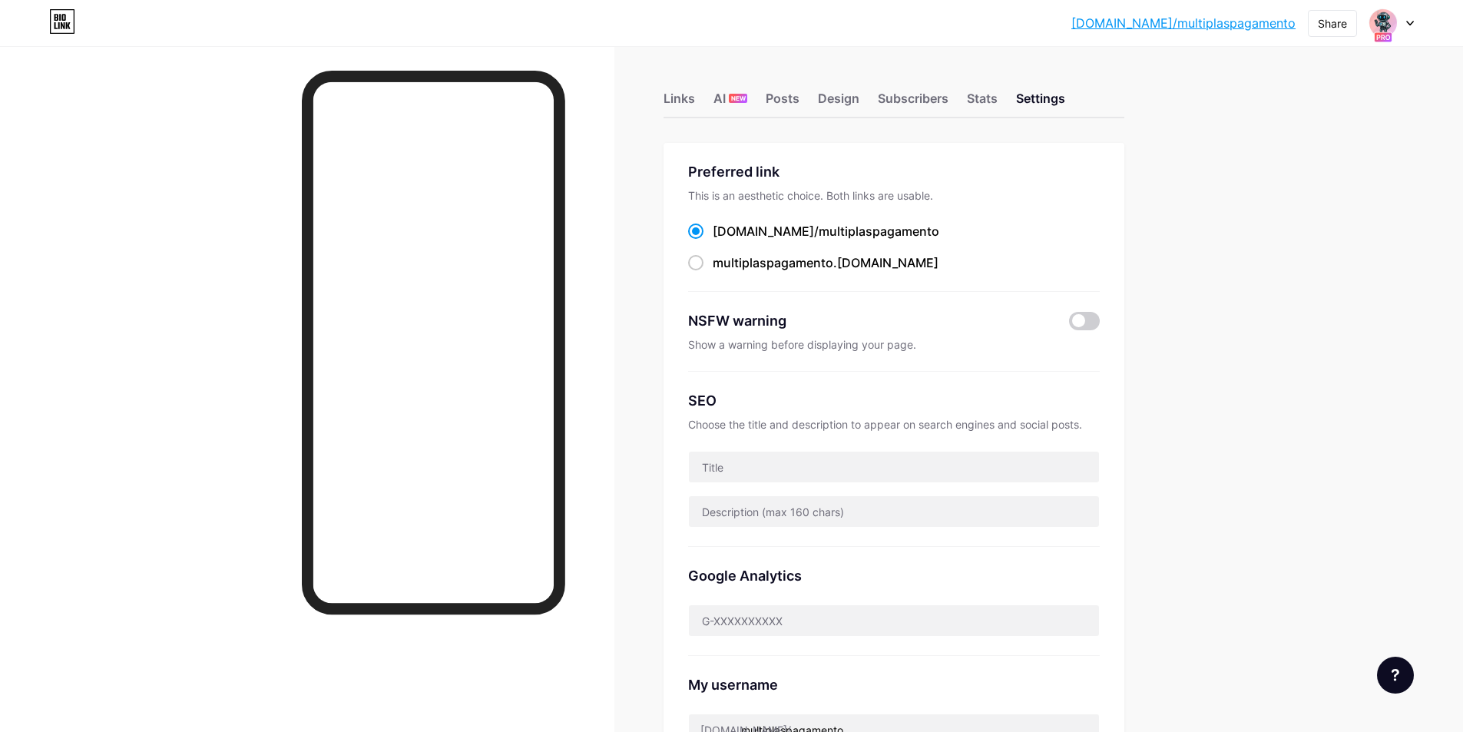
drag, startPoint x: 0, startPoint y: 0, endPoint x: 1363, endPoint y: 201, distance: 1377.4
click at [1363, 201] on div "[DOMAIN_NAME]/multip... [DOMAIN_NAME]/multiplaspagamento Share Switch accounts …" at bounding box center [731, 490] width 1463 height 980
click at [1210, 128] on div "[DOMAIN_NAME]/multip... [DOMAIN_NAME]/multiplaspagamento Share Switch accounts …" at bounding box center [731, 607] width 1463 height 1214
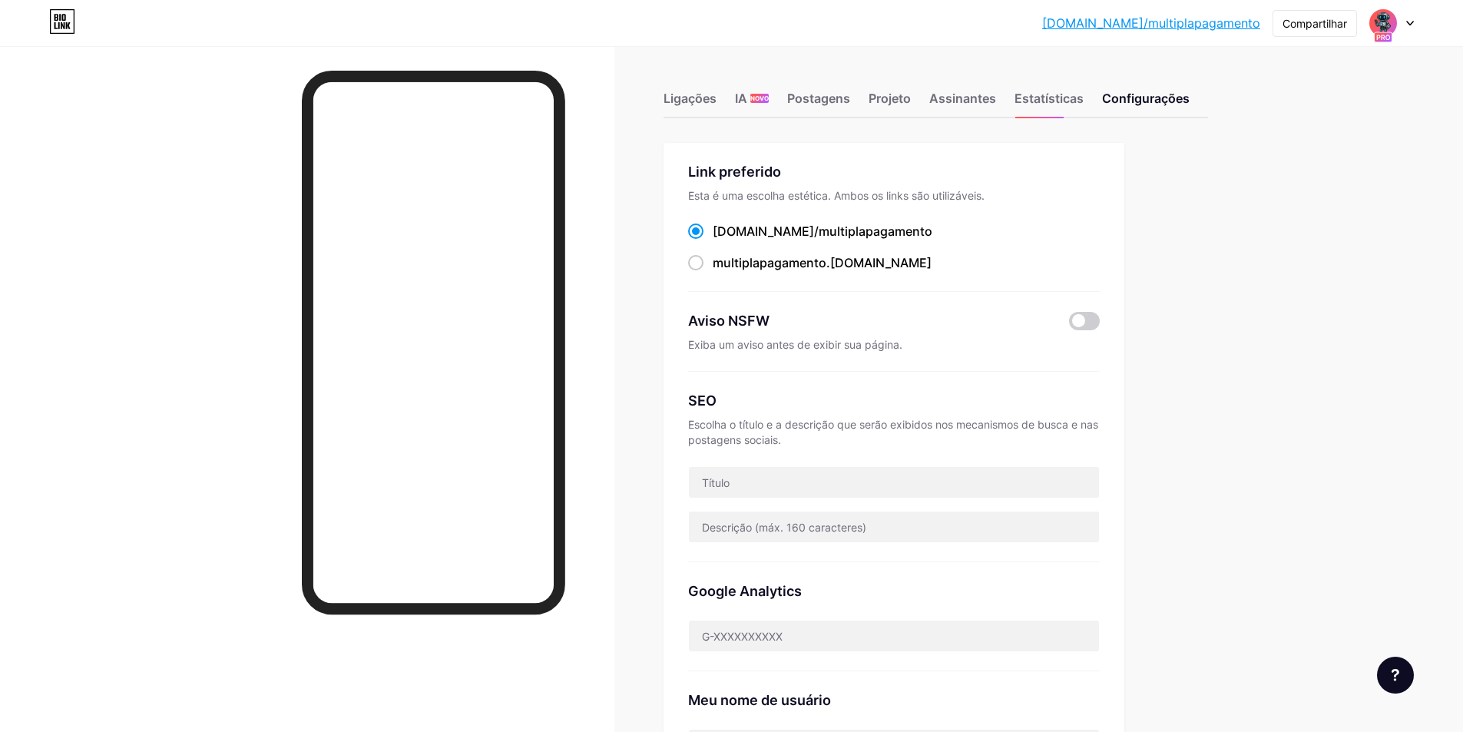
click at [1220, 146] on div "Ligações IA NOVO Postagens Projeto Assinantes Estatísticas Configurações Link p…" at bounding box center [636, 652] width 1273 height 1212
click at [818, 102] on font "Postagens" at bounding box center [818, 98] width 63 height 15
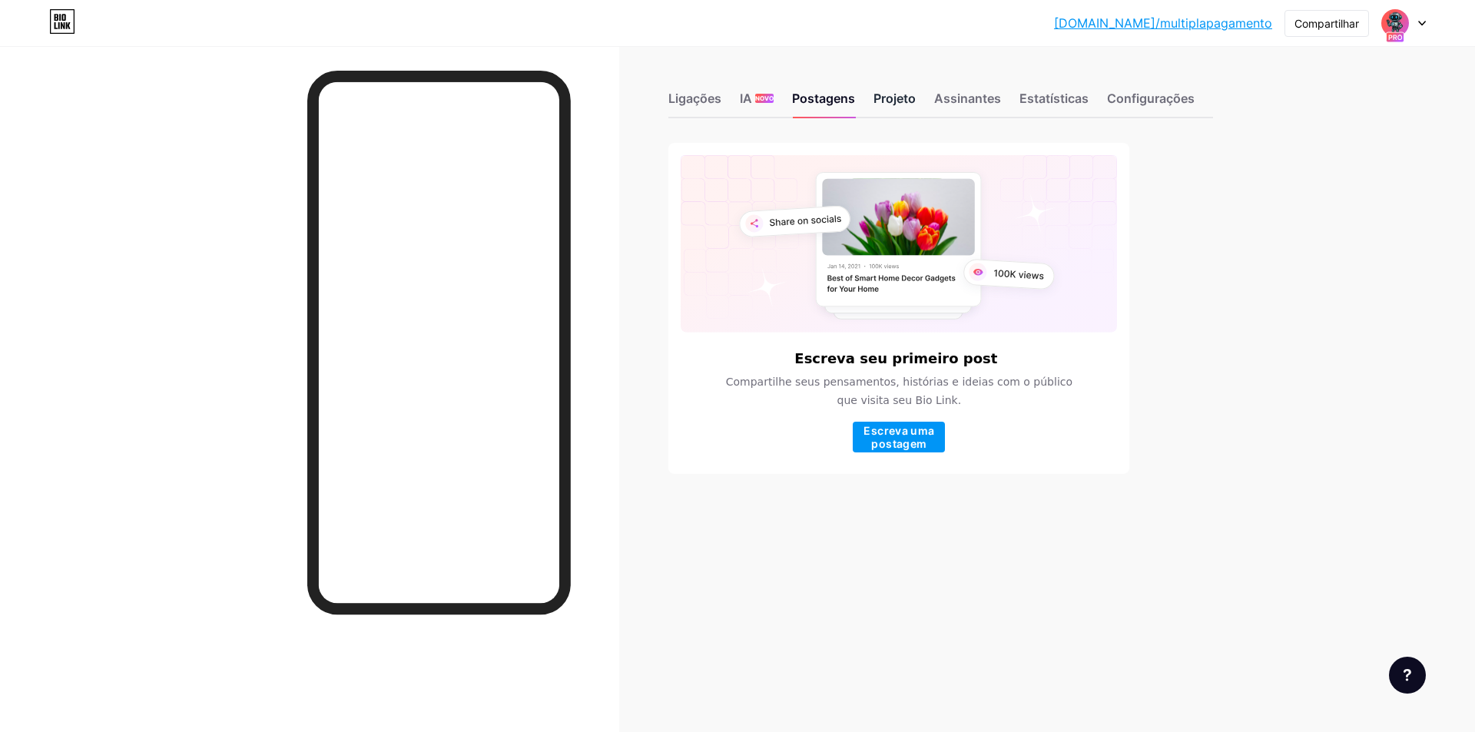
click at [896, 108] on div "Projeto" at bounding box center [894, 103] width 42 height 28
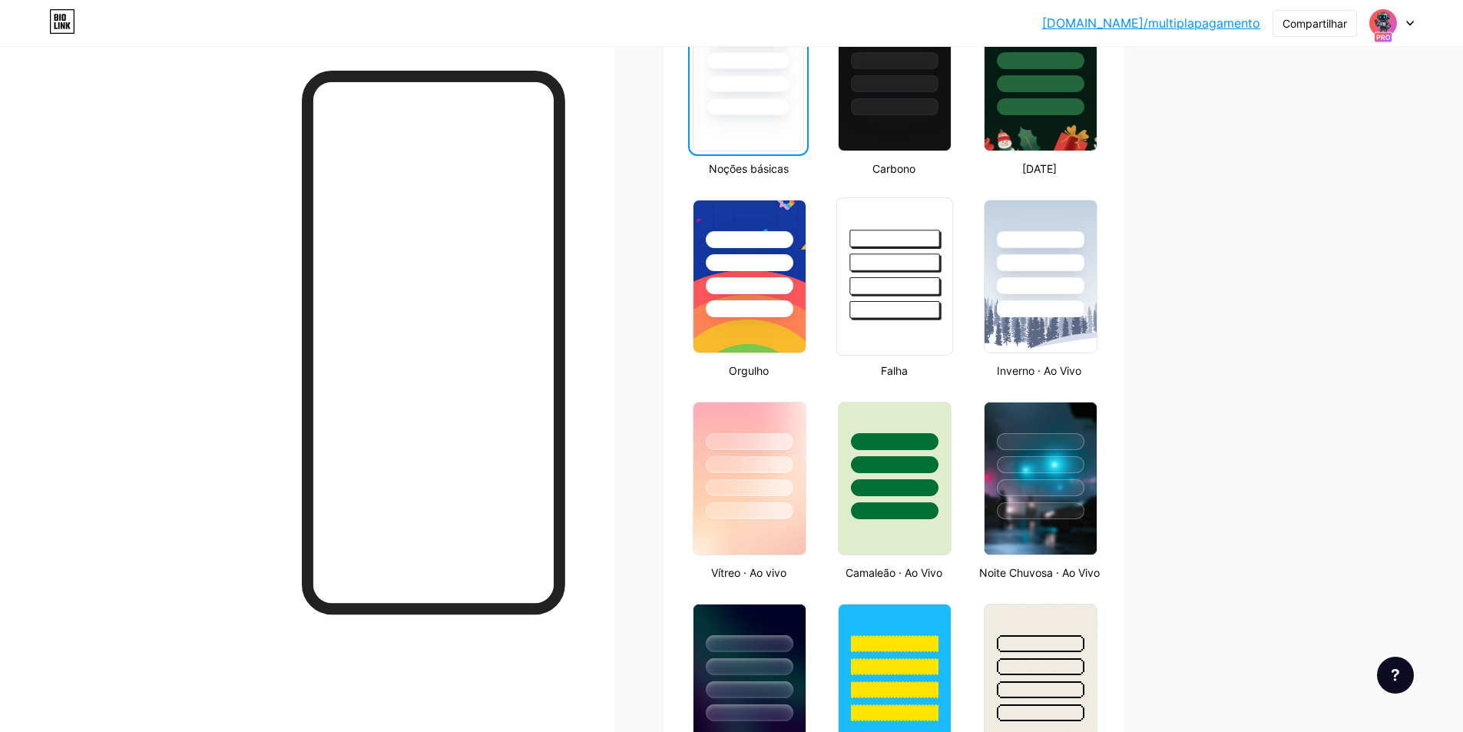
scroll to position [538, 0]
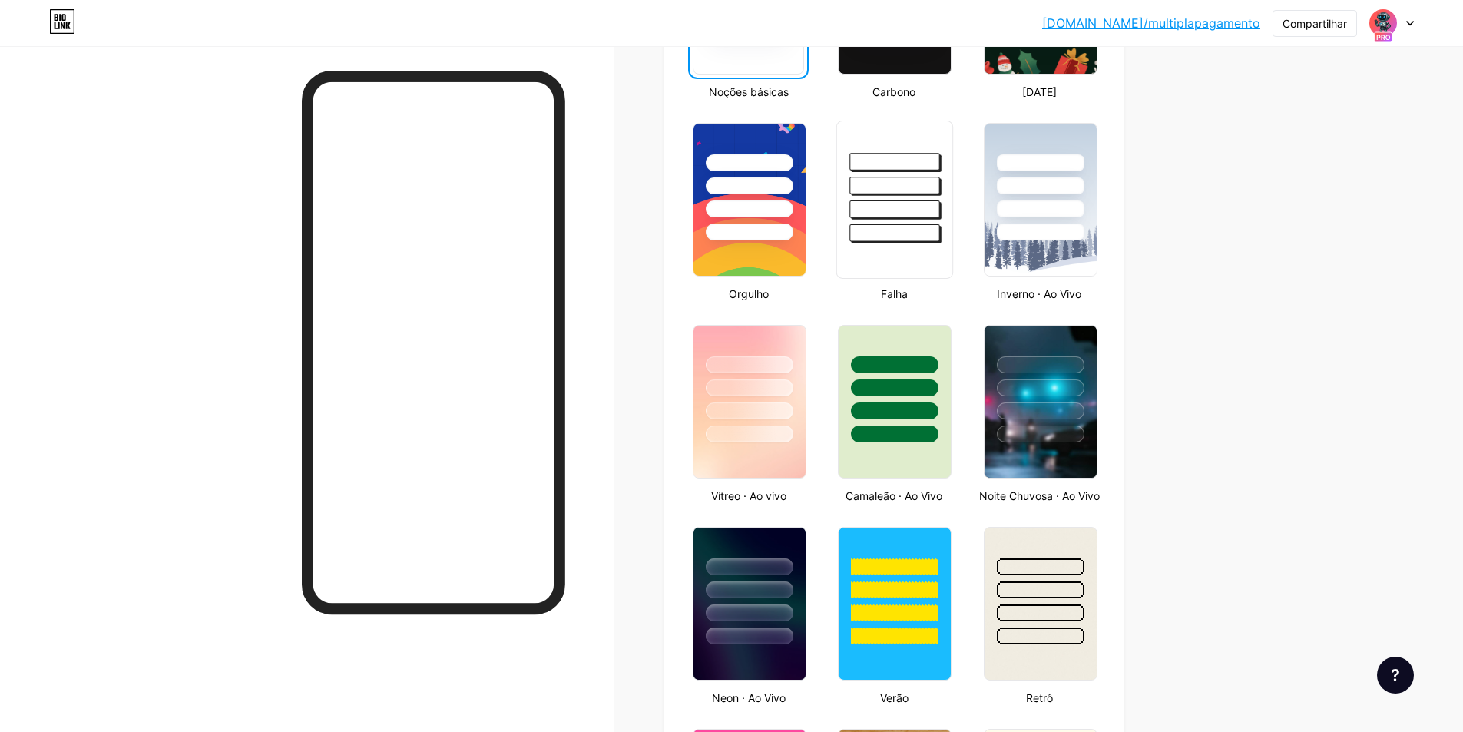
click at [919, 210] on div at bounding box center [895, 209] width 90 height 18
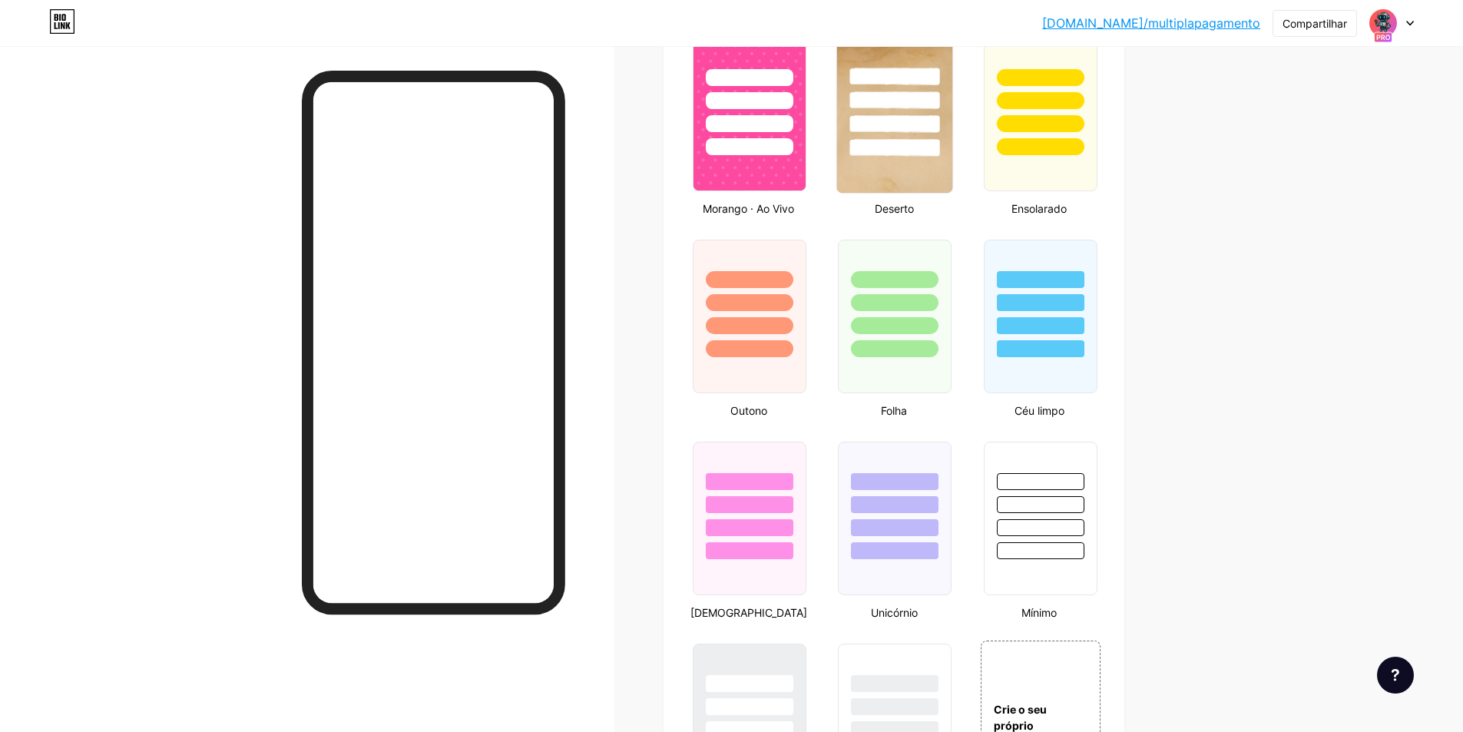
scroll to position [1306, 0]
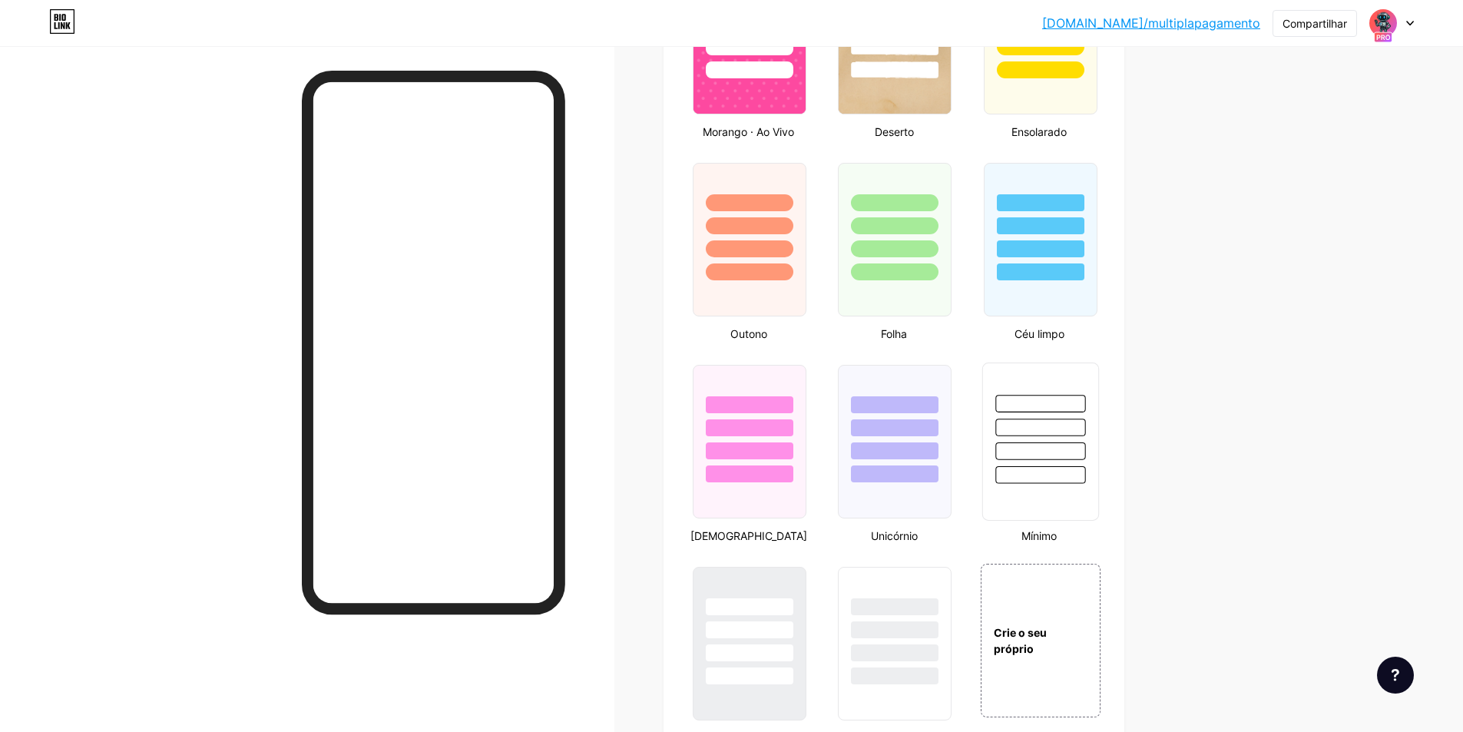
click at [988, 454] on div at bounding box center [1040, 442] width 117 height 158
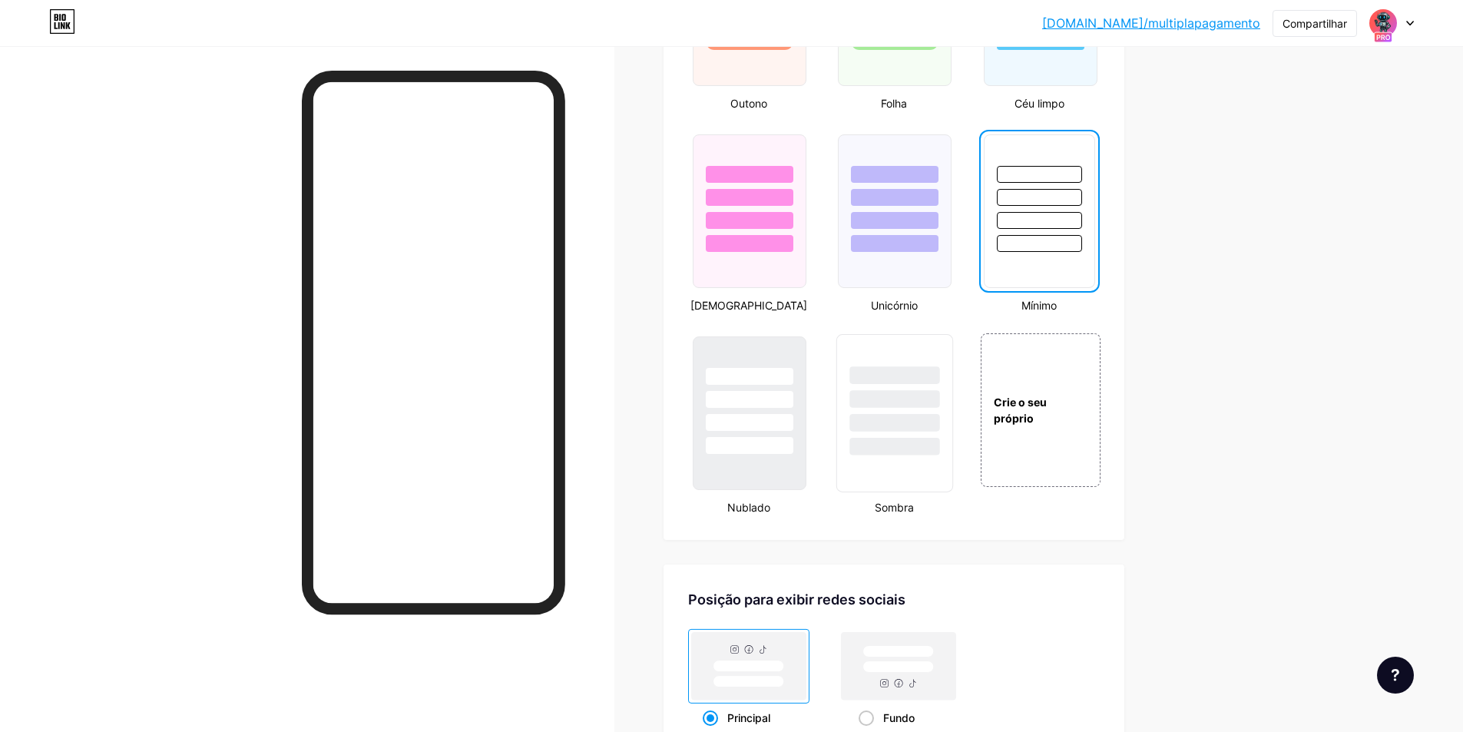
scroll to position [1613, 0]
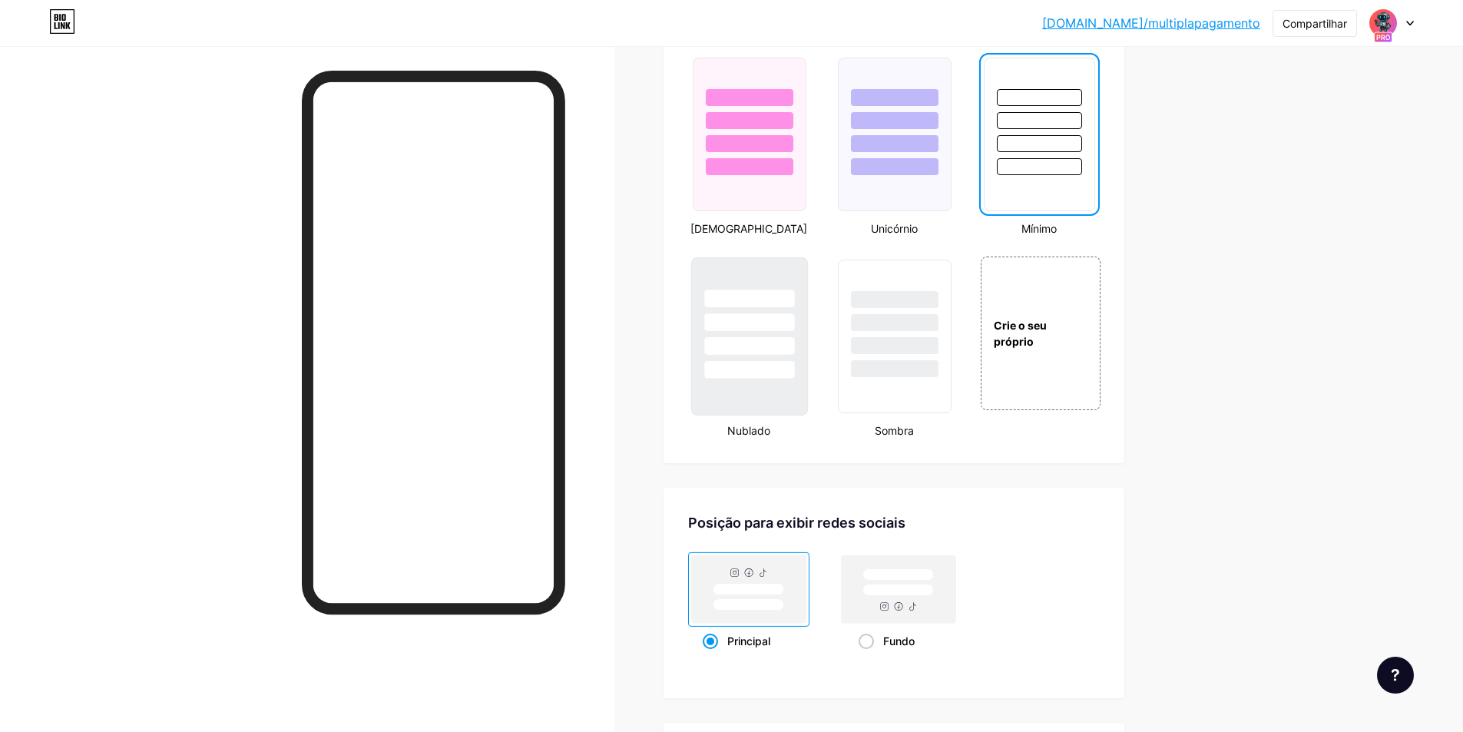
click at [783, 374] on div at bounding box center [749, 318] width 115 height 121
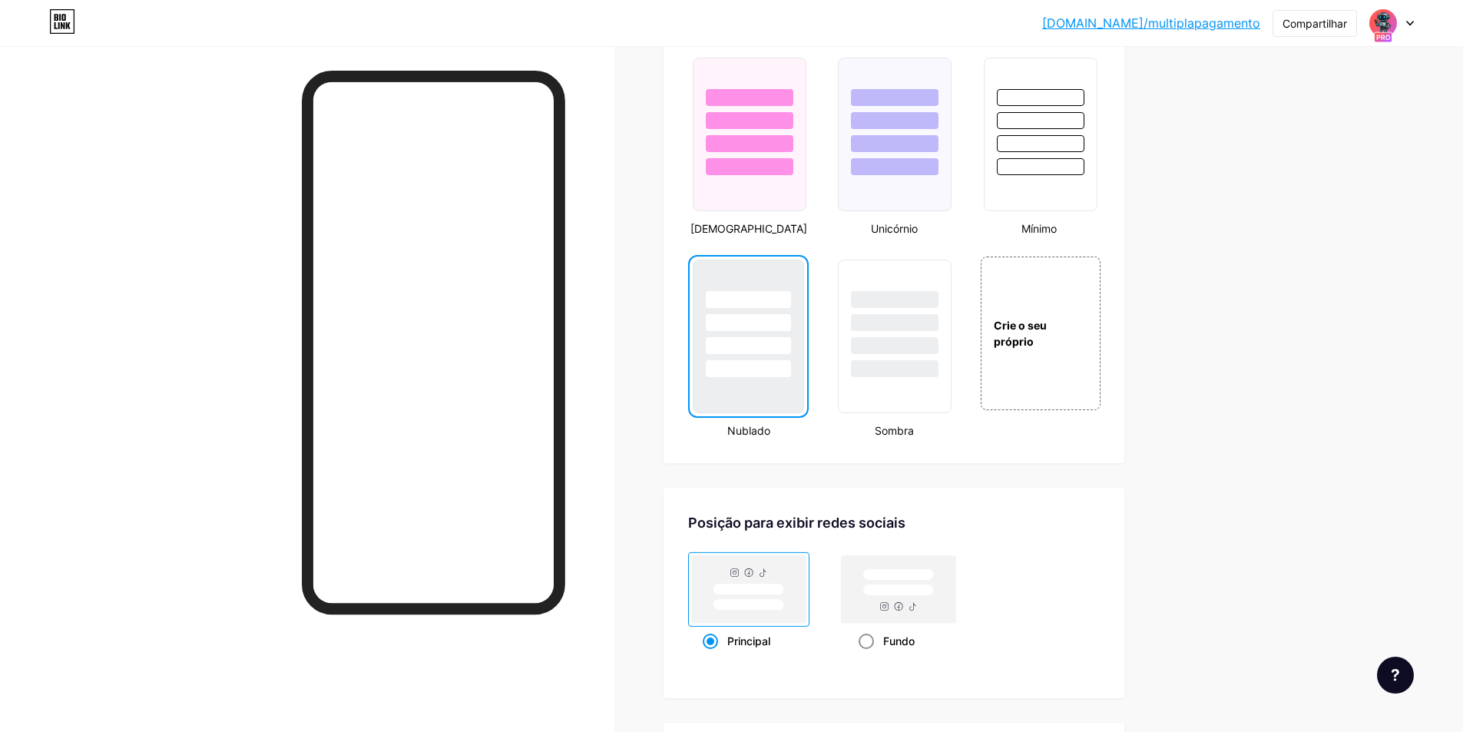
click at [895, 596] on rect at bounding box center [898, 591] width 71 height 12
click at [869, 655] on input "Fundo" at bounding box center [864, 660] width 10 height 10
radio input "true"
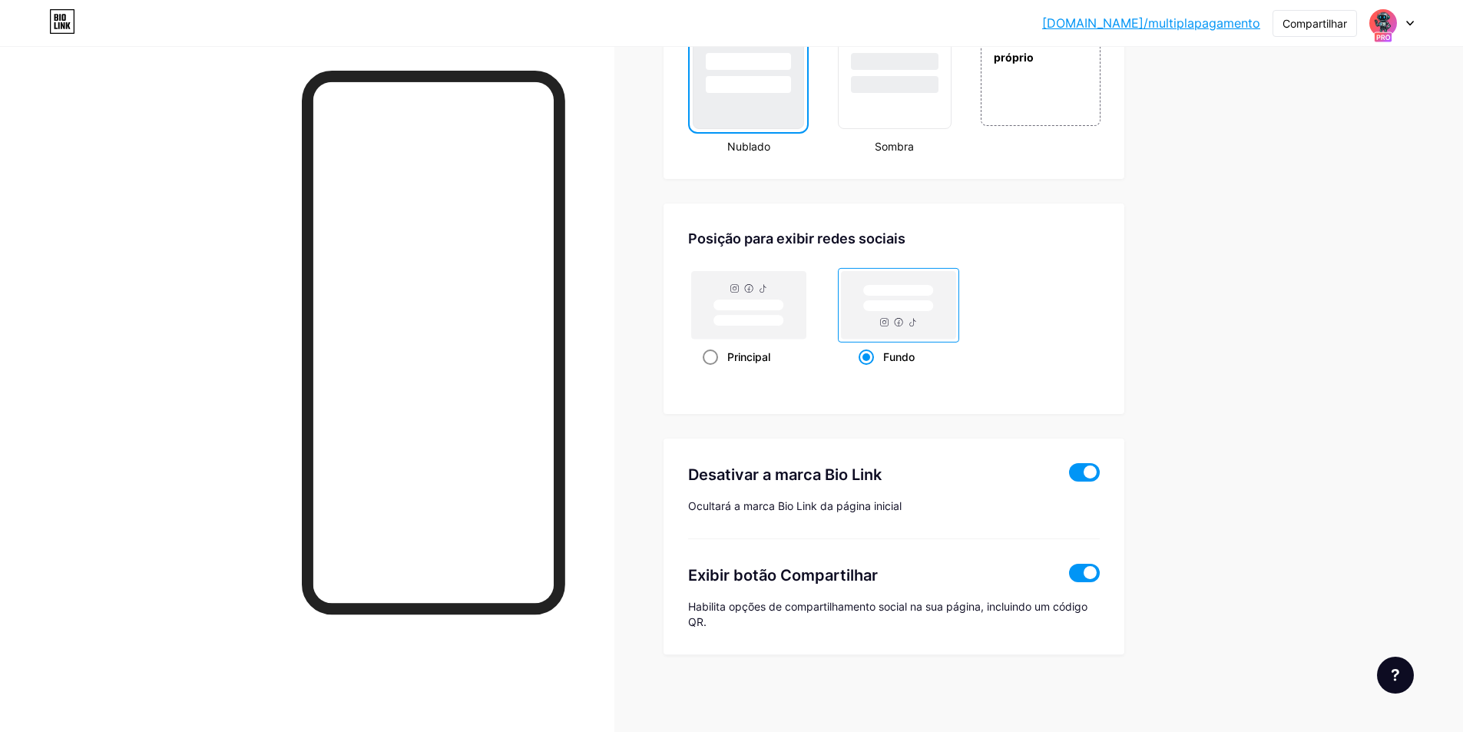
click at [796, 316] on rect at bounding box center [749, 305] width 114 height 68
click at [713, 371] on input "Principal" at bounding box center [708, 376] width 10 height 10
radio input "true"
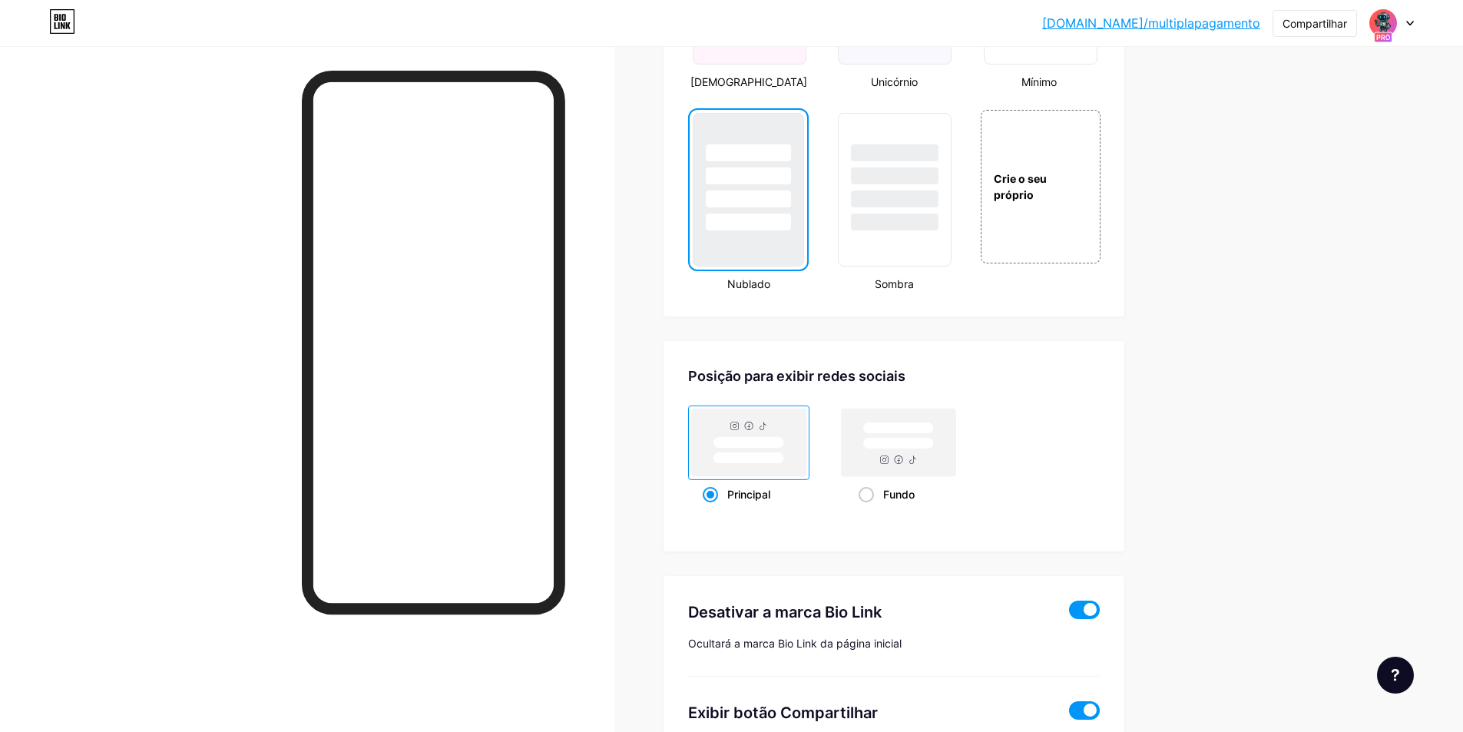
scroll to position [1683, 0]
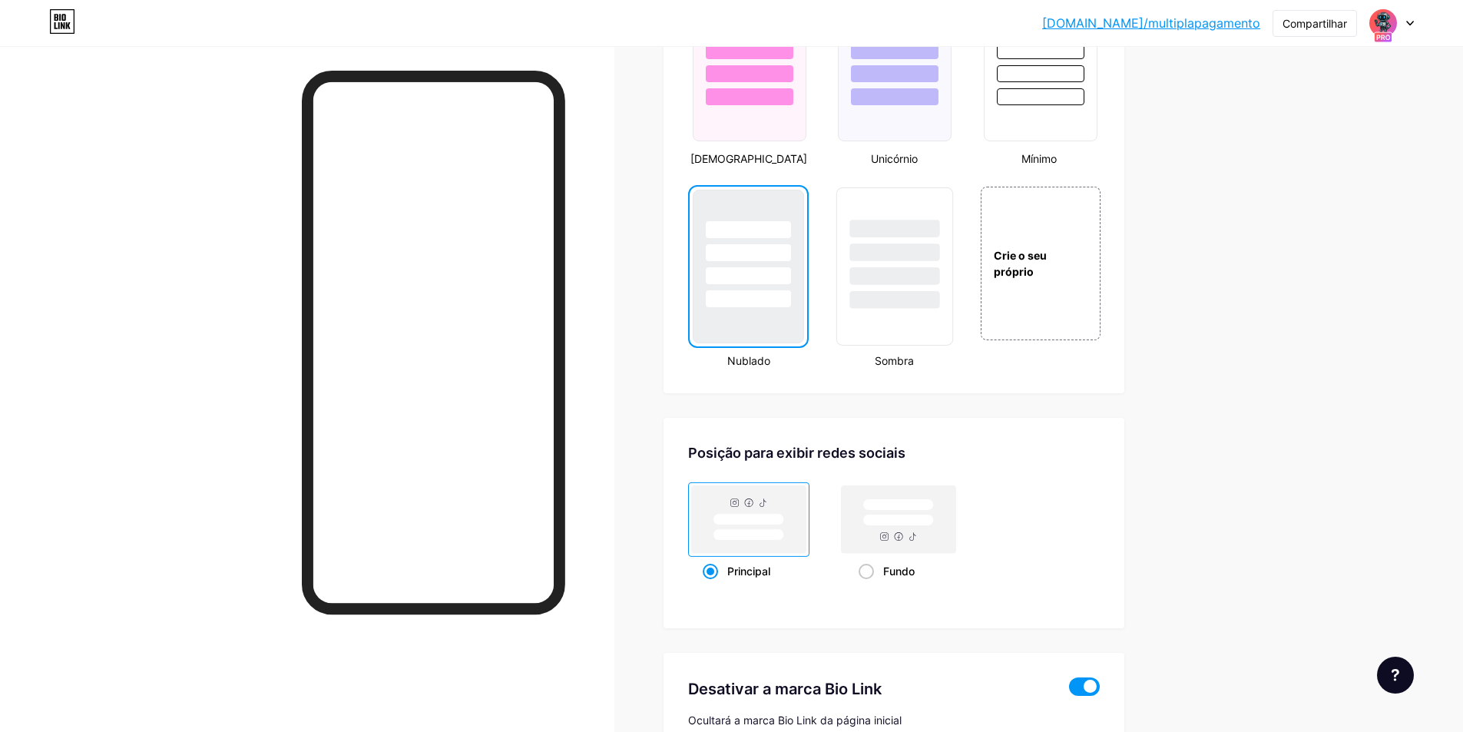
click at [884, 309] on div at bounding box center [895, 300] width 90 height 18
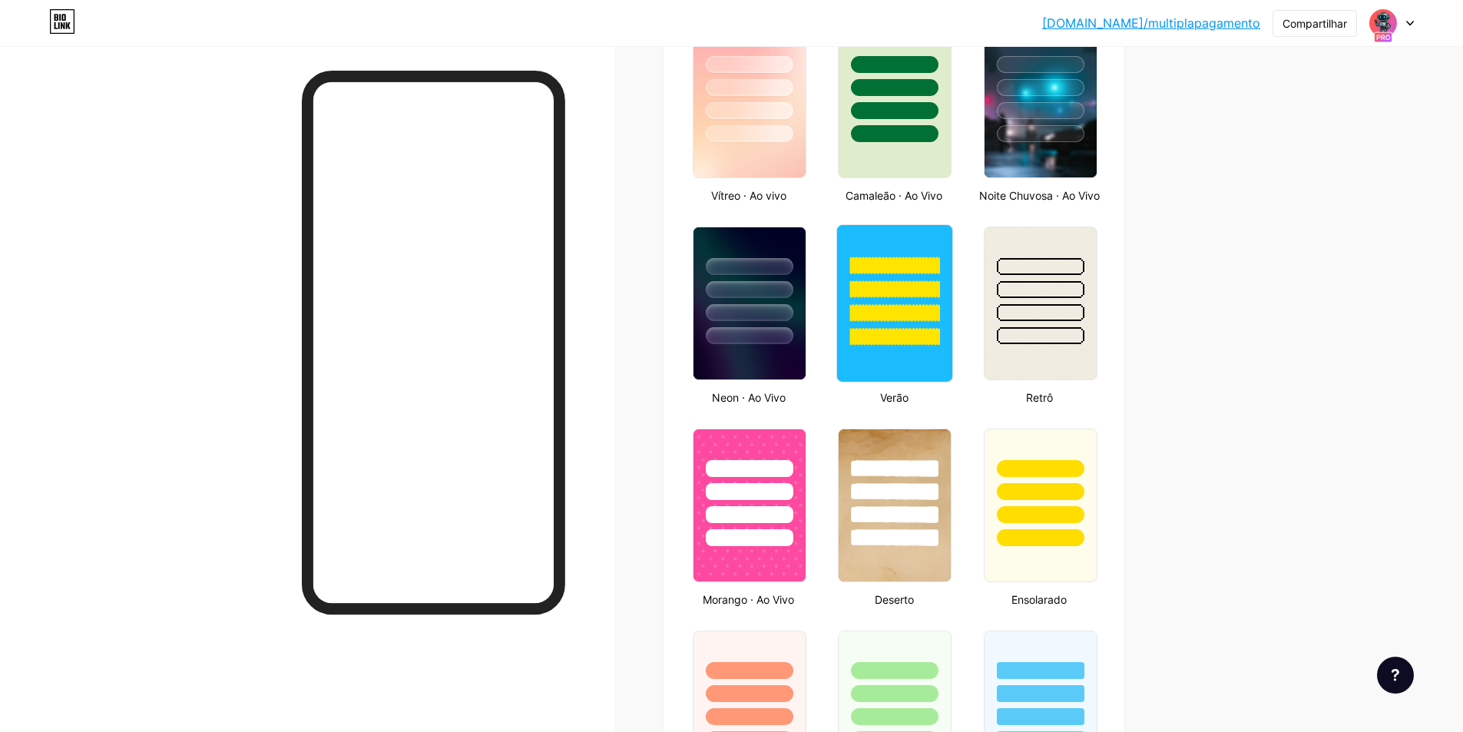
scroll to position [761, 0]
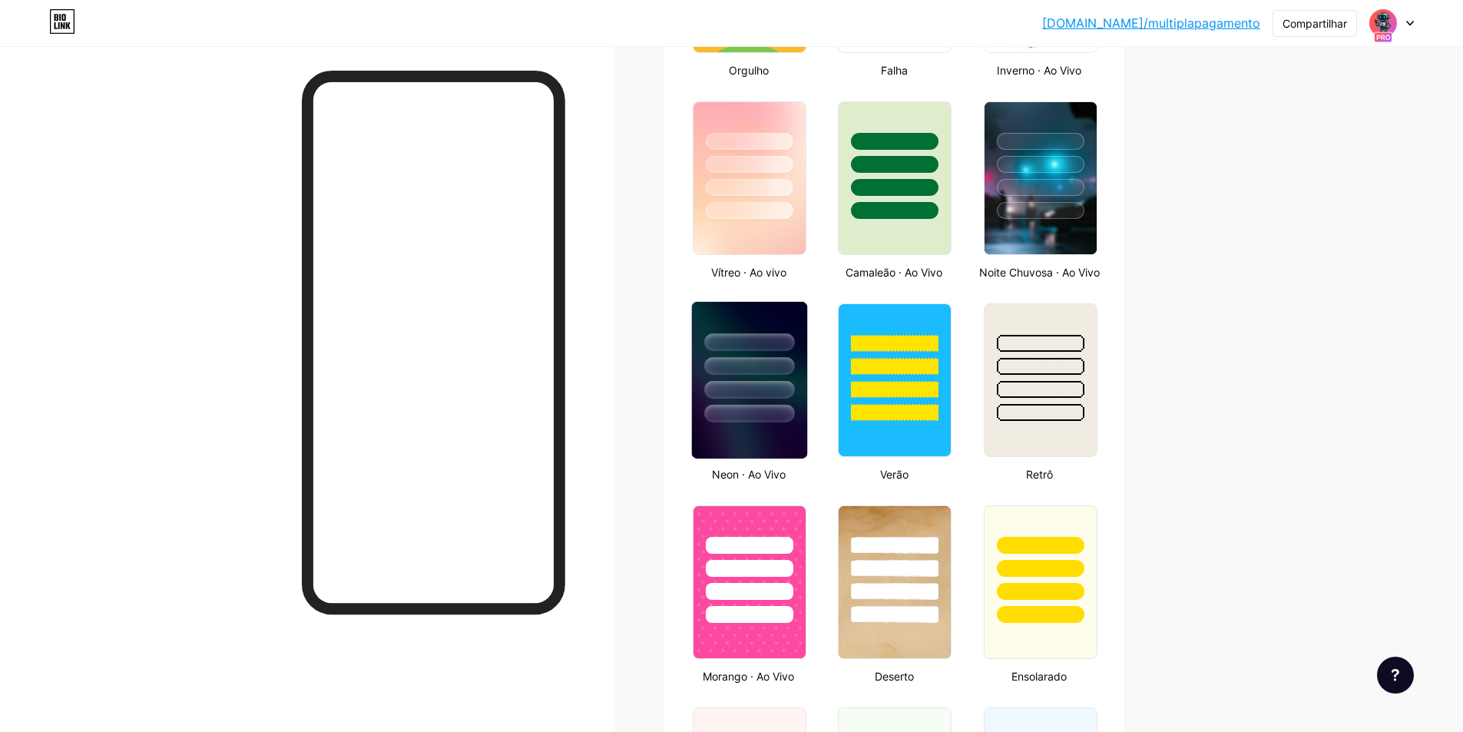
click at [786, 399] on div at bounding box center [749, 390] width 90 height 18
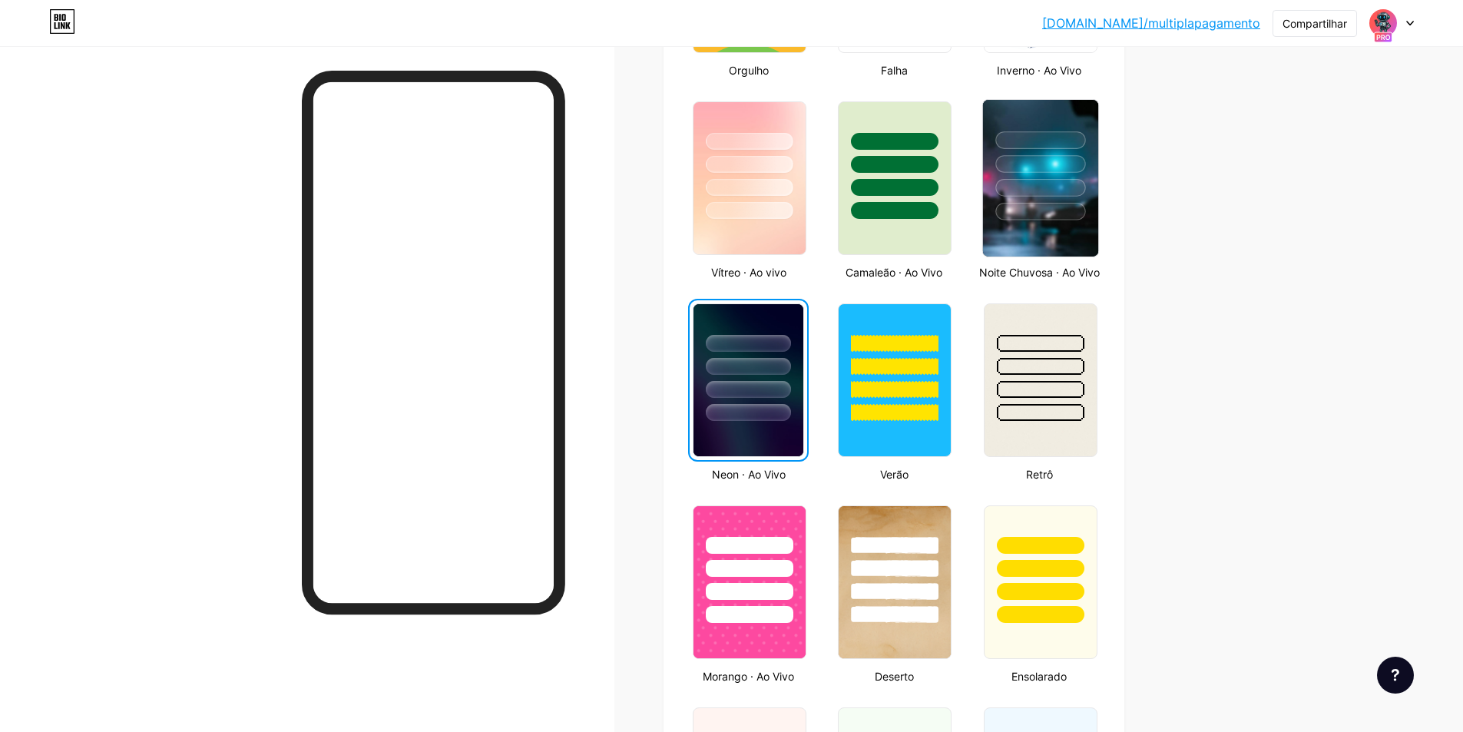
click at [1007, 227] on img at bounding box center [1040, 178] width 115 height 157
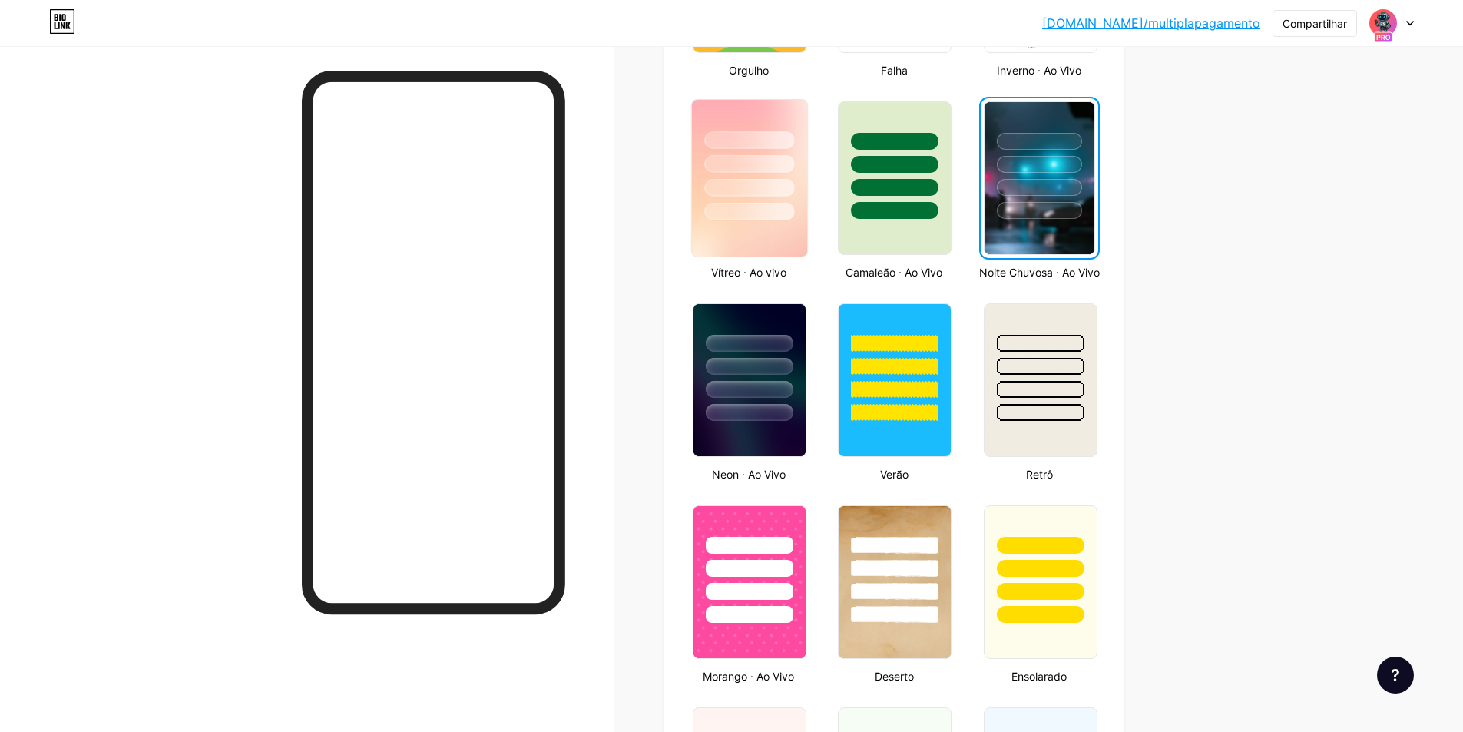
scroll to position [684, 0]
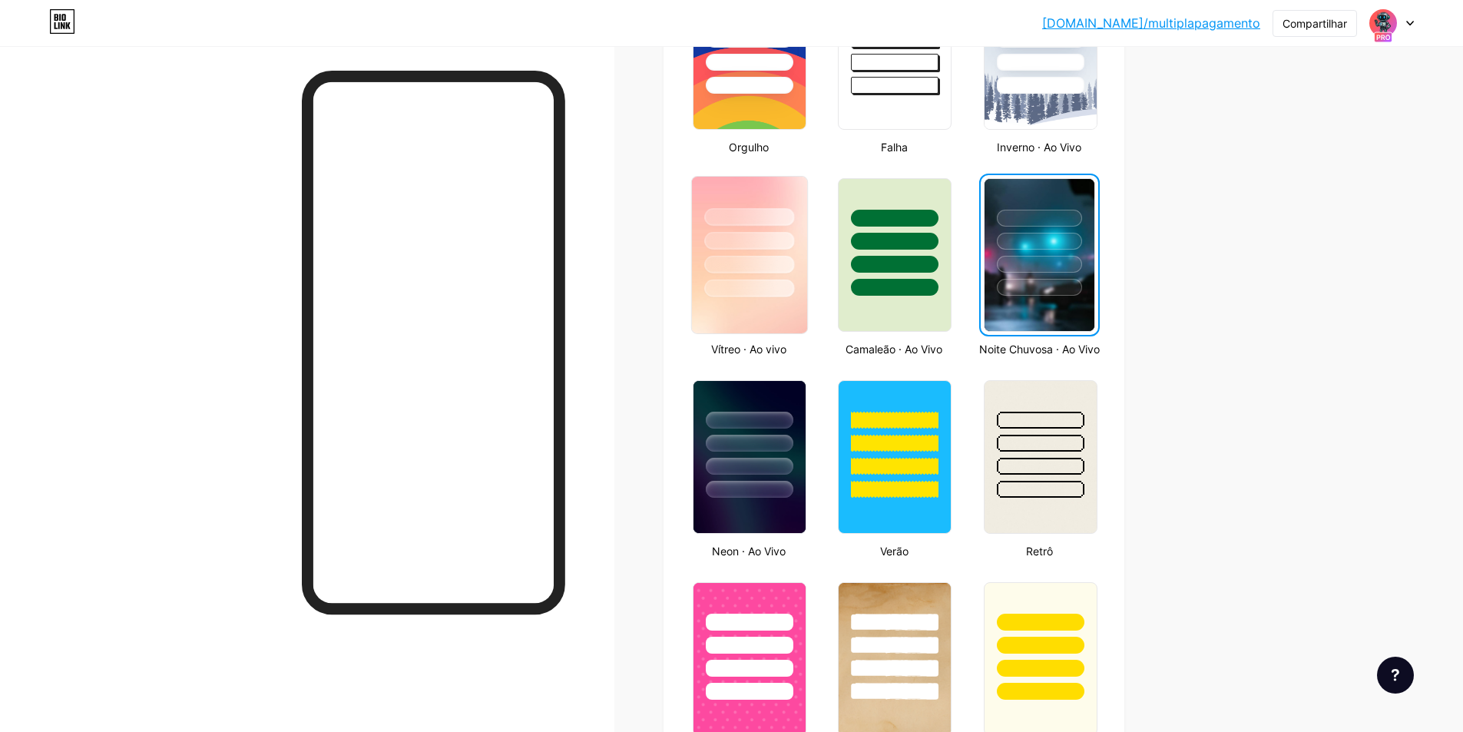
click at [757, 258] on div at bounding box center [749, 265] width 90 height 18
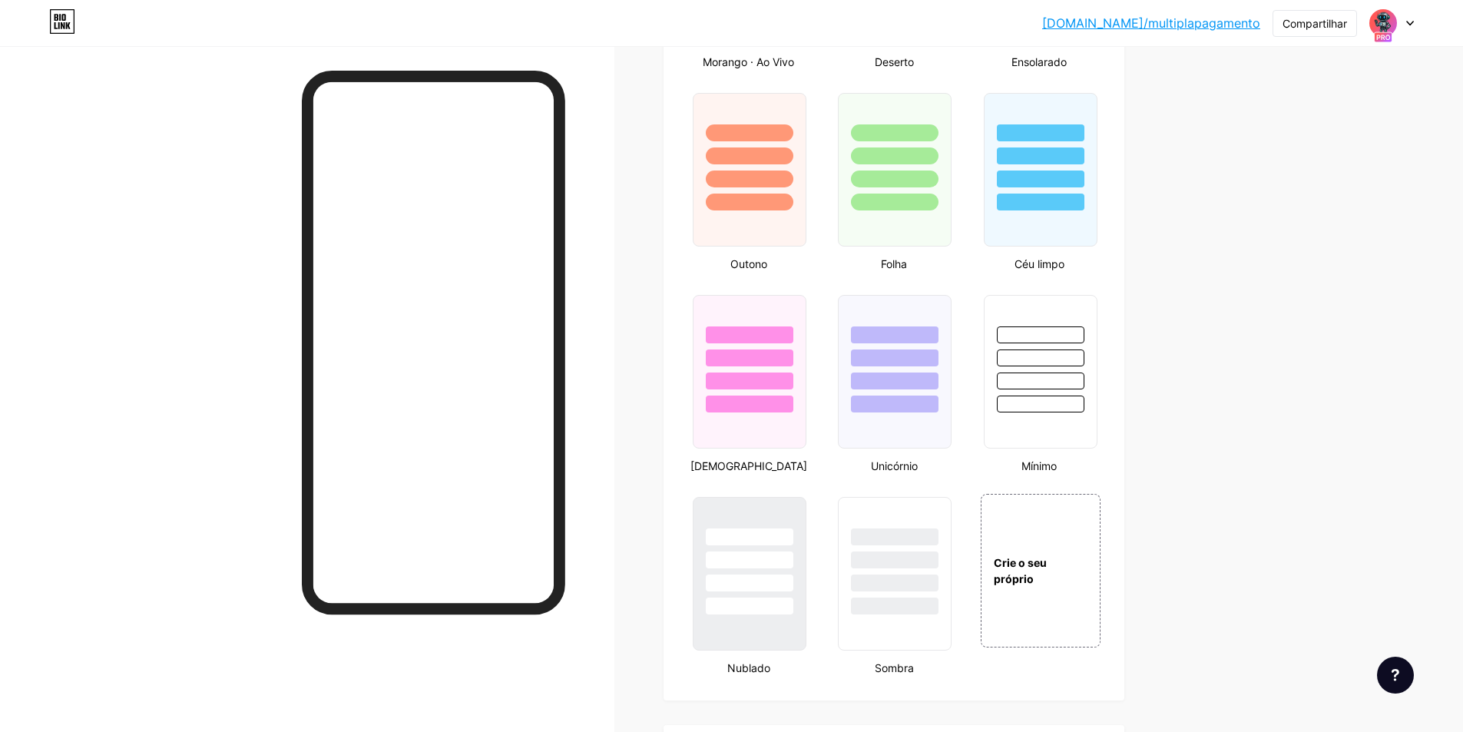
scroll to position [1836, 0]
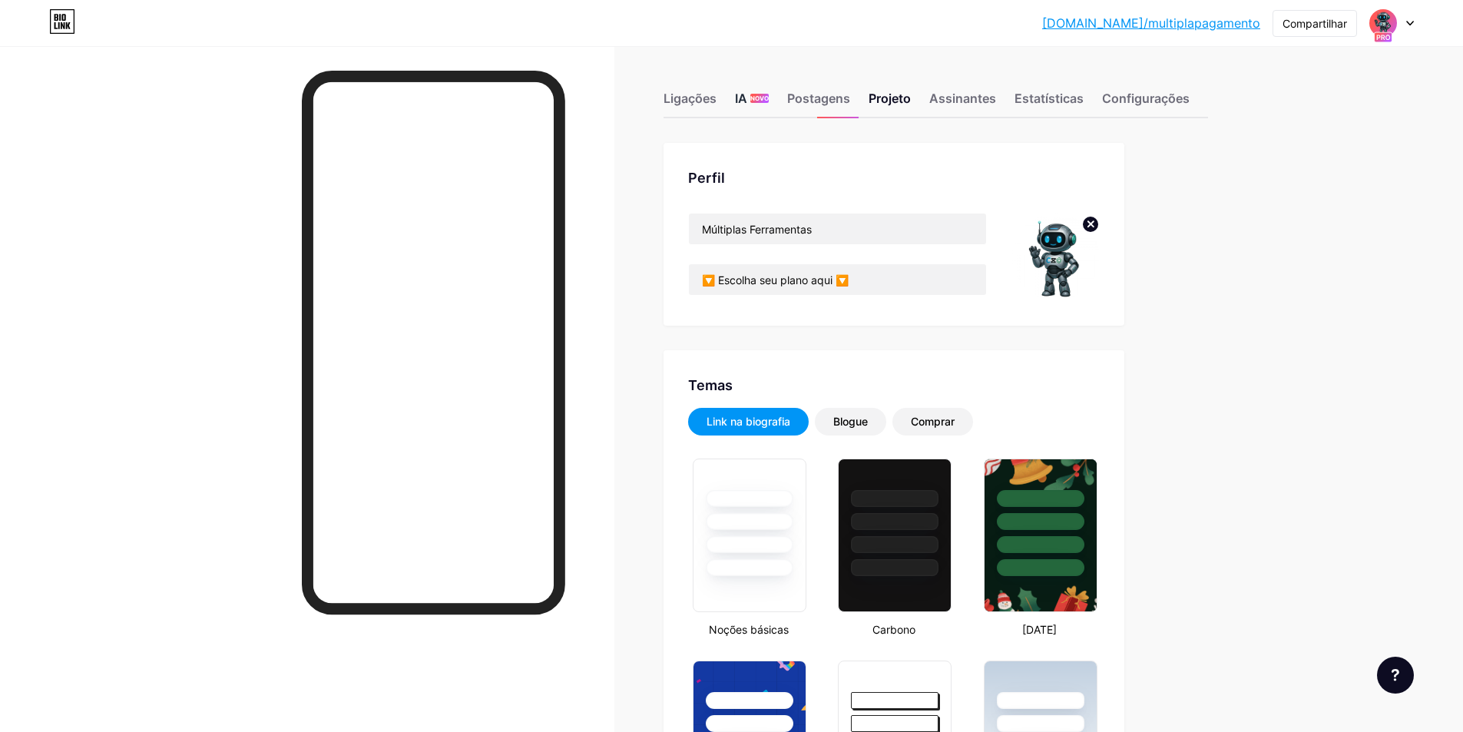
click at [747, 101] on font "IA" at bounding box center [741, 98] width 12 height 15
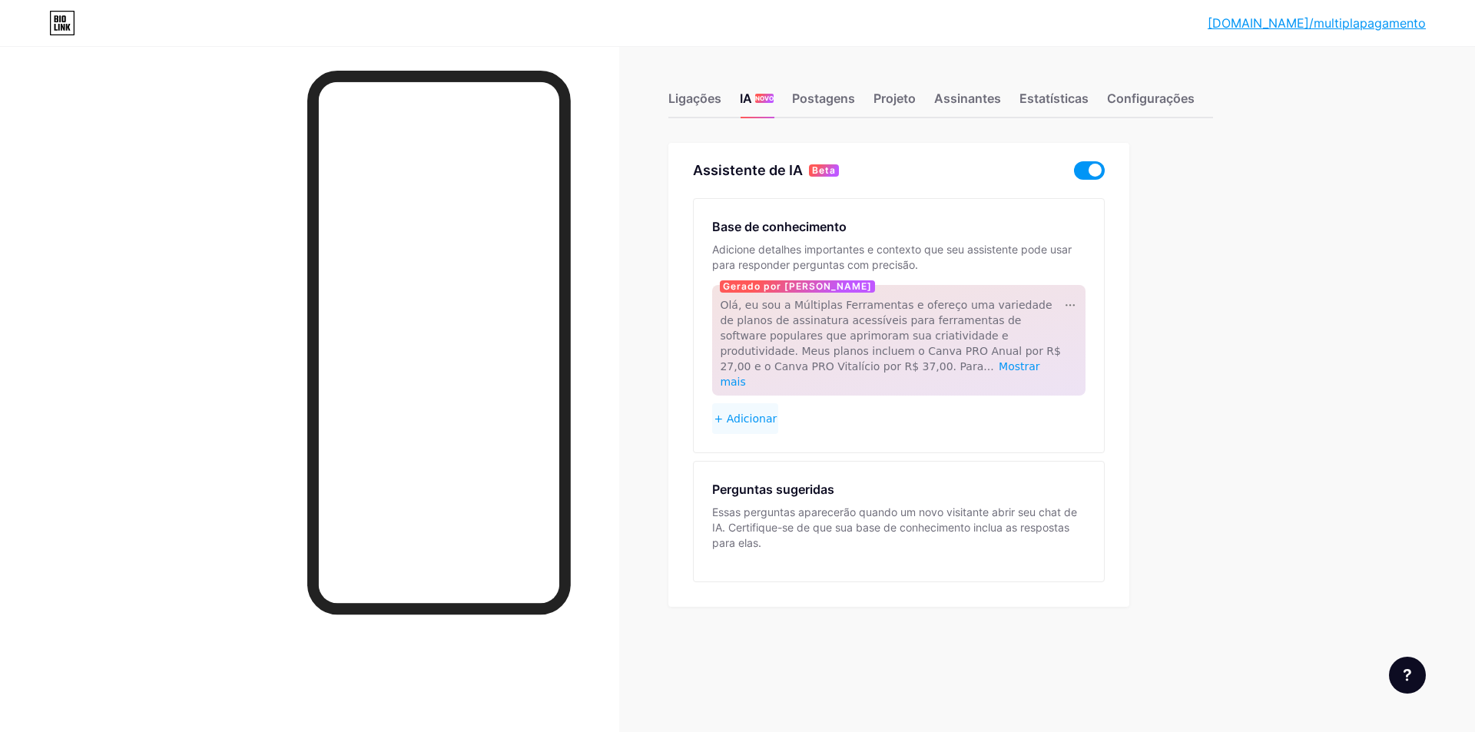
click at [1093, 168] on span at bounding box center [1089, 170] width 31 height 18
click at [1074, 174] on input "checkbox" at bounding box center [1074, 174] width 0 height 0
click at [852, 296] on div "Gerado por IA Olá, eu sou a Múltiplas Ferramentas e ofereço uma variedade de pl…" at bounding box center [898, 340] width 373 height 111
click at [1065, 301] on div at bounding box center [1069, 304] width 15 height 15
click at [1250, 249] on div "Ligações IA NOVO Postagens Projeto Assinantes Estatísticas Configurações Assist…" at bounding box center [638, 365] width 1277 height 638
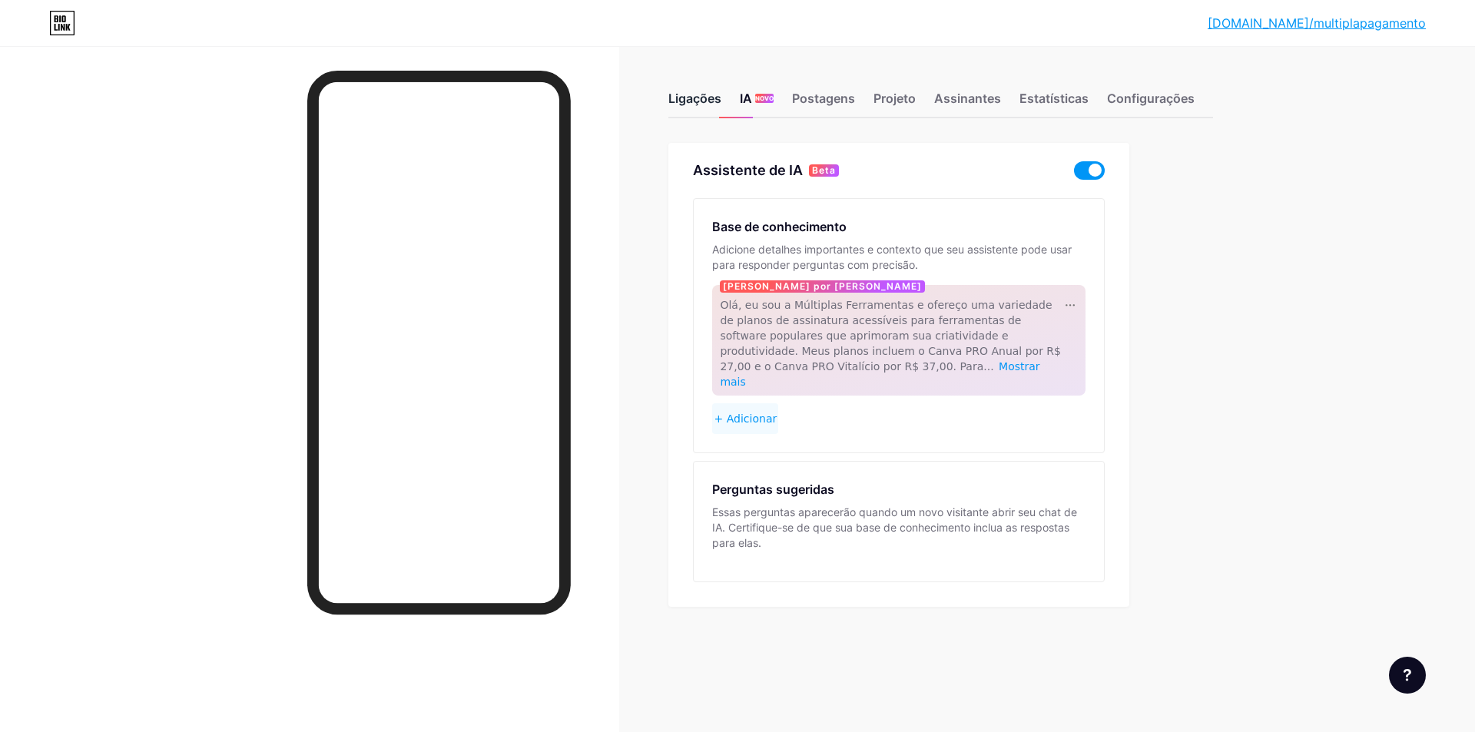
drag, startPoint x: 686, startPoint y: 91, endPoint x: 708, endPoint y: 102, distance: 24.7
click at [689, 95] on font "Ligações" at bounding box center [694, 98] width 53 height 15
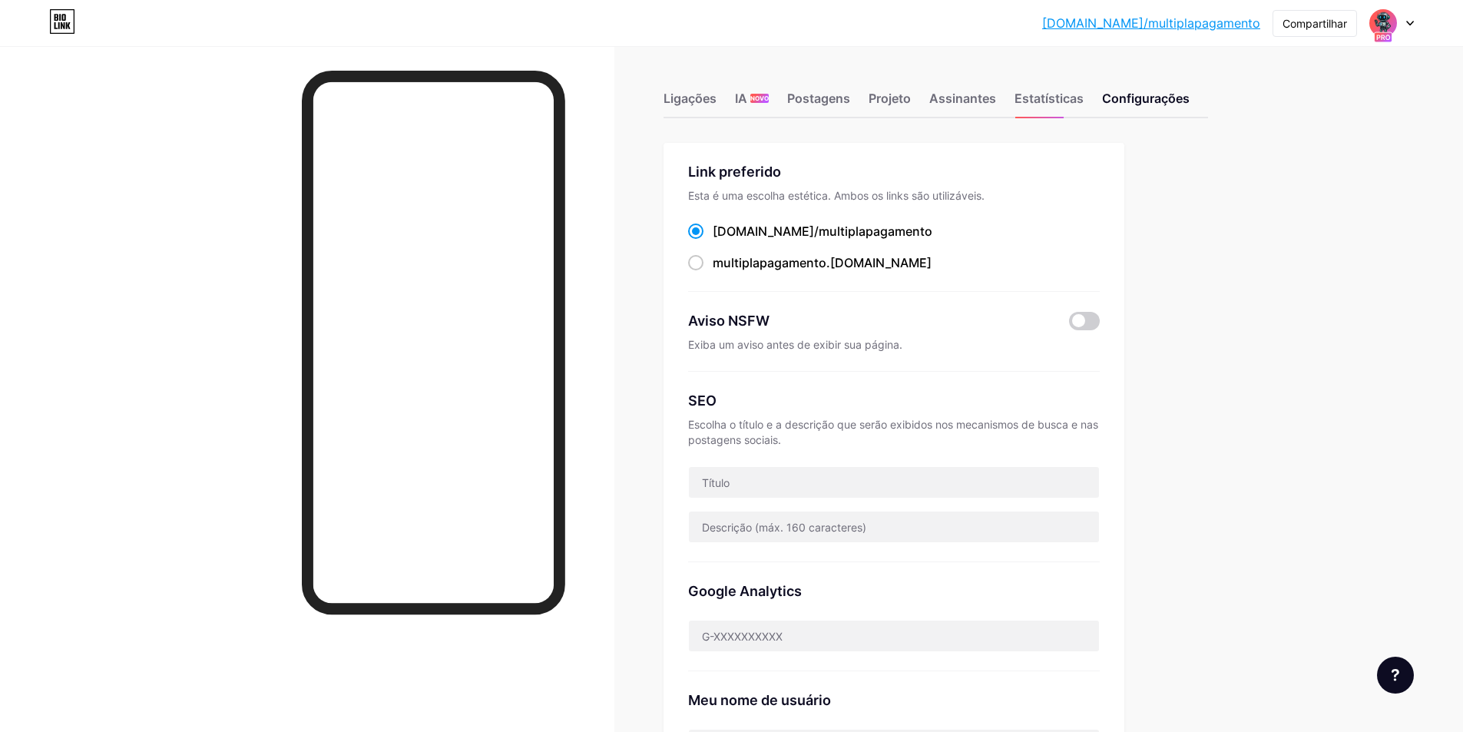
drag, startPoint x: 1392, startPoint y: 26, endPoint x: 1399, endPoint y: 31, distance: 8.3
click at [1392, 26] on img at bounding box center [1383, 22] width 29 height 29
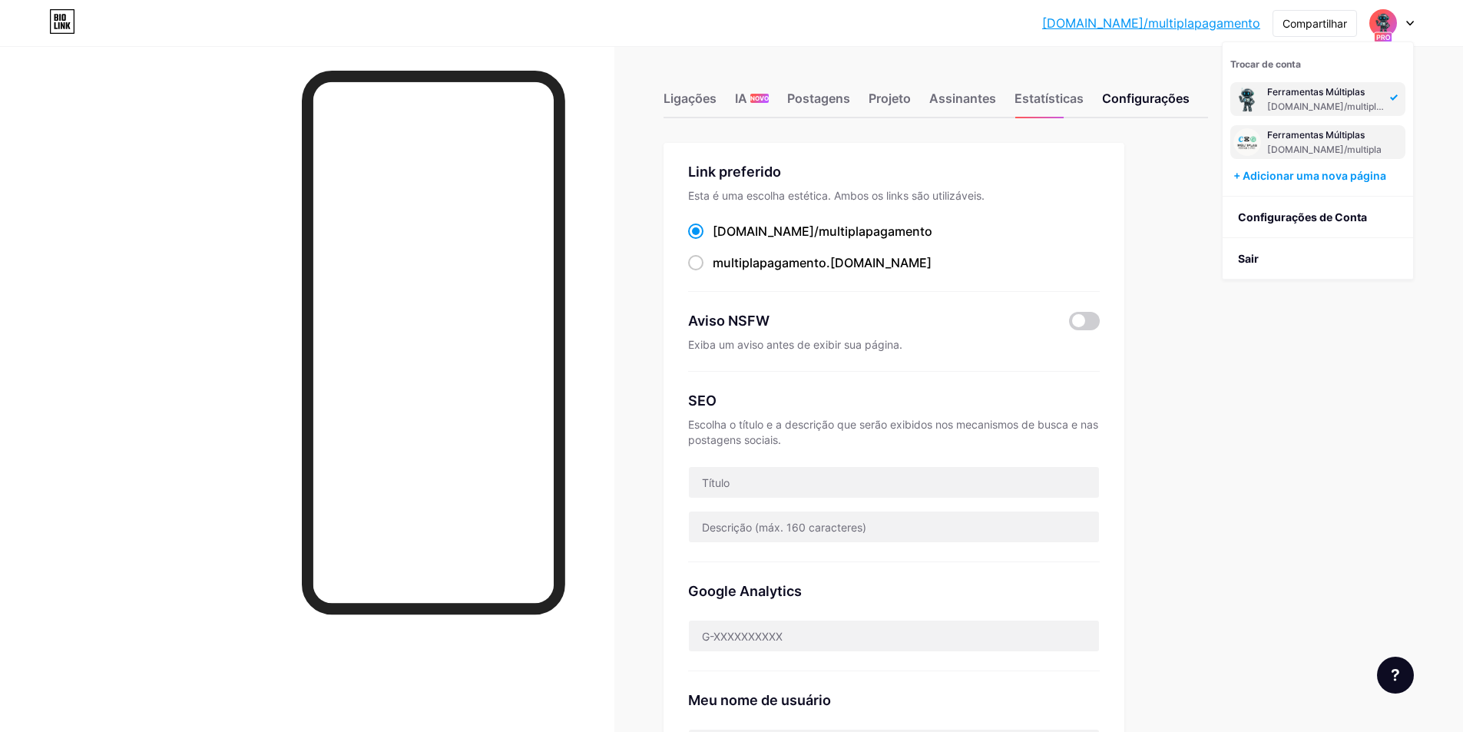
click at [1343, 150] on div "[DOMAIN_NAME]/multipla" at bounding box center [1324, 150] width 114 height 12
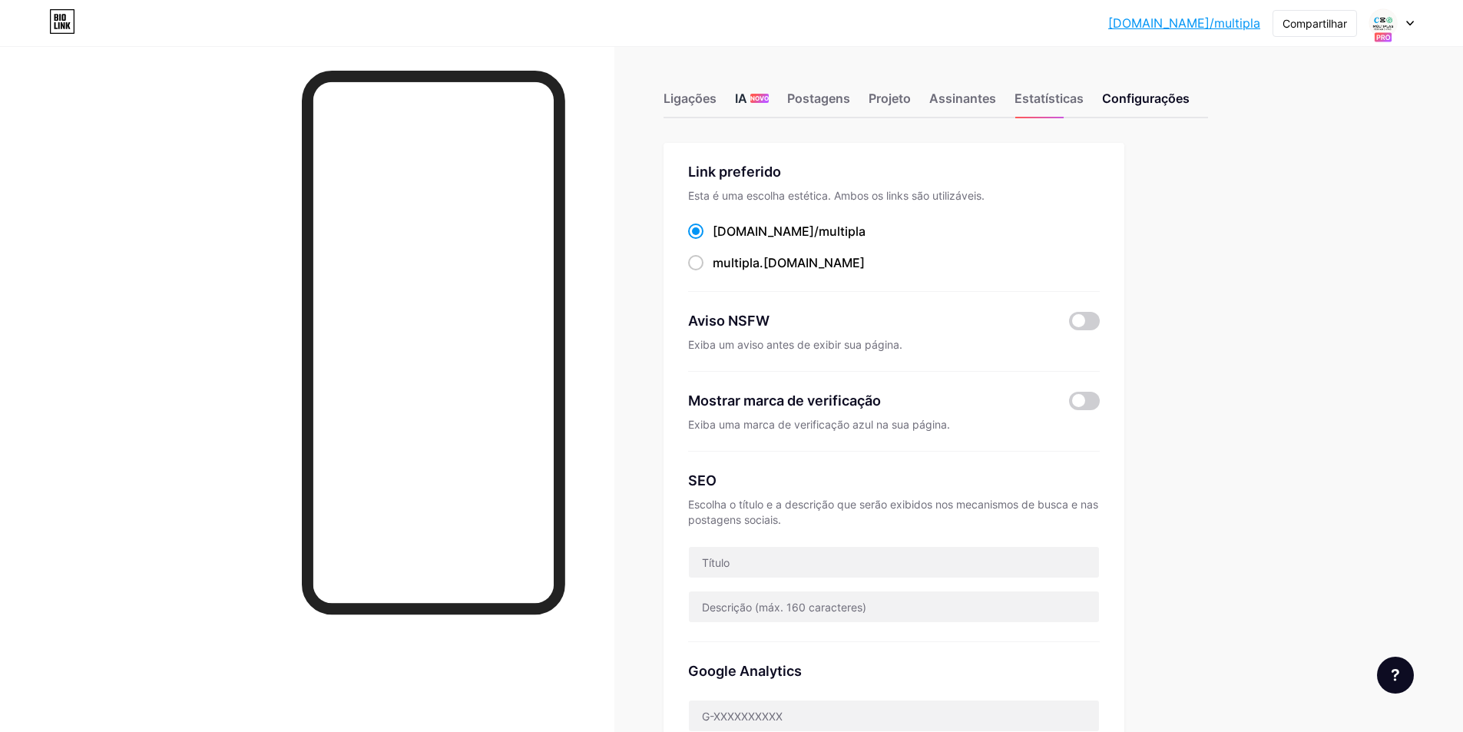
click at [747, 94] on font "IA" at bounding box center [741, 98] width 12 height 15
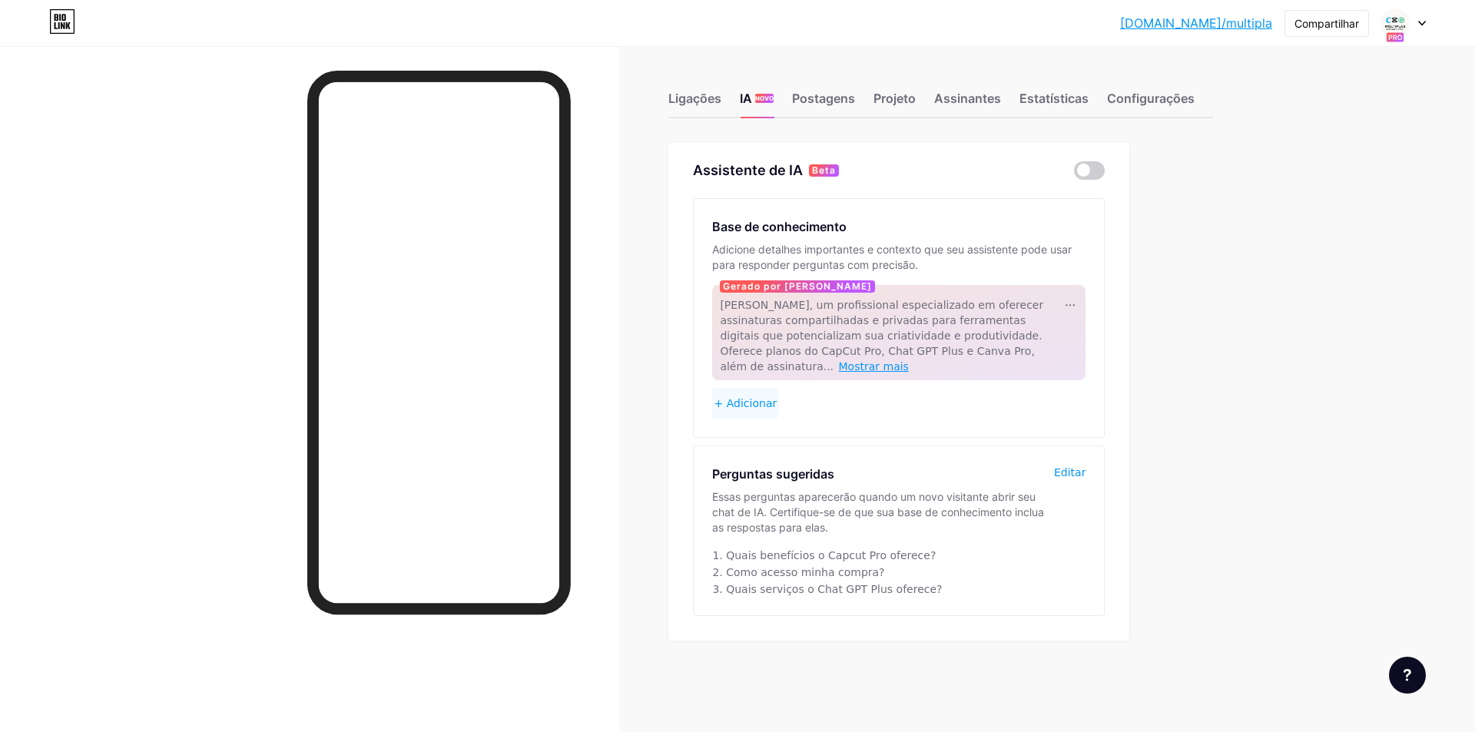
click at [909, 360] on font "Mostrar mais" at bounding box center [874, 366] width 70 height 12
click at [1085, 167] on span at bounding box center [1089, 170] width 31 height 18
click at [1074, 174] on input "checkbox" at bounding box center [1074, 174] width 0 height 0
click at [1416, 16] on div at bounding box center [1403, 23] width 45 height 28
click at [1416, 21] on div at bounding box center [1403, 23] width 45 height 28
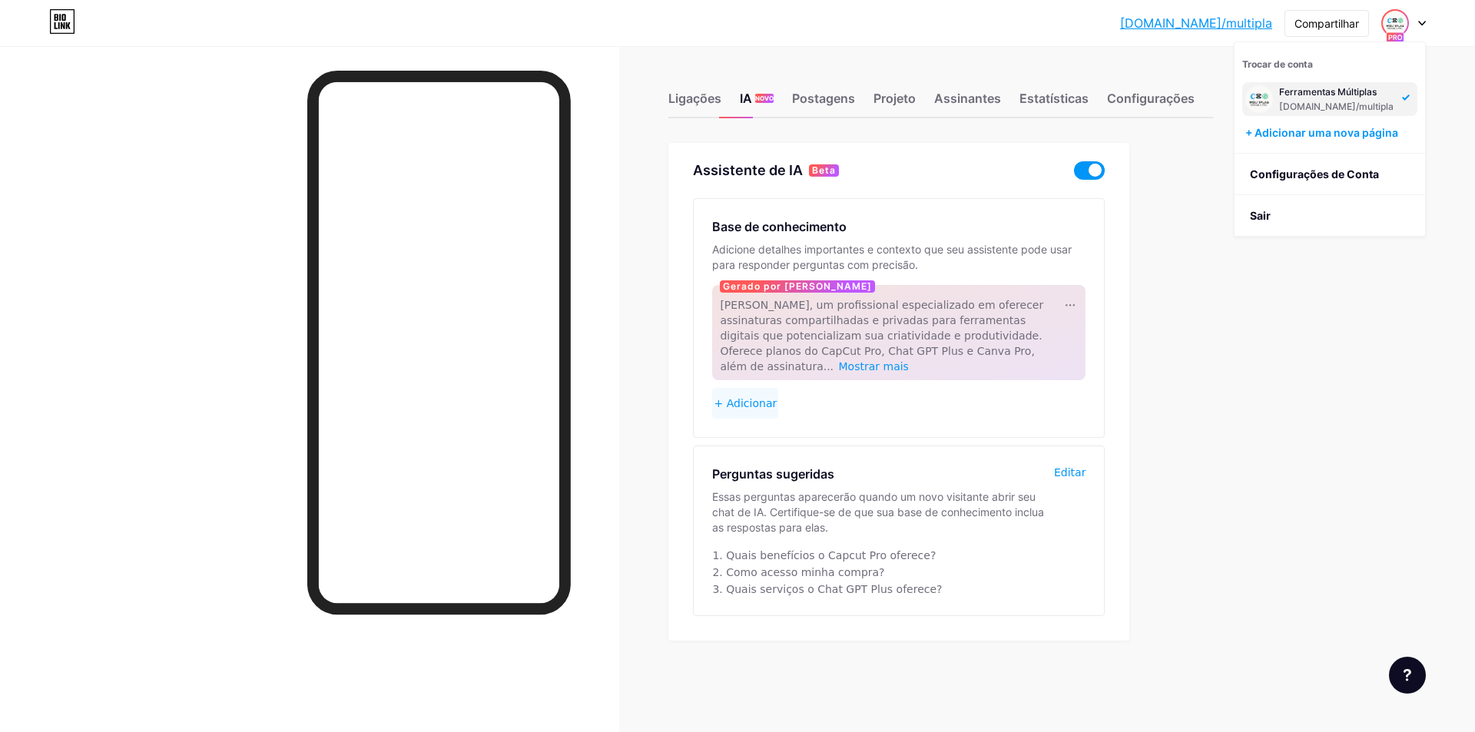
click at [1318, 69] on div "Trocar de conta Ferramentas Múltiplas [DOMAIN_NAME]/multipla + Adicionar uma no…" at bounding box center [1329, 97] width 190 height 111
click at [1312, 92] on font "Ferramentas Múltiplas" at bounding box center [1328, 92] width 98 height 12
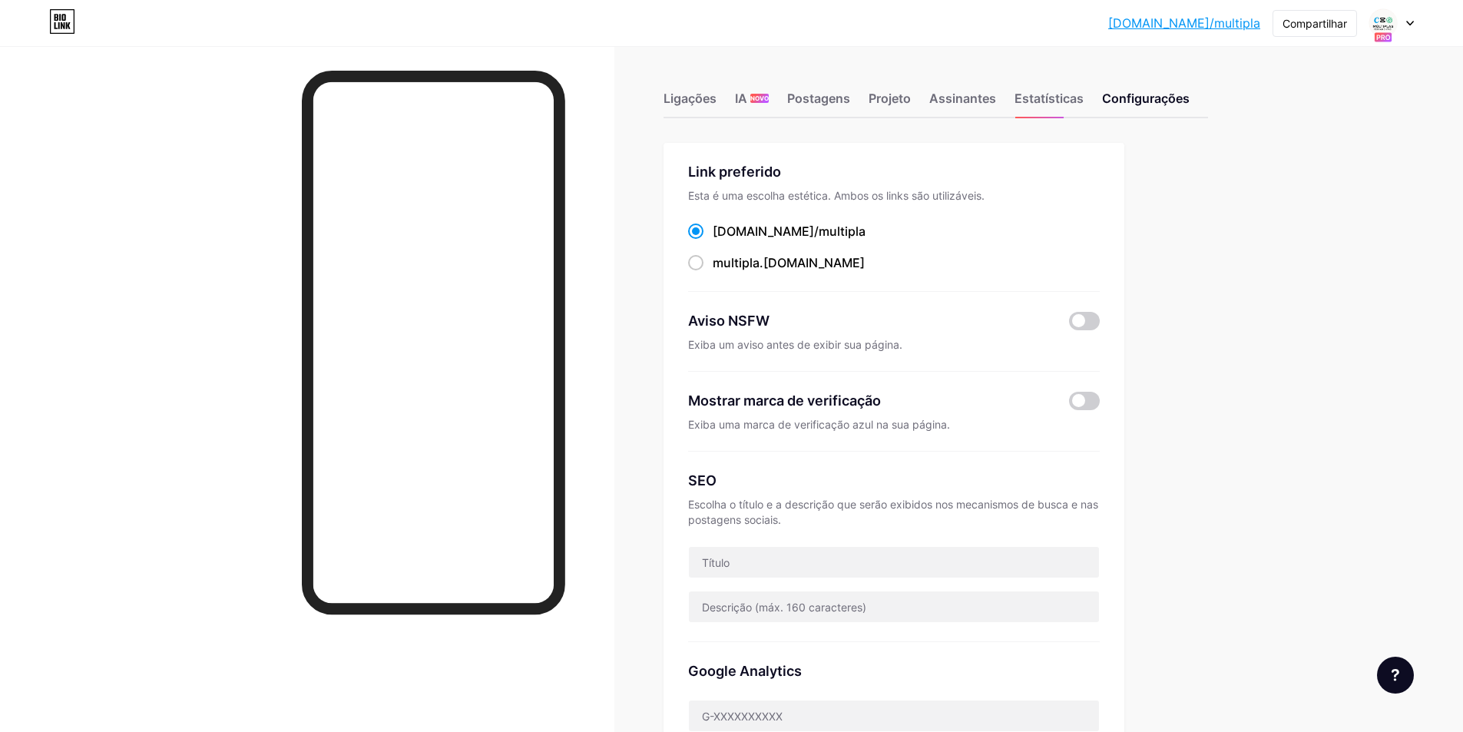
click at [1403, 31] on div at bounding box center [1391, 23] width 45 height 28
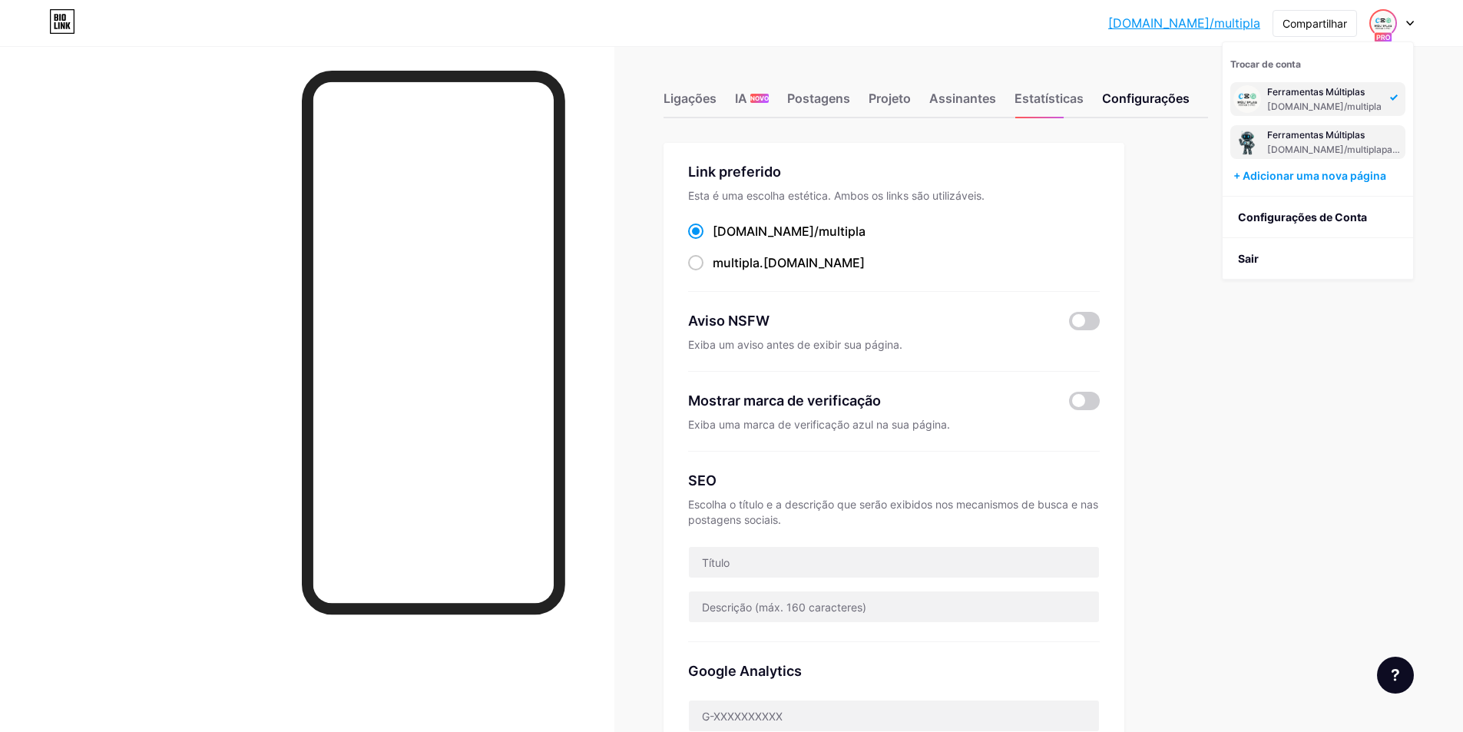
click at [1296, 154] on font "[DOMAIN_NAME]/multiplapagamento" at bounding box center [1349, 150] width 164 height 12
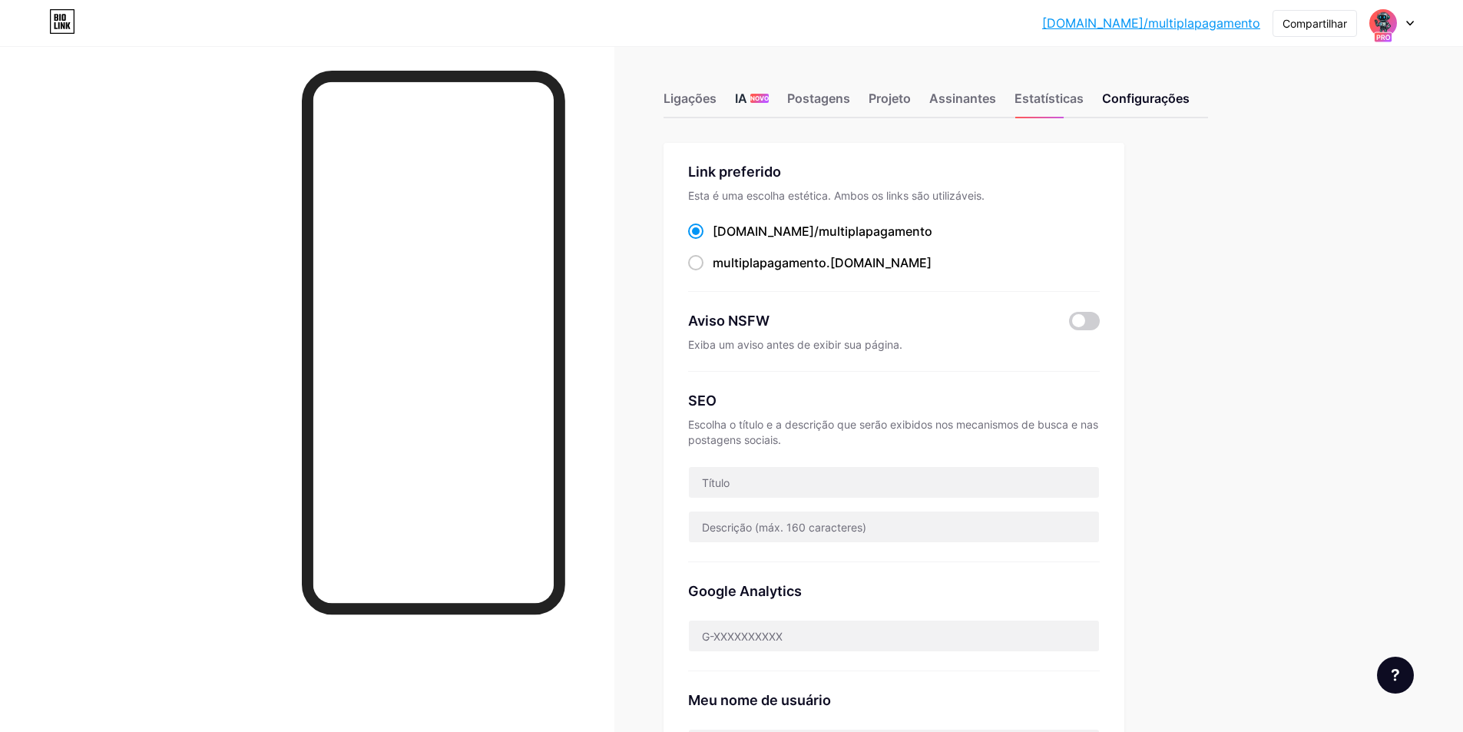
click at [769, 89] on div "IA NOVO" at bounding box center [752, 103] width 34 height 28
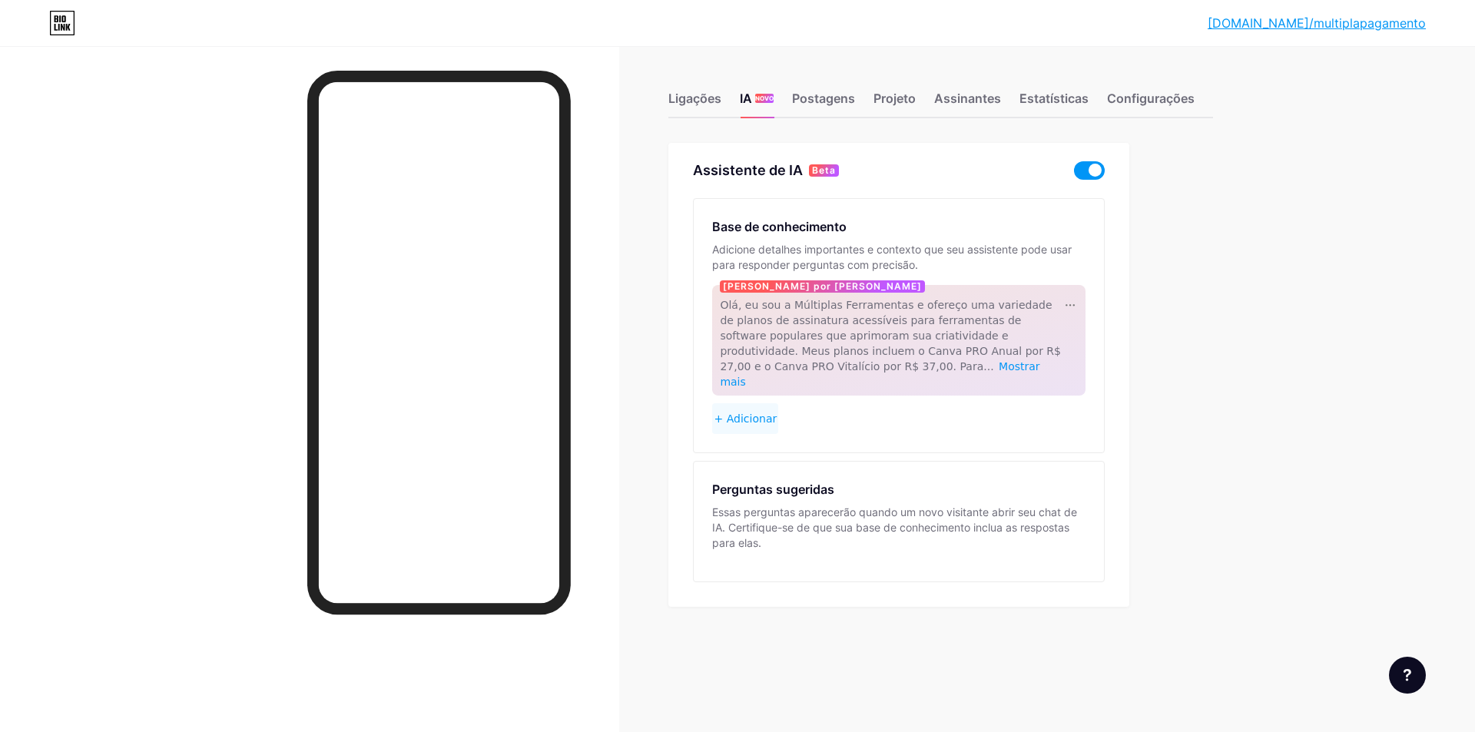
click at [1091, 169] on span at bounding box center [1089, 170] width 31 height 18
click at [1074, 174] on input "checkbox" at bounding box center [1074, 174] width 0 height 0
click at [1434, 671] on div "bio.link/multip... bio.link/multiplapagamento Link copiado Ligações IA NOVO Pos…" at bounding box center [737, 366] width 1475 height 732
click at [1416, 674] on div at bounding box center [1407, 675] width 37 height 37
click at [1308, 360] on div "bio.link/multip... bio.link/multiplapagamento Link copiado Ligações IA NOVO Pos…" at bounding box center [737, 366] width 1475 height 732
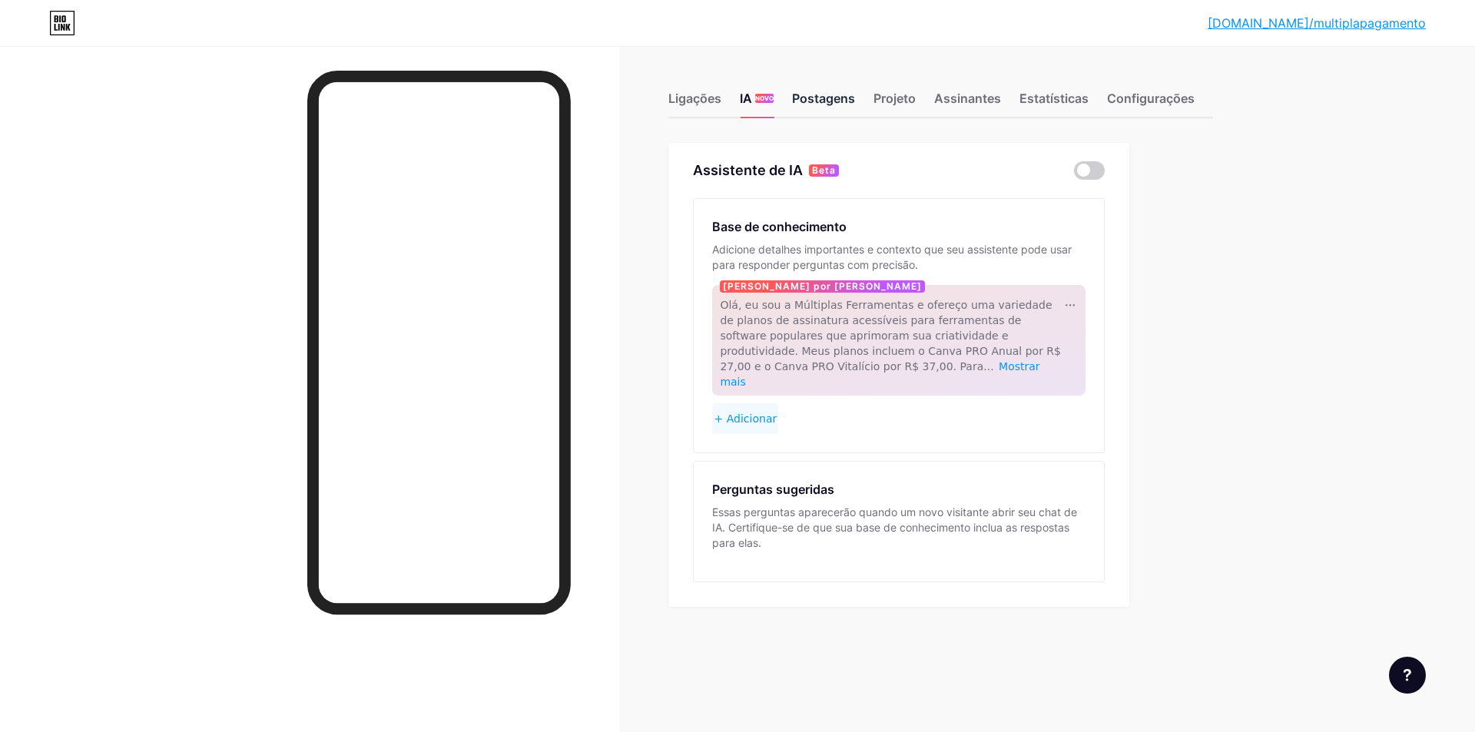
click at [841, 94] on font "Postagens" at bounding box center [823, 98] width 63 height 15
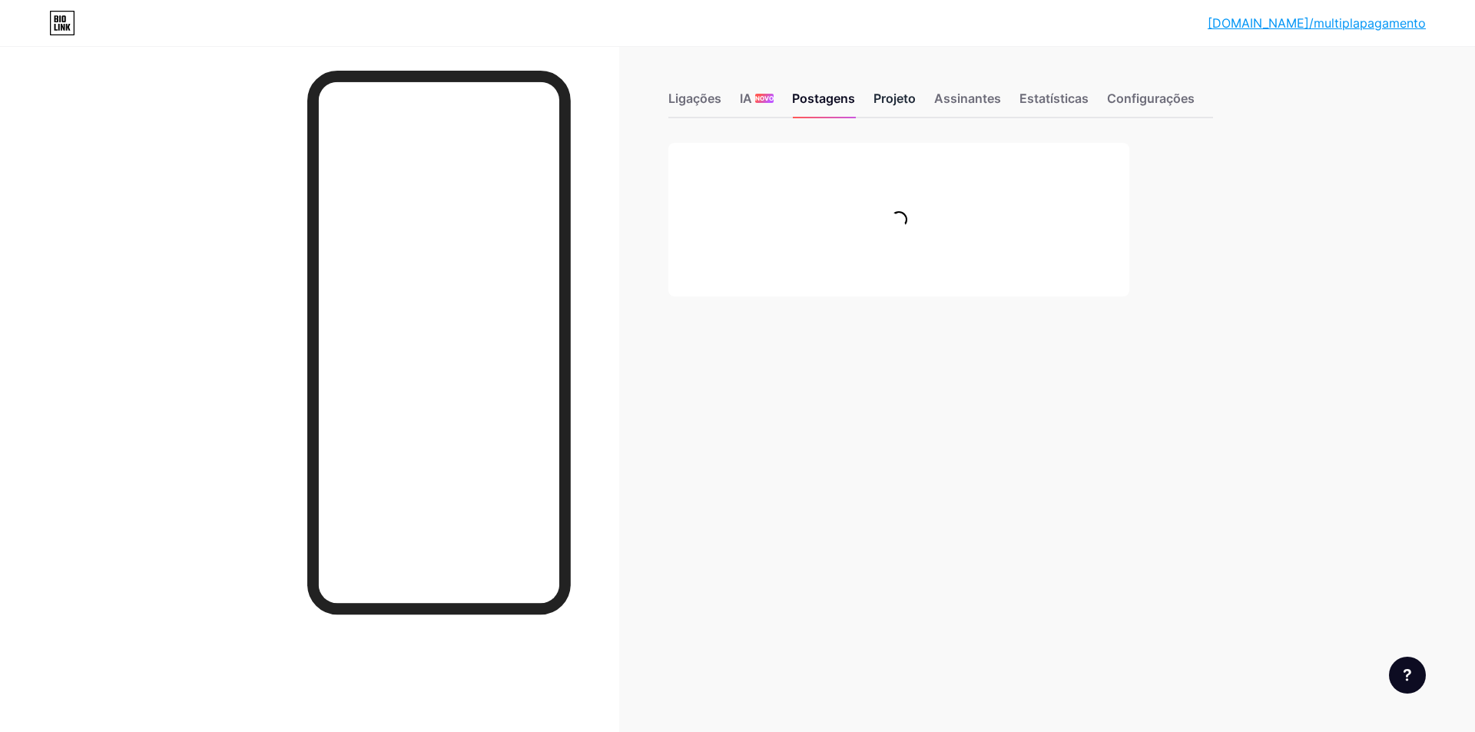
click at [905, 96] on font "Projeto" at bounding box center [894, 98] width 42 height 15
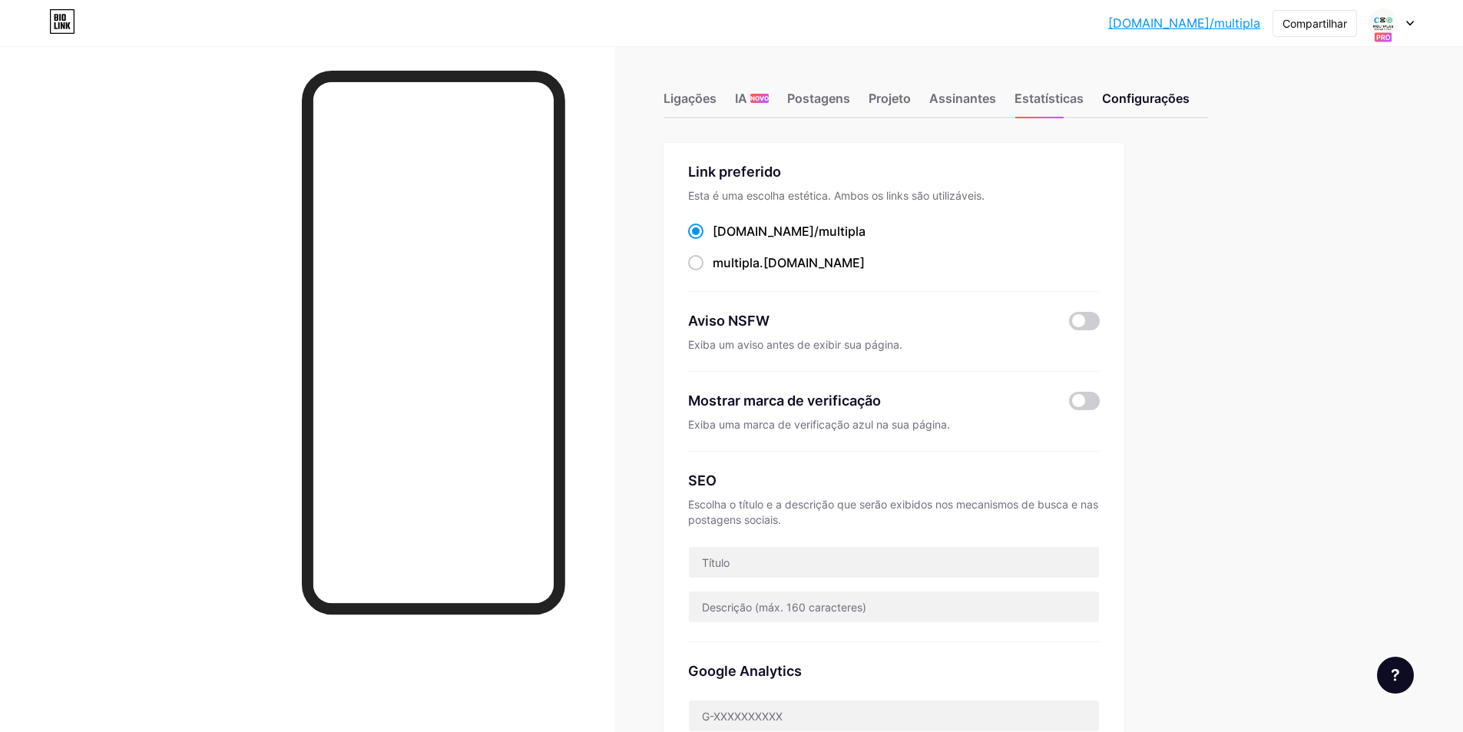
click at [756, 83] on div "Ligações IA NOVO Postagens Projeto Assinantes Estatísticas Configurações" at bounding box center [936, 92] width 545 height 54
click at [756, 96] on font "NOVO" at bounding box center [759, 98] width 18 height 8
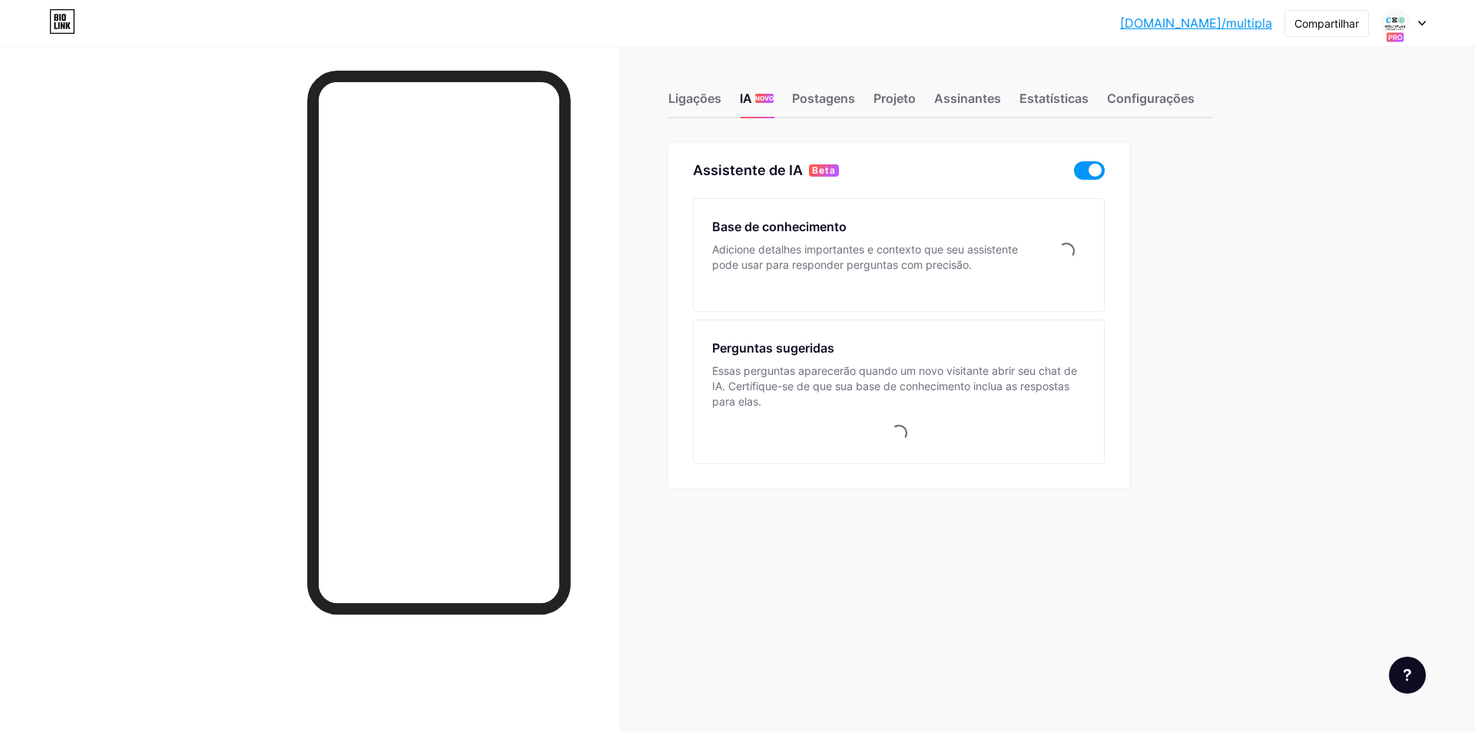
click at [1093, 174] on span at bounding box center [1089, 170] width 31 height 18
click at [1074, 174] on input "checkbox" at bounding box center [1074, 174] width 0 height 0
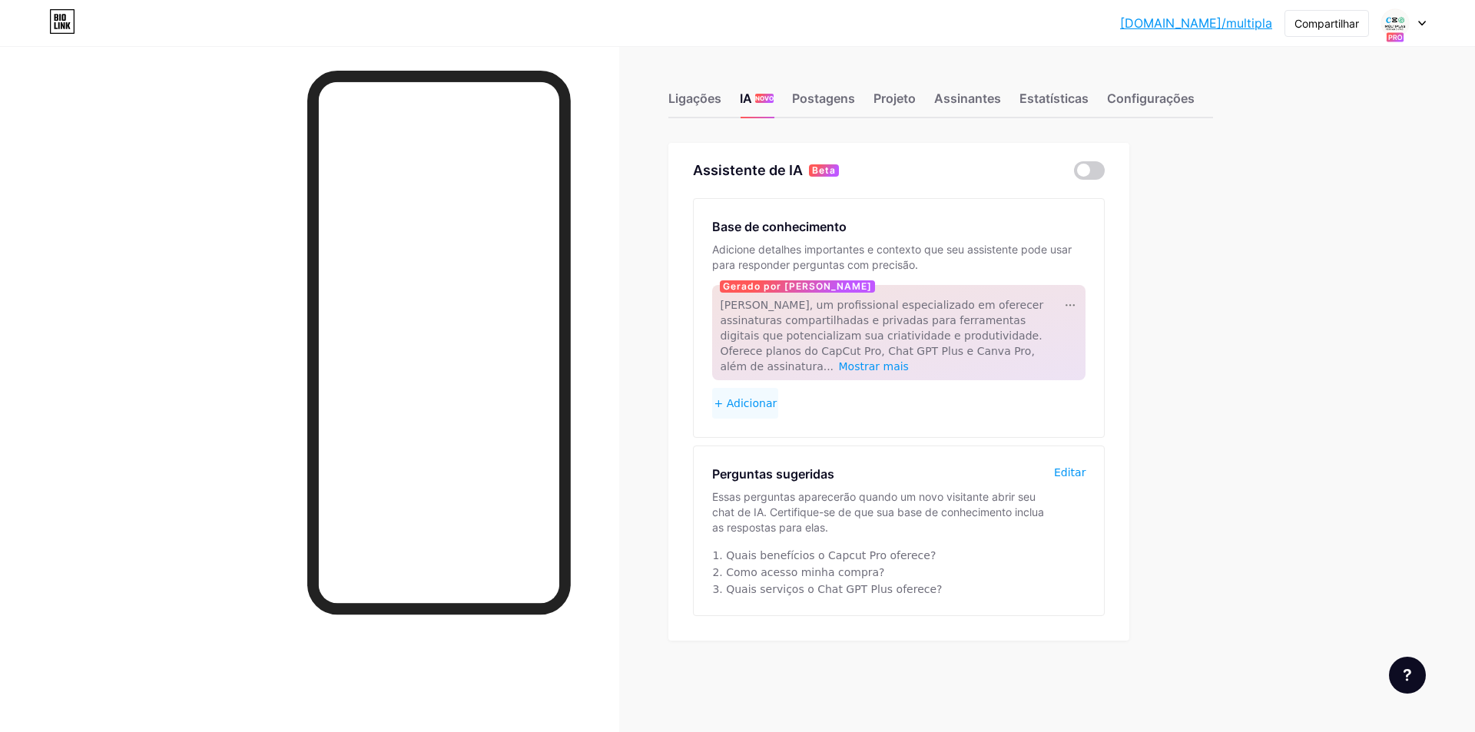
click at [1179, 197] on div "Assistente de IA Beta Base de conhecimento Adicione detalhes importantes e cont…" at bounding box center [940, 392] width 545 height 498
click at [1407, 18] on span at bounding box center [1395, 23] width 25 height 25
click at [1322, 169] on font "Configurações de Conta" at bounding box center [1314, 173] width 129 height 13
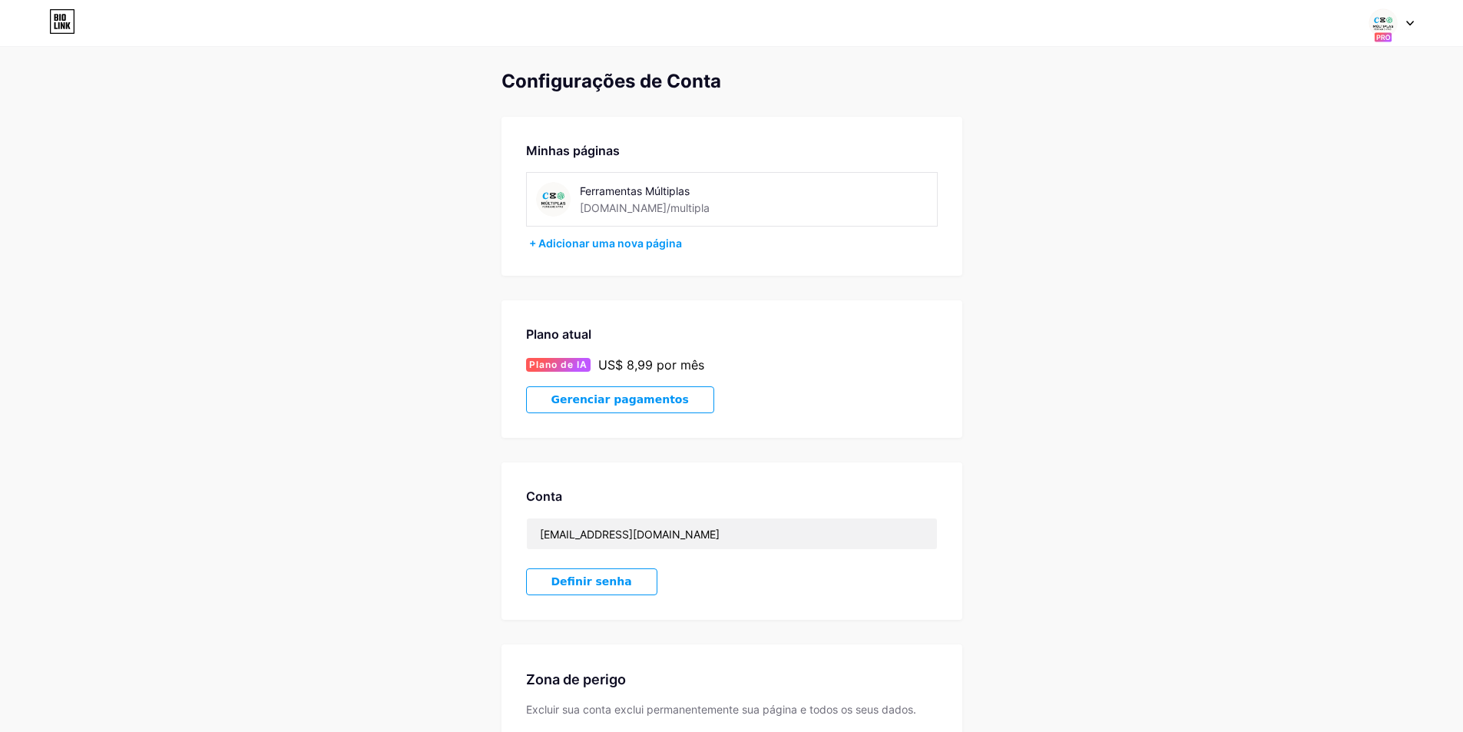
drag, startPoint x: 586, startPoint y: 244, endPoint x: 596, endPoint y: 251, distance: 12.1
click at [591, 247] on font "+ Adicionar uma nova página" at bounding box center [605, 243] width 153 height 13
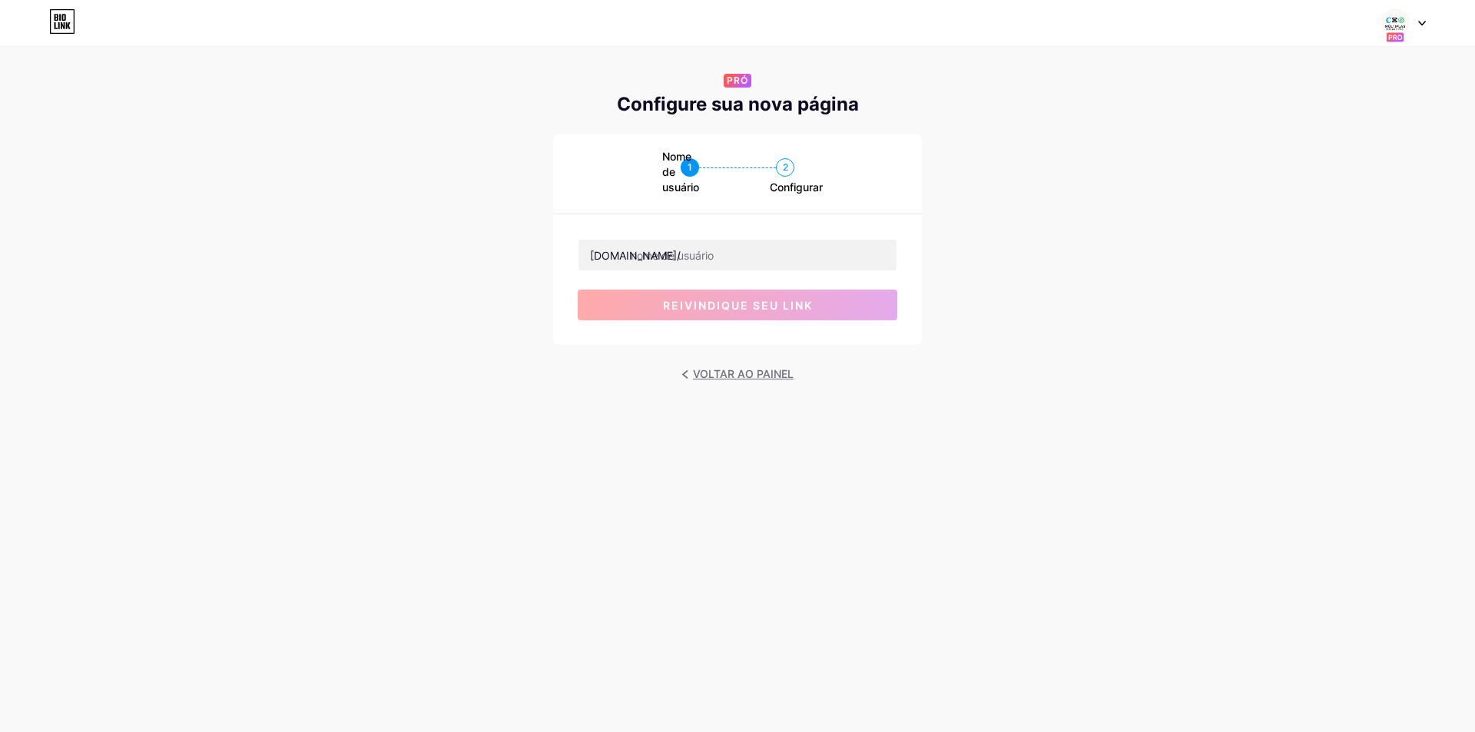
click at [740, 366] on font "VOLTAR AO PAINEL" at bounding box center [743, 374] width 101 height 22
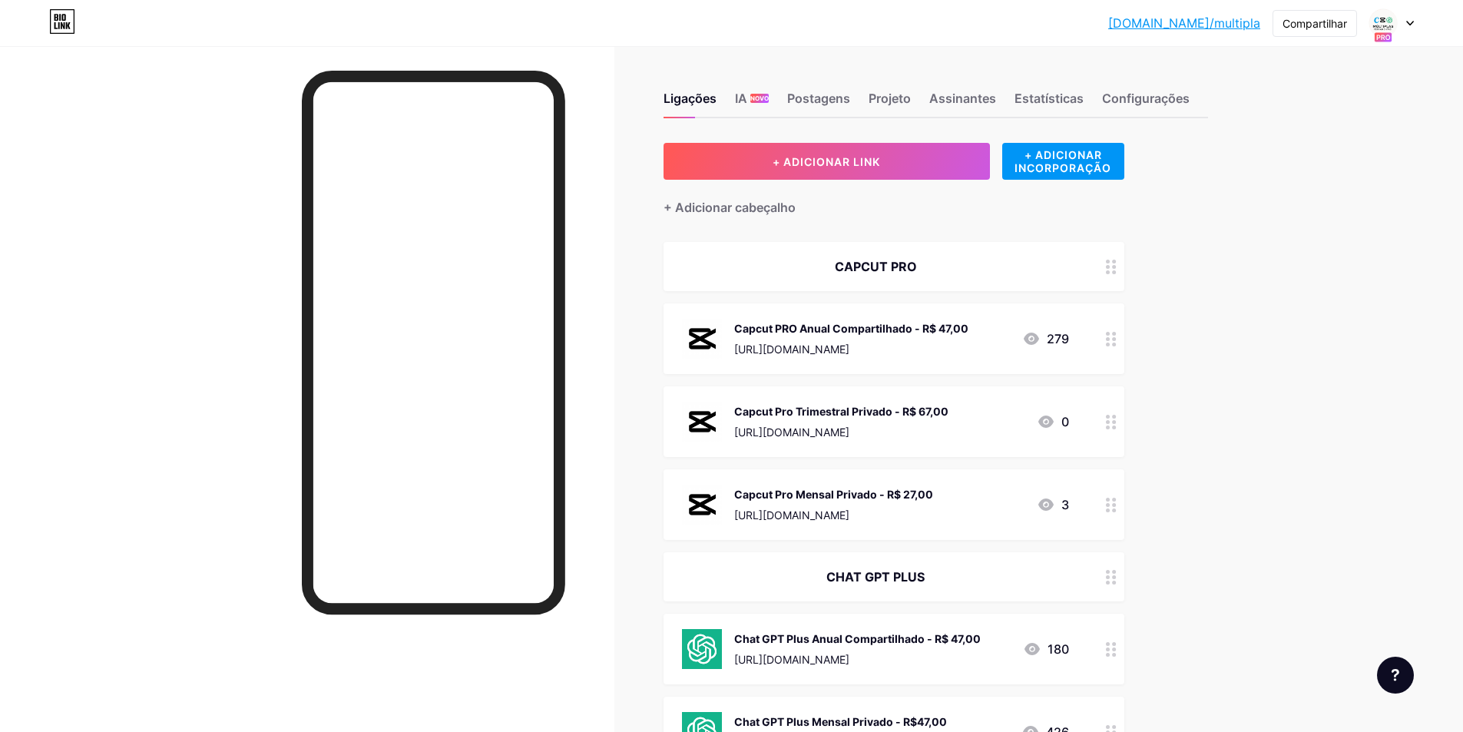
click at [1414, 15] on div "[DOMAIN_NAME]/multip... [DOMAIN_NAME]/multipla Compartilhar Trocar de conta Fer…" at bounding box center [731, 23] width 1463 height 28
click at [1406, 21] on div at bounding box center [1391, 23] width 45 height 28
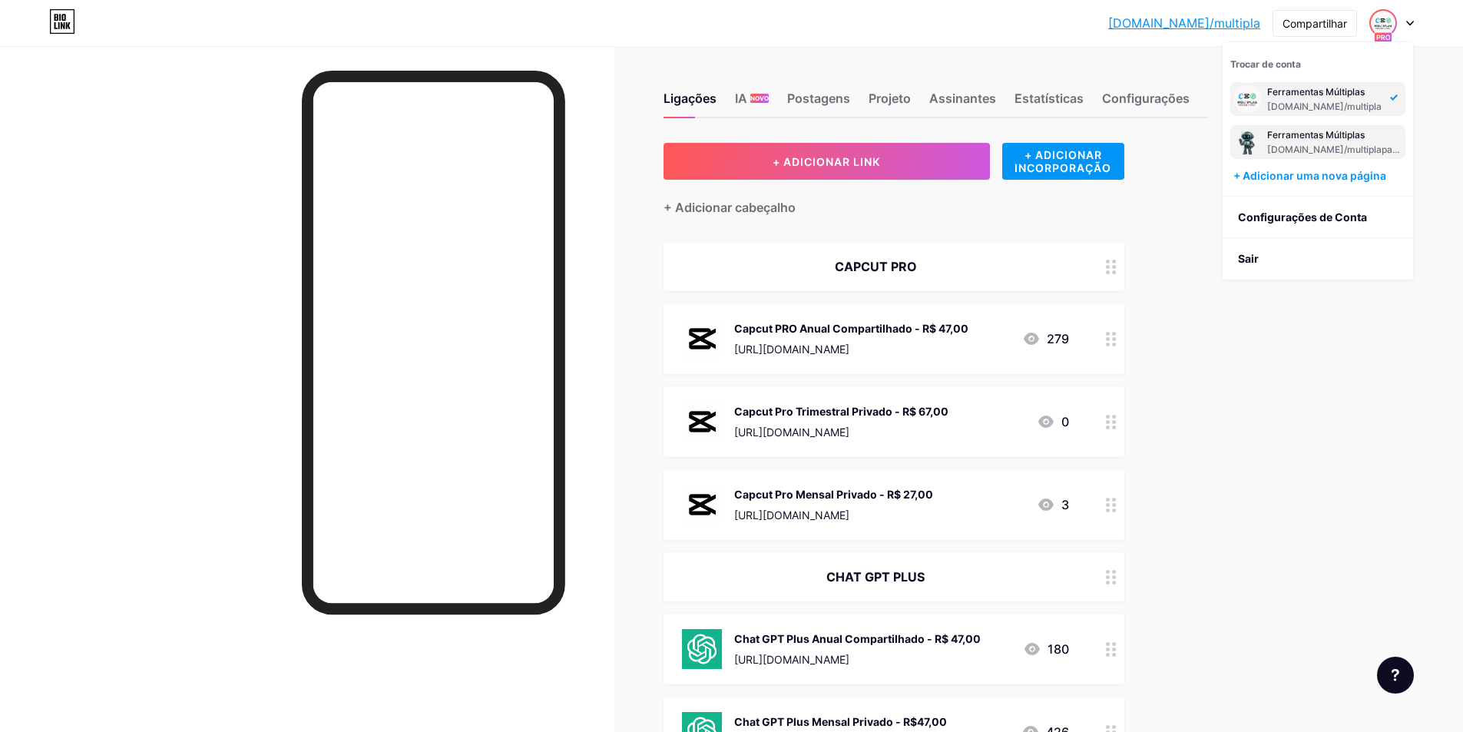
click at [1313, 147] on font "[DOMAIN_NAME]/multiplapagamento" at bounding box center [1349, 150] width 164 height 12
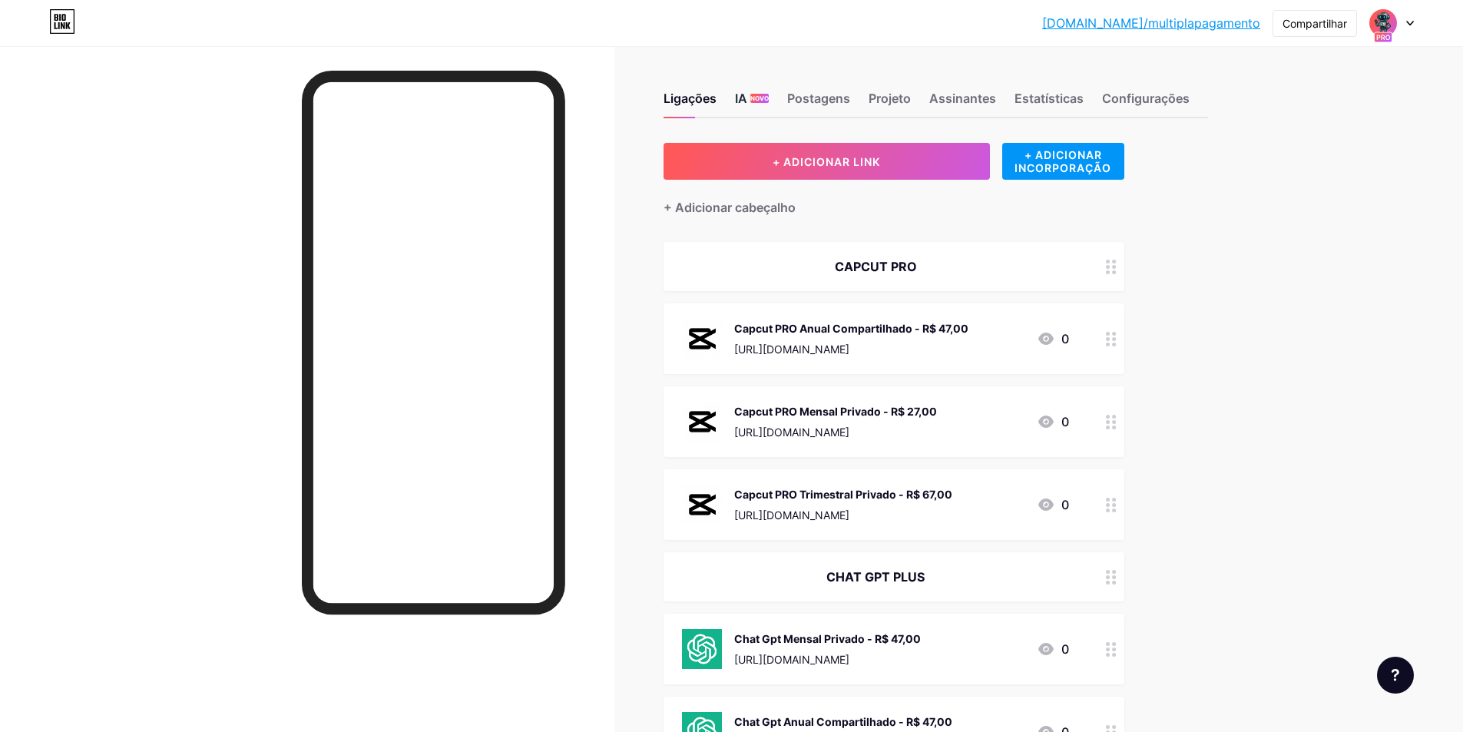
click at [747, 98] on font "IA" at bounding box center [741, 98] width 12 height 15
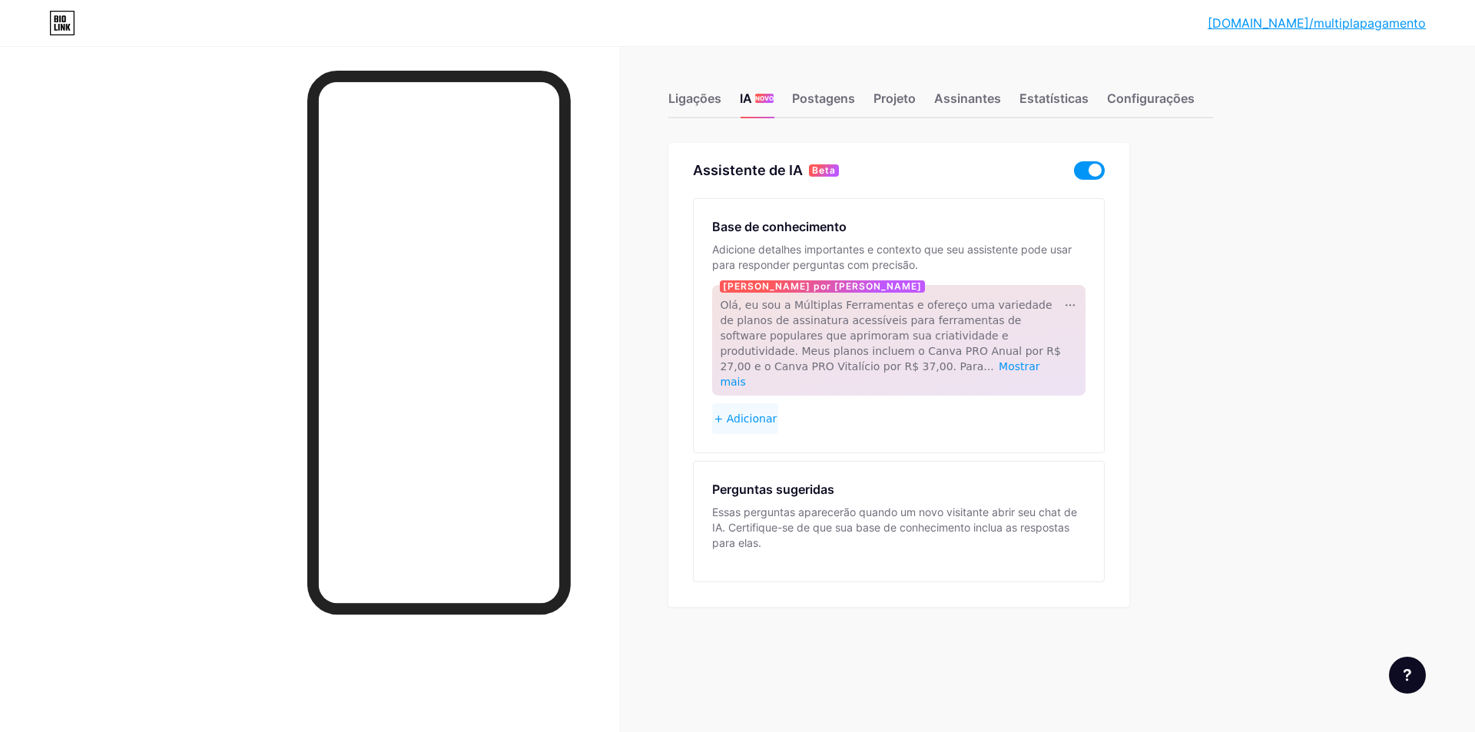
click at [1094, 168] on span at bounding box center [1089, 170] width 31 height 18
click at [1074, 174] on input "checkbox" at bounding box center [1074, 174] width 0 height 0
click at [710, 94] on font "Ligações" at bounding box center [694, 98] width 53 height 15
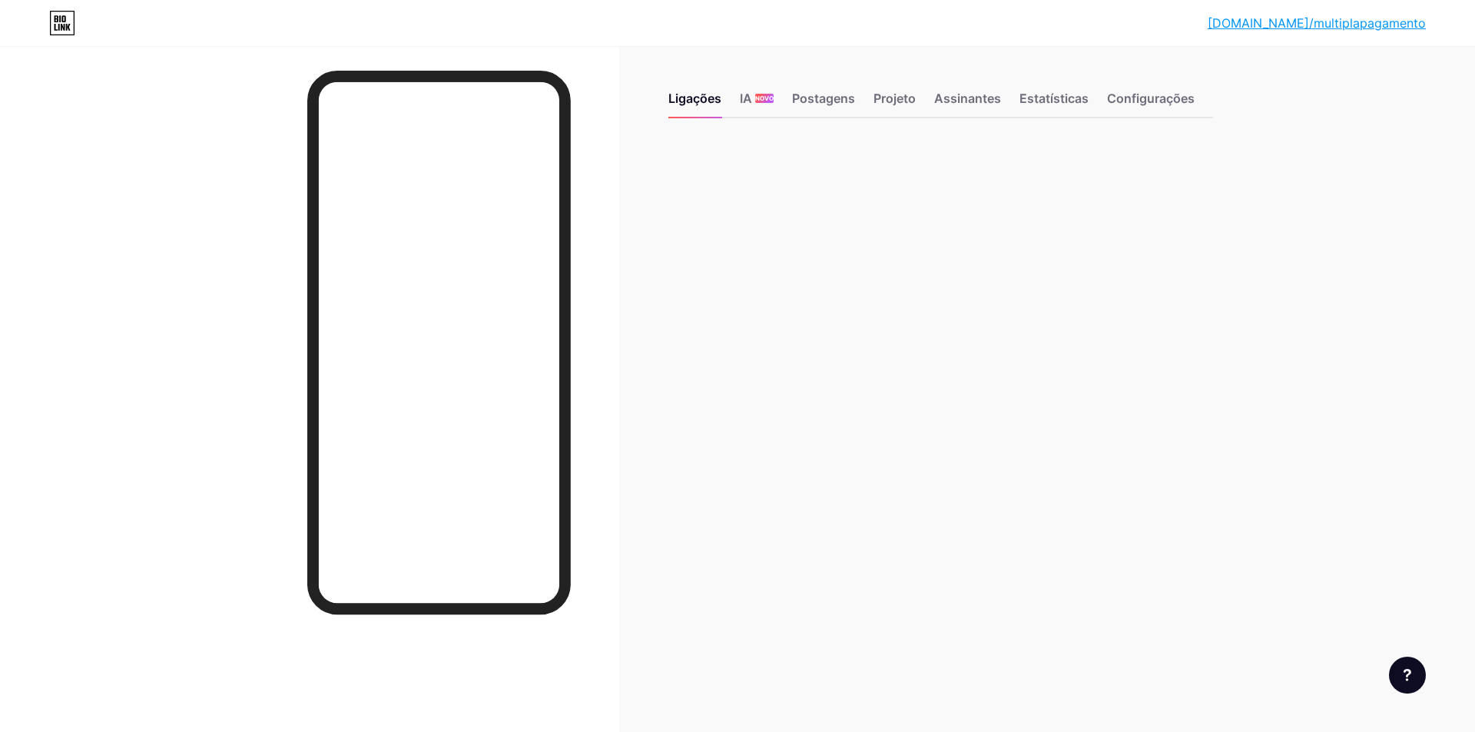
click at [1310, 25] on font "[DOMAIN_NAME]/multiplapagamento" at bounding box center [1316, 22] width 218 height 15
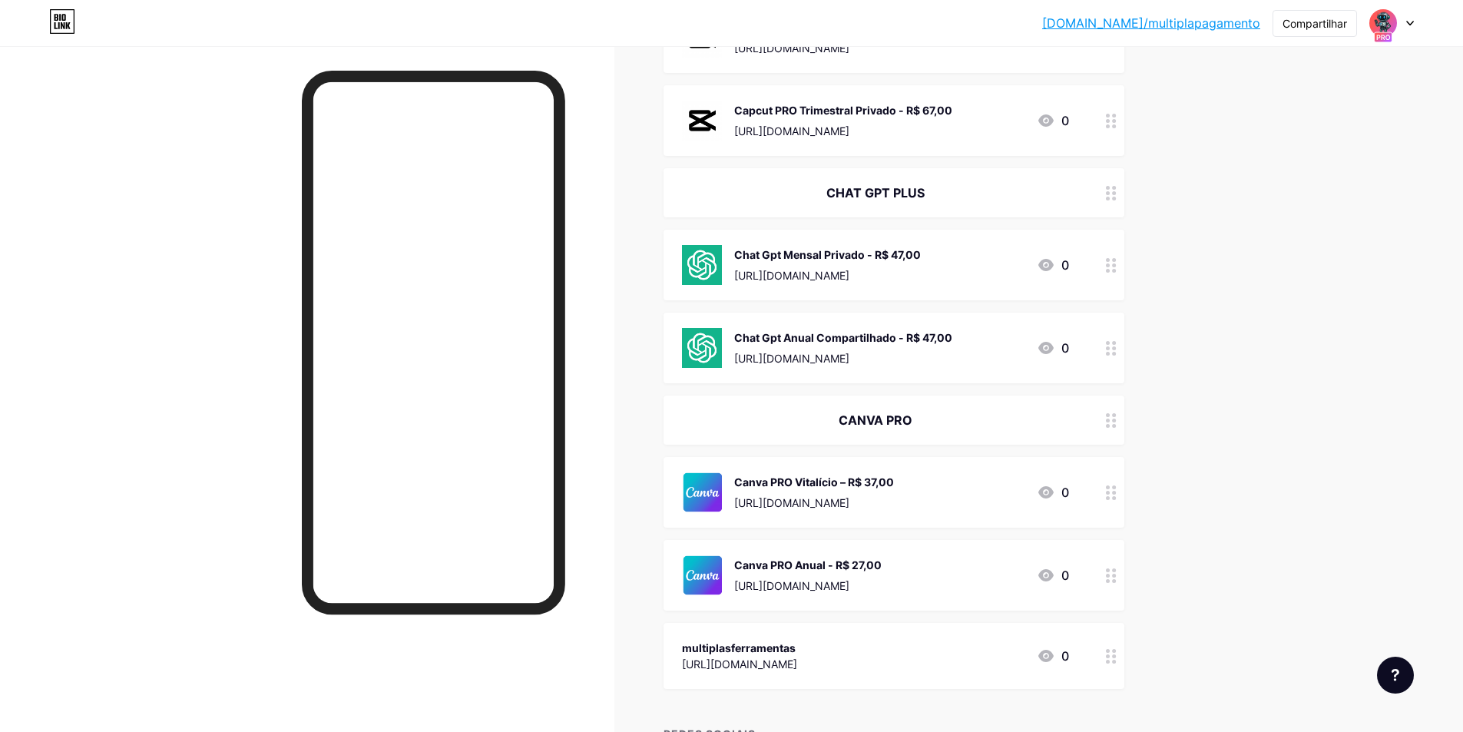
scroll to position [519, 0]
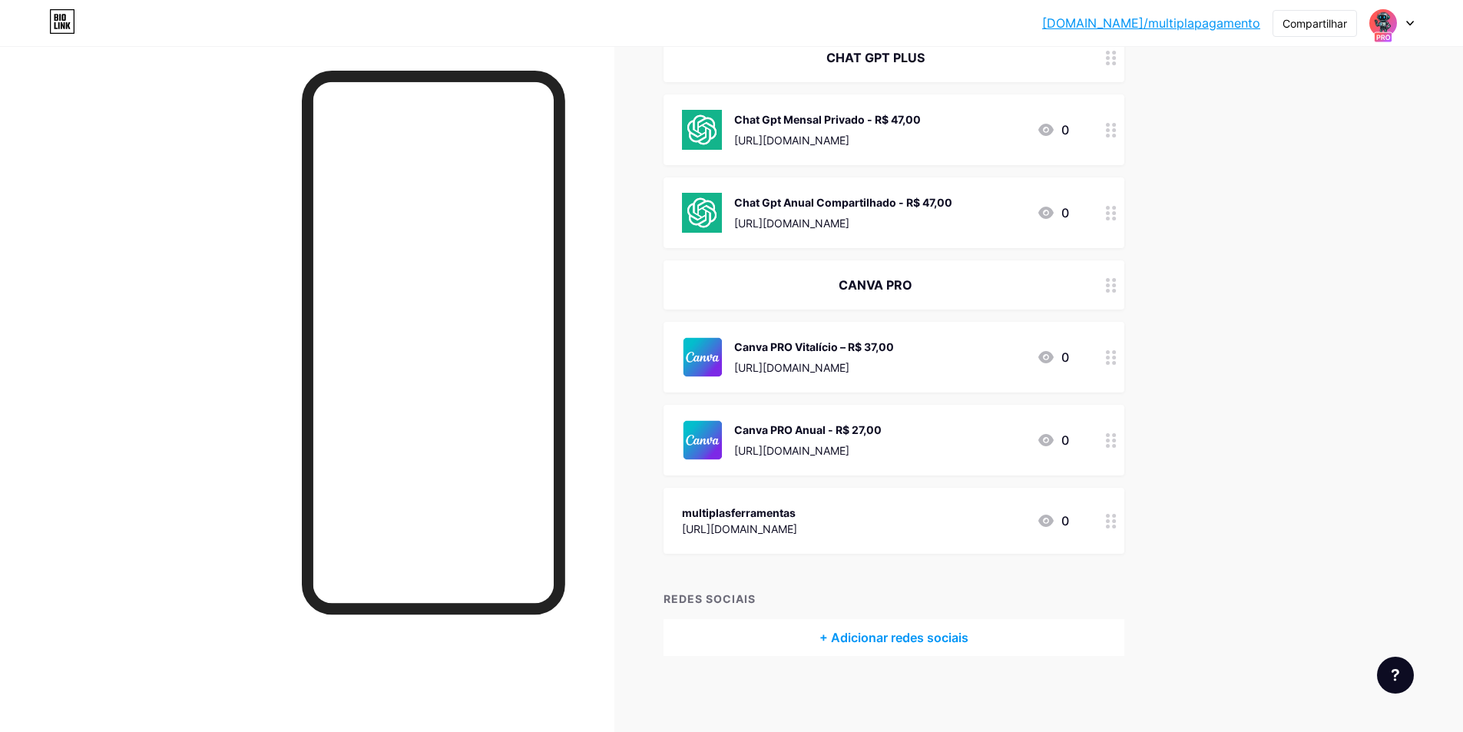
click at [984, 522] on div "multiplasferramentas [URL][DOMAIN_NAME] 0" at bounding box center [875, 520] width 387 height 35
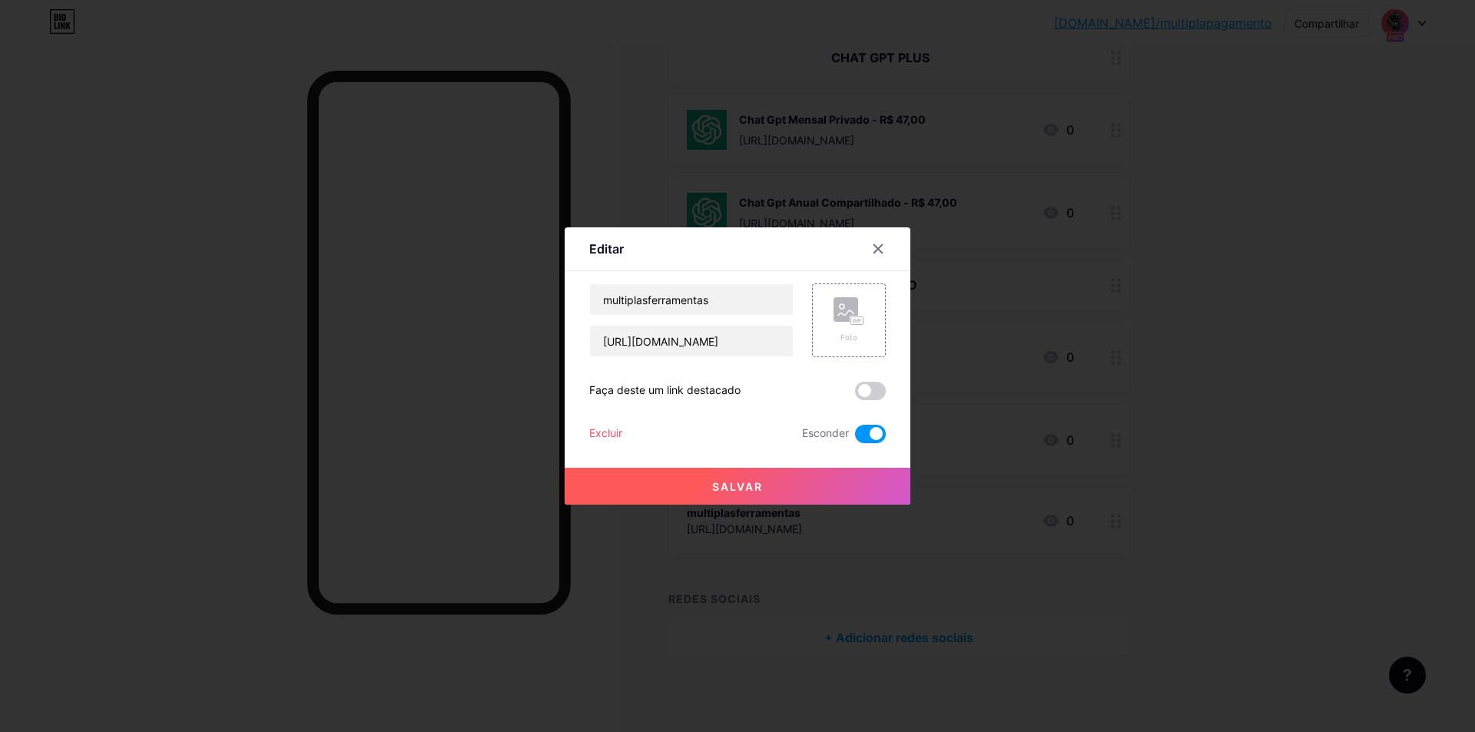
click at [604, 428] on font "Excluir" at bounding box center [605, 432] width 33 height 13
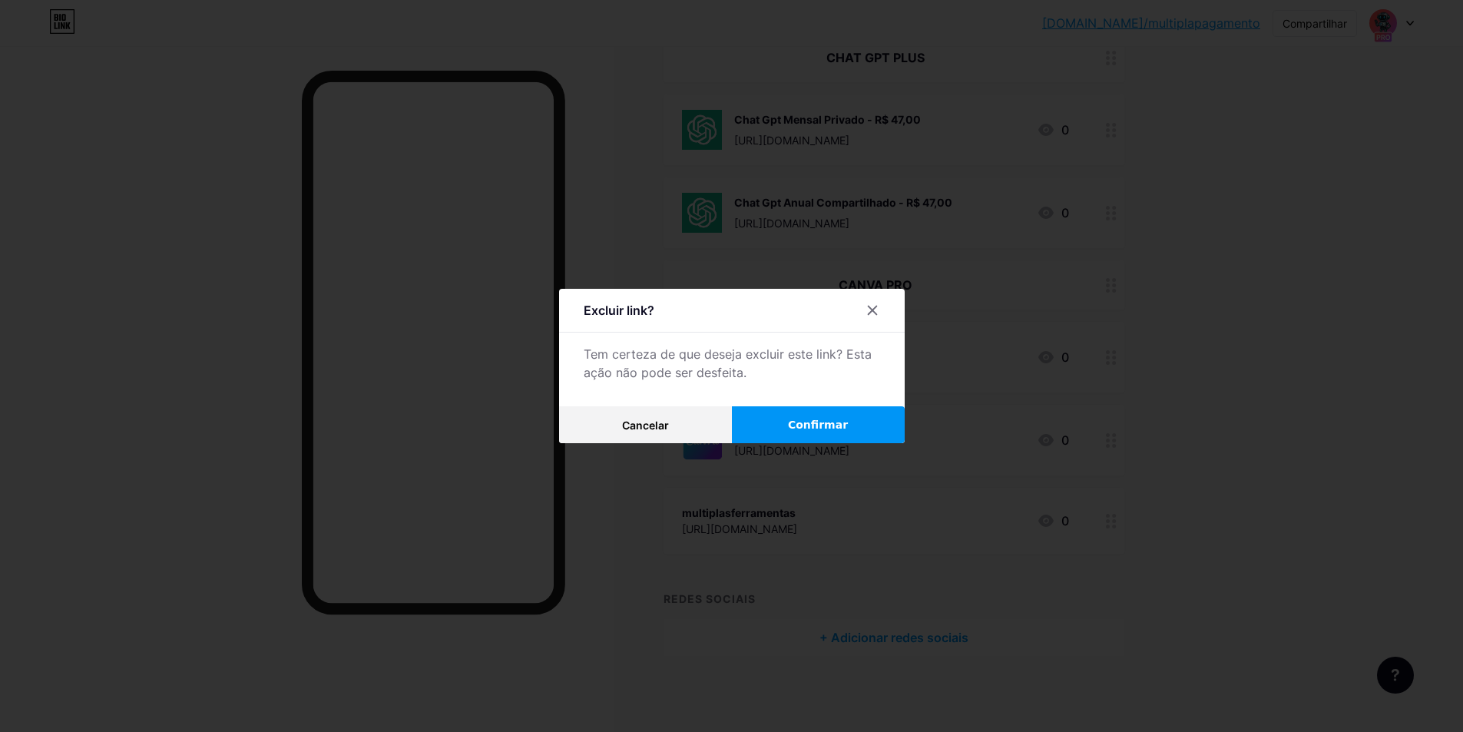
click at [811, 426] on font "Confirmar" at bounding box center [818, 425] width 60 height 12
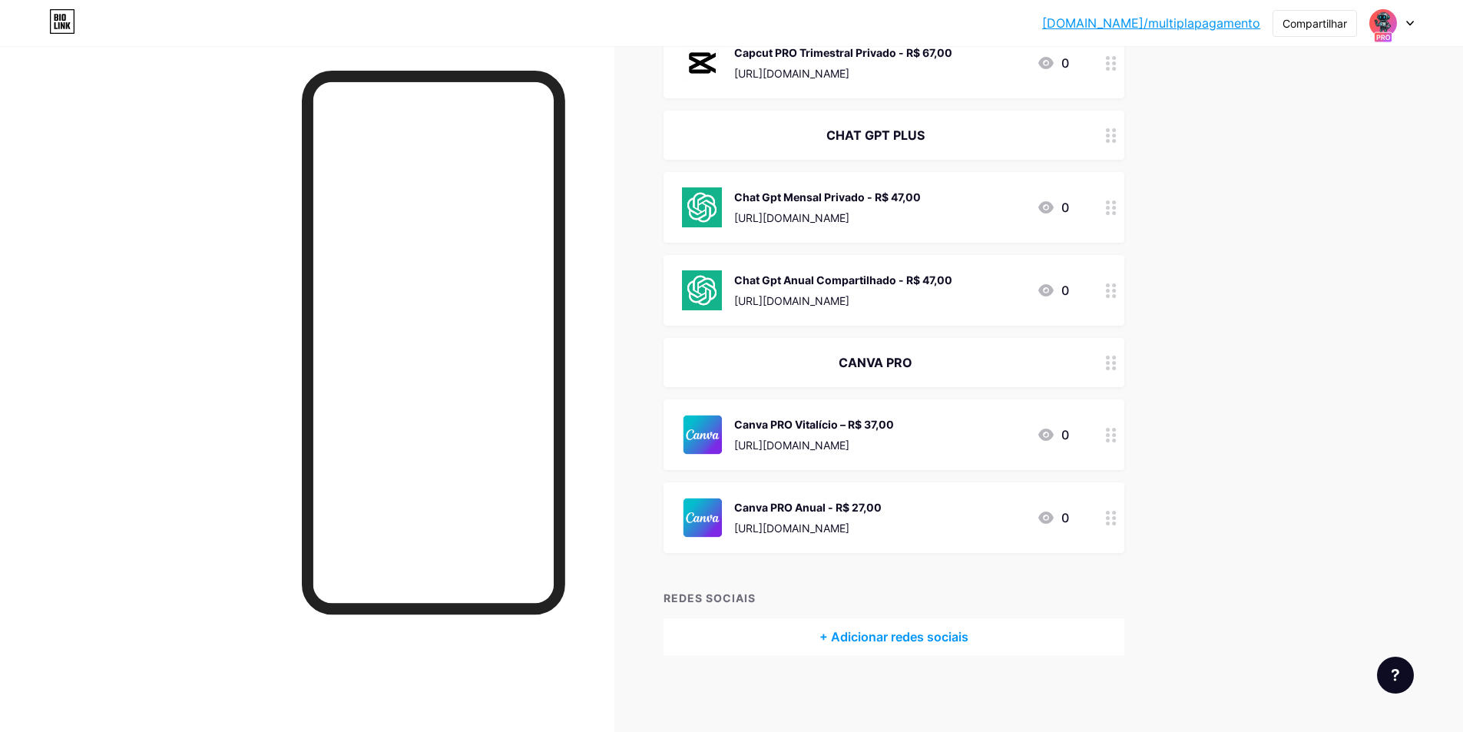
scroll to position [441, 0]
click at [906, 639] on font "+ Adicionar redes sociais" at bounding box center [894, 637] width 149 height 15
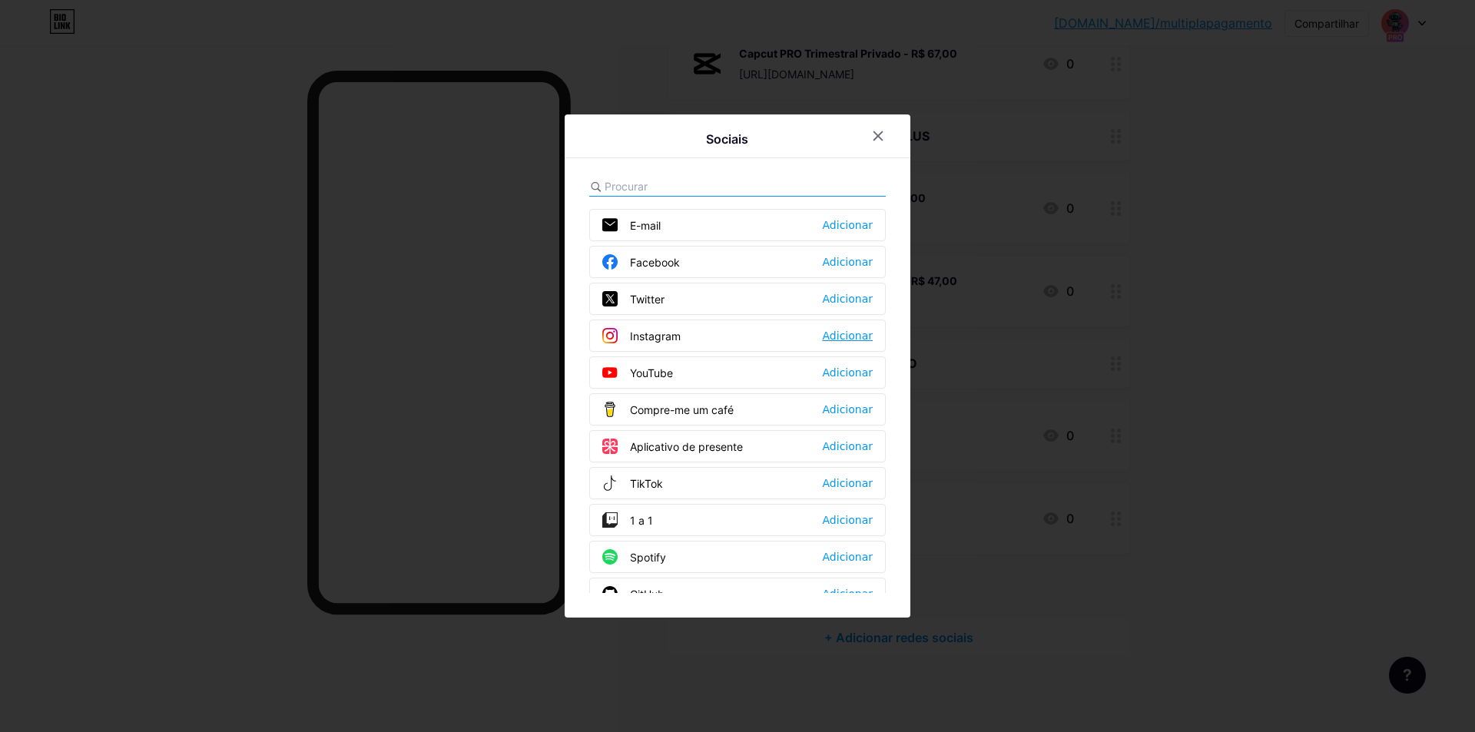
click at [834, 336] on font "Adicionar" at bounding box center [848, 336] width 50 height 12
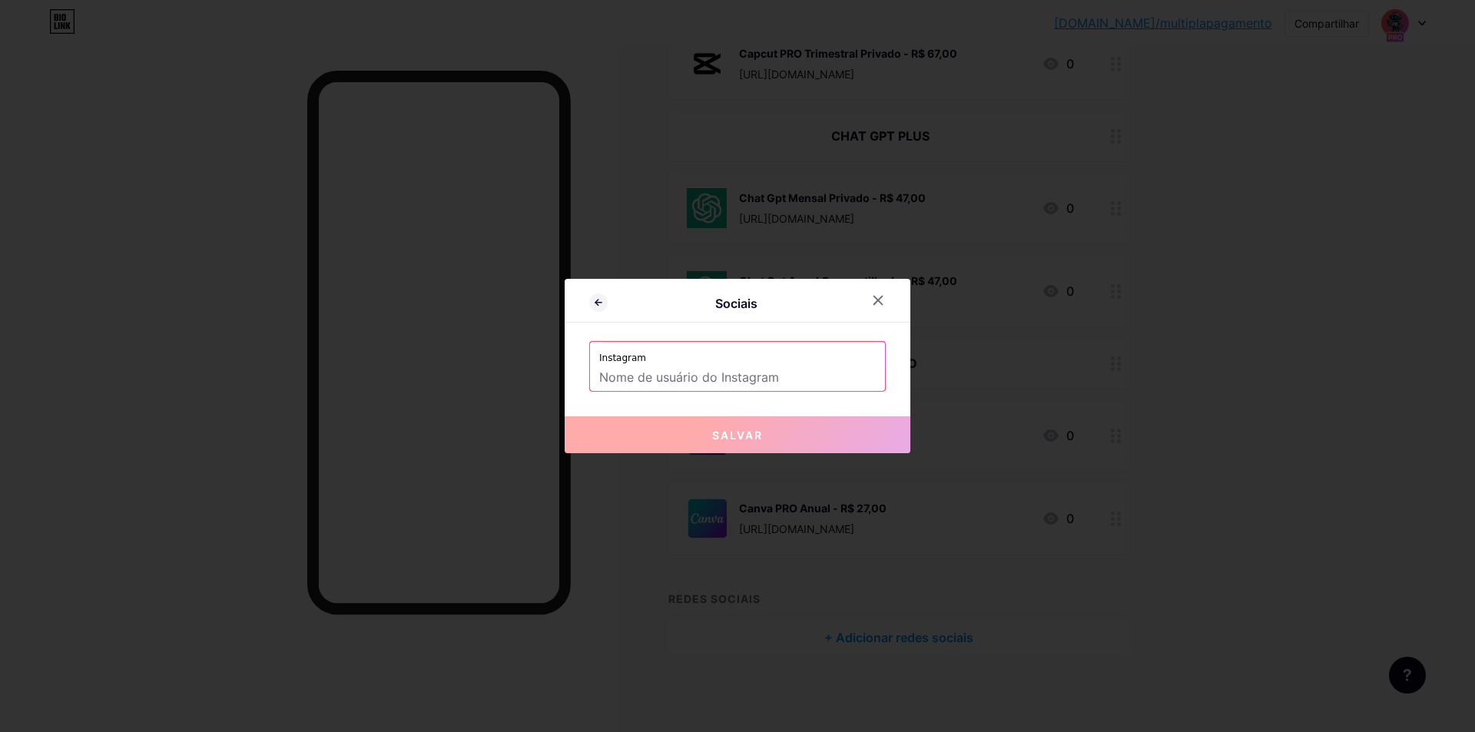
click at [792, 368] on input "text" at bounding box center [737, 378] width 277 height 26
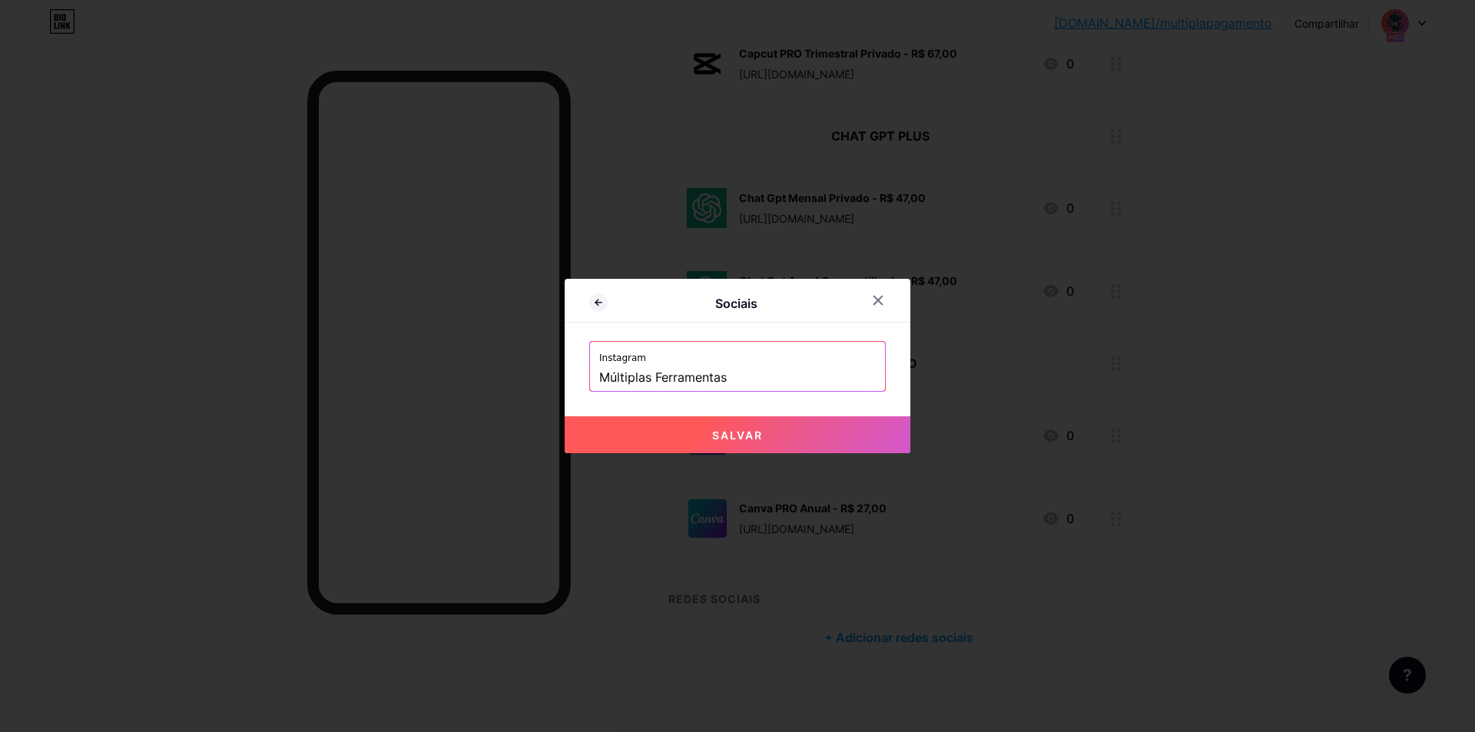
click at [659, 372] on input "Múltiplas Ferramentas" at bounding box center [737, 378] width 277 height 26
click at [650, 375] on input "Múltiplas Ferramentas" at bounding box center [737, 378] width 277 height 26
click at [653, 375] on input "Múltiplas Ferramentas" at bounding box center [737, 378] width 277 height 26
click at [656, 374] on input "Múltiplas Ferramentas" at bounding box center [737, 378] width 277 height 26
drag, startPoint x: 714, startPoint y: 380, endPoint x: 559, endPoint y: 398, distance: 156.2
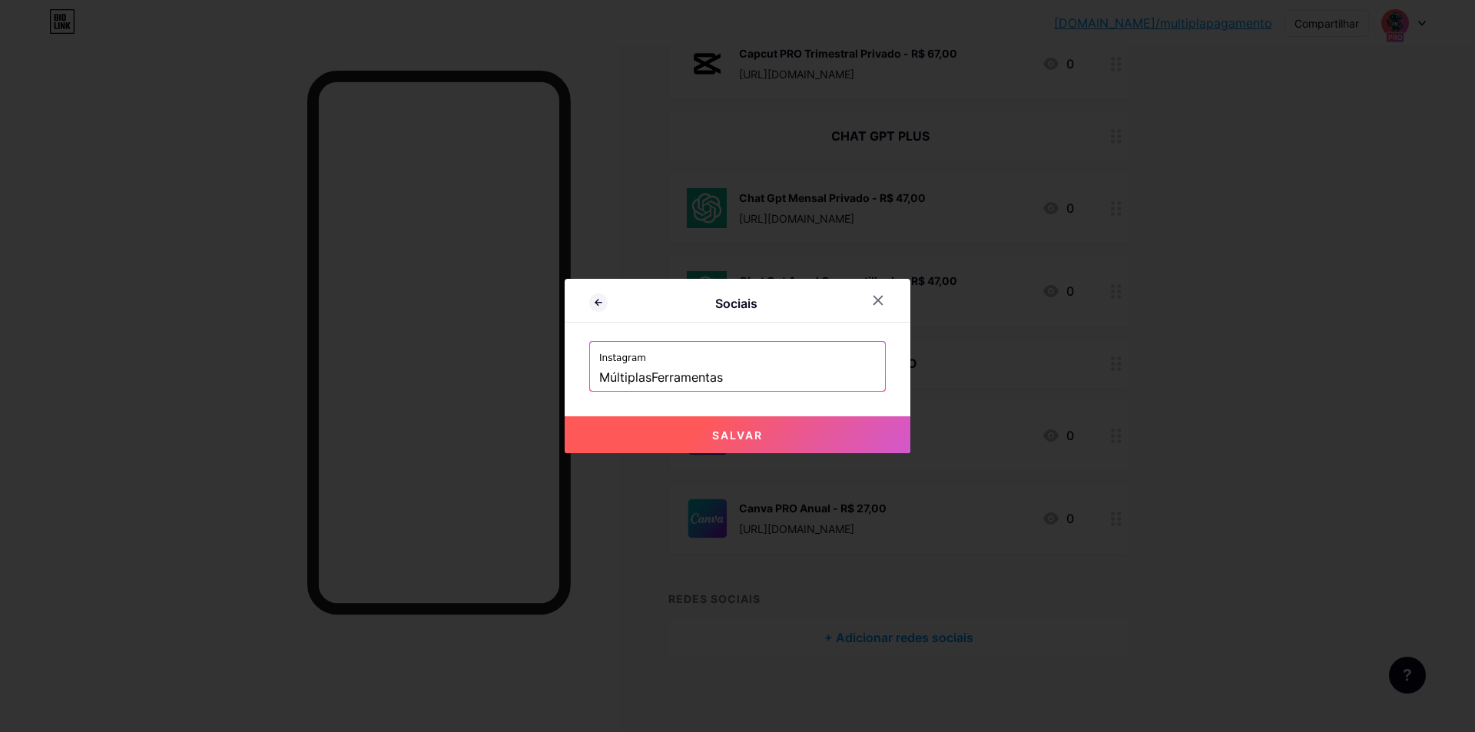
click at [559, 399] on div "Sociais Instagram MúltiplasFerramentas Salvar" at bounding box center [737, 366] width 1475 height 732
type input "m"
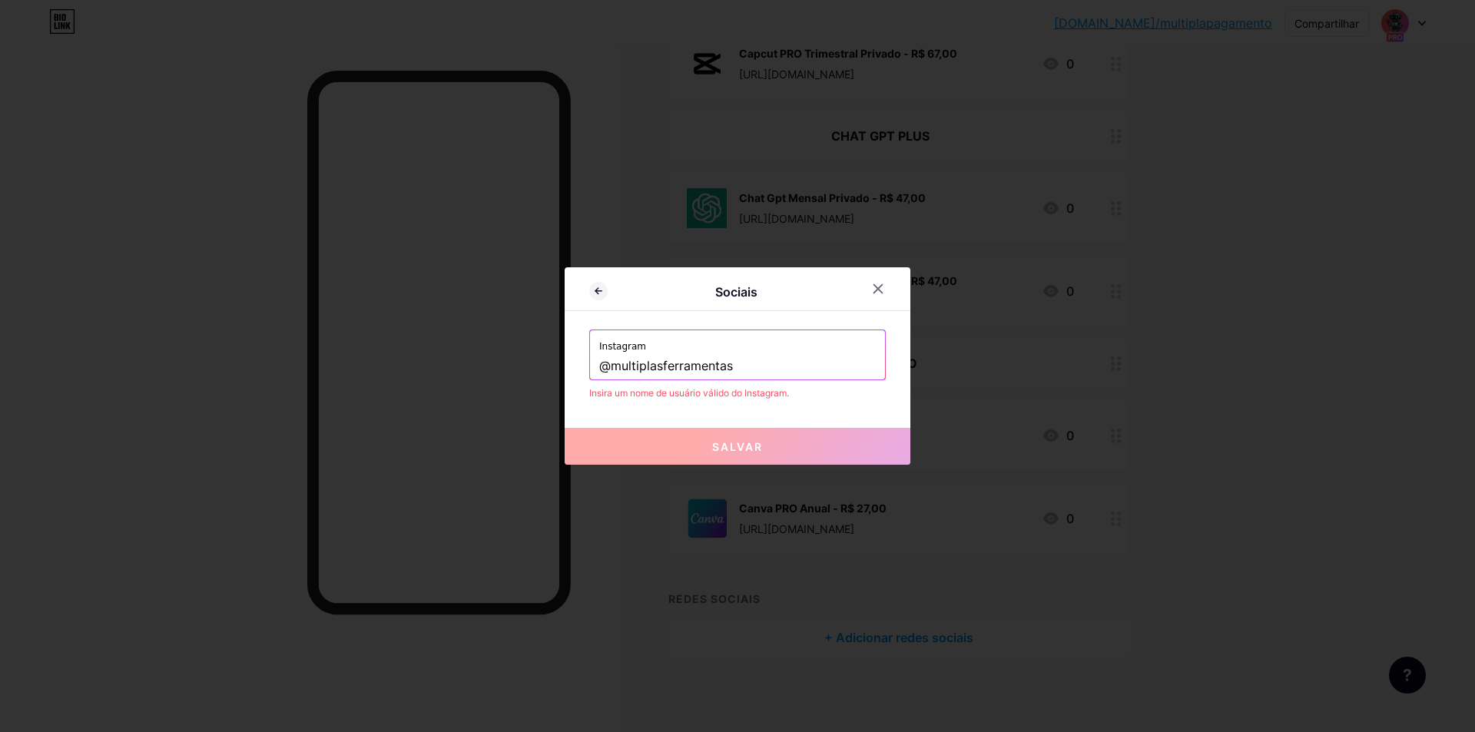
click at [820, 409] on div "Sociais Instagram @multiplasferramentas Insira um nome de usuário válido do Ins…" at bounding box center [738, 365] width 346 height 197
click at [610, 360] on input "@multiplasferramentas" at bounding box center [737, 366] width 277 height 26
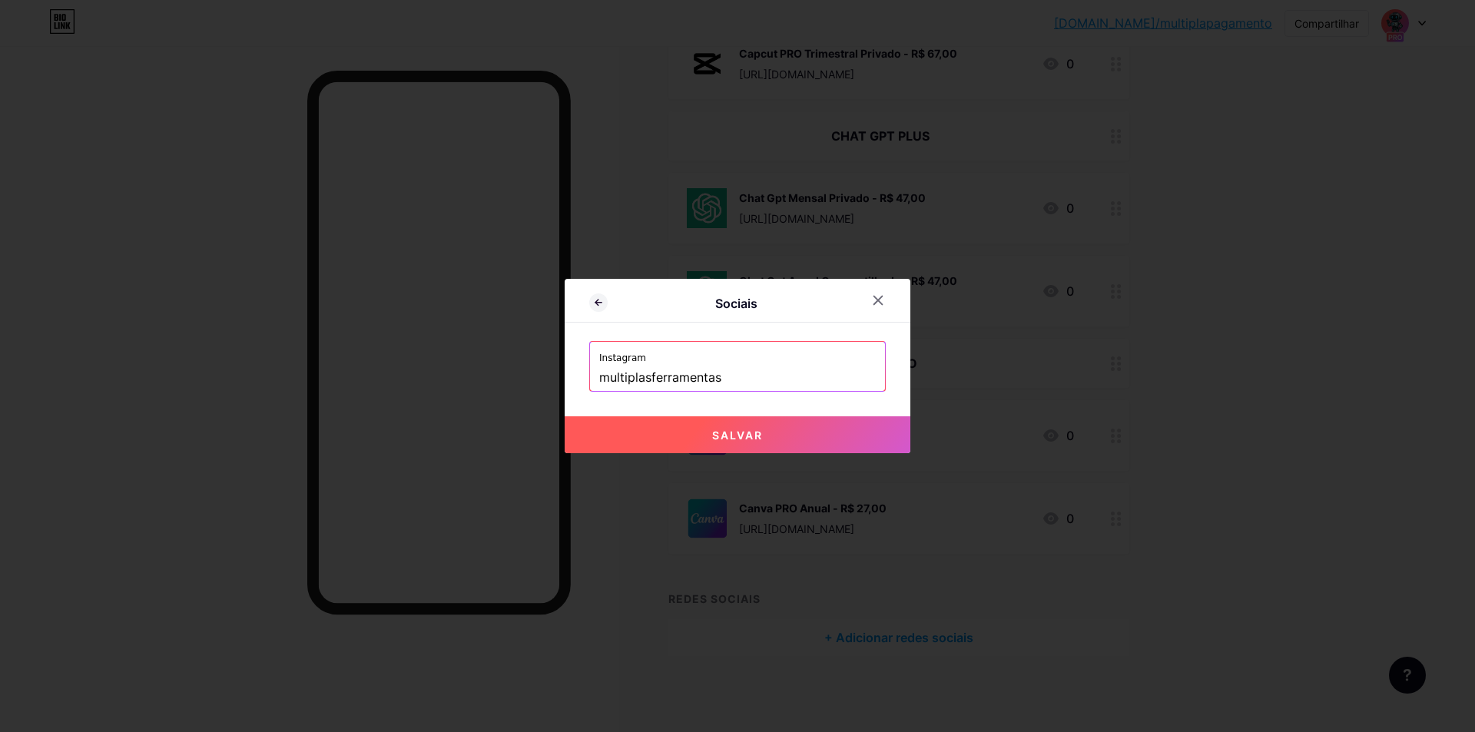
click at [741, 438] on font "Salvar" at bounding box center [737, 435] width 51 height 13
type input "[URL][DOMAIN_NAME]"
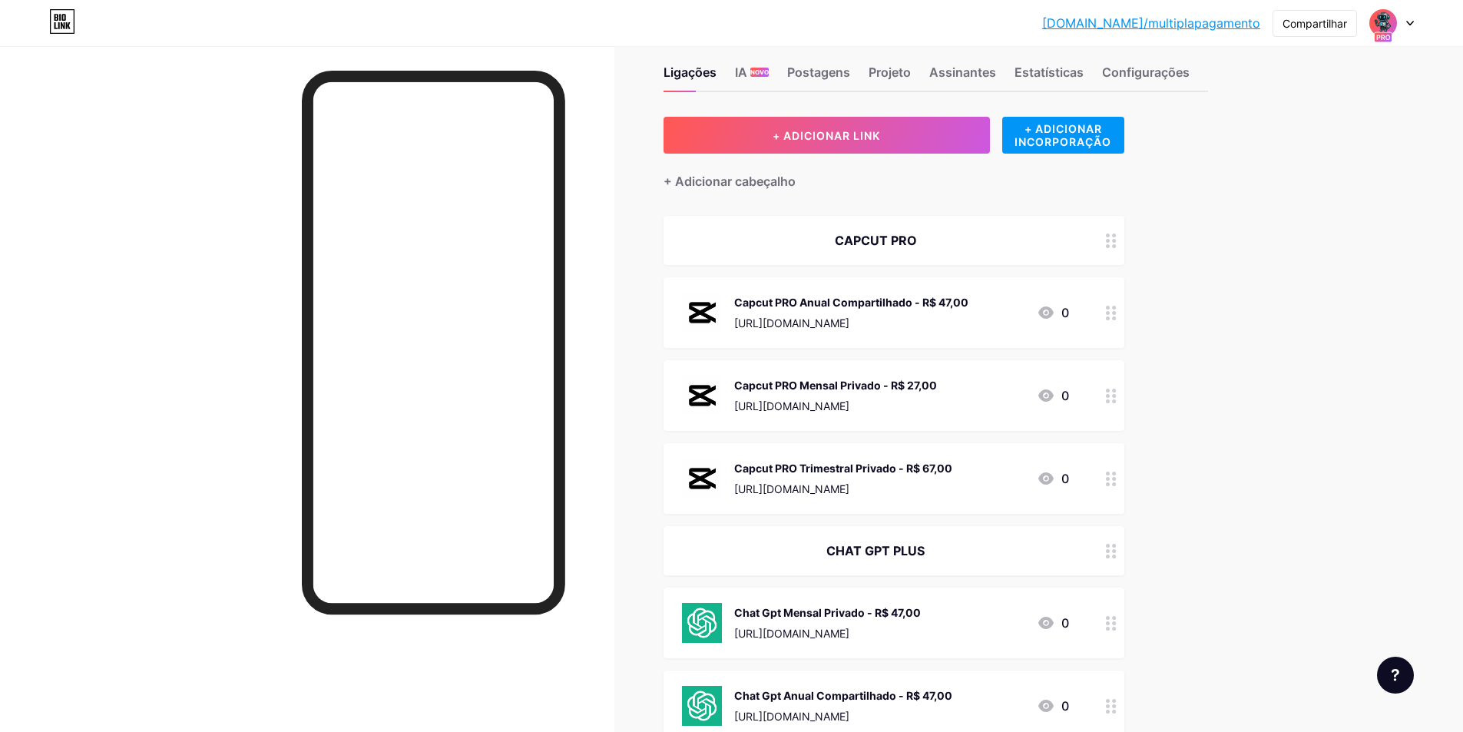
scroll to position [0, 0]
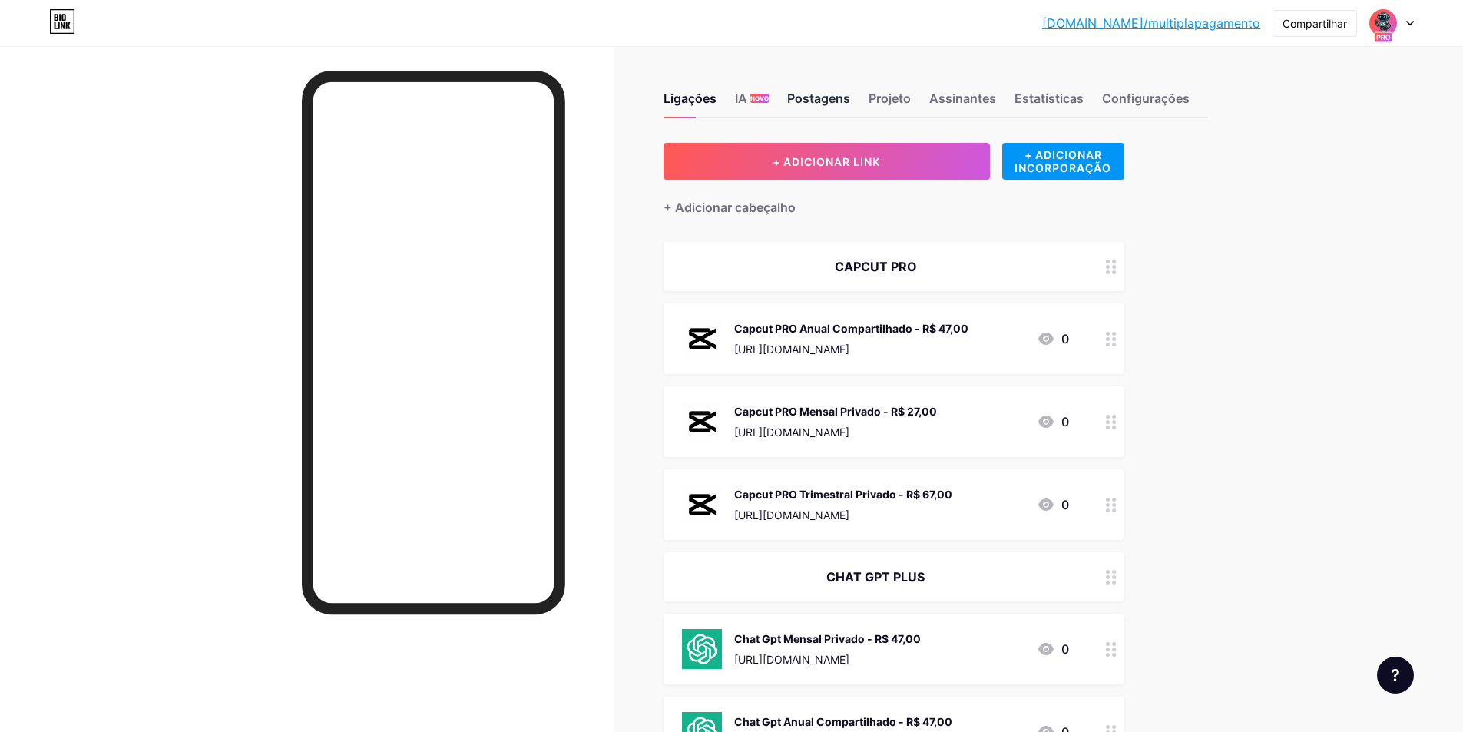
click at [816, 98] on font "Postagens" at bounding box center [818, 98] width 63 height 15
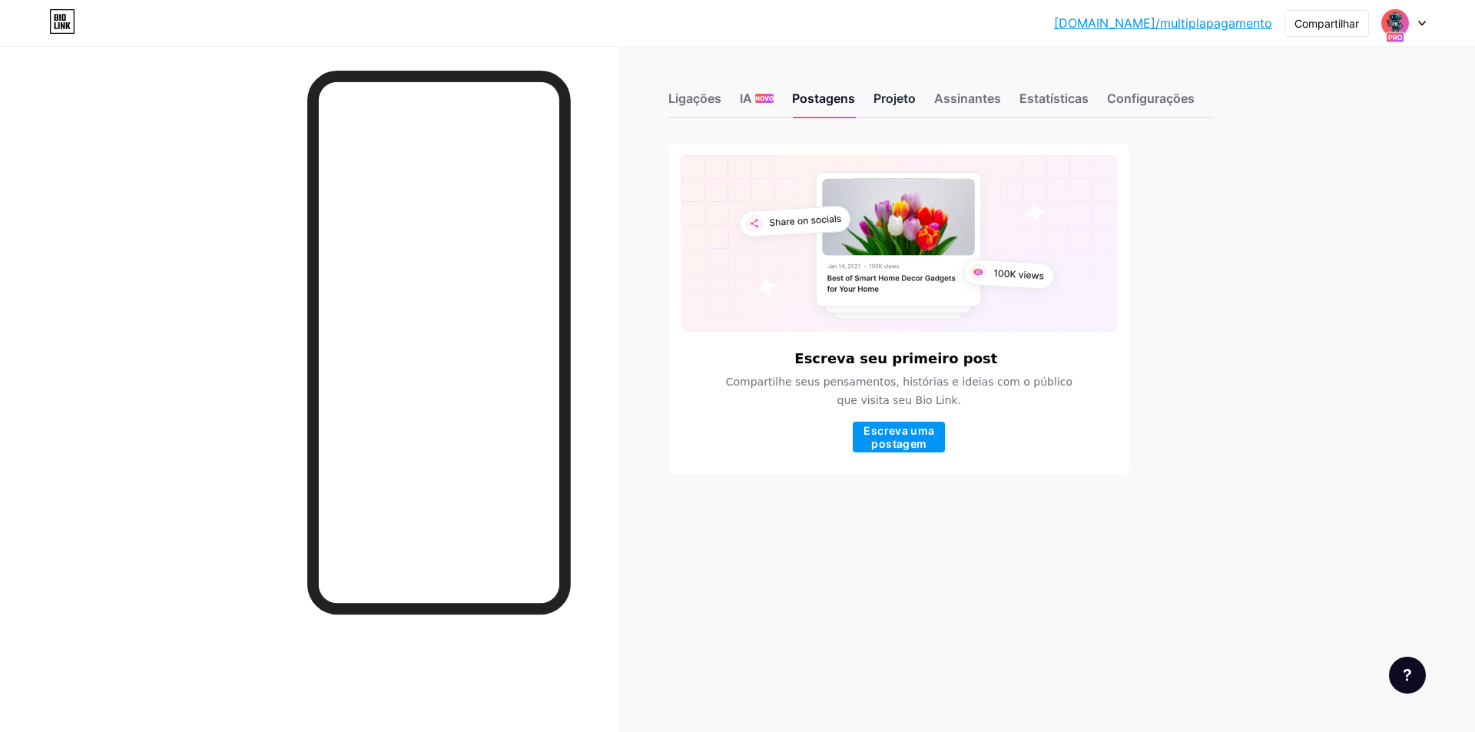
click at [893, 104] on font "Projeto" at bounding box center [894, 98] width 42 height 15
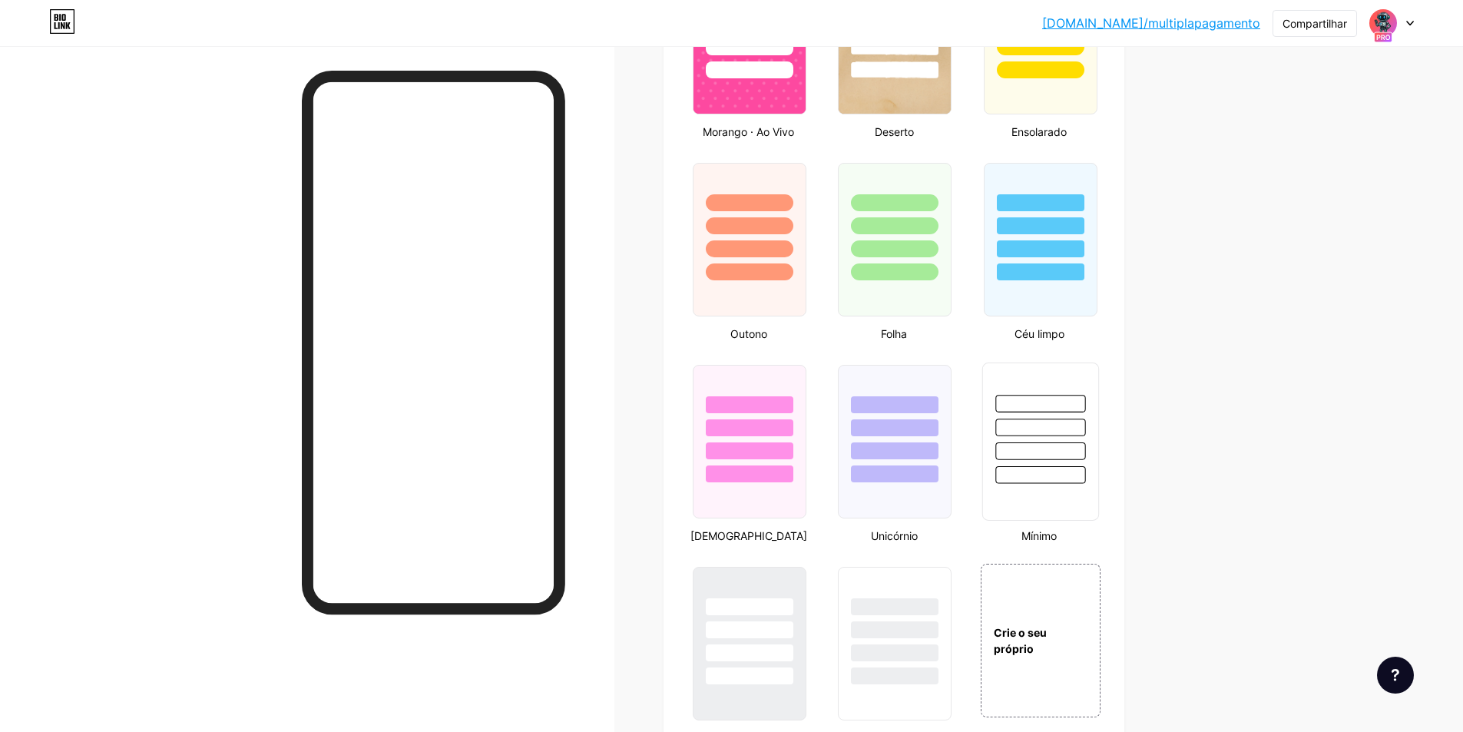
scroll to position [1383, 0]
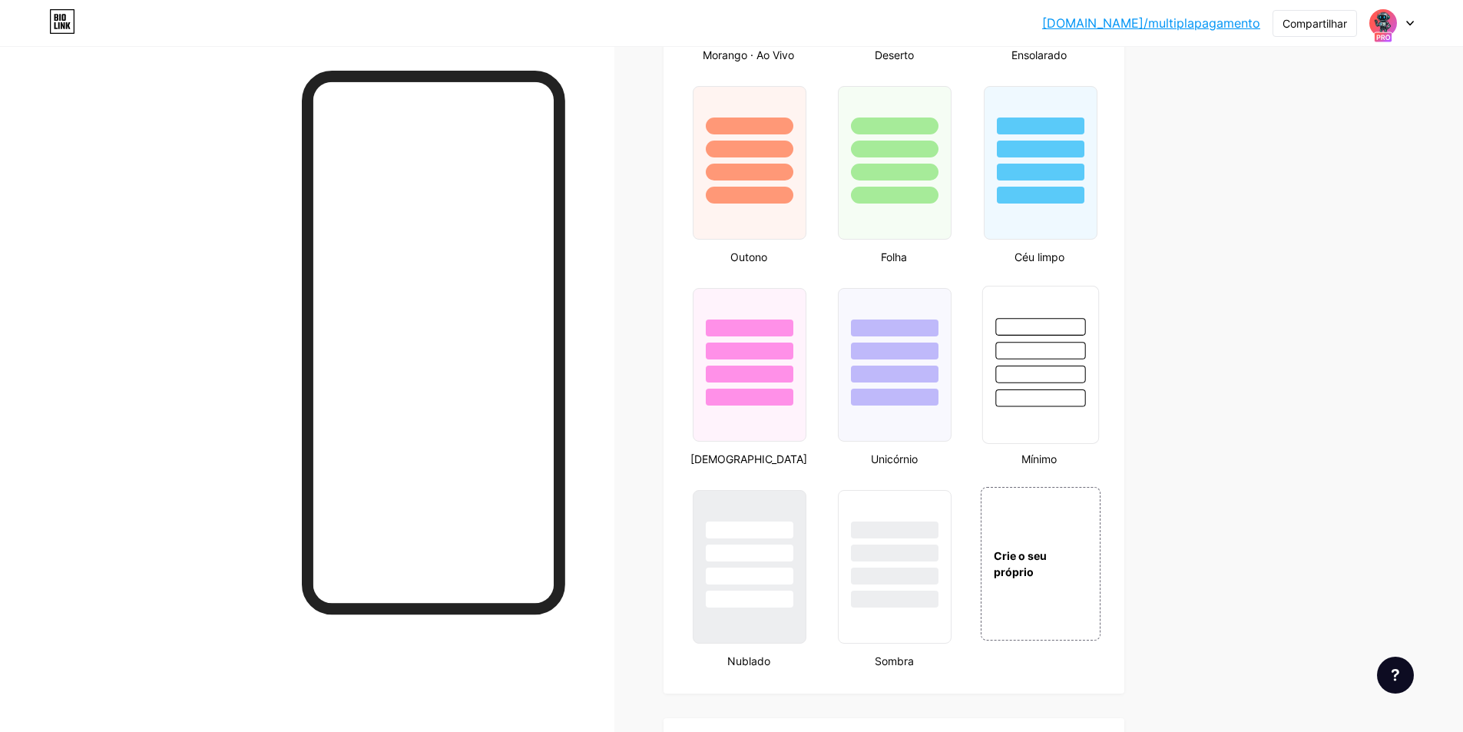
click at [1045, 404] on div at bounding box center [1040, 346] width 115 height 121
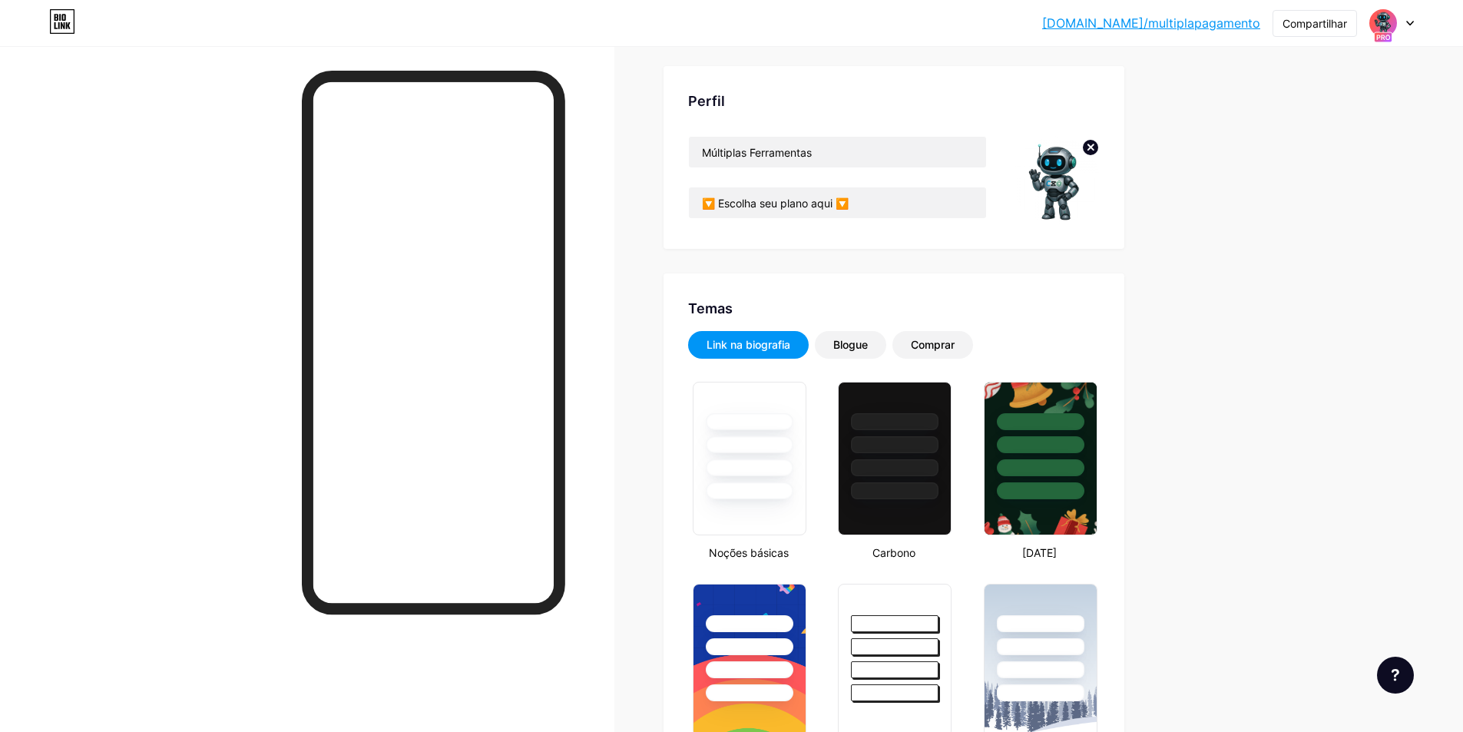
scroll to position [0, 0]
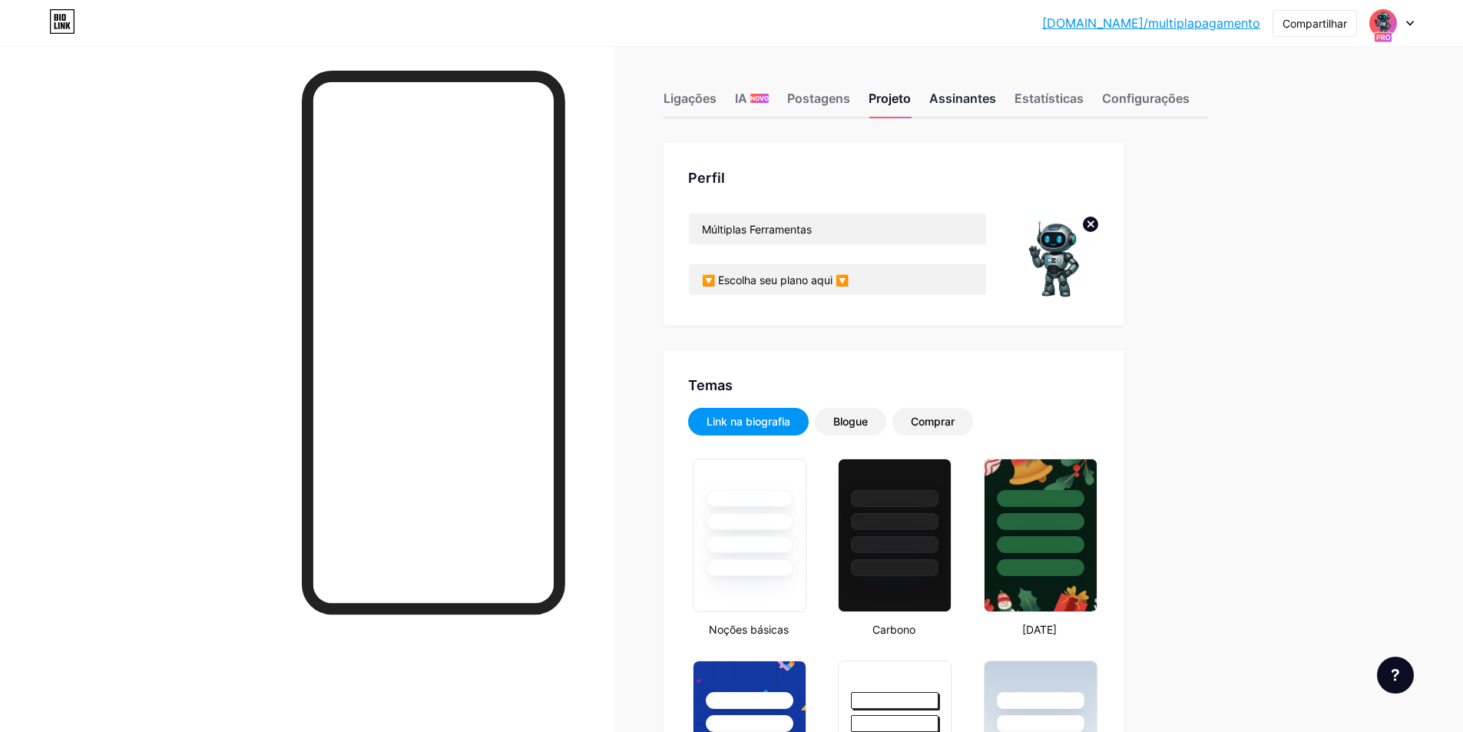
click at [949, 102] on font "Assinantes" at bounding box center [962, 98] width 67 height 15
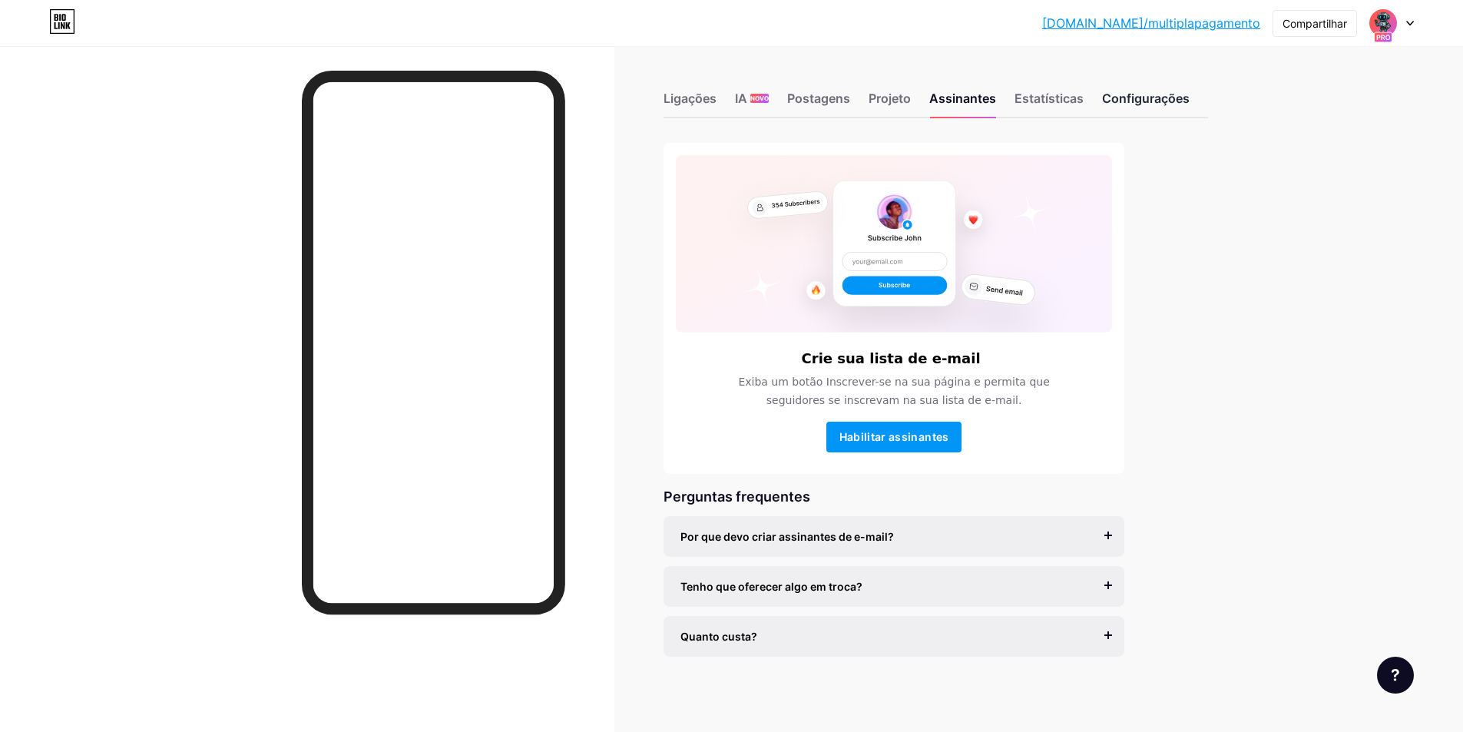
click at [1134, 101] on font "Configurações" at bounding box center [1146, 98] width 88 height 15
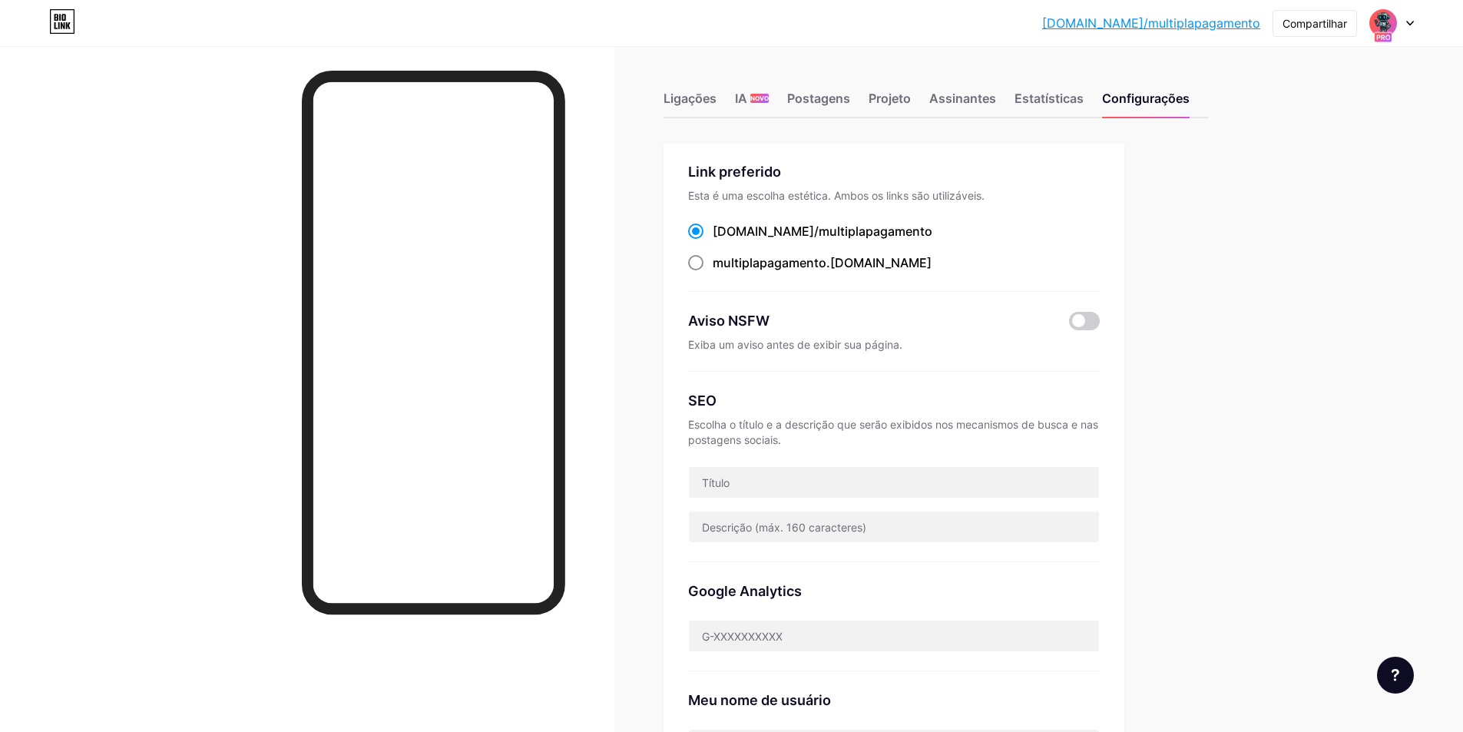
click at [734, 268] on font "multiplapagamento" at bounding box center [770, 262] width 114 height 15
click at [723, 272] on input "multiplapagamento .[DOMAIN_NAME]" at bounding box center [718, 277] width 10 height 10
radio input "true"
click at [695, 100] on font "Ligações" at bounding box center [690, 98] width 53 height 15
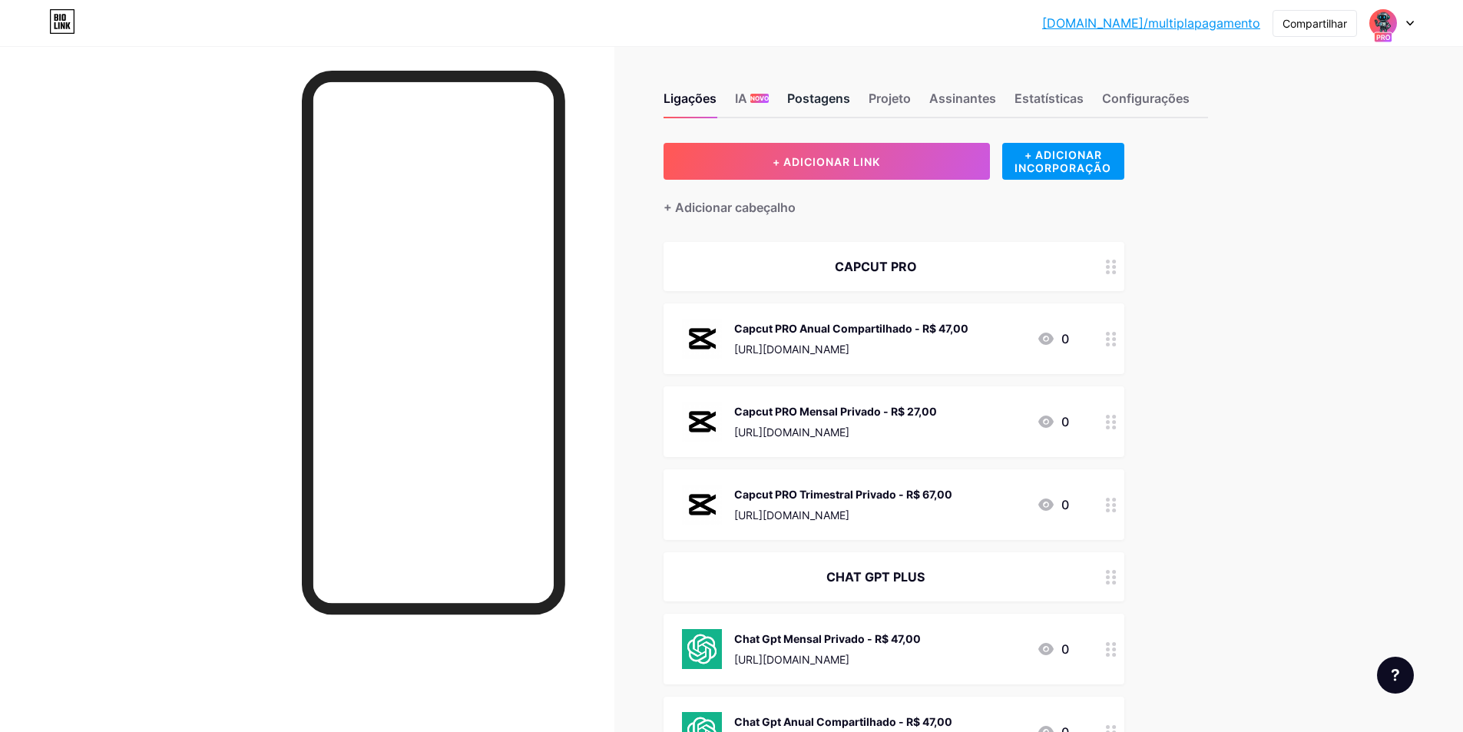
click at [826, 91] on font "Postagens" at bounding box center [818, 98] width 63 height 15
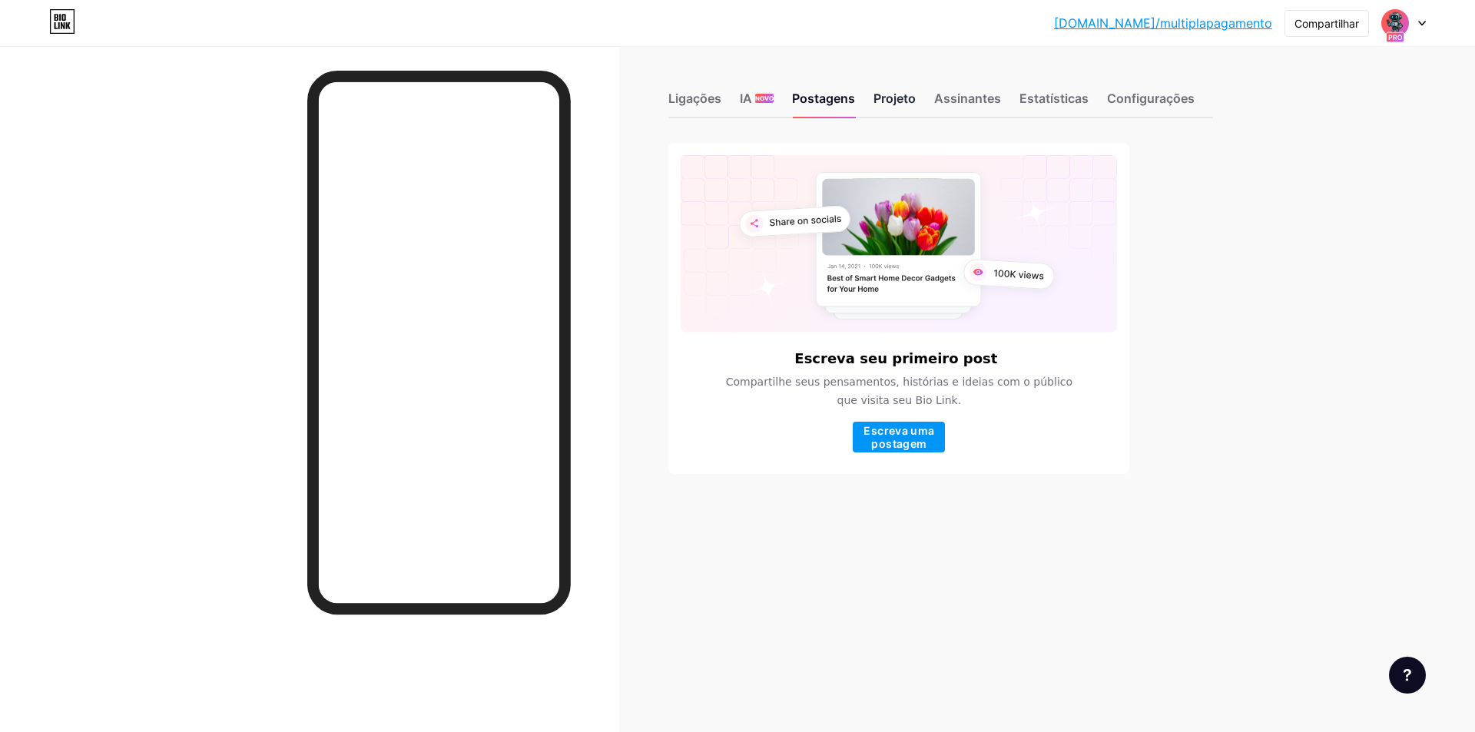
click at [886, 101] on font "Projeto" at bounding box center [894, 98] width 42 height 15
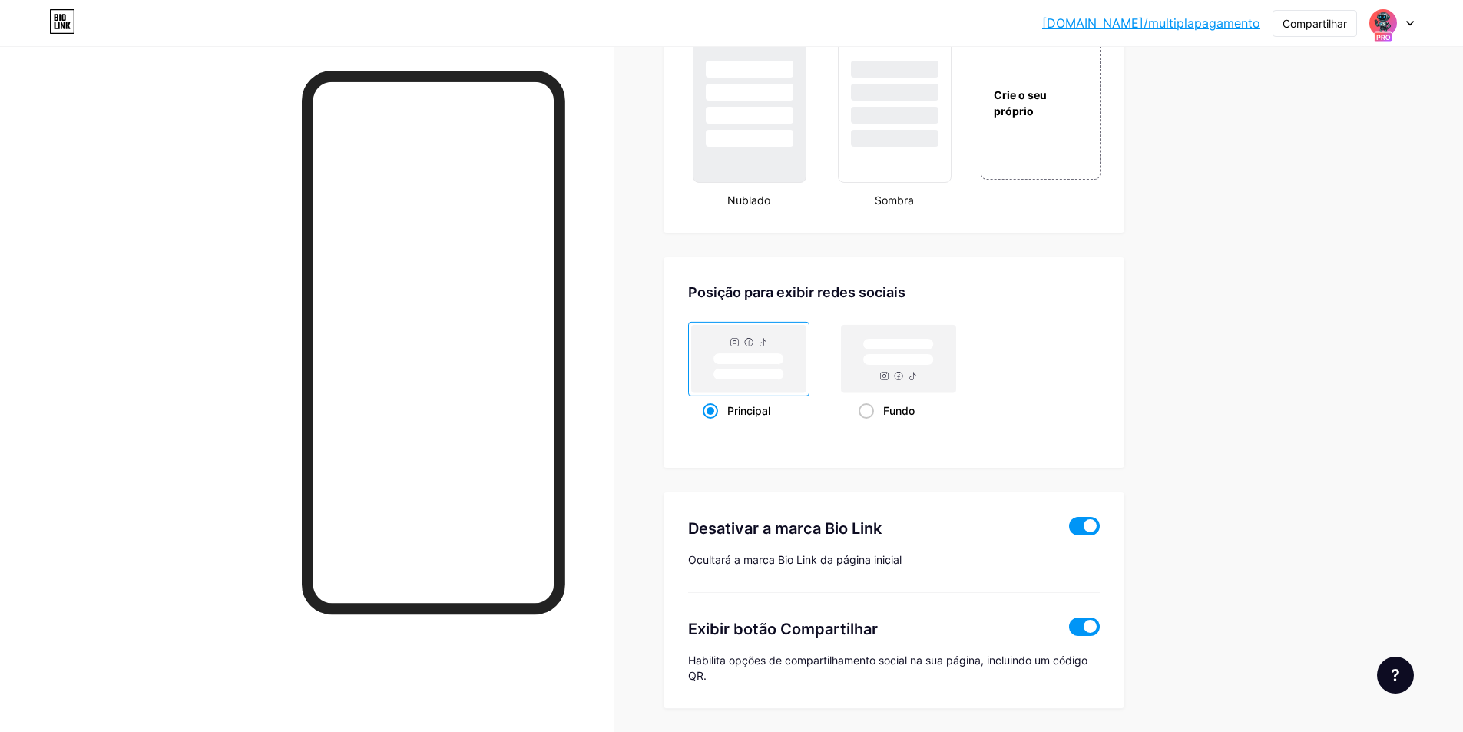
scroll to position [1913, 0]
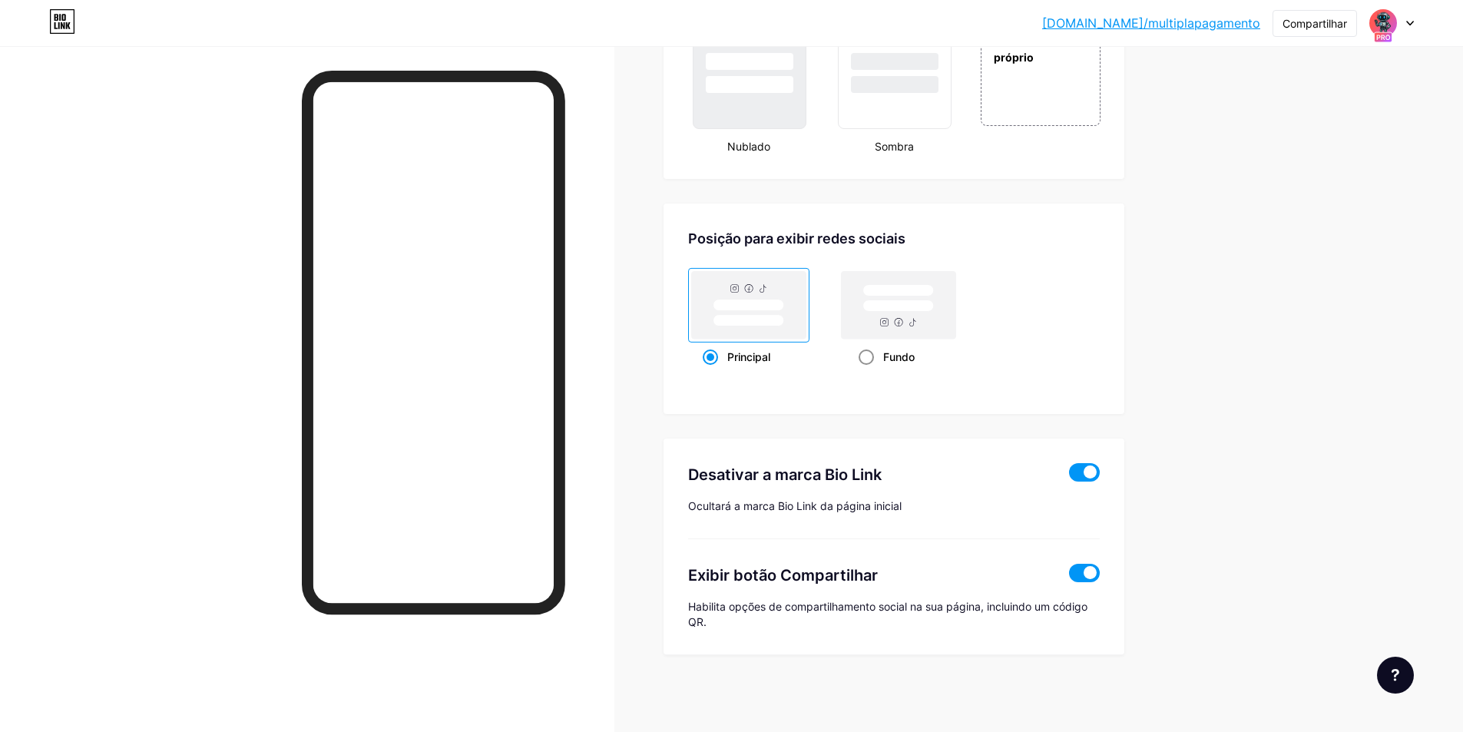
click at [856, 323] on rect at bounding box center [899, 305] width 114 height 68
click at [859, 371] on input "Fundo" at bounding box center [864, 376] width 10 height 10
radio input "true"
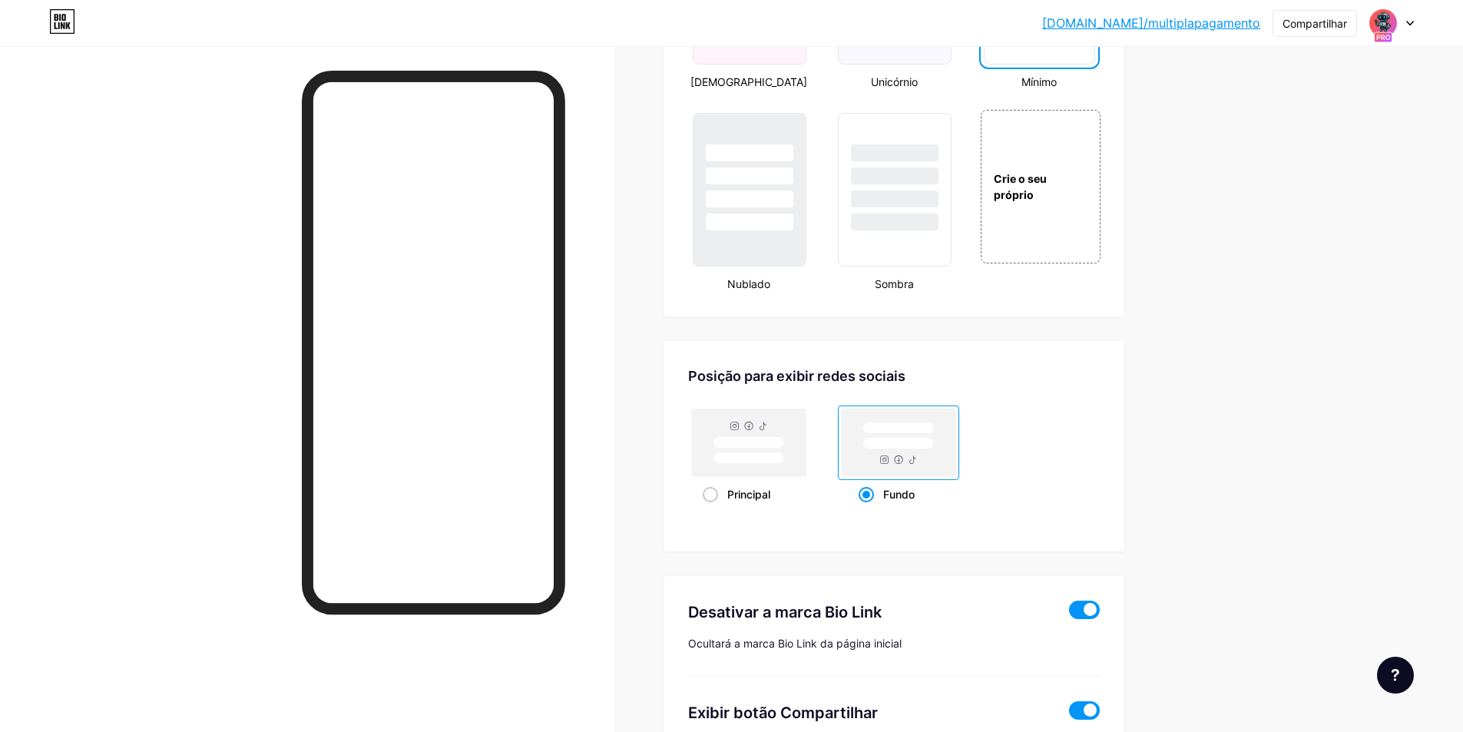
scroll to position [1683, 0]
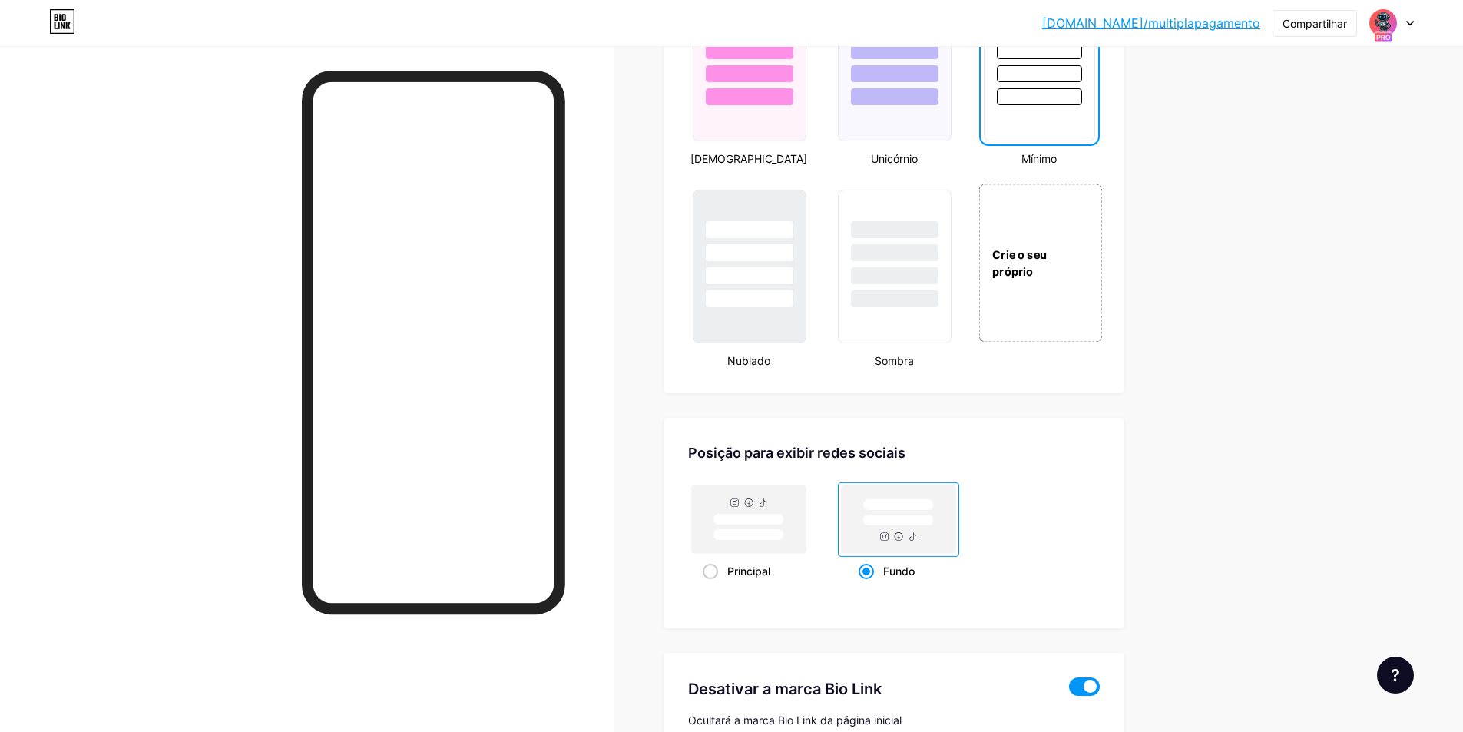
drag, startPoint x: 1060, startPoint y: 296, endPoint x: 1068, endPoint y: 300, distance: 9.3
click at [1062, 296] on div "Crie o seu próprio" at bounding box center [1041, 263] width 124 height 158
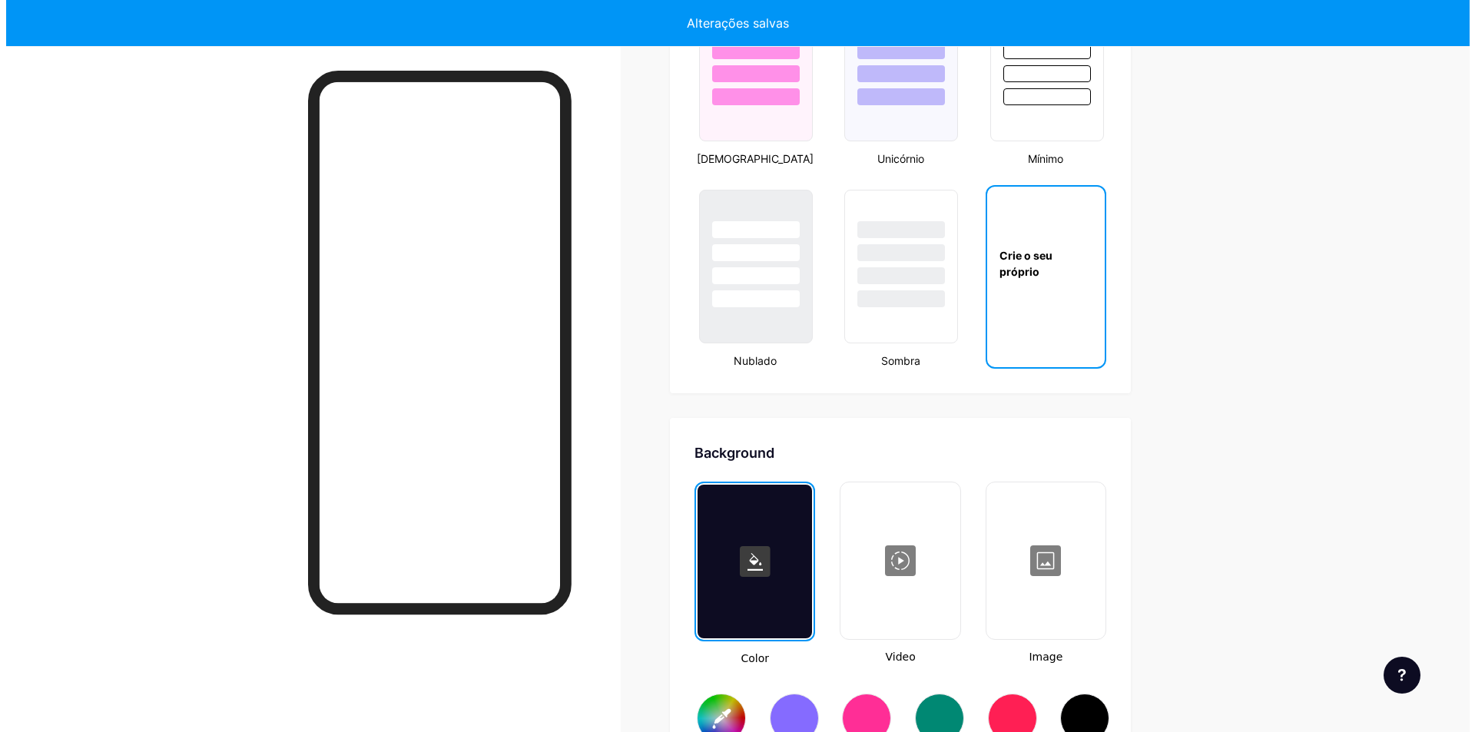
scroll to position [2055, 0]
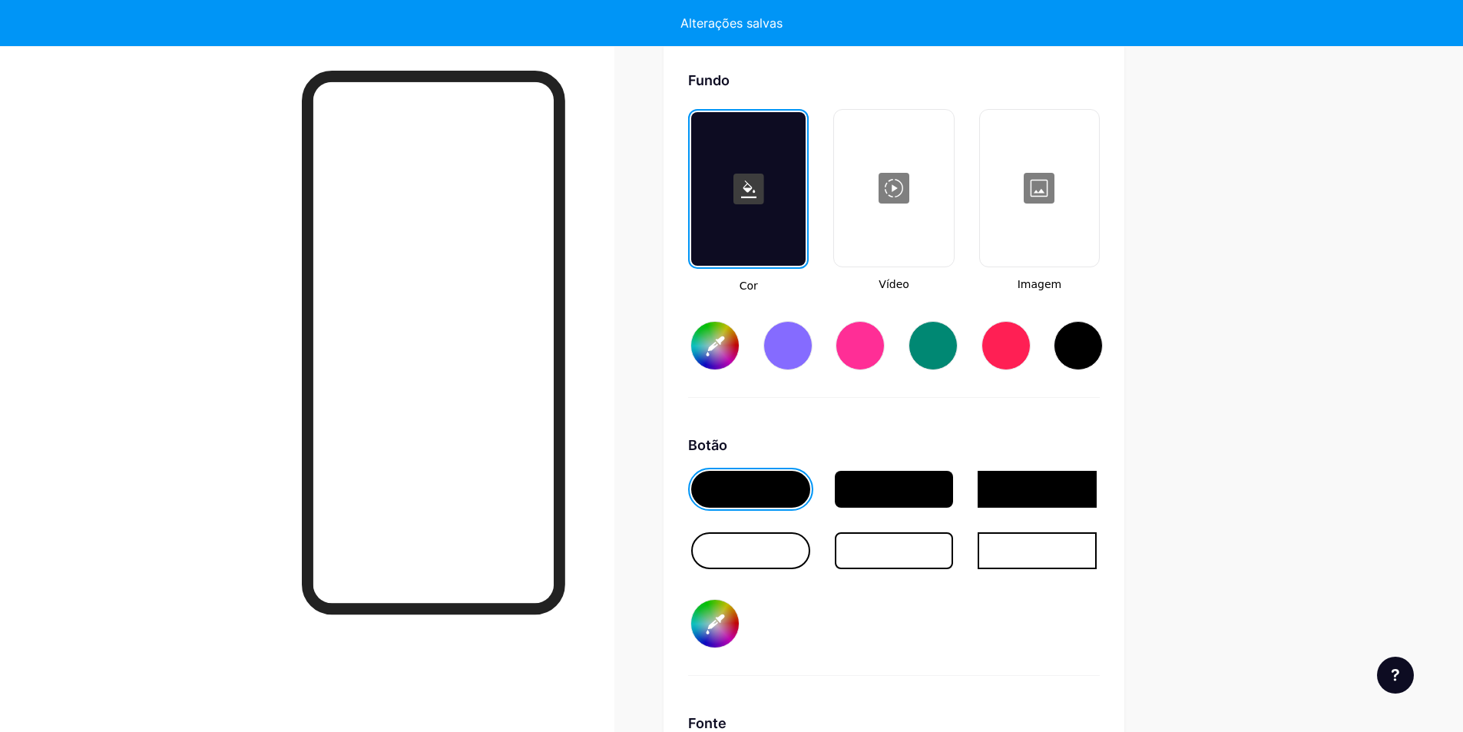
type input "#ffffff"
type input "#000000"
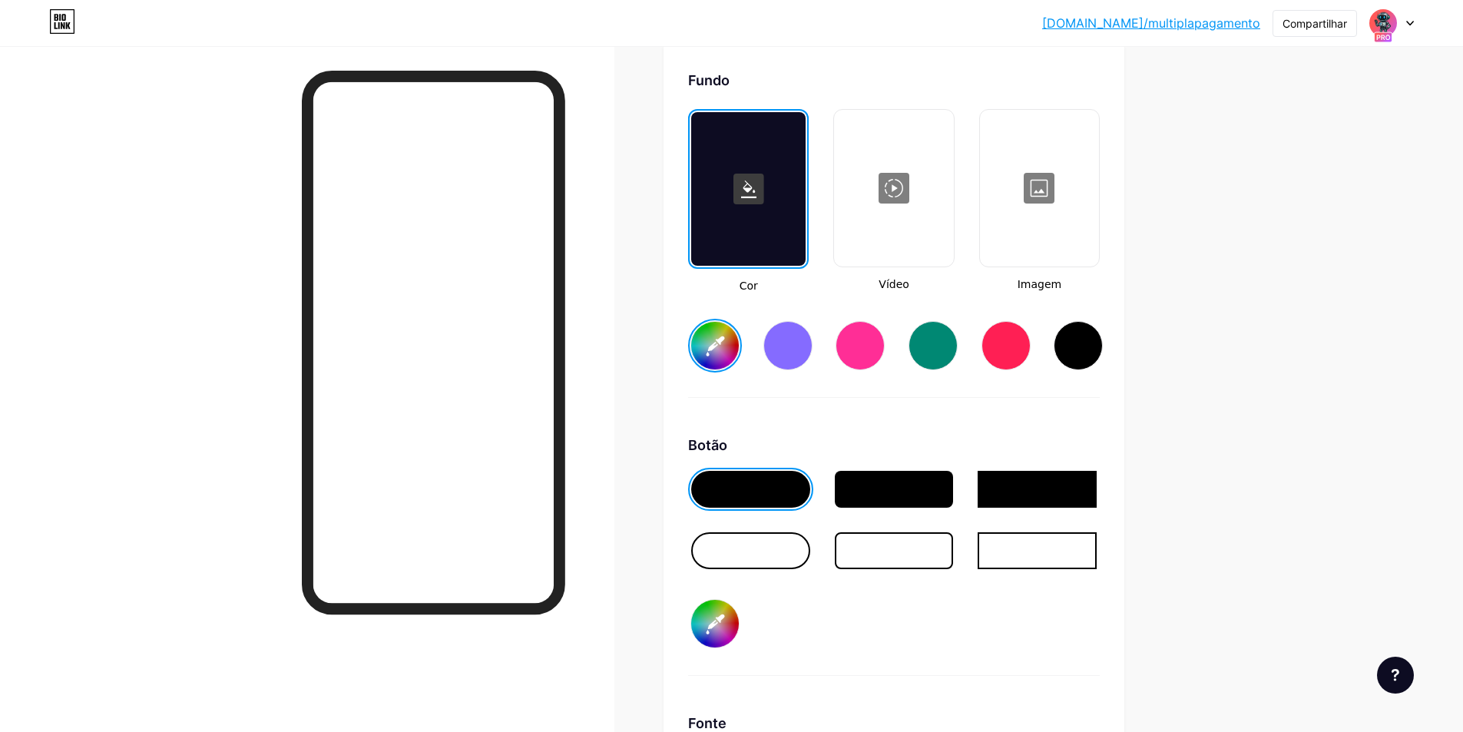
click at [878, 359] on div at bounding box center [860, 345] width 49 height 49
click at [724, 367] on input "#ff2e96" at bounding box center [715, 346] width 48 height 48
type input "#ff2e96"
click at [924, 428] on div "Fundo Cor Vídeo Imagem #ff2e96 Botão #000000 Fonte Inter Poppins EB Garamond TE…" at bounding box center [894, 524] width 412 height 909
click at [908, 225] on div at bounding box center [894, 188] width 116 height 154
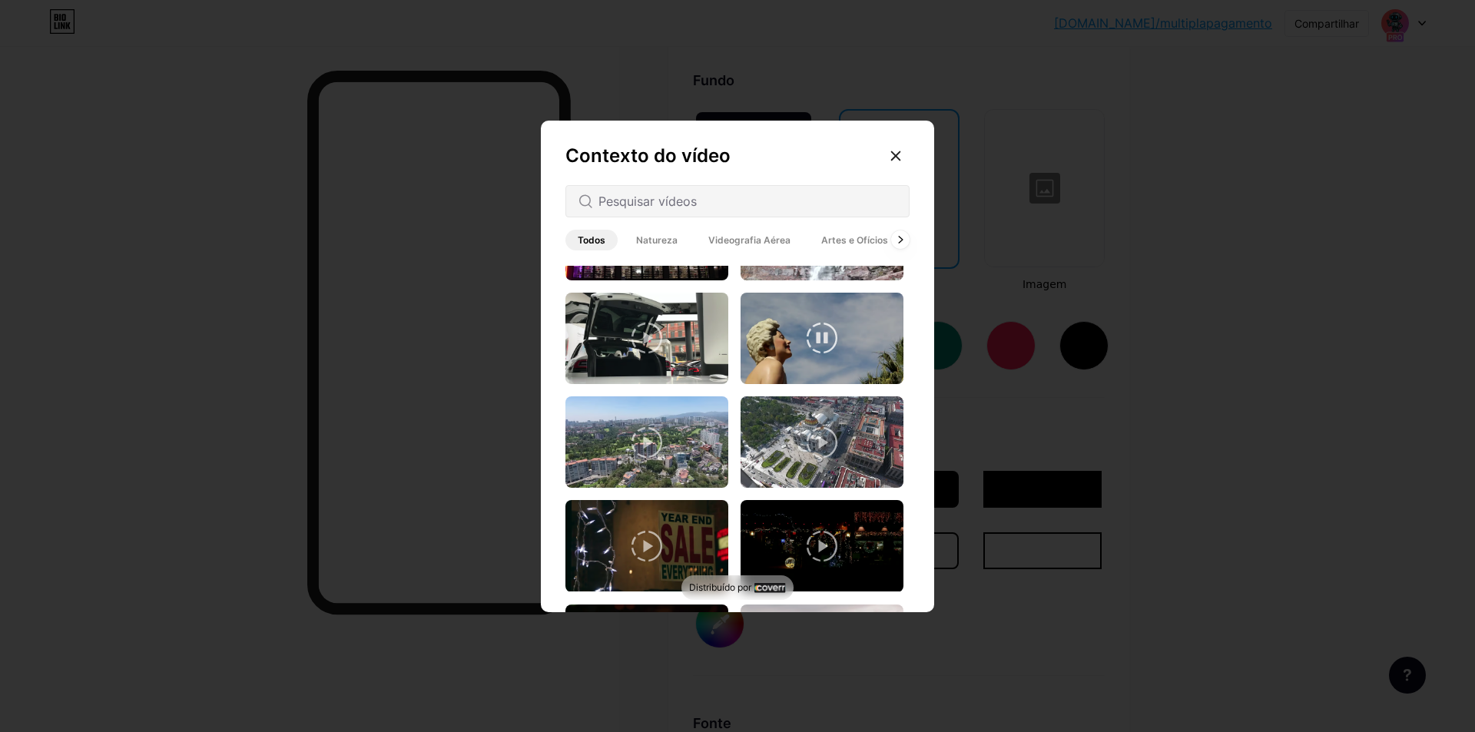
scroll to position [0, 0]
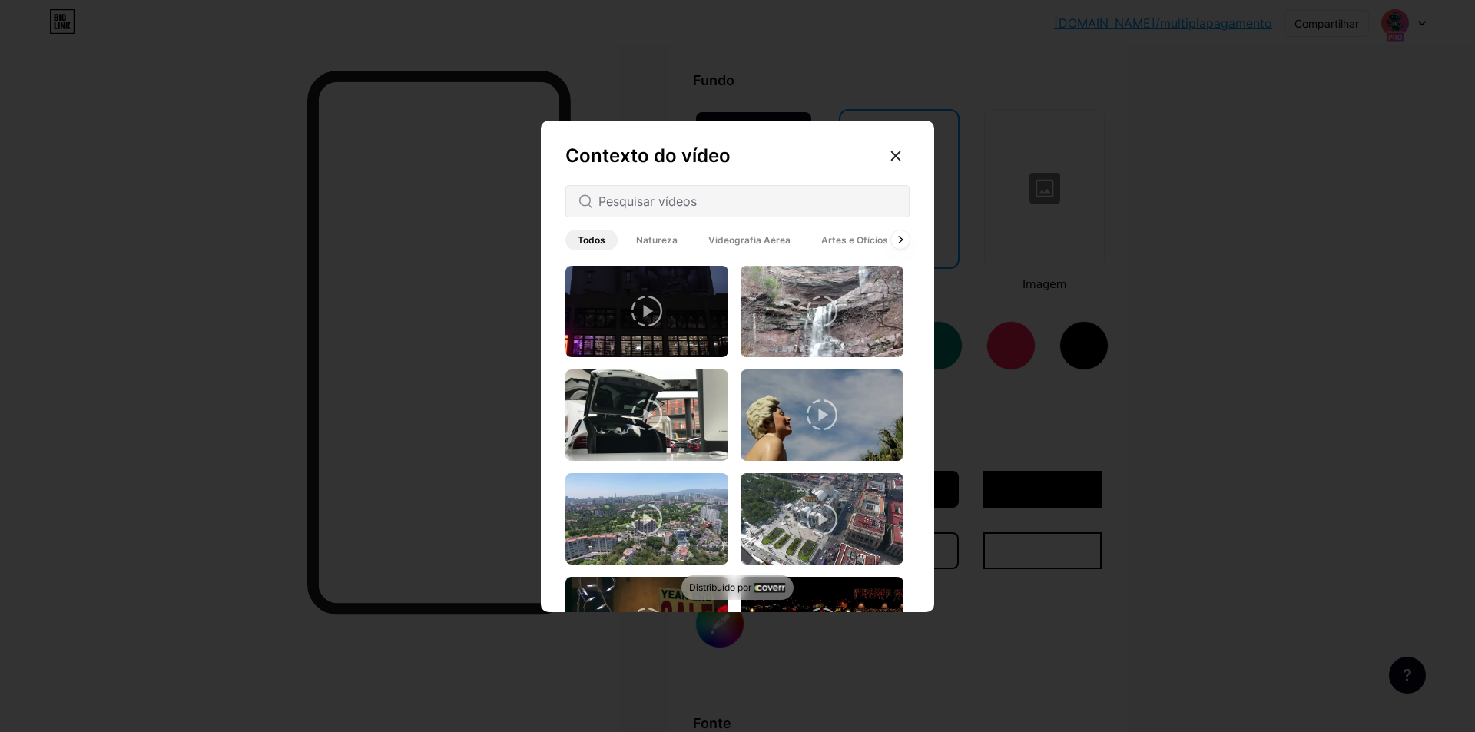
click at [705, 211] on div at bounding box center [737, 201] width 344 height 32
click at [717, 186] on div at bounding box center [737, 201] width 344 height 32
click at [651, 192] on input "text" at bounding box center [747, 201] width 298 height 18
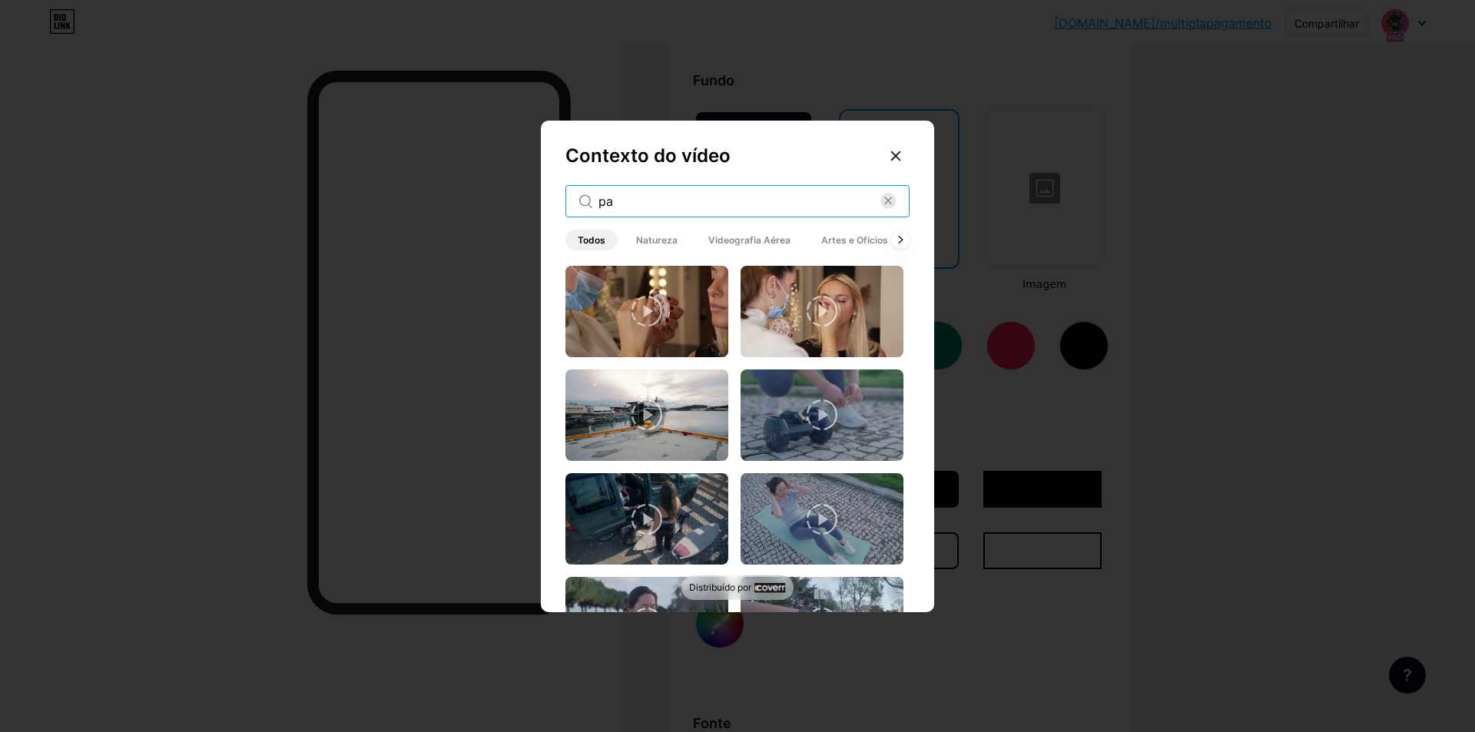
type input "p"
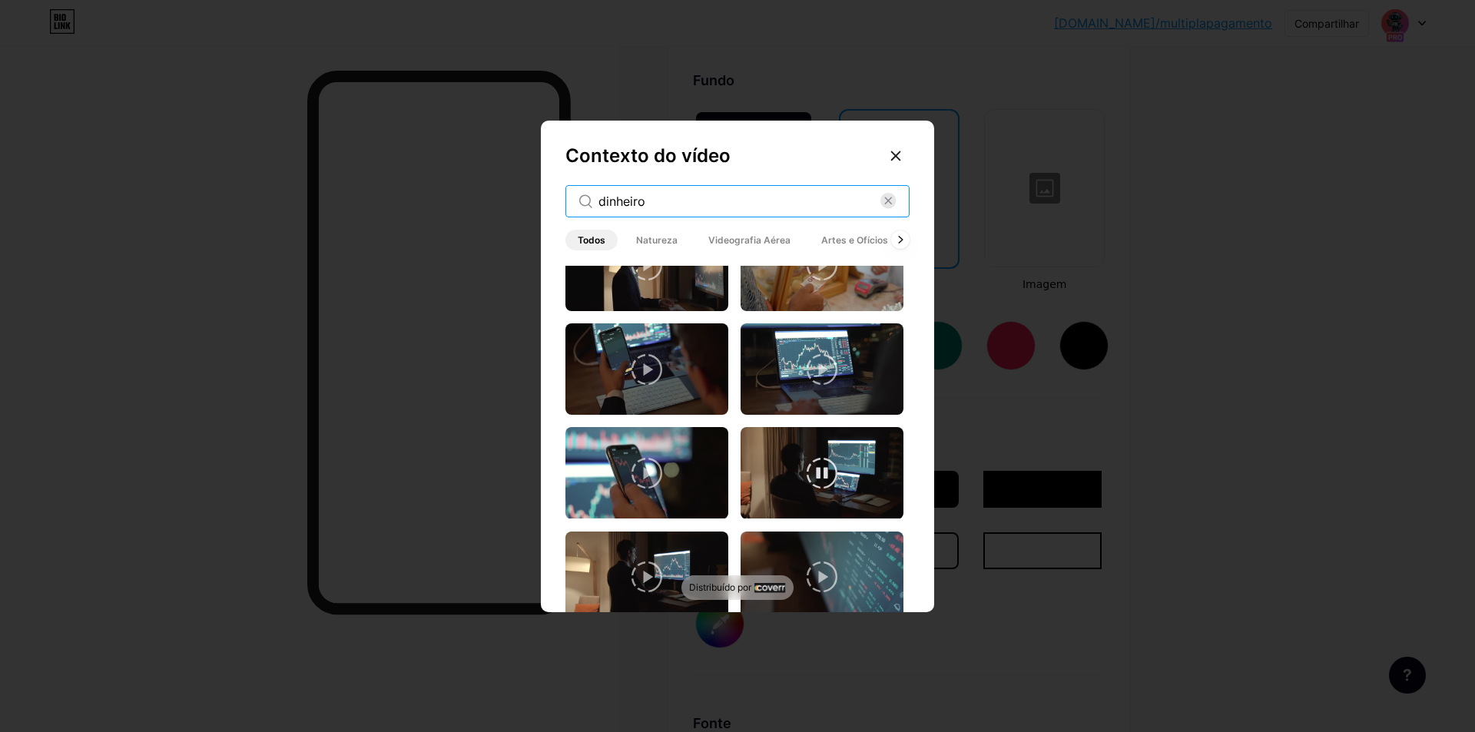
scroll to position [2230, 0]
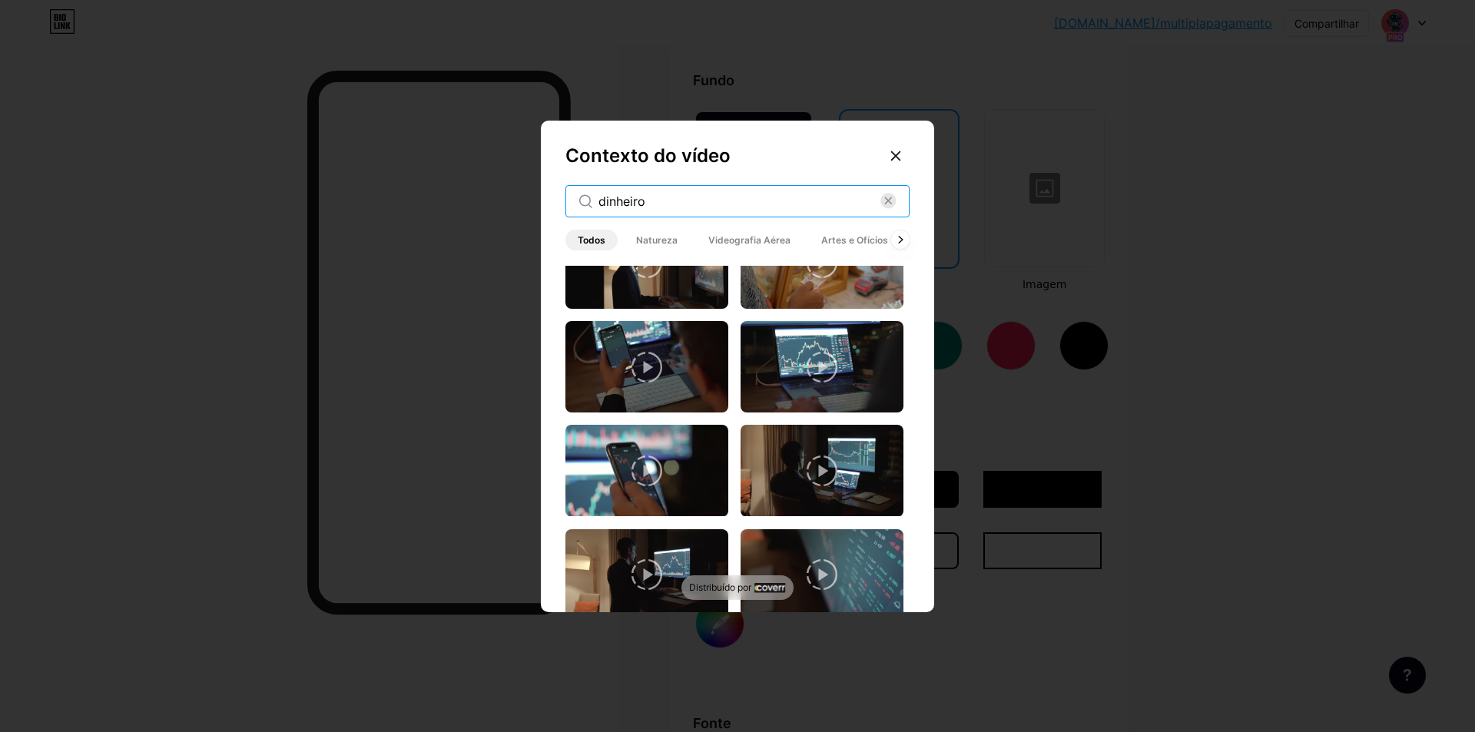
drag, startPoint x: 654, startPoint y: 197, endPoint x: 536, endPoint y: 230, distance: 121.9
click at [536, 229] on div "Contexto do vídeo dinheiro Todos Natureza Videografia Aérea Artes e Ofícios Arq…" at bounding box center [737, 366] width 1475 height 732
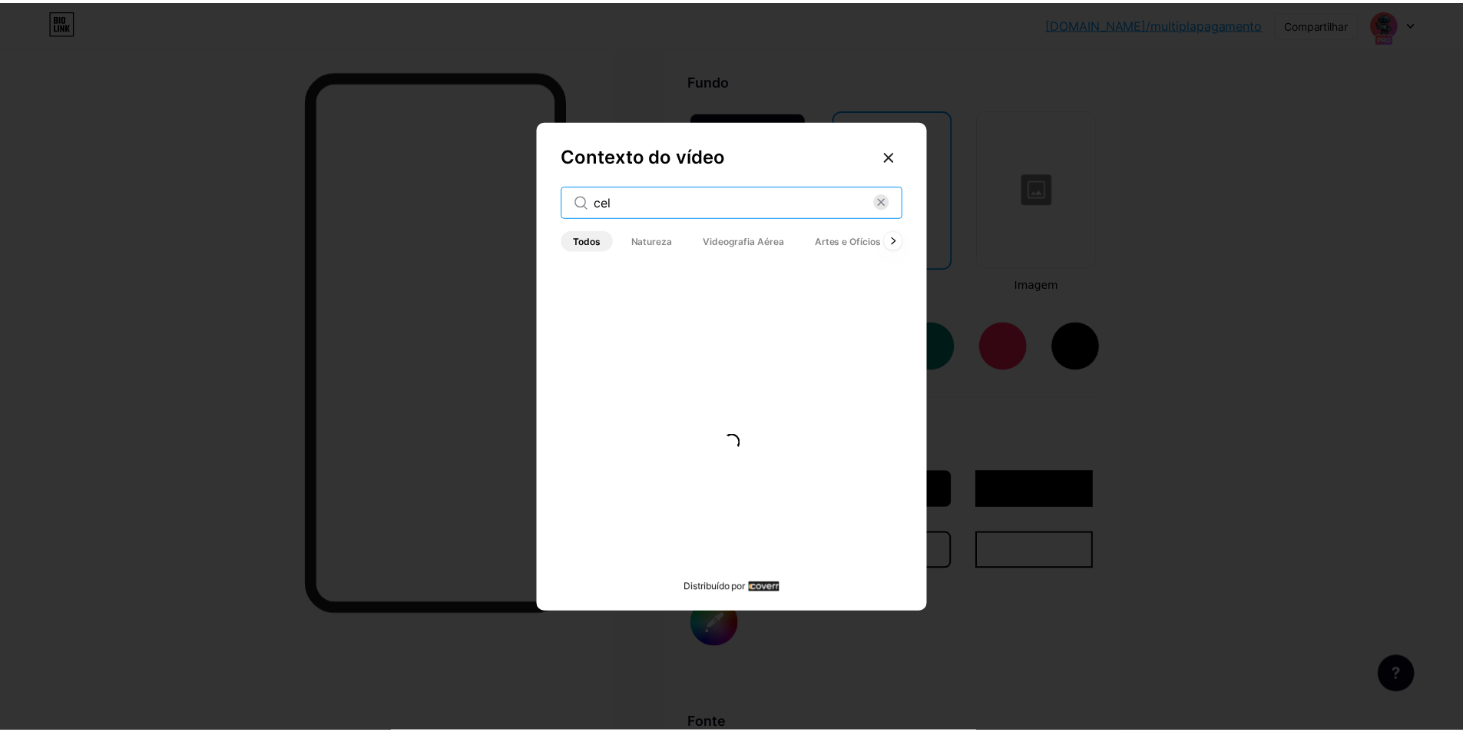
scroll to position [0, 0]
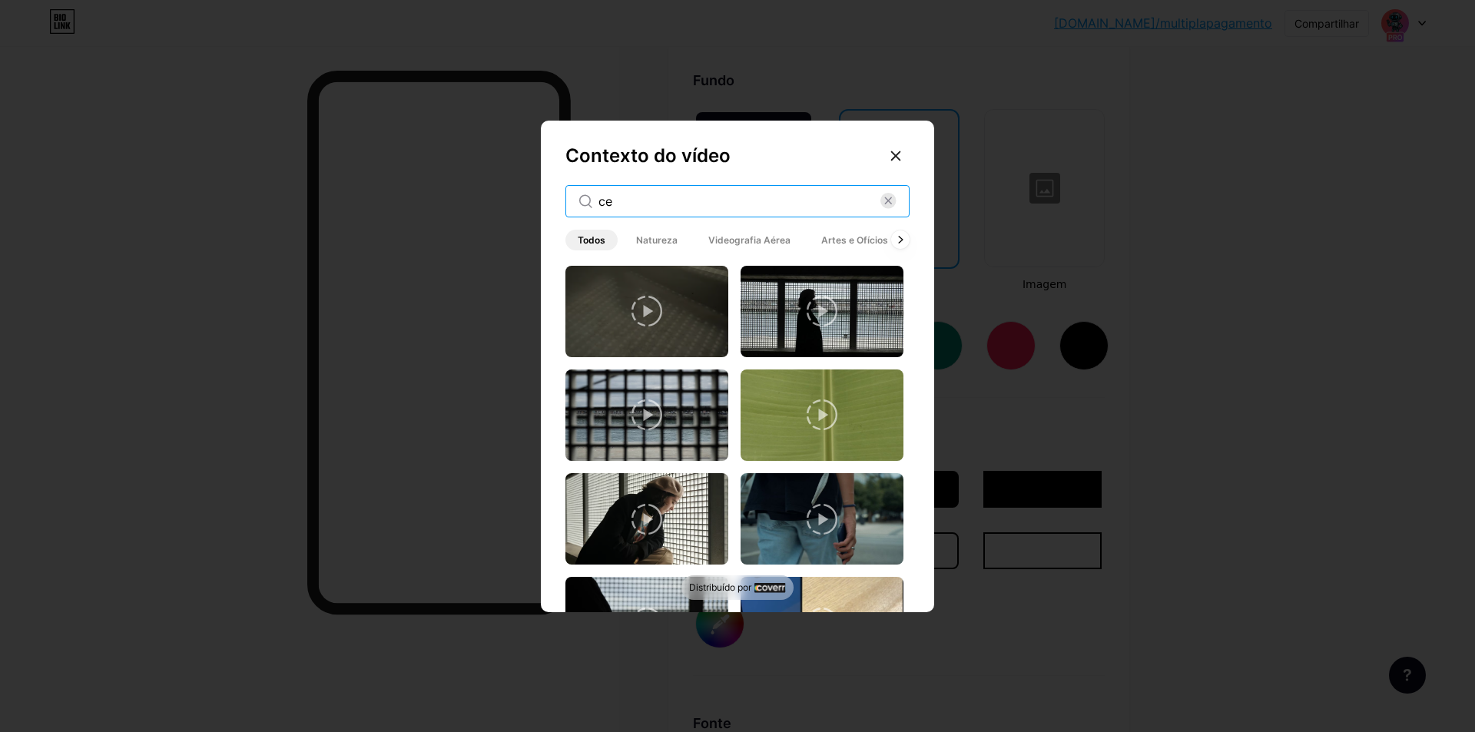
type input "c"
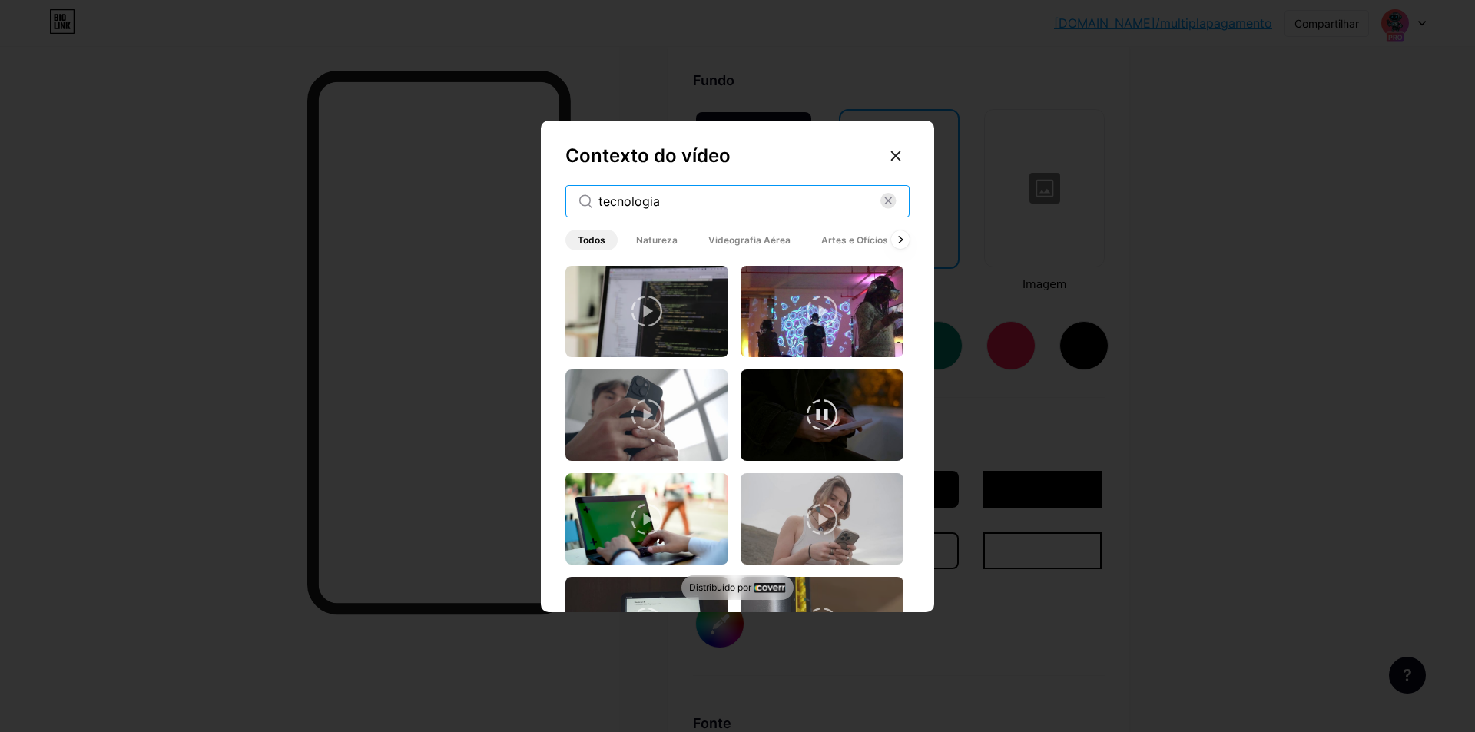
type input "tecnologia"
click at [782, 413] on video at bounding box center [821, 414] width 163 height 91
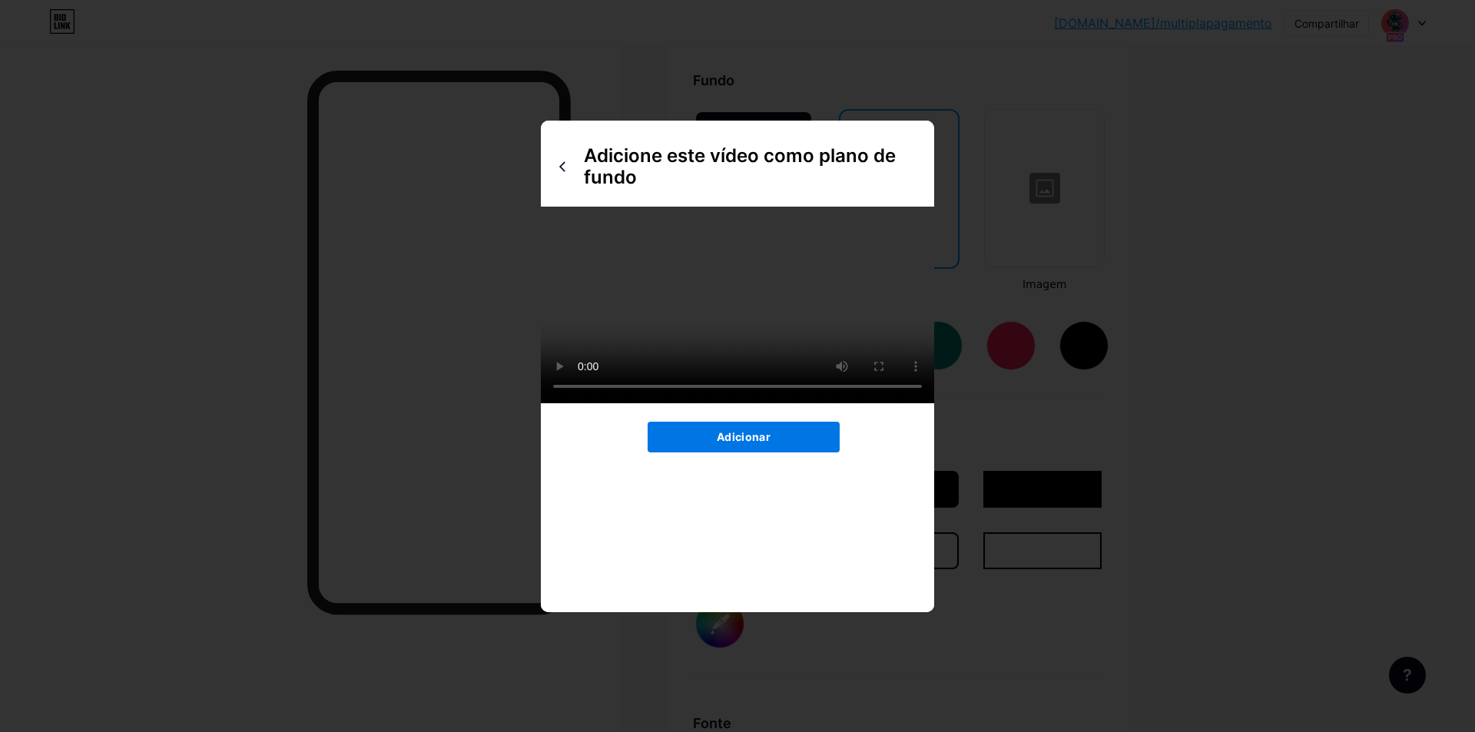
click at [765, 443] on font "Adicionar" at bounding box center [744, 436] width 54 height 13
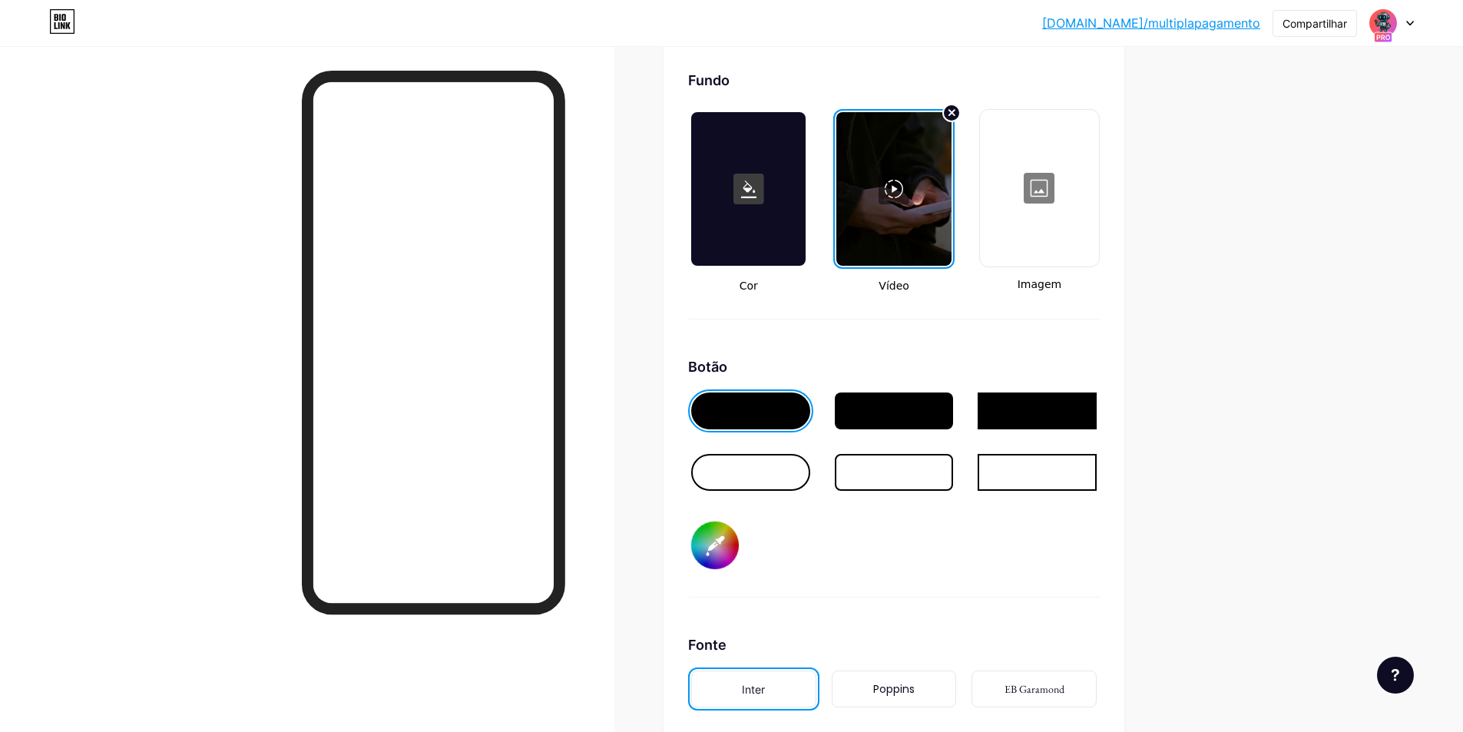
click at [730, 546] on input "#000000" at bounding box center [715, 546] width 48 height 48
type input "#ffffff"
drag, startPoint x: 1214, startPoint y: 388, endPoint x: 1235, endPoint y: 399, distance: 23.4
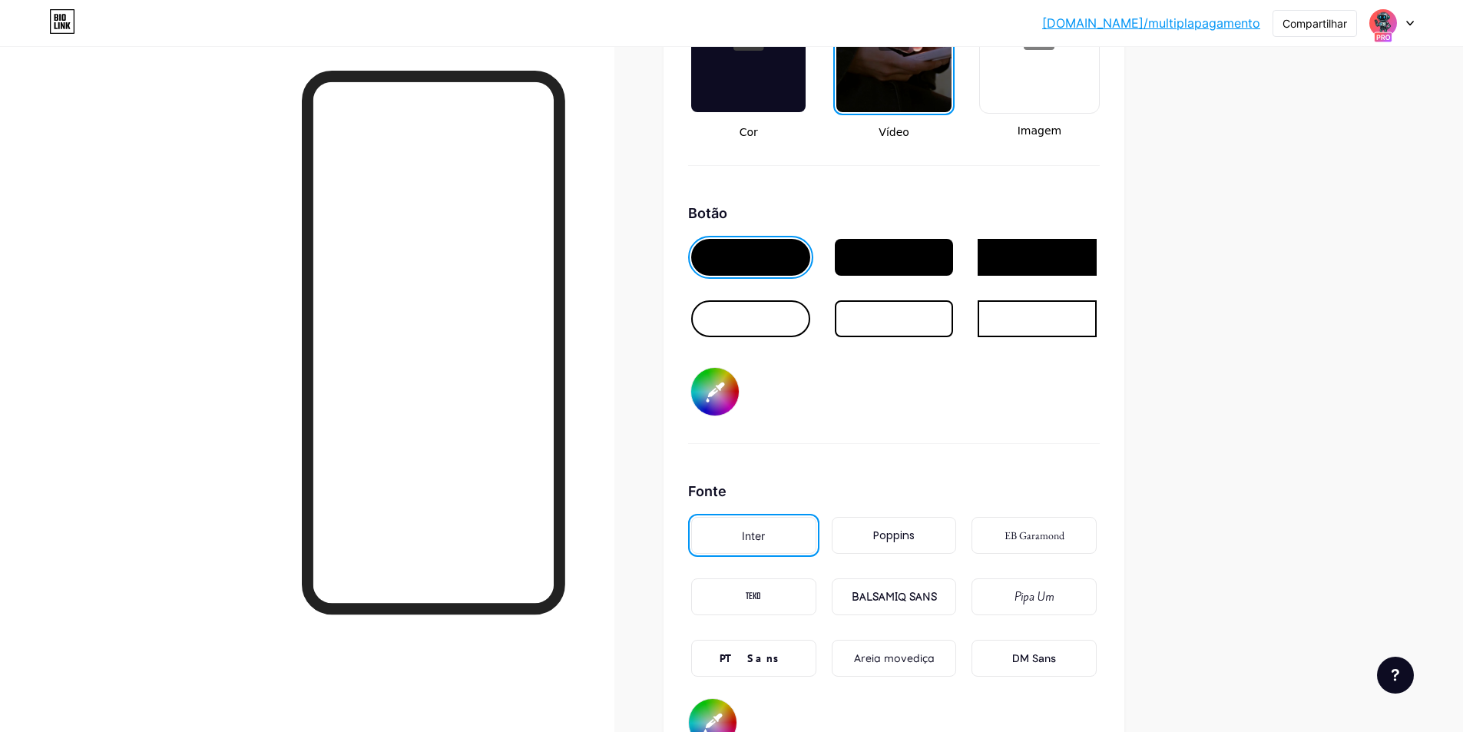
scroll to position [2439, 0]
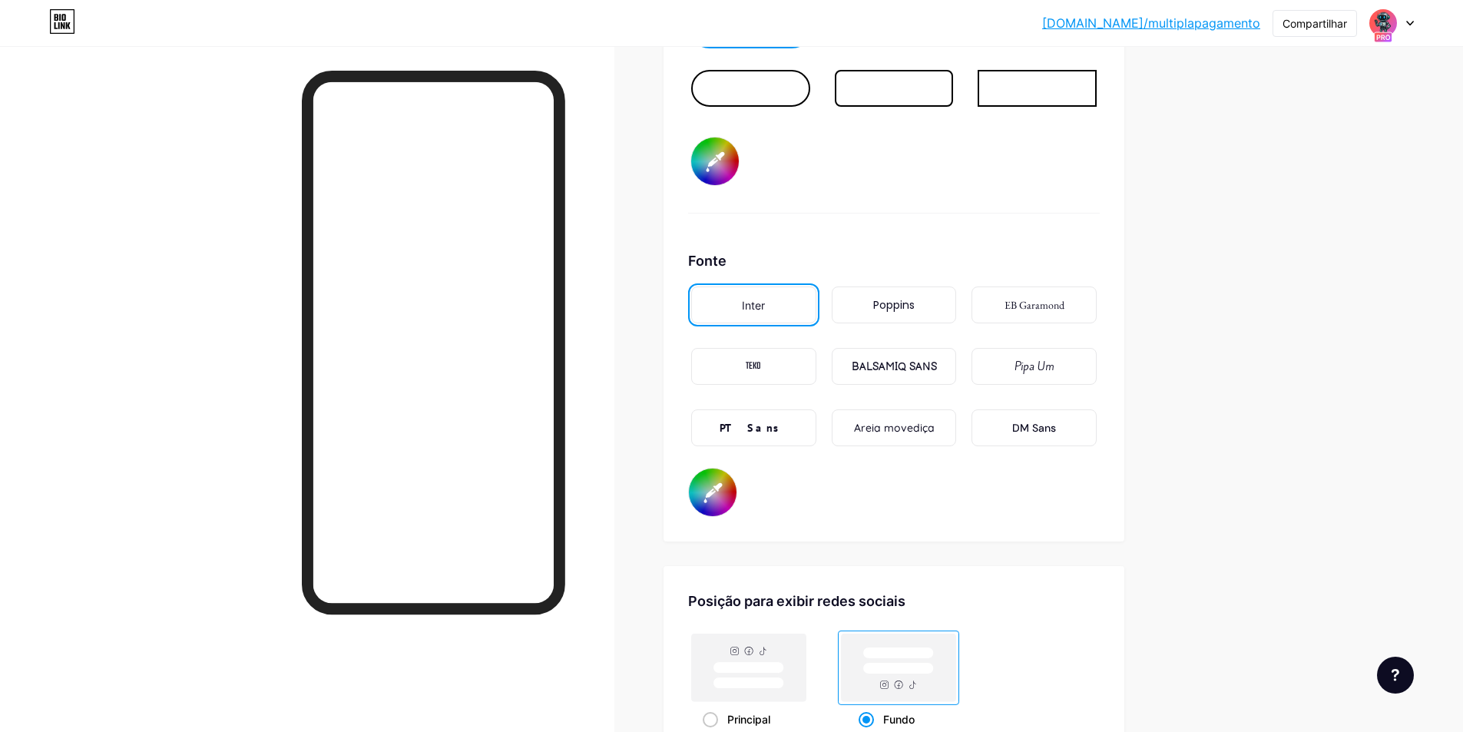
click at [700, 514] on input "#000000" at bounding box center [713, 493] width 48 height 48
type input "#ffffff"
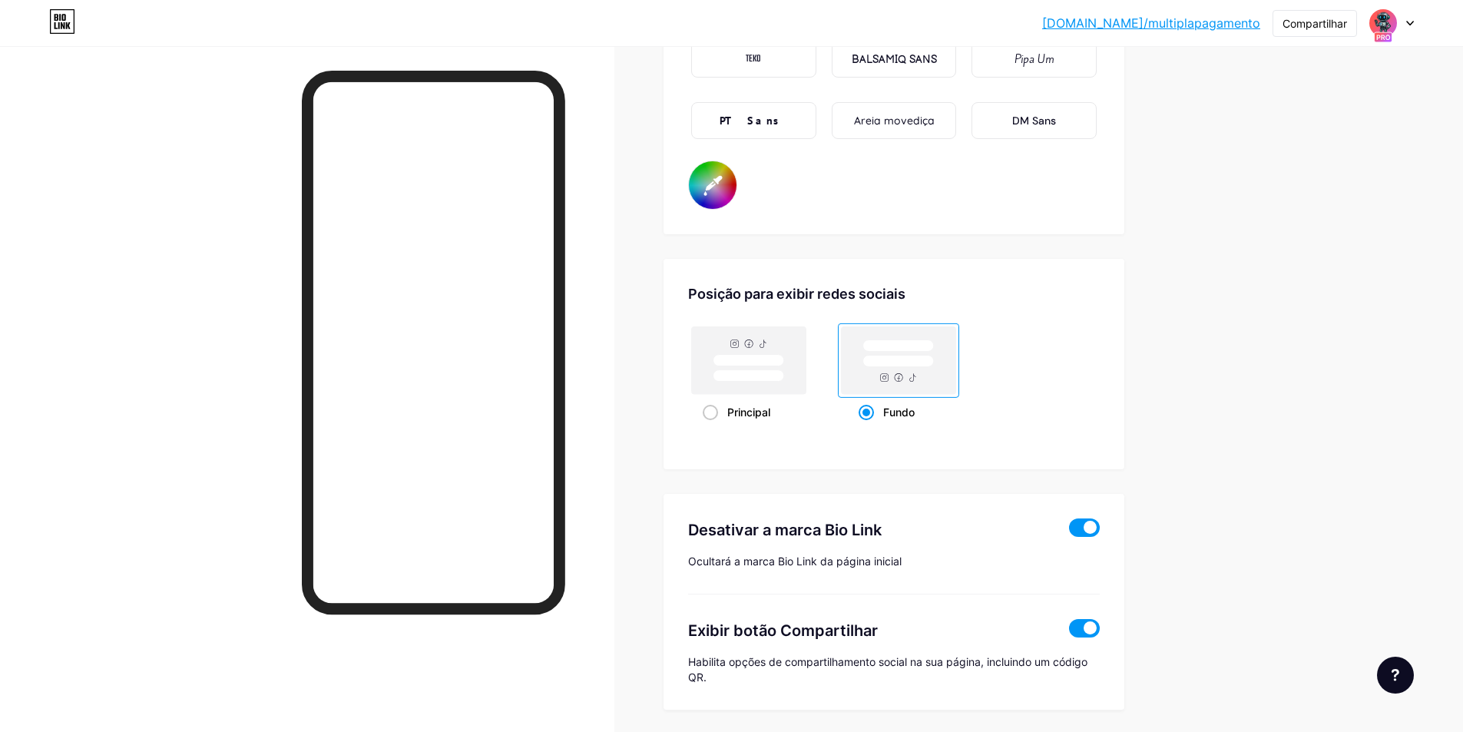
drag, startPoint x: 1304, startPoint y: 356, endPoint x: 1296, endPoint y: 359, distance: 9.0
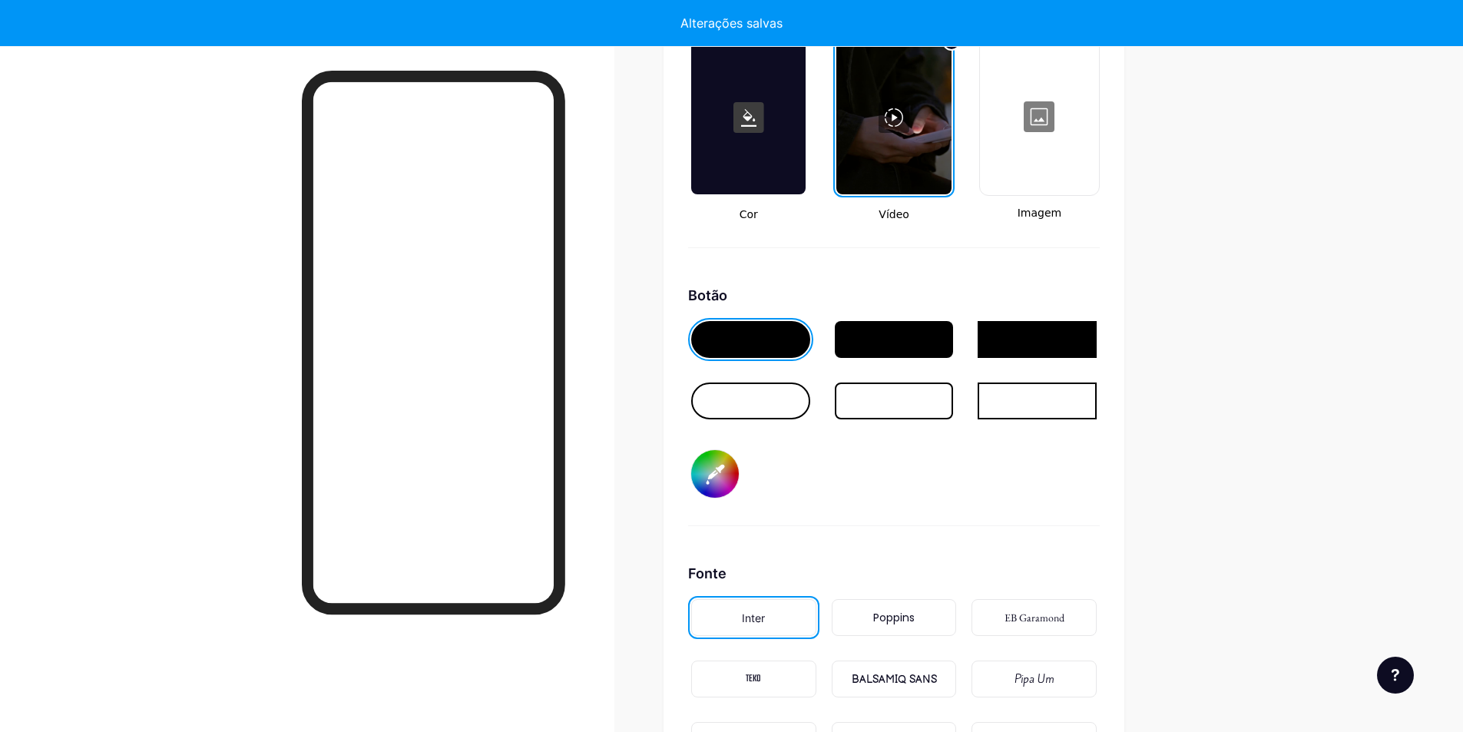
scroll to position [1973, 0]
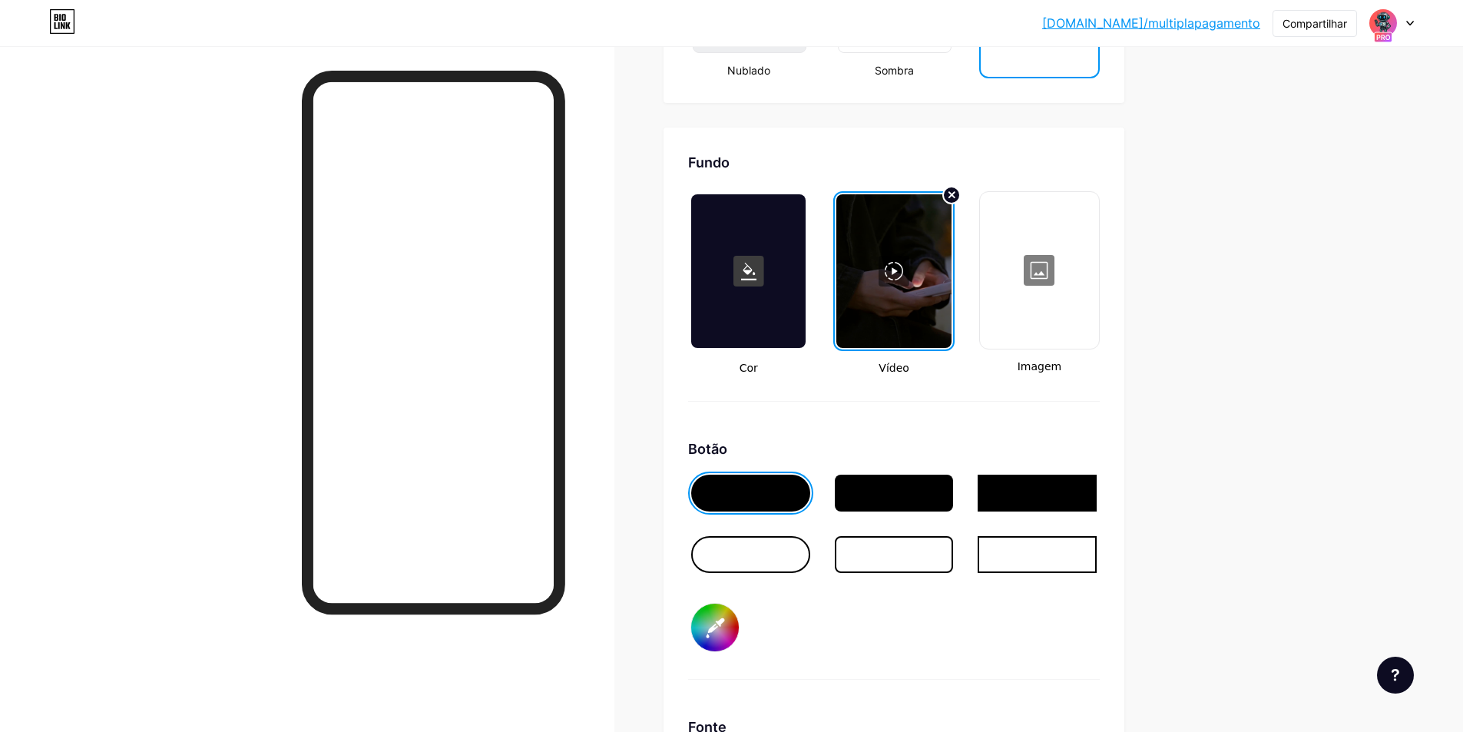
click at [916, 512] on div at bounding box center [894, 493] width 119 height 37
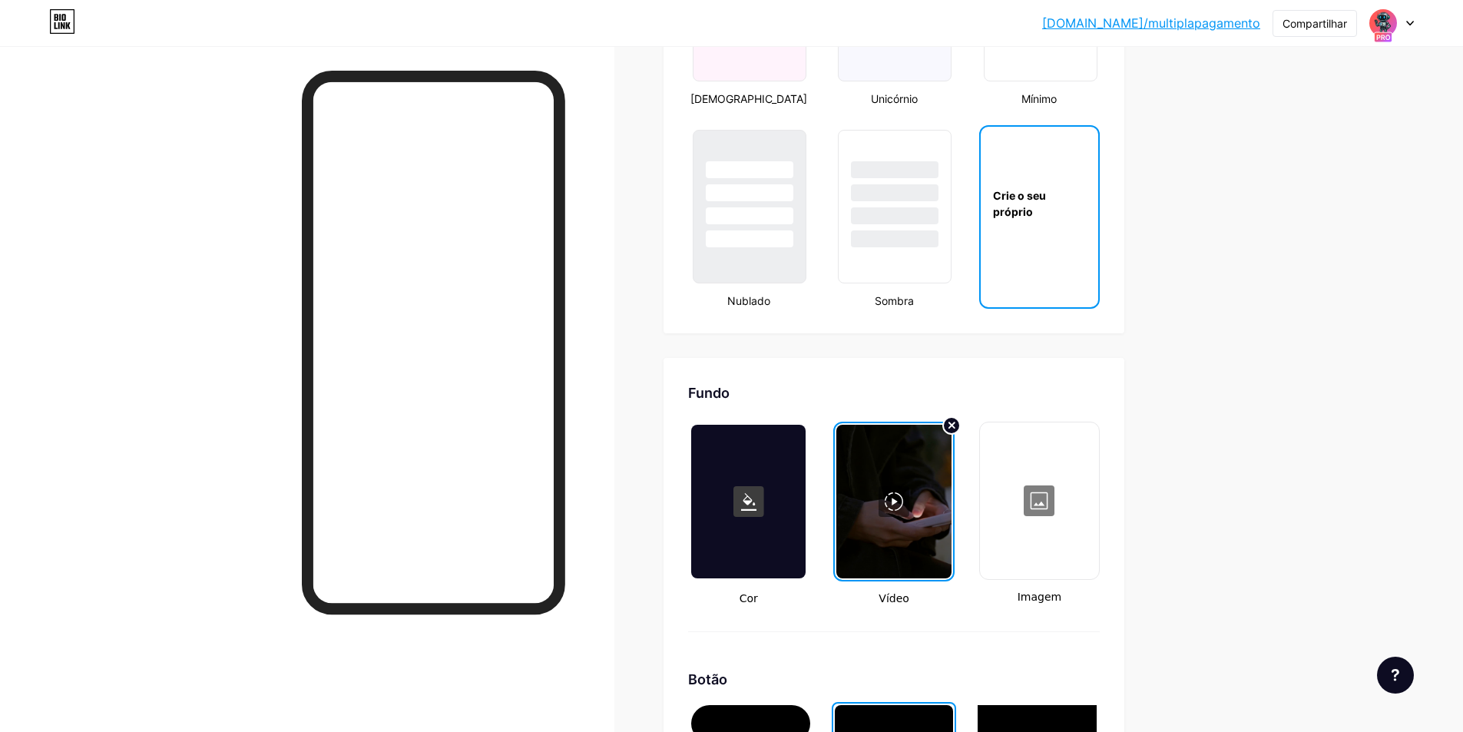
scroll to position [1666, 0]
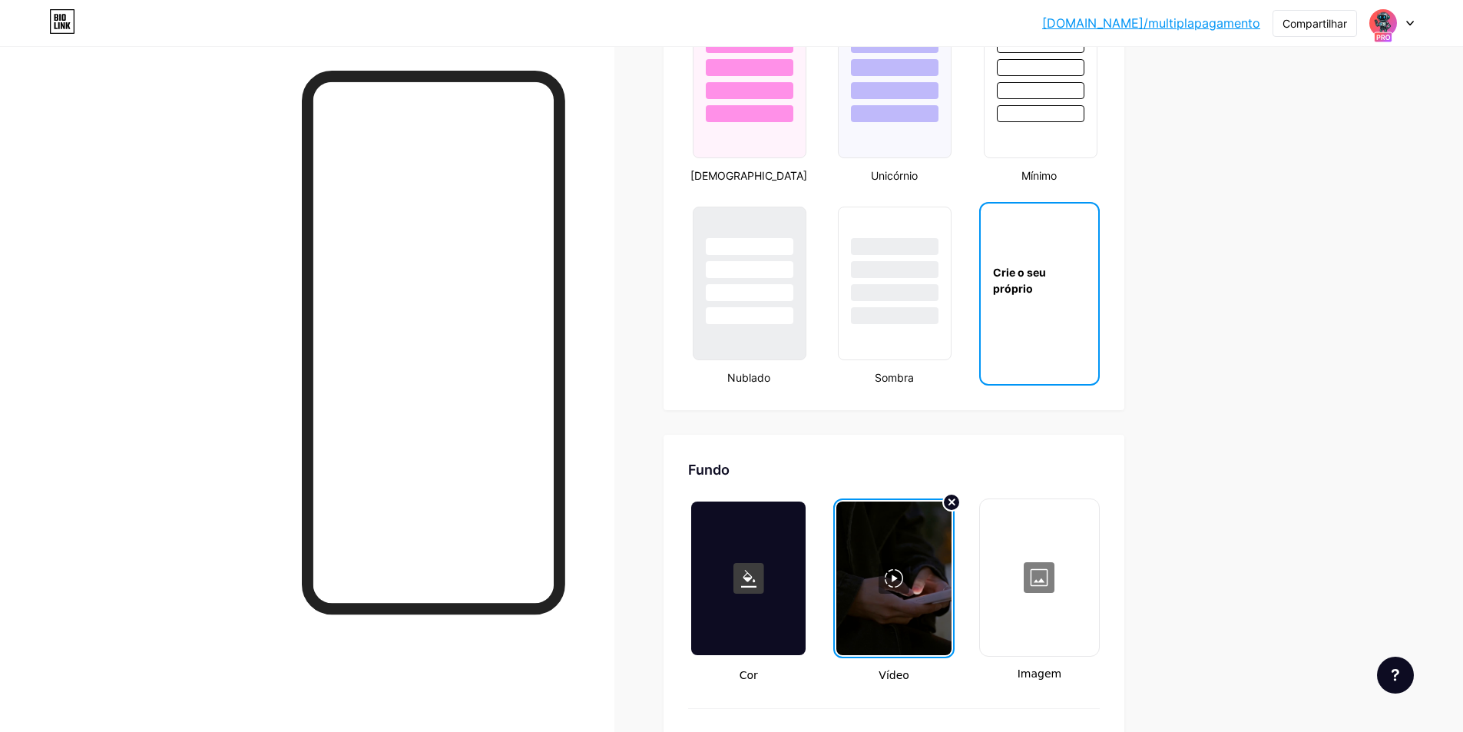
click at [1181, 21] on font "[DOMAIN_NAME]/multiplapagamento" at bounding box center [1151, 22] width 218 height 15
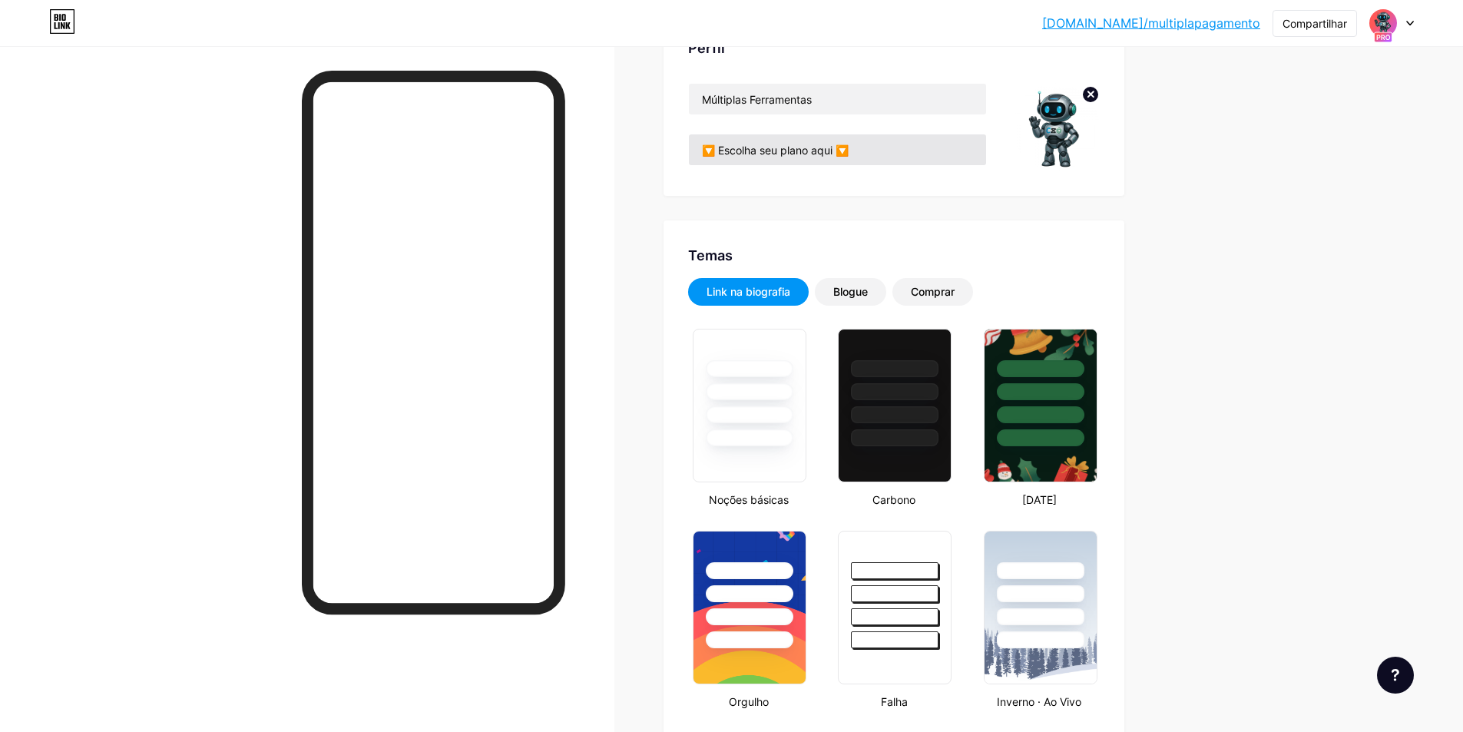
scroll to position [0, 0]
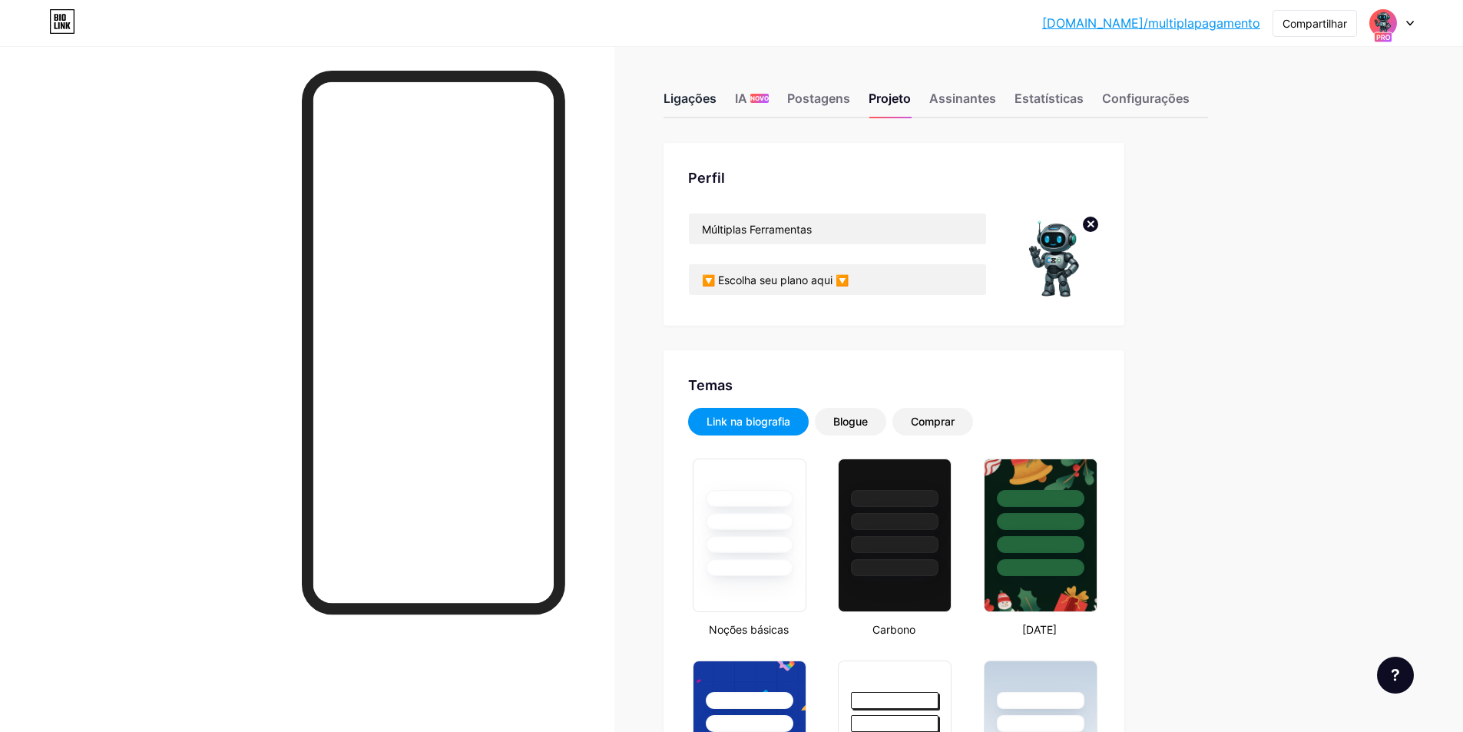
click at [713, 95] on font "Ligações" at bounding box center [690, 98] width 53 height 15
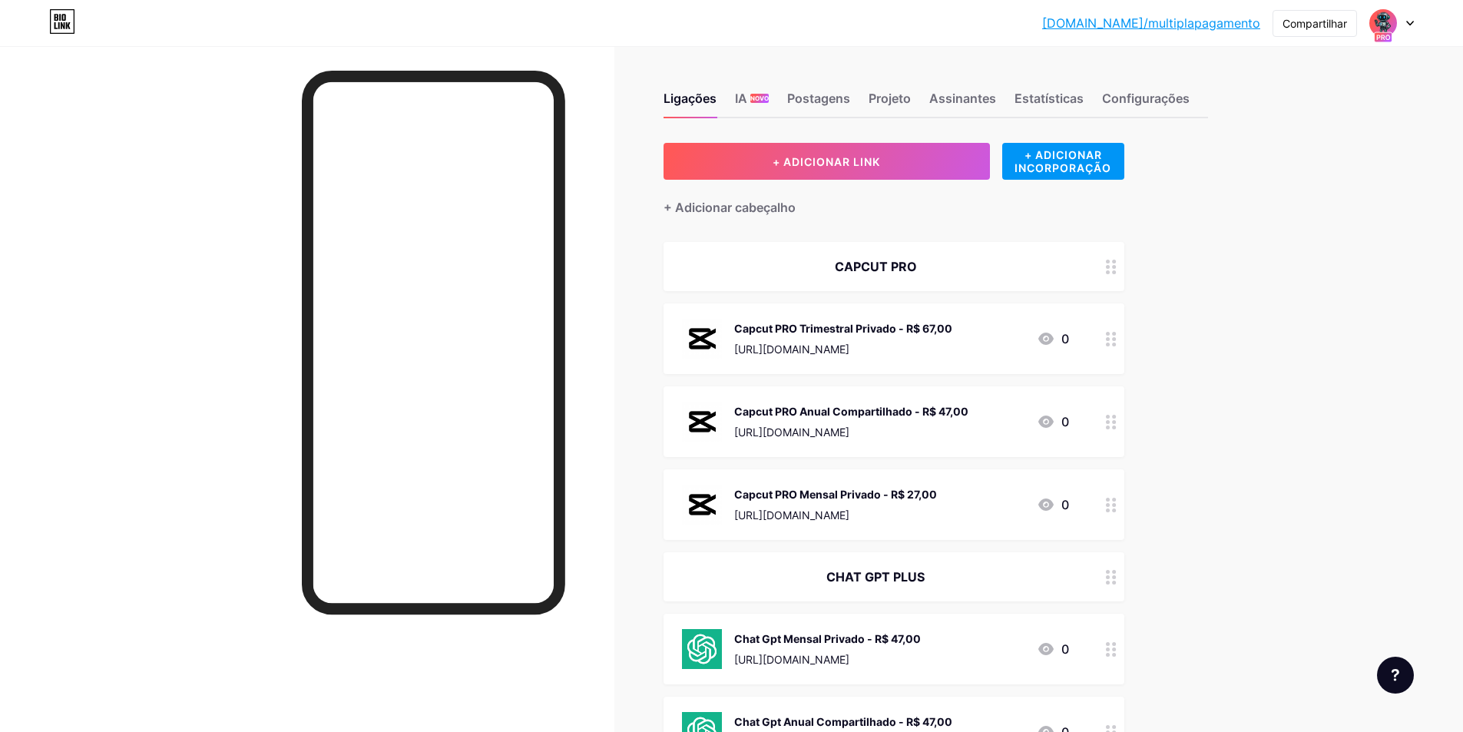
drag, startPoint x: 1100, startPoint y: 508, endPoint x: 1101, endPoint y: 368, distance: 139.8
click at [1101, 363] on span "CAPCUT PRO Capcut PRO Trimestral Privado - R$ 67,00 https://pay.cakto.com.br/h8…" at bounding box center [894, 618] width 461 height 753
click at [1247, 427] on div "Ligações IA NOVO Postagens Projeto Assinantes Estatísticas Configurações + ADIC…" at bounding box center [636, 633] width 1273 height 1174
click at [1199, 455] on div "+ ADICIONAR LINK + ADICIONAR INCORPORAÇÃO + Adicionar cabeçalho CAPCUT PRO Capc…" at bounding box center [936, 643] width 545 height 1000
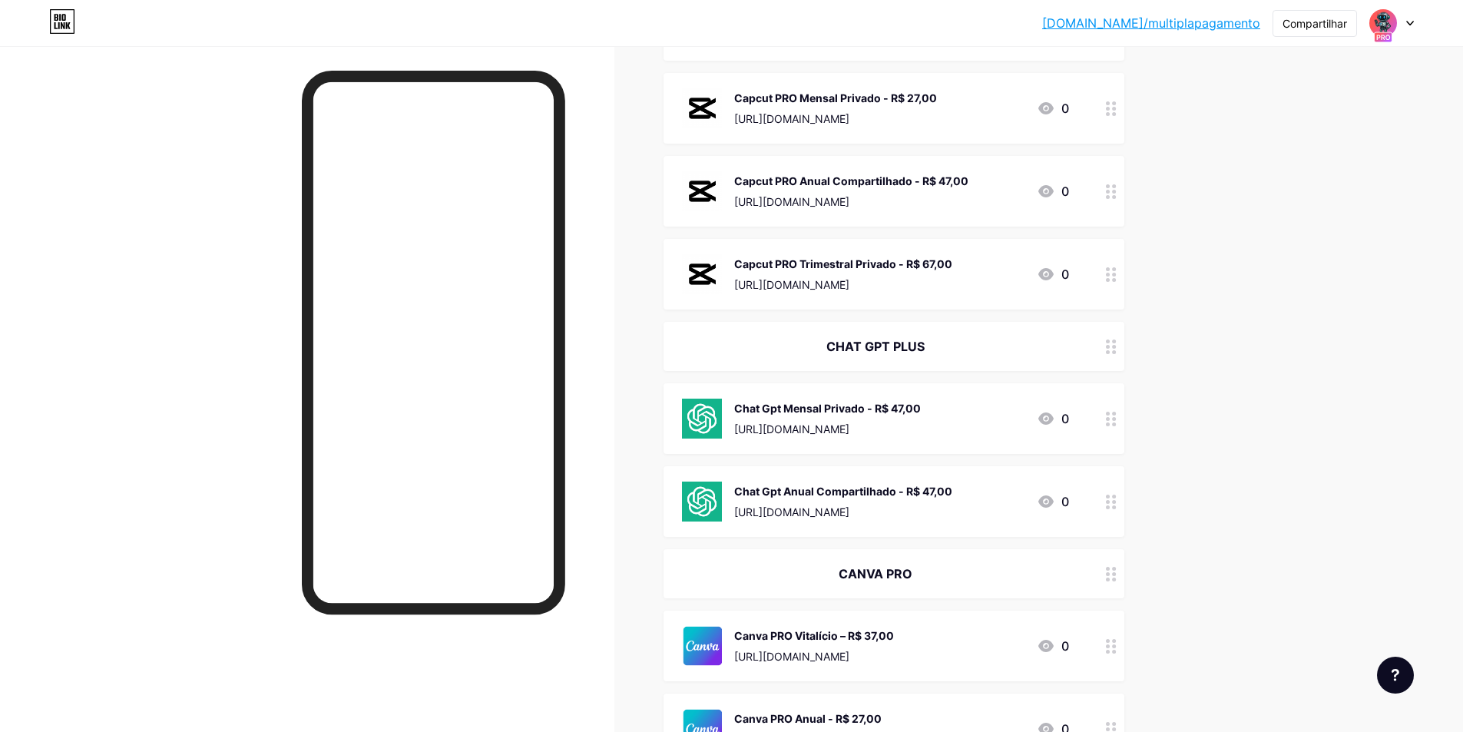
scroll to position [461, 0]
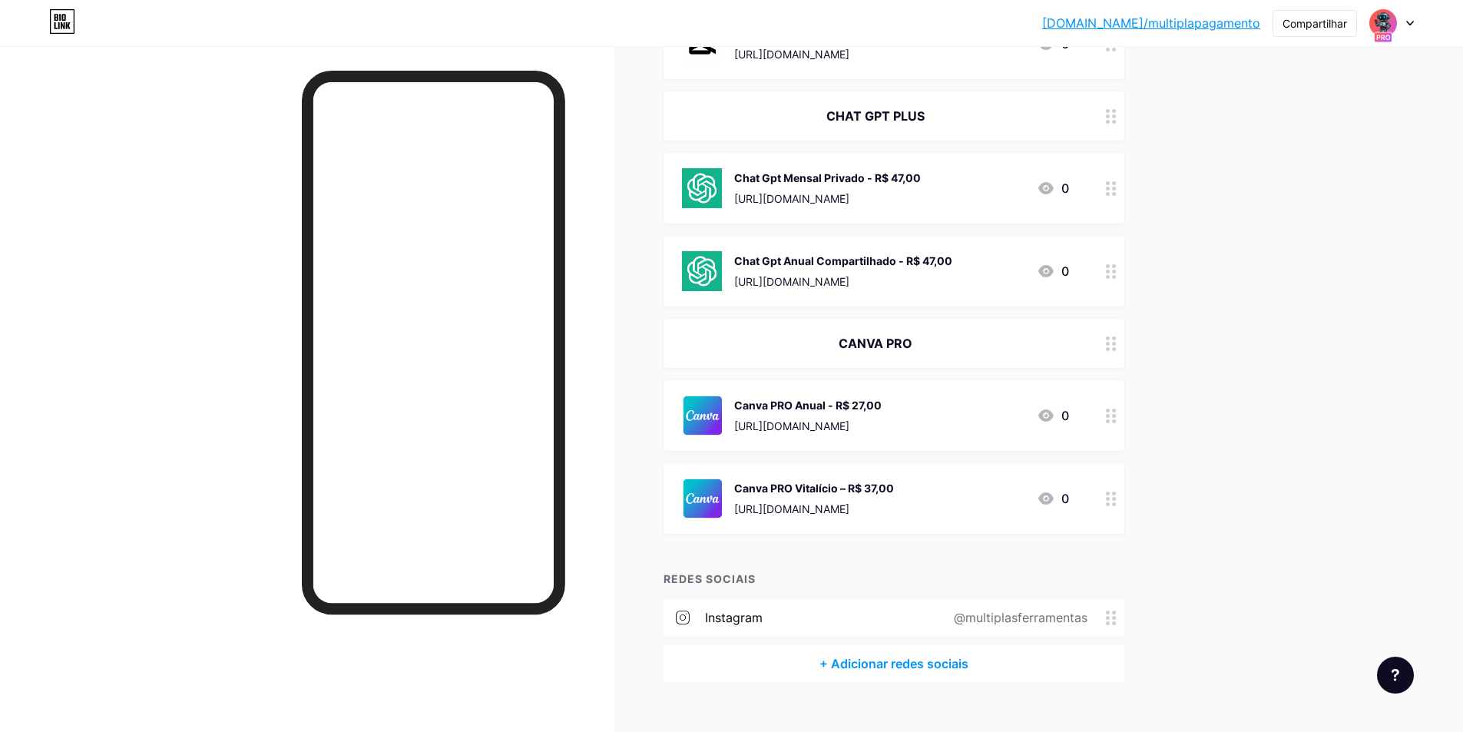
click at [1231, 401] on div "Ligações IA NOVO Postagens Projeto Assinantes Estatísticas Configurações + ADIC…" at bounding box center [636, 172] width 1273 height 1174
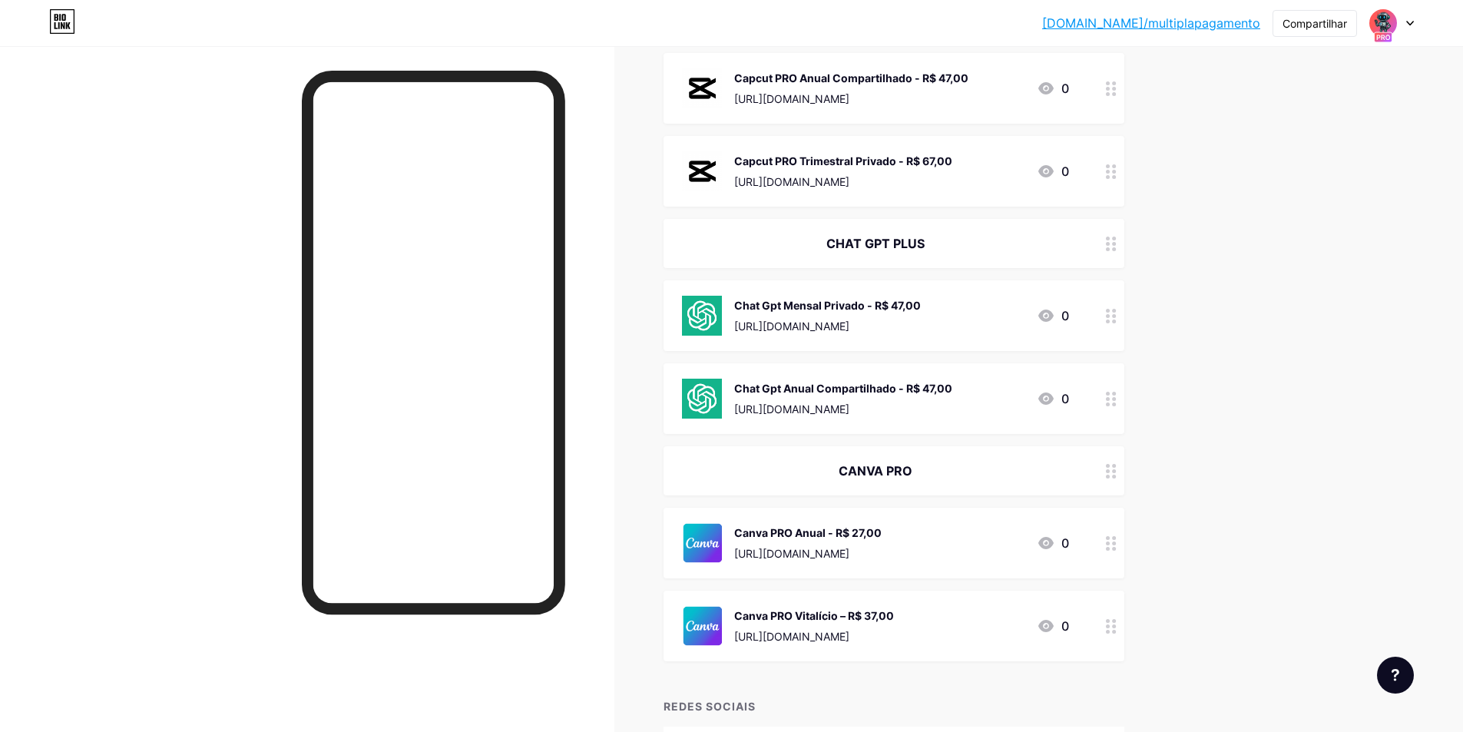
scroll to position [257, 0]
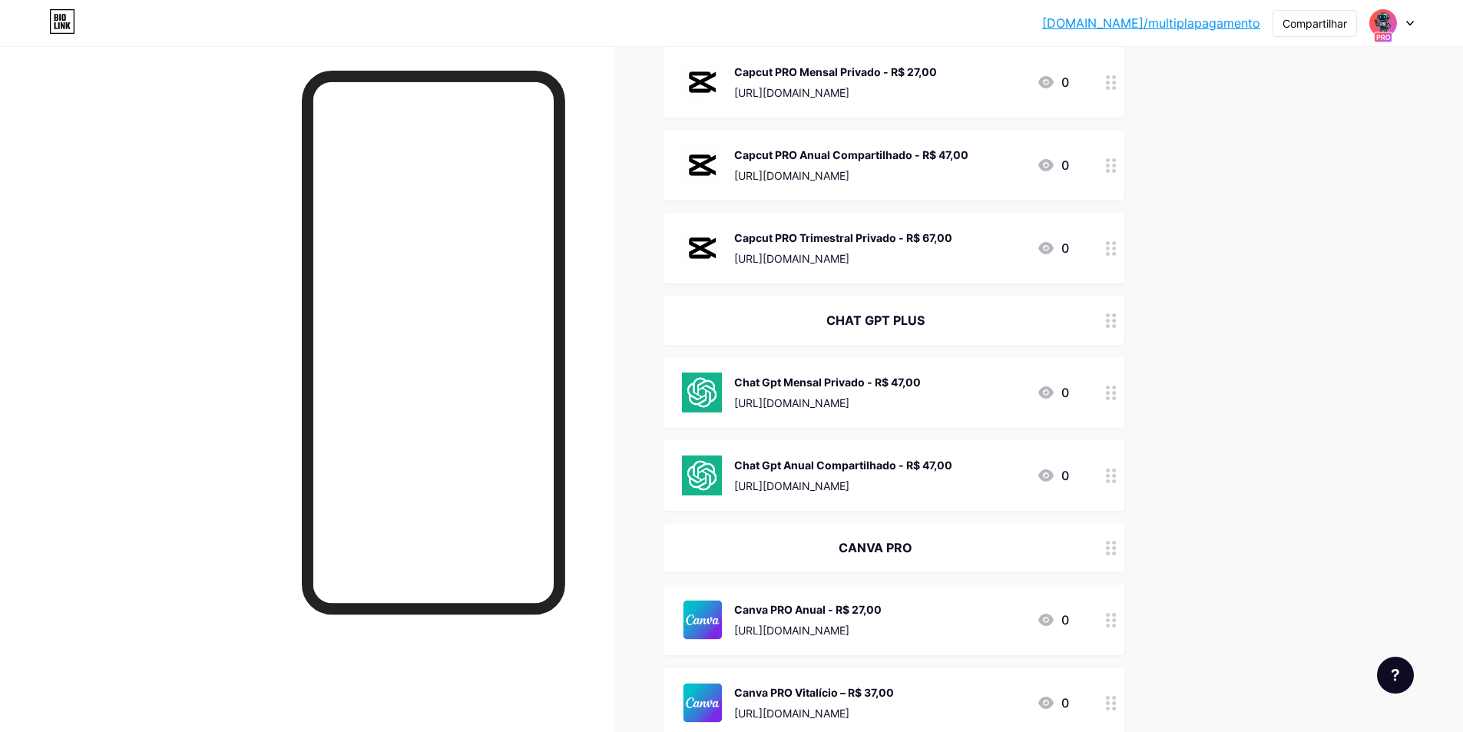
click at [1179, 20] on font "[DOMAIN_NAME]/multiplapagamento" at bounding box center [1151, 22] width 218 height 15
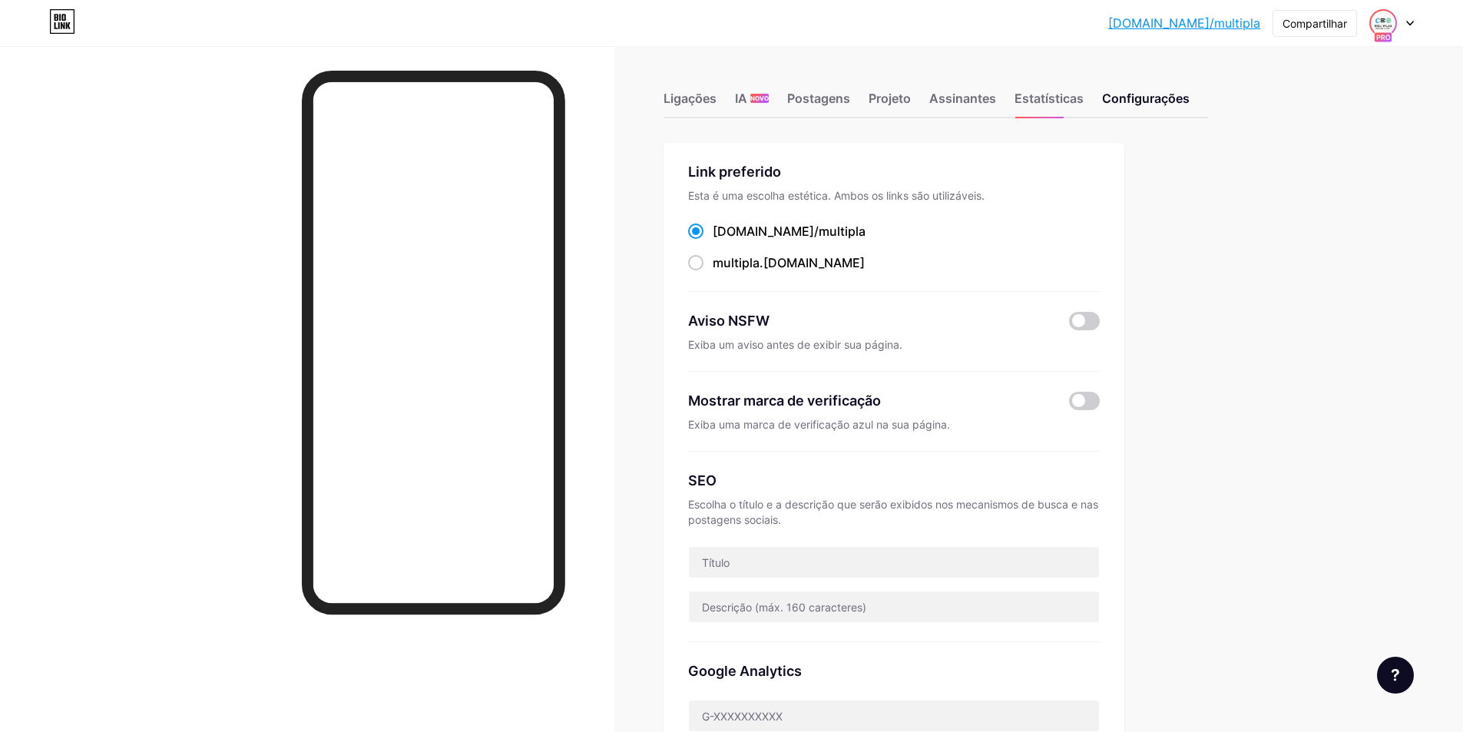
click at [1385, 23] on img at bounding box center [1383, 23] width 25 height 25
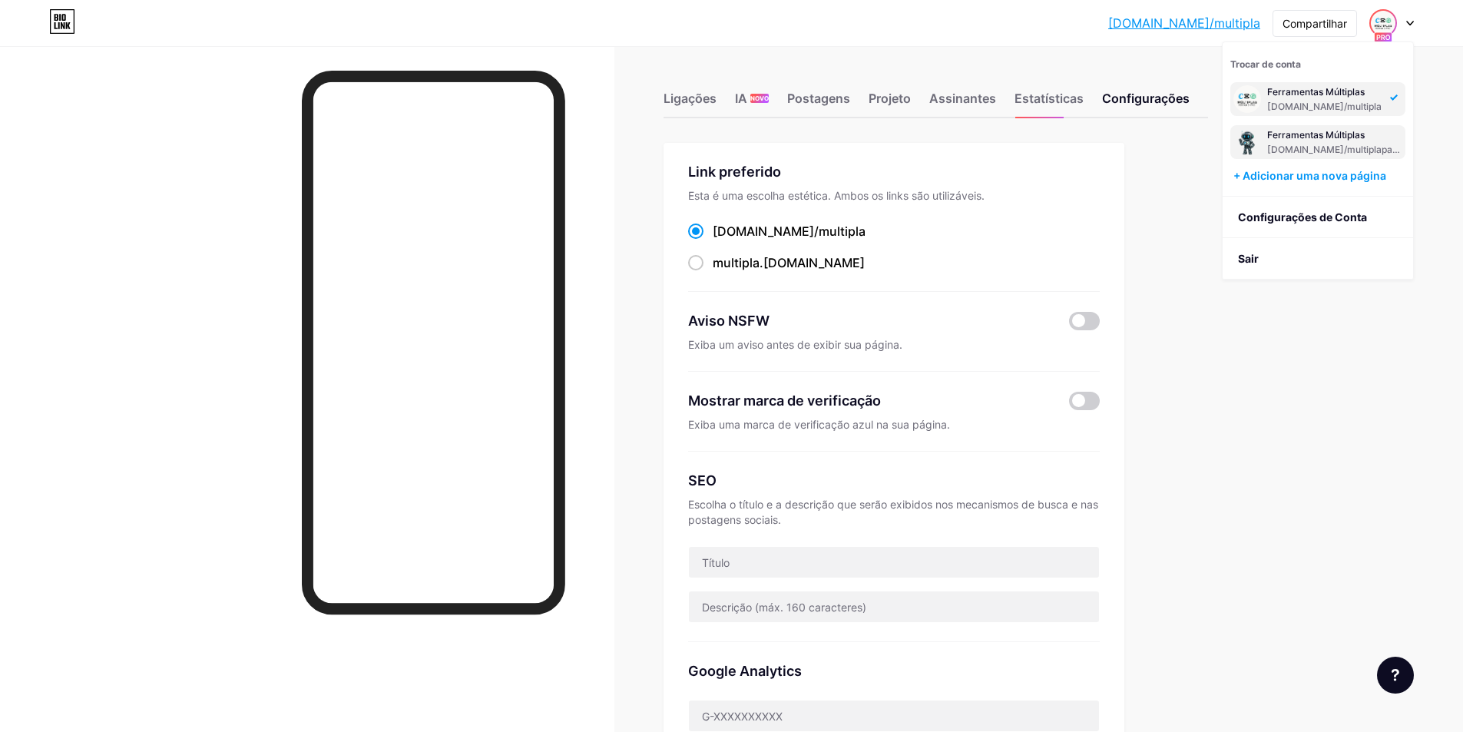
click at [1300, 142] on div "Ferramentas Múltiplas bio.link/multiplapagamento" at bounding box center [1334, 142] width 135 height 28
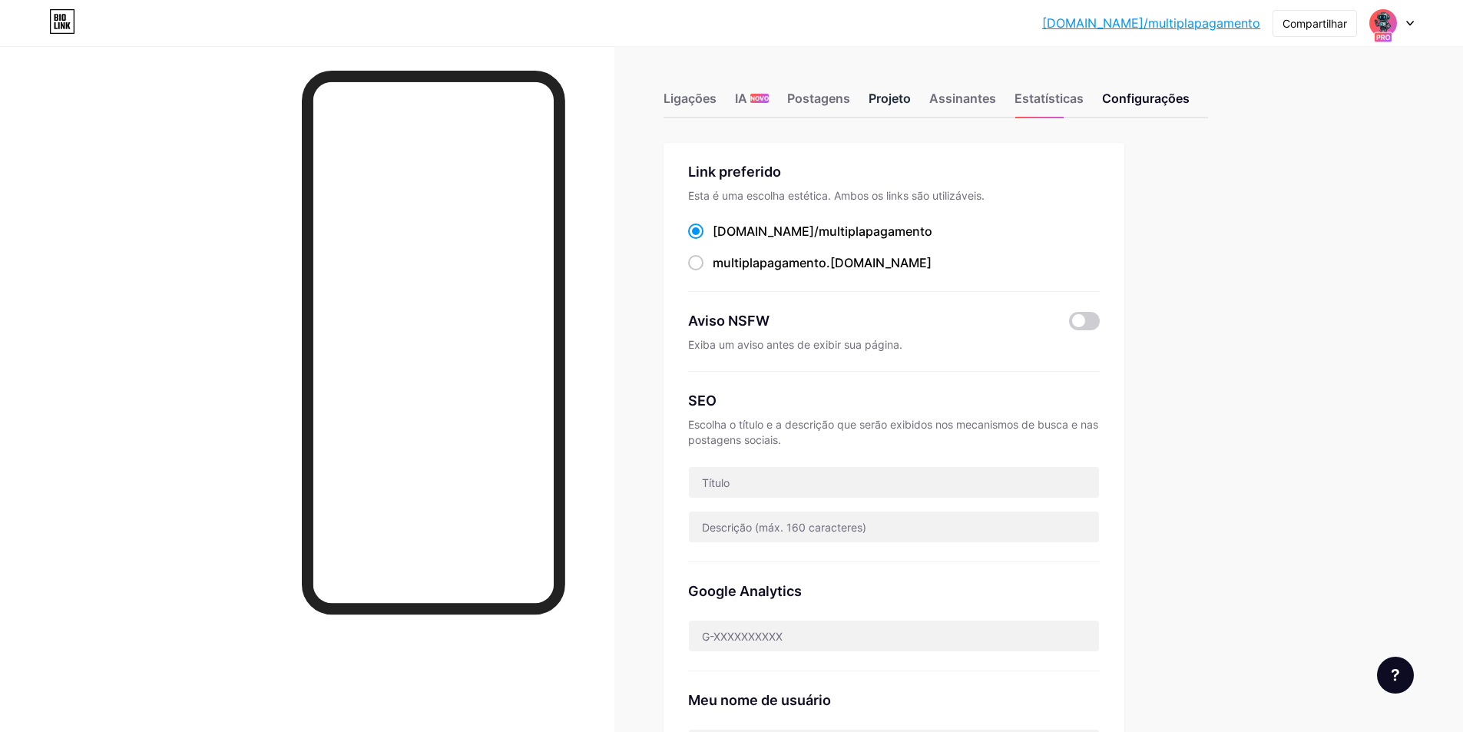
click at [910, 98] on font "Projeto" at bounding box center [890, 98] width 42 height 15
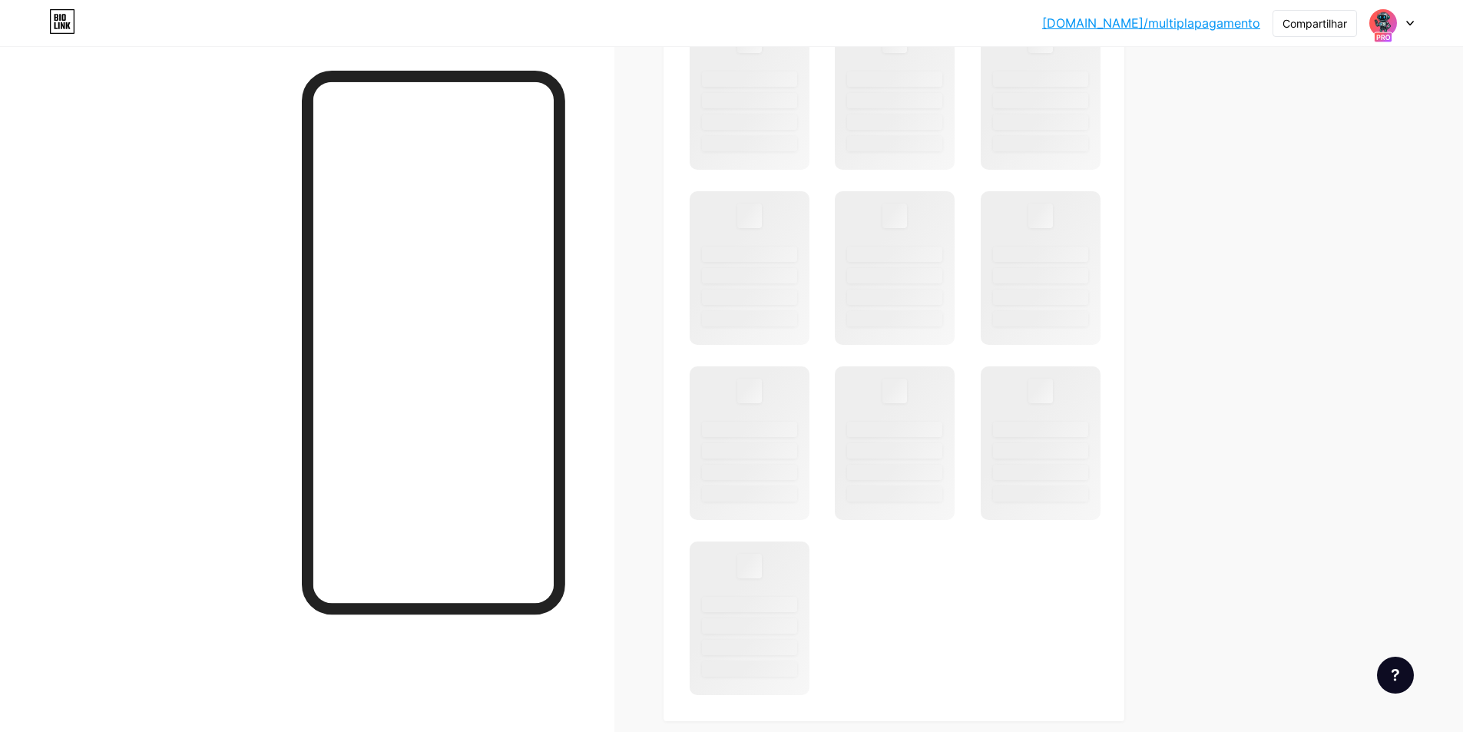
scroll to position [1152, 0]
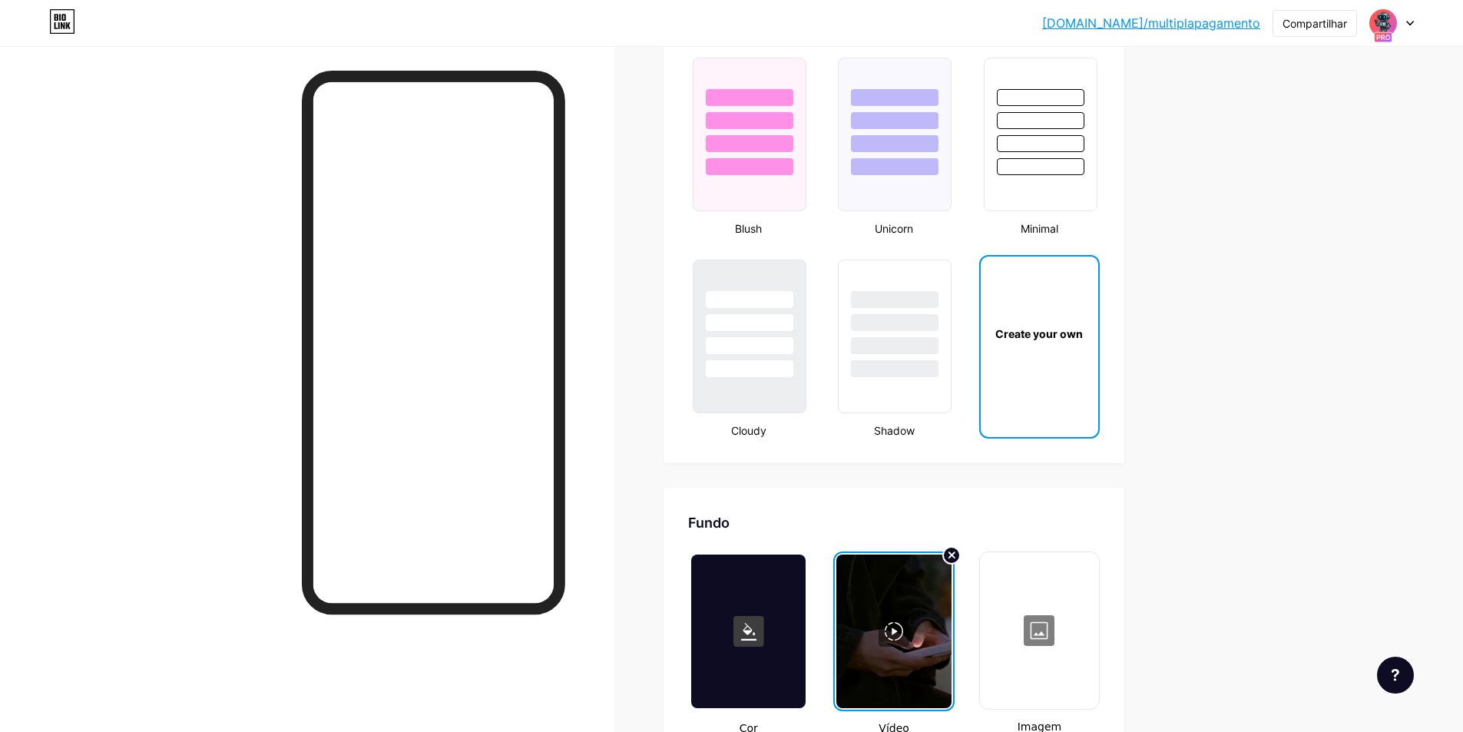
type input "#ffffff"
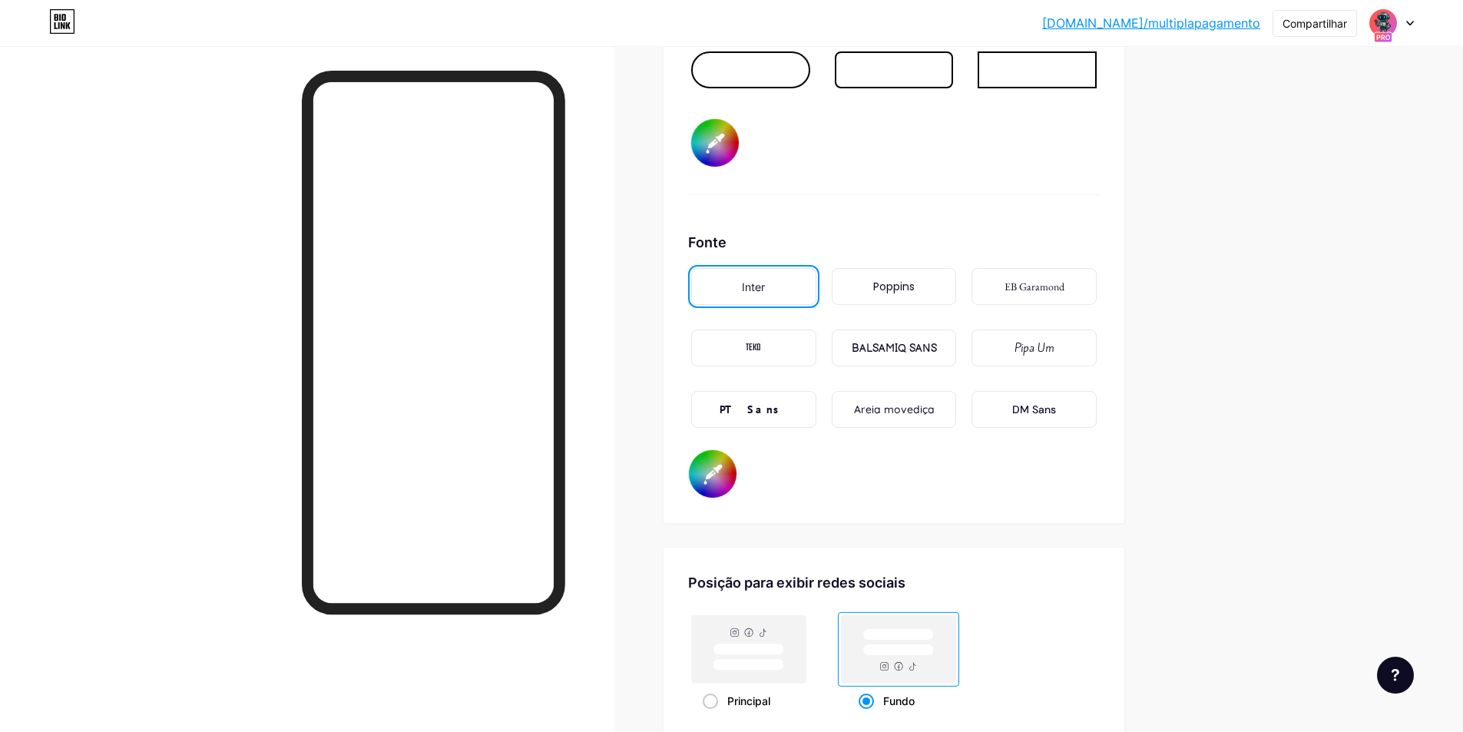
scroll to position [2765, 0]
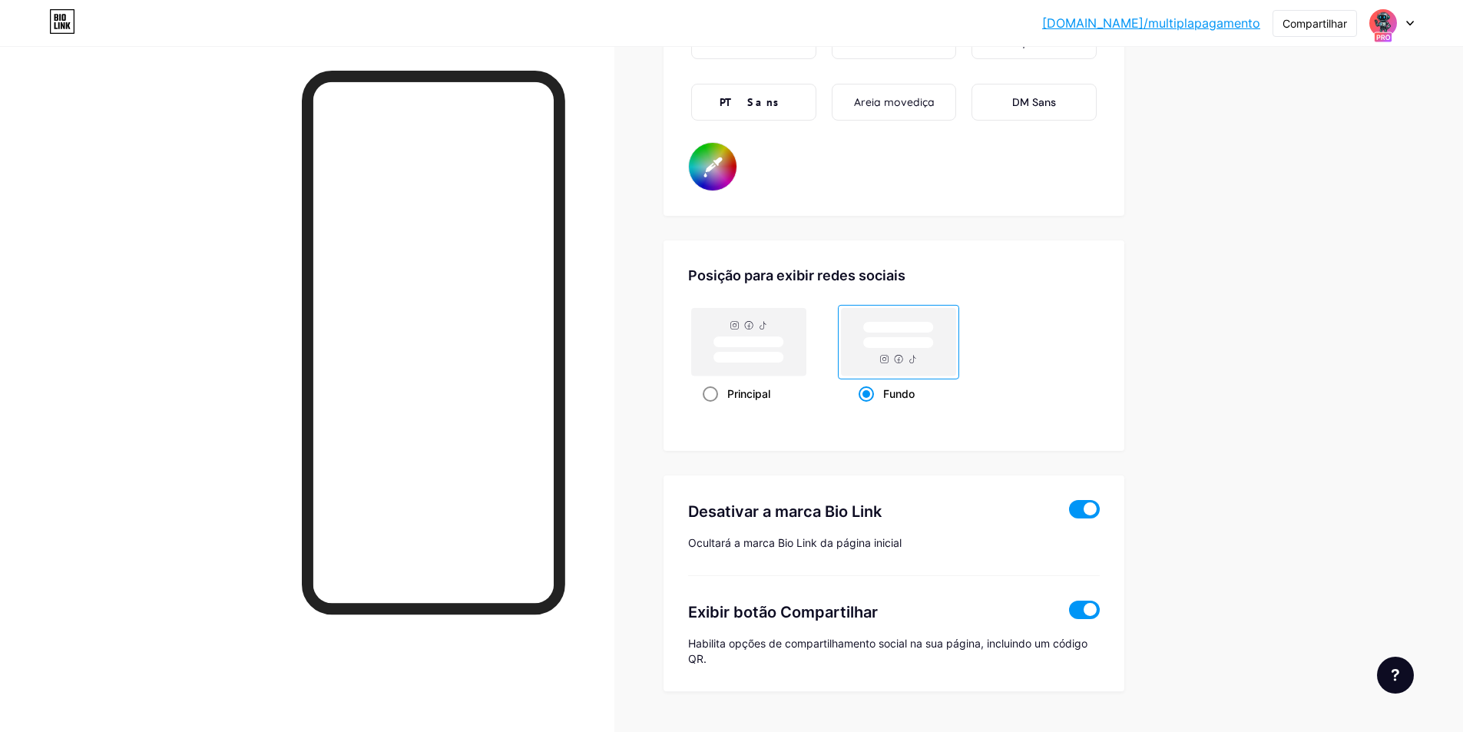
click at [765, 363] on rect at bounding box center [749, 358] width 71 height 12
click at [713, 408] on input "Principal" at bounding box center [708, 413] width 10 height 10
radio input "true"
click at [849, 376] on rect at bounding box center [899, 342] width 114 height 68
click at [859, 408] on input "Fundo" at bounding box center [864, 413] width 10 height 10
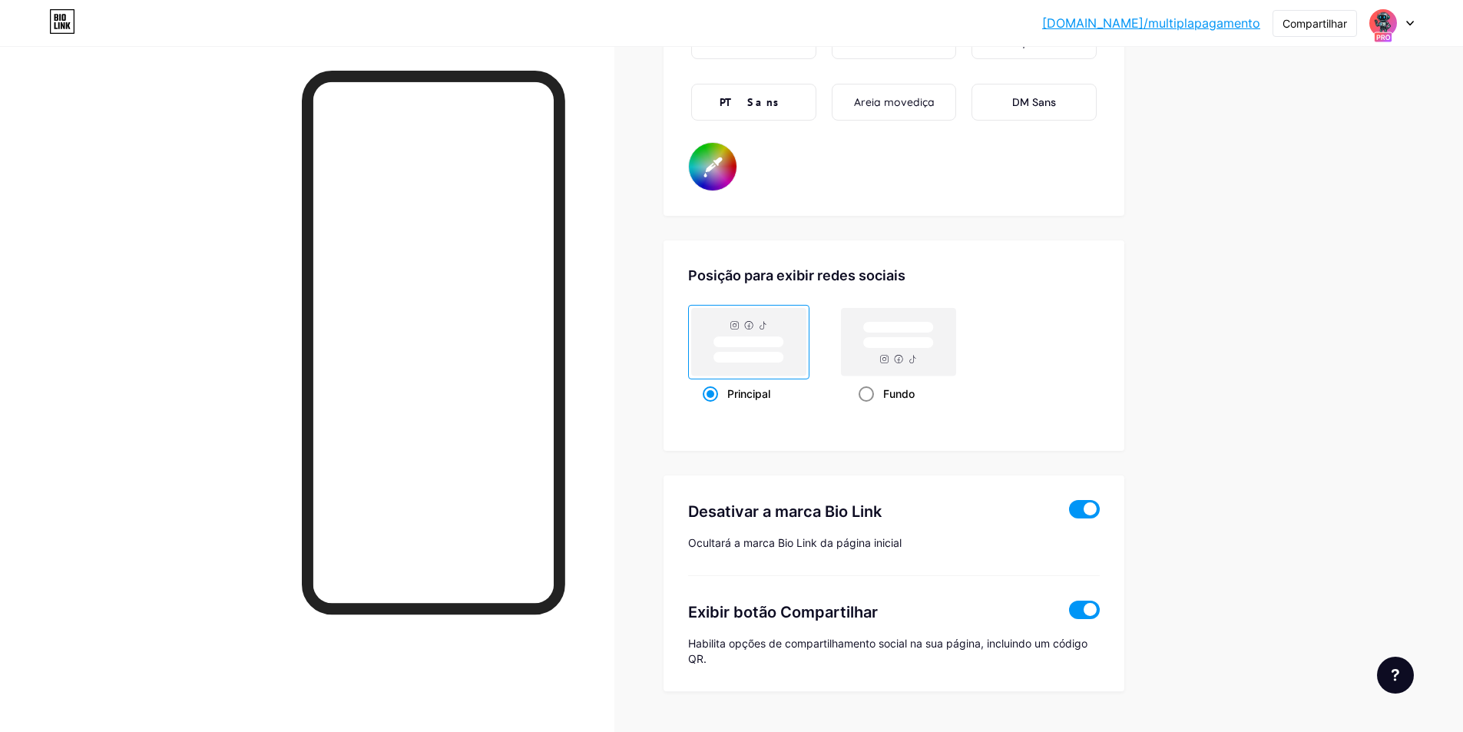
radio input "true"
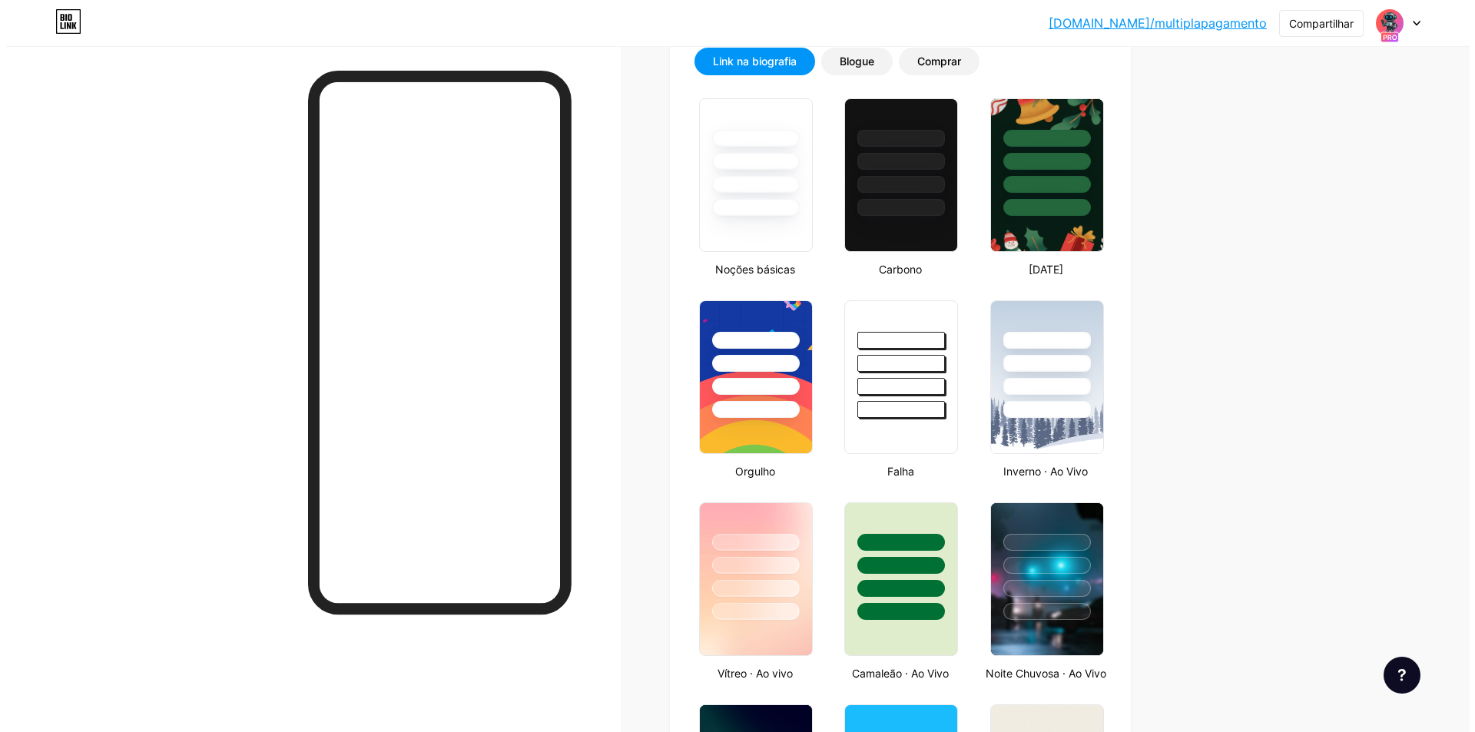
scroll to position [0, 0]
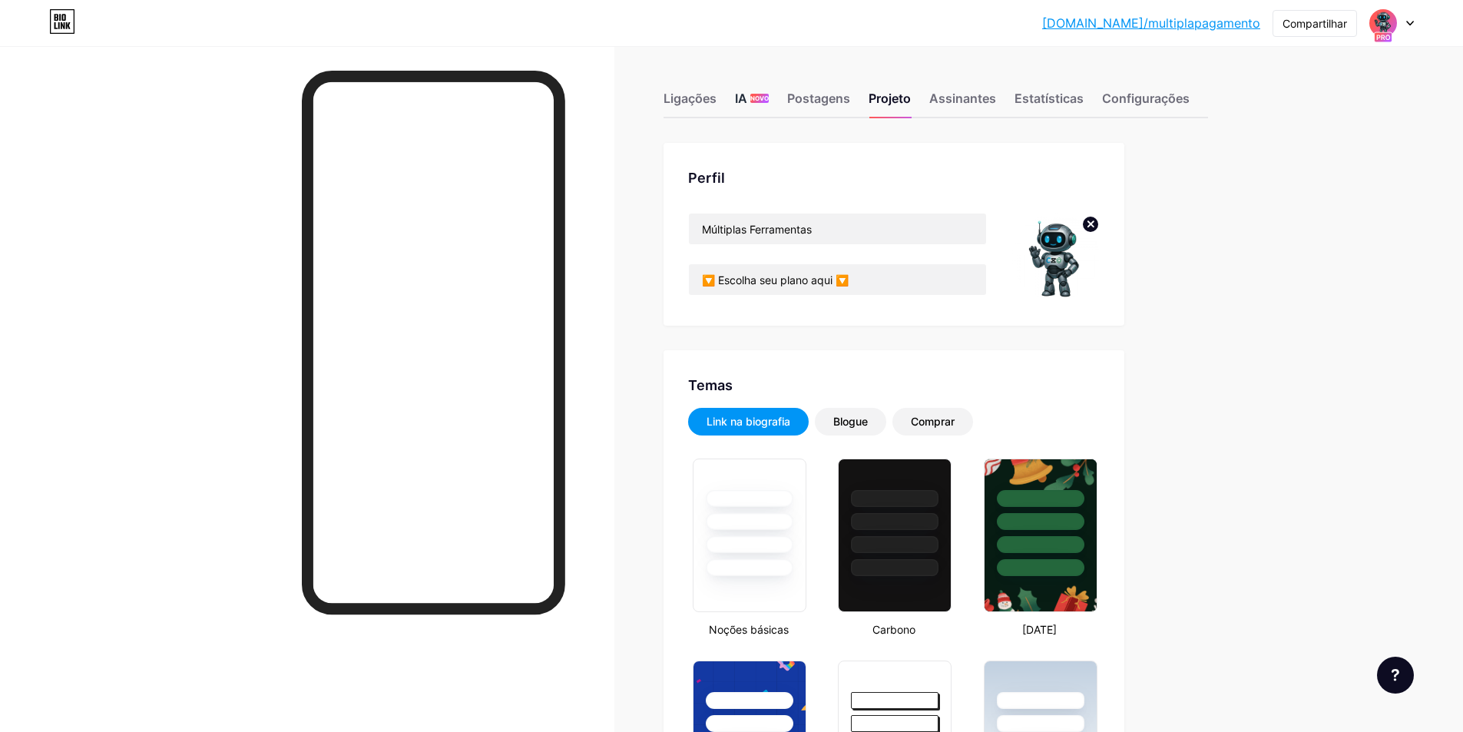
click at [762, 101] on font "NOVO" at bounding box center [759, 98] width 18 height 8
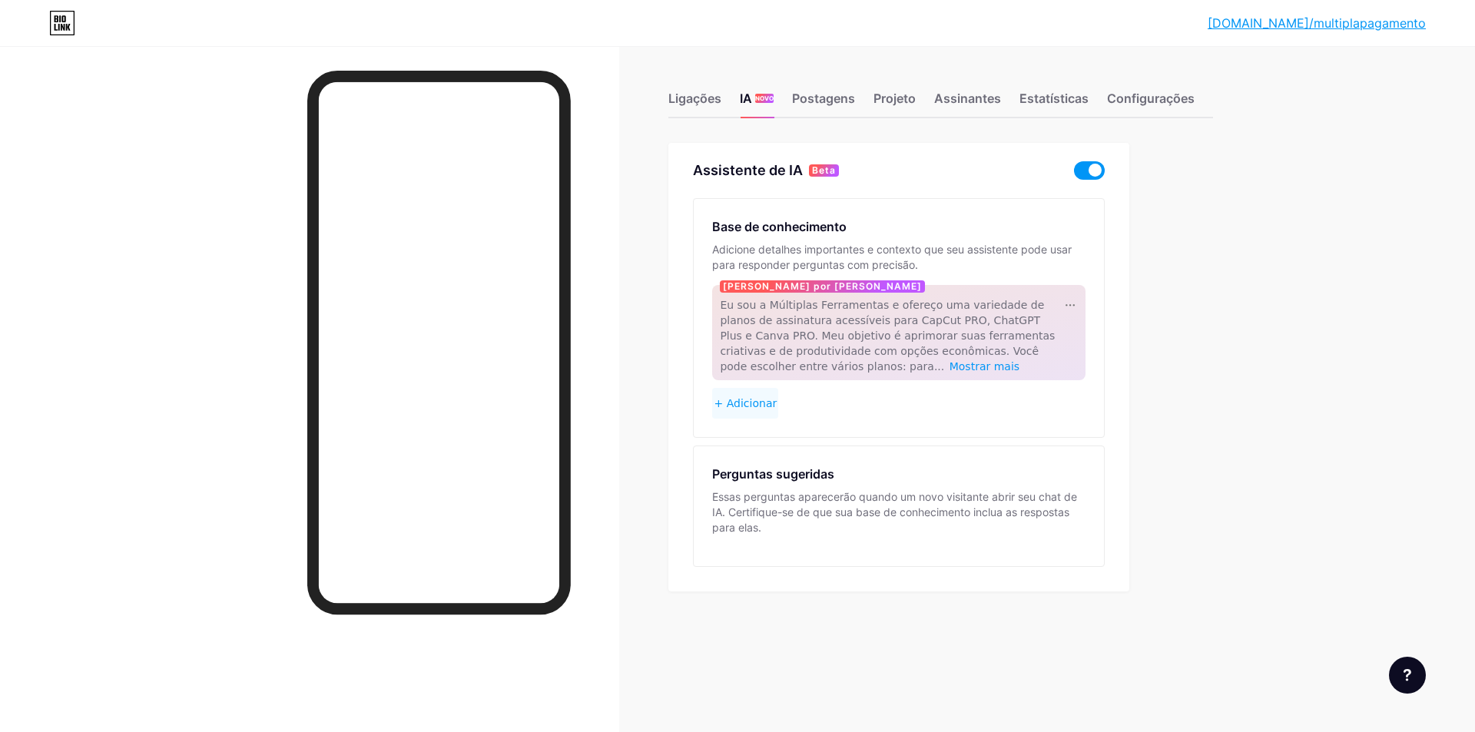
click at [1084, 181] on div "Assistente de IA Beta Base de conhecimento Adicione detalhes importantes e cont…" at bounding box center [898, 367] width 461 height 449
click at [1091, 170] on span at bounding box center [1089, 170] width 31 height 18
click at [1074, 174] on input "checkbox" at bounding box center [1074, 174] width 0 height 0
click at [1280, 214] on div "[DOMAIN_NAME]/multip... [DOMAIN_NAME]/multiplapagamento Link copiado Ligações I…" at bounding box center [737, 366] width 1475 height 732
click at [1285, 215] on div "[DOMAIN_NAME]/multip... [DOMAIN_NAME]/multiplapagamento Link copiado Ligações I…" at bounding box center [737, 366] width 1475 height 732
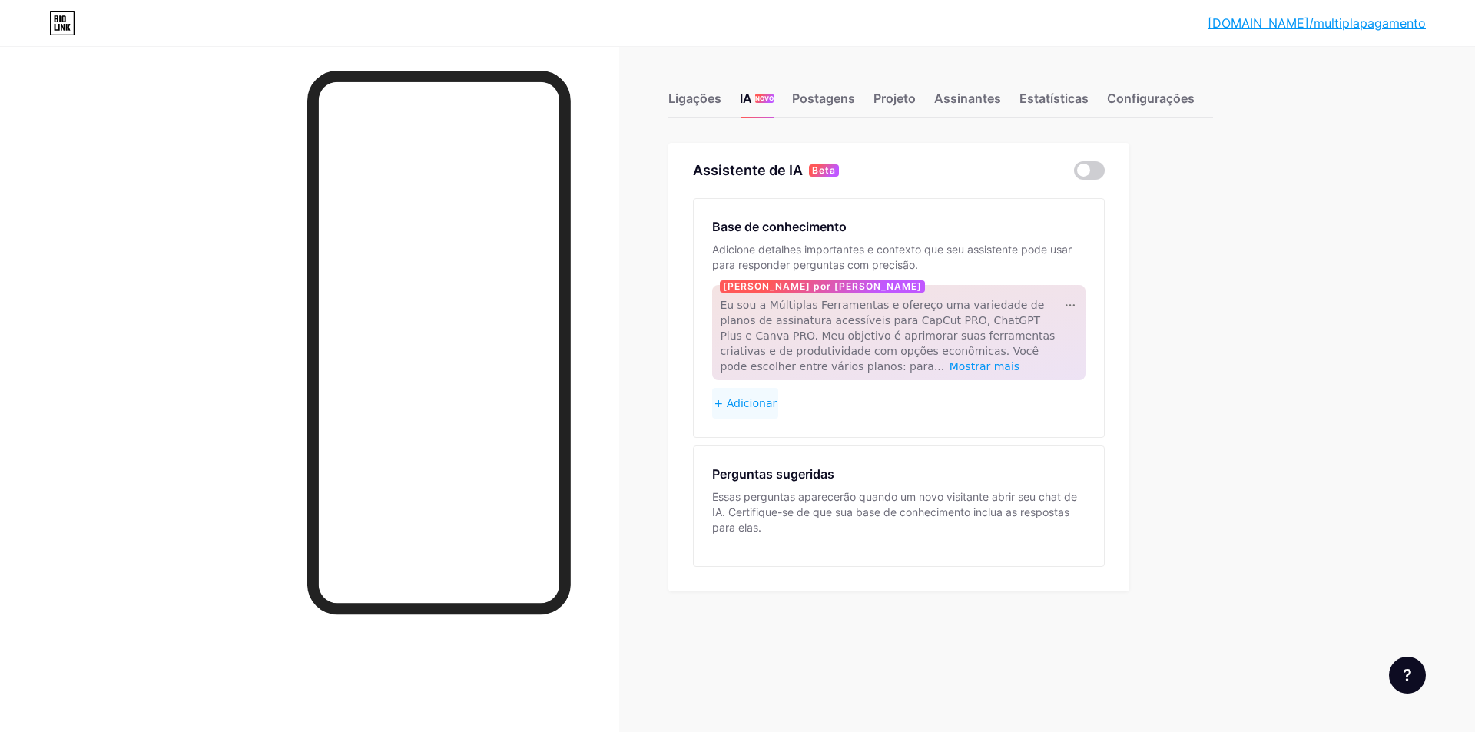
click at [1413, 679] on div at bounding box center [1407, 675] width 37 height 37
click at [1351, 626] on div "Converse conosco" at bounding box center [1330, 612] width 192 height 34
click at [1339, 616] on font "Converse conosco" at bounding box center [1328, 611] width 109 height 15
click at [1310, 621] on div "Converse conosco" at bounding box center [1330, 612] width 192 height 34
click at [1307, 608] on font "Converse conosco" at bounding box center [1328, 611] width 109 height 15
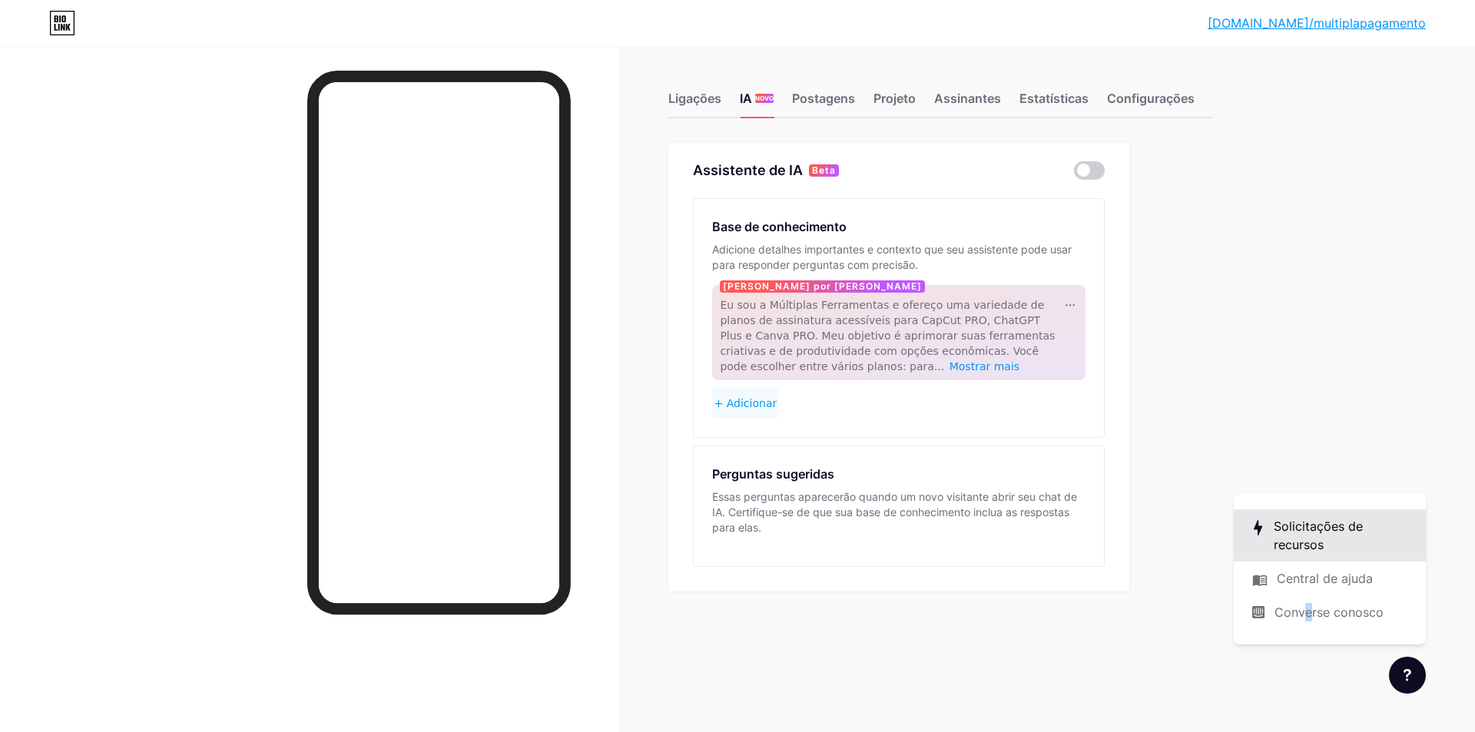
click at [1303, 555] on link at bounding box center [1330, 535] width 192 height 52
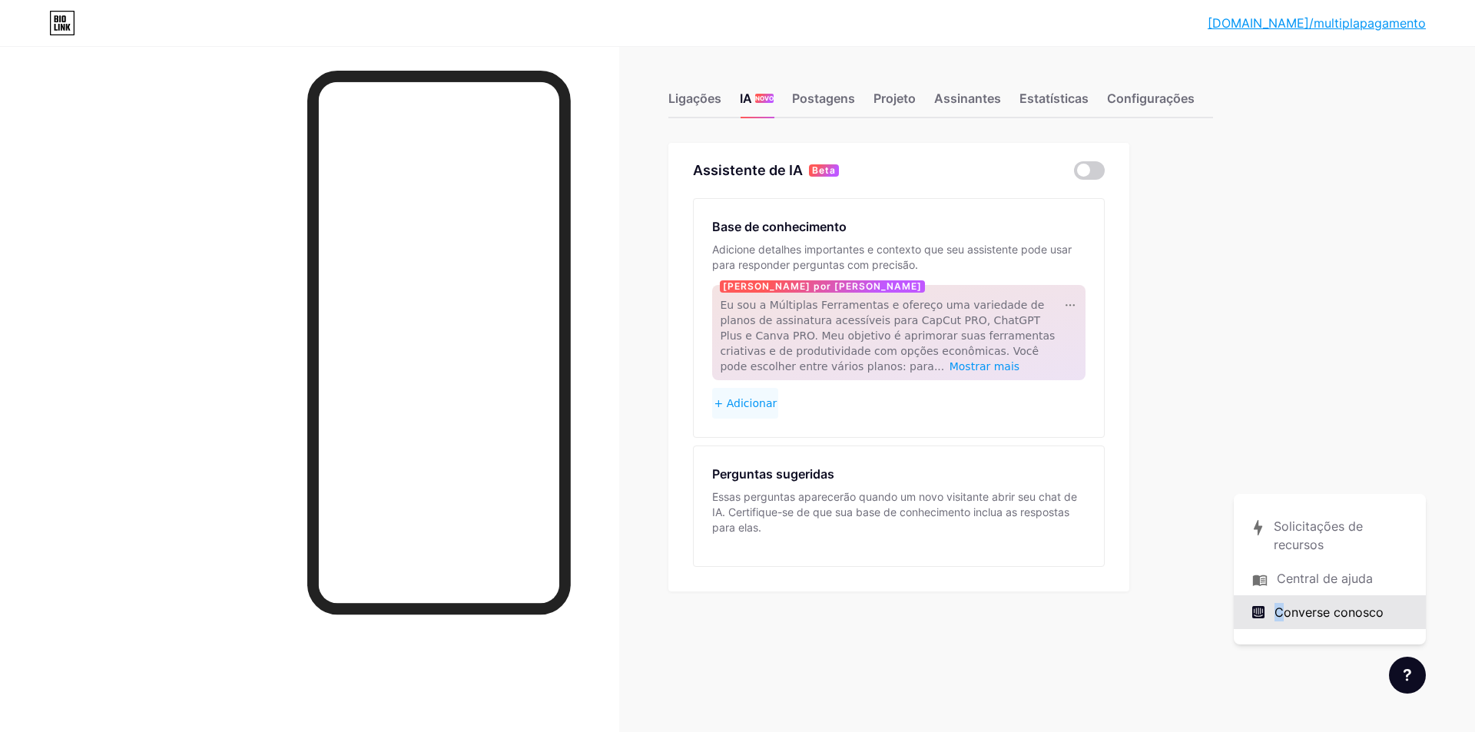
drag, startPoint x: 1279, startPoint y: 613, endPoint x: 1277, endPoint y: 622, distance: 9.3
click at [1277, 615] on font "Converse conosco" at bounding box center [1328, 611] width 109 height 15
click at [1287, 615] on font "Converse conosco" at bounding box center [1328, 611] width 109 height 15
click at [1293, 585] on link at bounding box center [1330, 578] width 192 height 34
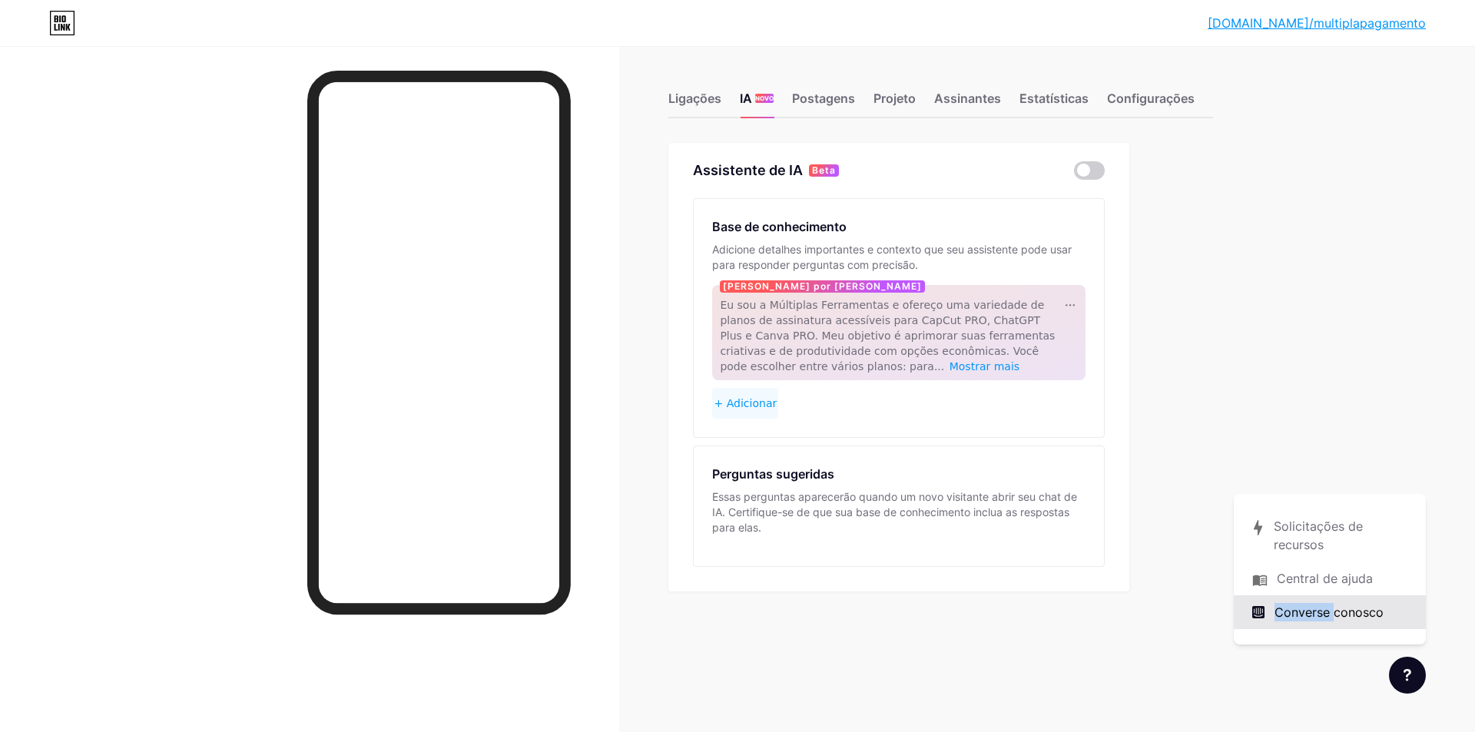
click at [1270, 617] on div "Converse conosco" at bounding box center [1330, 612] width 192 height 34
drag, startPoint x: 688, startPoint y: 100, endPoint x: 696, endPoint y: 104, distance: 9.0
click at [693, 102] on font "Ligações" at bounding box center [694, 98] width 53 height 15
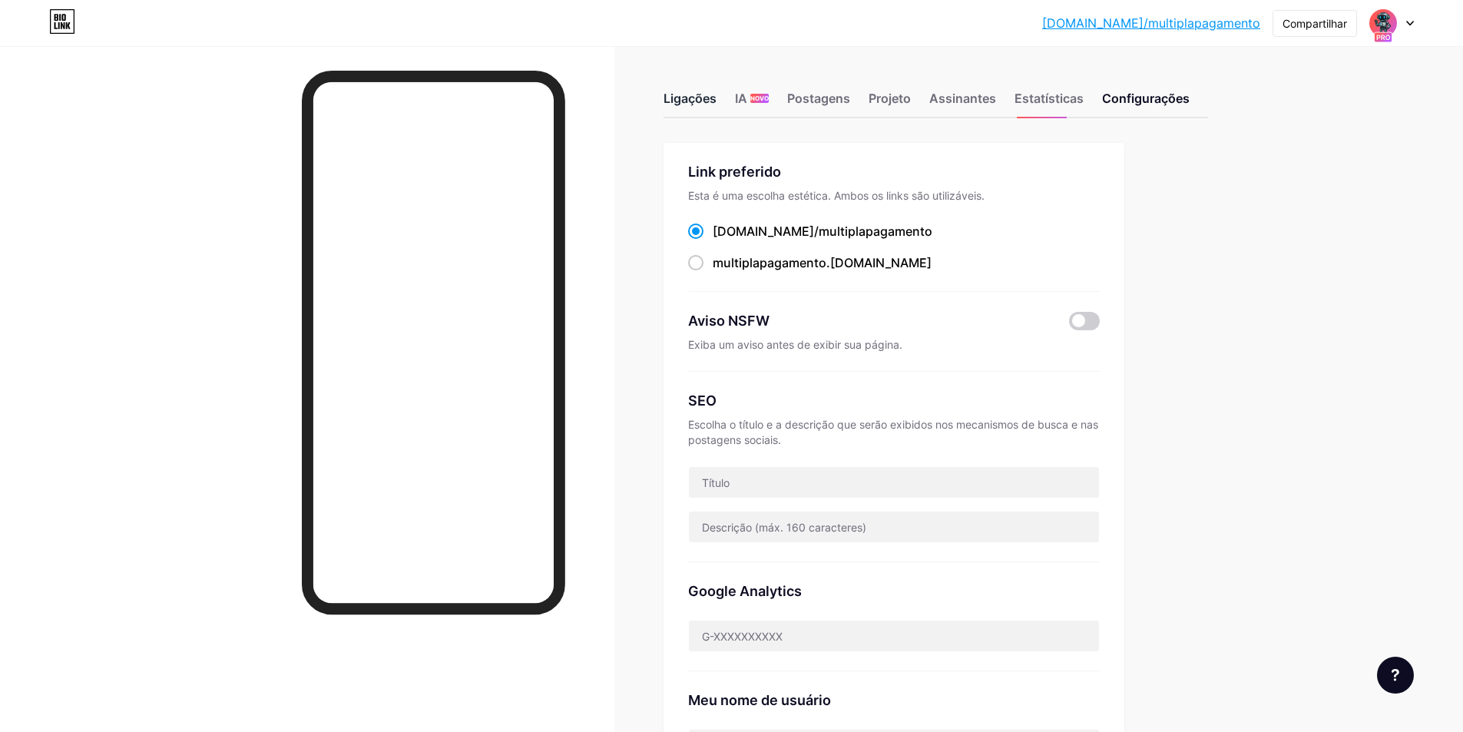
click at [697, 105] on font "Ligações" at bounding box center [690, 98] width 53 height 15
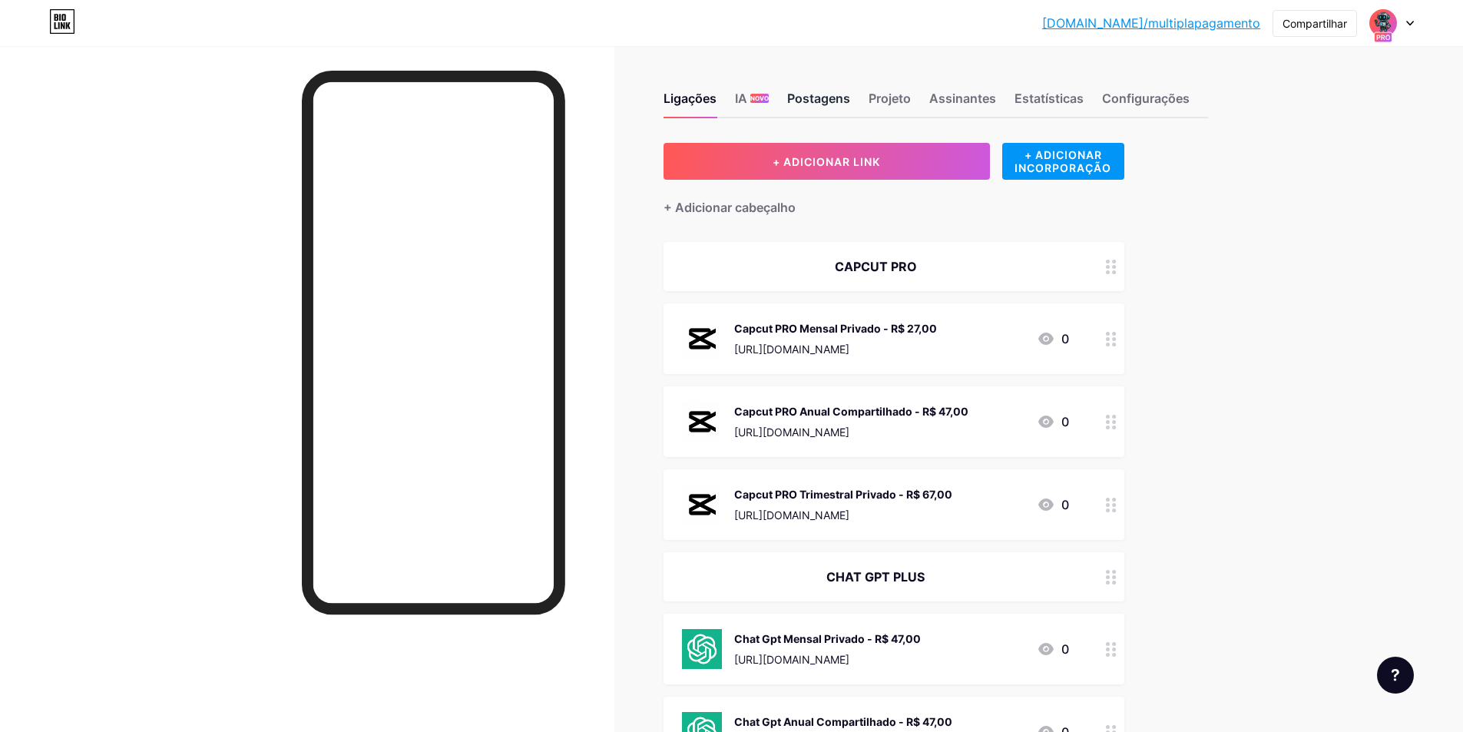
click at [813, 101] on font "Postagens" at bounding box center [818, 98] width 63 height 15
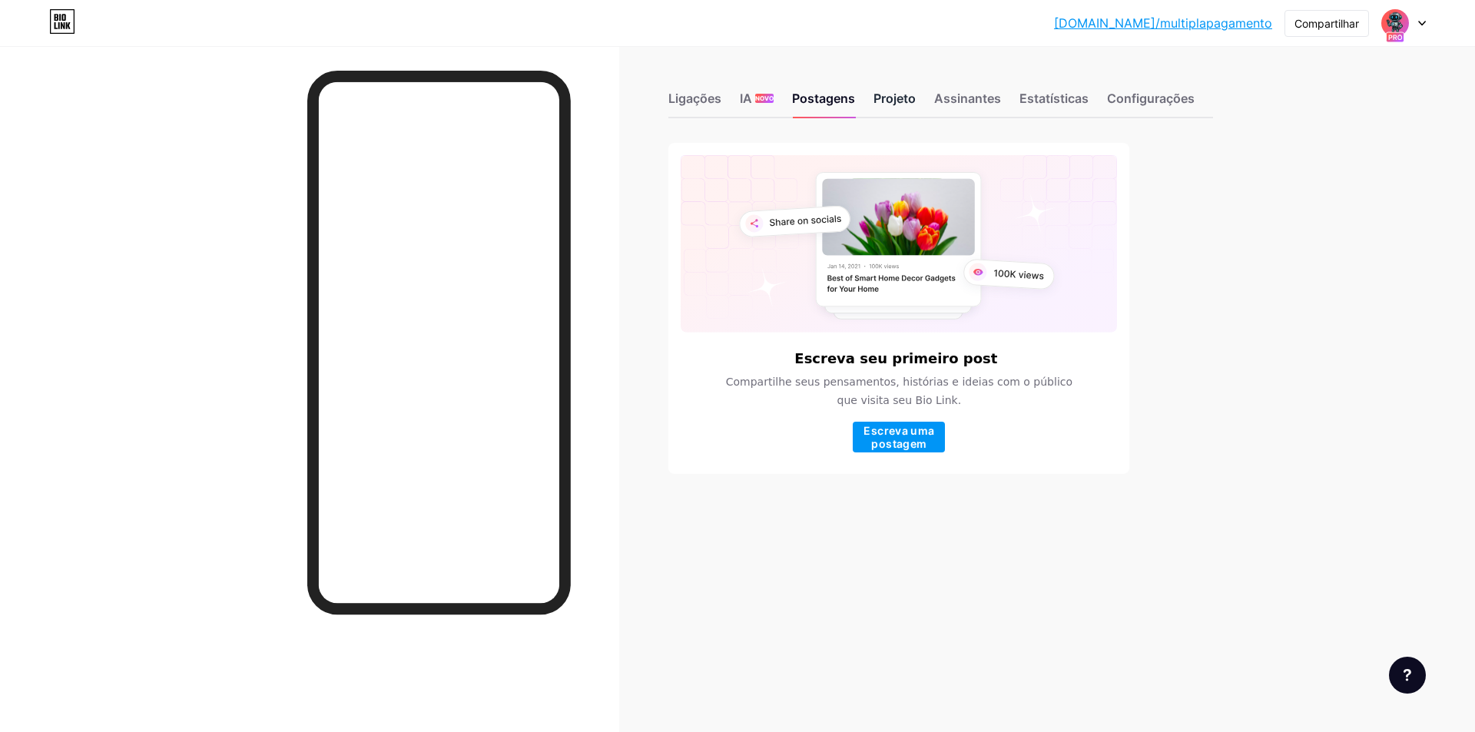
click at [880, 110] on div "Projeto" at bounding box center [894, 103] width 42 height 28
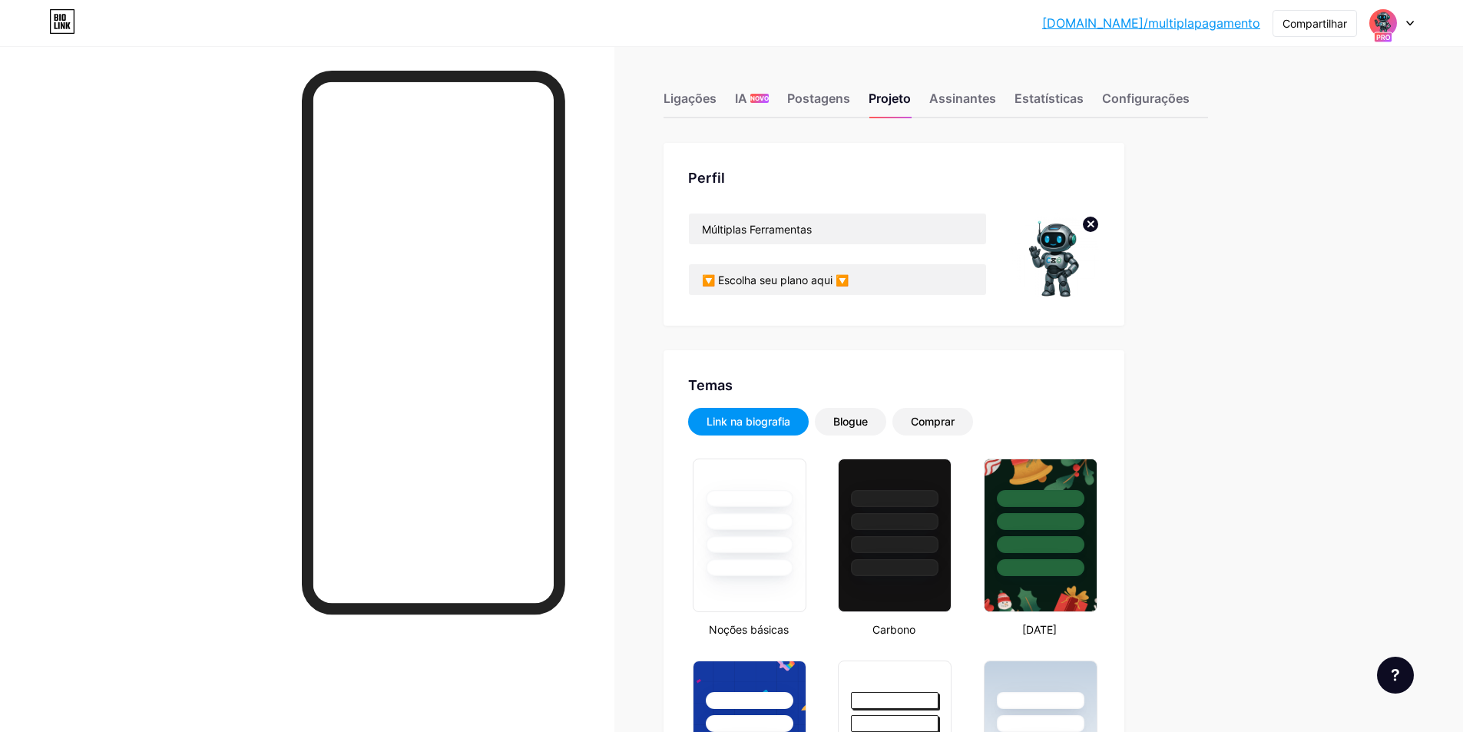
type input "#ffffff"
click at [692, 96] on font "Ligações" at bounding box center [690, 98] width 53 height 15
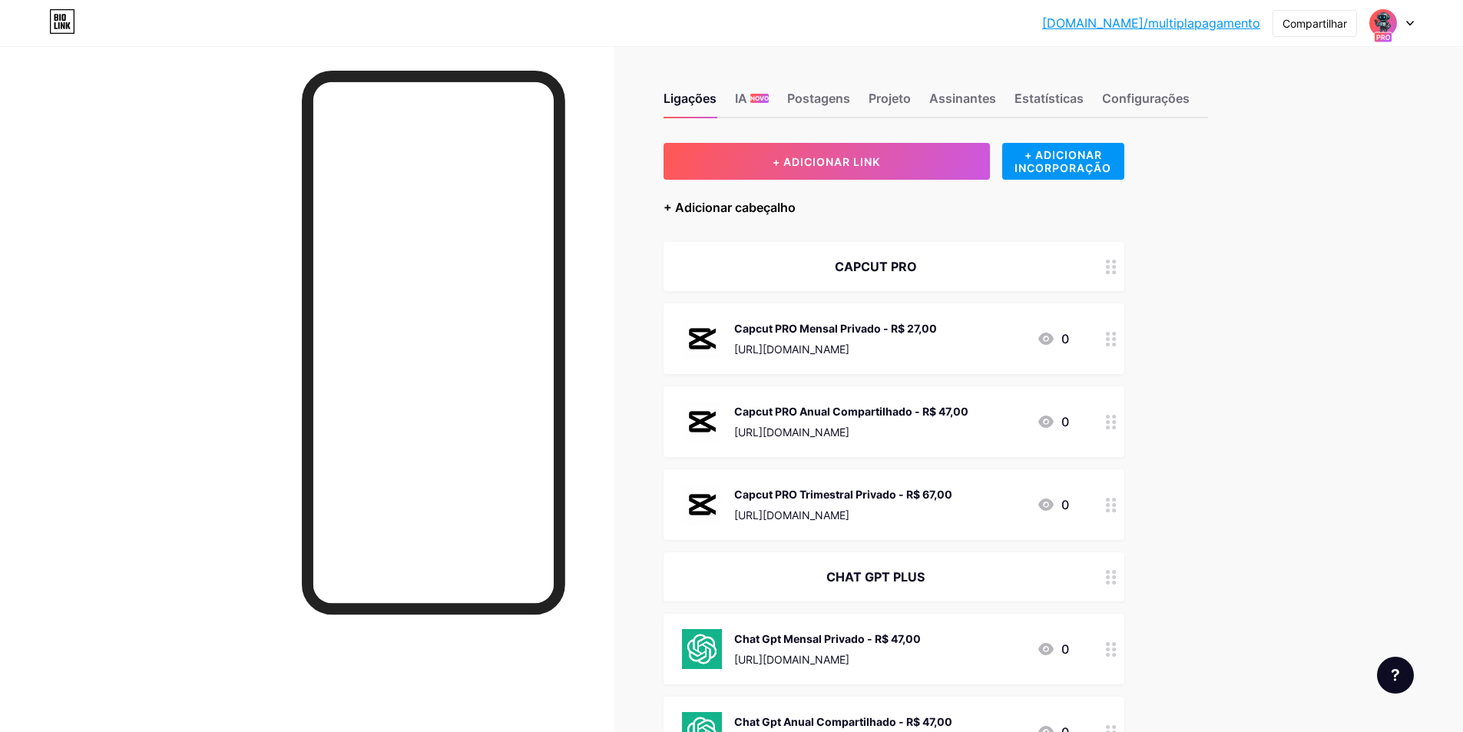
click at [716, 206] on font "+ Adicionar cabeçalho" at bounding box center [730, 207] width 132 height 15
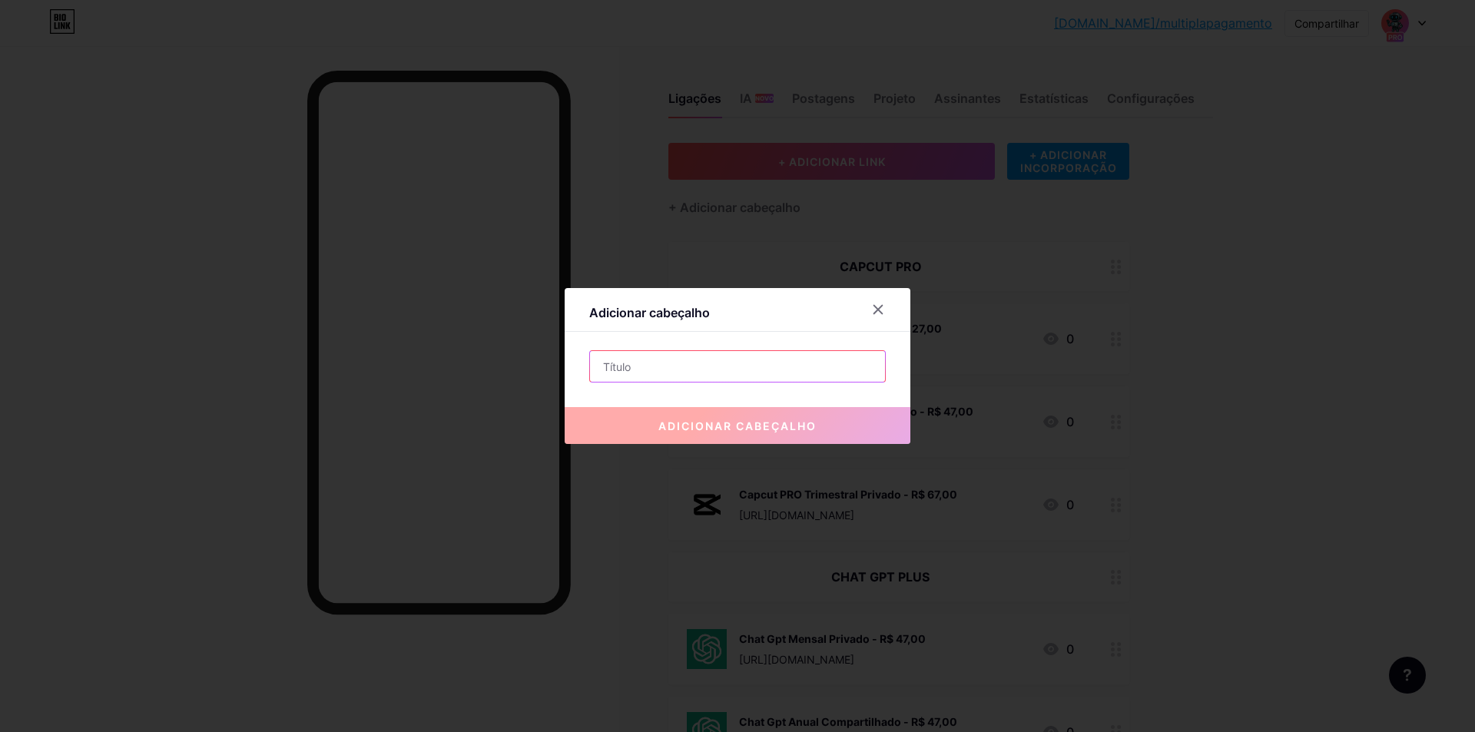
click at [790, 367] on input "text" at bounding box center [737, 366] width 295 height 31
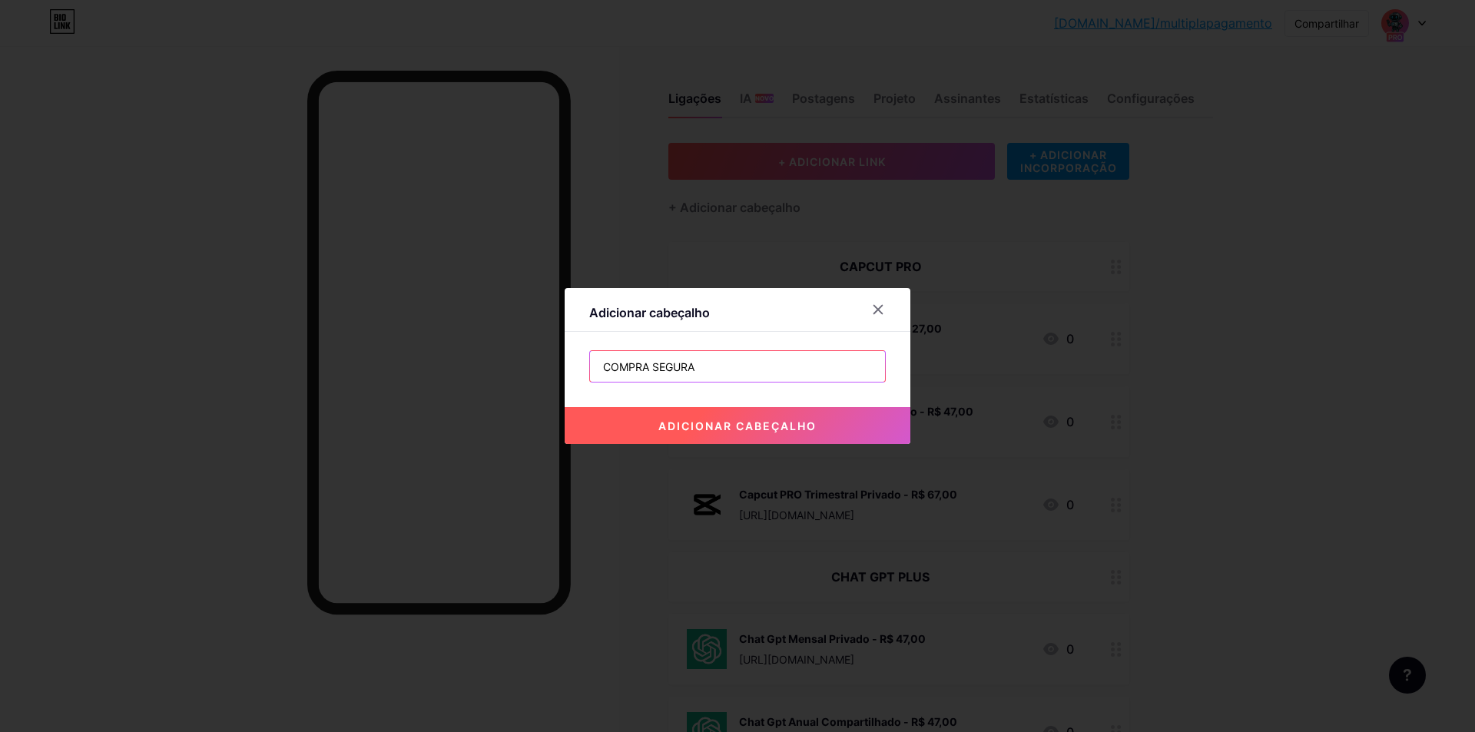
type input "COMPRA SEGURA"
click at [762, 417] on button "adicionar cabeçalho" at bounding box center [738, 425] width 346 height 37
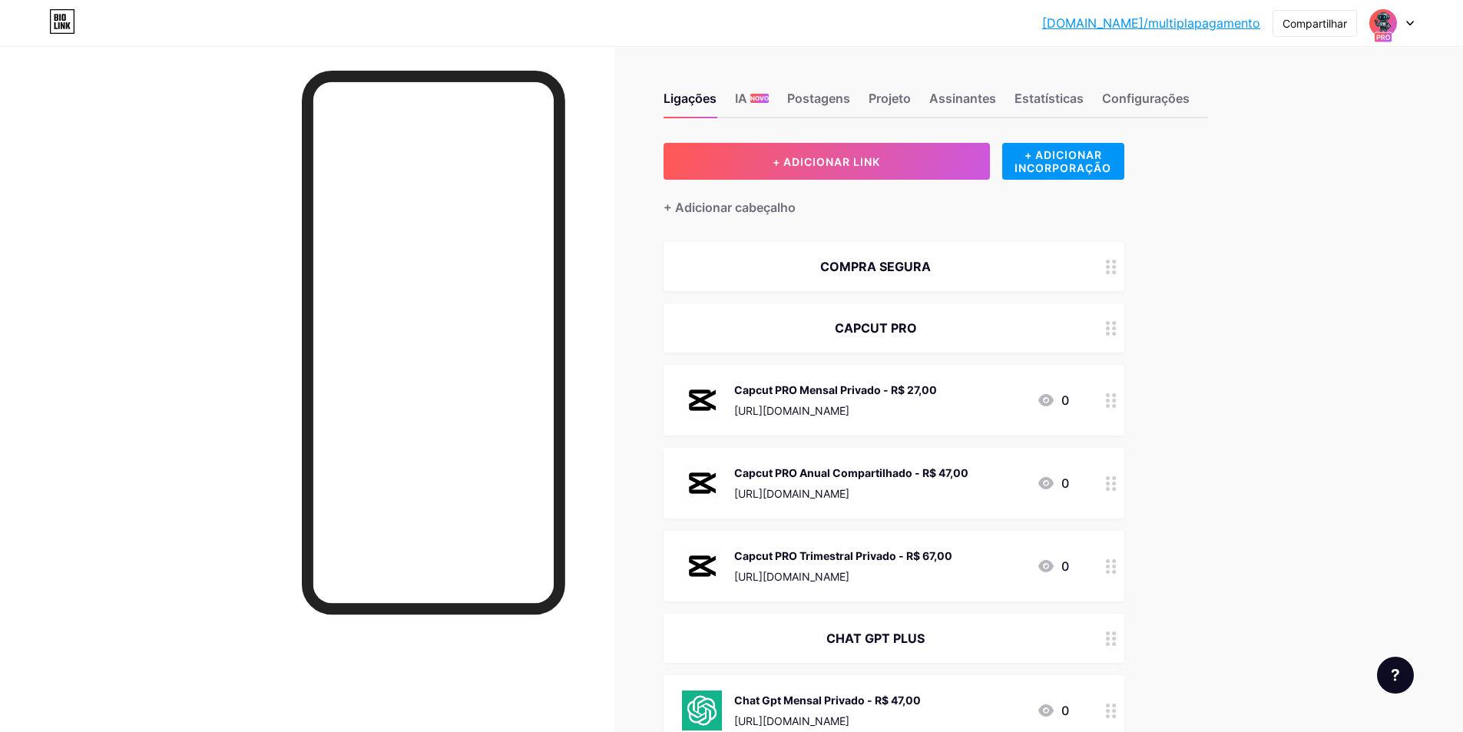
click at [929, 264] on font "COMPRA SEGURA" at bounding box center [875, 266] width 111 height 15
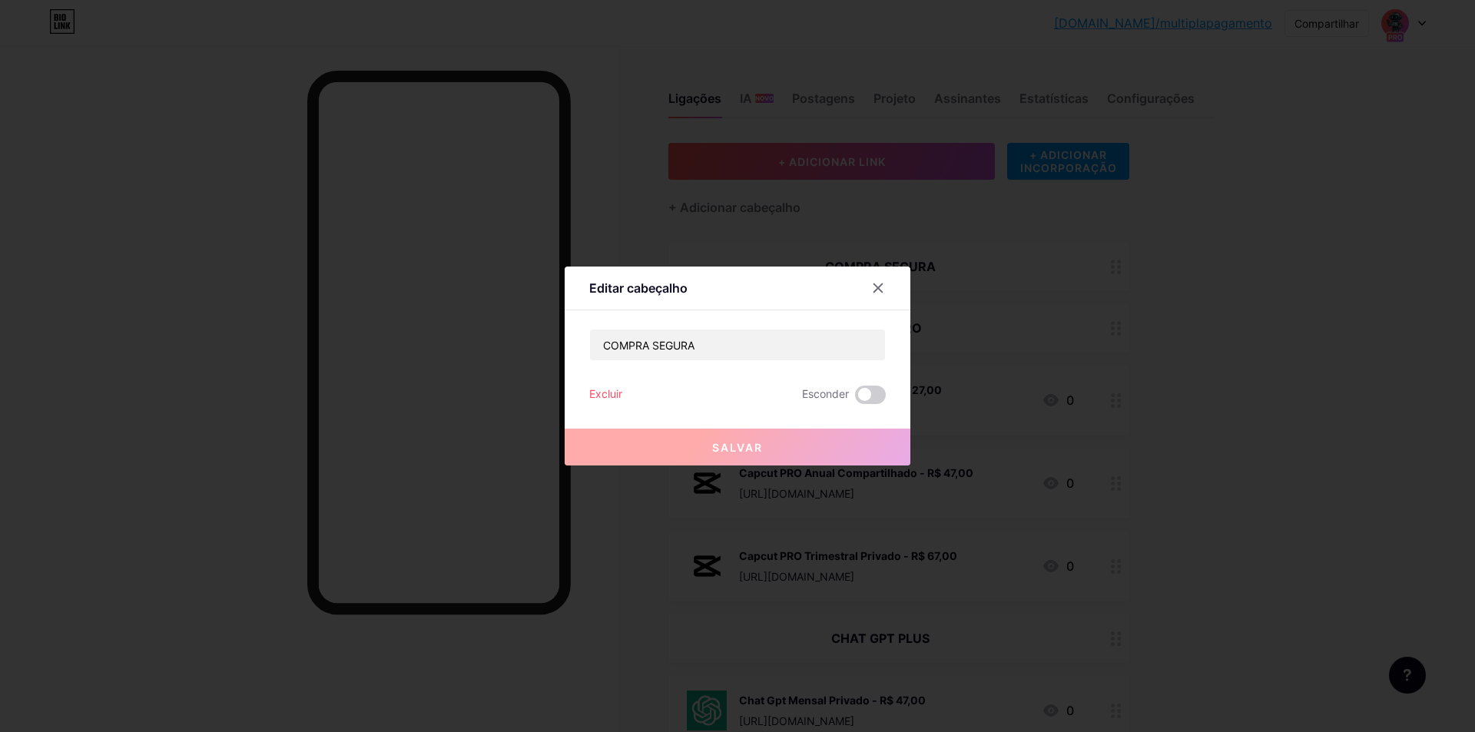
click at [782, 321] on div "Editar cabeçalho COMPRA SEGURA Excluir Esconder [PERSON_NAME]" at bounding box center [738, 366] width 346 height 199
click at [760, 356] on input "COMPRA SEGURA" at bounding box center [737, 345] width 295 height 31
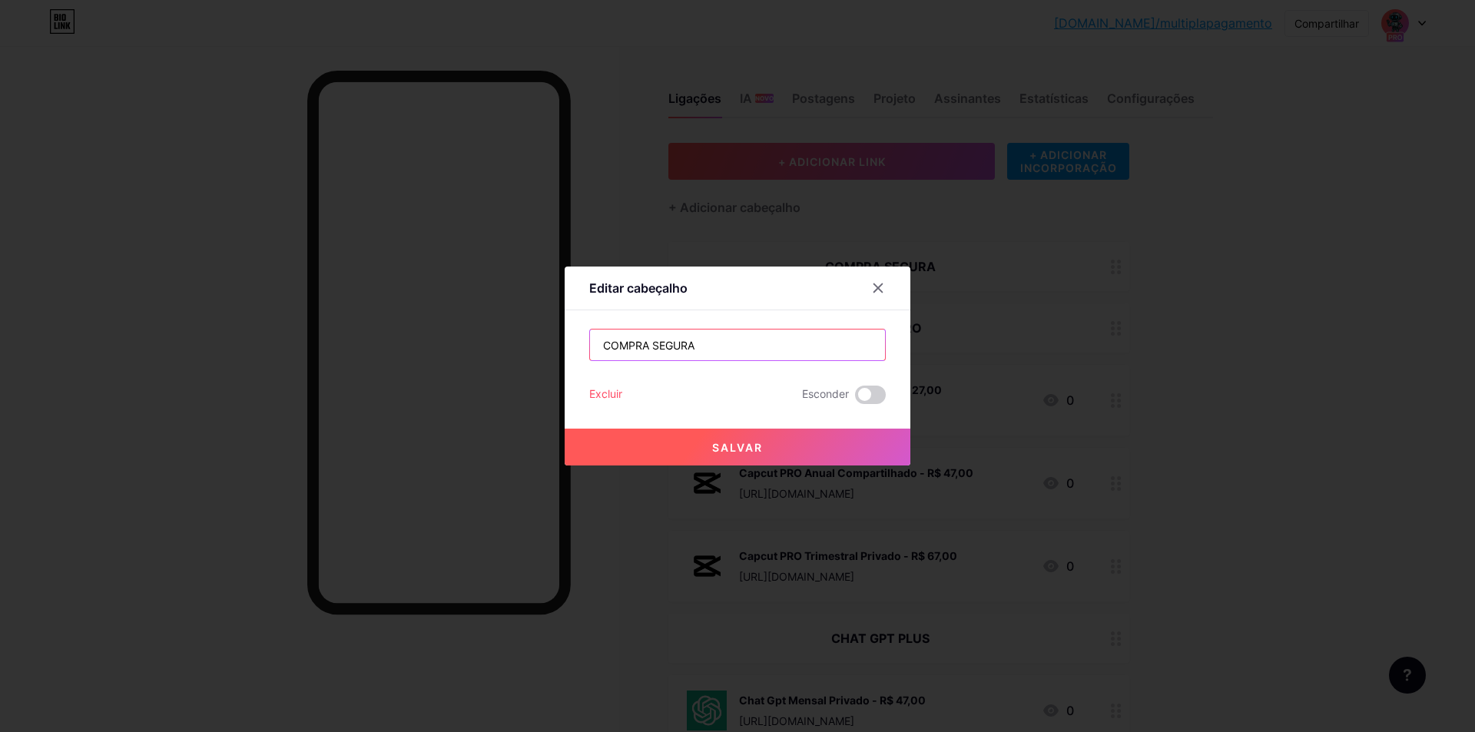
paste input "✔️"
type input "COMPRA SEGURA ✔️"
click at [744, 442] on font "Salvar" at bounding box center [737, 447] width 51 height 13
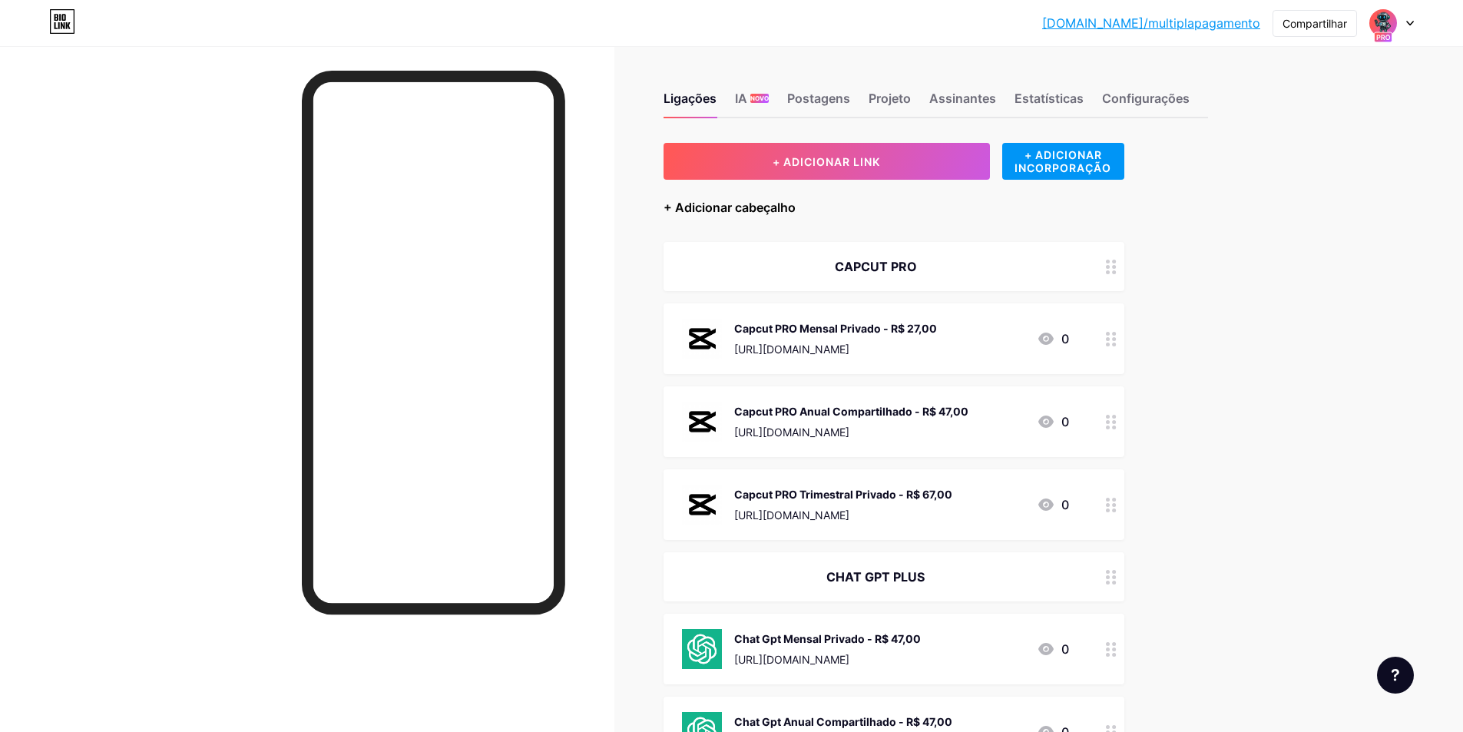
click at [757, 212] on font "+ Adicionar cabeçalho" at bounding box center [730, 207] width 132 height 15
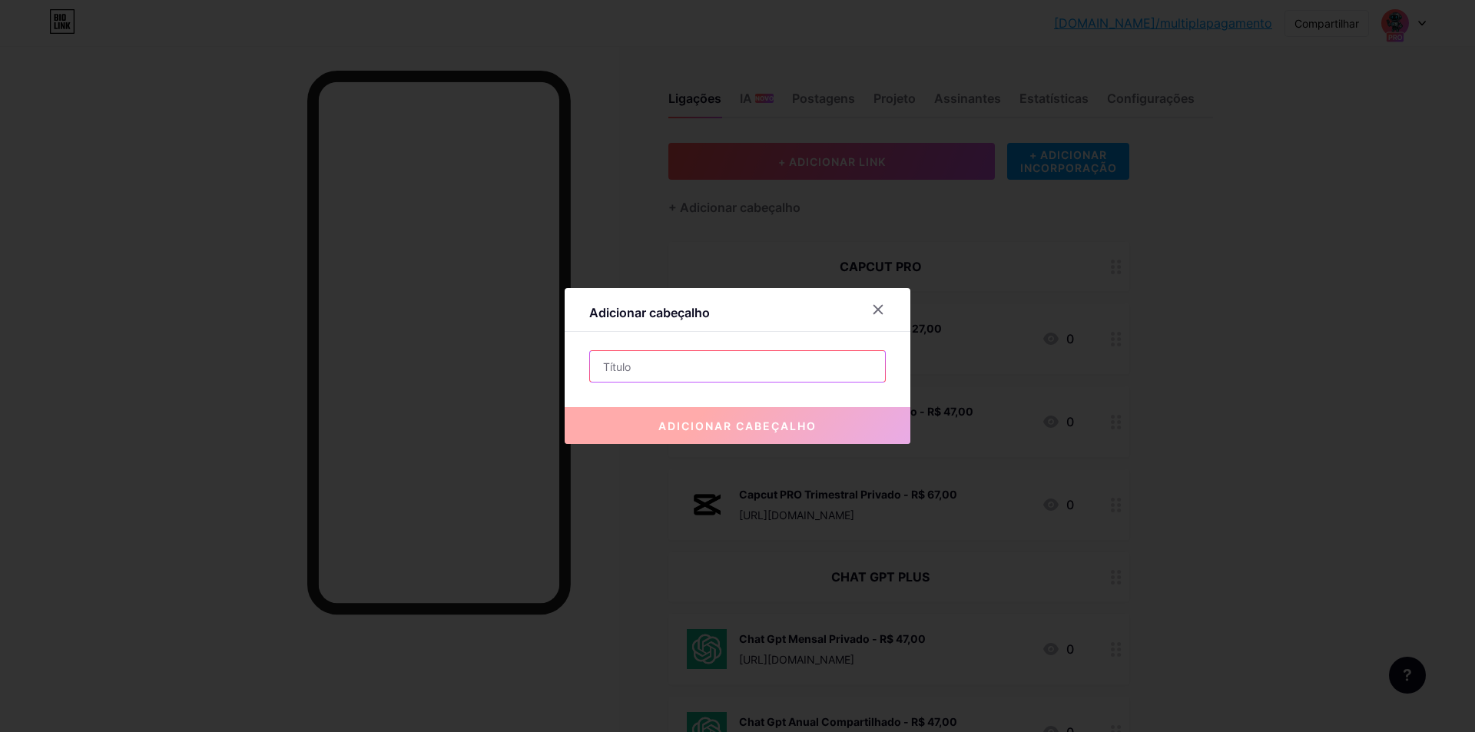
click at [680, 355] on input "text" at bounding box center [737, 366] width 295 height 31
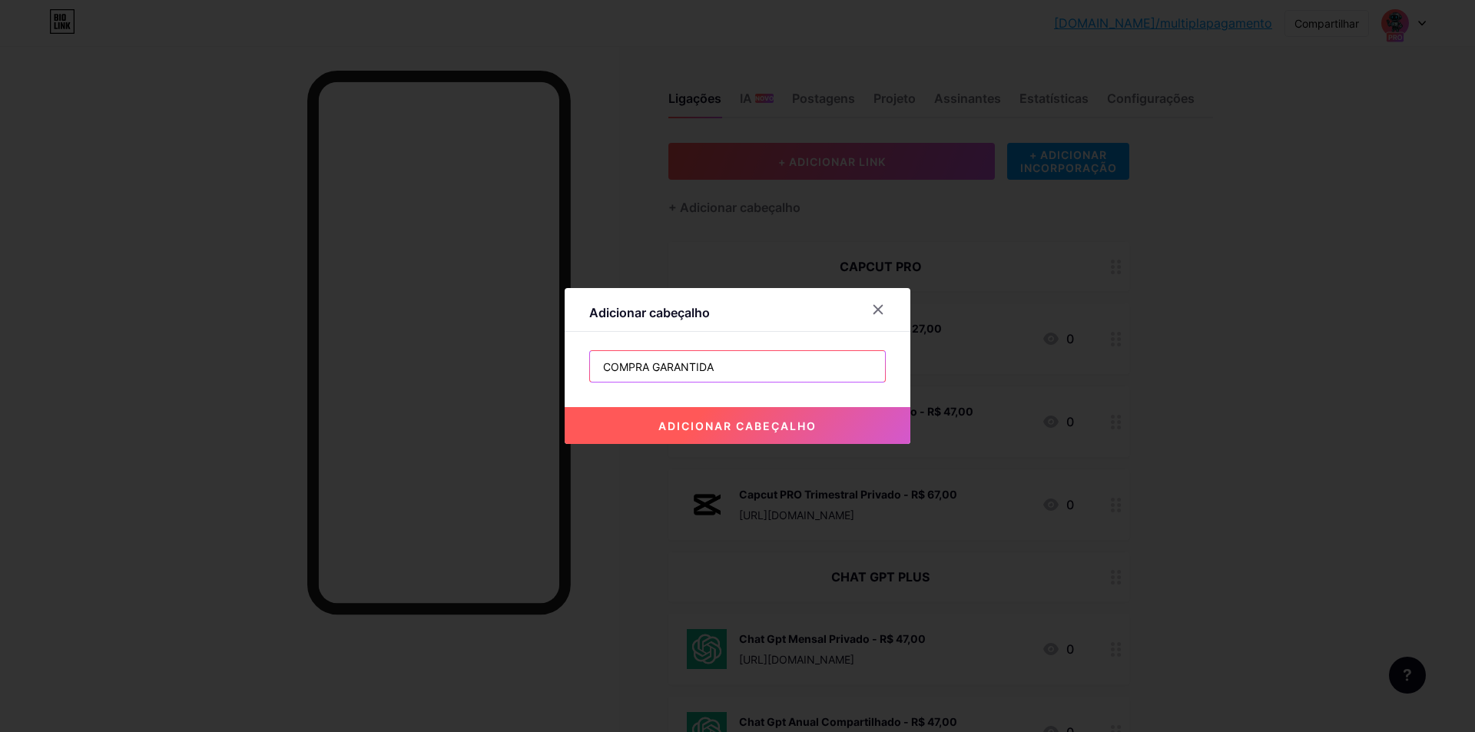
paste input "✔️"
type input "COMPRA GARANTIDA ✔️"
click at [751, 425] on font "adicionar cabeçalho" at bounding box center [737, 425] width 158 height 13
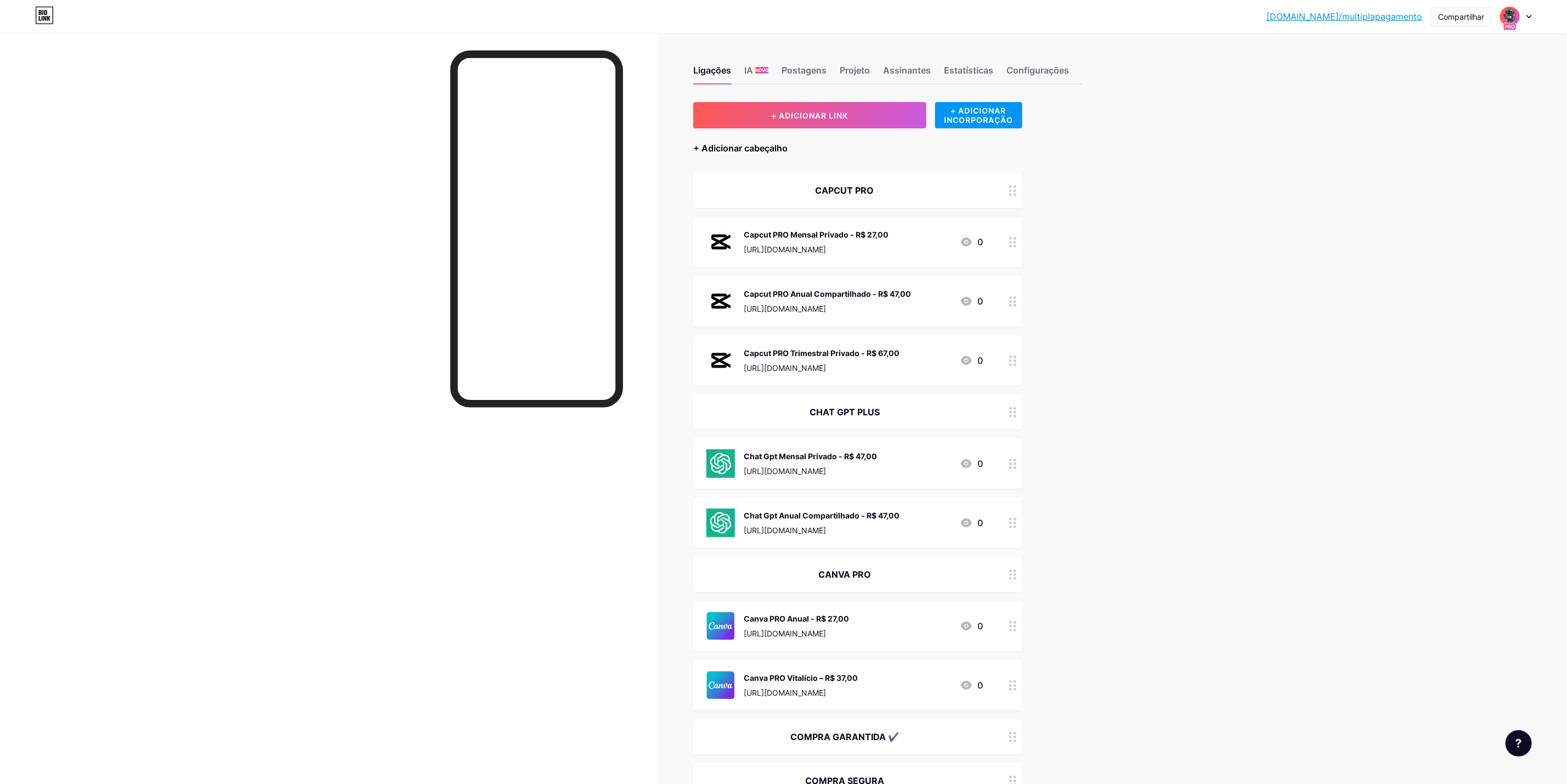
click at [759, 146] on font "+ Adicionar cabeçalho" at bounding box center [741, 148] width 94 height 11
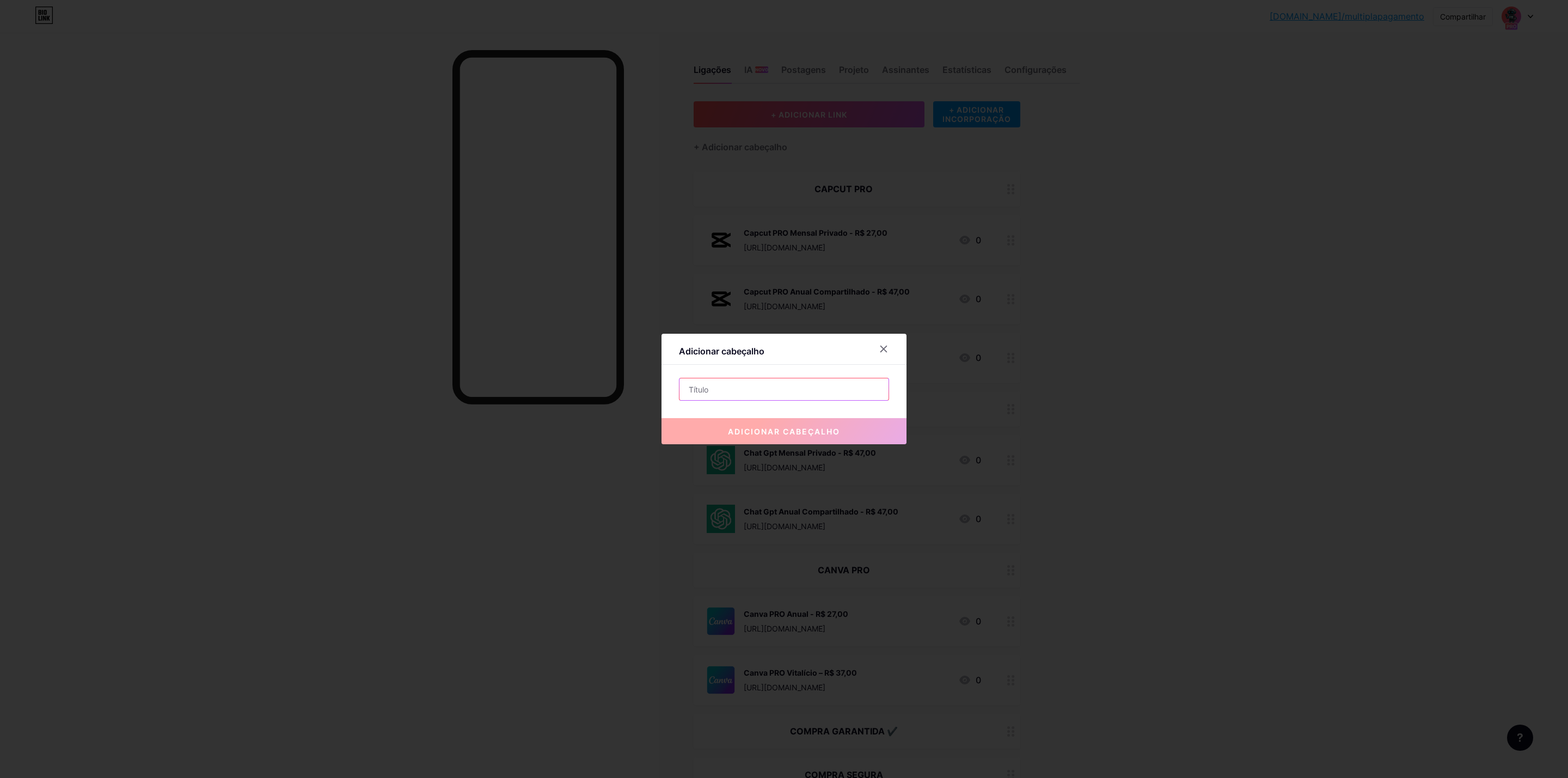
click at [766, 399] on input "text" at bounding box center [784, 389] width 209 height 22
paste input "✔️"
type input "SUPORTE RÁPIDO ✔️"
click at [769, 427] on font "adicionar cabeçalho" at bounding box center [784, 431] width 112 height 9
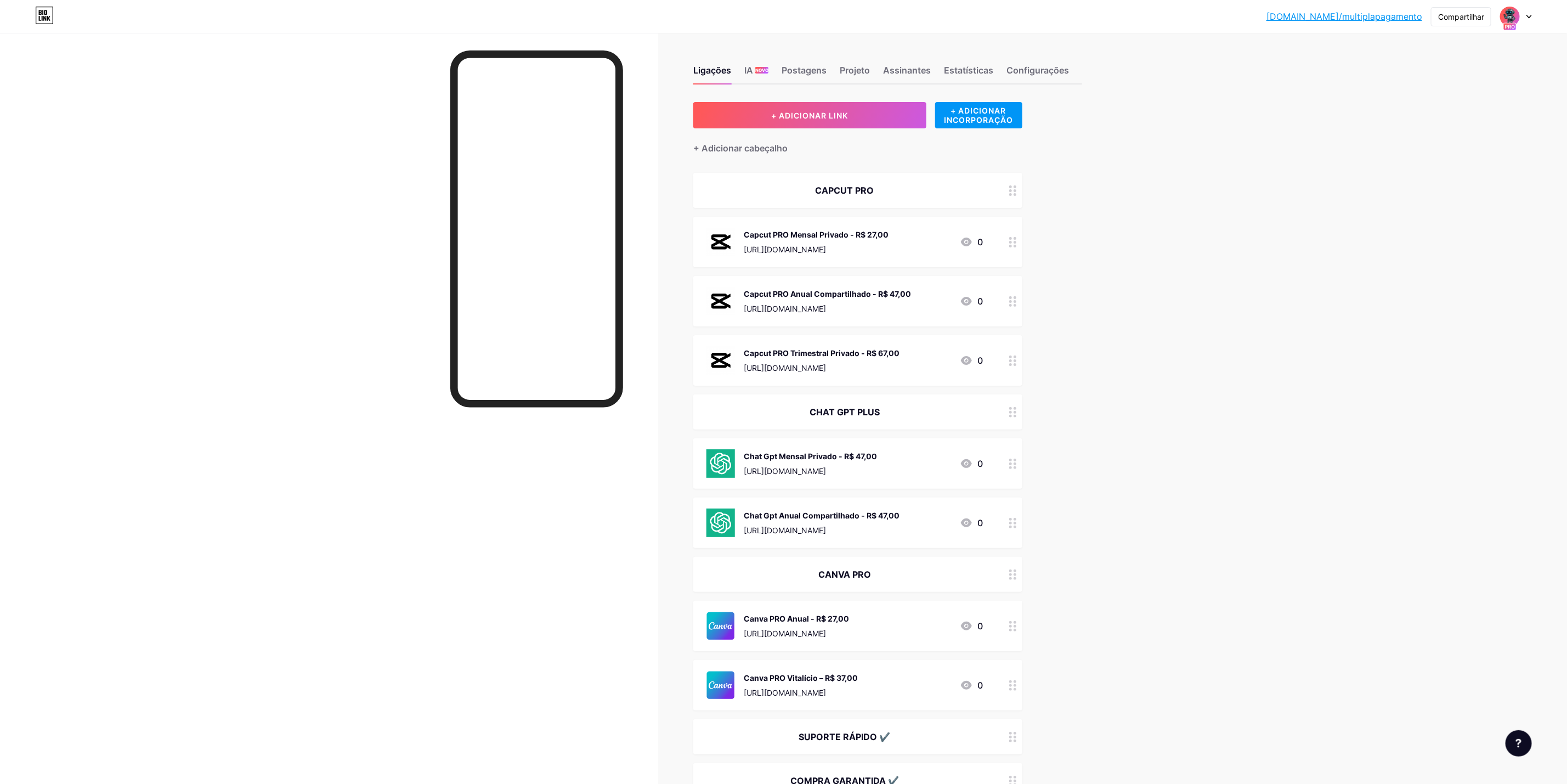
click at [1053, 522] on div "Ligações IA NOVO Postagens Projeto Assinantes Estatísticas Configurações + ADIC…" at bounding box center [564, 518] width 1128 height 970
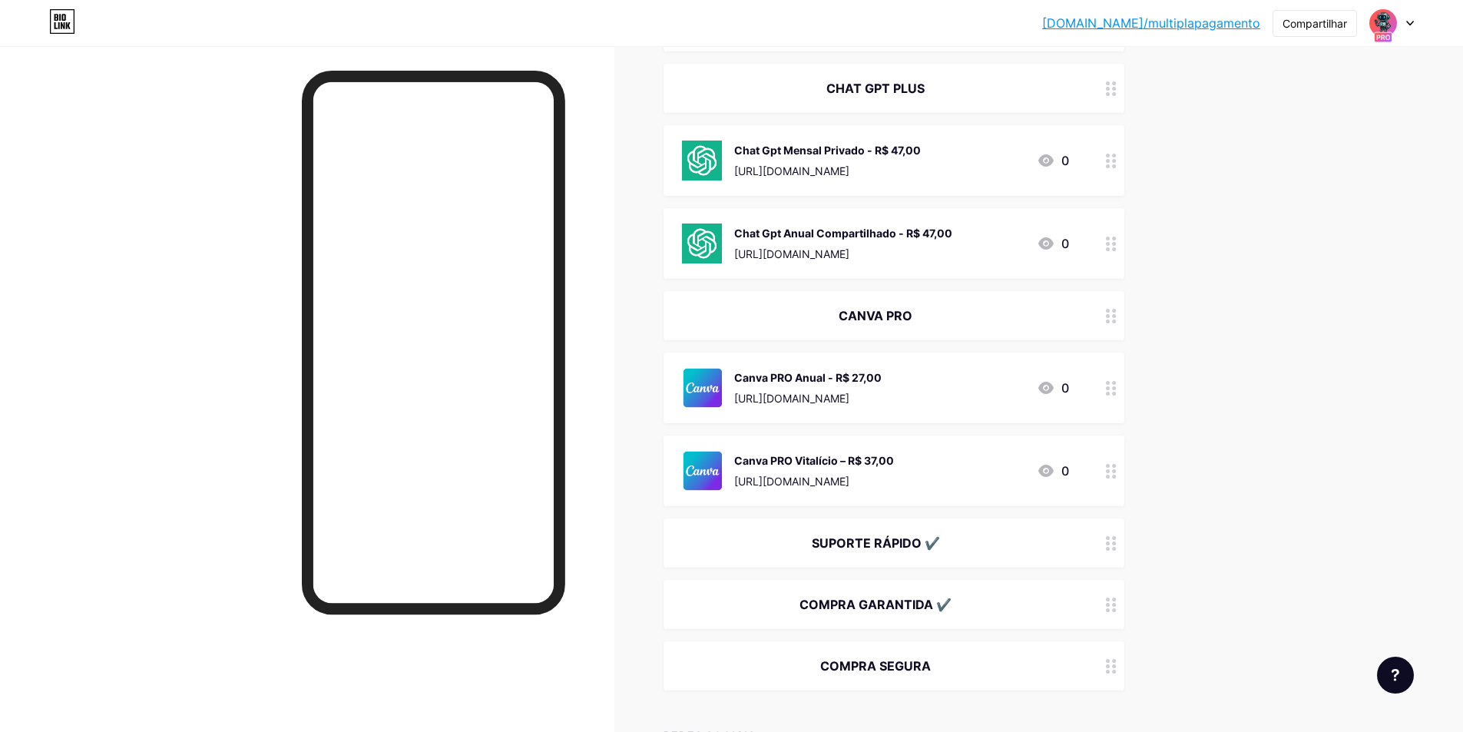
scroll to position [642, 0]
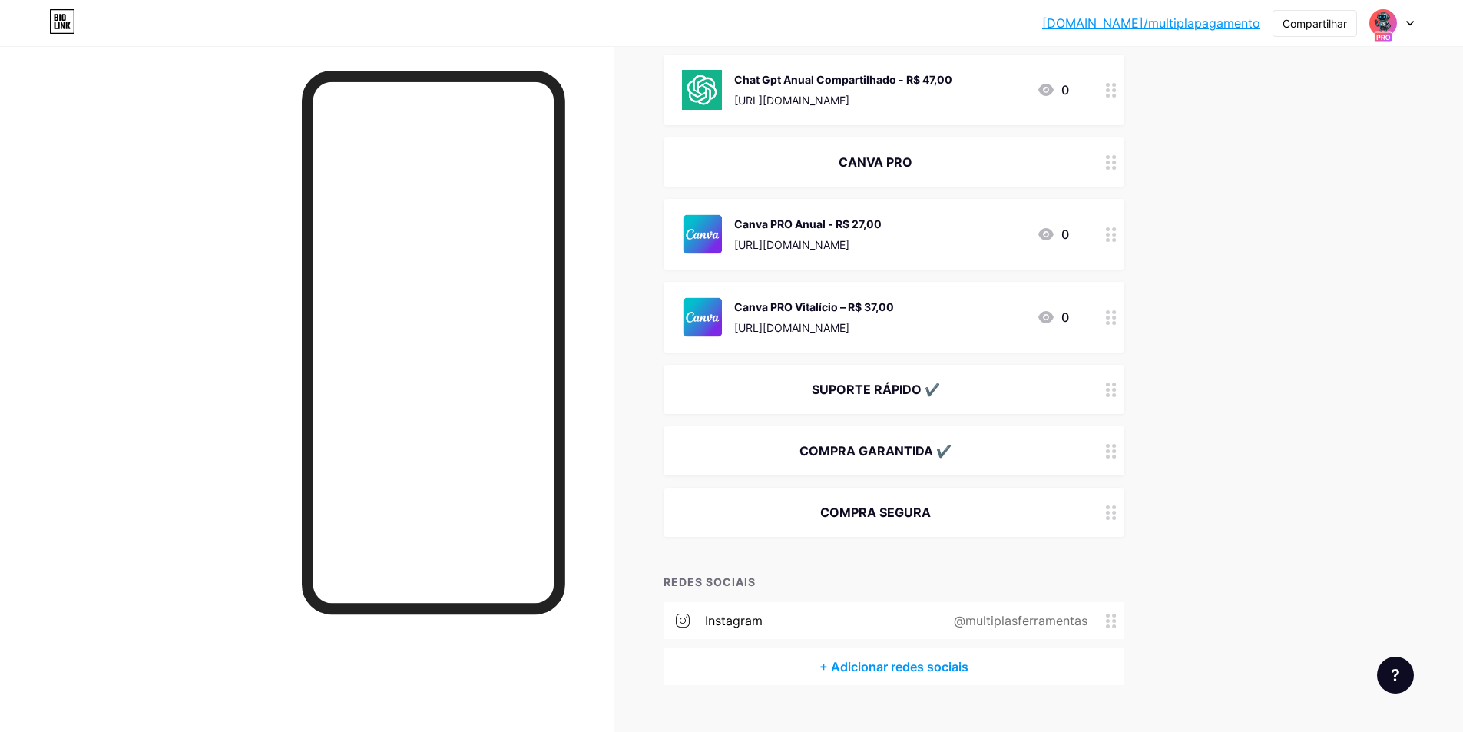
click at [1116, 457] on circle at bounding box center [1114, 457] width 4 height 4
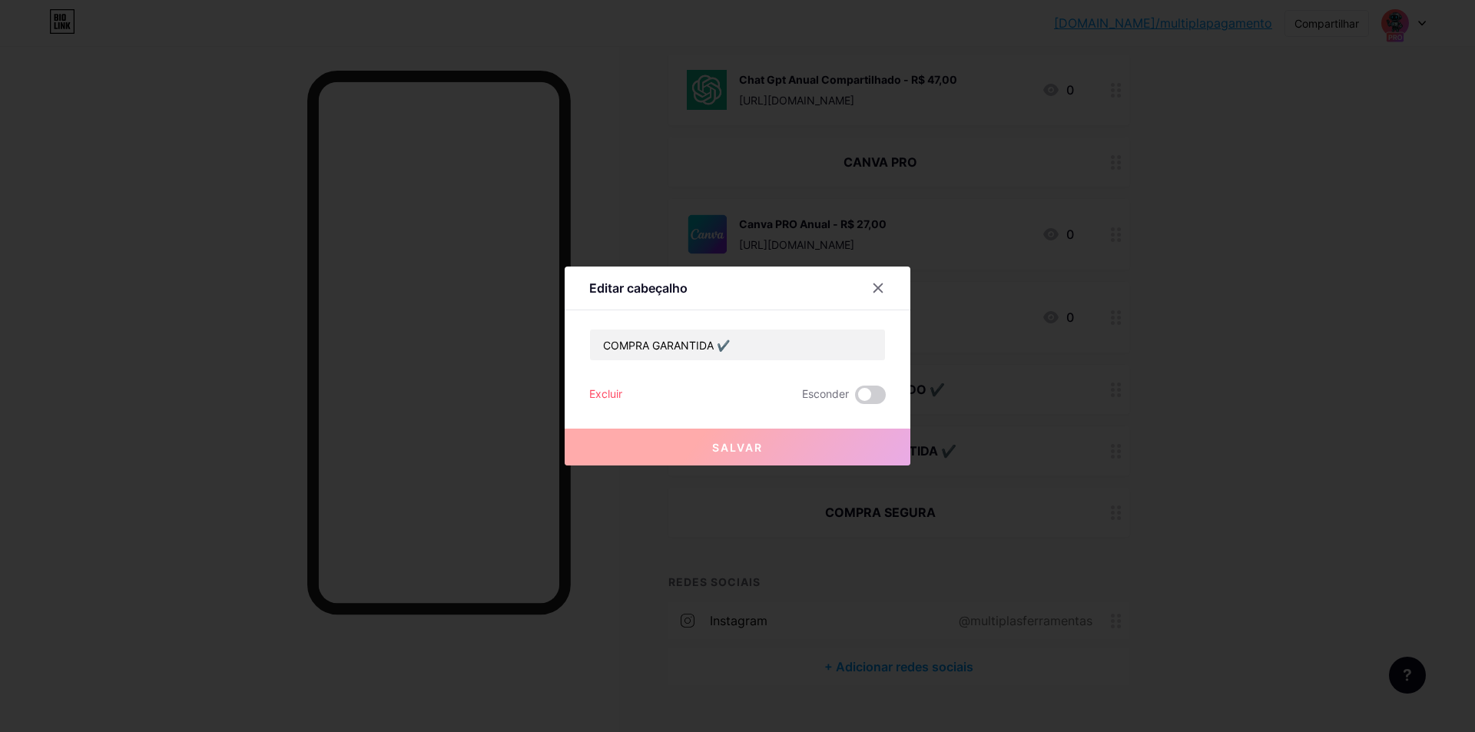
drag, startPoint x: 1220, startPoint y: 460, endPoint x: 1206, endPoint y: 455, distance: 15.3
click at [1222, 460] on div at bounding box center [737, 366] width 1475 height 732
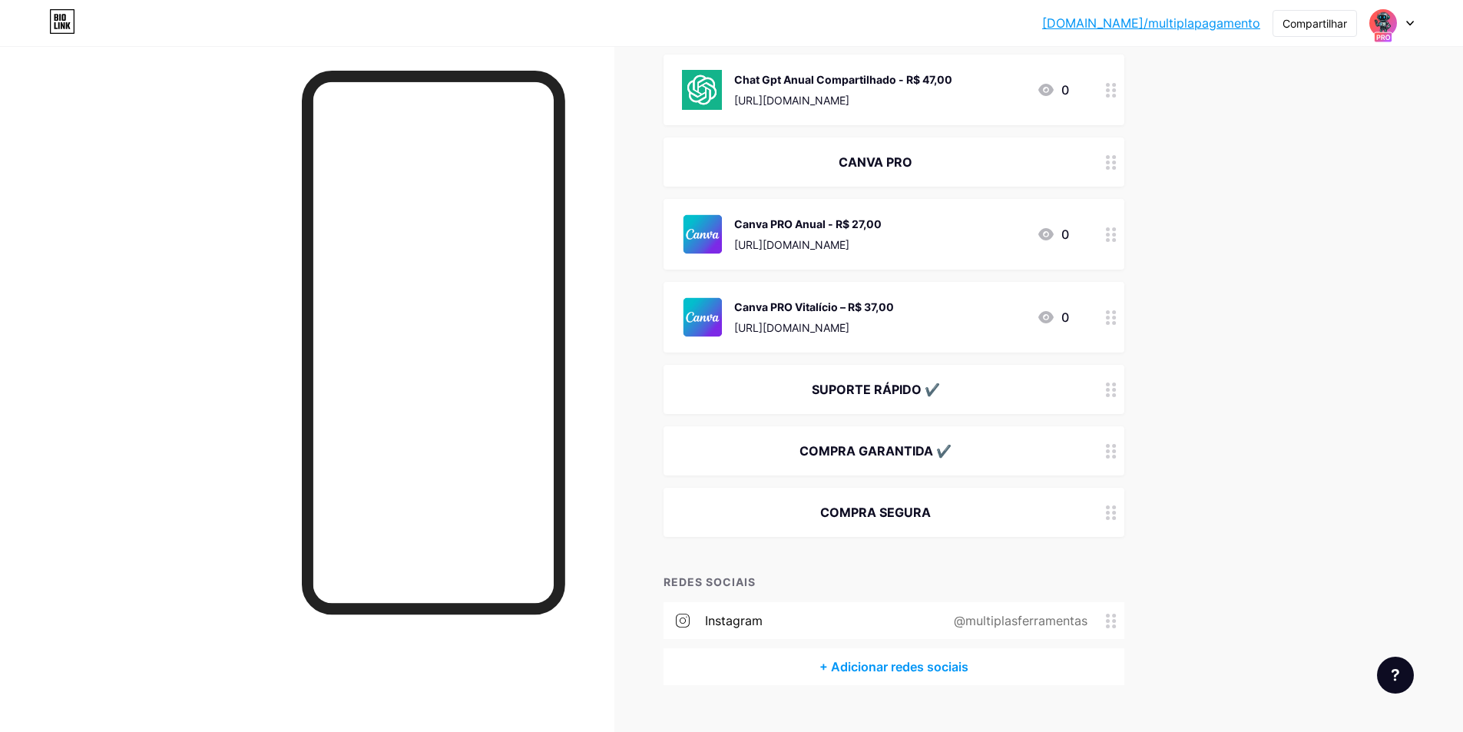
click at [1001, 514] on div "COMPRA SEGURA" at bounding box center [875, 512] width 387 height 18
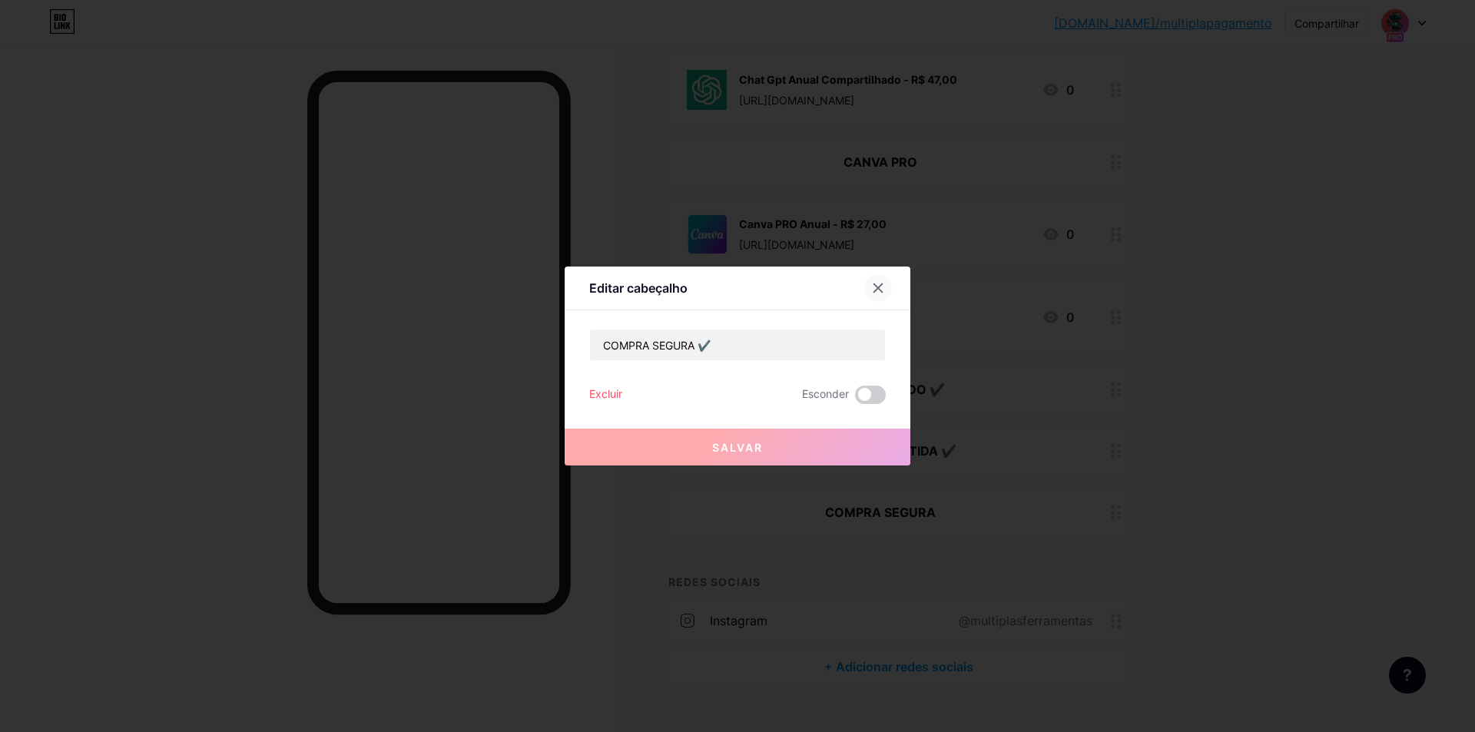
click at [879, 288] on icon at bounding box center [878, 288] width 8 height 8
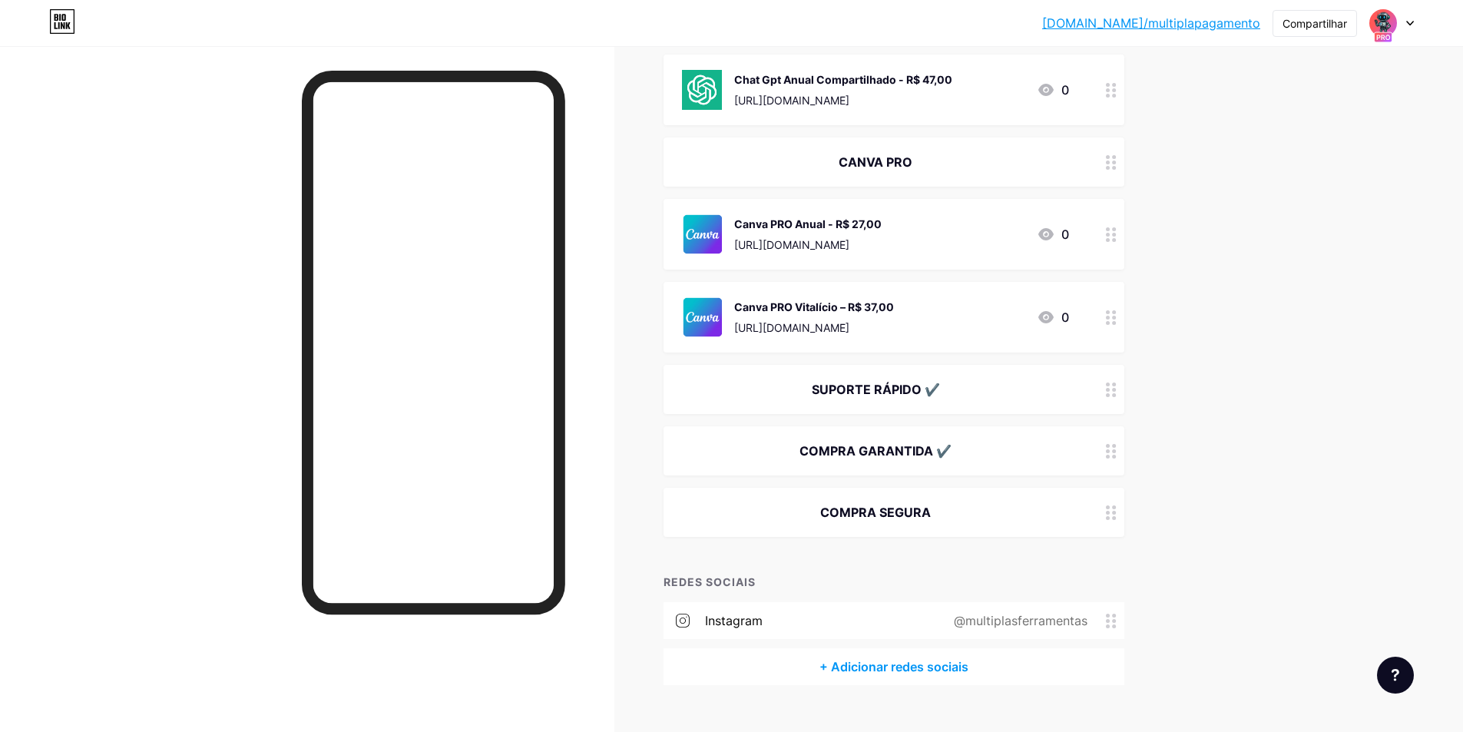
click at [1020, 448] on div "COMPRA GARANTIDA ✔️" at bounding box center [875, 451] width 387 height 18
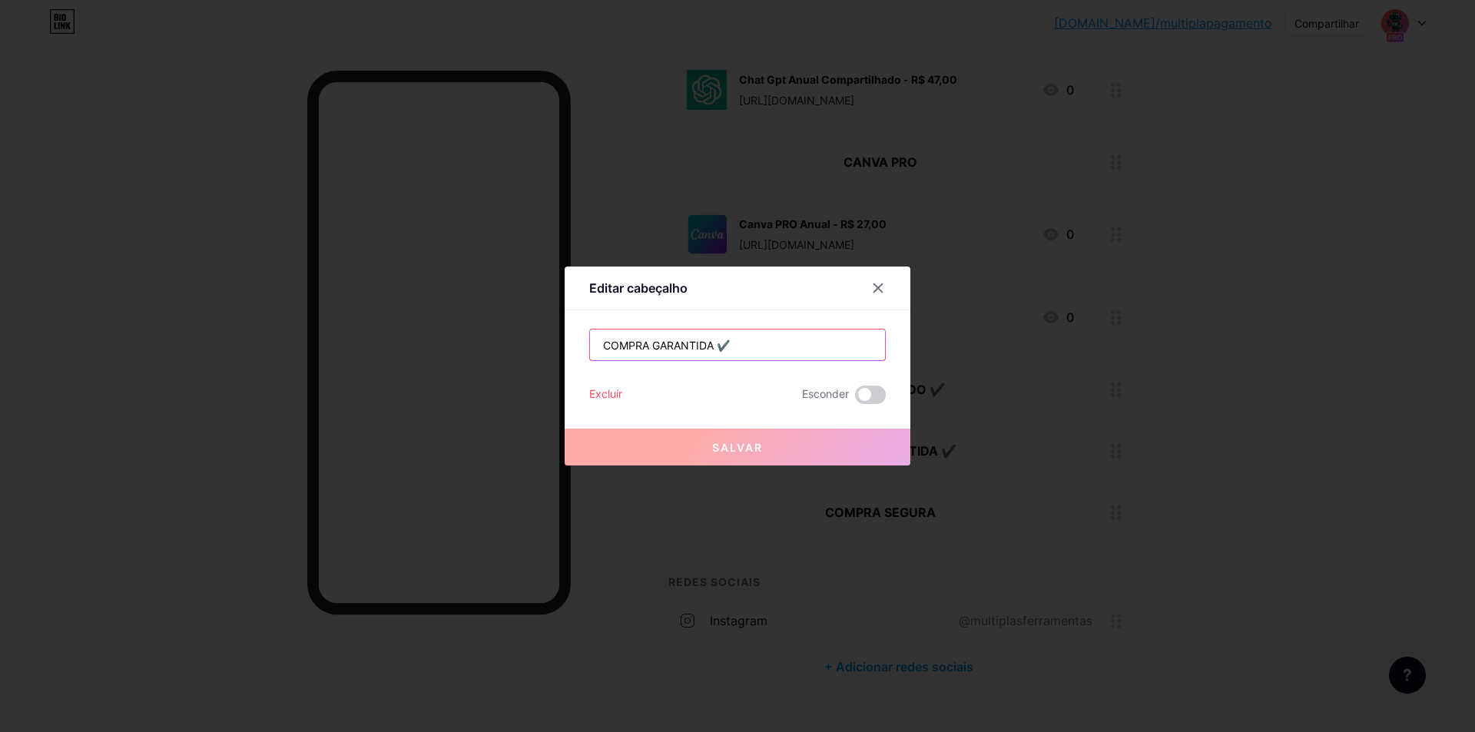
drag, startPoint x: 654, startPoint y: 343, endPoint x: 574, endPoint y: 363, distance: 83.1
click at [574, 363] on div "Editar cabeçalho COMPRA GARANTIDA ✔️ Excluir Esconder Salvar" at bounding box center [738, 366] width 346 height 199
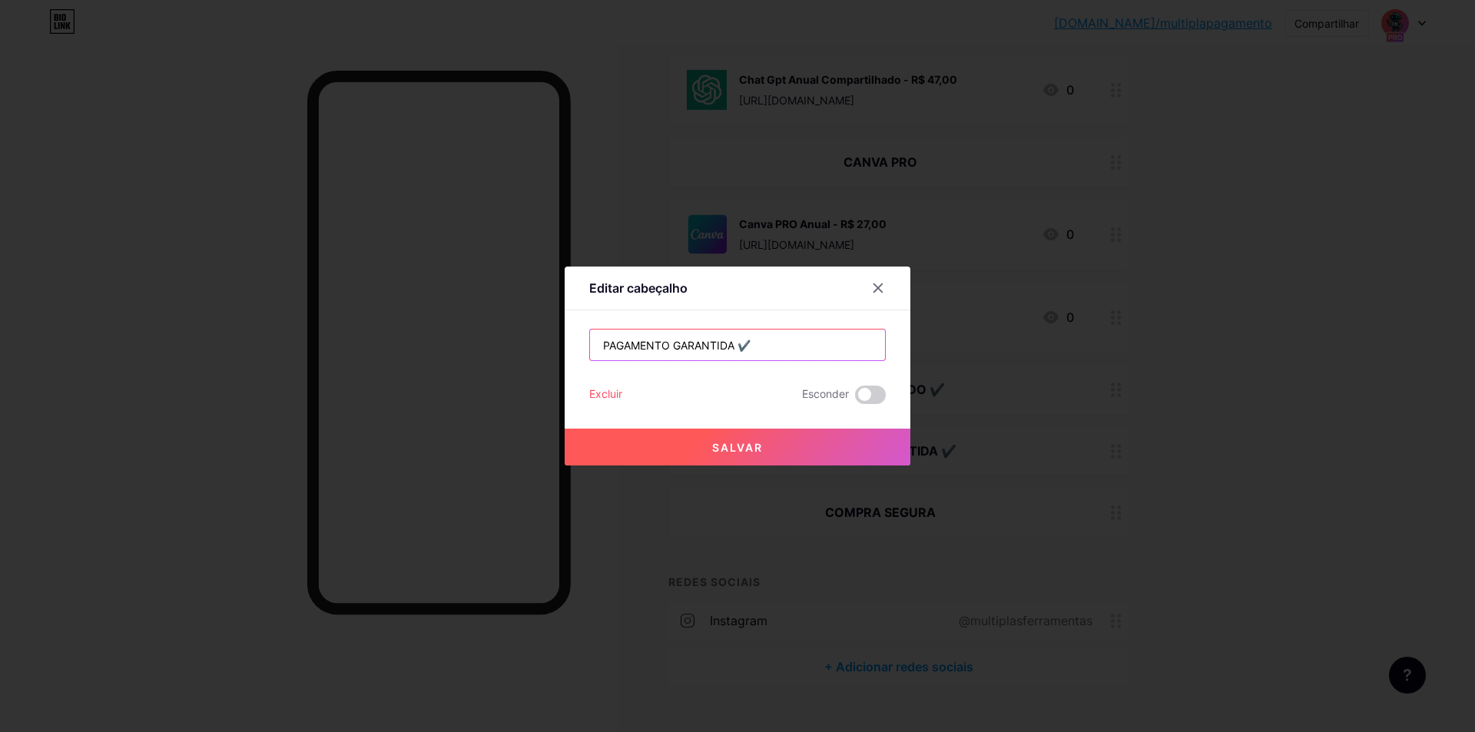
drag, startPoint x: 675, startPoint y: 340, endPoint x: 731, endPoint y: 344, distance: 56.2
click at [731, 344] on input "PAGAMENTO GARANTIDA ✔️" at bounding box center [737, 345] width 295 height 31
type input "PAGAMENTO SEGURO ✔️"
click at [770, 447] on button "Salvar" at bounding box center [738, 447] width 346 height 37
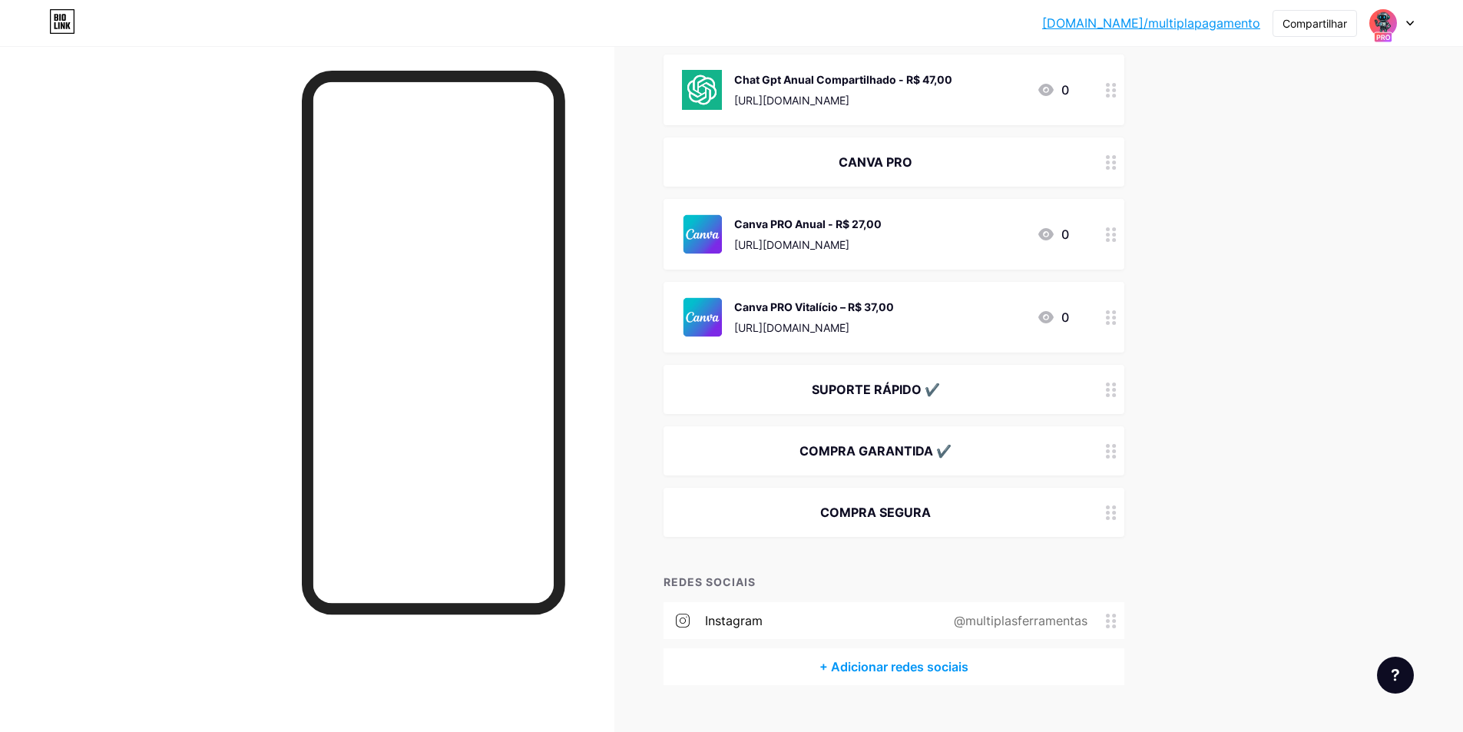
click at [962, 516] on div "COMPRA SEGURA" at bounding box center [875, 512] width 387 height 18
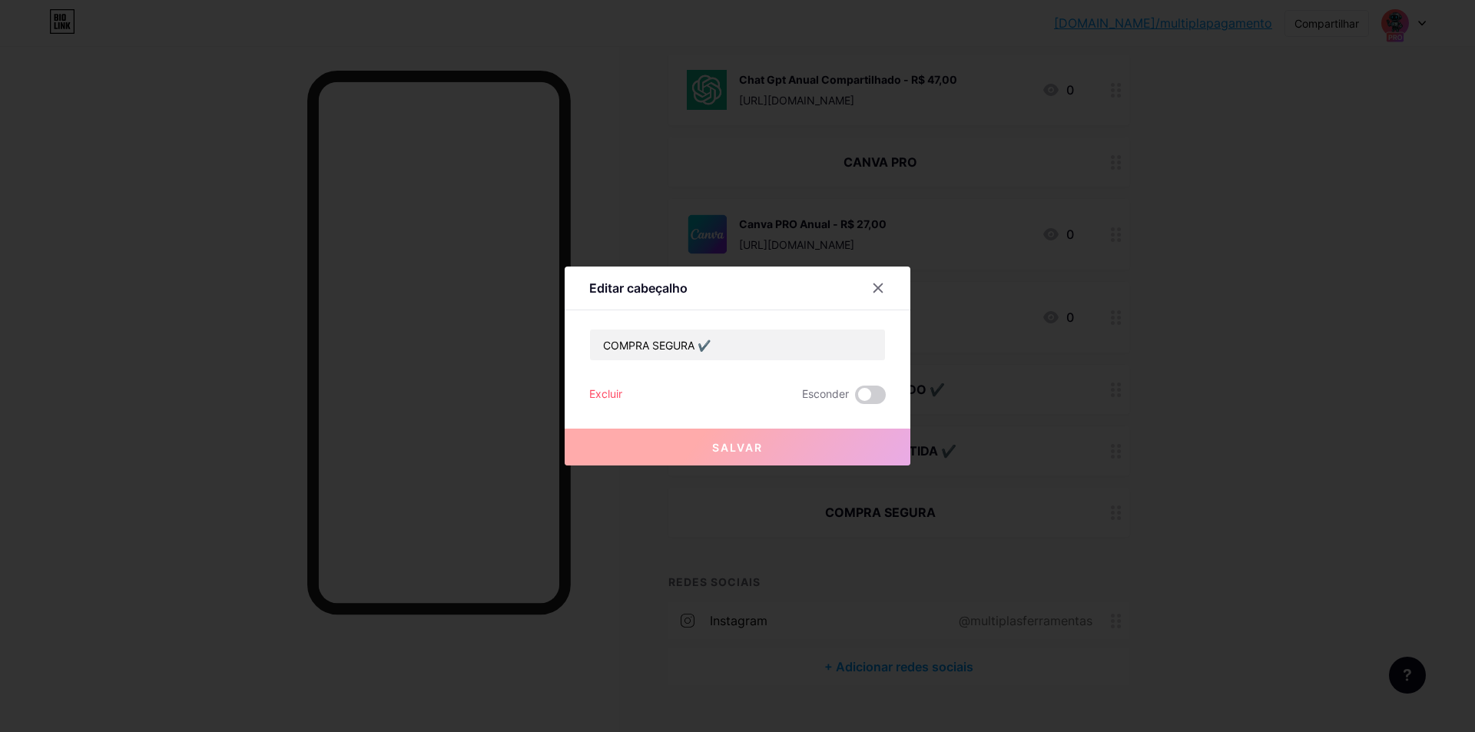
drag, startPoint x: 879, startPoint y: 277, endPoint x: 880, endPoint y: 294, distance: 17.7
click at [879, 279] on div at bounding box center [878, 288] width 28 height 28
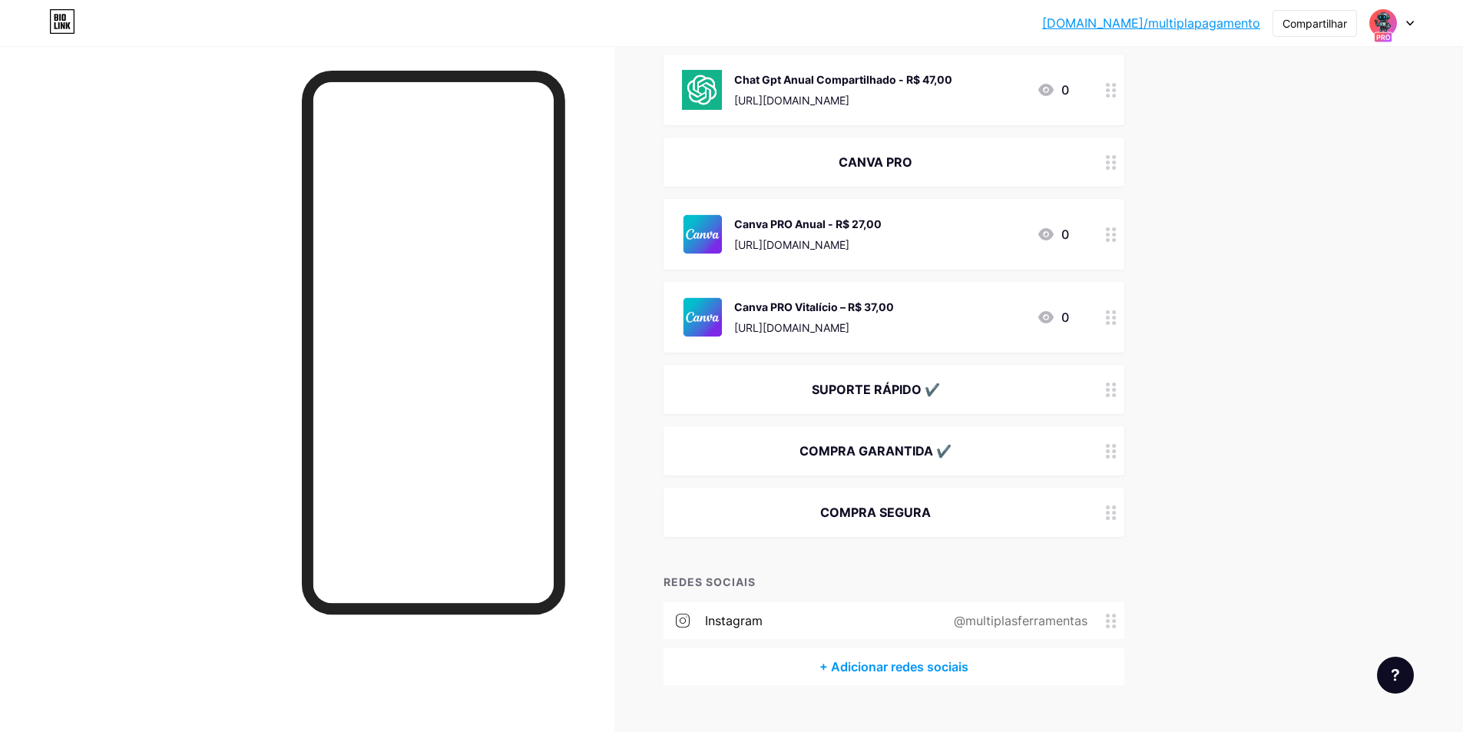
scroll to position [671, 0]
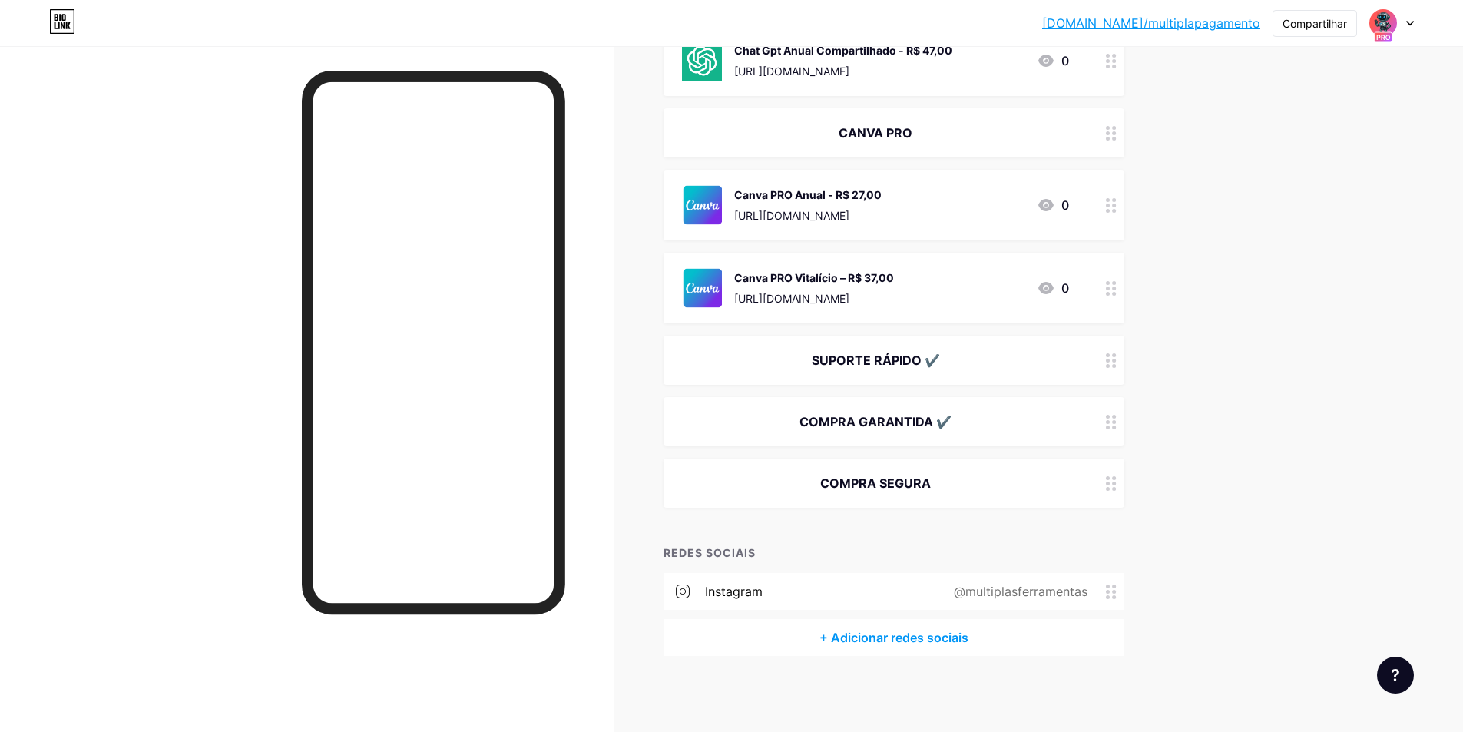
click at [922, 482] on font "COMPRA SEGURA" at bounding box center [875, 482] width 111 height 15
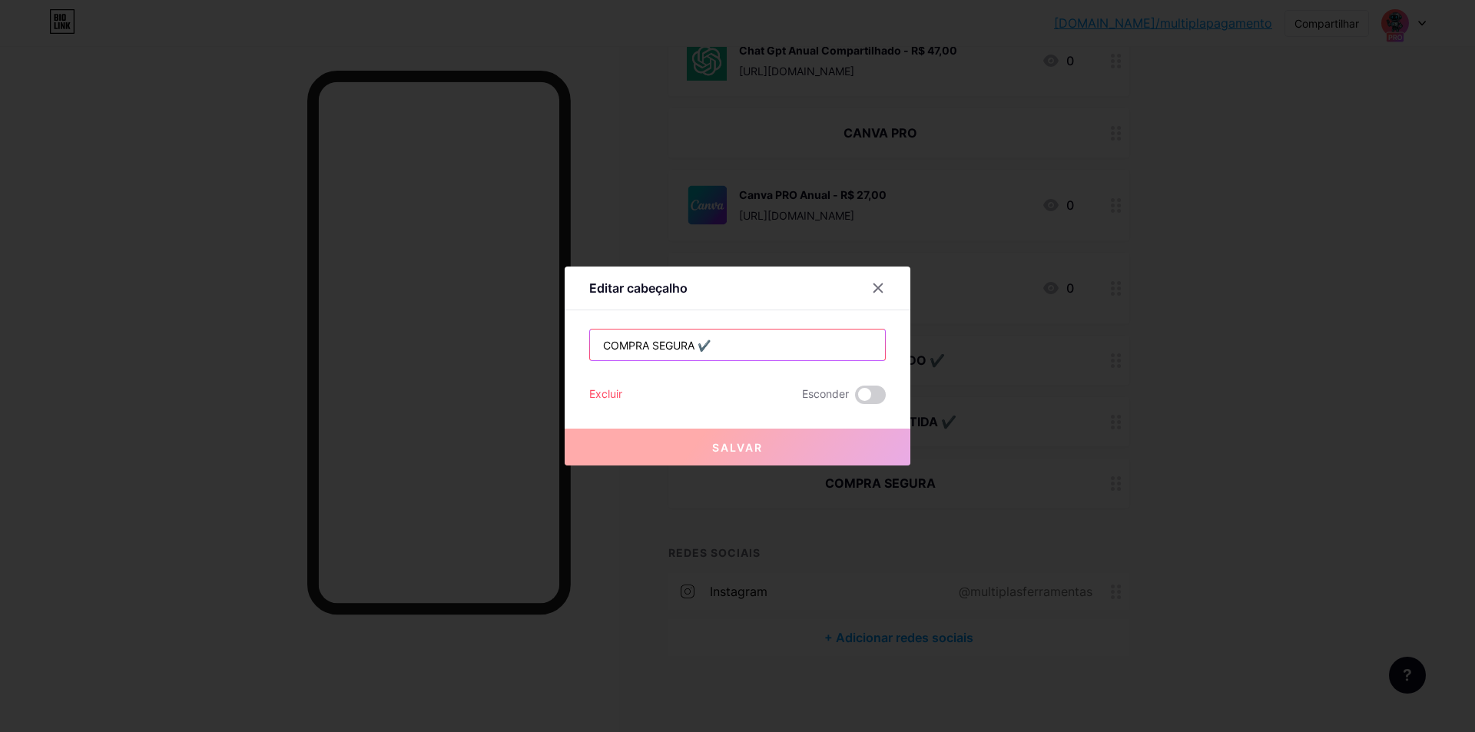
drag, startPoint x: 750, startPoint y: 342, endPoint x: 620, endPoint y: 353, distance: 130.2
click at [611, 358] on input "COMPRA SEGURA ✔️" at bounding box center [737, 345] width 295 height 31
click at [727, 348] on input "COMPRA SEGURA ✔️" at bounding box center [737, 345] width 295 height 31
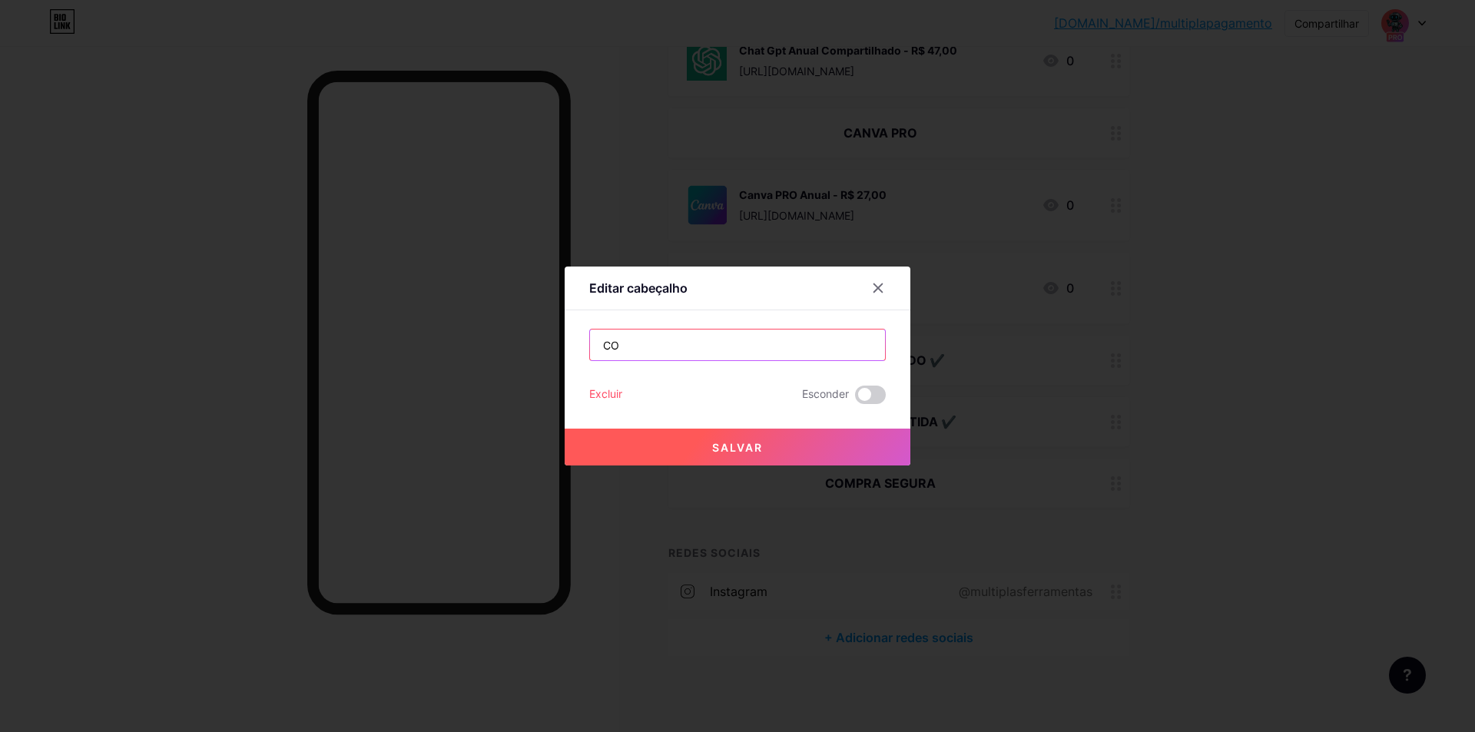
type input "C"
type input "G"
type input "S"
type input "C"
paste input "✔️"
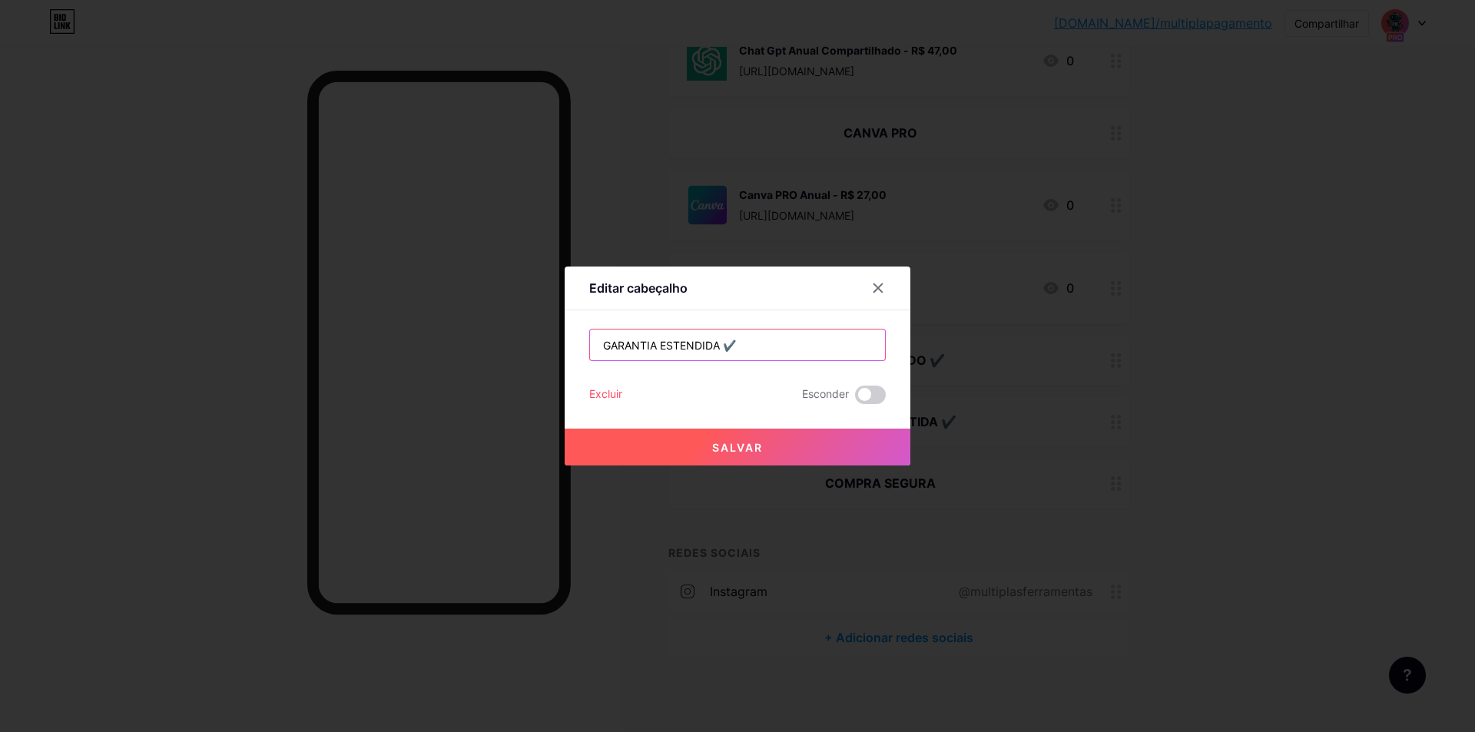
type input "GARANTIA ESTENDIDA ✔️"
click at [772, 459] on button "Salvar" at bounding box center [738, 447] width 346 height 37
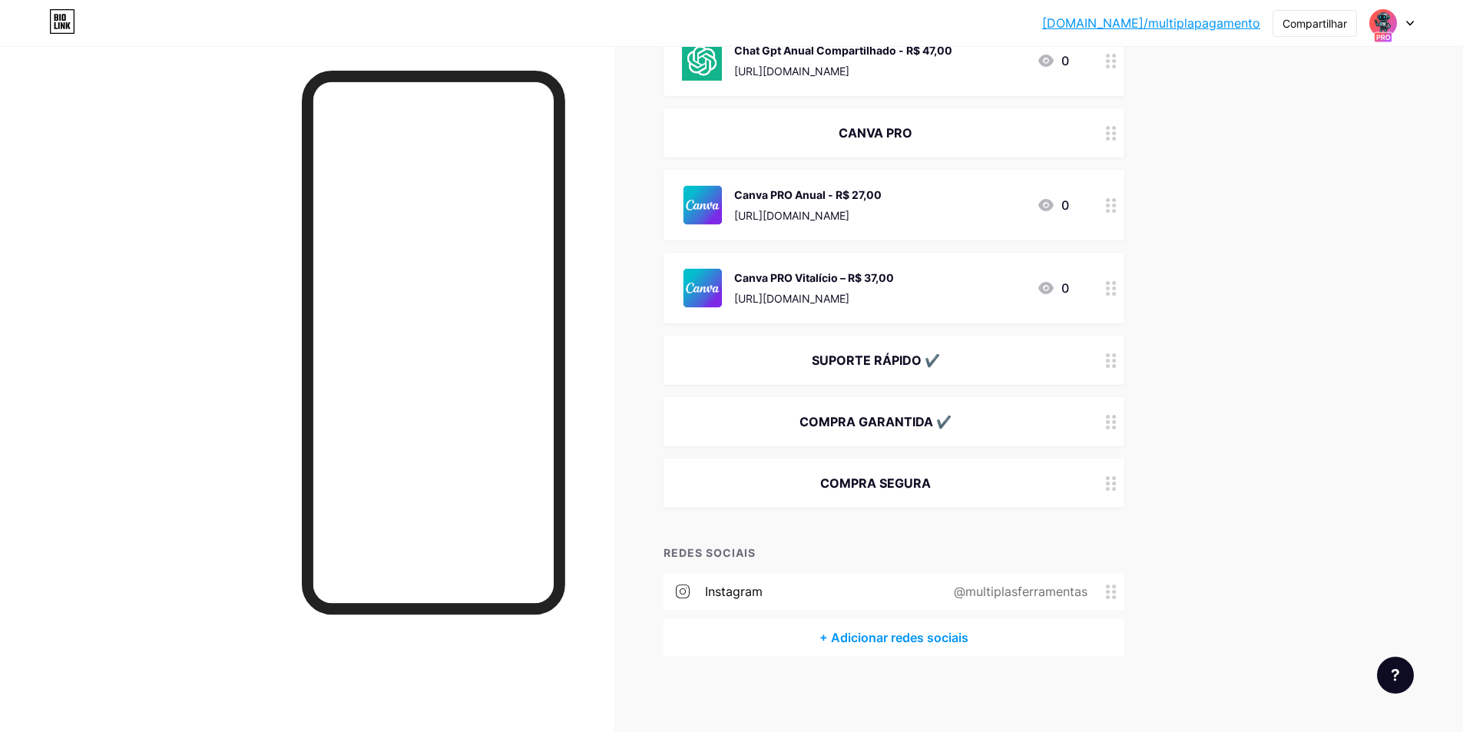
click at [901, 353] on font "SUPORTE RÁPIDO ✔️" at bounding box center [876, 360] width 128 height 15
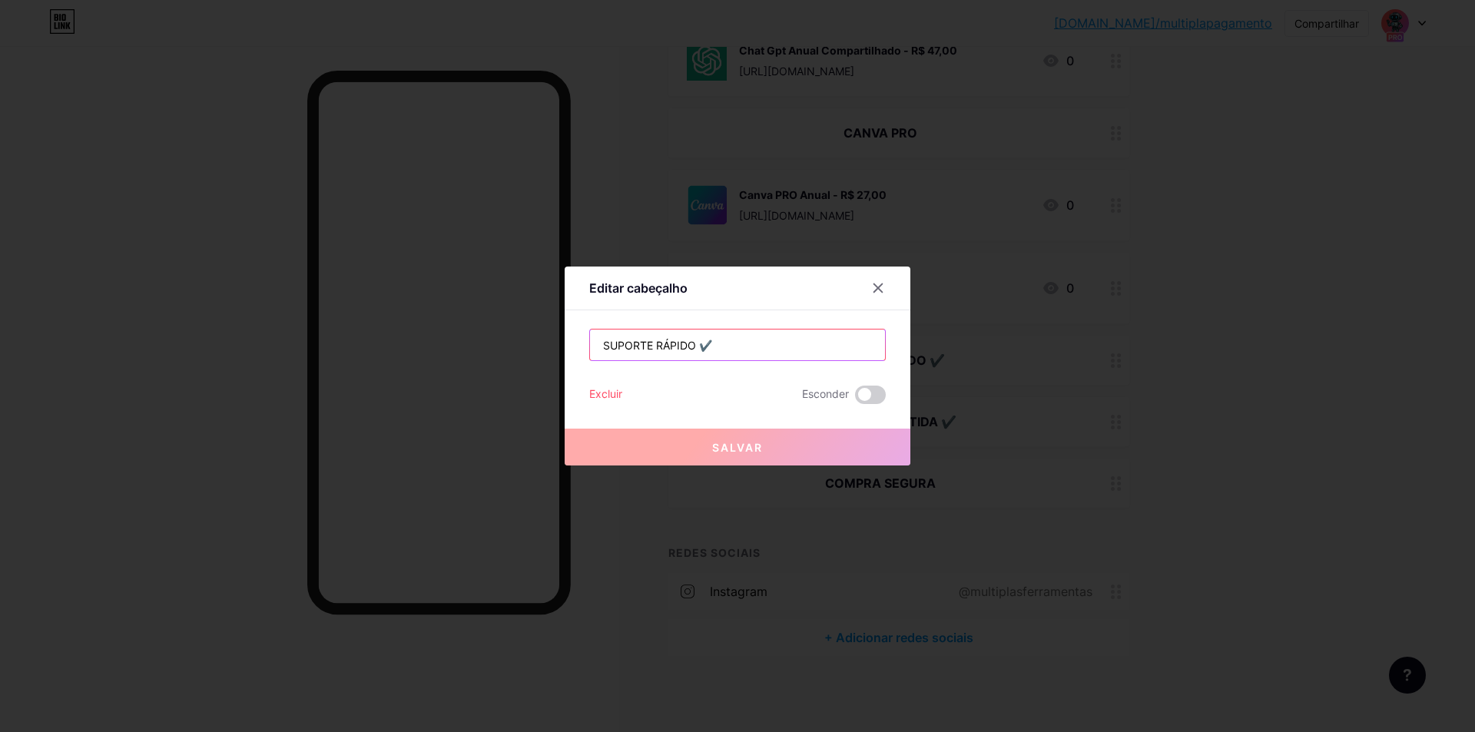
click at [725, 356] on input "SUPORTE RÁPIDO ✔️" at bounding box center [737, 345] width 295 height 31
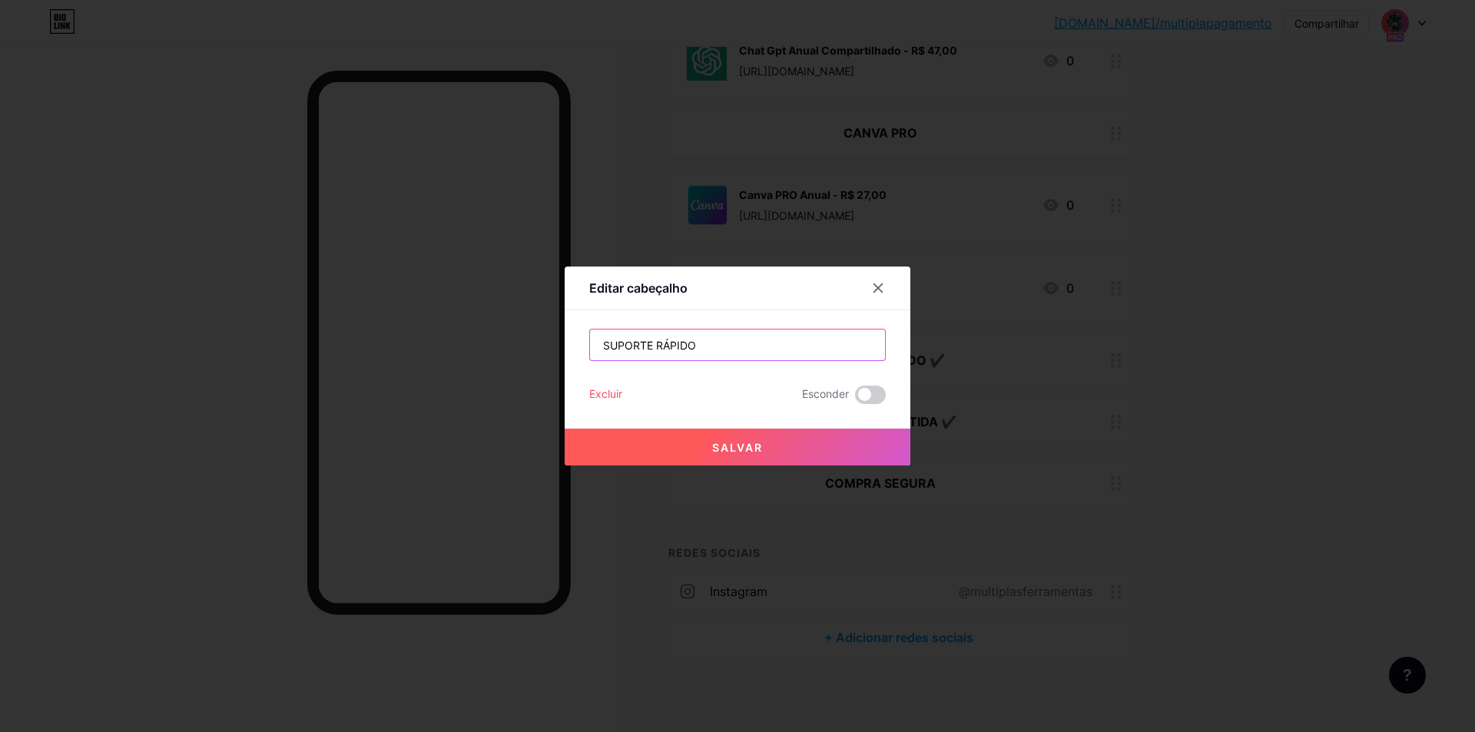
paste input "✅"
type input "SUPORTE RÁPIDO ✅"
click at [762, 460] on button "Salvar" at bounding box center [738, 447] width 346 height 37
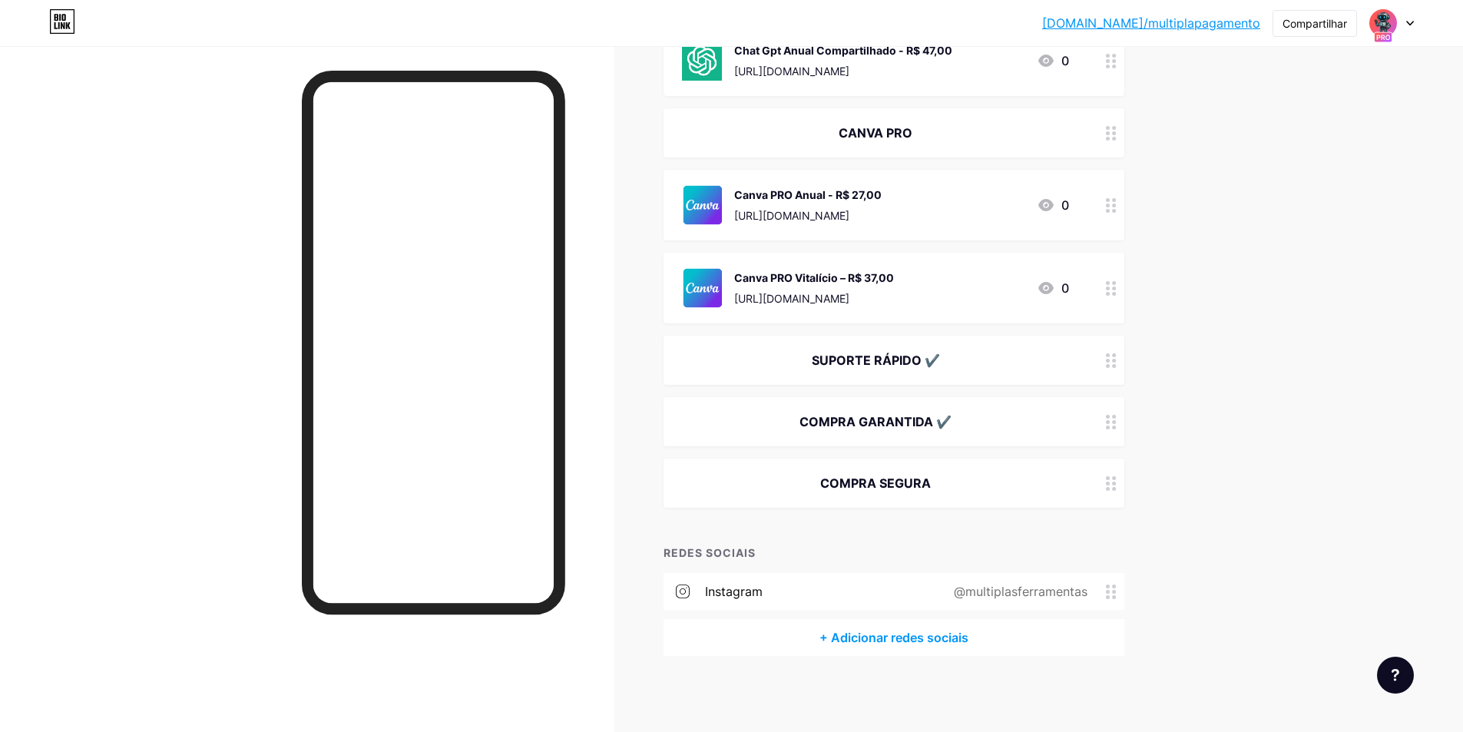
click at [952, 428] on font "COMPRA GARANTIDA ✔️" at bounding box center [876, 421] width 152 height 15
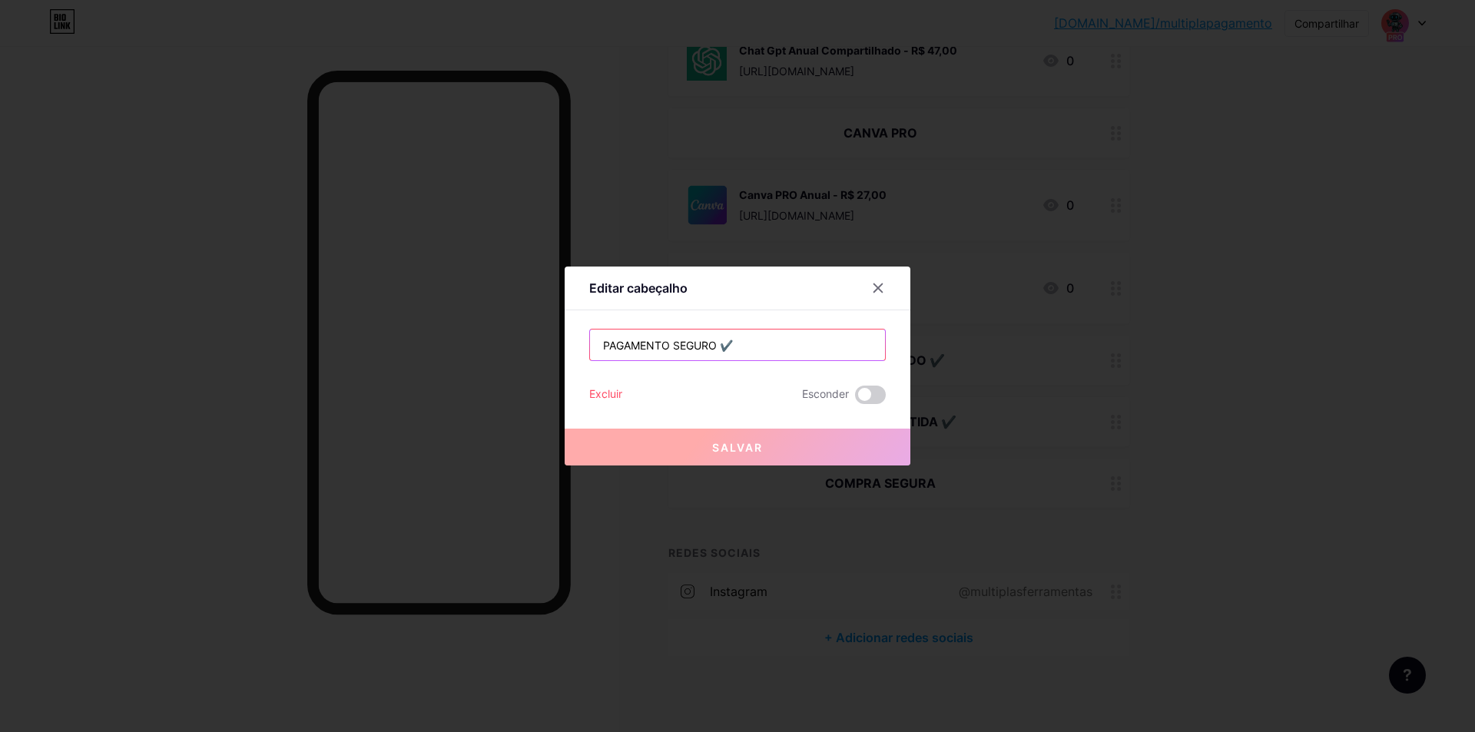
click at [771, 348] on input "PAGAMENTO SEGURO ✔️" at bounding box center [737, 345] width 295 height 31
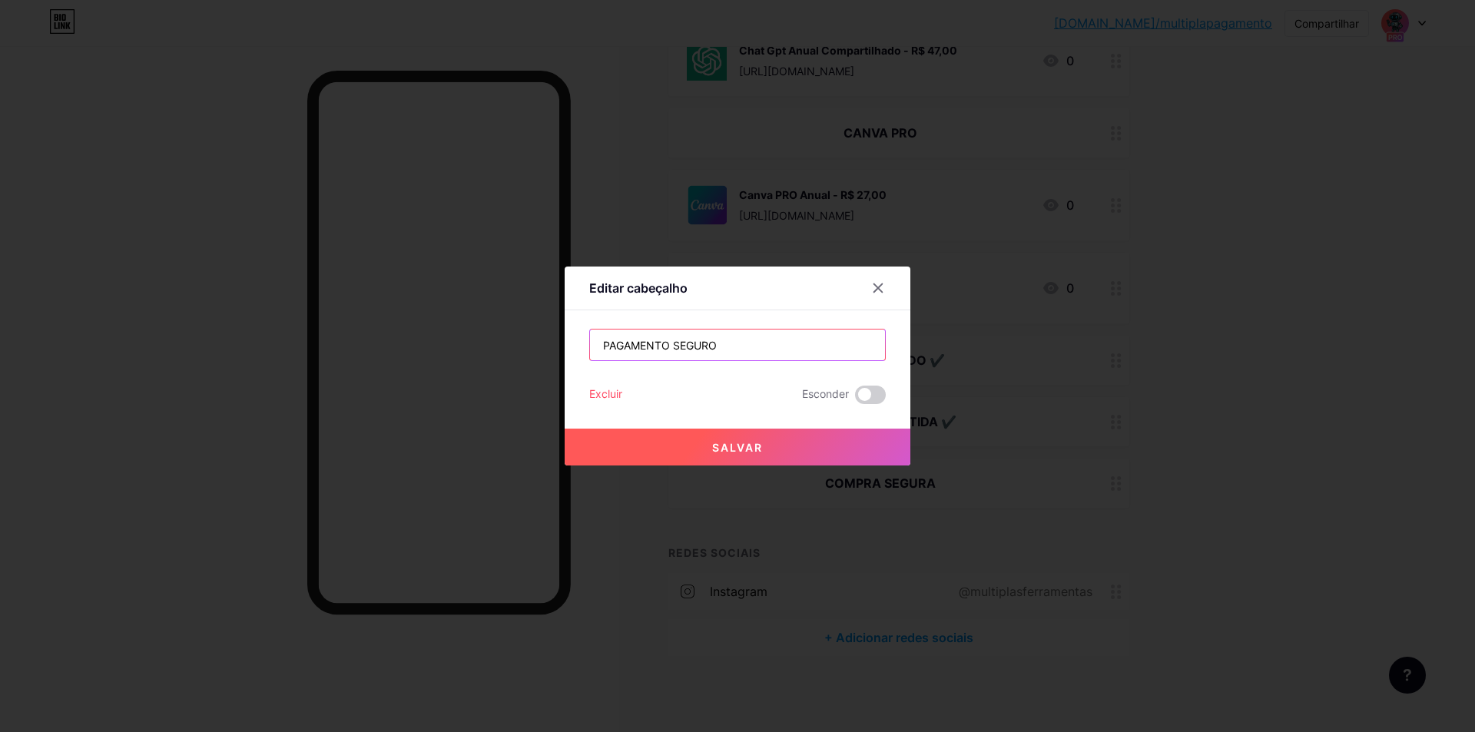
paste input "✅"
type input "PAGAMENTO SEGURO ✅"
click at [827, 453] on button "Salvar" at bounding box center [738, 447] width 346 height 37
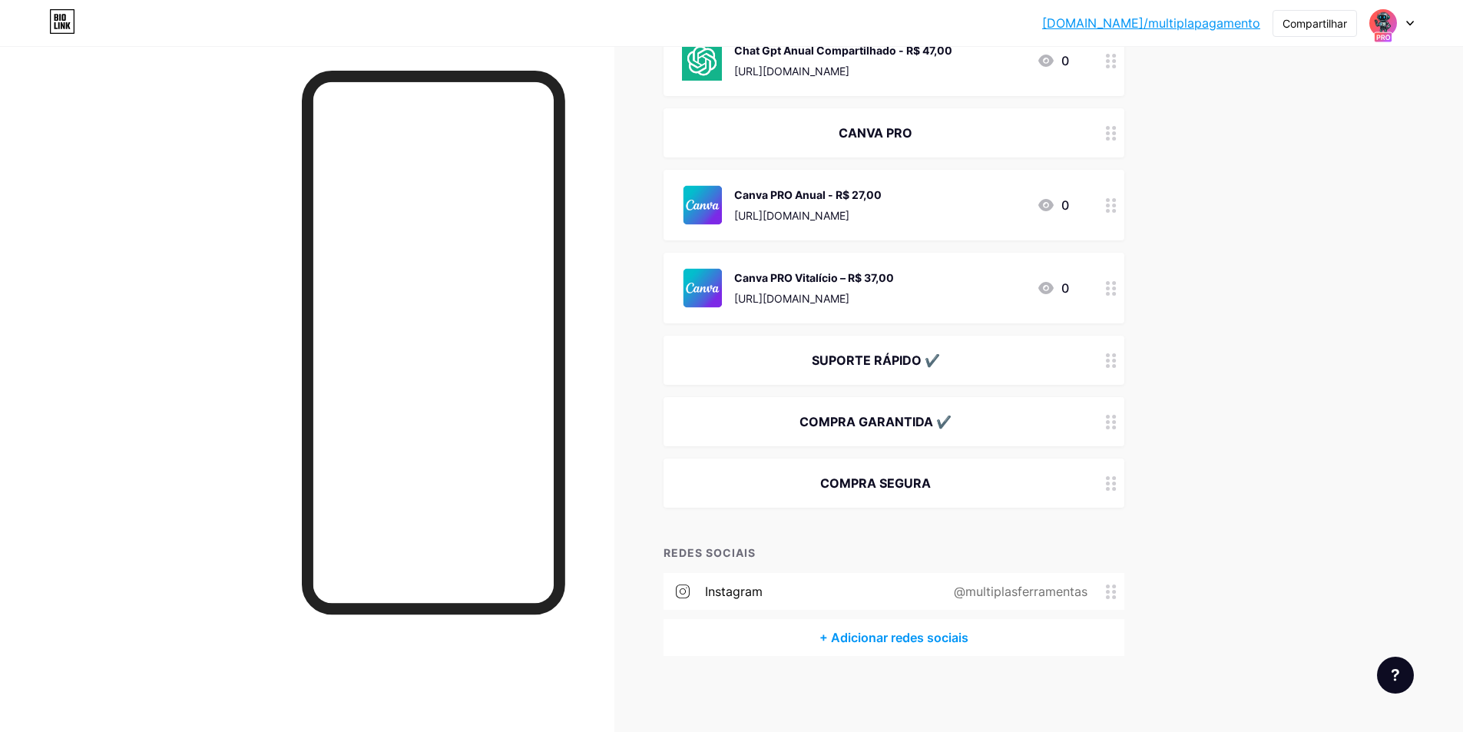
click at [924, 487] on font "COMPRA SEGURA" at bounding box center [875, 482] width 111 height 15
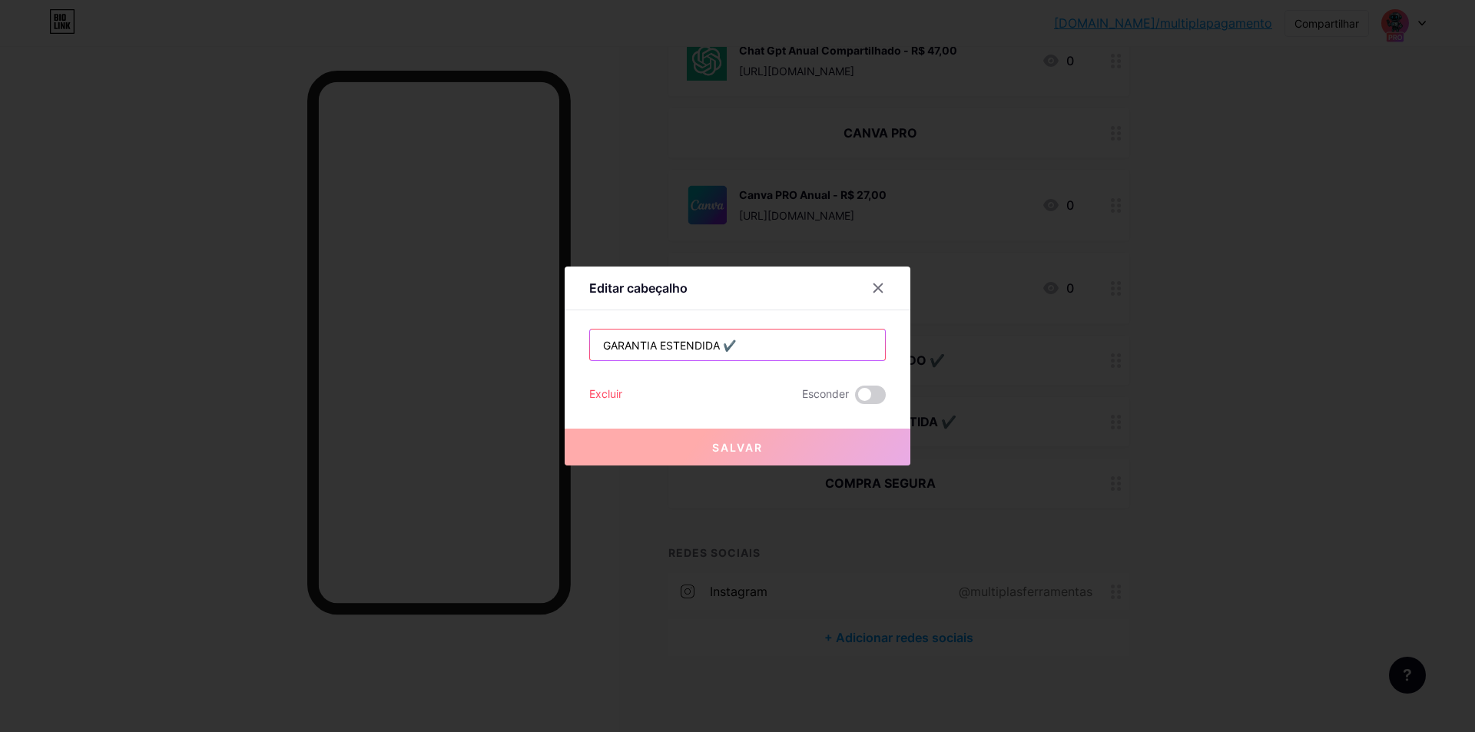
click at [775, 346] on input "GARANTIA ESTENDIDA ✔️" at bounding box center [737, 345] width 295 height 31
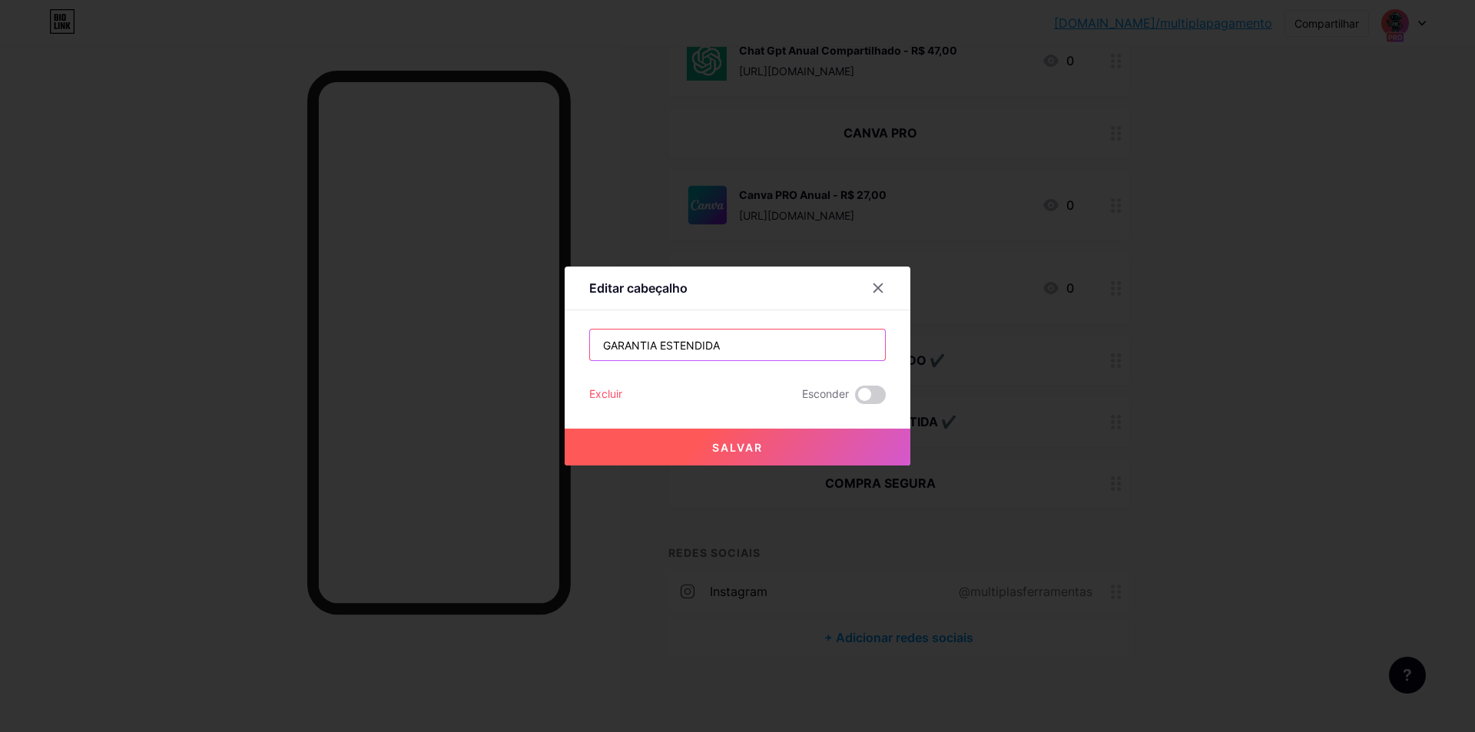
paste input "✅"
type input "GARANTIA ESTENDIDA ✅"
click at [773, 462] on button "Salvar" at bounding box center [738, 447] width 346 height 37
